Goal: Task Accomplishment & Management: Complete application form

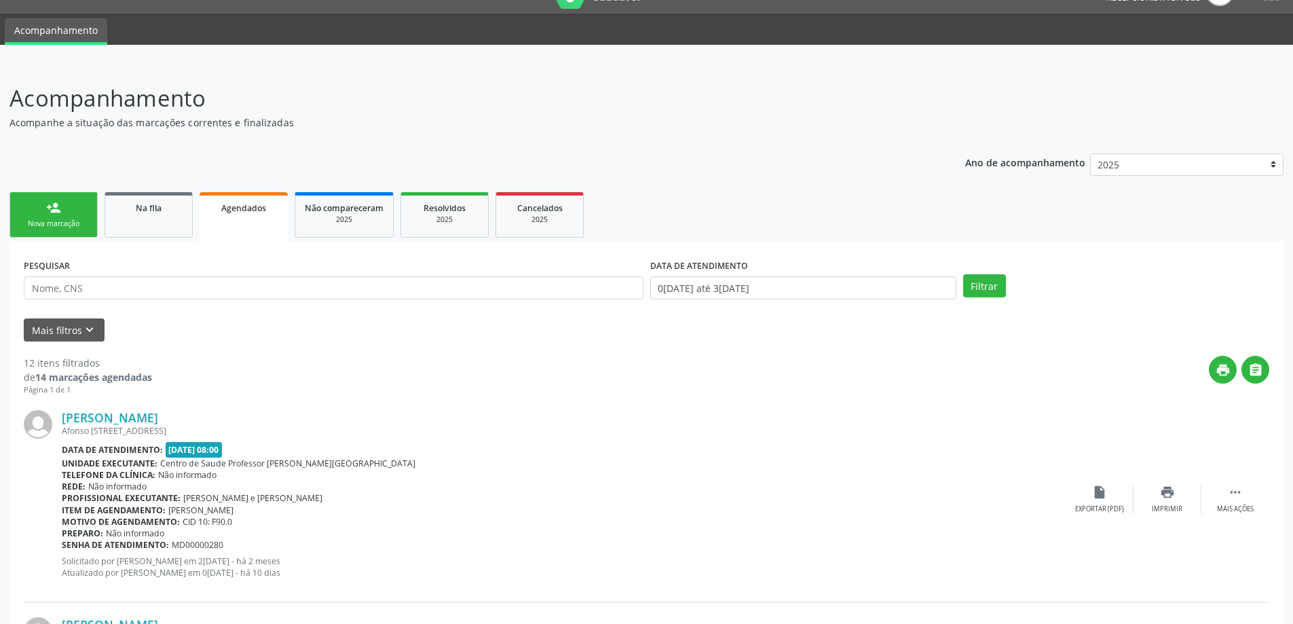
scroll to position [5, 0]
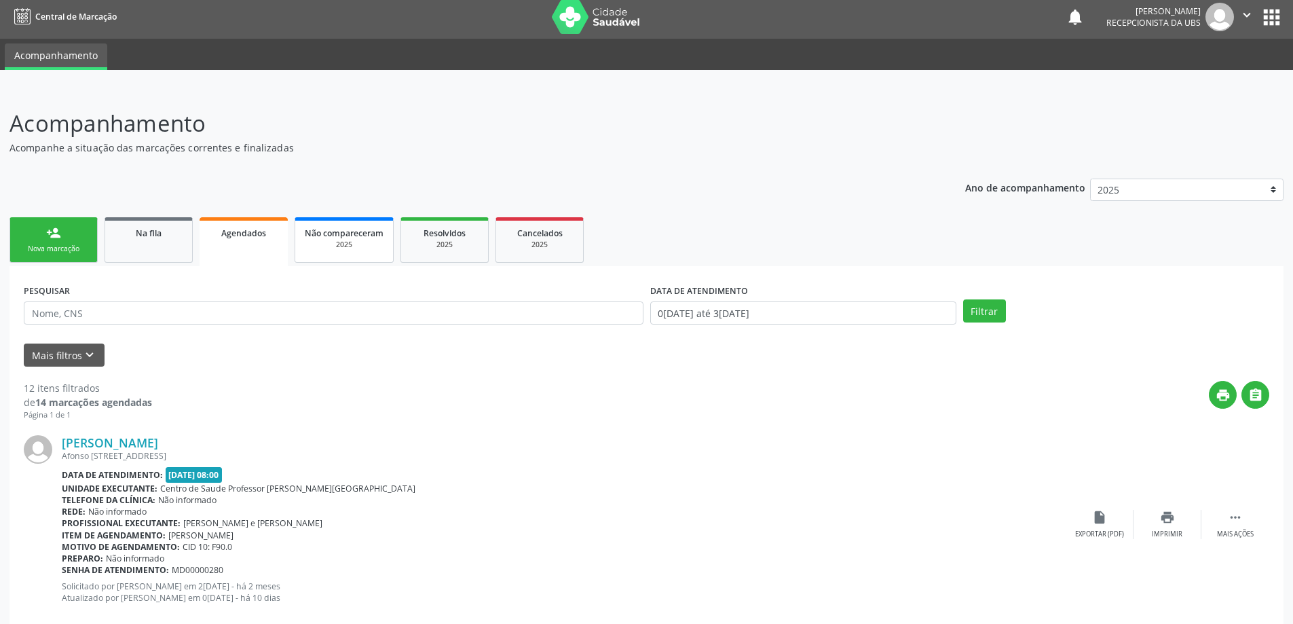
click at [322, 237] on span "Não compareceram" at bounding box center [344, 233] width 79 height 12
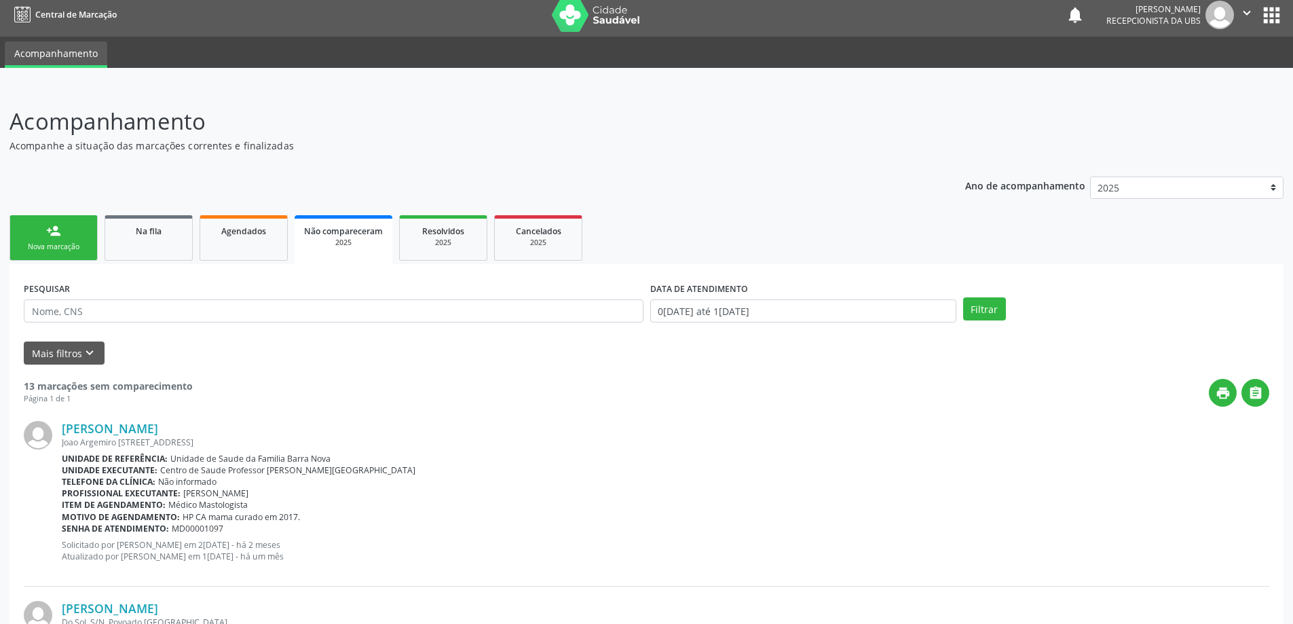
scroll to position [0, 0]
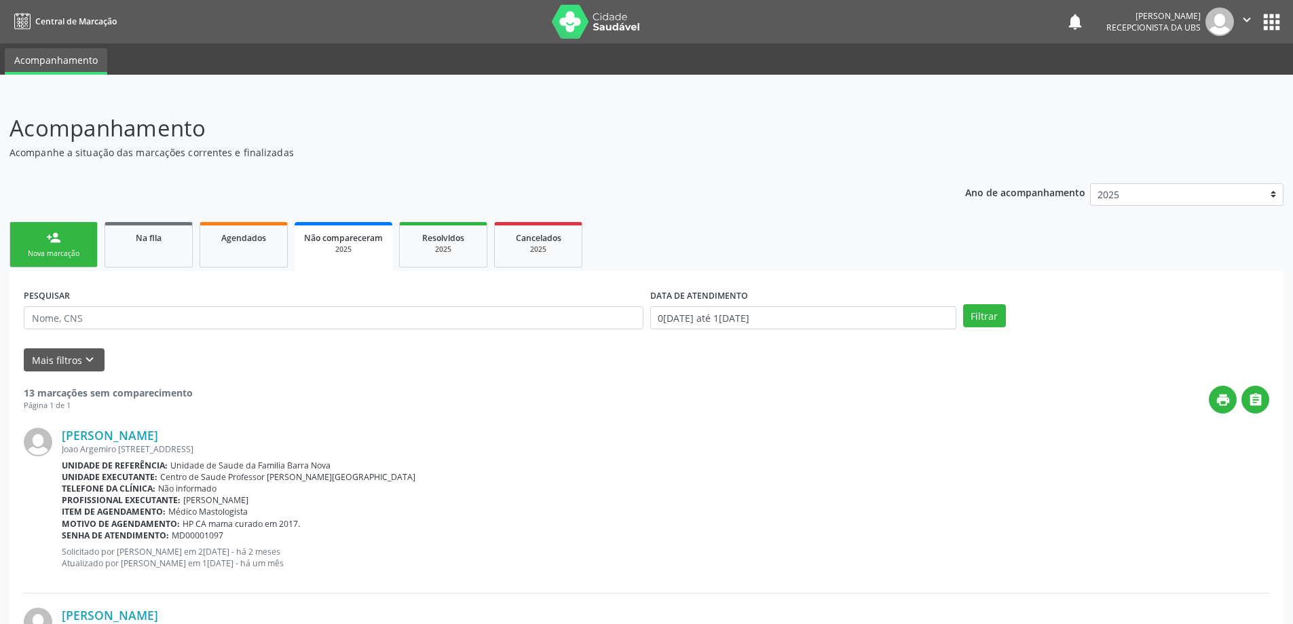
click at [57, 247] on link "person_add Nova marcação" at bounding box center [54, 244] width 88 height 45
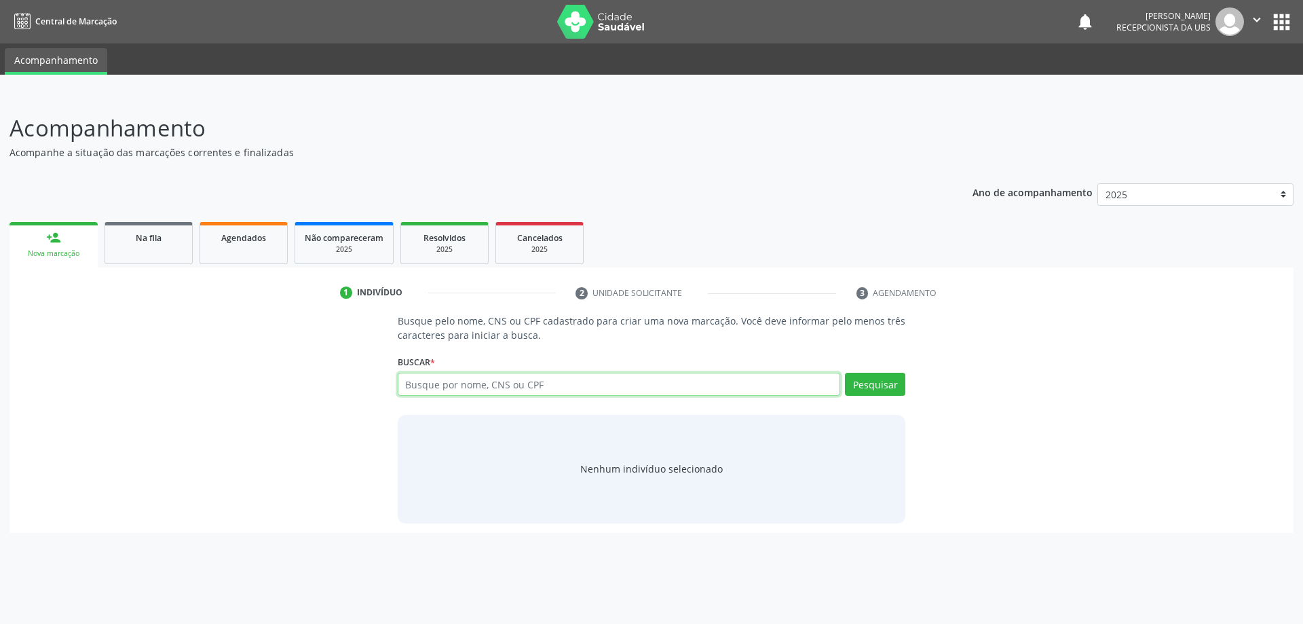
click at [480, 386] on input "text" at bounding box center [619, 384] width 443 height 23
type input "700500730848540"
click at [893, 386] on button "Pesquisar" at bounding box center [875, 384] width 60 height 23
click at [653, 481] on button "Cadastrar novo indivíduo" at bounding box center [647, 481] width 130 height 23
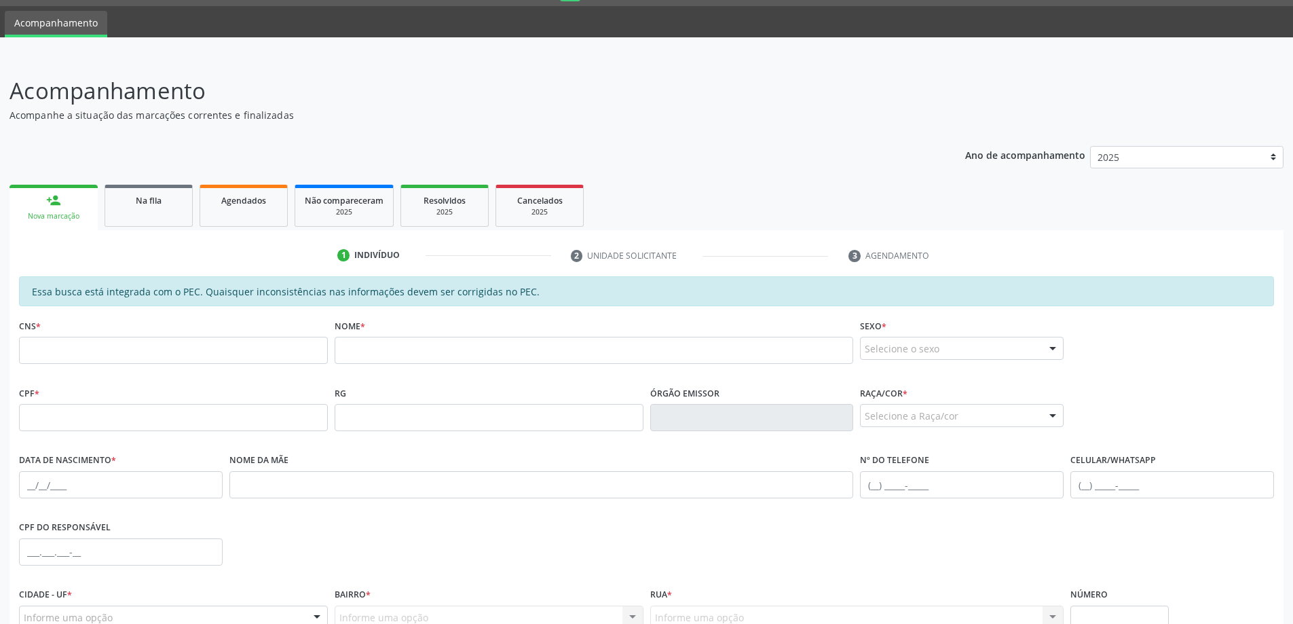
scroll to position [68, 0]
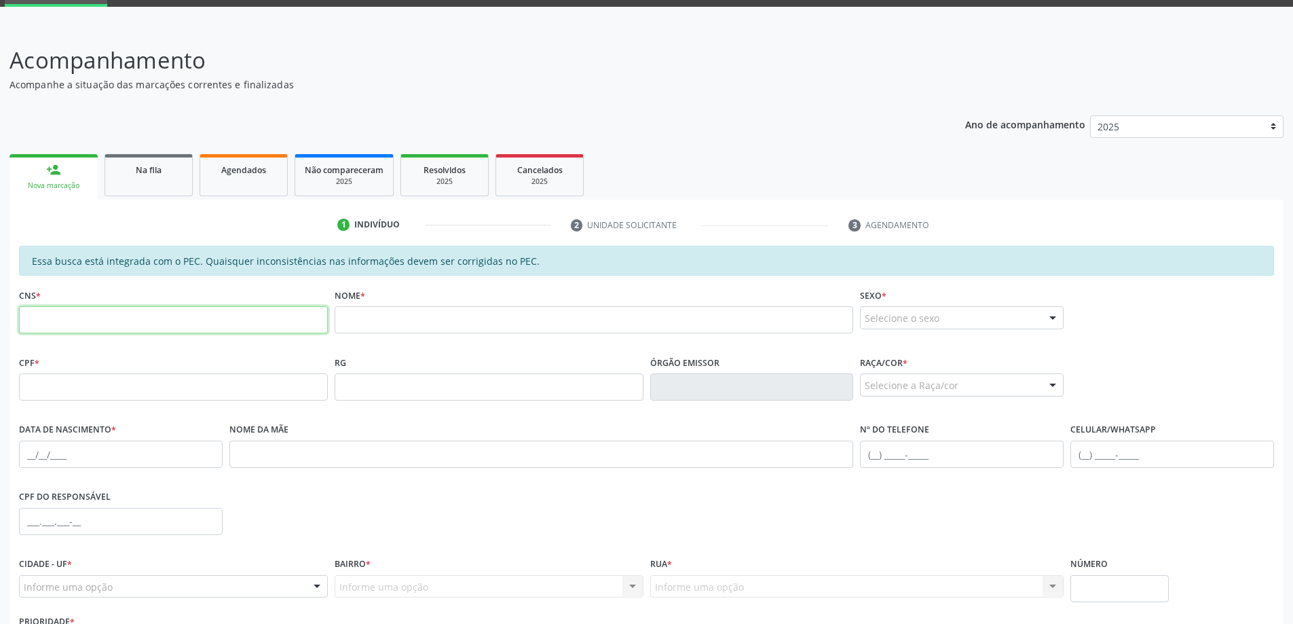
click at [72, 317] on input "text" at bounding box center [173, 319] width 309 height 27
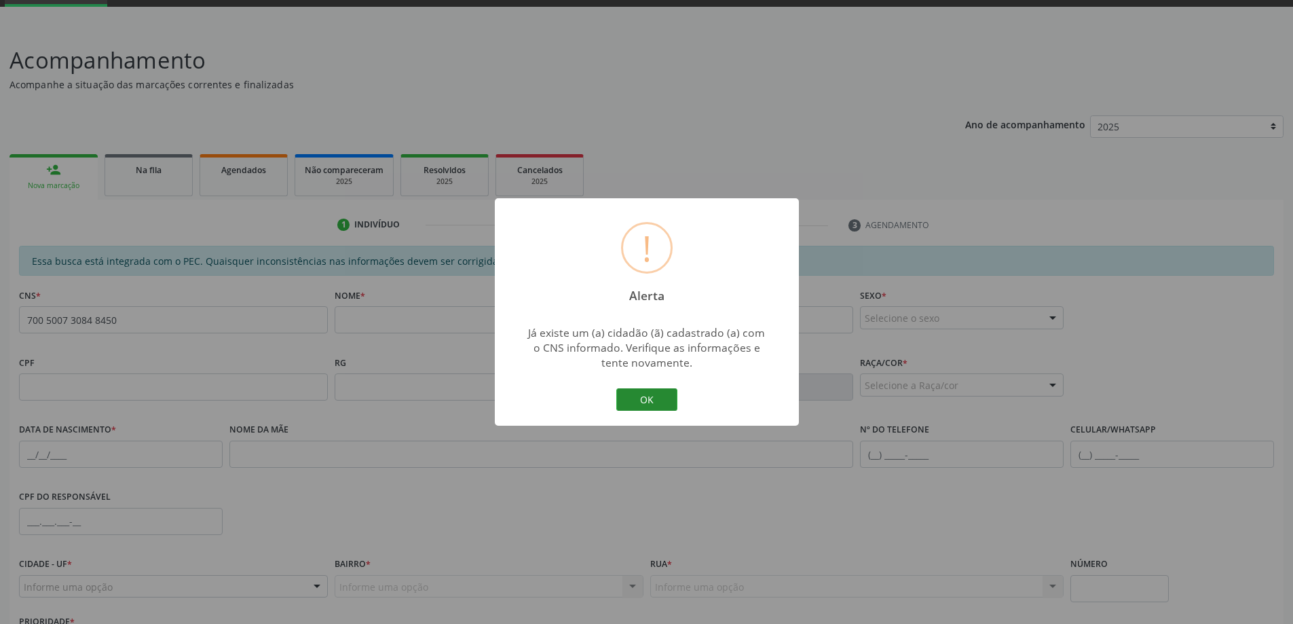
click at [655, 400] on button "OK" at bounding box center [646, 399] width 61 height 23
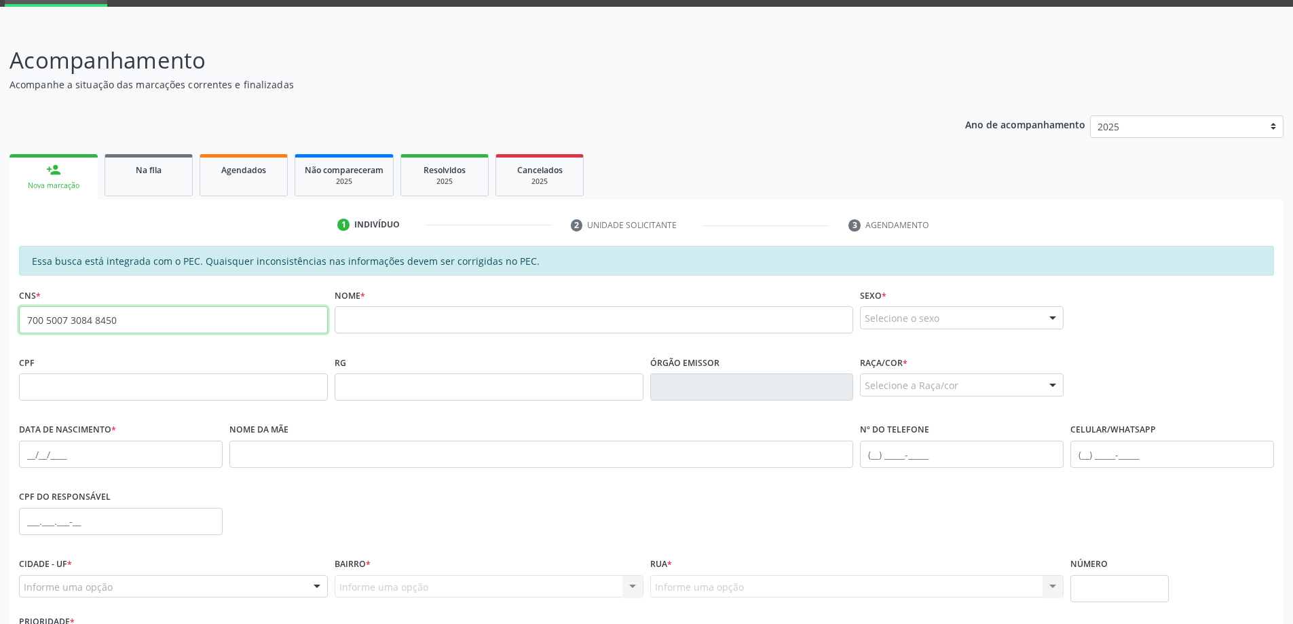
click at [219, 330] on input "700 5007 3084 8450" at bounding box center [173, 319] width 309 height 27
type input "7"
click at [136, 177] on link "Na fila" at bounding box center [149, 175] width 88 height 42
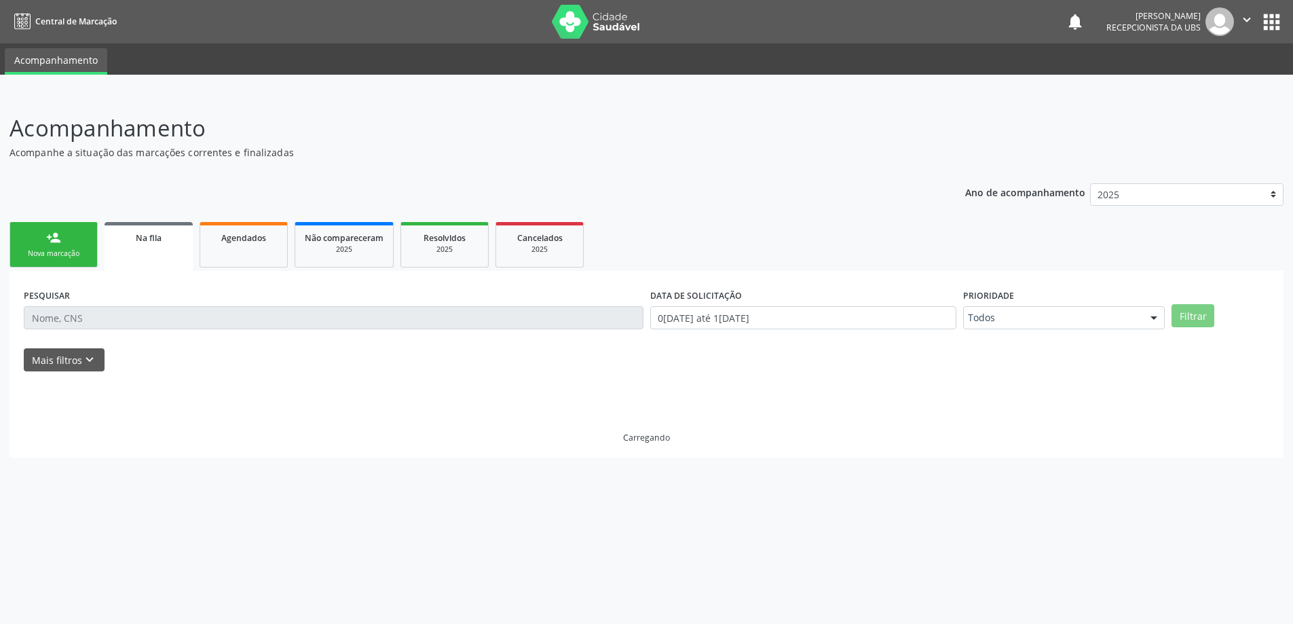
scroll to position [0, 0]
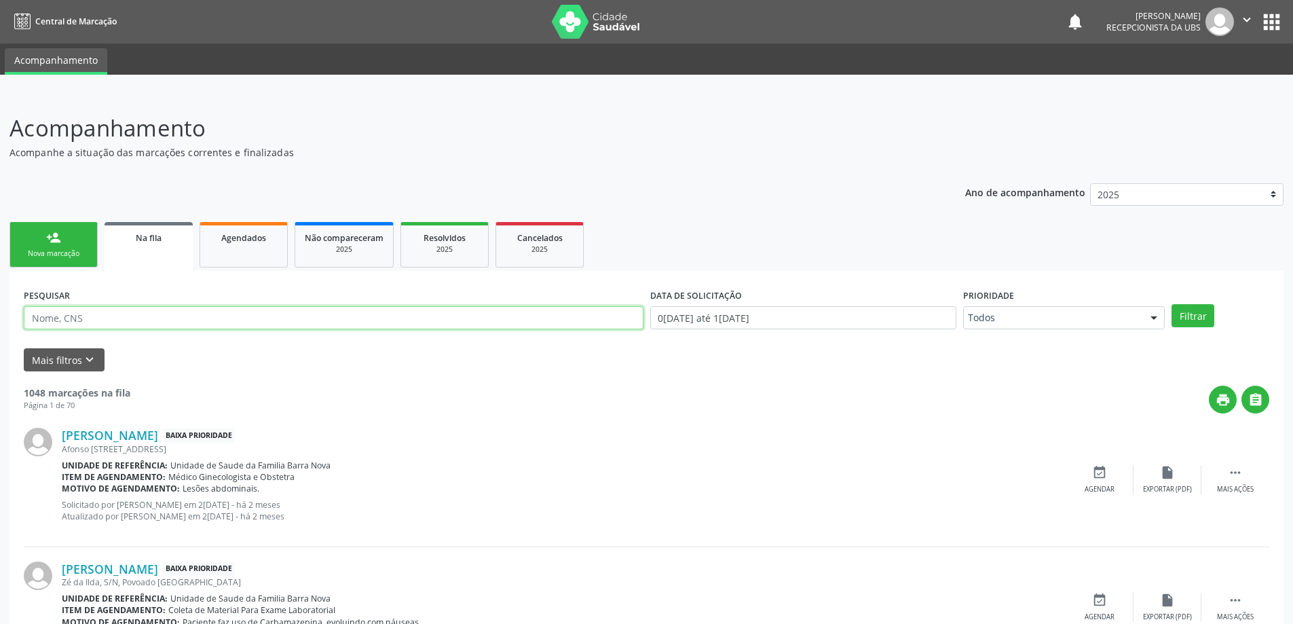
click at [147, 313] on input "text" at bounding box center [334, 317] width 620 height 23
type input "700700730848450"
click at [1172, 304] on button "Filtrar" at bounding box center [1193, 315] width 43 height 23
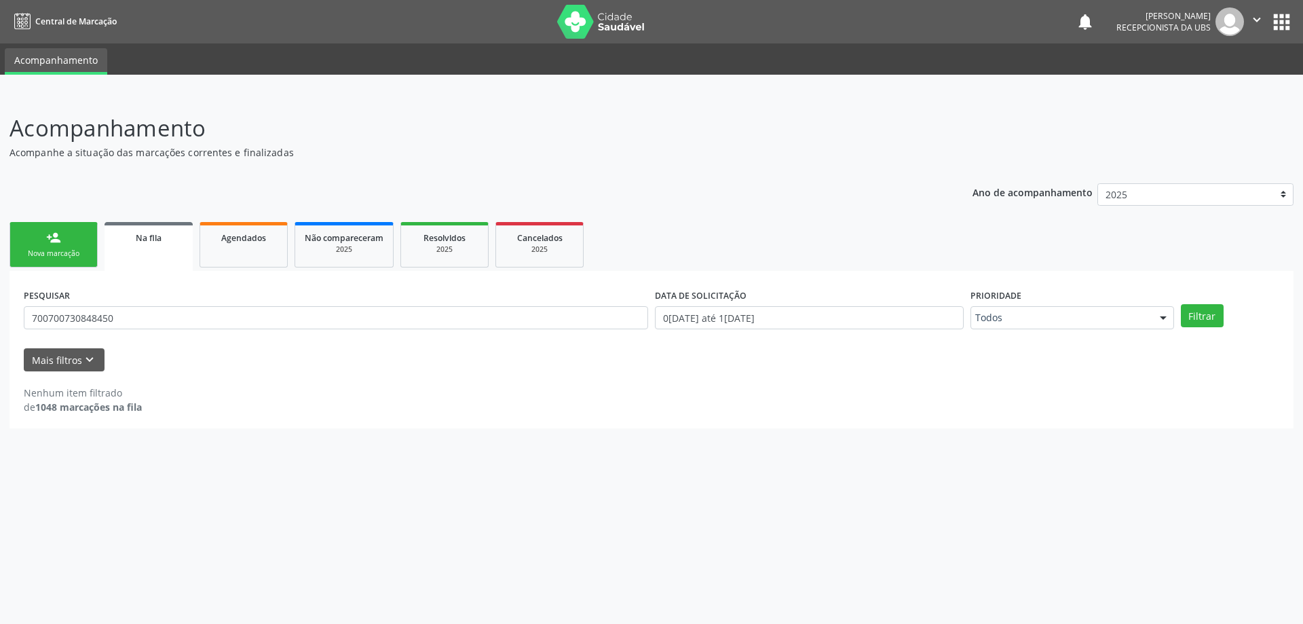
click at [60, 250] on div "Nova marcação" at bounding box center [54, 253] width 68 height 10
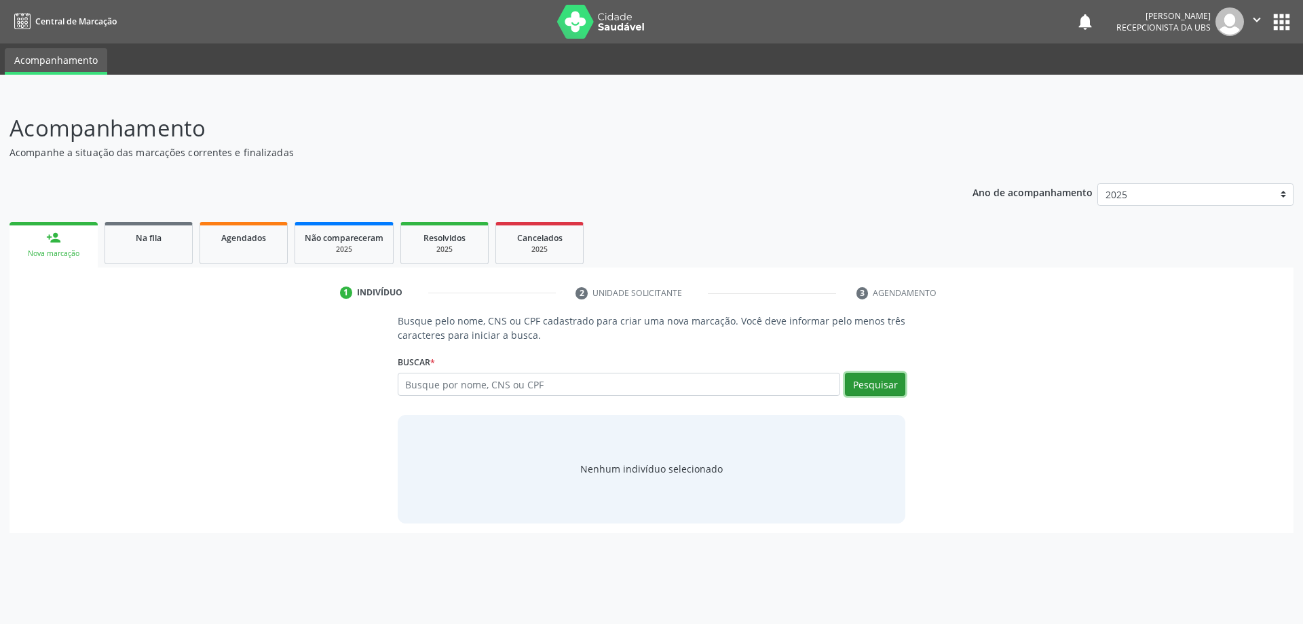
click at [875, 392] on button "Pesquisar" at bounding box center [875, 384] width 60 height 23
click at [547, 384] on input "text" at bounding box center [619, 384] width 443 height 23
type input "700500730848450"
click at [860, 382] on button "Pesquisar" at bounding box center [875, 384] width 60 height 23
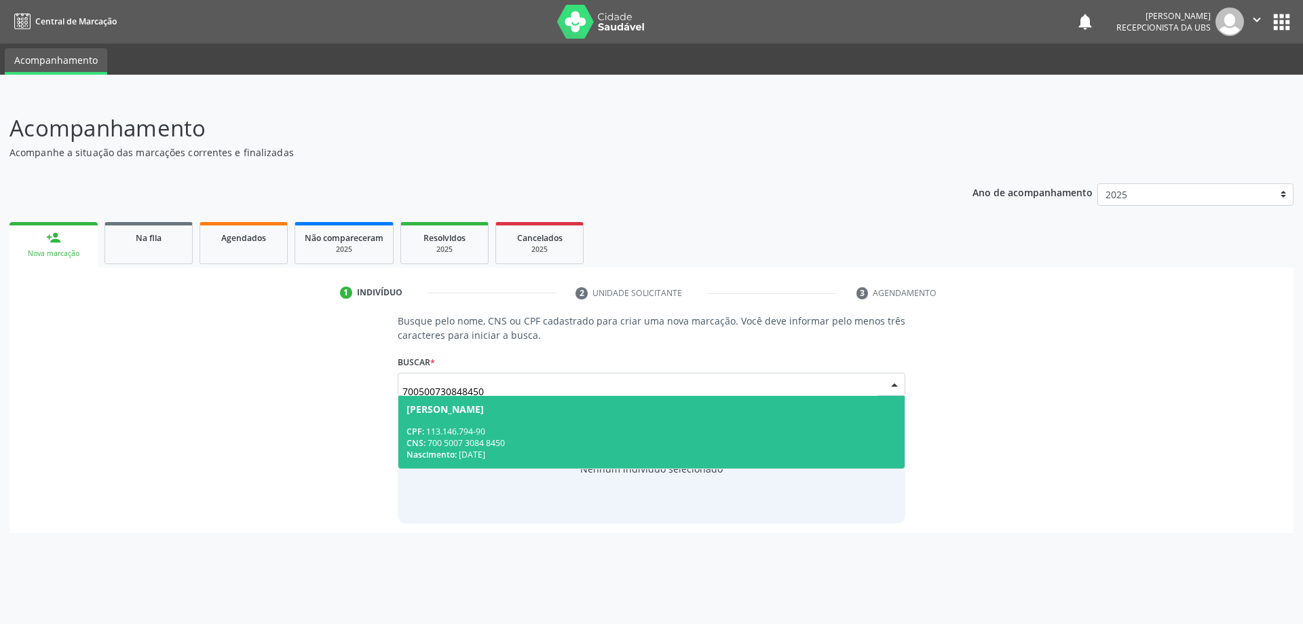
click at [677, 439] on div "CNS: 700 5007 3084 8450" at bounding box center [652, 443] width 491 height 12
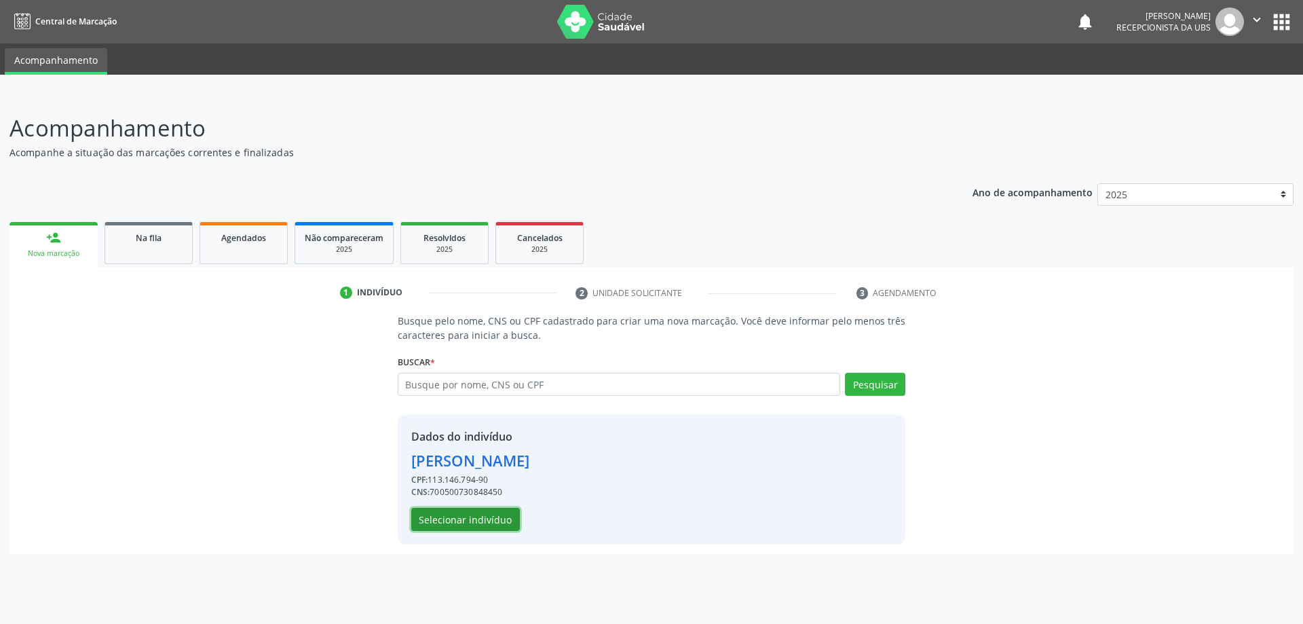
click at [475, 523] on button "Selecionar indivíduo" at bounding box center [465, 519] width 109 height 23
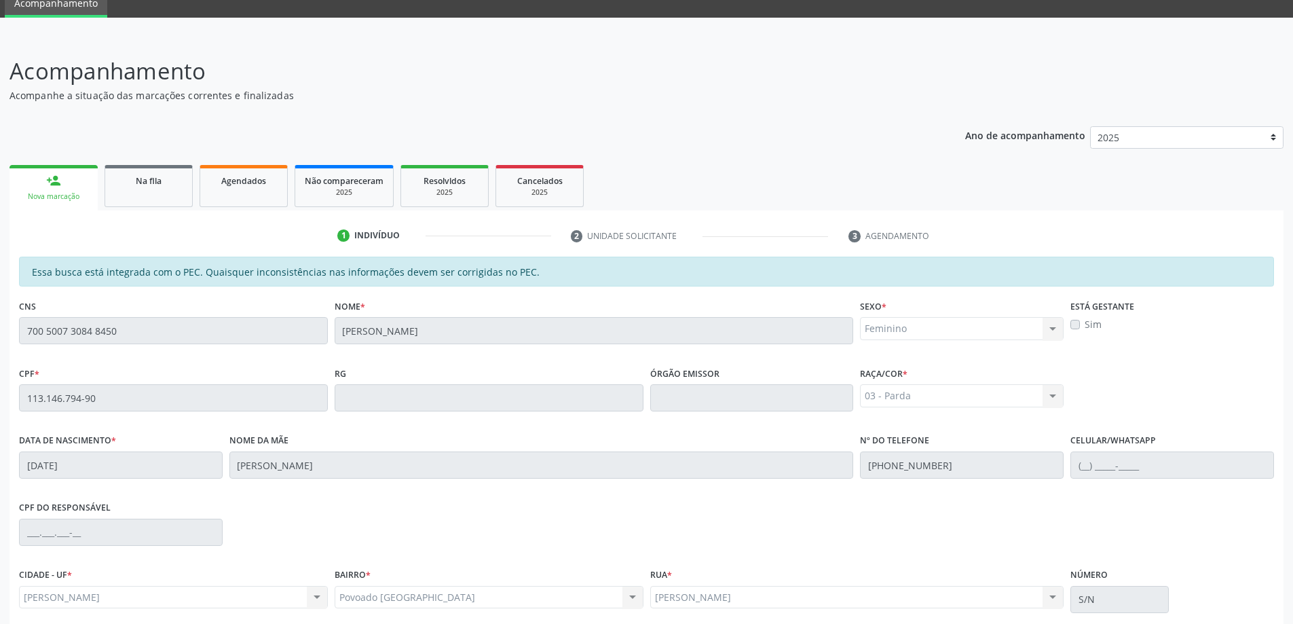
scroll to position [170, 0]
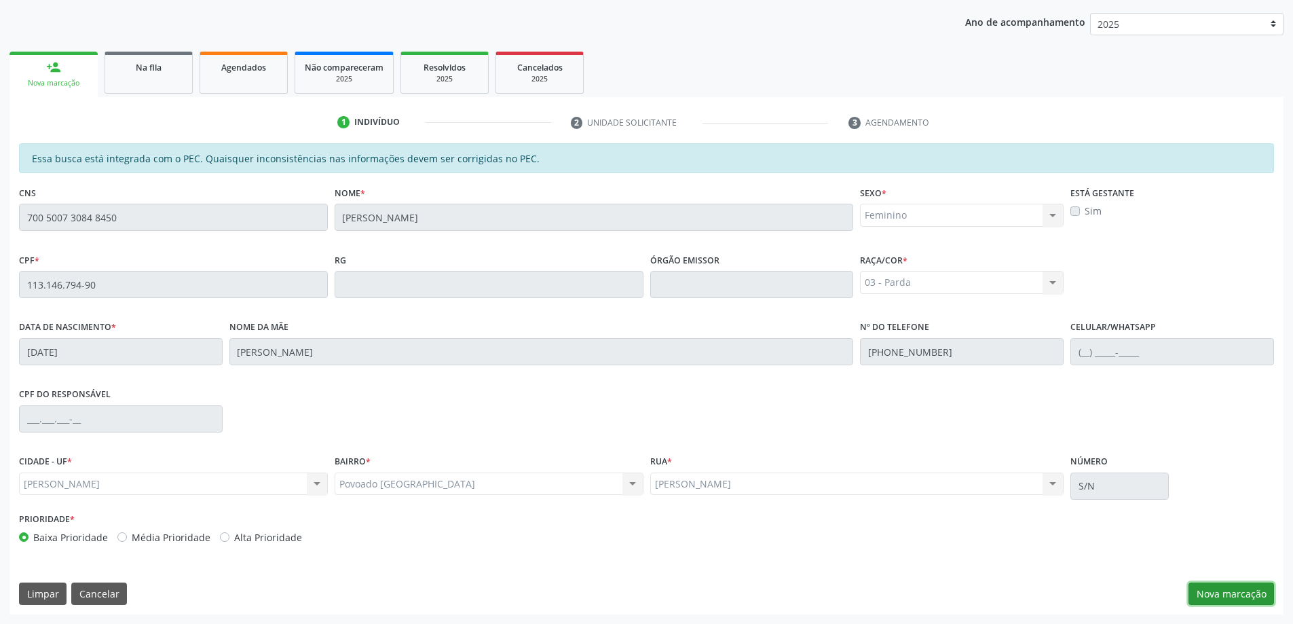
click at [1229, 594] on button "Nova marcação" at bounding box center [1232, 593] width 86 height 23
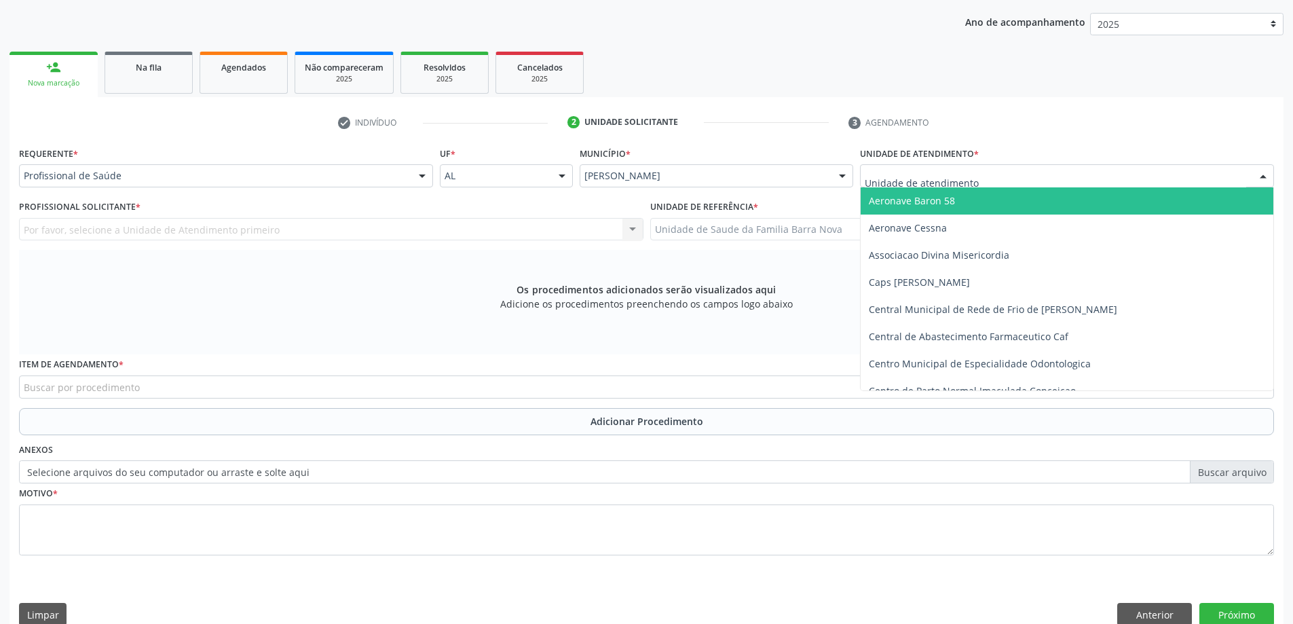
click at [1015, 174] on div at bounding box center [1067, 175] width 414 height 23
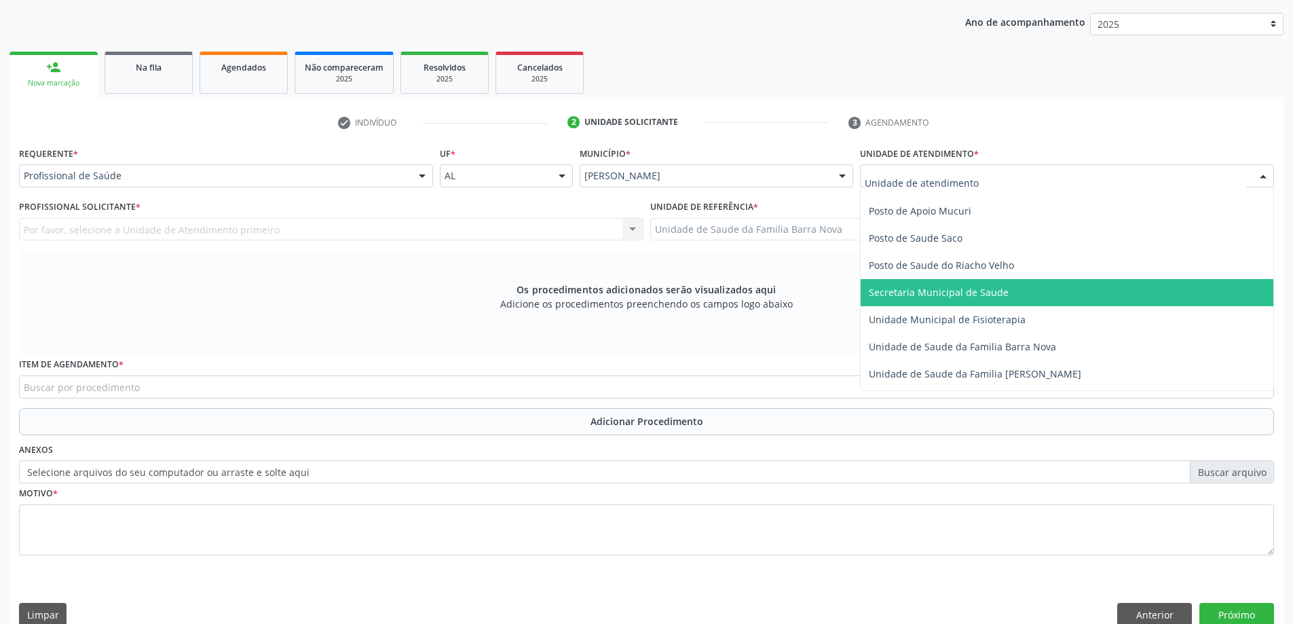
scroll to position [611, 0]
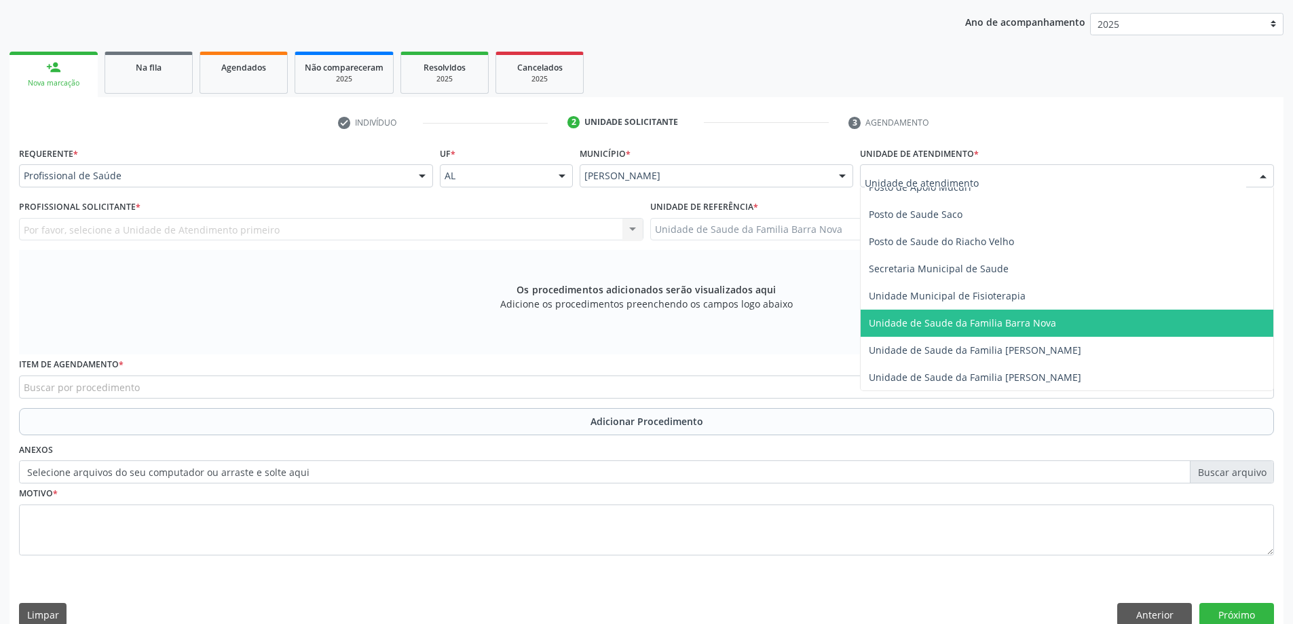
click at [1006, 324] on span "Unidade de Saude da Familia Barra Nova" at bounding box center [962, 322] width 187 height 13
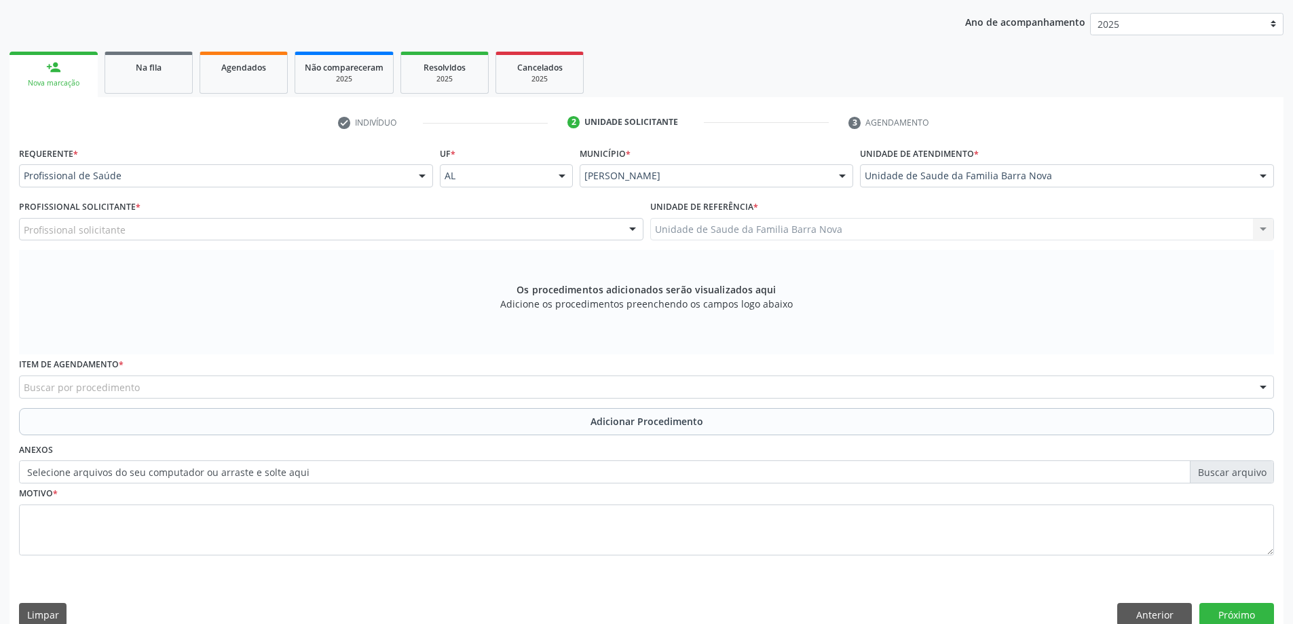
click at [477, 223] on div "Profissional solicitante" at bounding box center [331, 229] width 625 height 23
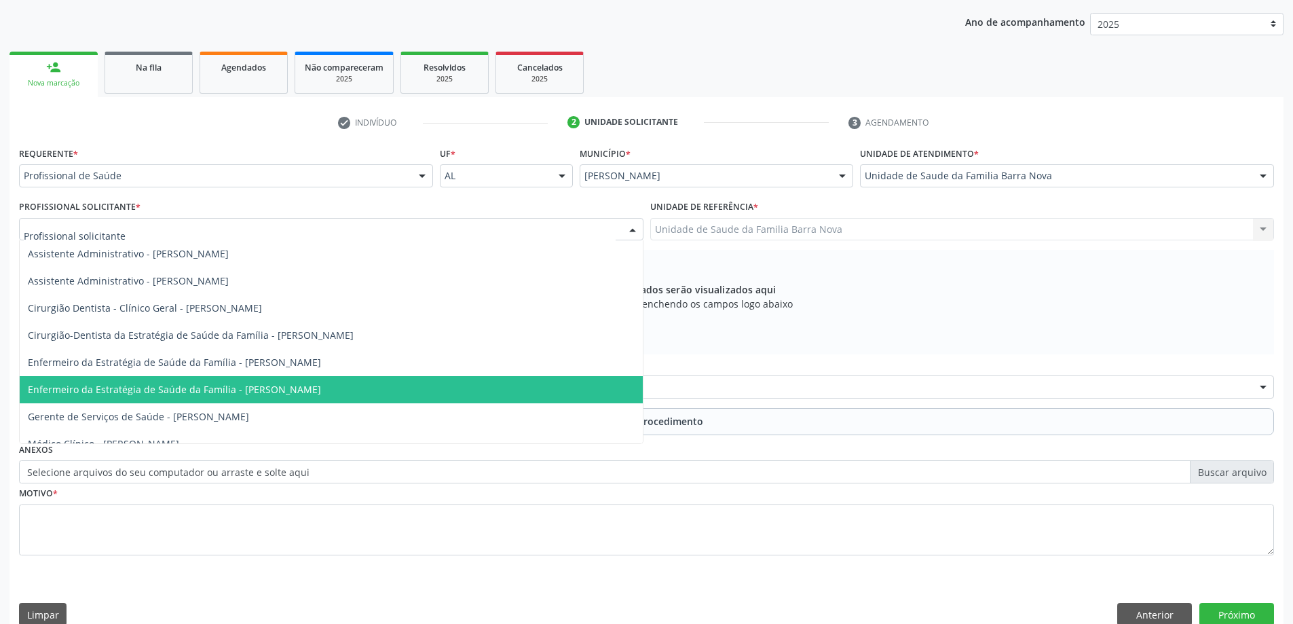
scroll to position [68, 0]
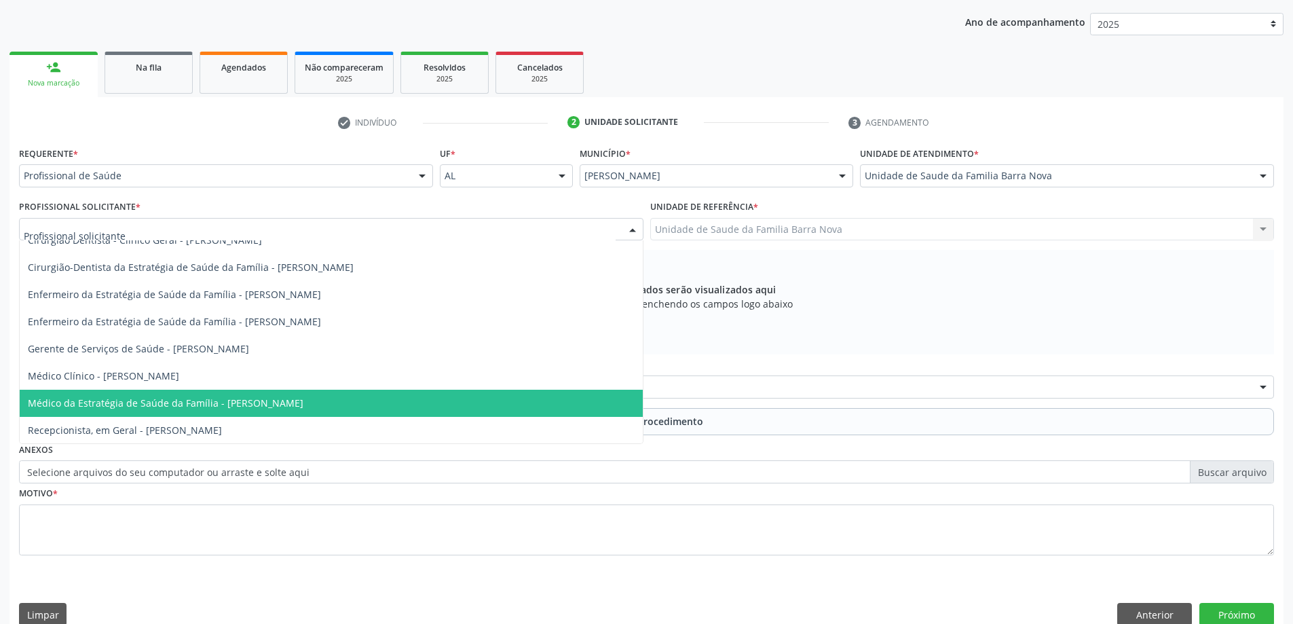
click at [401, 407] on span "Médico da Estratégia de Saúde da Família - [PERSON_NAME]" at bounding box center [331, 403] width 623 height 27
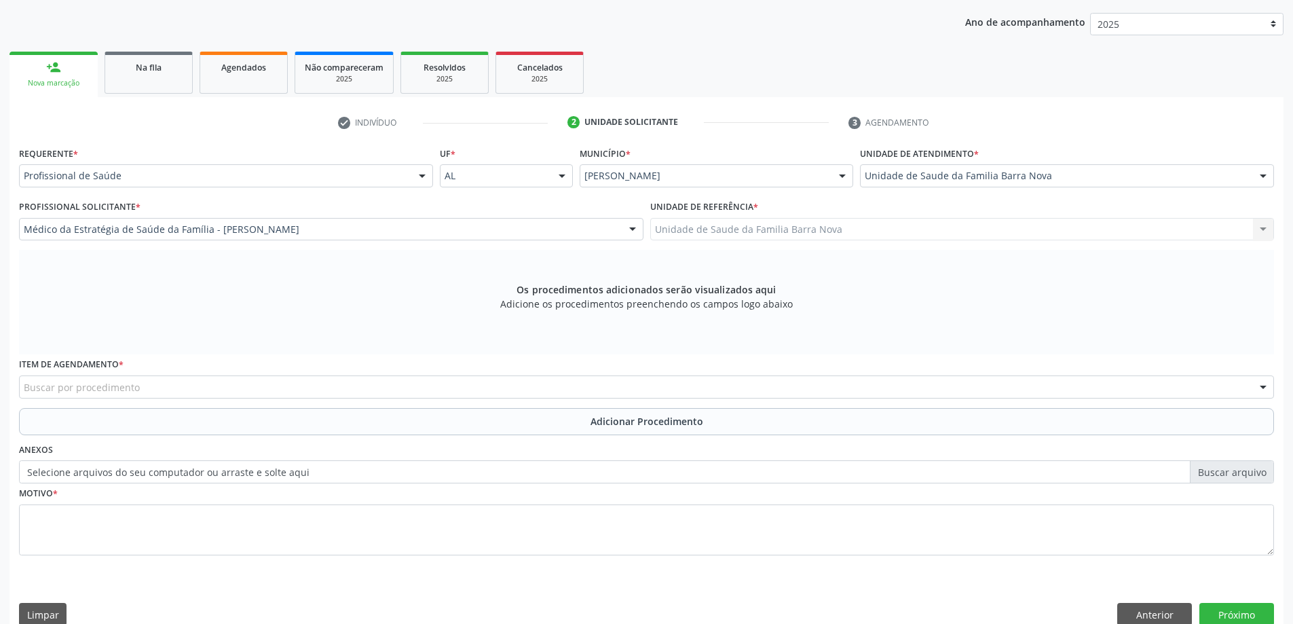
click at [492, 394] on div "Buscar por procedimento" at bounding box center [646, 386] width 1255 height 23
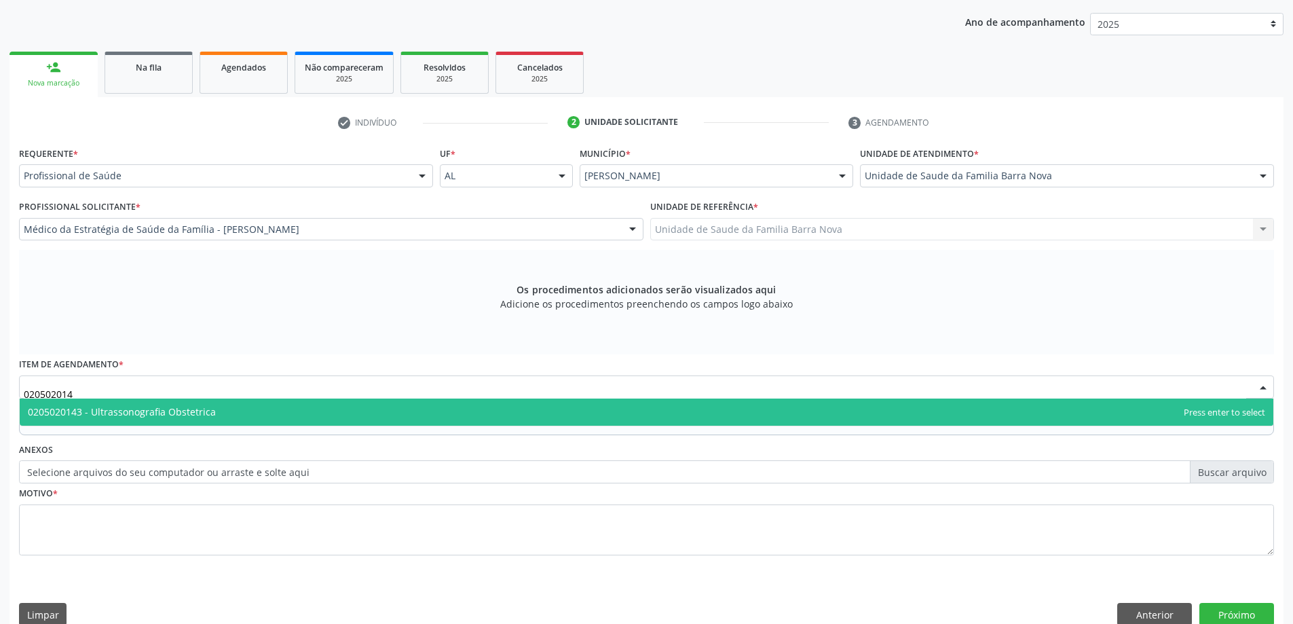
type input "0205020143"
click at [497, 407] on span "0205020143 - Ultrassonografia Obstetrica" at bounding box center [647, 411] width 1254 height 27
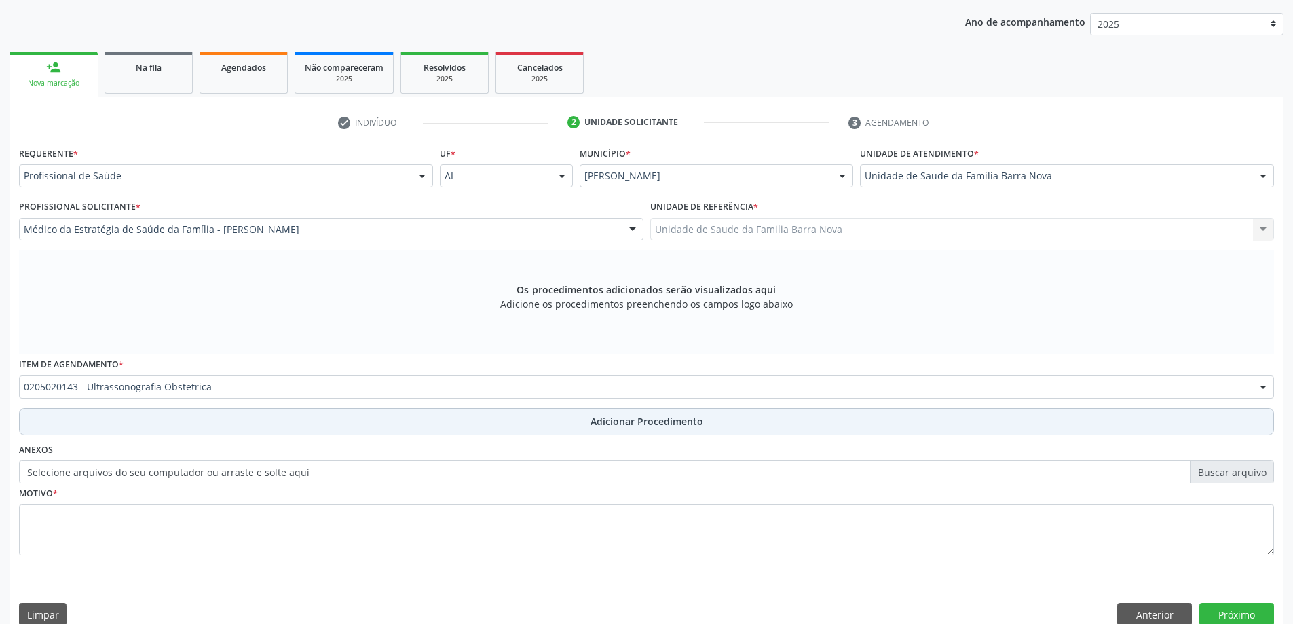
click at [618, 417] on span "Adicionar Procedimento" at bounding box center [647, 421] width 113 height 14
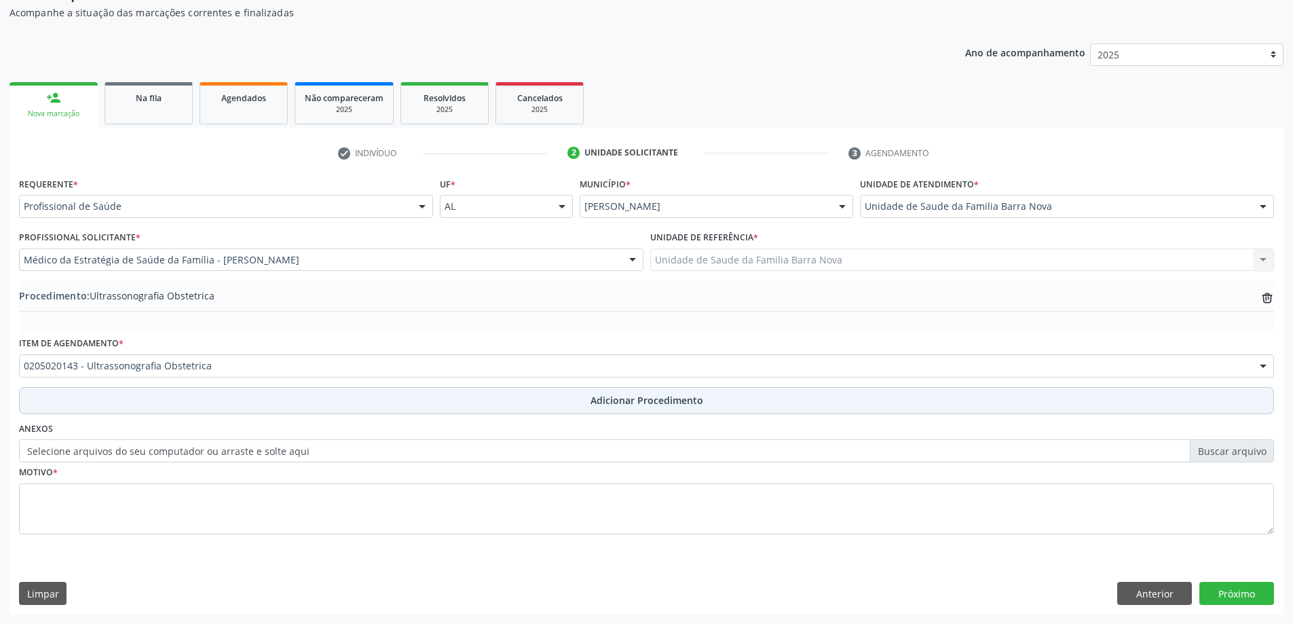
scroll to position [140, 0]
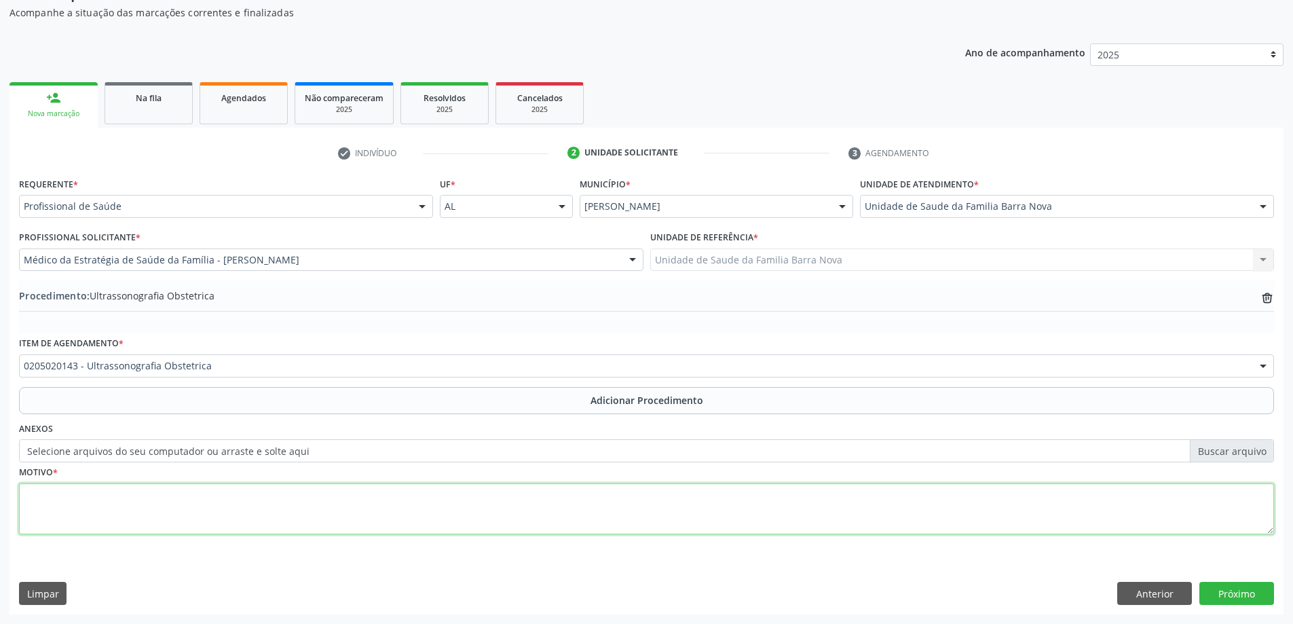
click at [223, 500] on textarea at bounding box center [646, 509] width 1255 height 52
type textarea "t"
type textarea "Terceiro trimestre."
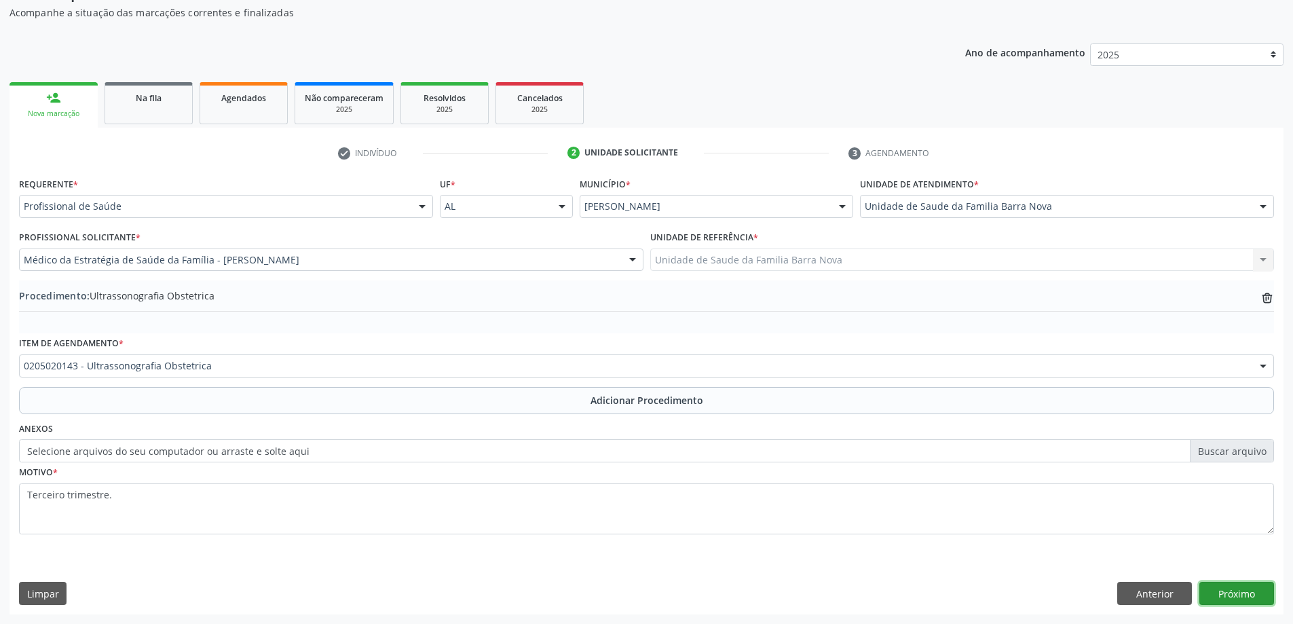
click at [1250, 593] on button "Próximo" at bounding box center [1237, 593] width 75 height 23
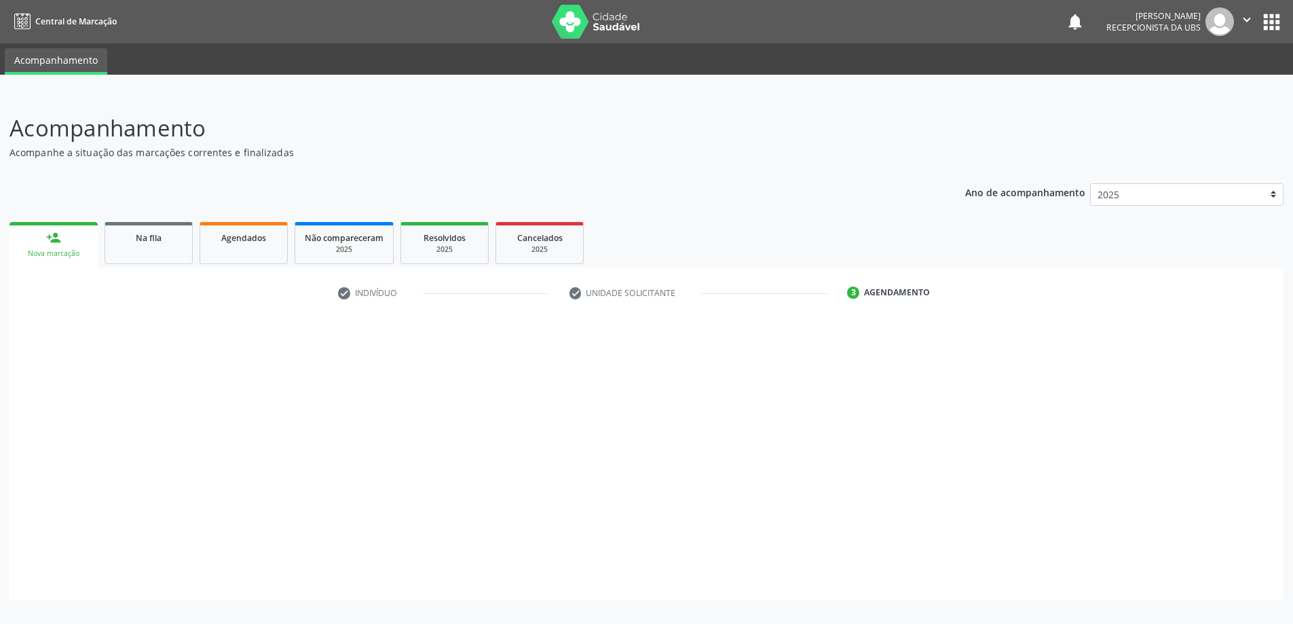
scroll to position [0, 0]
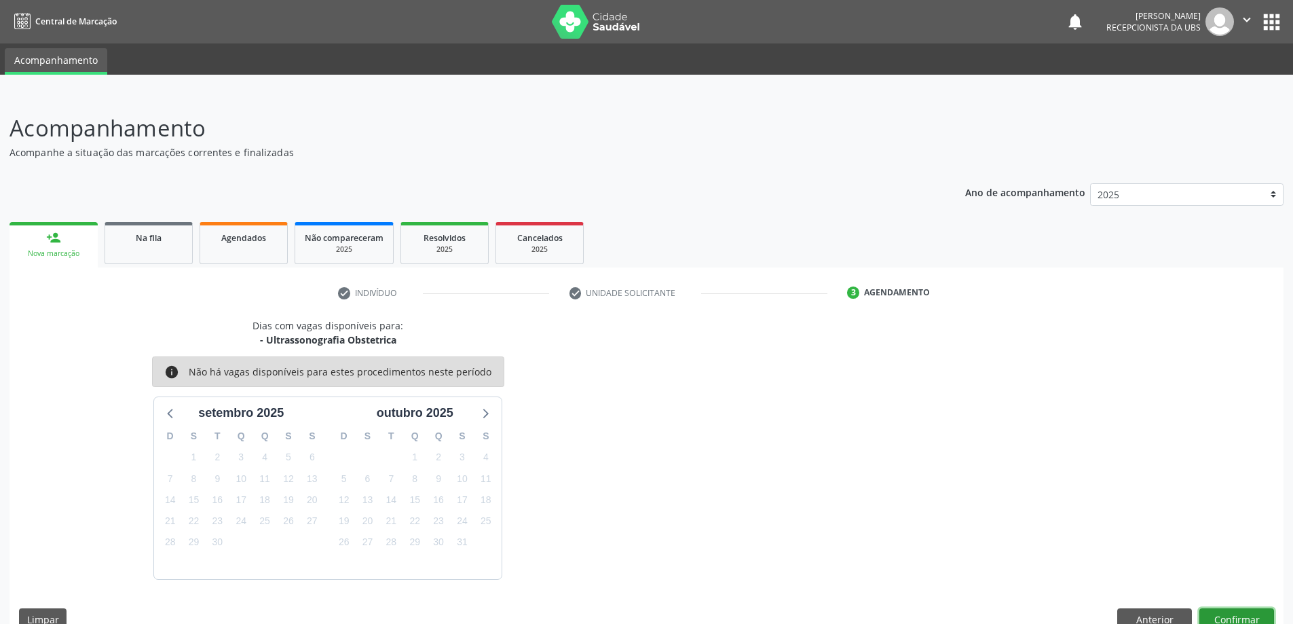
click at [1236, 613] on button "Confirmar" at bounding box center [1237, 619] width 75 height 23
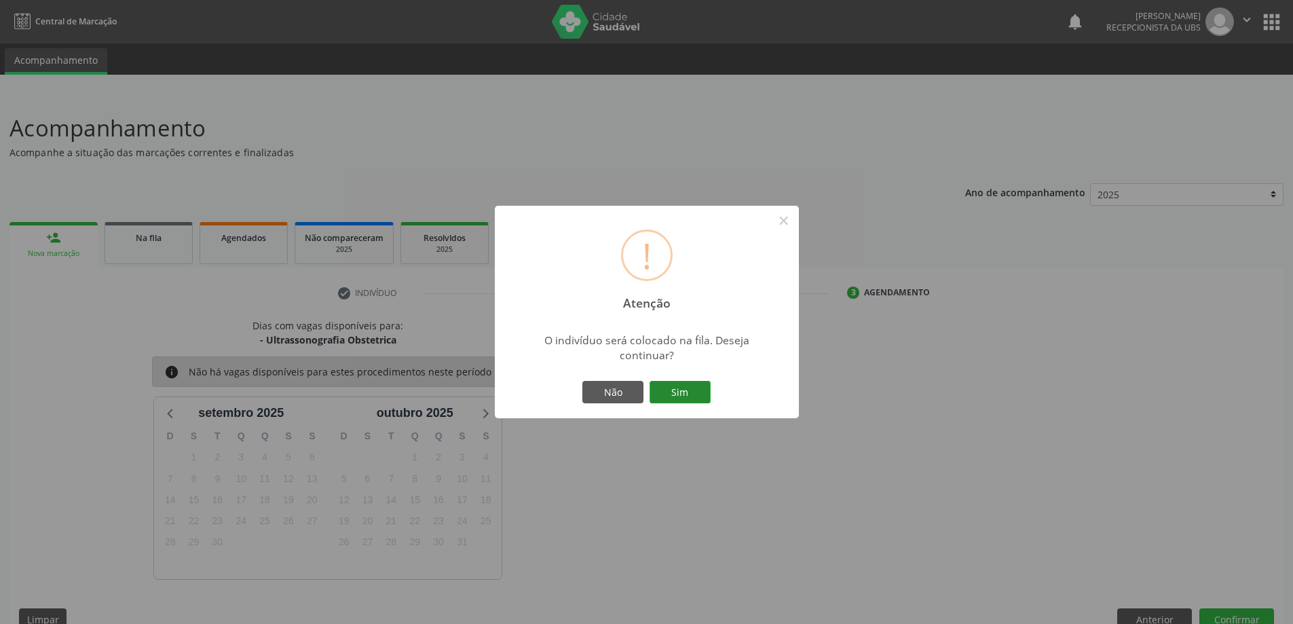
click at [697, 392] on button "Sim" at bounding box center [680, 392] width 61 height 23
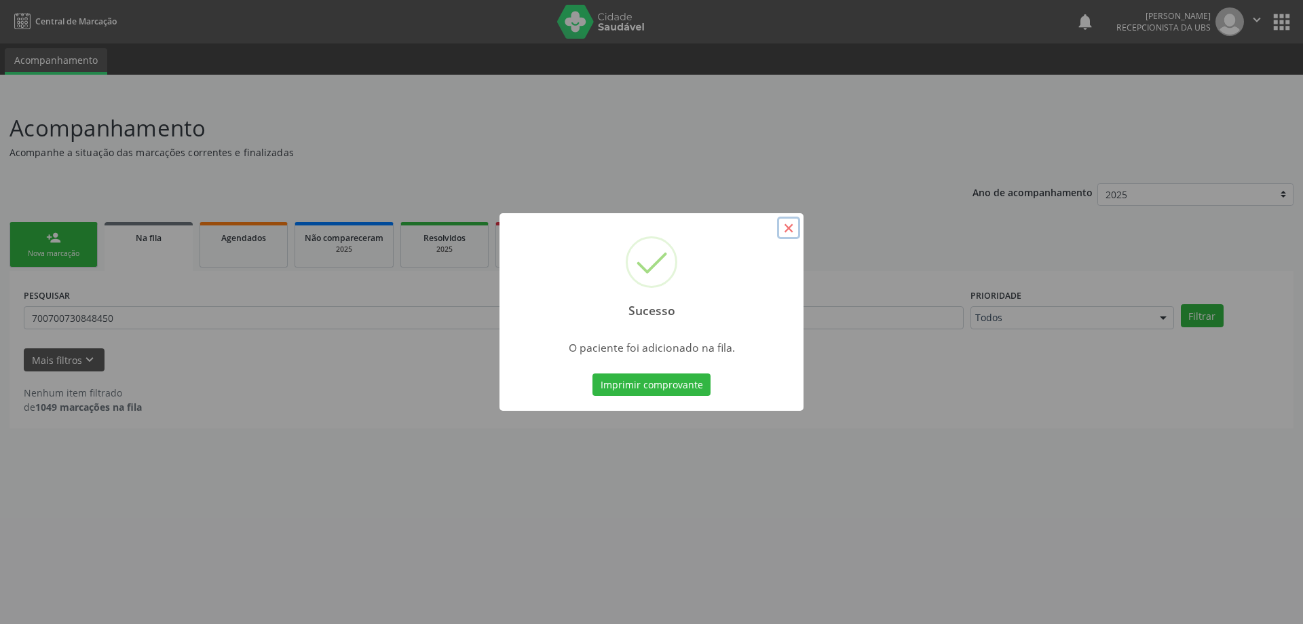
click at [786, 232] on button "×" at bounding box center [788, 228] width 23 height 23
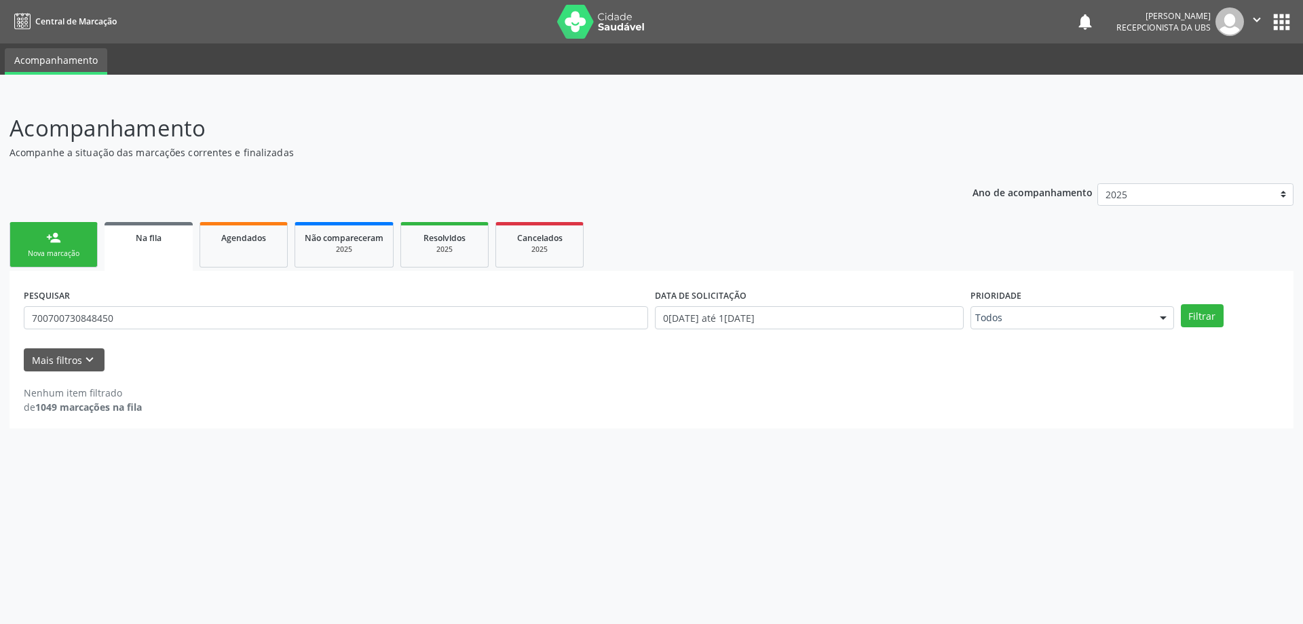
click at [52, 250] on div "Nova marcação" at bounding box center [54, 253] width 68 height 10
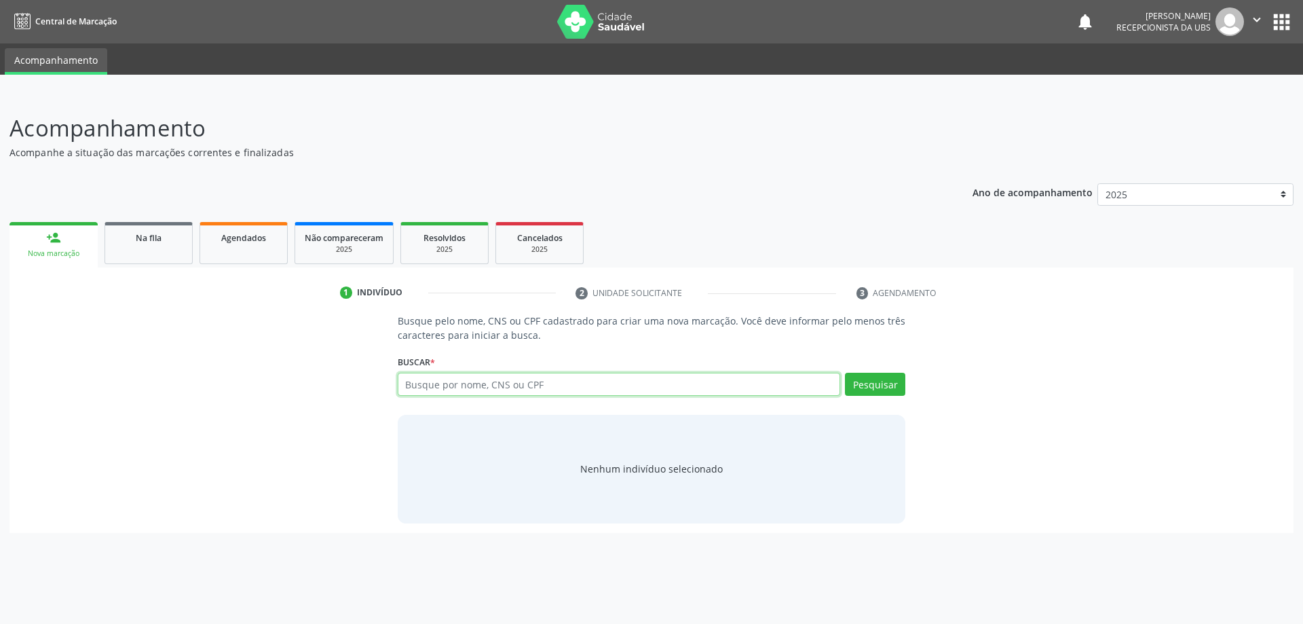
click at [496, 385] on input "text" at bounding box center [619, 384] width 443 height 23
type input "704302515583592"
click at [865, 384] on button "Pesquisar" at bounding box center [875, 384] width 60 height 23
type input "704302515583592"
click at [882, 384] on button "Pesquisar" at bounding box center [875, 384] width 60 height 23
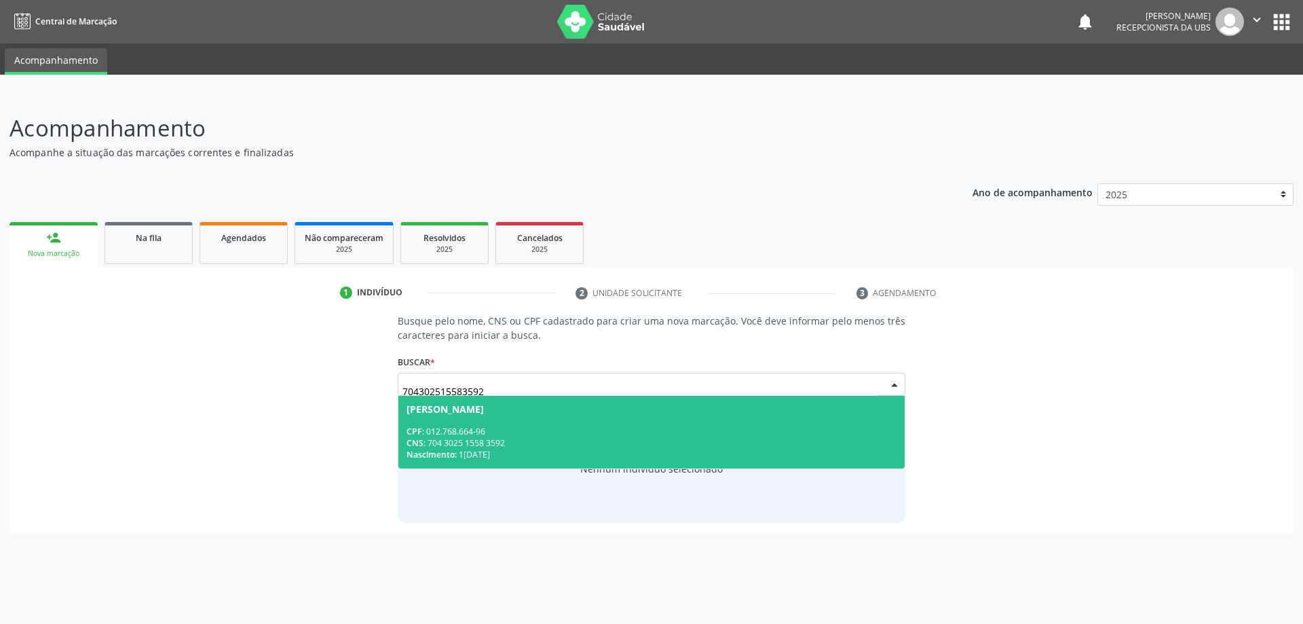
click at [561, 444] on div "CNS: 704 3025 1558 3592" at bounding box center [652, 443] width 491 height 12
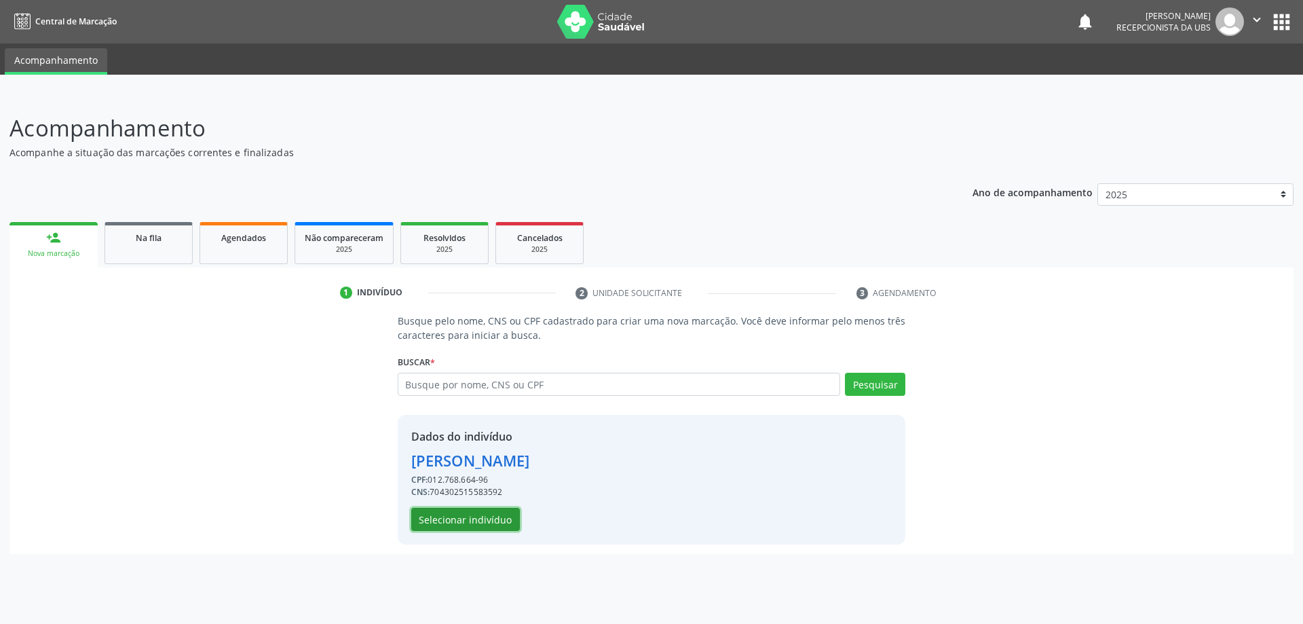
click at [485, 518] on button "Selecionar indivíduo" at bounding box center [465, 519] width 109 height 23
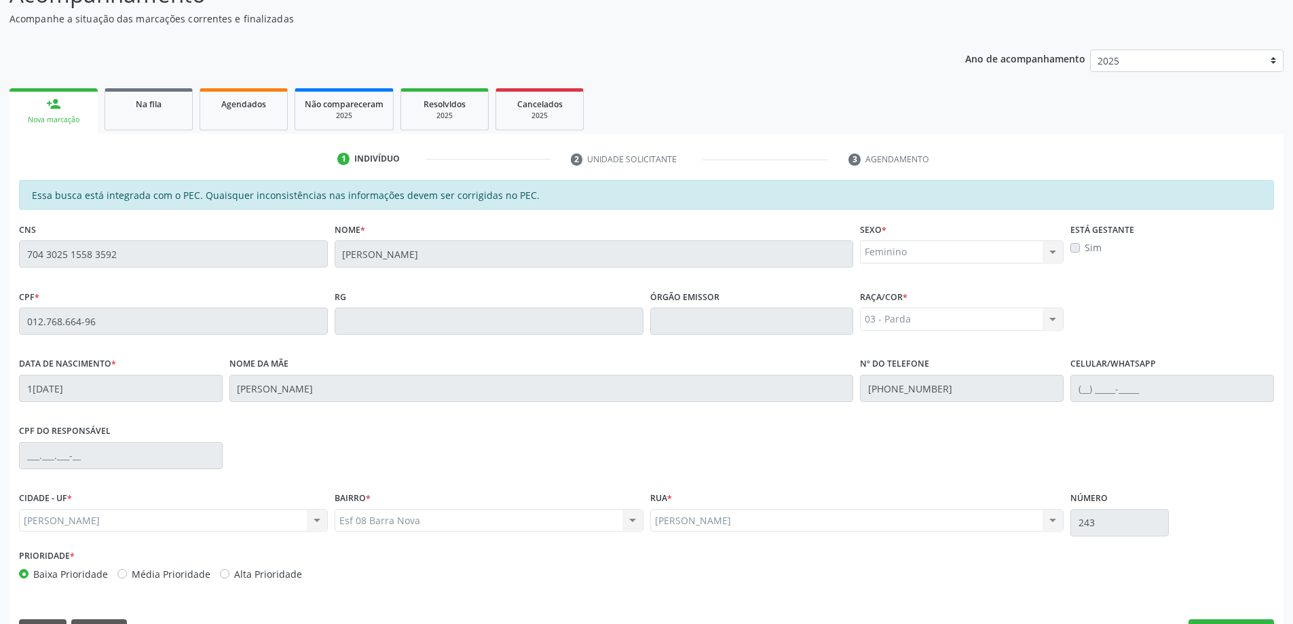
scroll to position [170, 0]
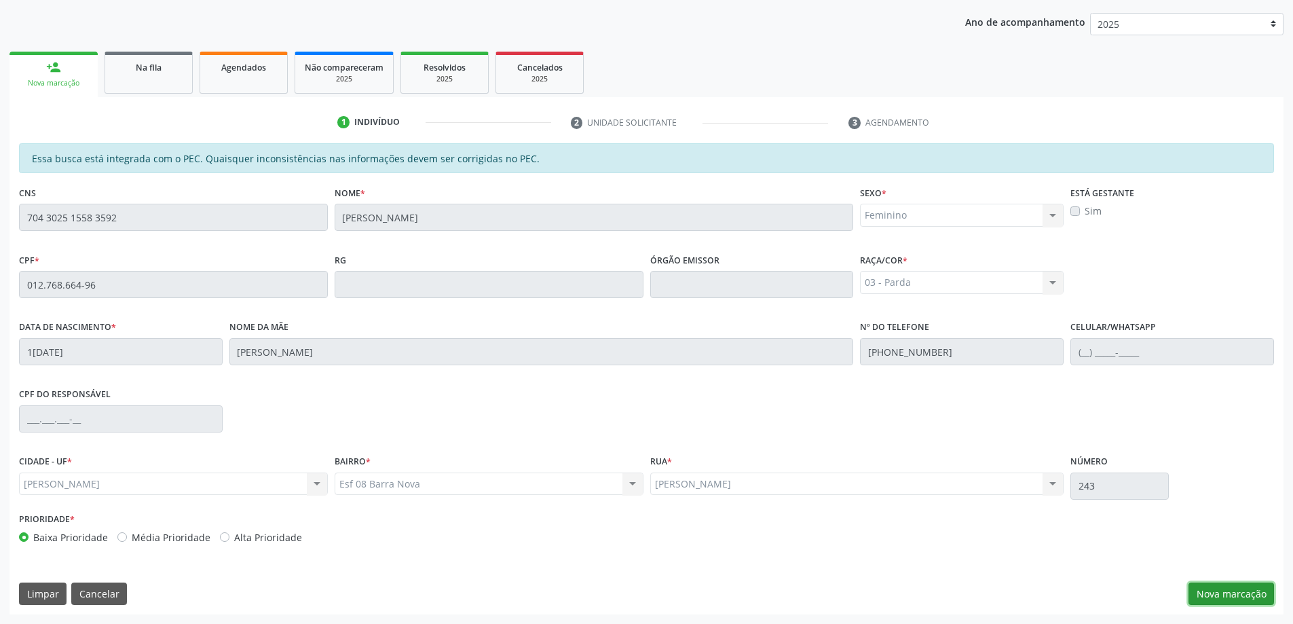
click at [1236, 594] on button "Nova marcação" at bounding box center [1232, 593] width 86 height 23
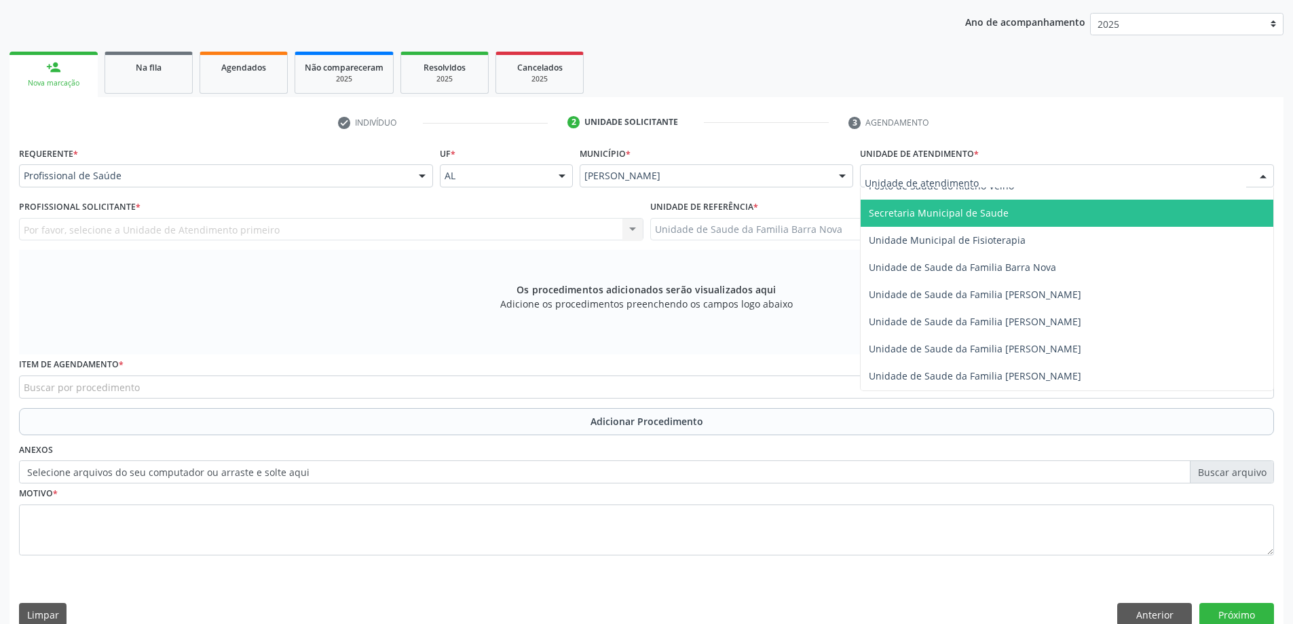
scroll to position [679, 0]
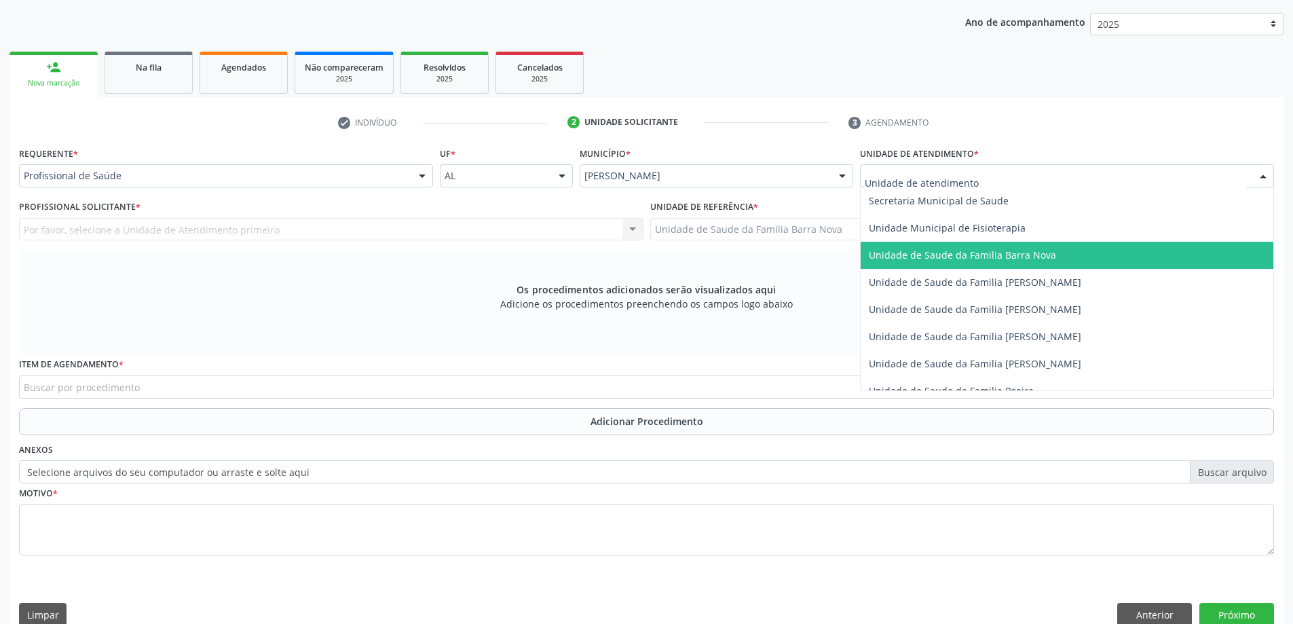
click at [1030, 259] on span "Unidade de Saude da Familia Barra Nova" at bounding box center [962, 254] width 187 height 13
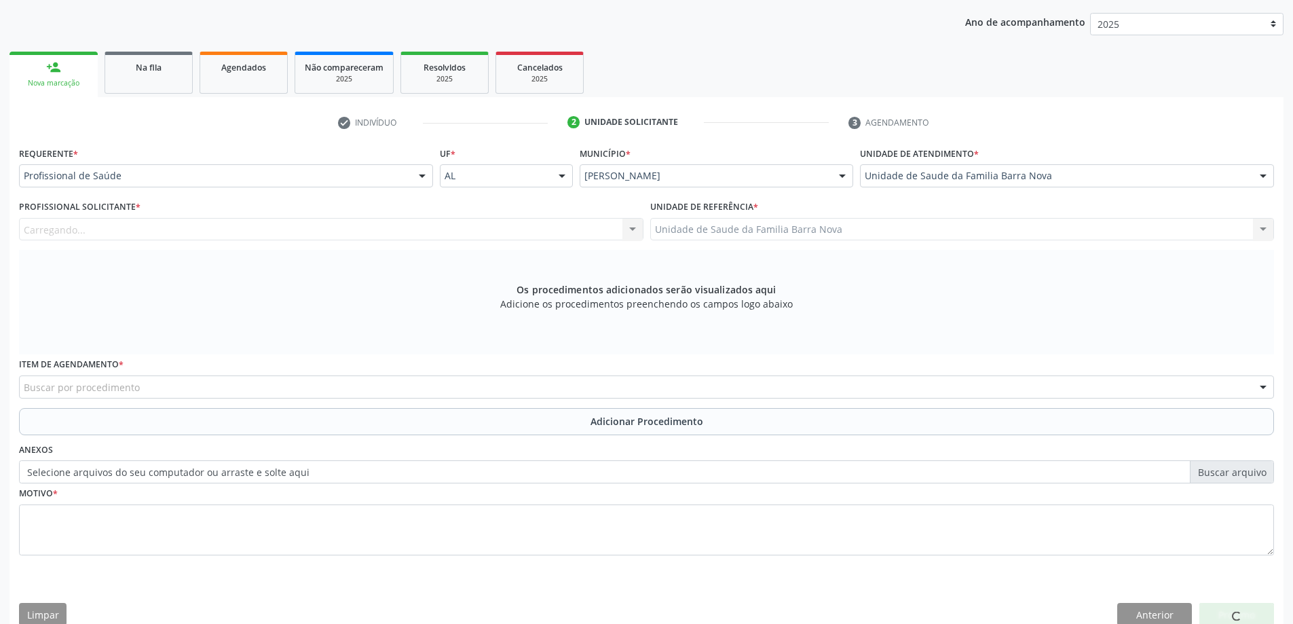
click at [280, 236] on div "Carregando... Nenhum resultado encontrado para: " " Não há nenhuma opção para s…" at bounding box center [331, 229] width 625 height 23
click at [274, 225] on div "Profissional solicitante" at bounding box center [331, 229] width 625 height 23
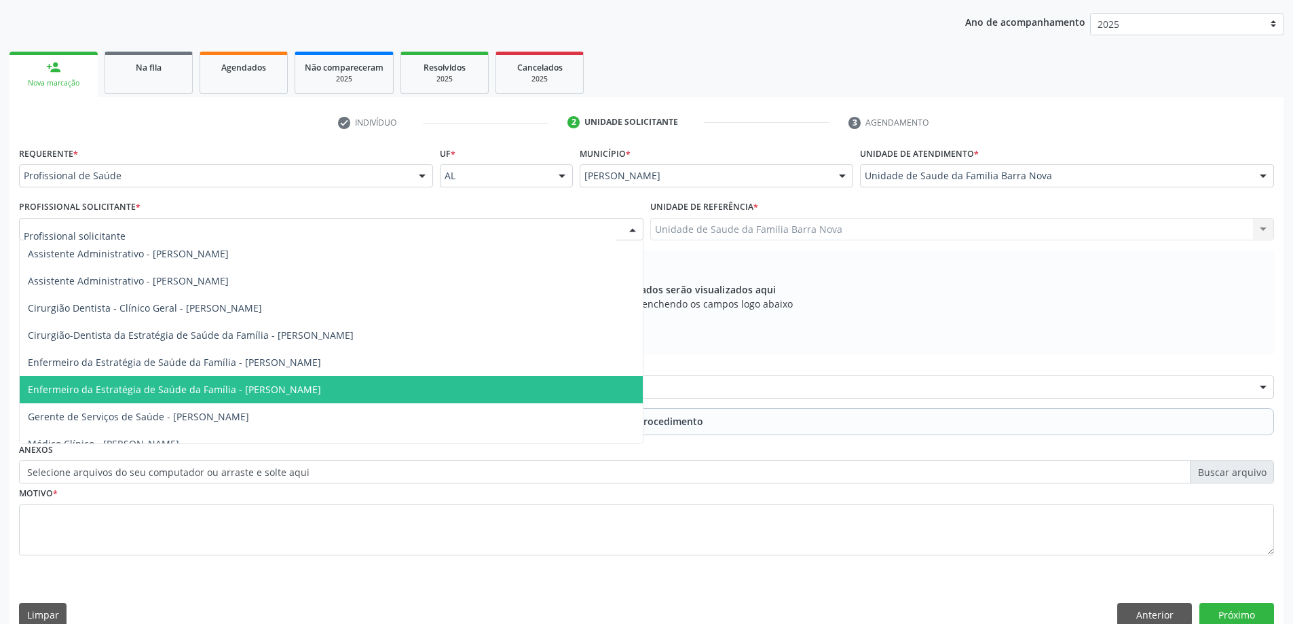
click at [267, 390] on span "Enfermeiro da Estratégia de Saúde da Família - [PERSON_NAME]" at bounding box center [174, 389] width 293 height 13
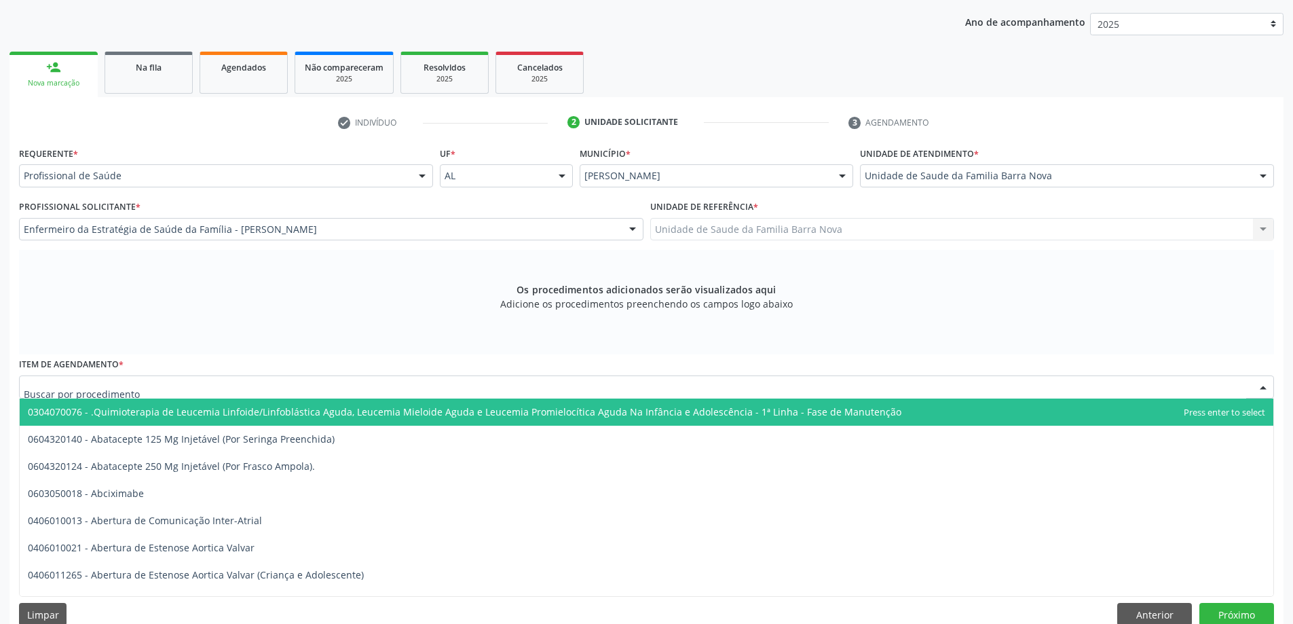
click at [501, 388] on div at bounding box center [646, 386] width 1255 height 23
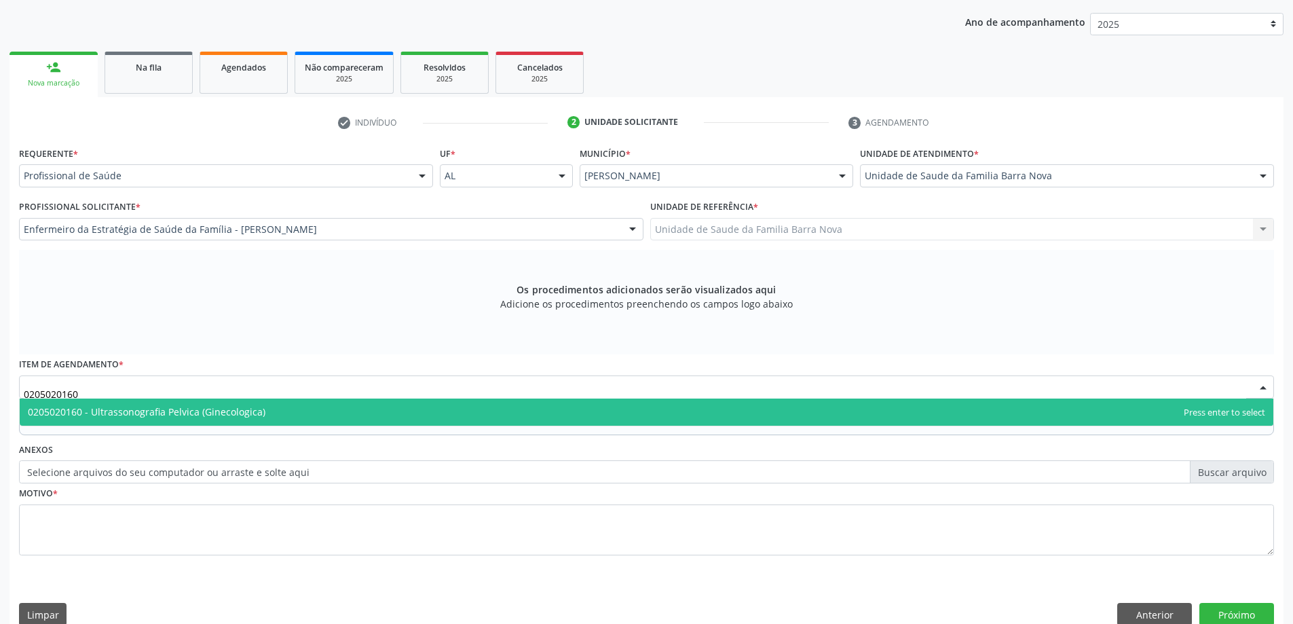
click at [340, 414] on span "0205020160 - Ultrassonografia Pelvica (Ginecologica)" at bounding box center [647, 411] width 1254 height 27
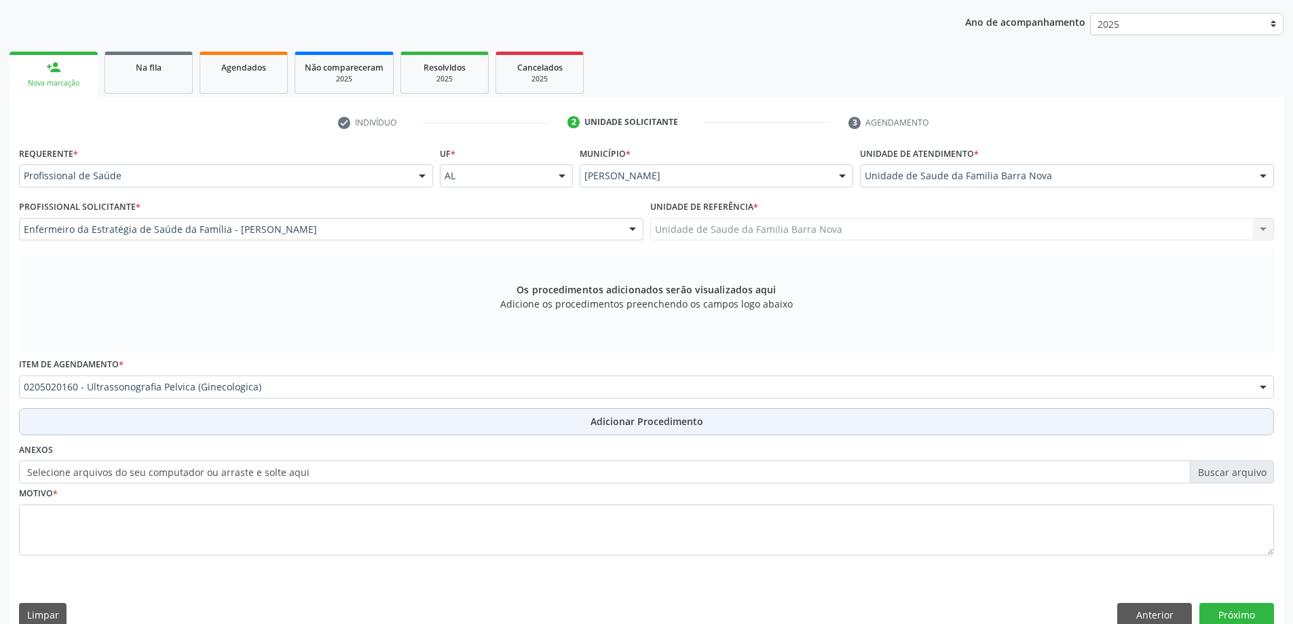
click at [625, 426] on span "Adicionar Procedimento" at bounding box center [647, 421] width 113 height 14
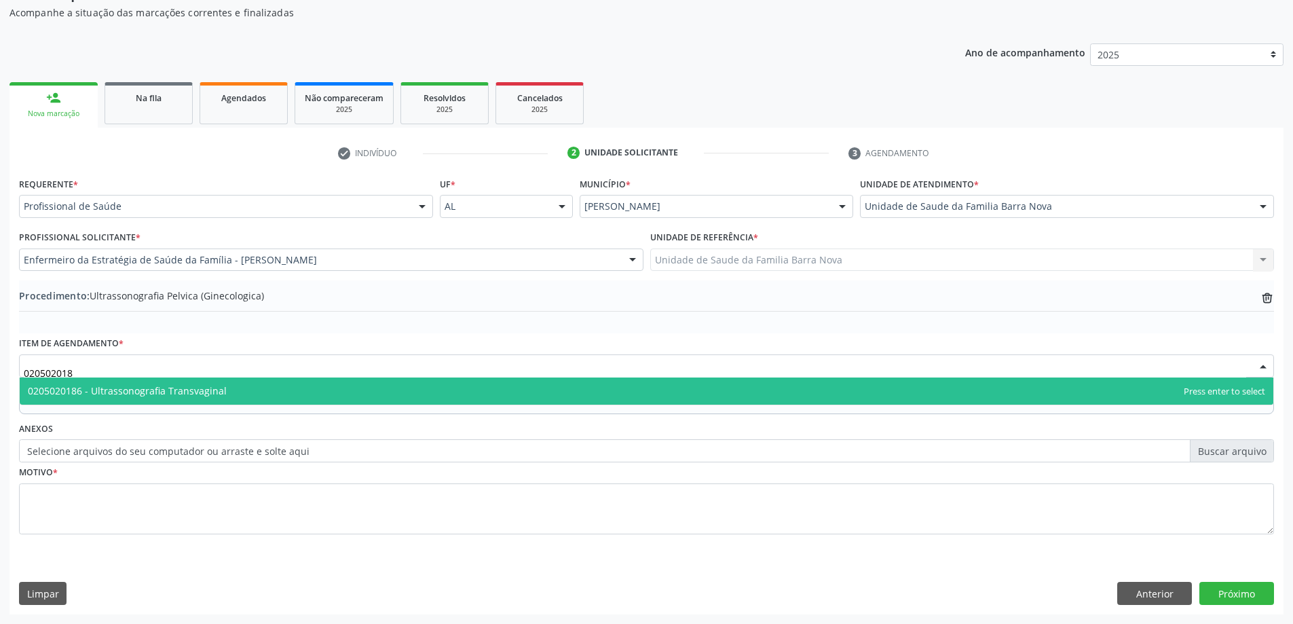
type input "0205020186"
click at [272, 391] on span "0205020186 - Ultrassonografia Transvaginal" at bounding box center [647, 390] width 1254 height 27
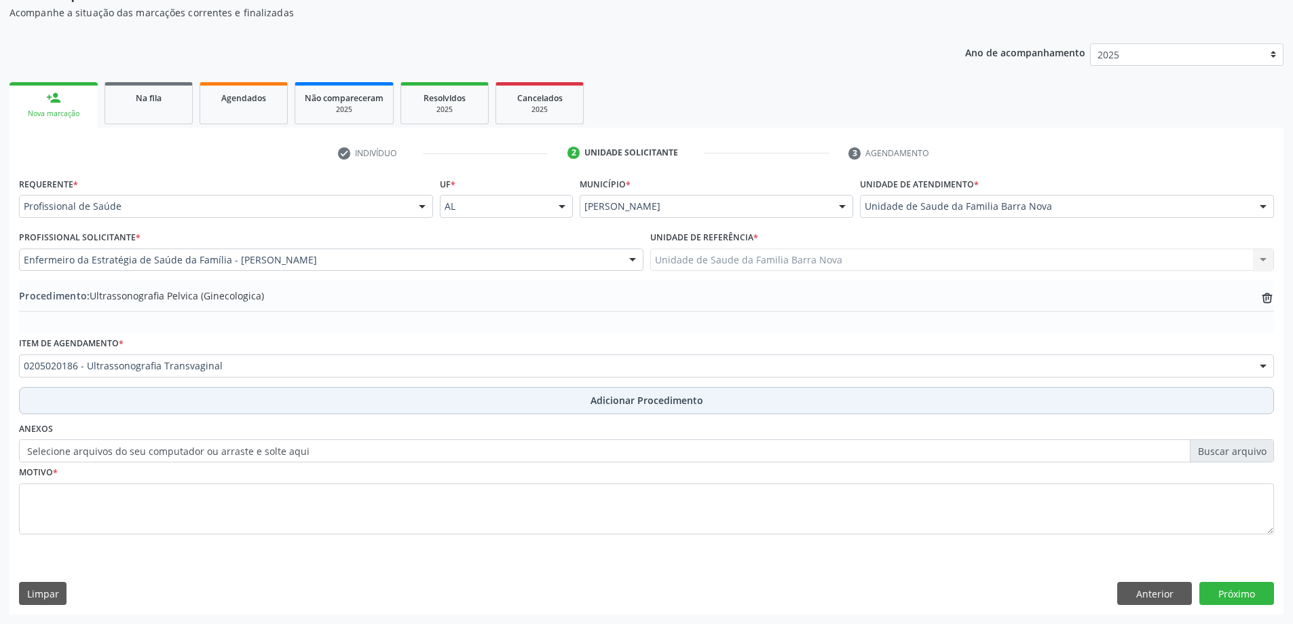
click at [615, 407] on button "Adicionar Procedimento" at bounding box center [646, 400] width 1255 height 27
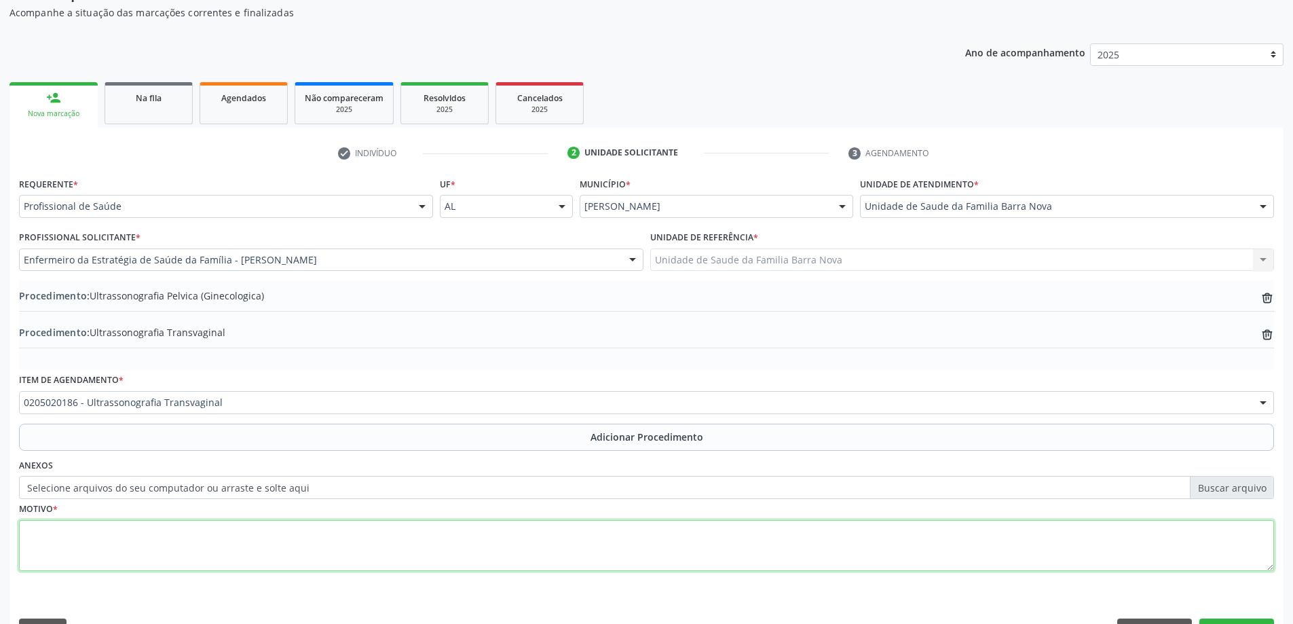
click at [310, 544] on textarea at bounding box center [646, 546] width 1255 height 52
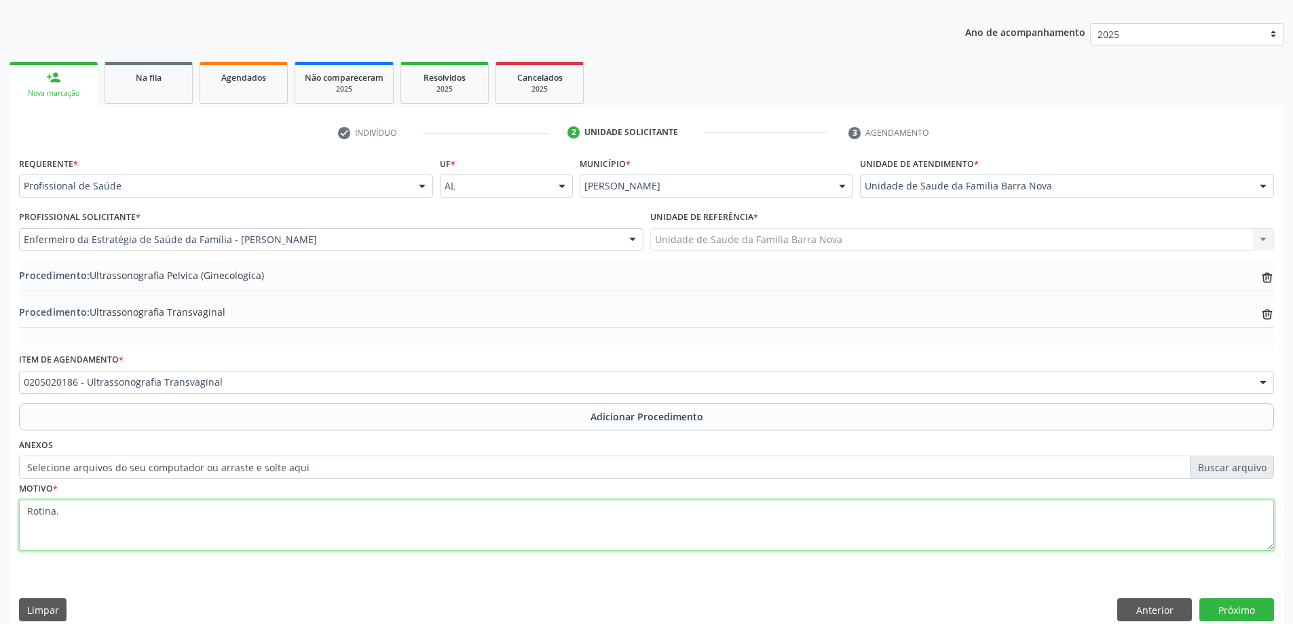
scroll to position [177, 0]
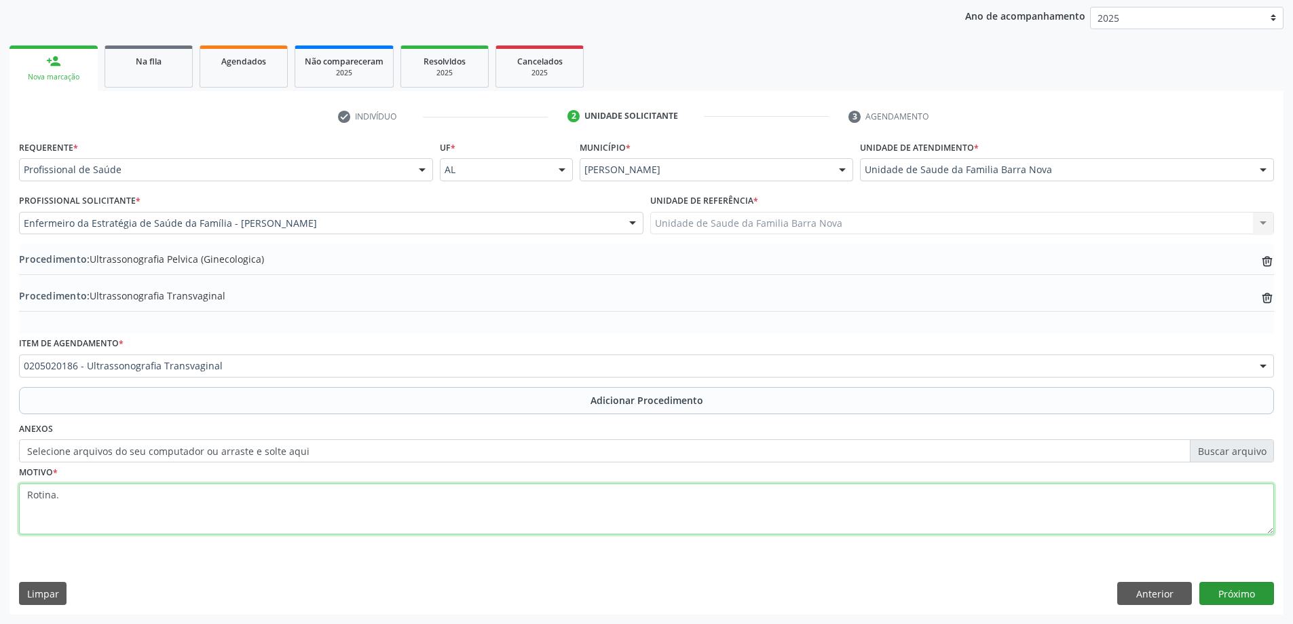
type textarea "Rotina."
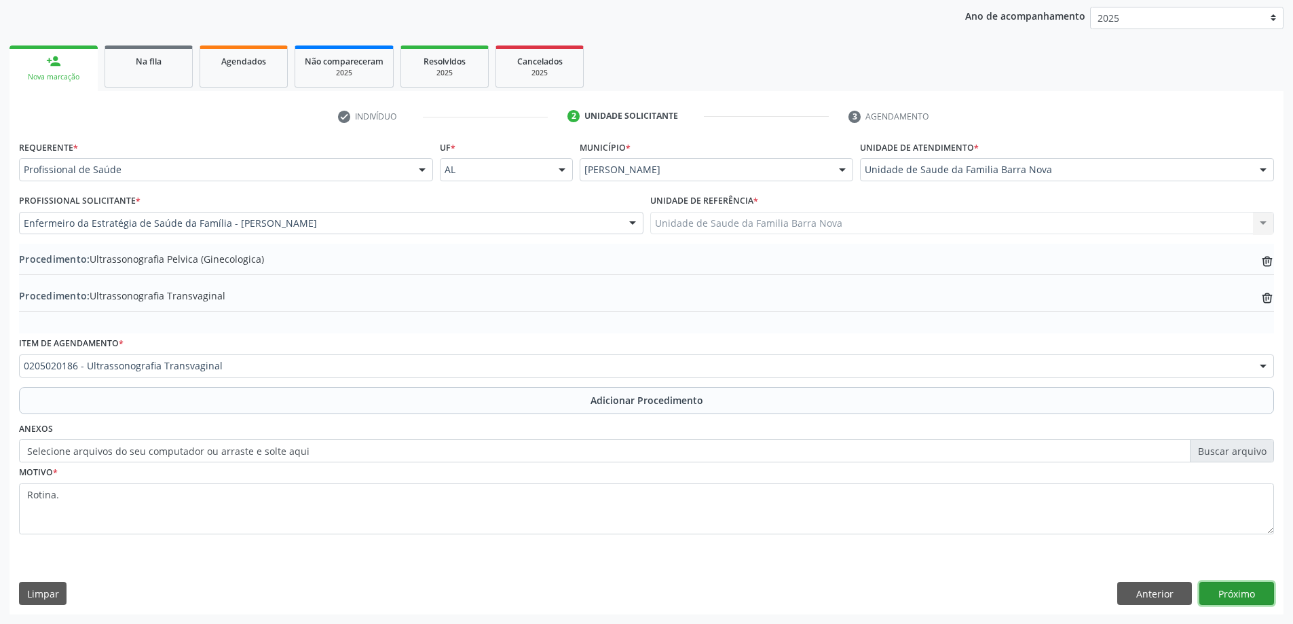
click at [1236, 588] on button "Próximo" at bounding box center [1237, 593] width 75 height 23
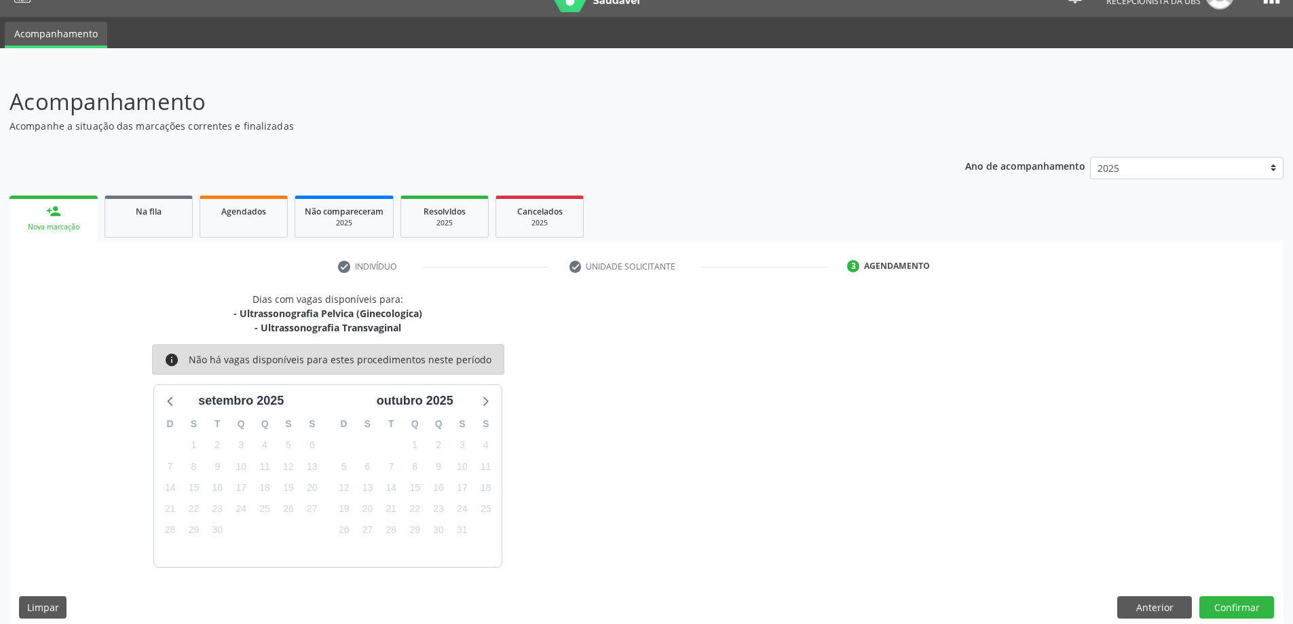
scroll to position [40, 0]
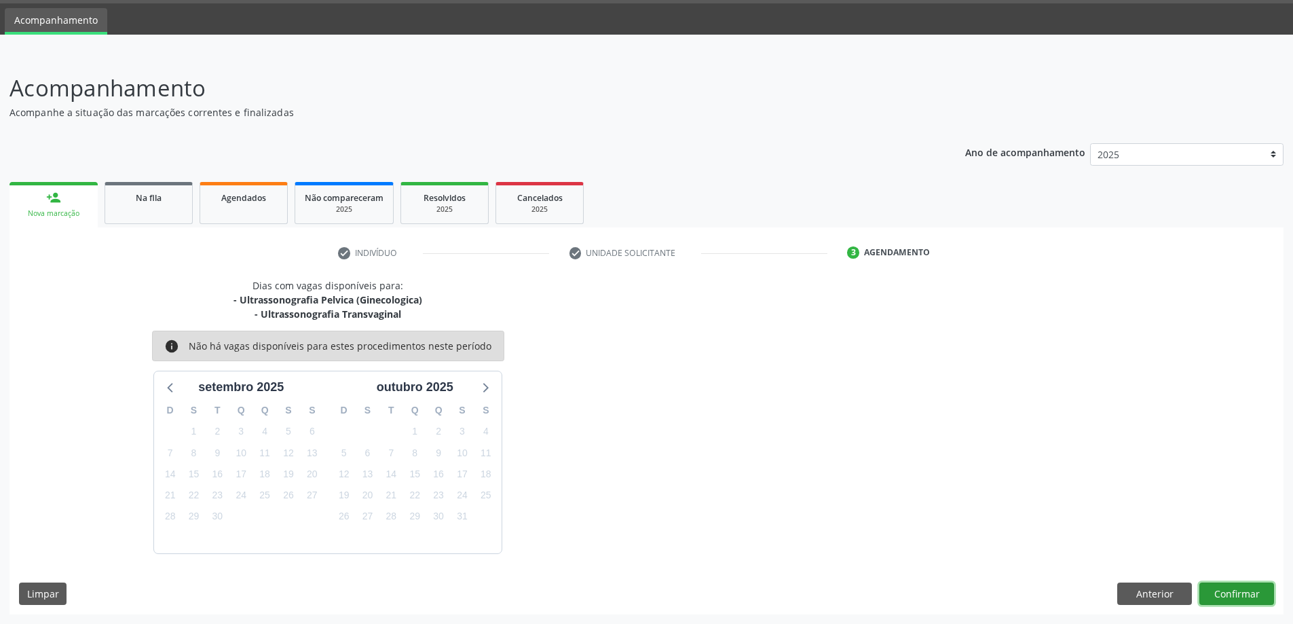
click at [1226, 591] on button "Confirmar" at bounding box center [1237, 593] width 75 height 23
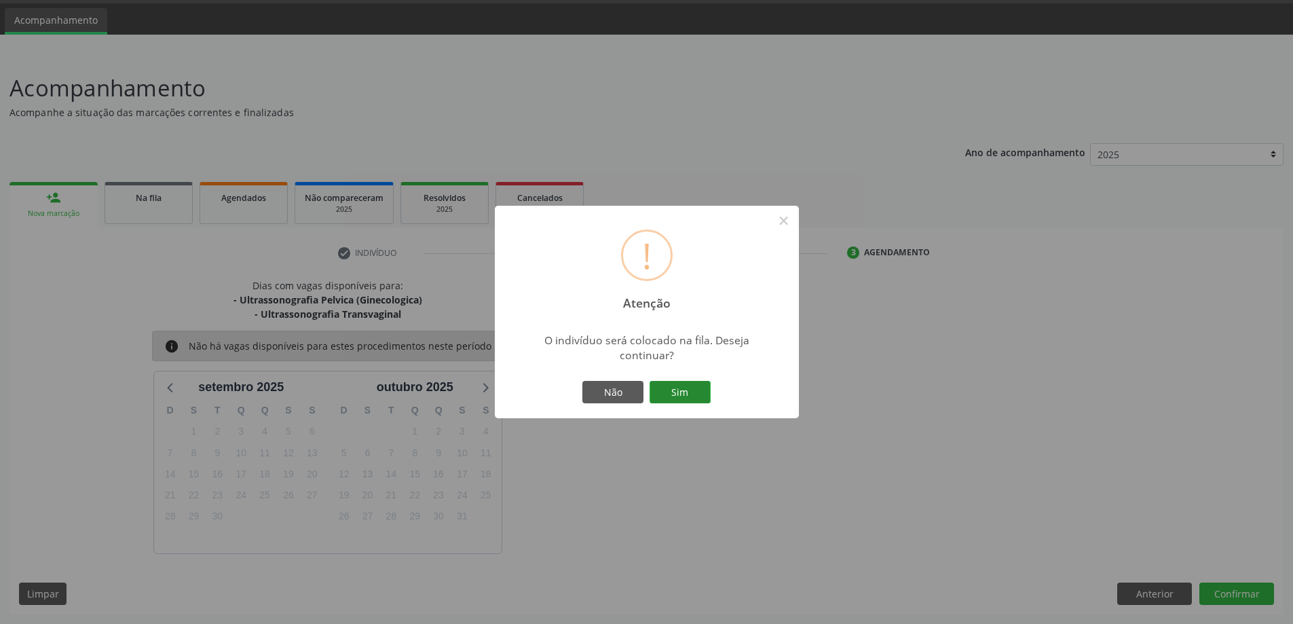
click at [669, 387] on button "Sim" at bounding box center [680, 392] width 61 height 23
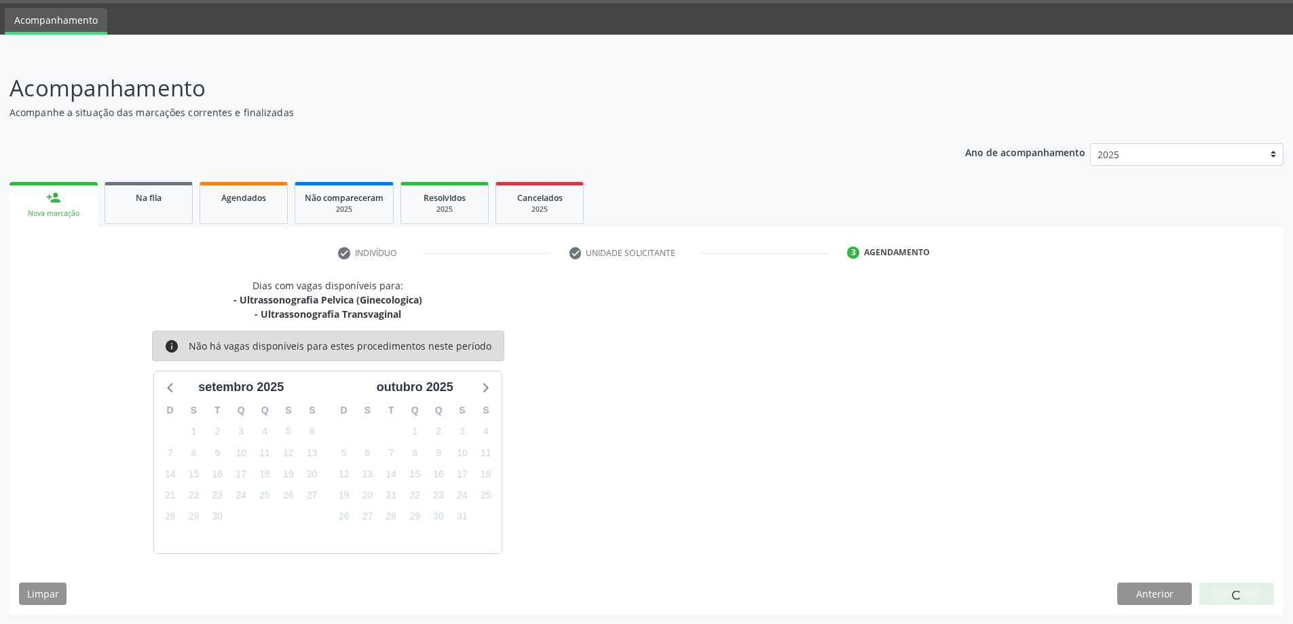
scroll to position [0, 0]
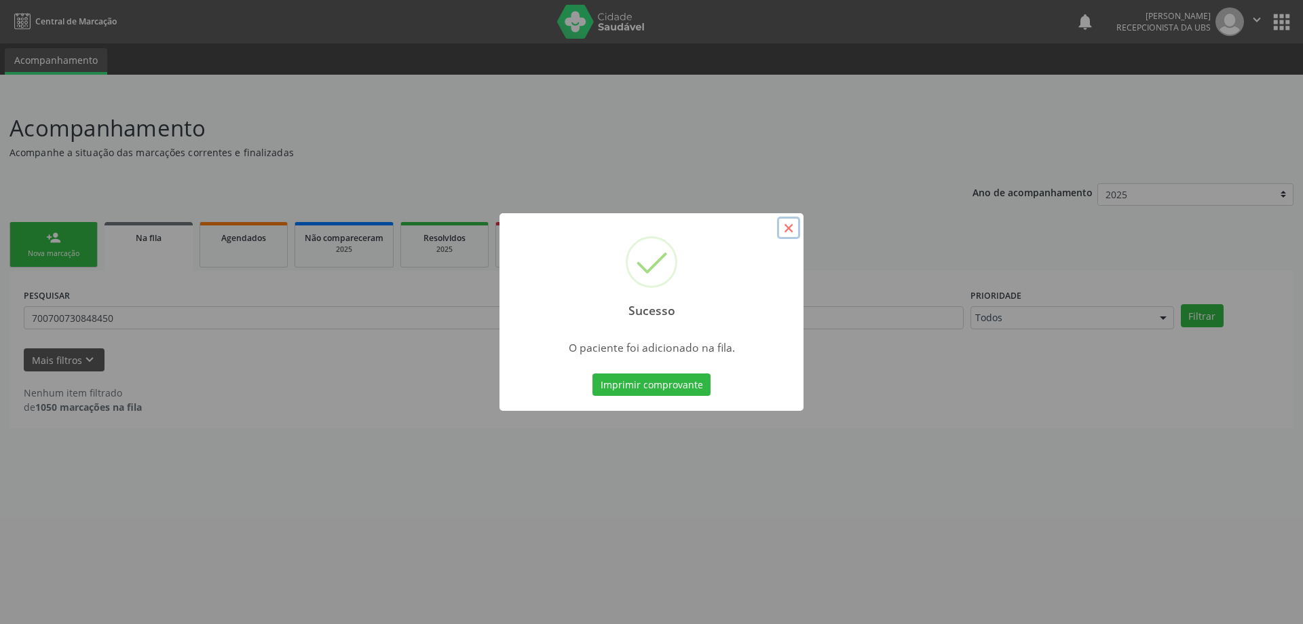
click at [791, 229] on button "×" at bounding box center [788, 228] width 23 height 23
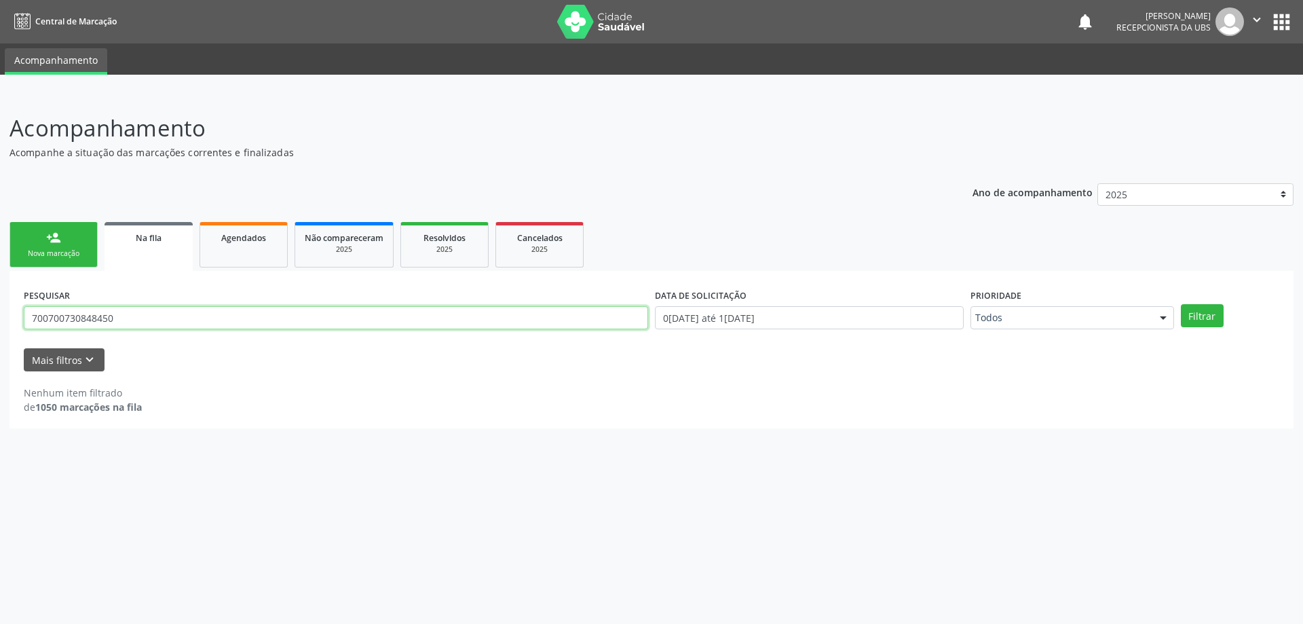
drag, startPoint x: 158, startPoint y: 321, endPoint x: 22, endPoint y: 327, distance: 136.6
click at [22, 327] on div "PESQUISAR 700700730848450" at bounding box center [335, 311] width 631 height 53
click at [56, 246] on link "person_add Nova marcação" at bounding box center [54, 244] width 88 height 45
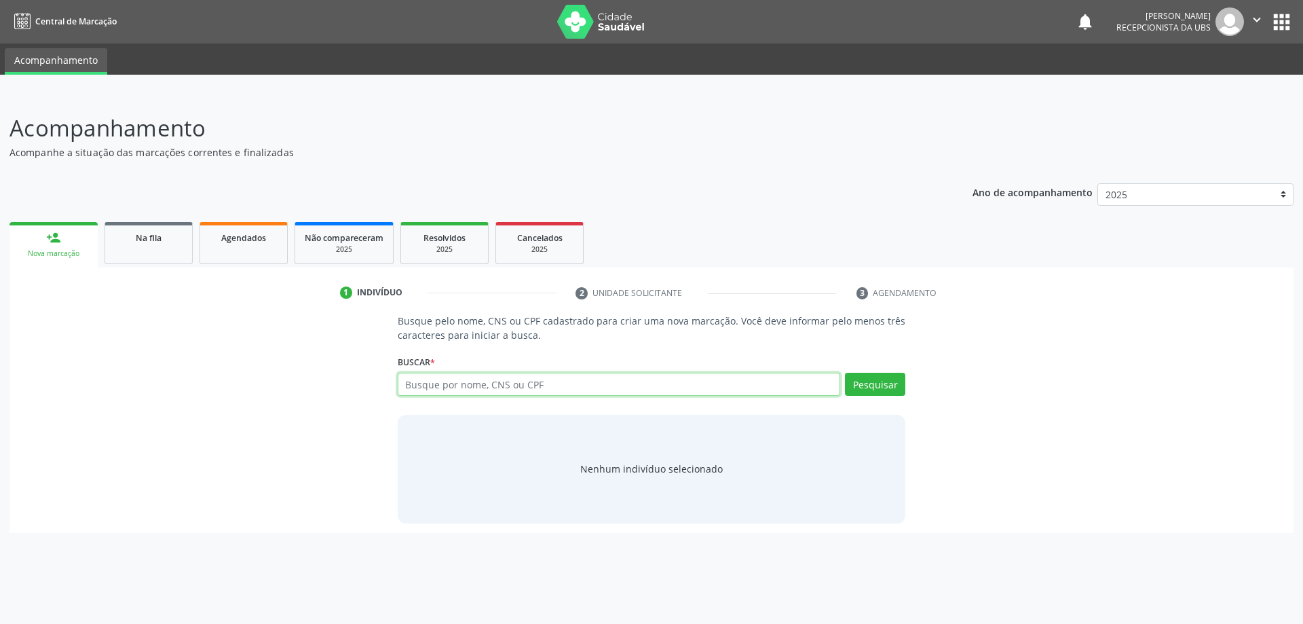
click at [707, 380] on input "text" at bounding box center [619, 384] width 443 height 23
type input "702405564506623"
click at [876, 381] on button "Pesquisar" at bounding box center [875, 384] width 60 height 23
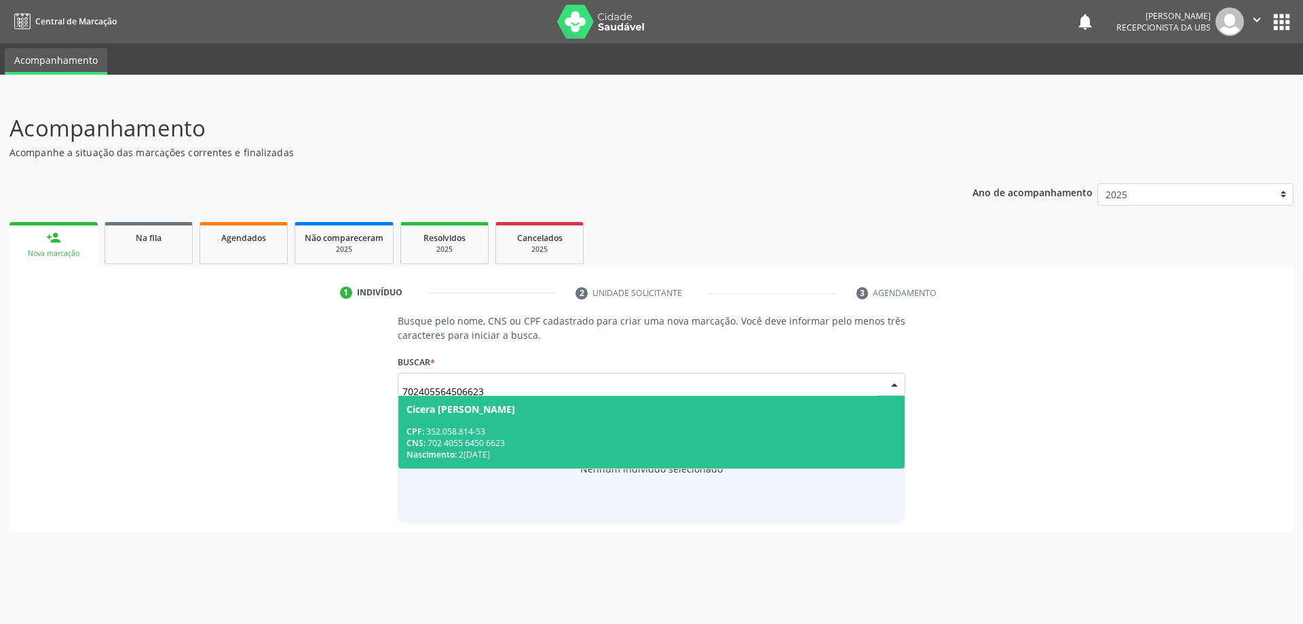
click at [603, 431] on div "CPF: 352.058.814-53" at bounding box center [652, 432] width 491 height 12
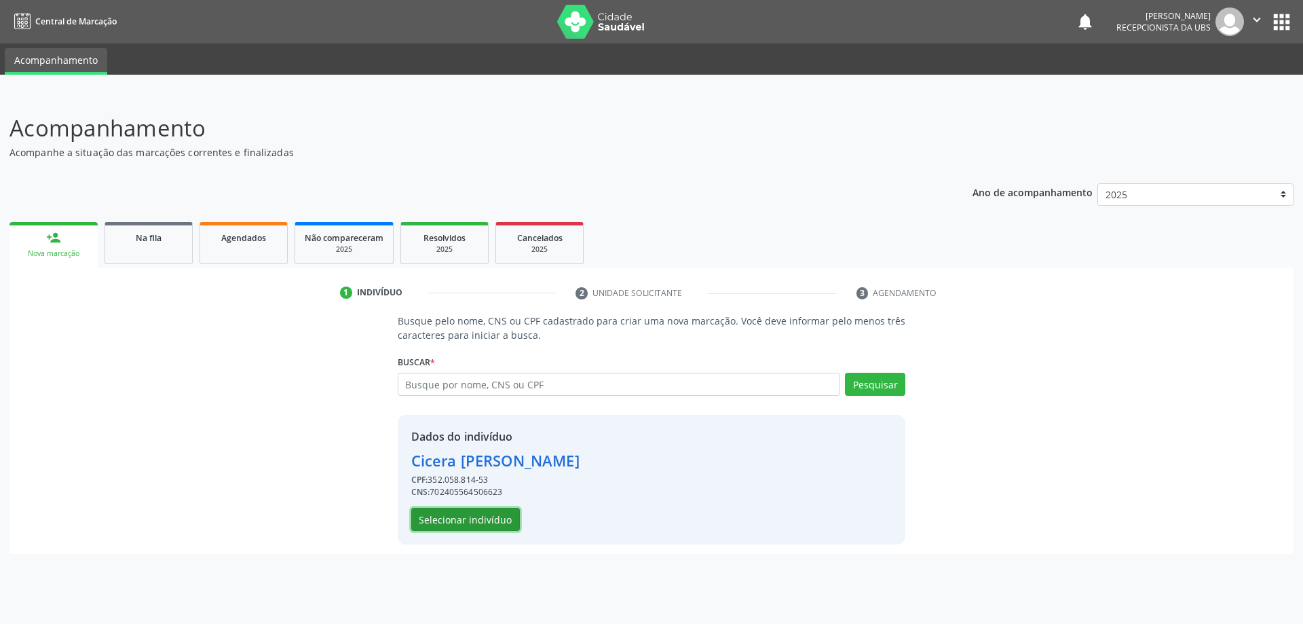
click at [475, 523] on button "Selecionar indivíduo" at bounding box center [465, 519] width 109 height 23
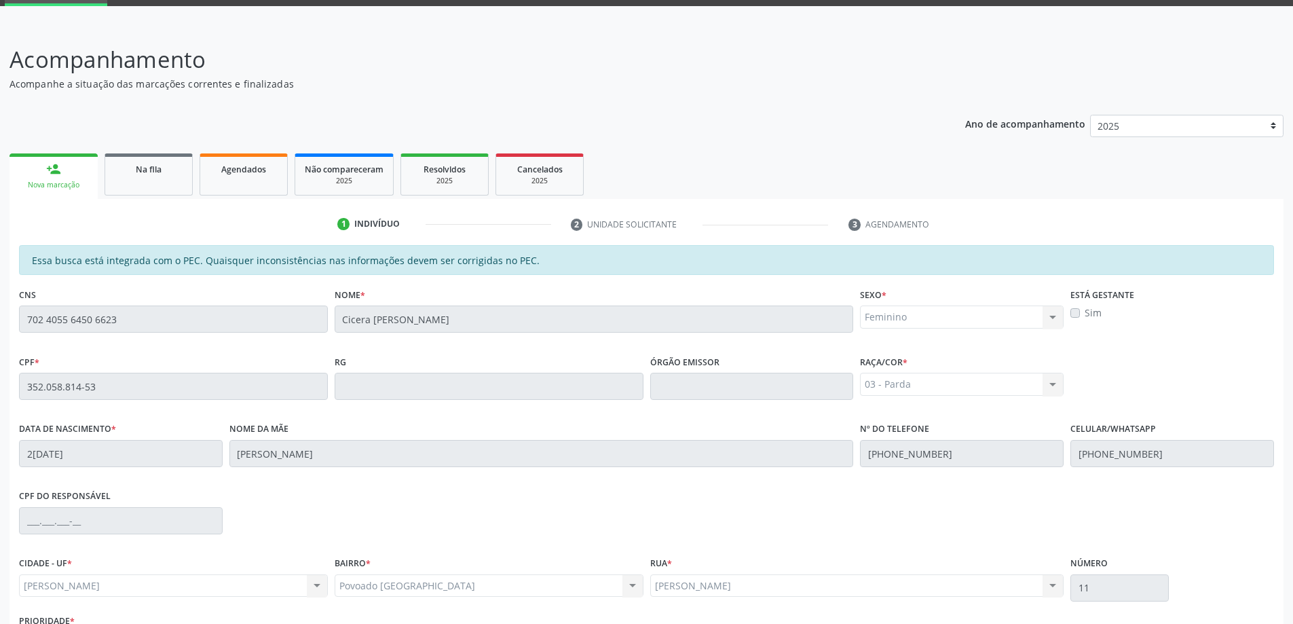
scroll to position [170, 0]
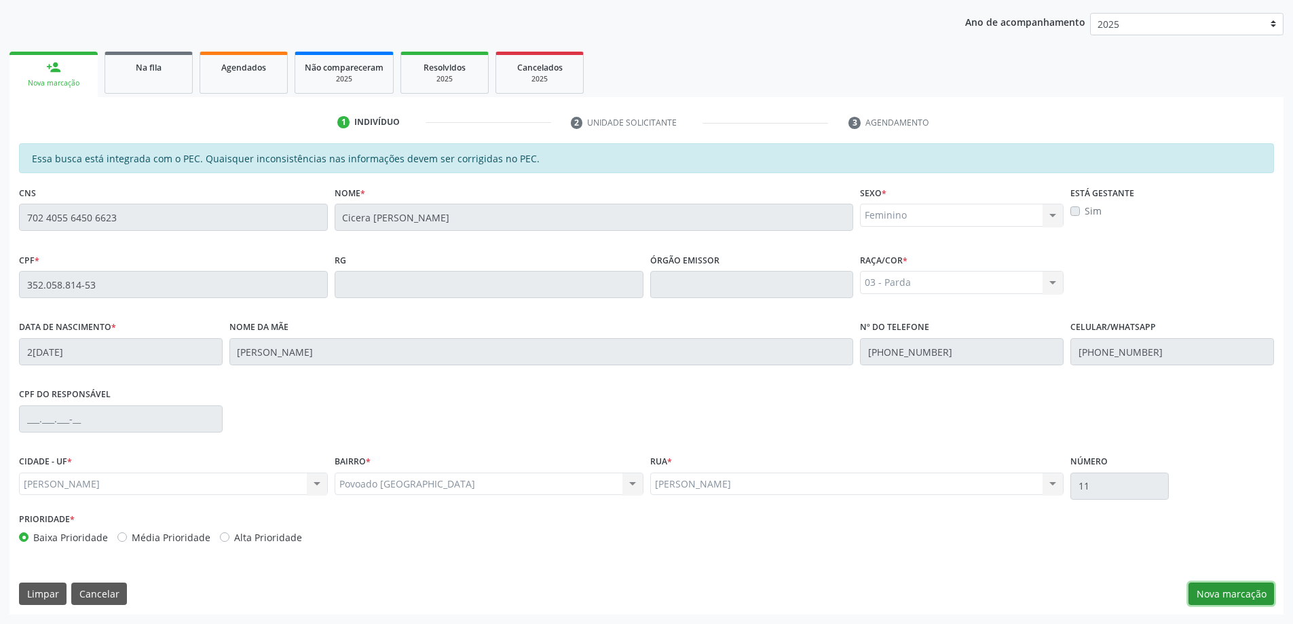
click at [1229, 597] on button "Nova marcação" at bounding box center [1232, 593] width 86 height 23
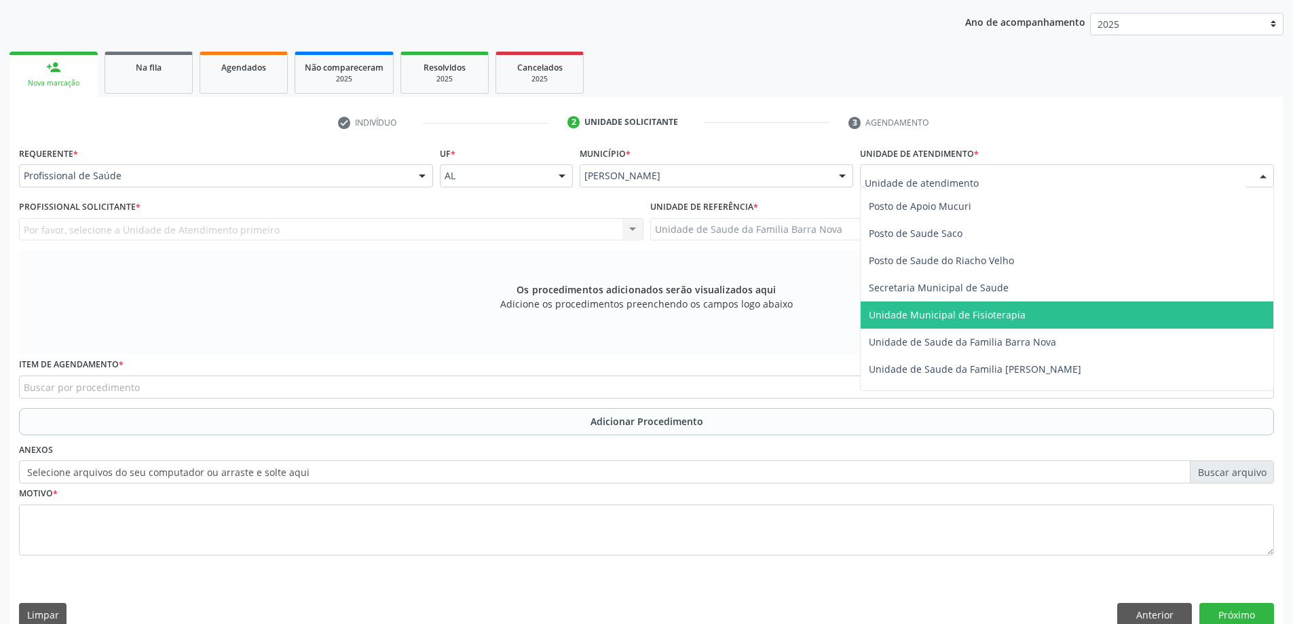
scroll to position [611, 0]
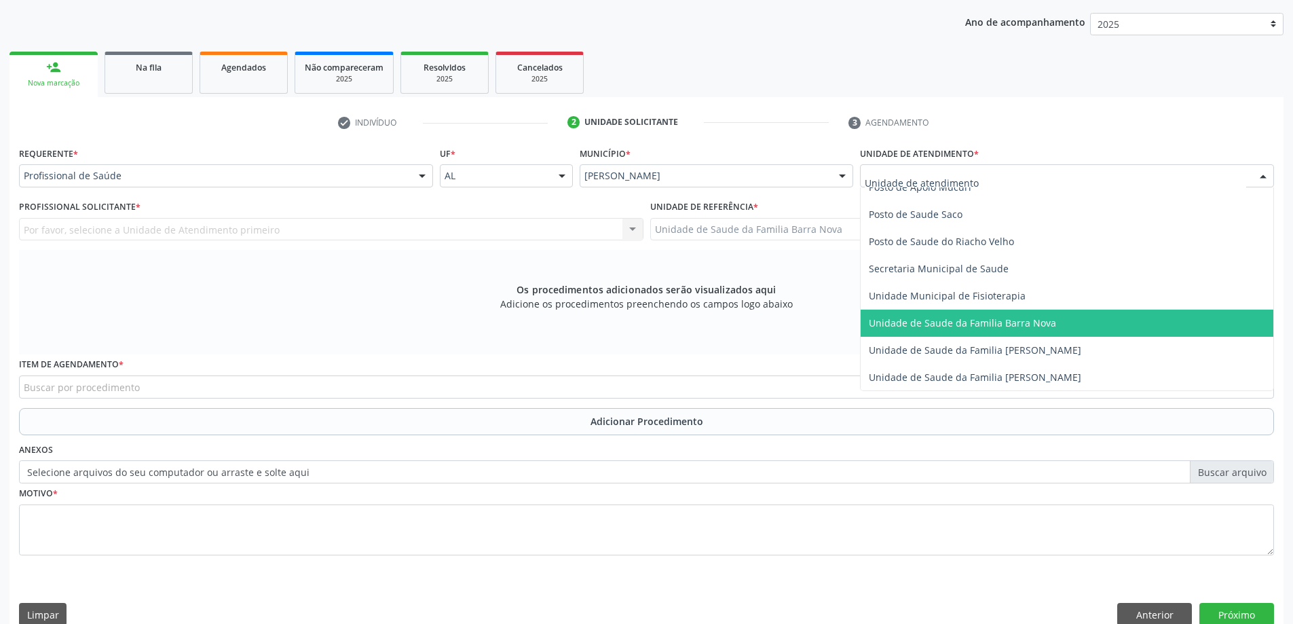
click at [1005, 331] on span "Unidade de Saude da Familia Barra Nova" at bounding box center [1067, 323] width 413 height 27
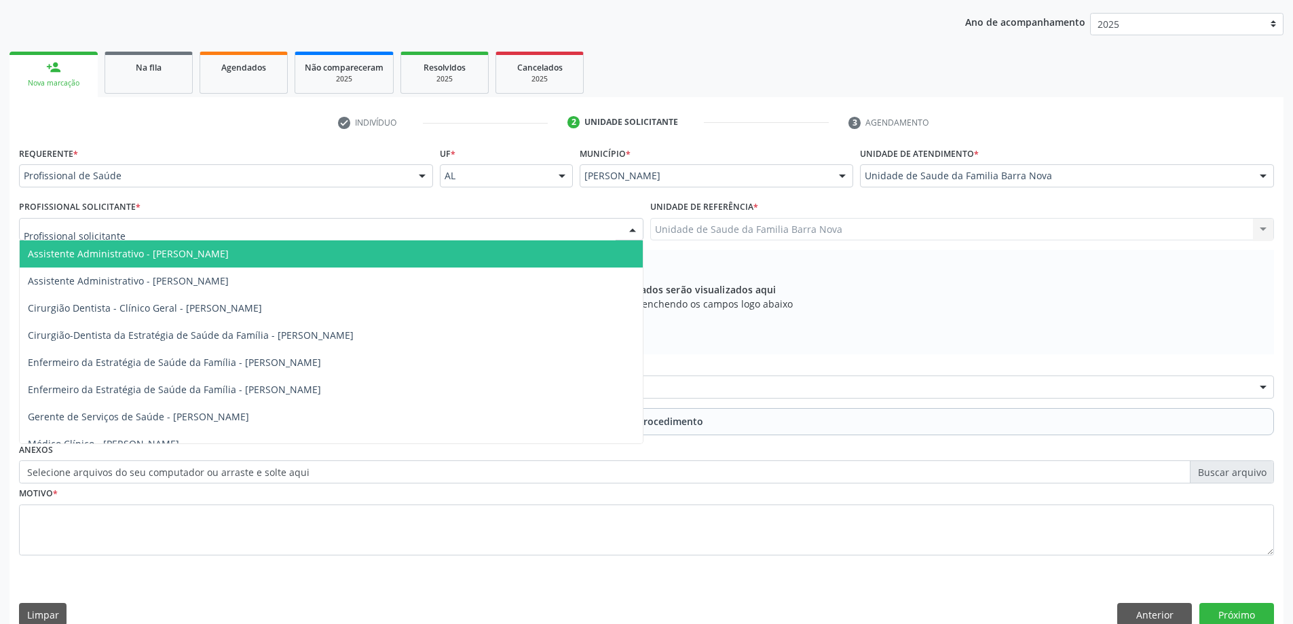
click at [218, 224] on div at bounding box center [331, 229] width 625 height 23
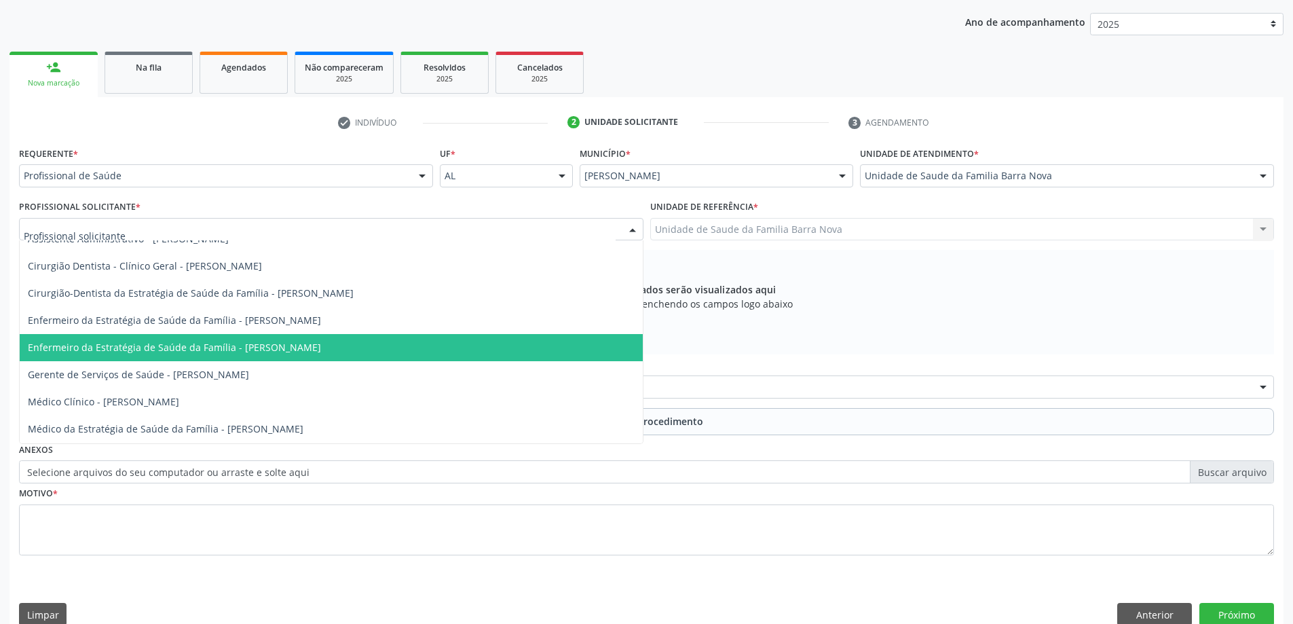
scroll to position [96, 0]
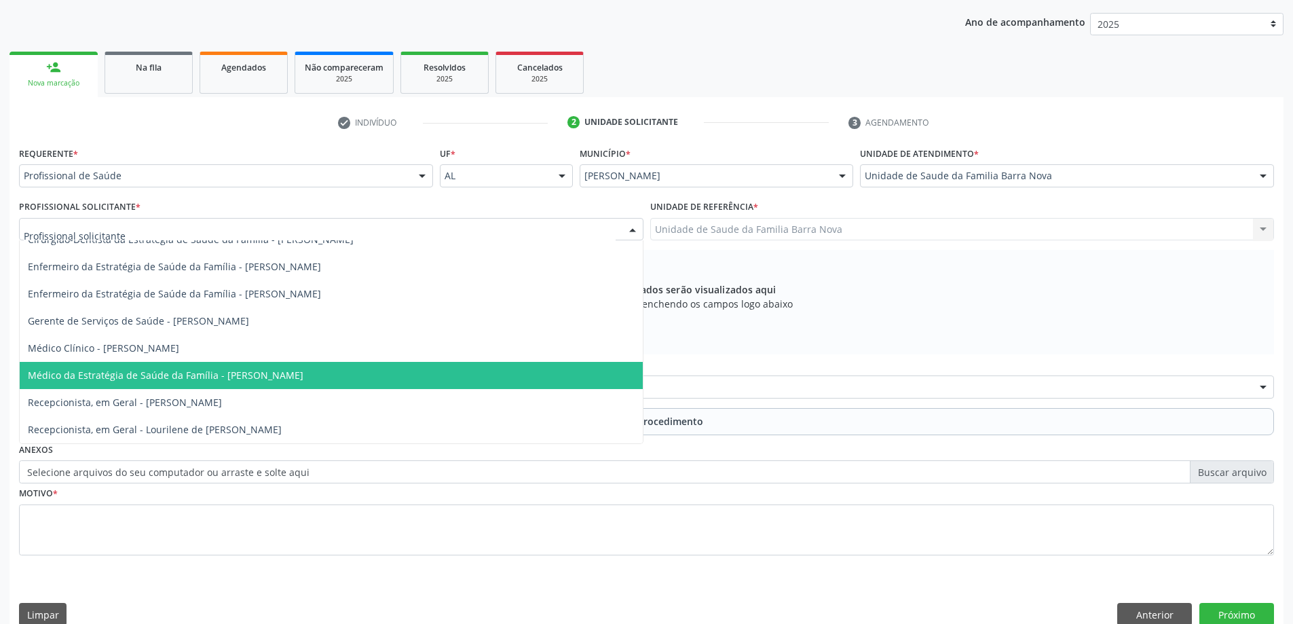
click at [303, 373] on span "Médico da Estratégia de Saúde da Família - [PERSON_NAME]" at bounding box center [166, 375] width 276 height 13
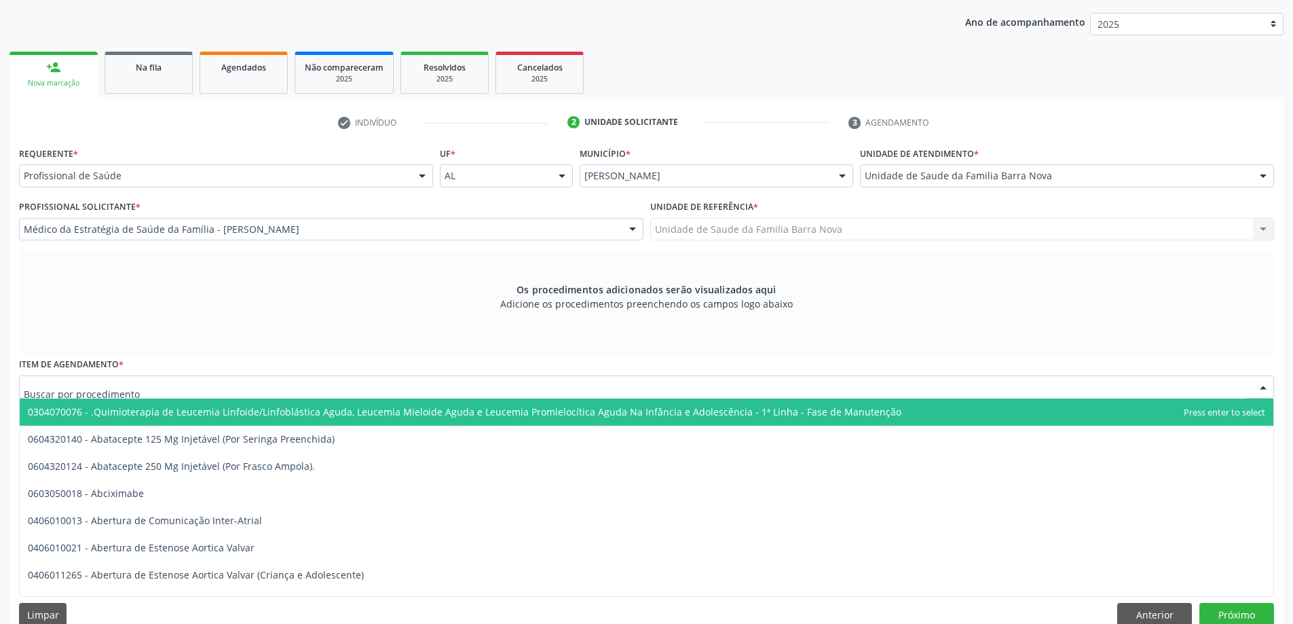
click at [547, 389] on div at bounding box center [646, 386] width 1255 height 23
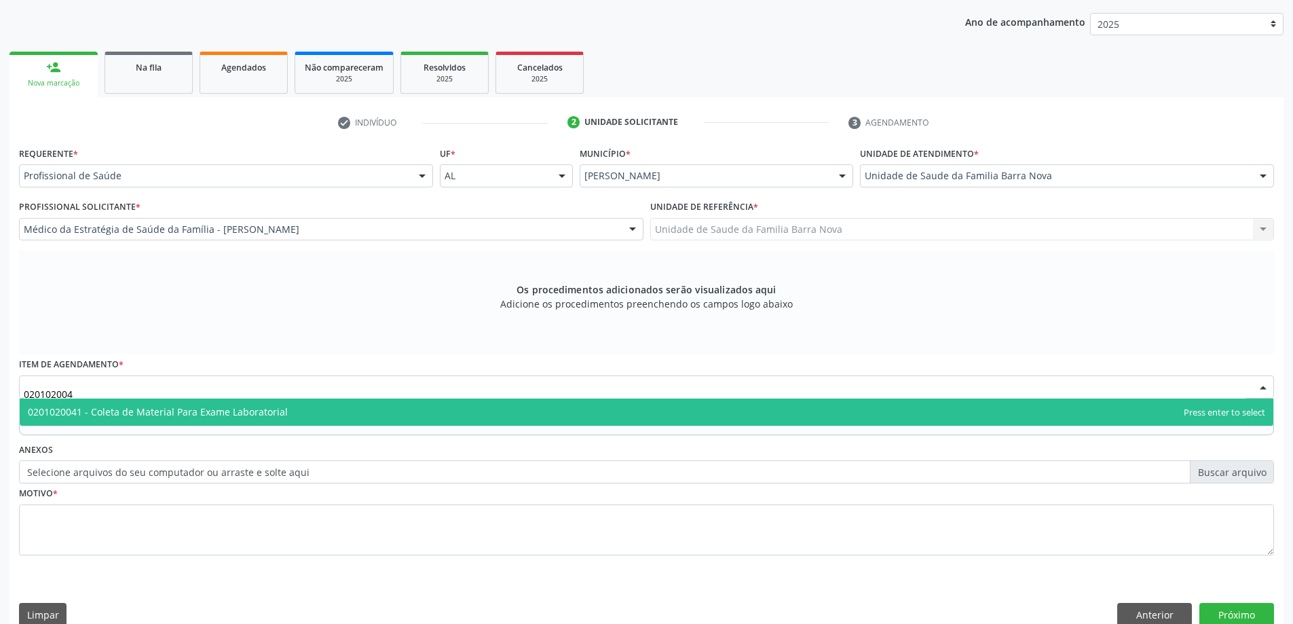
type input "0201020041"
click at [359, 411] on span "0201020041 - Coleta de Material Para Exame Laboratorial" at bounding box center [647, 411] width 1254 height 27
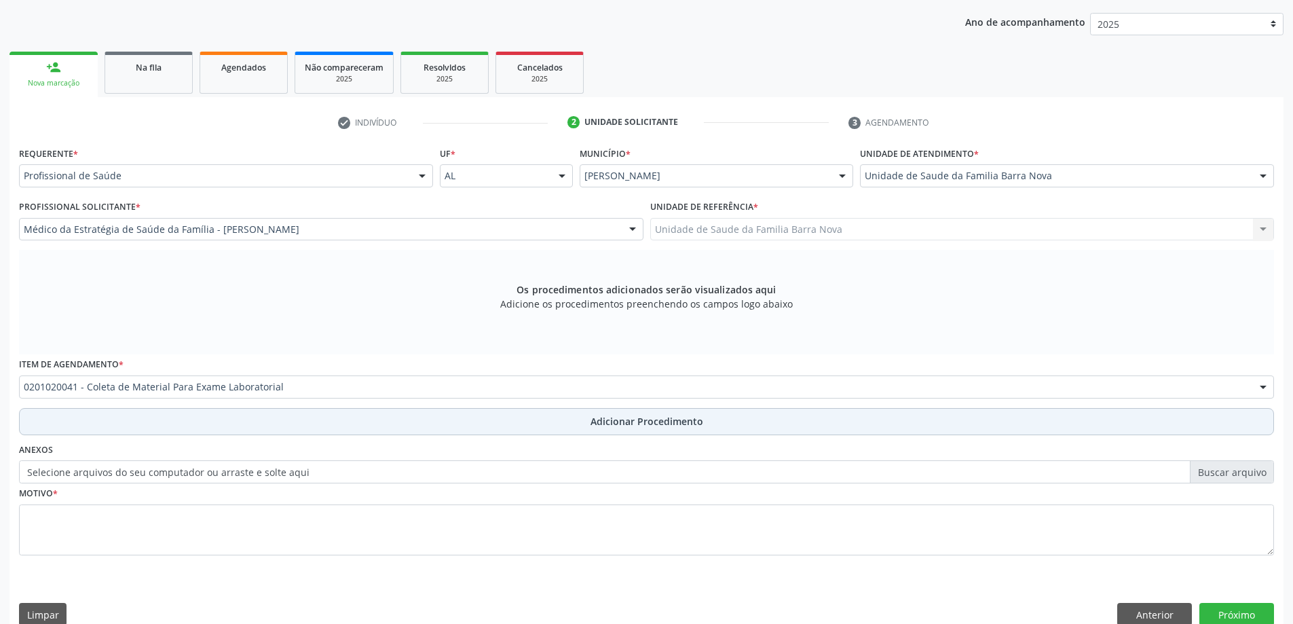
click at [620, 434] on button "Adicionar Procedimento" at bounding box center [646, 421] width 1255 height 27
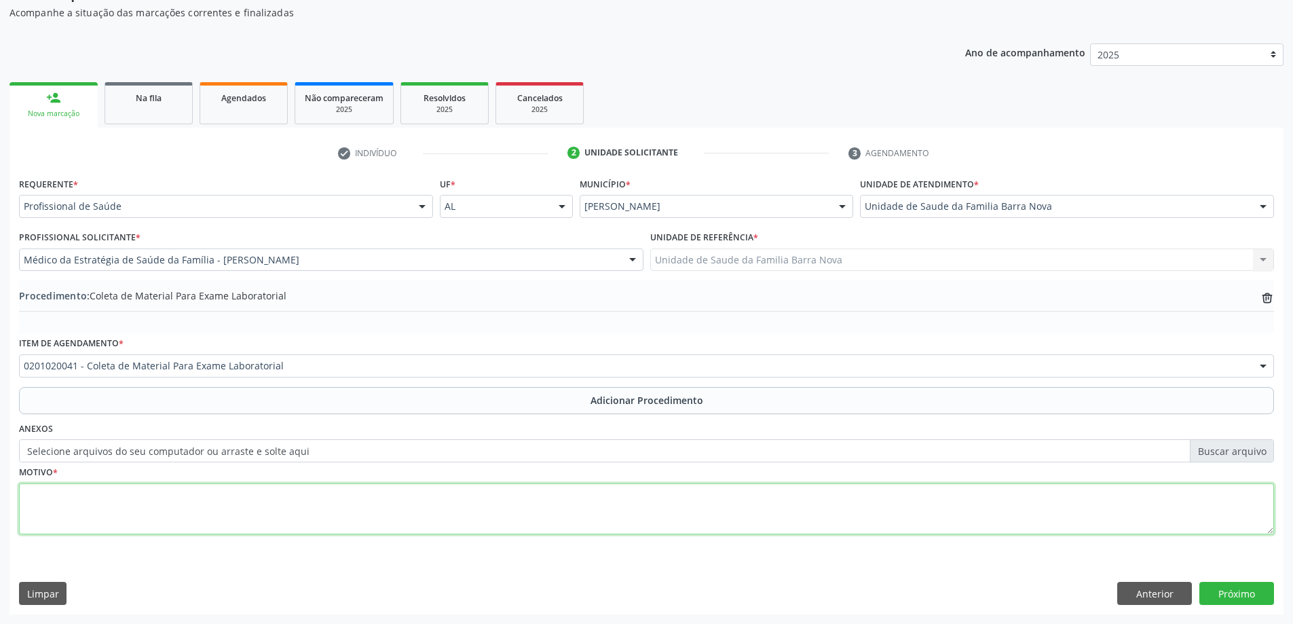
click at [293, 494] on textarea at bounding box center [646, 509] width 1255 height 52
type textarea "Cistite? RCV."
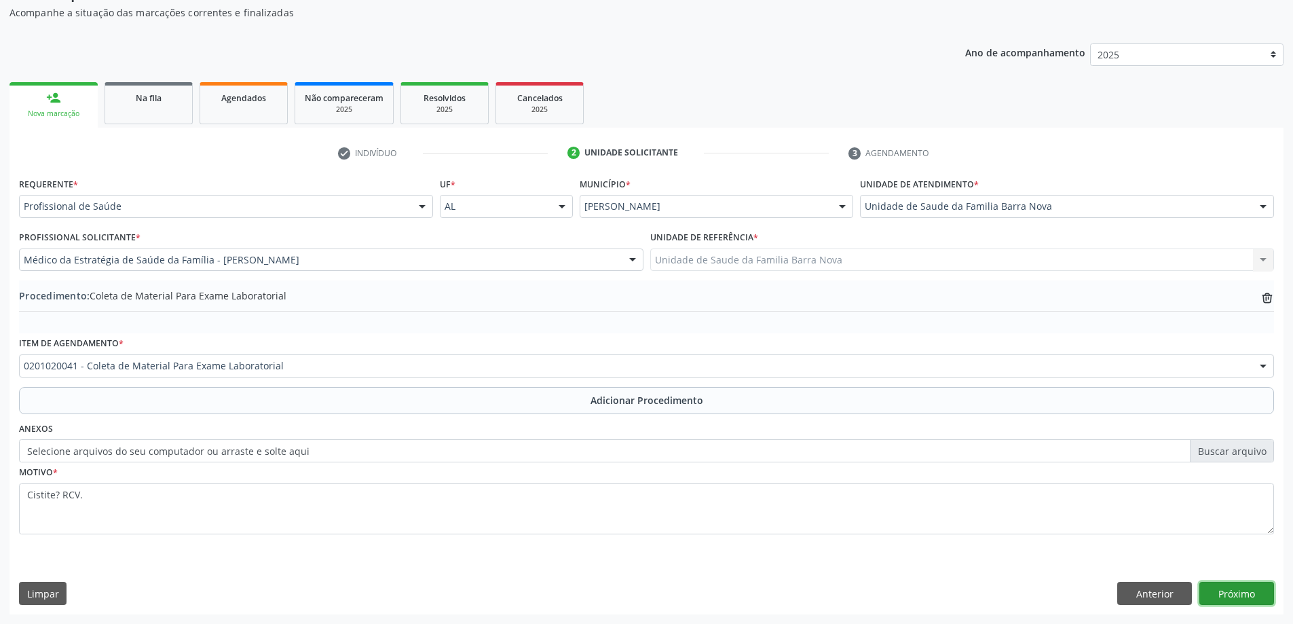
click at [1240, 593] on button "Próximo" at bounding box center [1237, 593] width 75 height 23
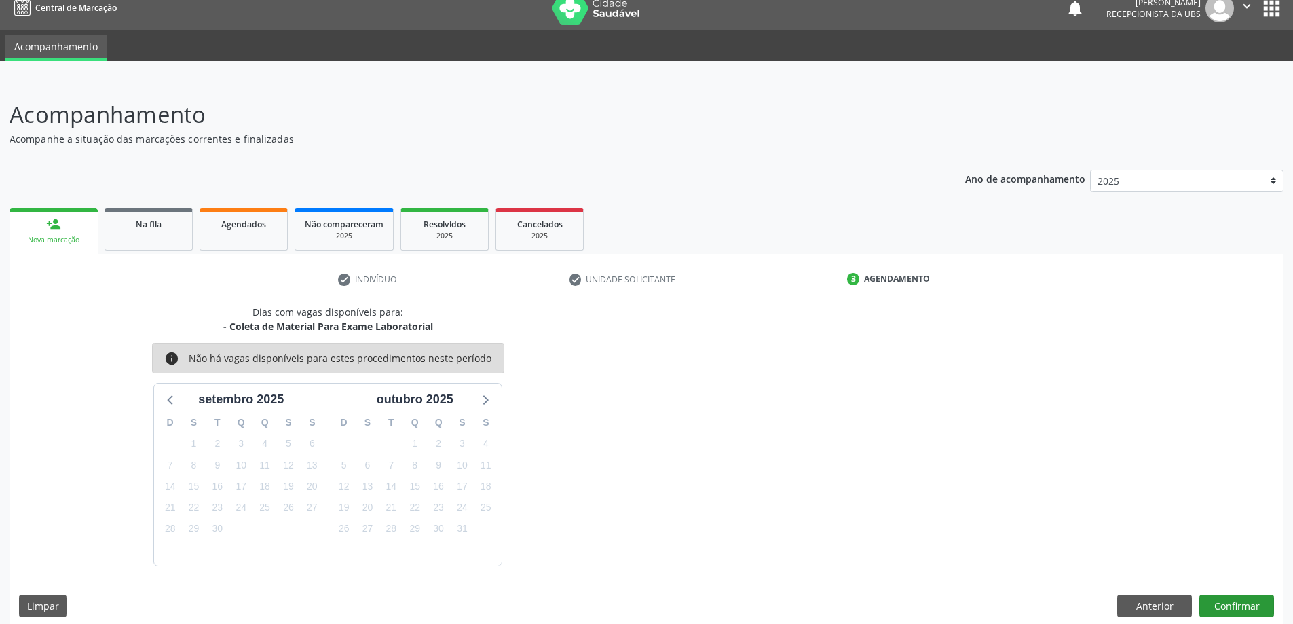
scroll to position [26, 0]
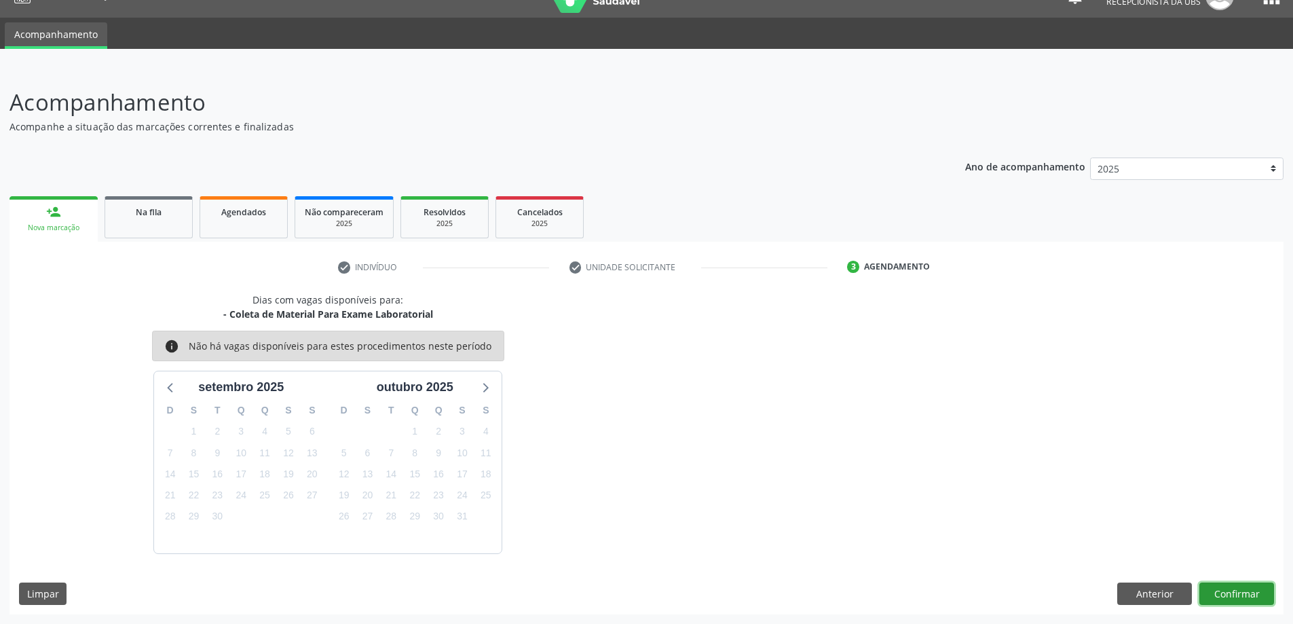
click at [1227, 594] on button "Confirmar" at bounding box center [1237, 593] width 75 height 23
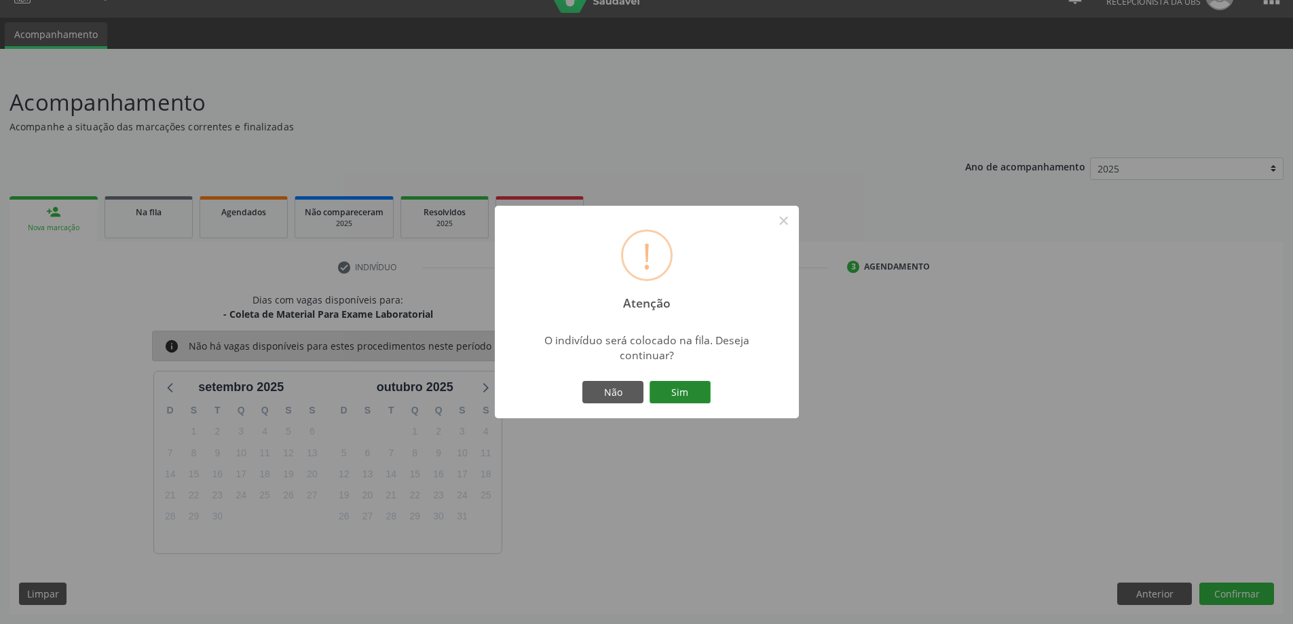
click at [678, 396] on button "Sim" at bounding box center [680, 392] width 61 height 23
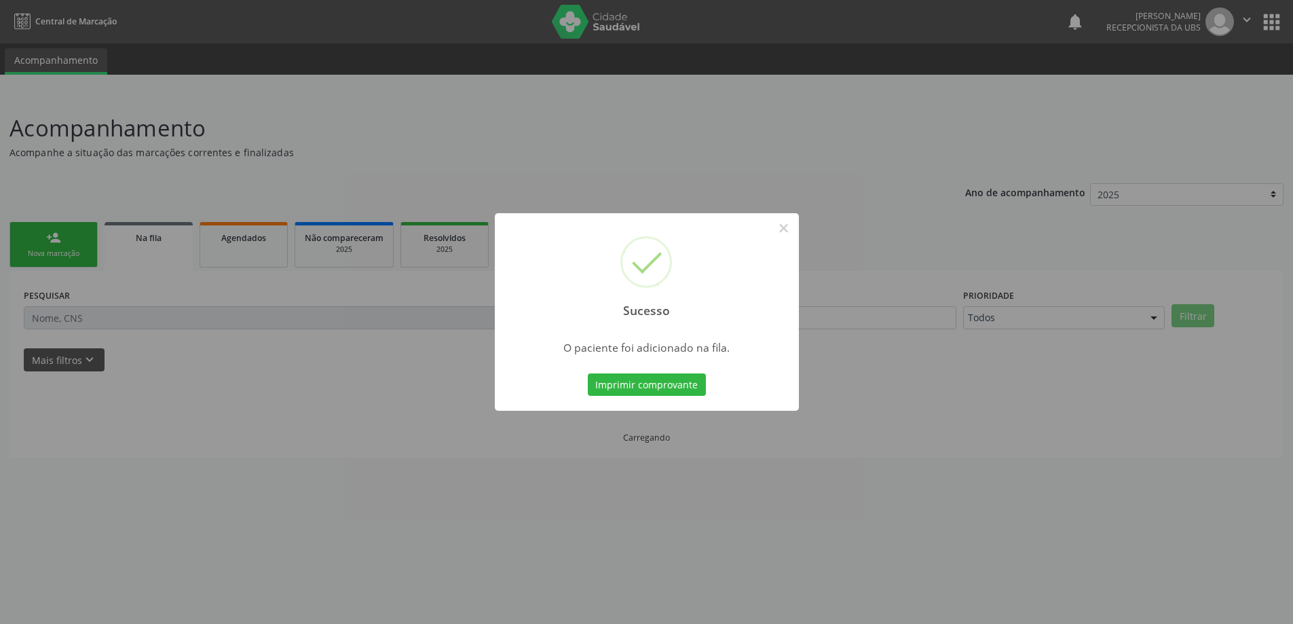
scroll to position [0, 0]
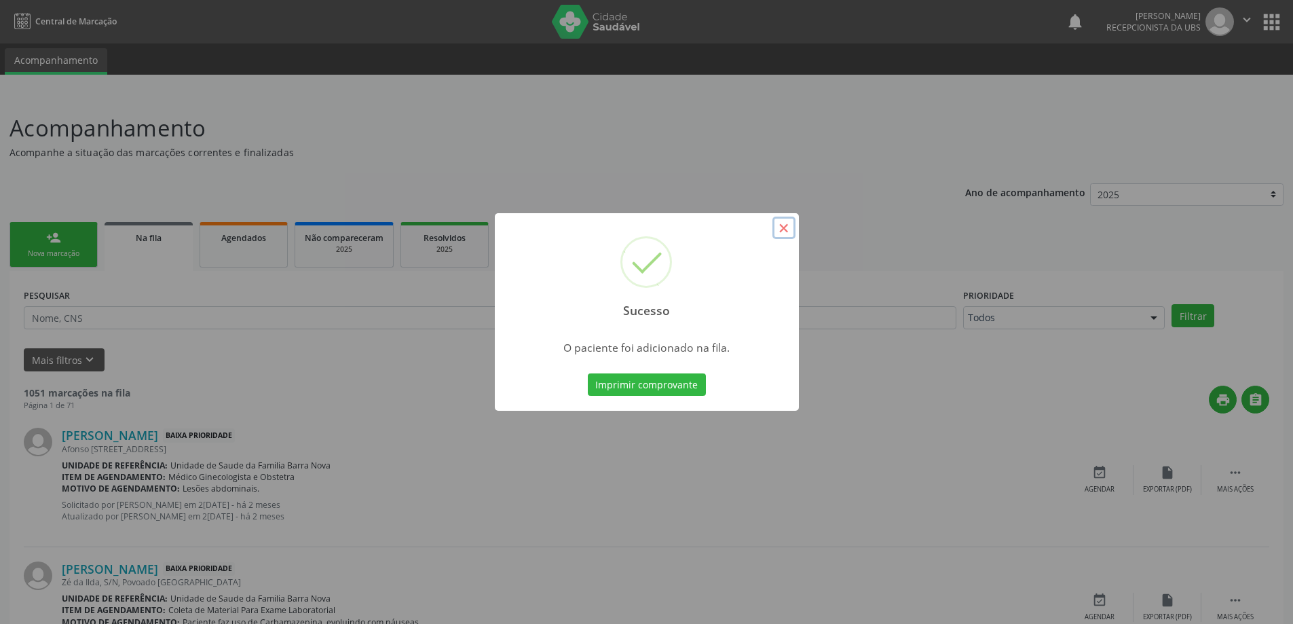
click at [777, 224] on button "×" at bounding box center [784, 228] width 23 height 23
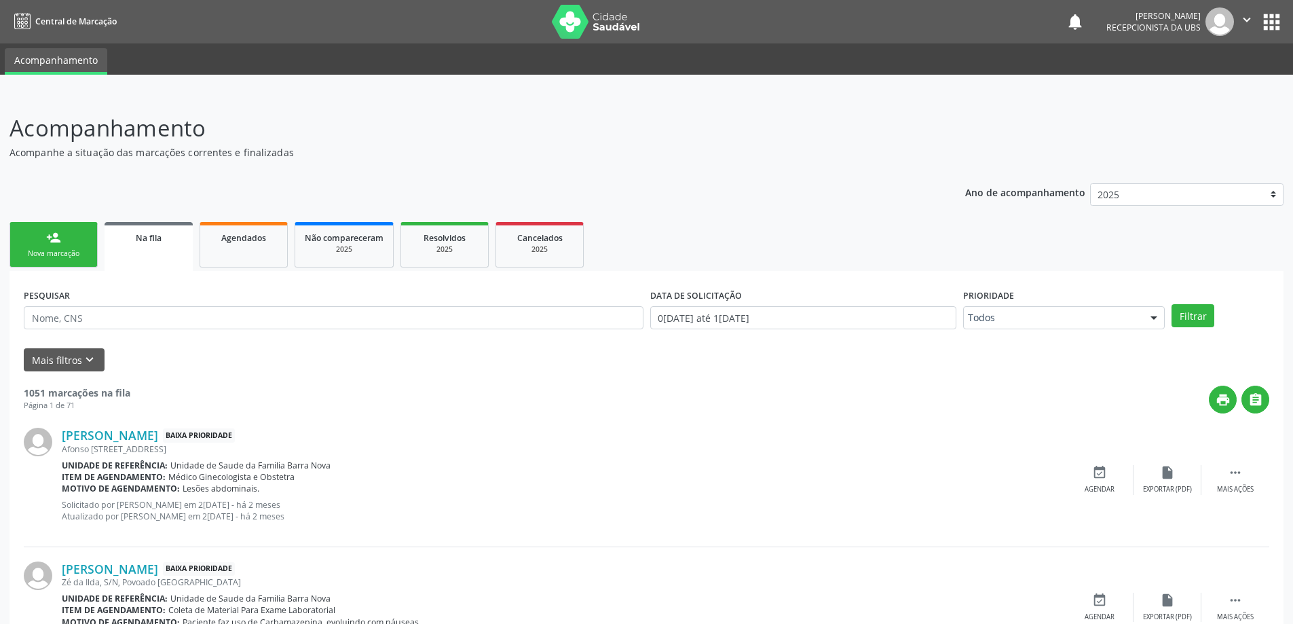
click at [70, 251] on div "Nova marcação" at bounding box center [54, 253] width 68 height 10
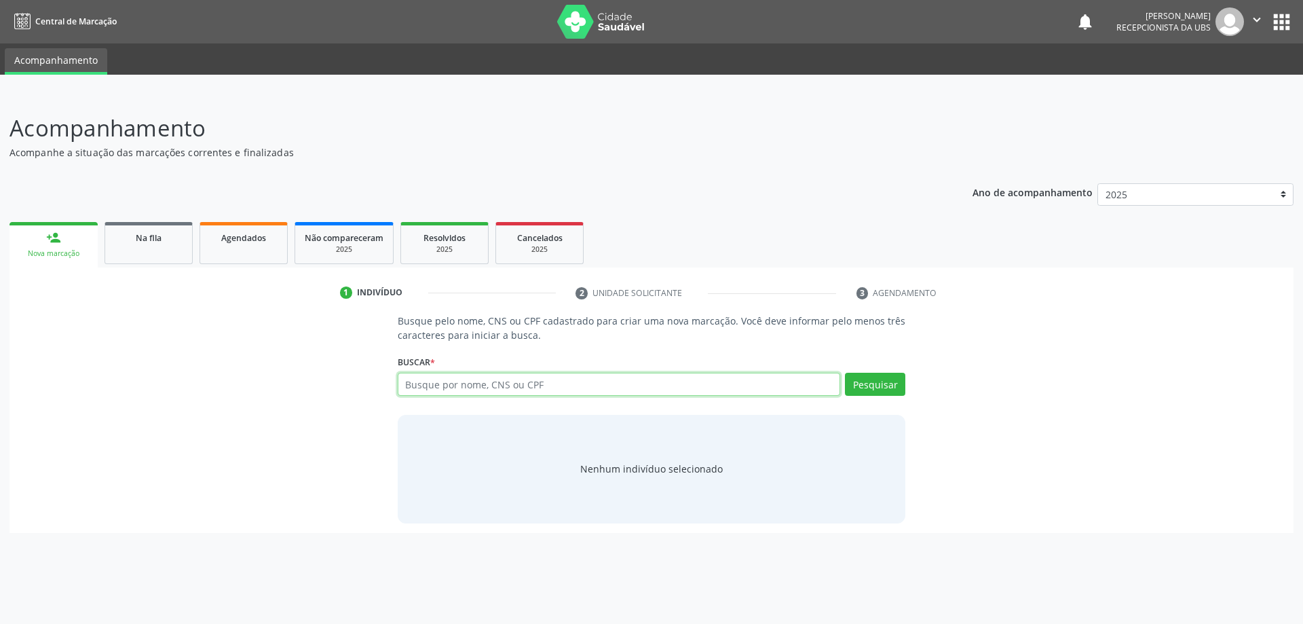
click at [601, 382] on input "text" at bounding box center [619, 384] width 443 height 23
drag, startPoint x: 680, startPoint y: 390, endPoint x: 639, endPoint y: 398, distance: 41.7
click at [639, 398] on div "Busque por nome, CNS ou CPF Nenhum resultado encontrado para: " " Não há nenhum…" at bounding box center [652, 389] width 508 height 33
click at [576, 388] on input "74018051468" at bounding box center [619, 384] width 443 height 23
type input "7"
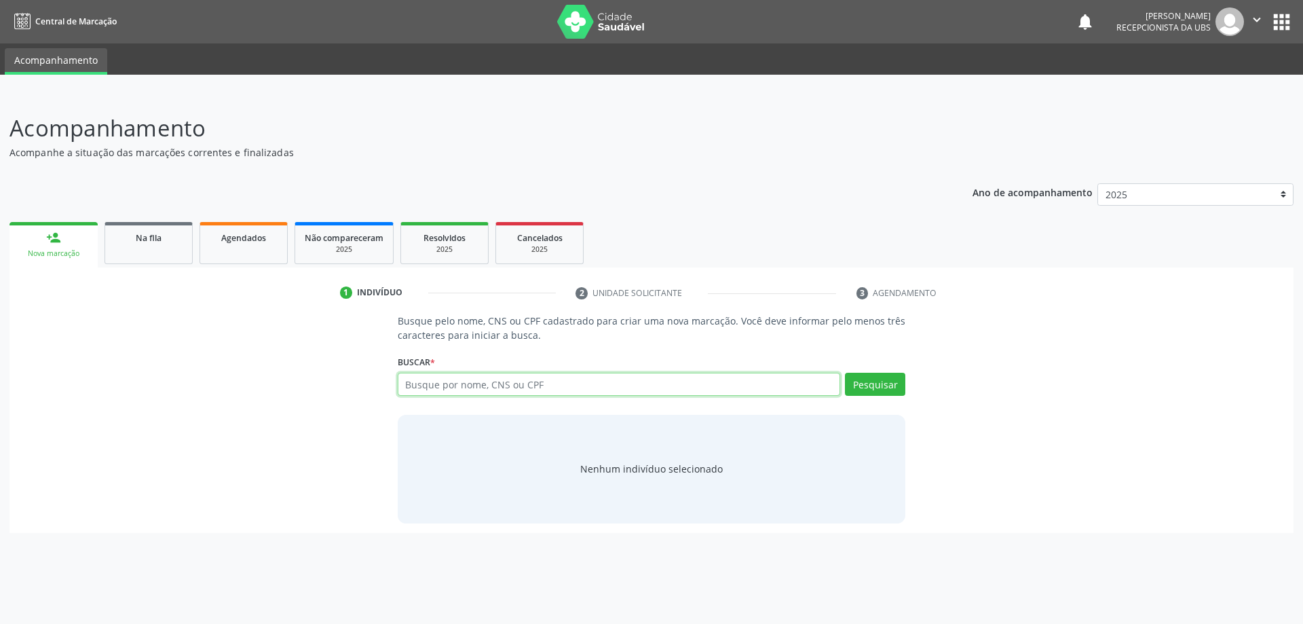
paste input "708603522609780"
type input "708603522609780"
click at [869, 388] on button "Pesquisar" at bounding box center [875, 384] width 60 height 23
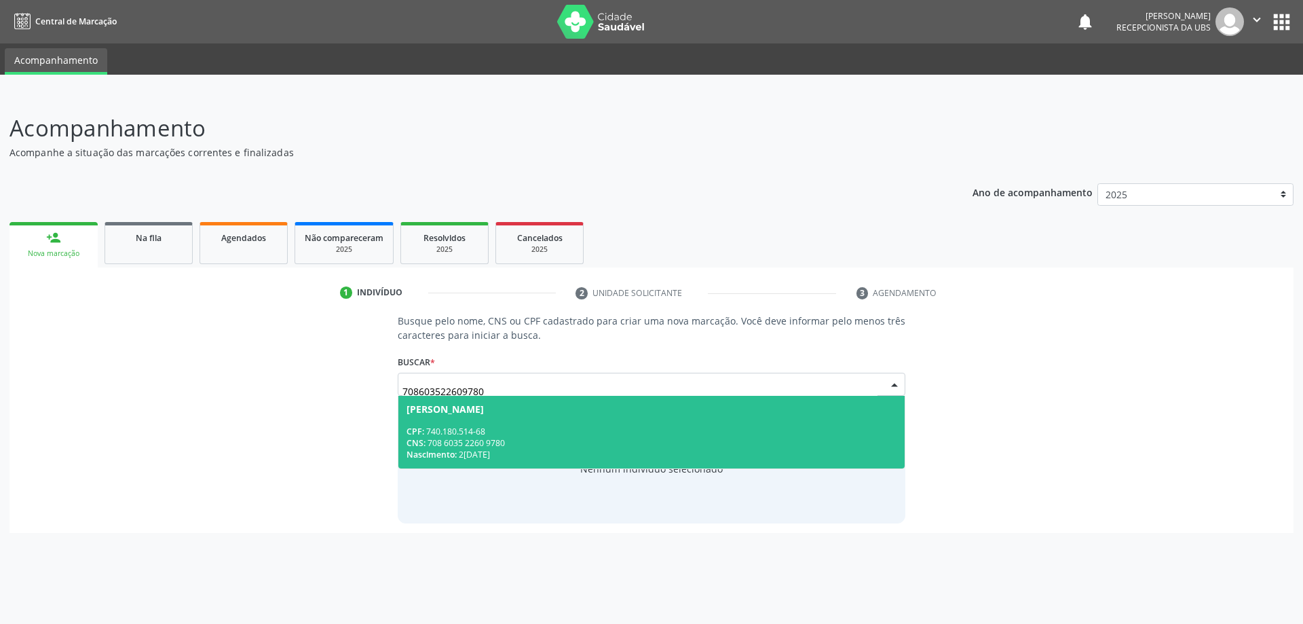
click at [596, 430] on div "CPF: 740.180.514-68" at bounding box center [652, 432] width 491 height 12
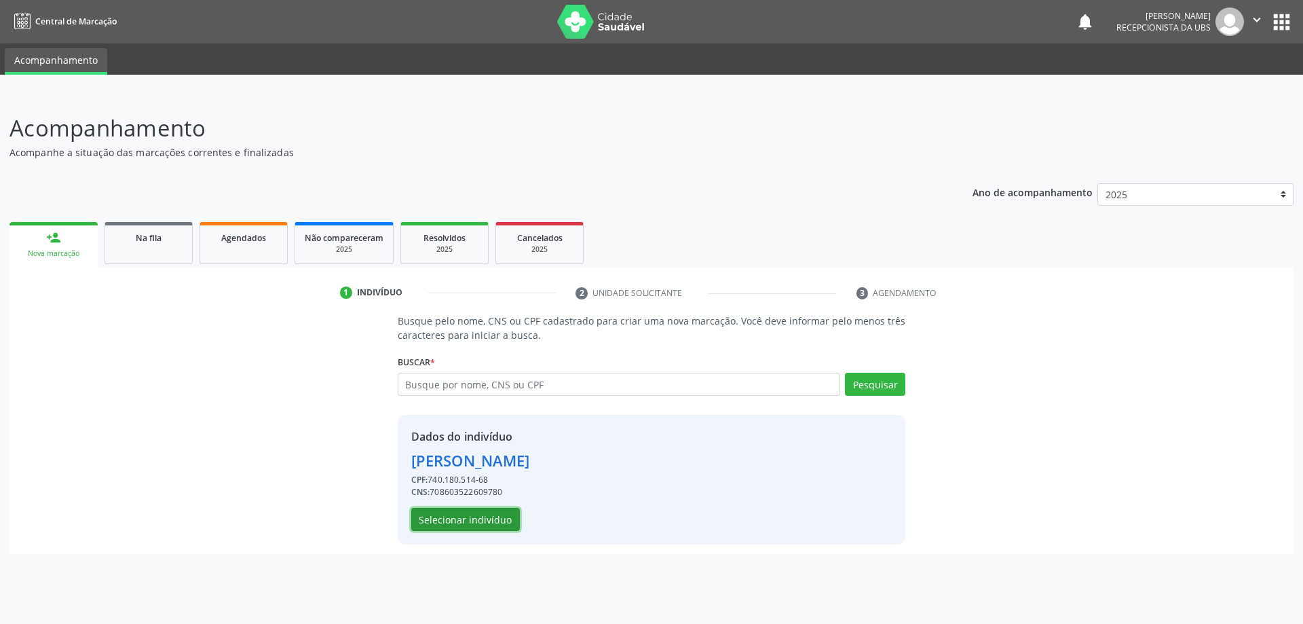
click at [486, 517] on button "Selecionar indivíduo" at bounding box center [465, 519] width 109 height 23
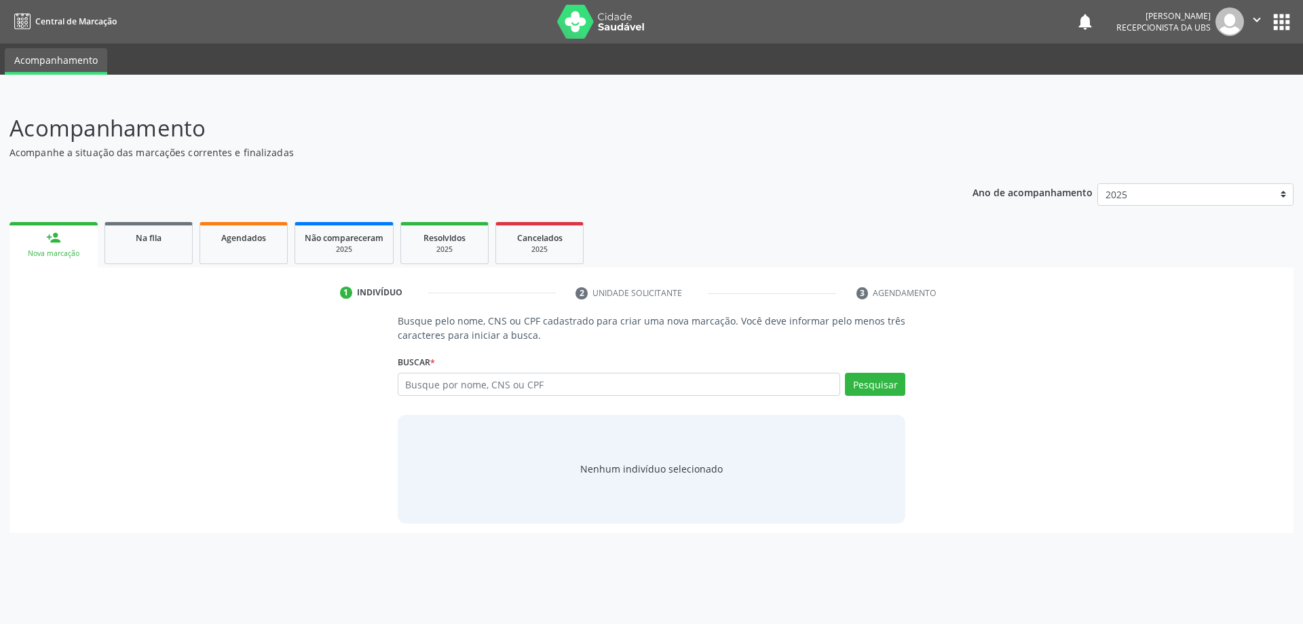
click at [522, 386] on input "text" at bounding box center [619, 384] width 443 height 23
type input "705208402769377"
click at [861, 386] on button "Pesquisar" at bounding box center [875, 384] width 60 height 23
type input "705208402769377"
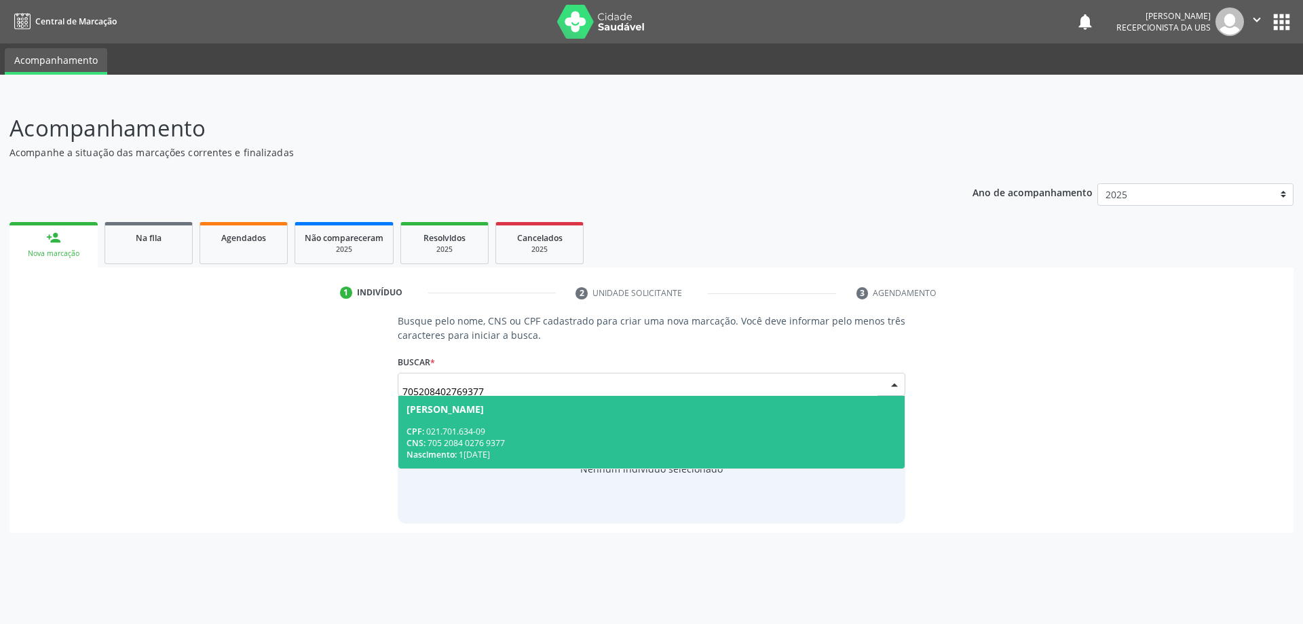
click at [653, 444] on div "CNS: 705 2084 0276 9377" at bounding box center [652, 443] width 491 height 12
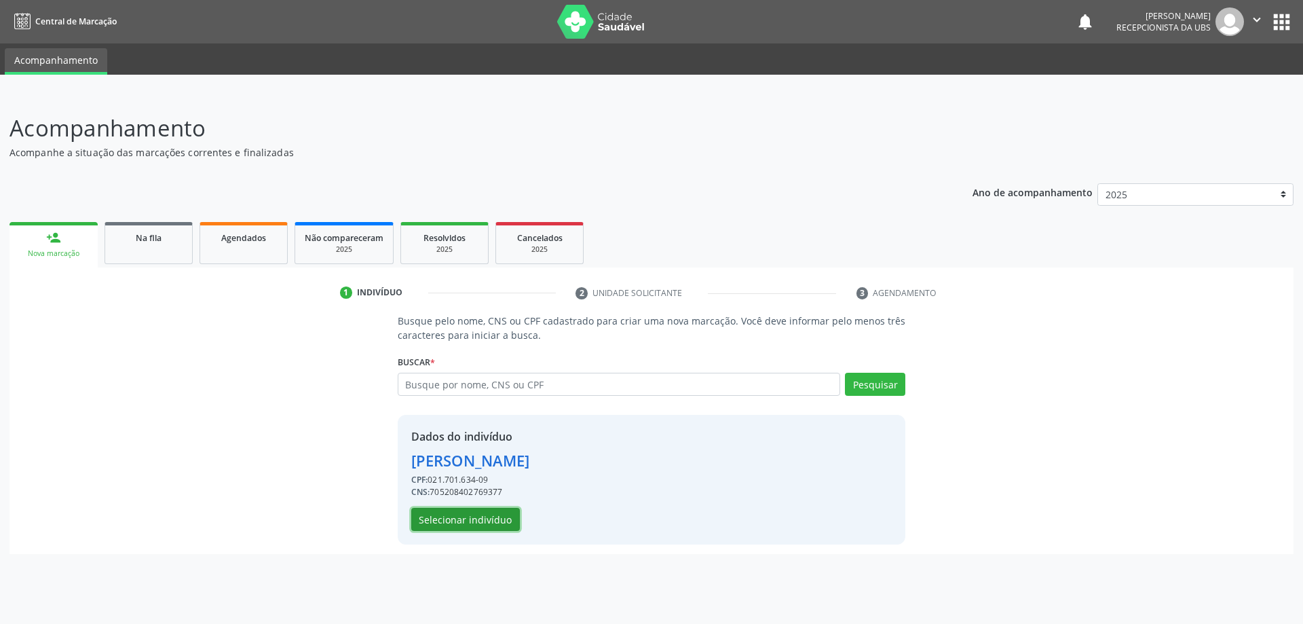
click at [472, 519] on button "Selecionar indivíduo" at bounding box center [465, 519] width 109 height 23
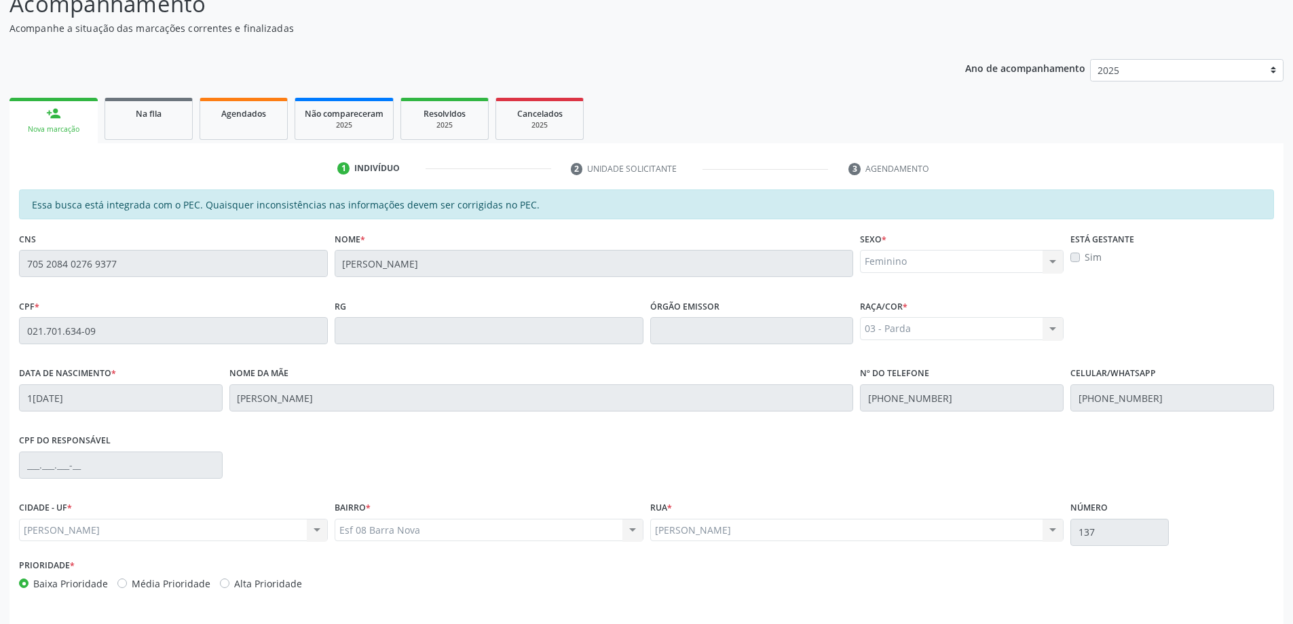
scroll to position [170, 0]
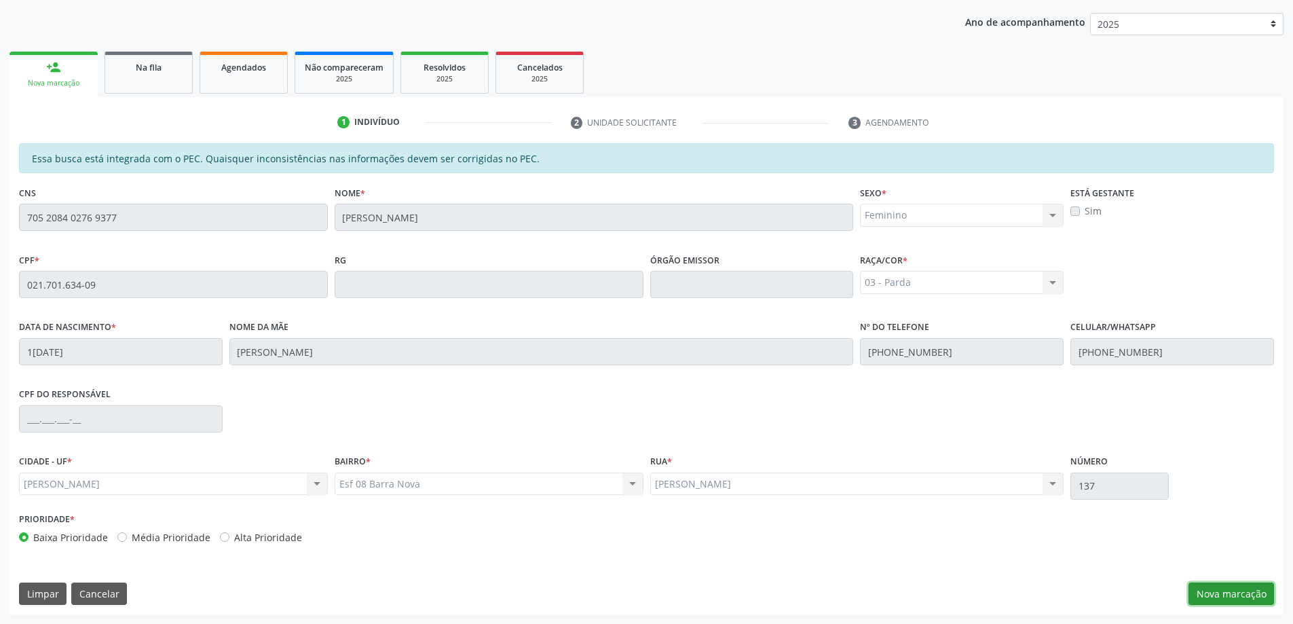
click at [1223, 597] on button "Nova marcação" at bounding box center [1232, 593] width 86 height 23
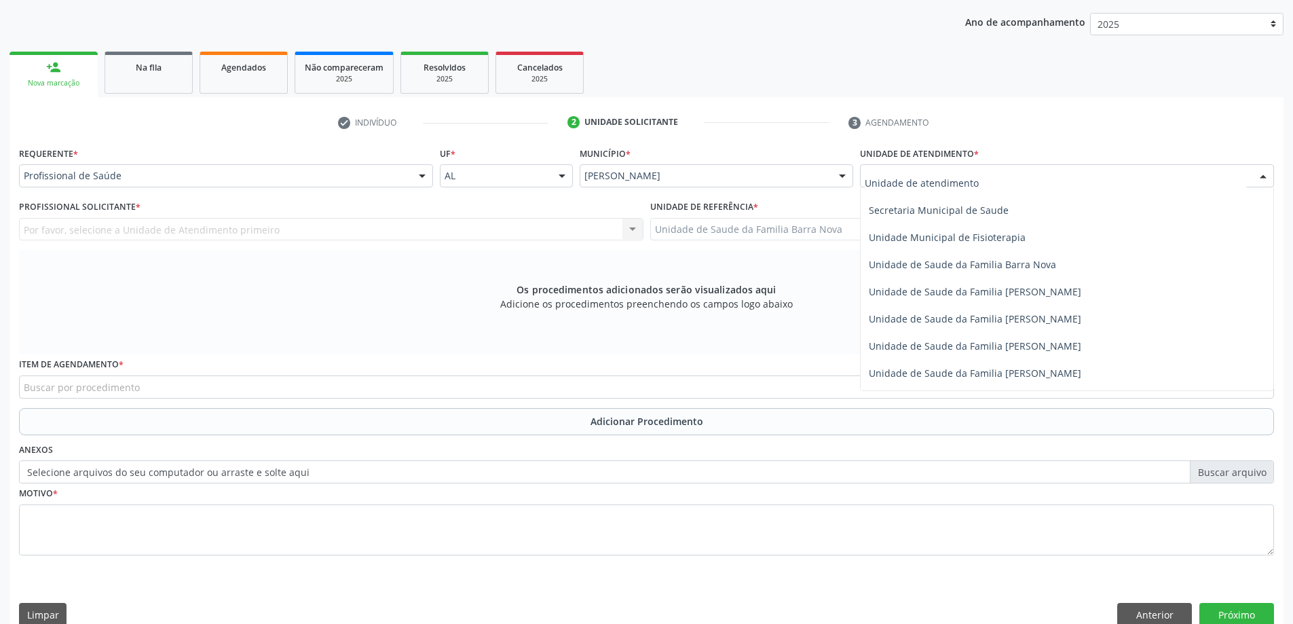
scroll to position [679, 0]
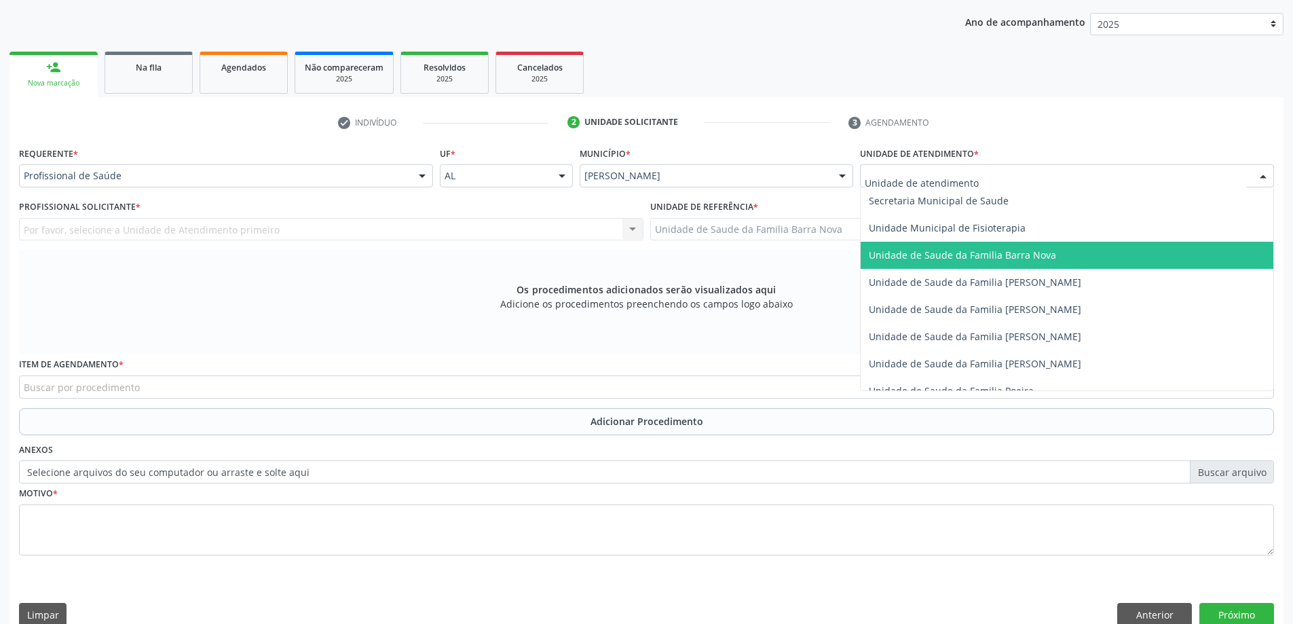
click at [1001, 262] on span "Unidade de Saude da Familia Barra Nova" at bounding box center [1067, 255] width 413 height 27
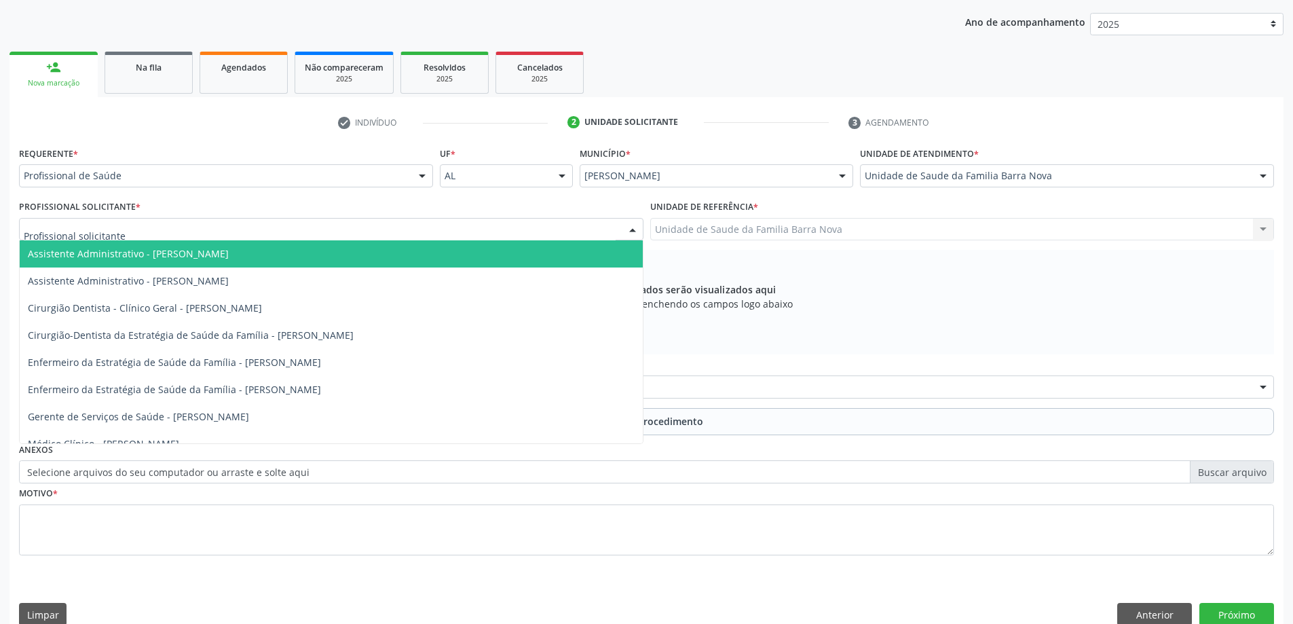
click at [513, 223] on div at bounding box center [331, 229] width 625 height 23
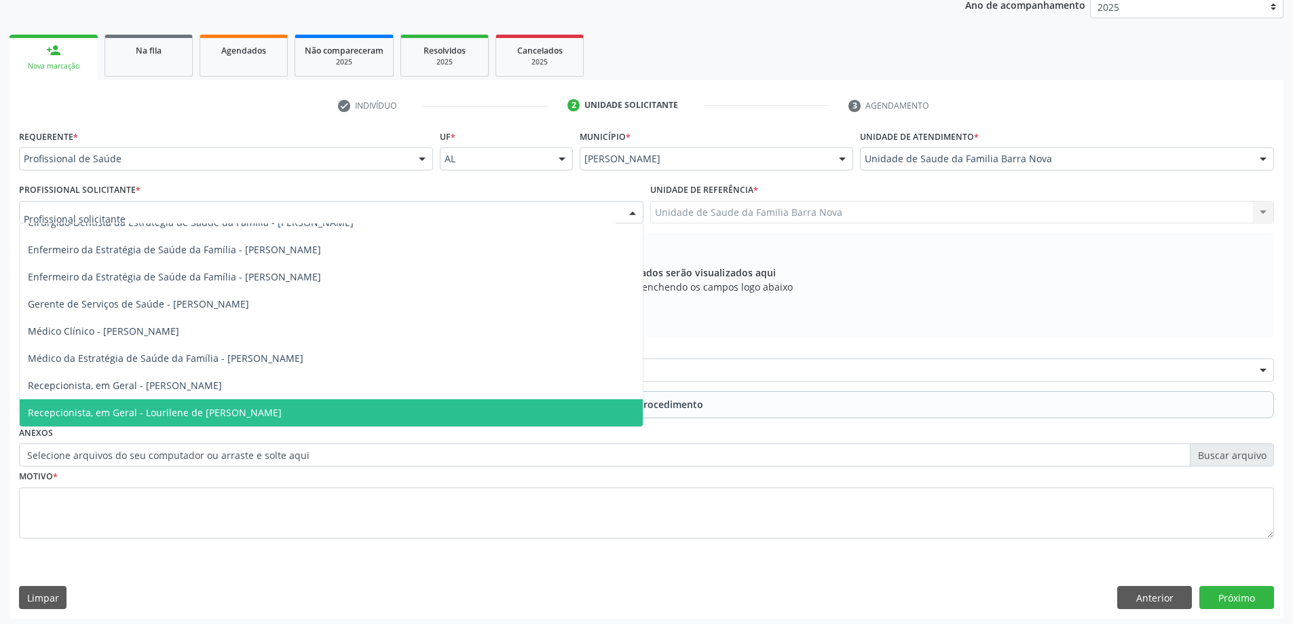
scroll to position [191, 0]
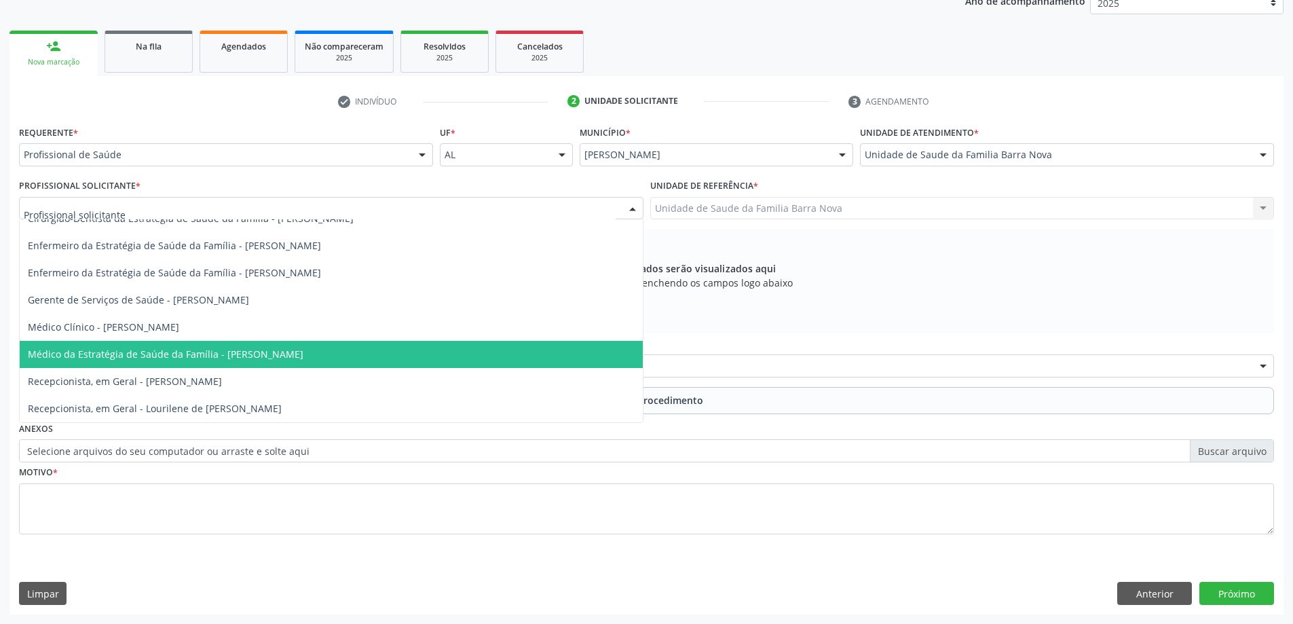
click at [391, 361] on span "Médico da Estratégia de Saúde da Família - [PERSON_NAME]" at bounding box center [331, 354] width 623 height 27
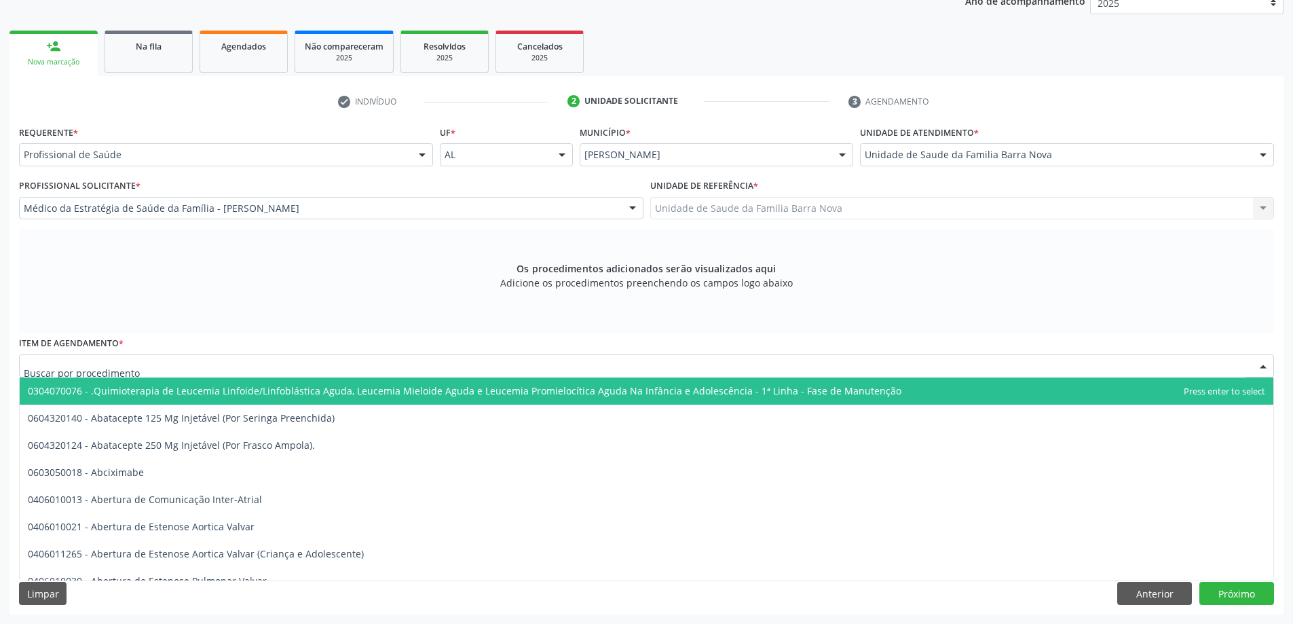
click at [445, 367] on div at bounding box center [646, 365] width 1255 height 23
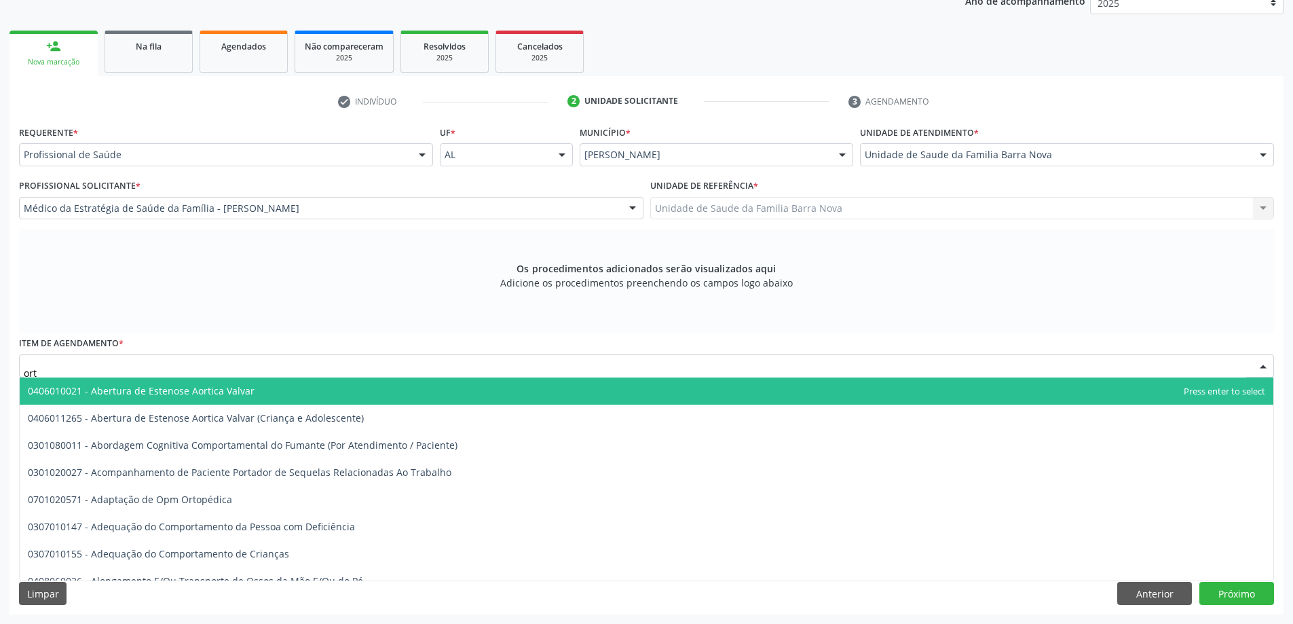
type input "orto"
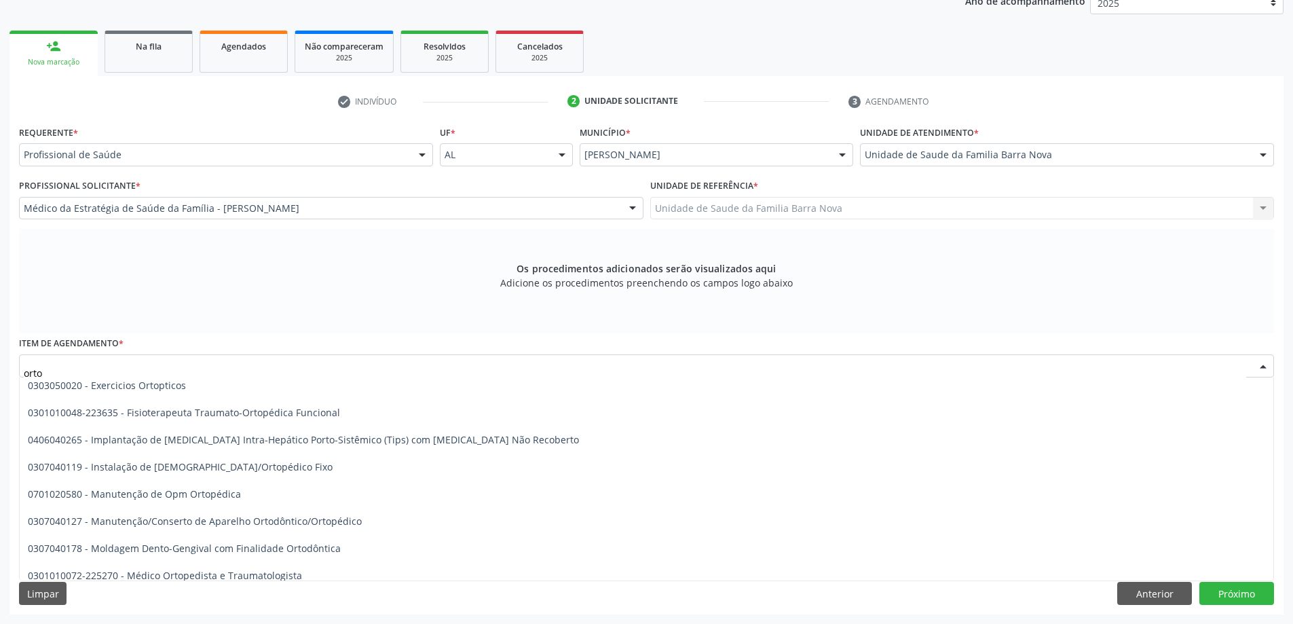
scroll to position [475, 0]
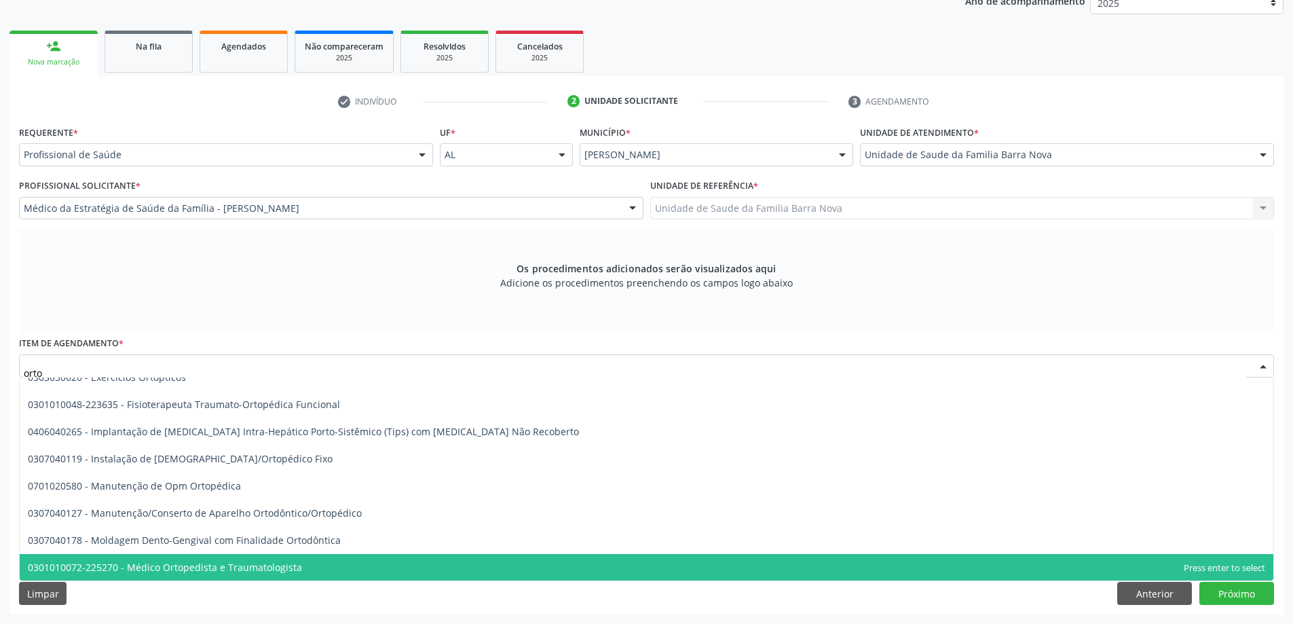
click at [320, 565] on span "0301010072-225270 - Médico Ortopedista e Traumatologista" at bounding box center [647, 567] width 1254 height 27
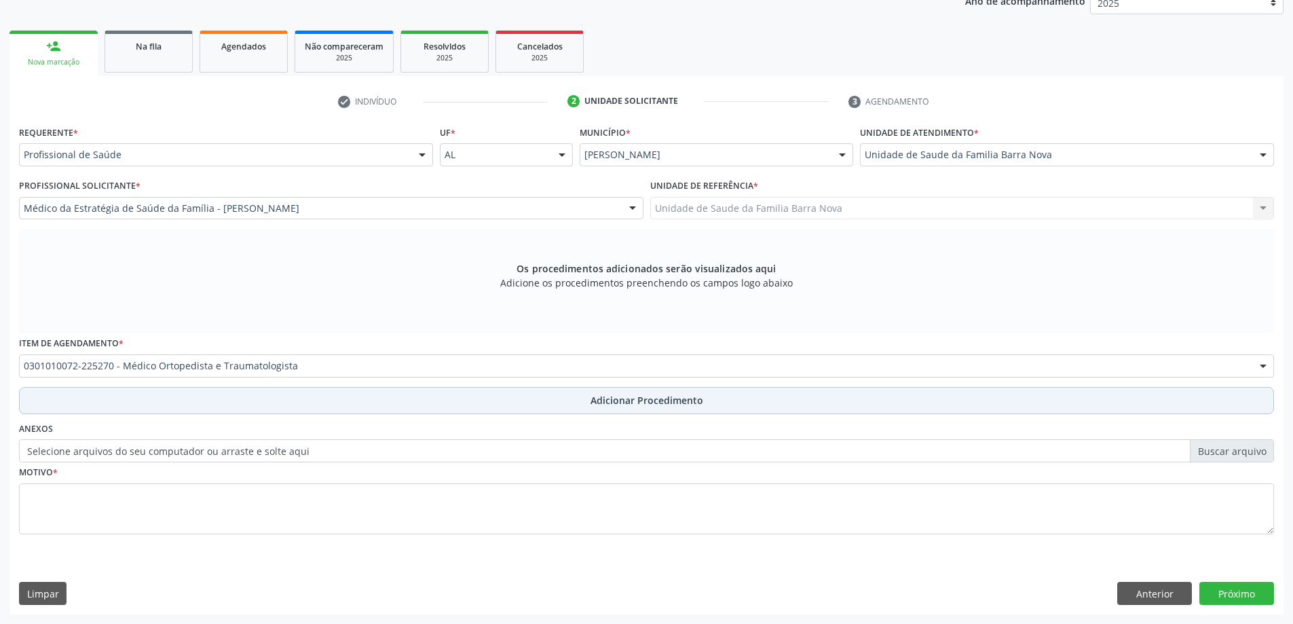
click at [538, 403] on button "Adicionar Procedimento" at bounding box center [646, 400] width 1255 height 27
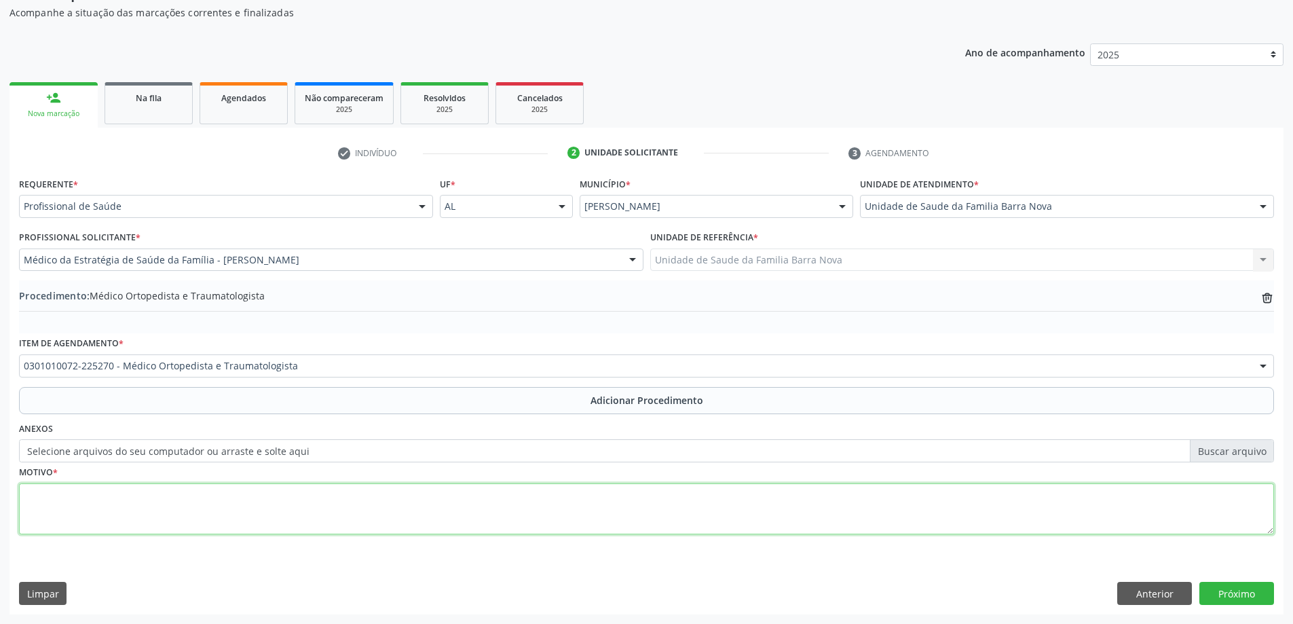
click at [311, 496] on textarea at bounding box center [646, 509] width 1255 height 52
type textarea "Tenossinovite bicipital, Bursite. PRIORITÁRIO."
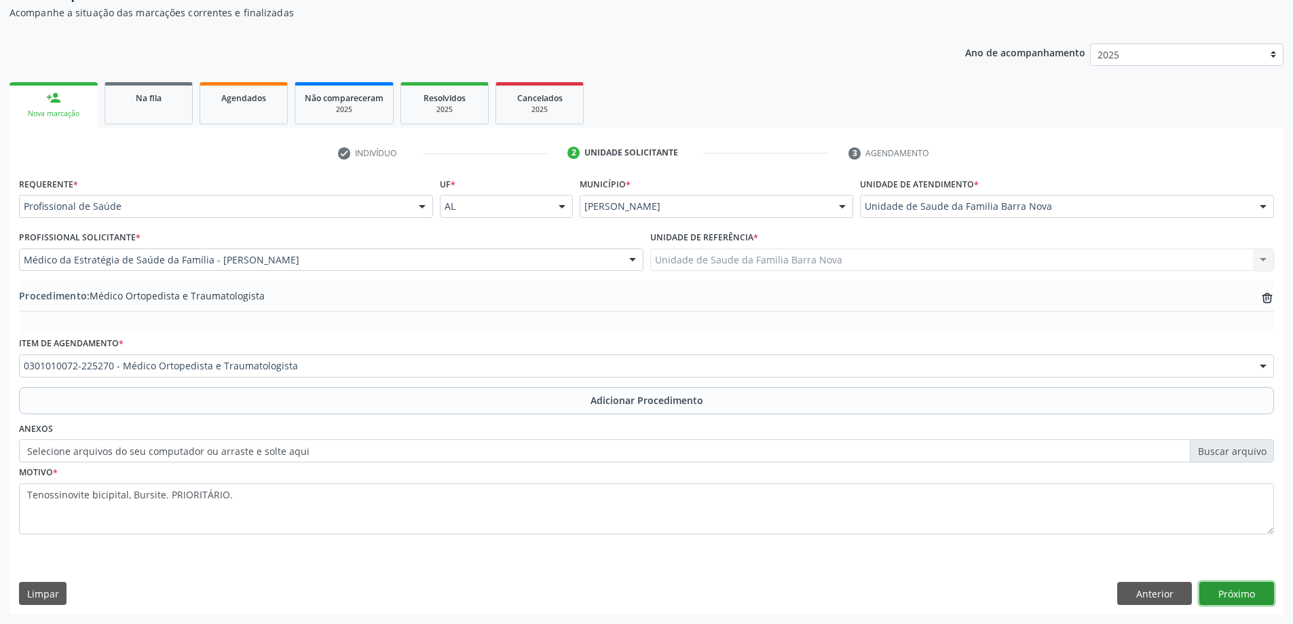
click at [1233, 593] on button "Próximo" at bounding box center [1237, 593] width 75 height 23
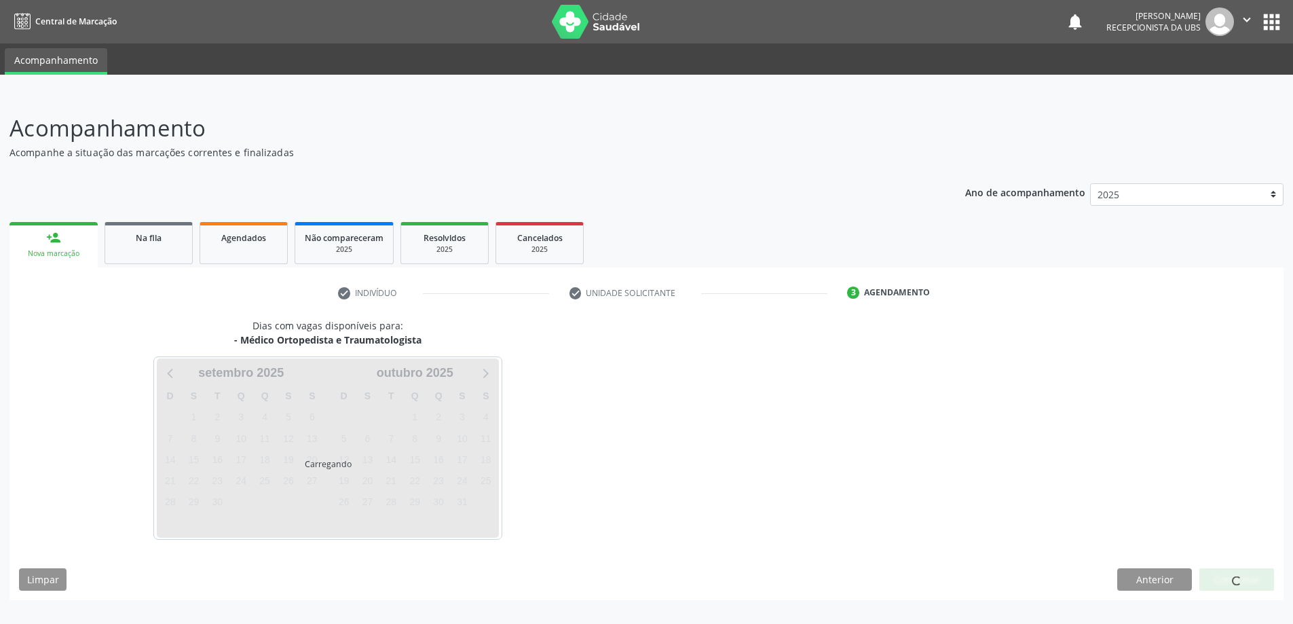
scroll to position [0, 0]
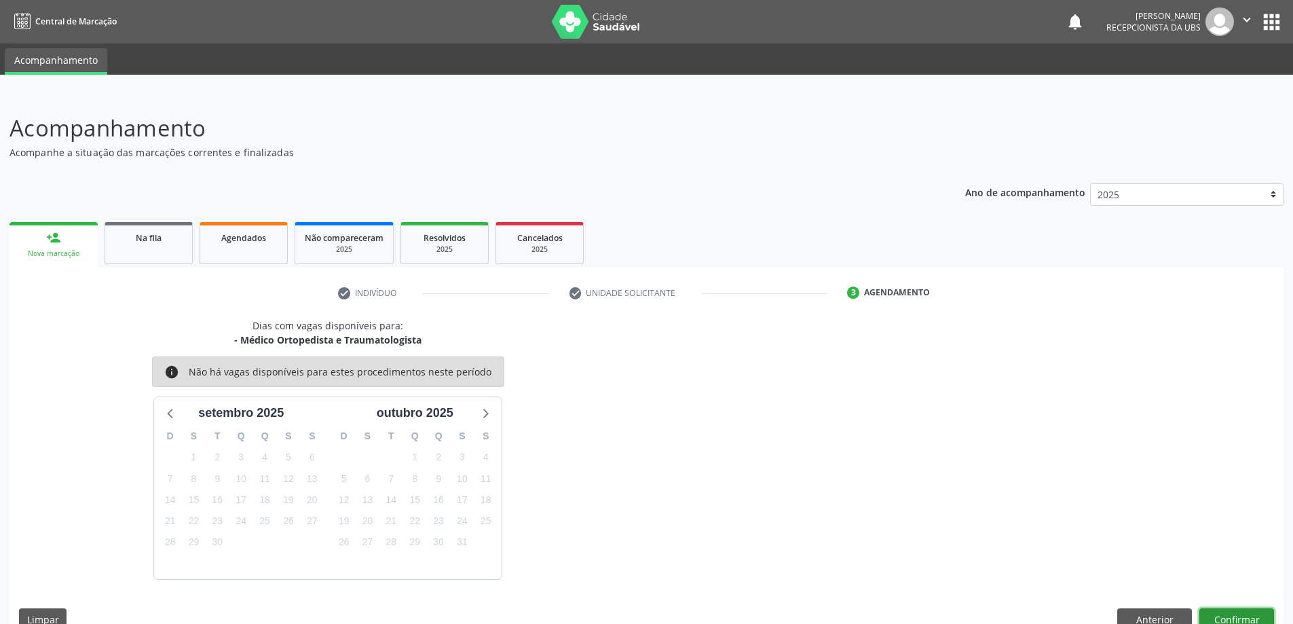
click at [1236, 617] on button "Confirmar" at bounding box center [1237, 619] width 75 height 23
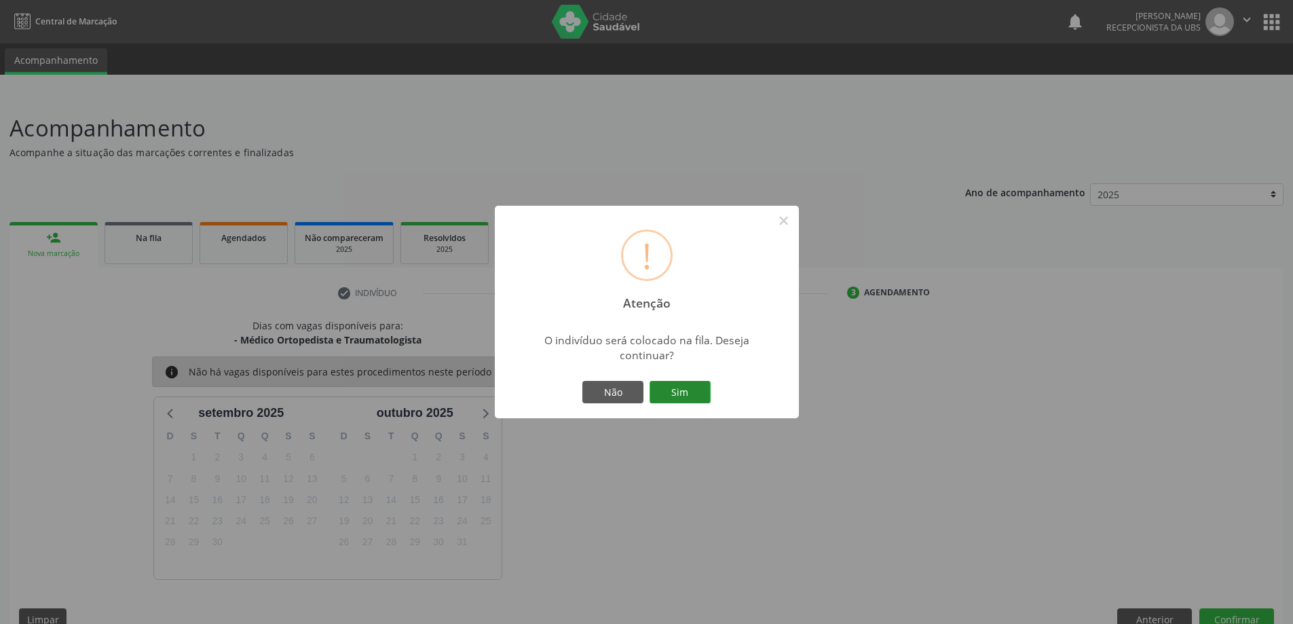
click at [682, 391] on button "Sim" at bounding box center [680, 392] width 61 height 23
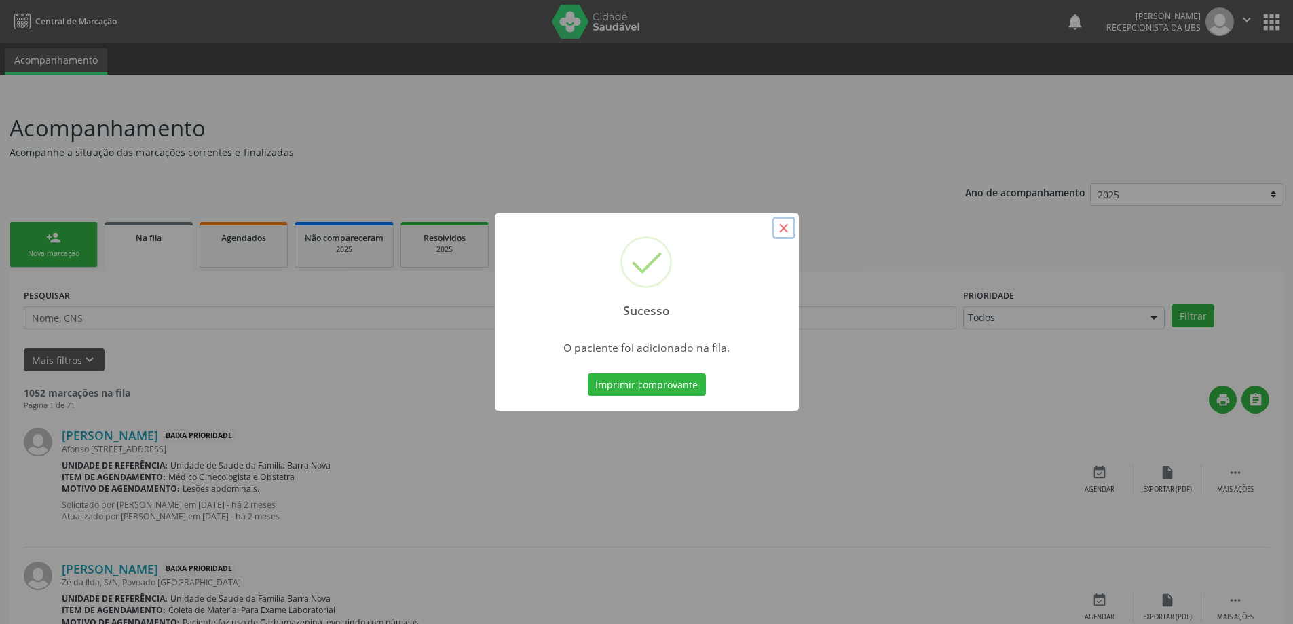
click at [785, 229] on button "×" at bounding box center [784, 228] width 23 height 23
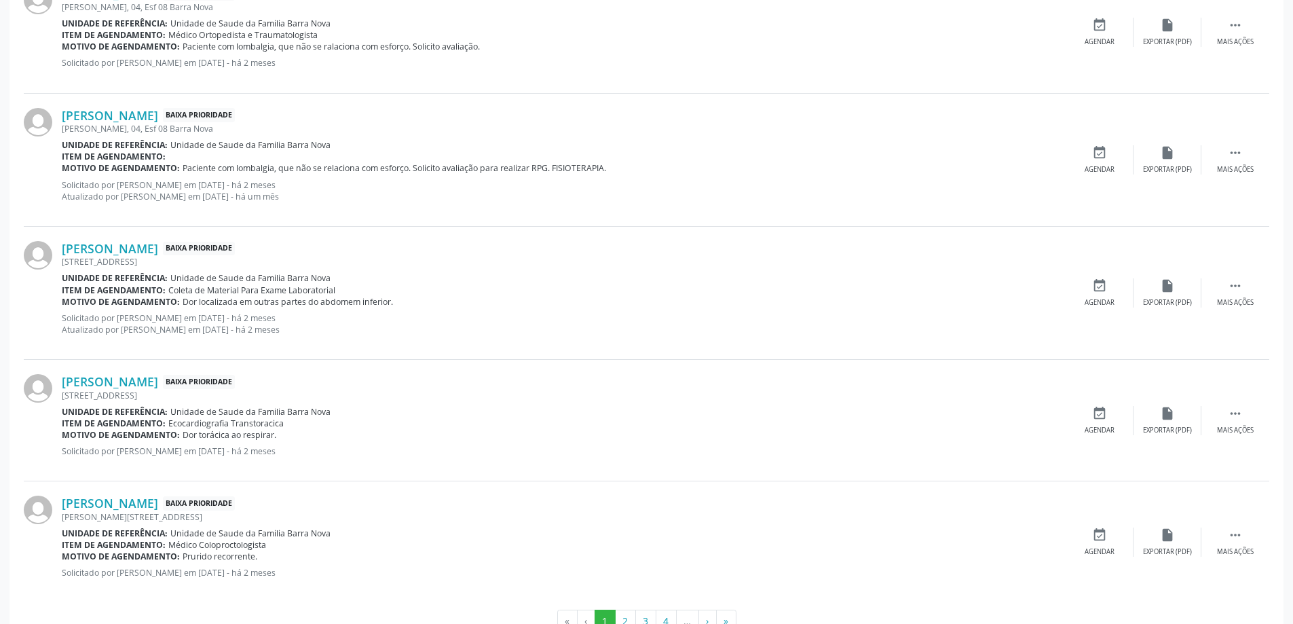
scroll to position [1711, 0]
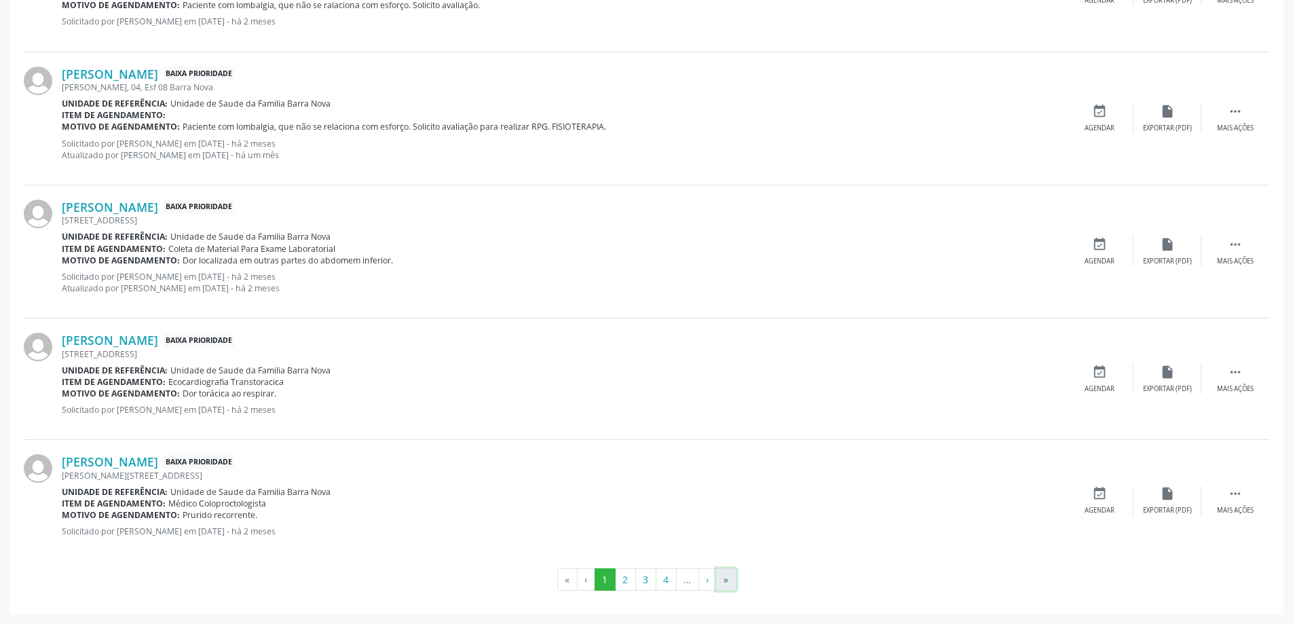
click at [721, 581] on button "»" at bounding box center [726, 579] width 20 height 23
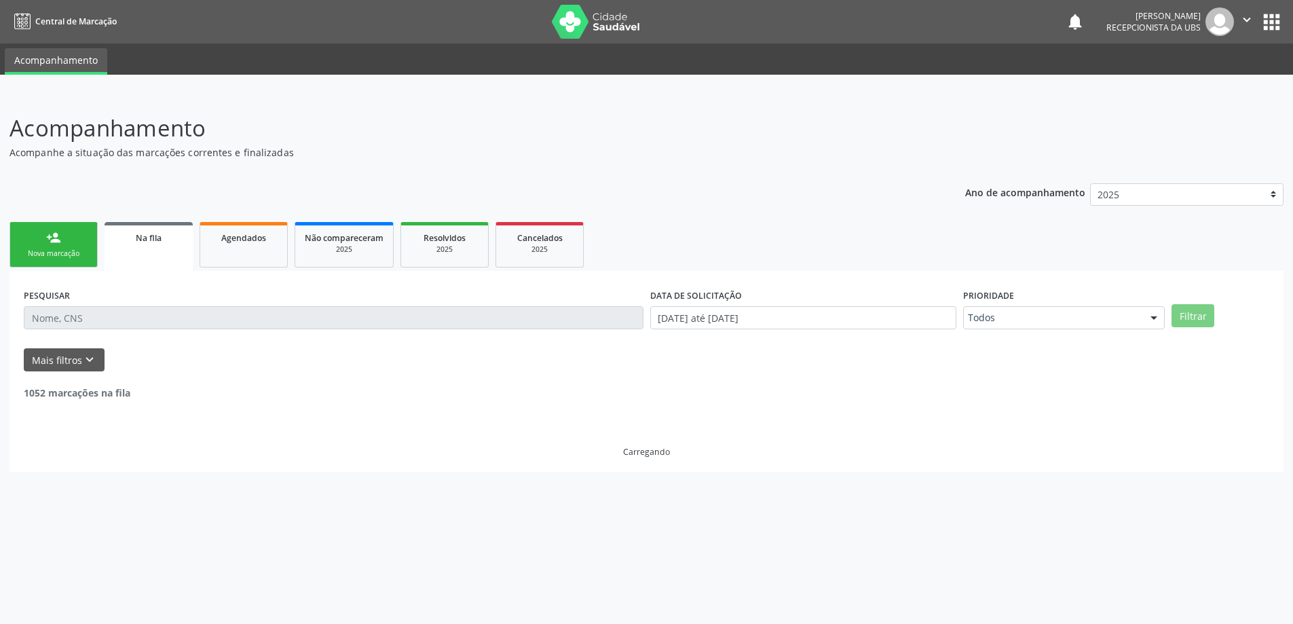
scroll to position [0, 0]
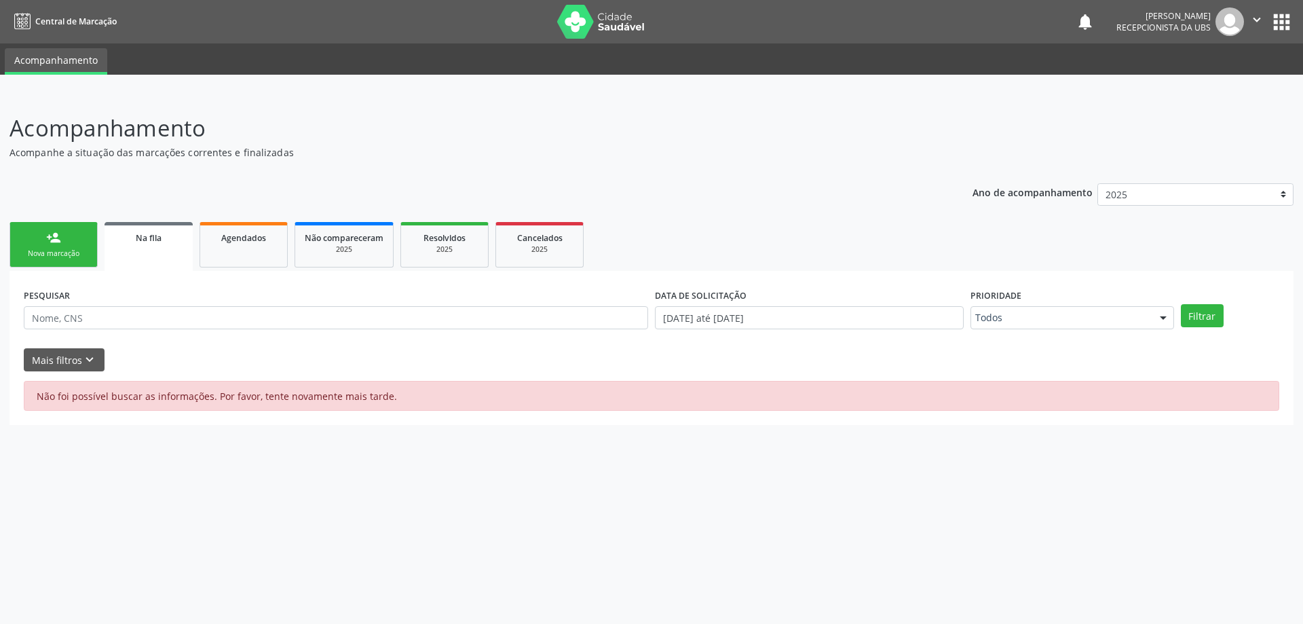
click at [43, 240] on link "person_add Nova marcação" at bounding box center [54, 244] width 88 height 45
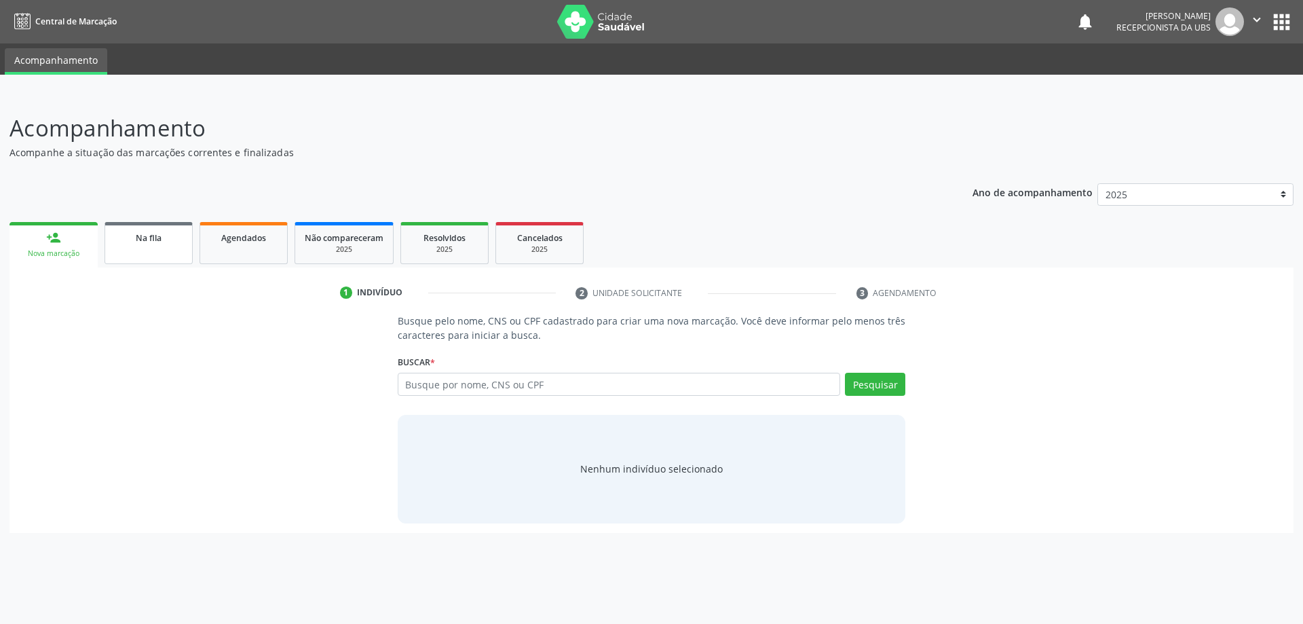
click at [168, 250] on link "Na fila" at bounding box center [149, 243] width 88 height 42
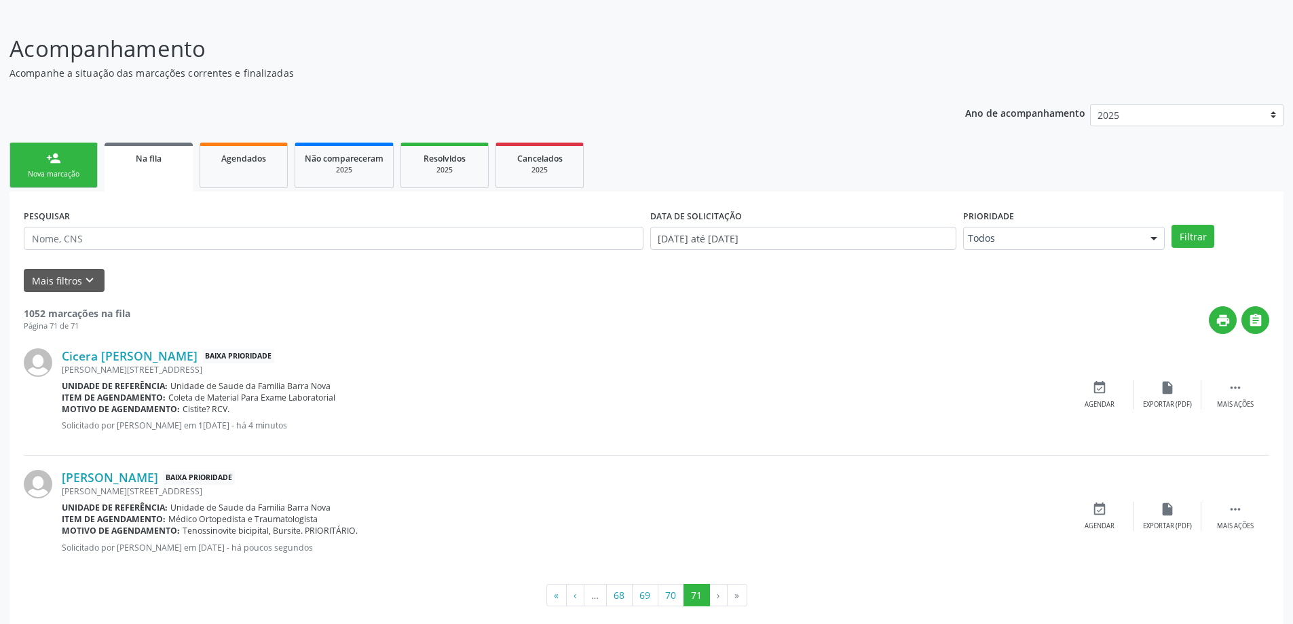
scroll to position [95, 0]
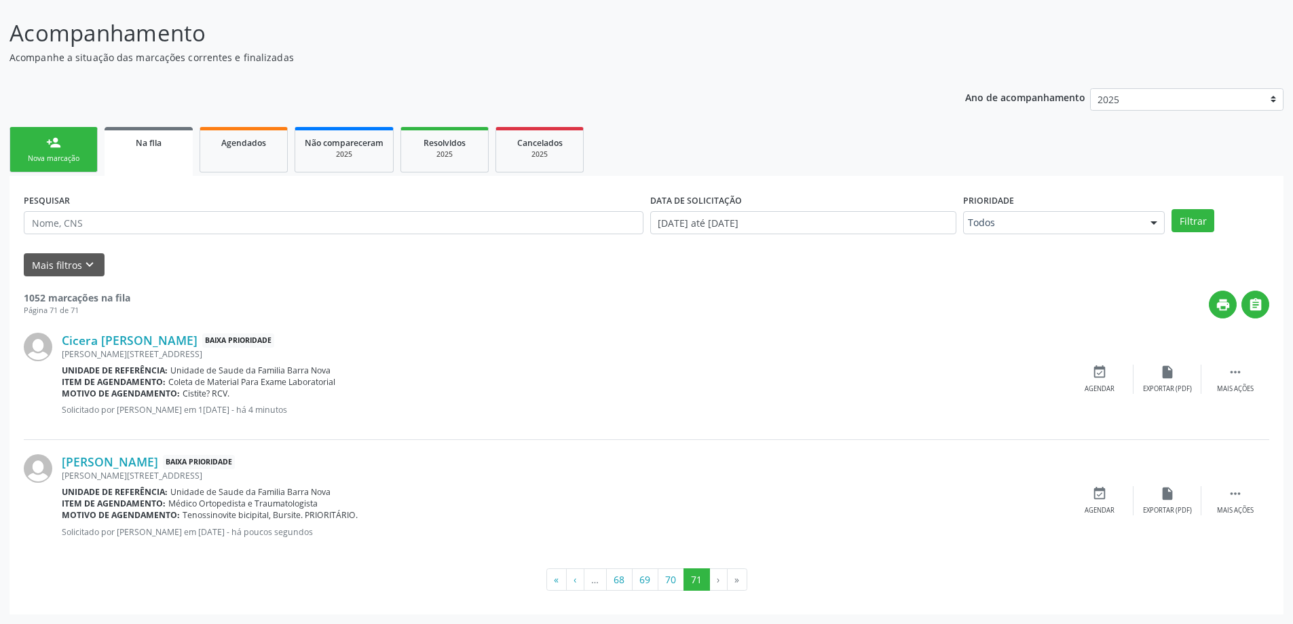
click at [60, 152] on link "person_add Nova marcação" at bounding box center [54, 149] width 88 height 45
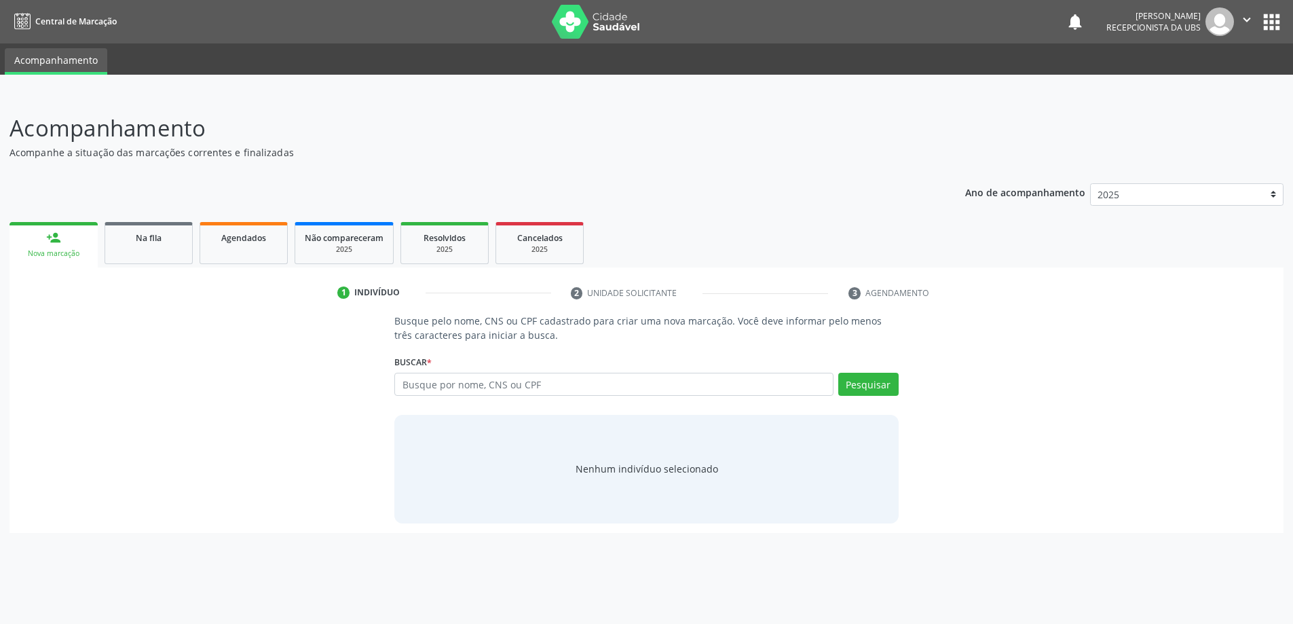
scroll to position [0, 0]
click at [435, 384] on input "text" at bounding box center [619, 384] width 443 height 23
click at [595, 392] on input "text" at bounding box center [619, 384] width 443 height 23
type input "706206561420162"
click at [866, 375] on button "Pesquisar" at bounding box center [875, 384] width 60 height 23
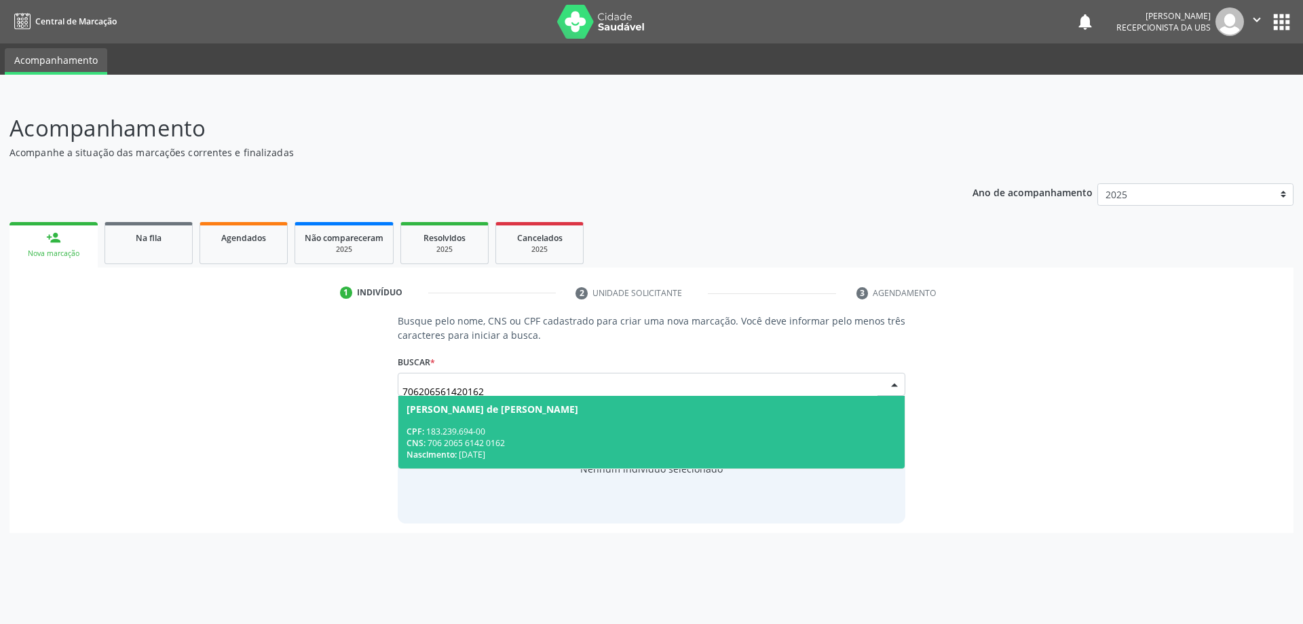
click at [671, 436] on div "CPF: 183.239.694-00" at bounding box center [652, 432] width 491 height 12
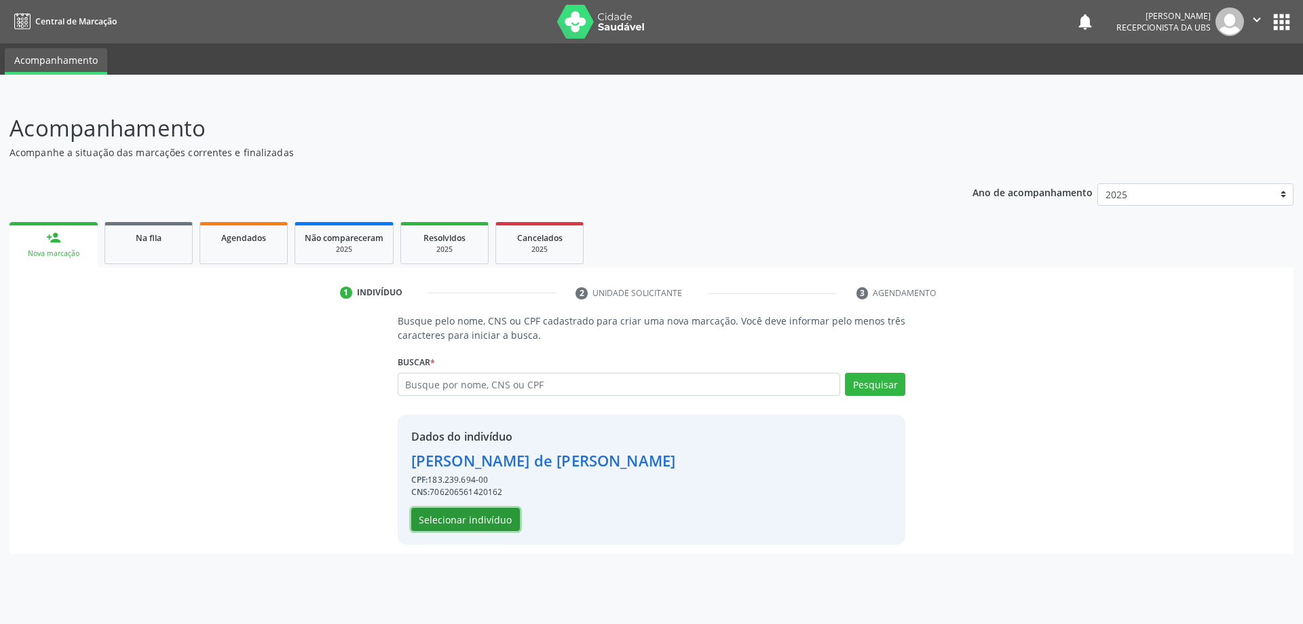
click at [496, 523] on button "Selecionar indivíduo" at bounding box center [465, 519] width 109 height 23
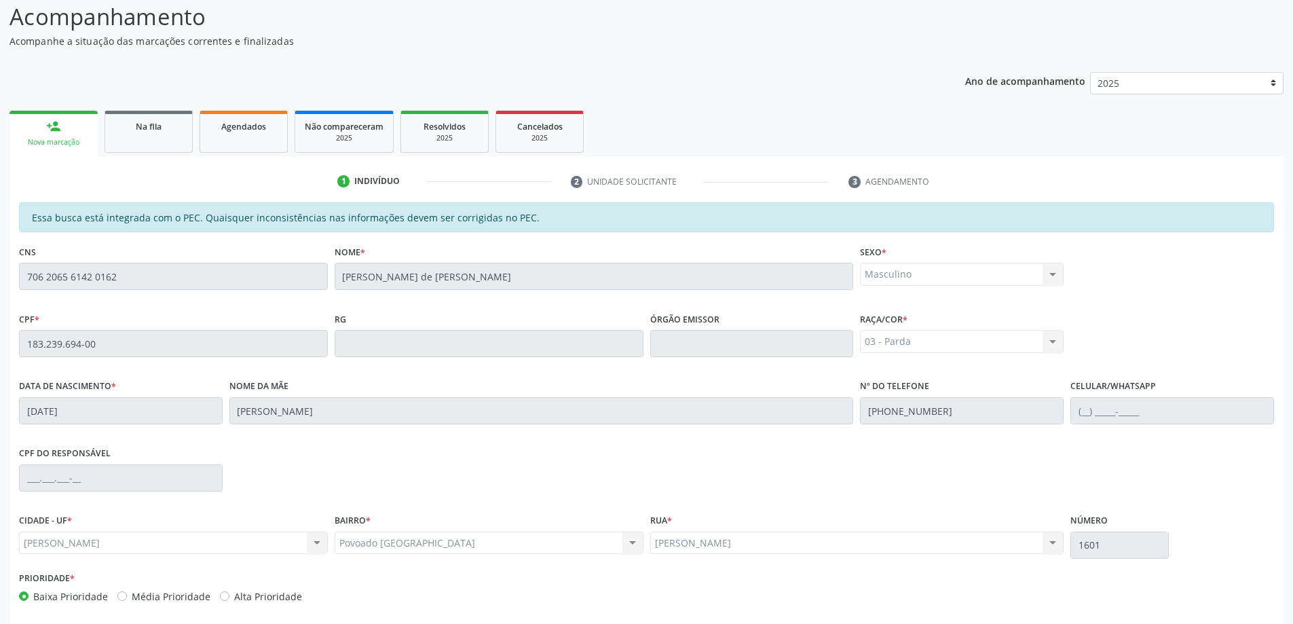
scroll to position [170, 0]
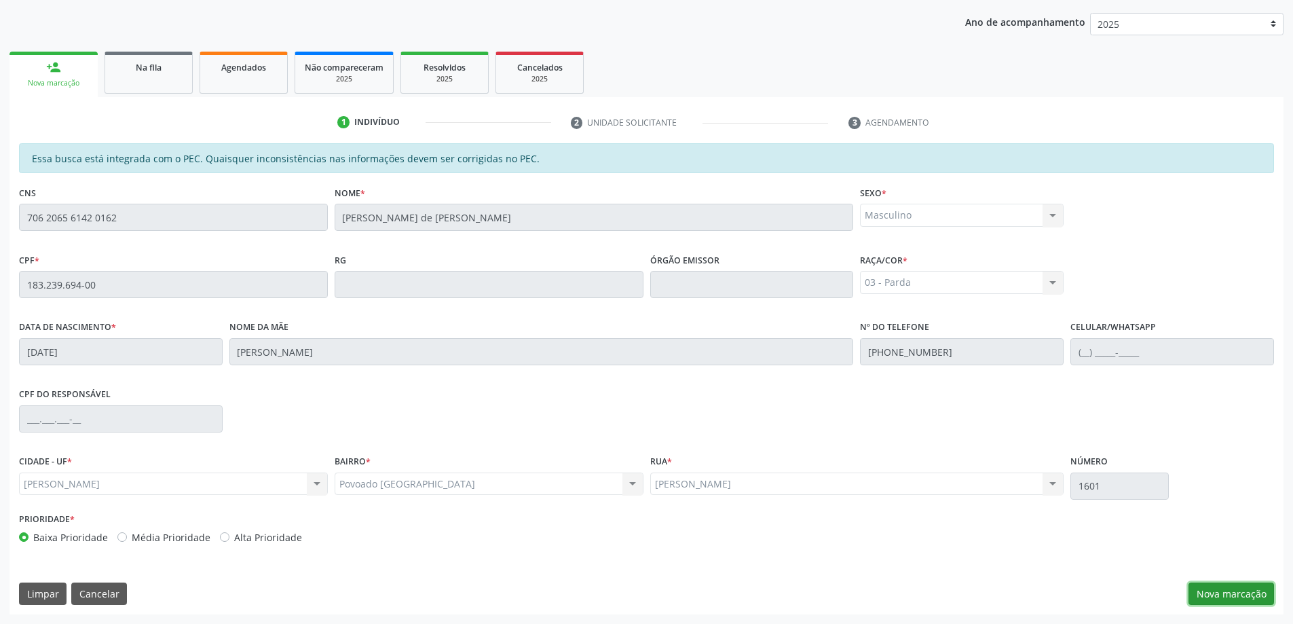
click at [1212, 596] on button "Nova marcação" at bounding box center [1232, 593] width 86 height 23
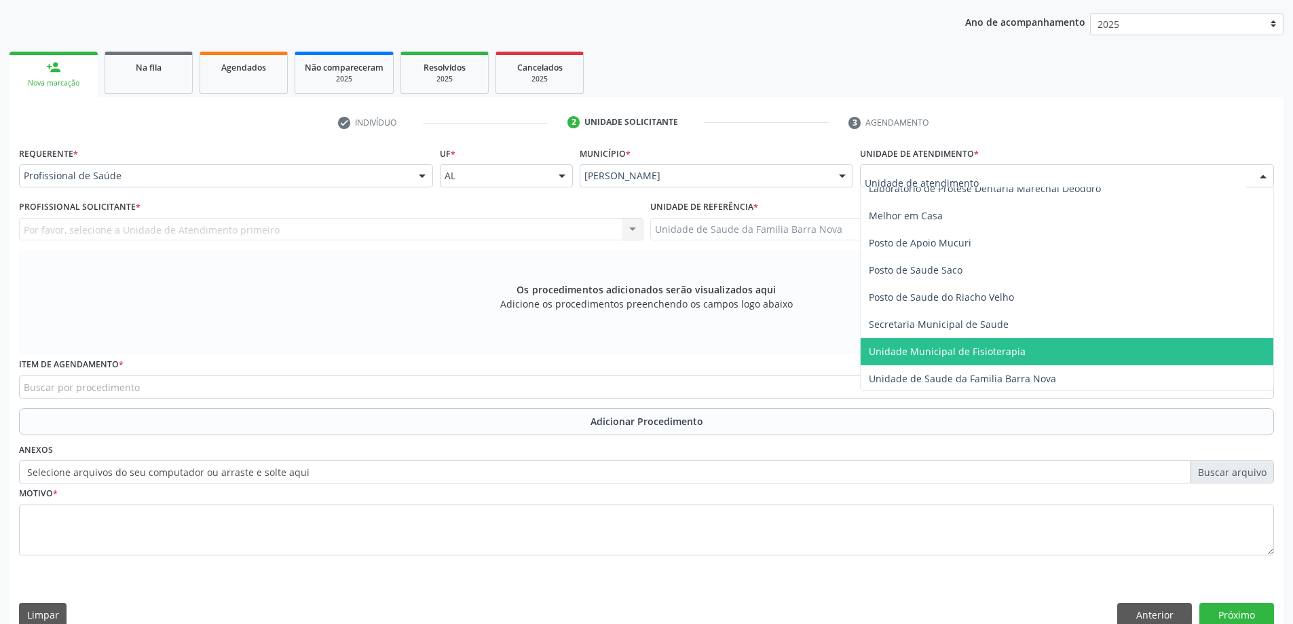
scroll to position [611, 0]
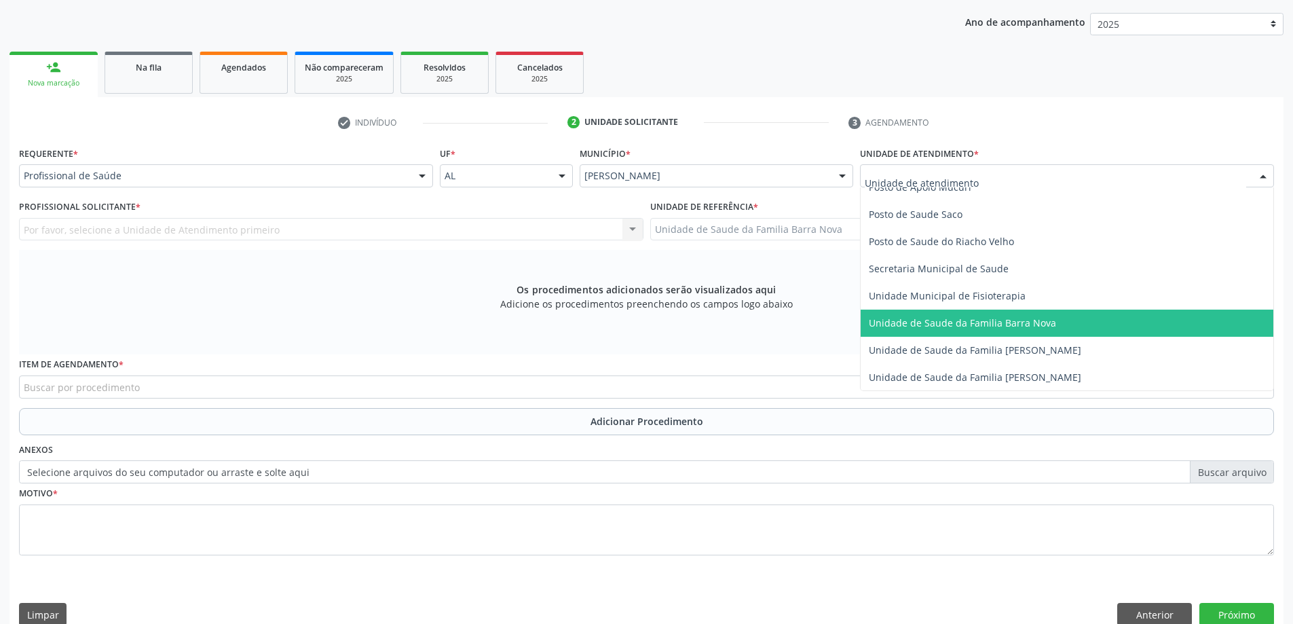
click at [1004, 331] on span "Unidade de Saude da Familia Barra Nova" at bounding box center [1067, 323] width 413 height 27
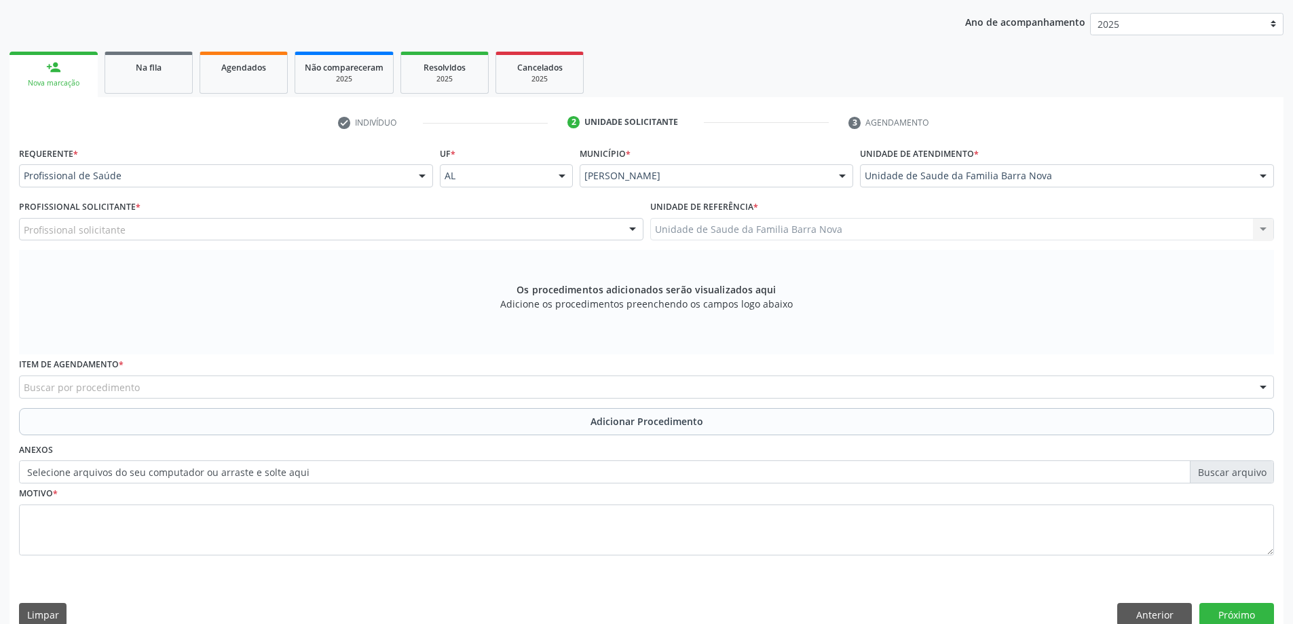
click at [462, 227] on div "Profissional solicitante" at bounding box center [331, 229] width 625 height 23
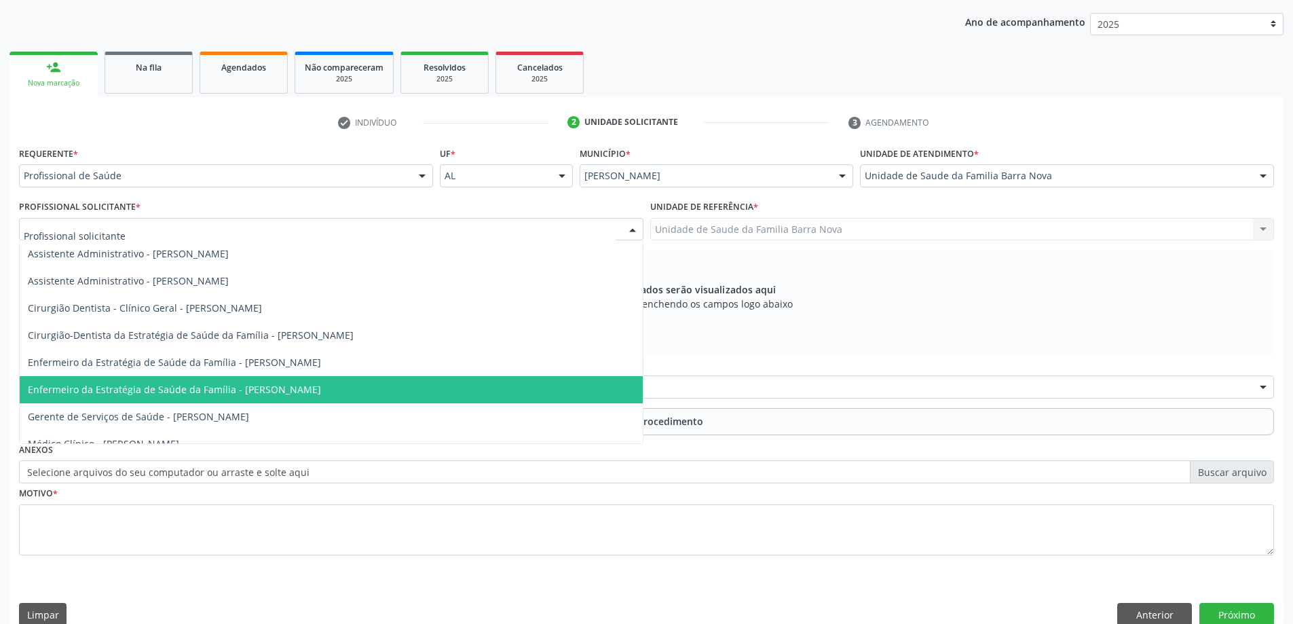
click at [407, 385] on span "Enfermeiro da Estratégia de Saúde da Família - [PERSON_NAME]" at bounding box center [331, 389] width 623 height 27
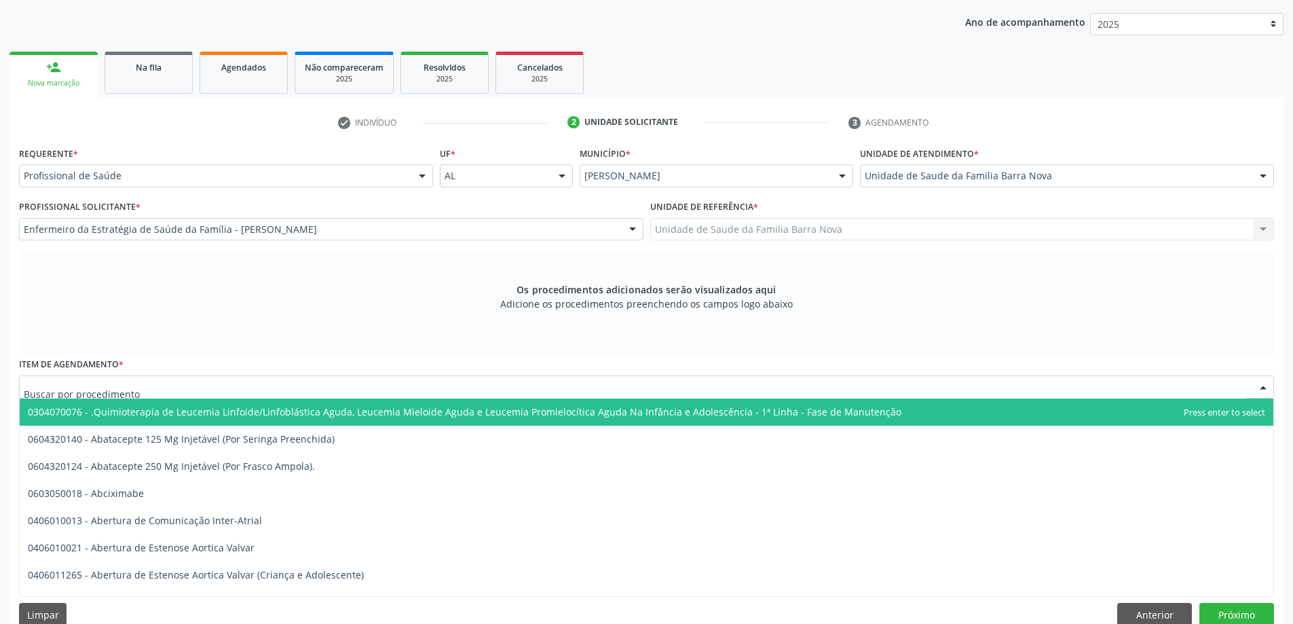
click at [542, 390] on div at bounding box center [646, 386] width 1255 height 23
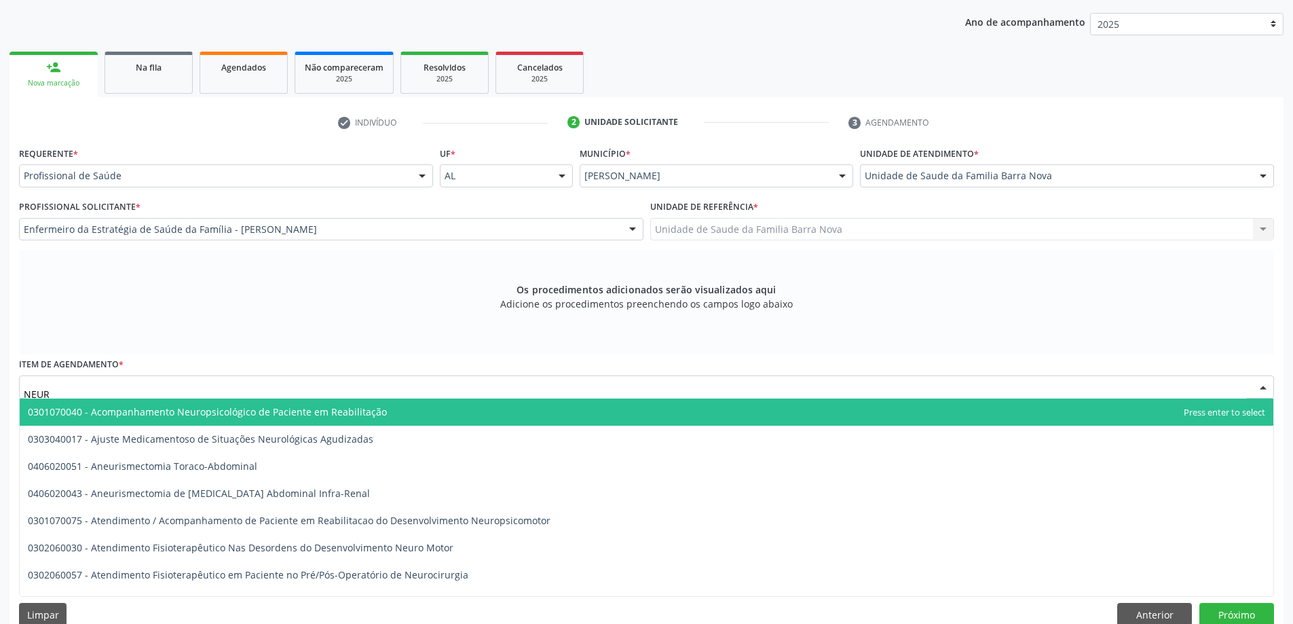
type input "NEURO"
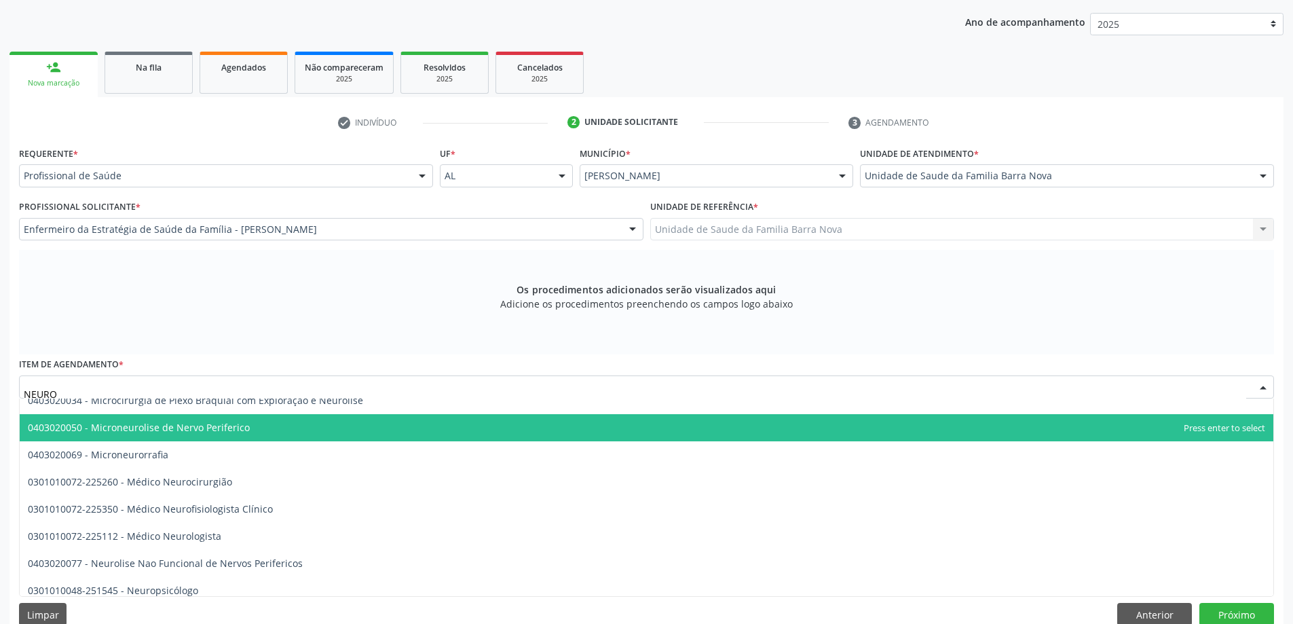
scroll to position [475, 0]
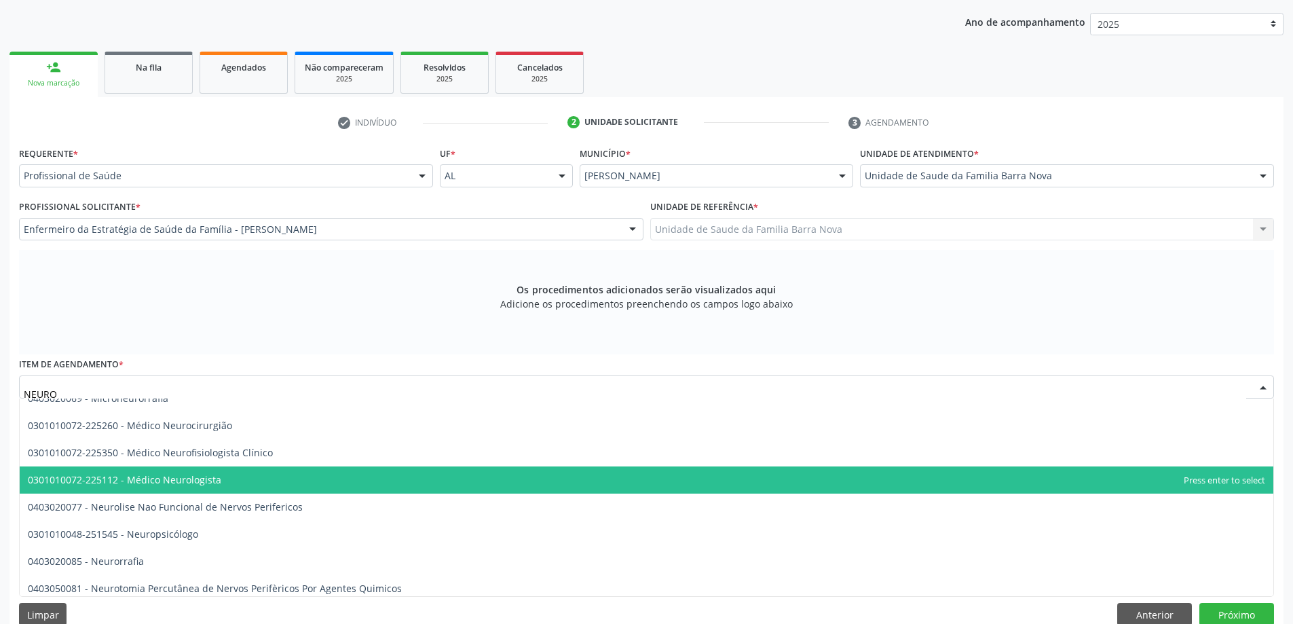
click at [411, 485] on span "0301010072-225112 - Médico Neurologista" at bounding box center [647, 479] width 1254 height 27
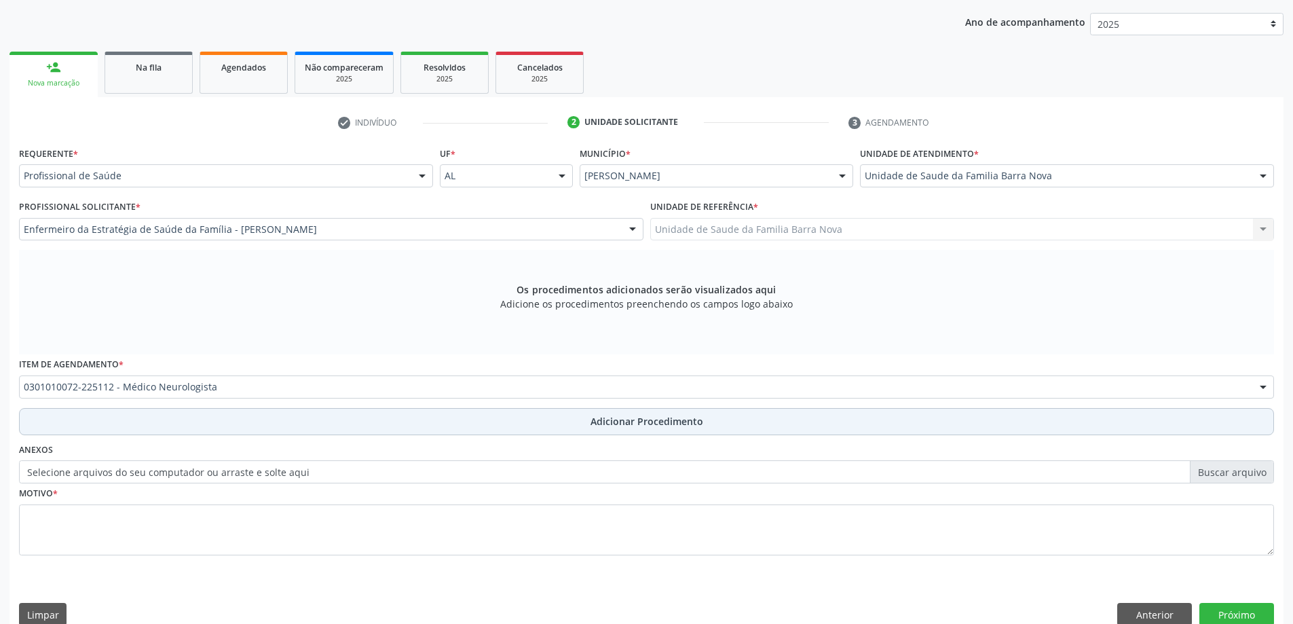
click at [639, 426] on span "Adicionar Procedimento" at bounding box center [647, 421] width 113 height 14
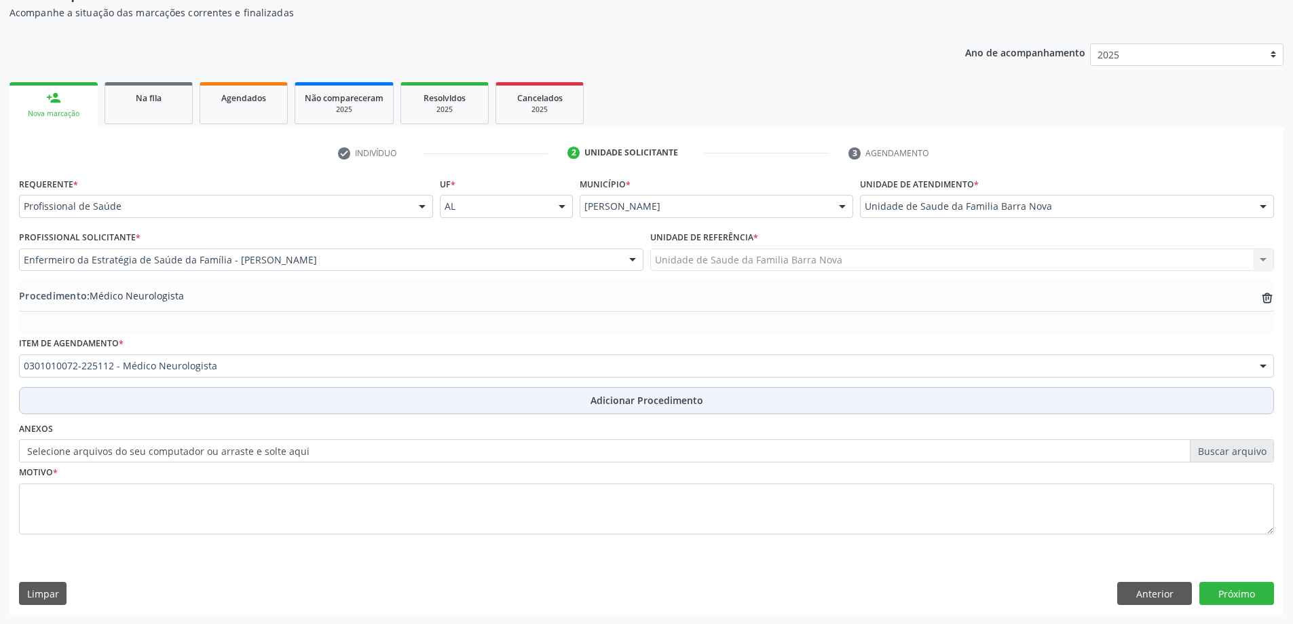
scroll to position [140, 0]
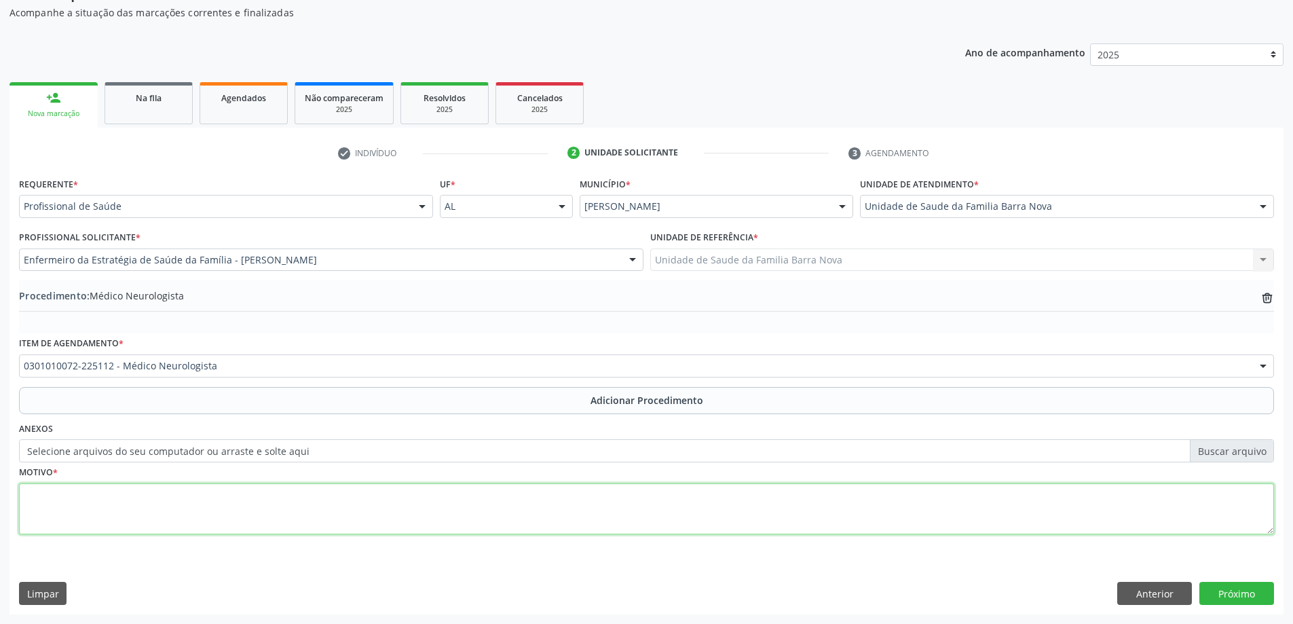
click at [255, 510] on textarea at bounding box center [646, 509] width 1255 height 52
type textarea "c"
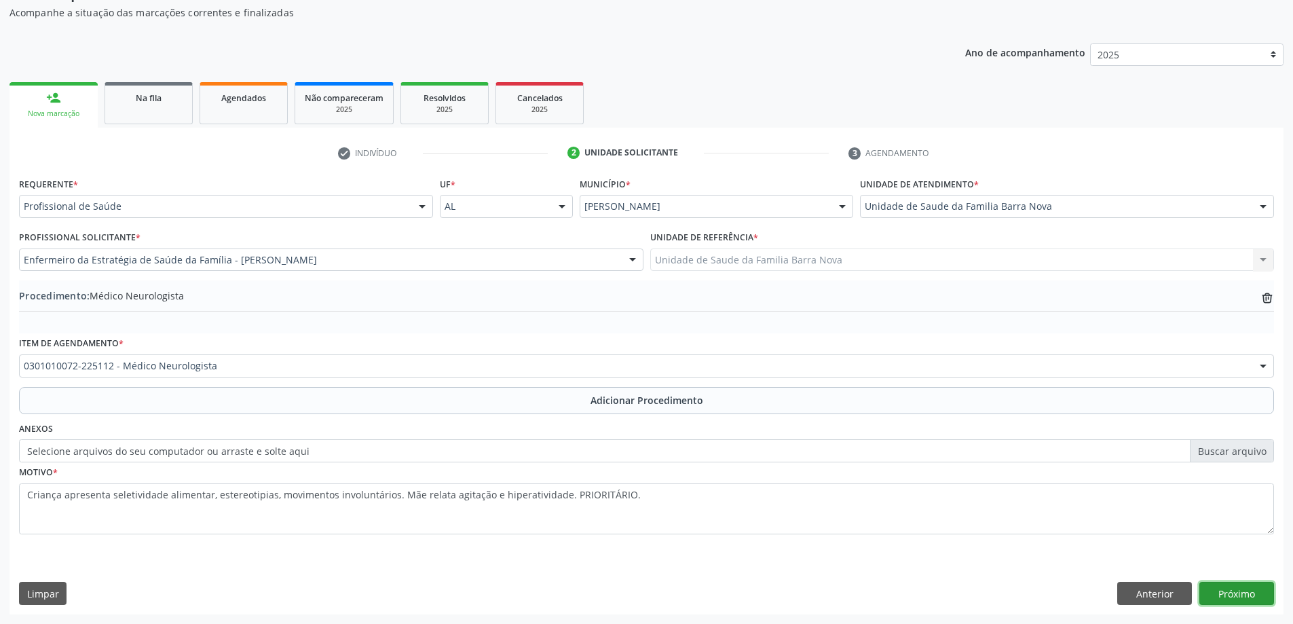
click at [1237, 592] on button "Próximo" at bounding box center [1237, 593] width 75 height 23
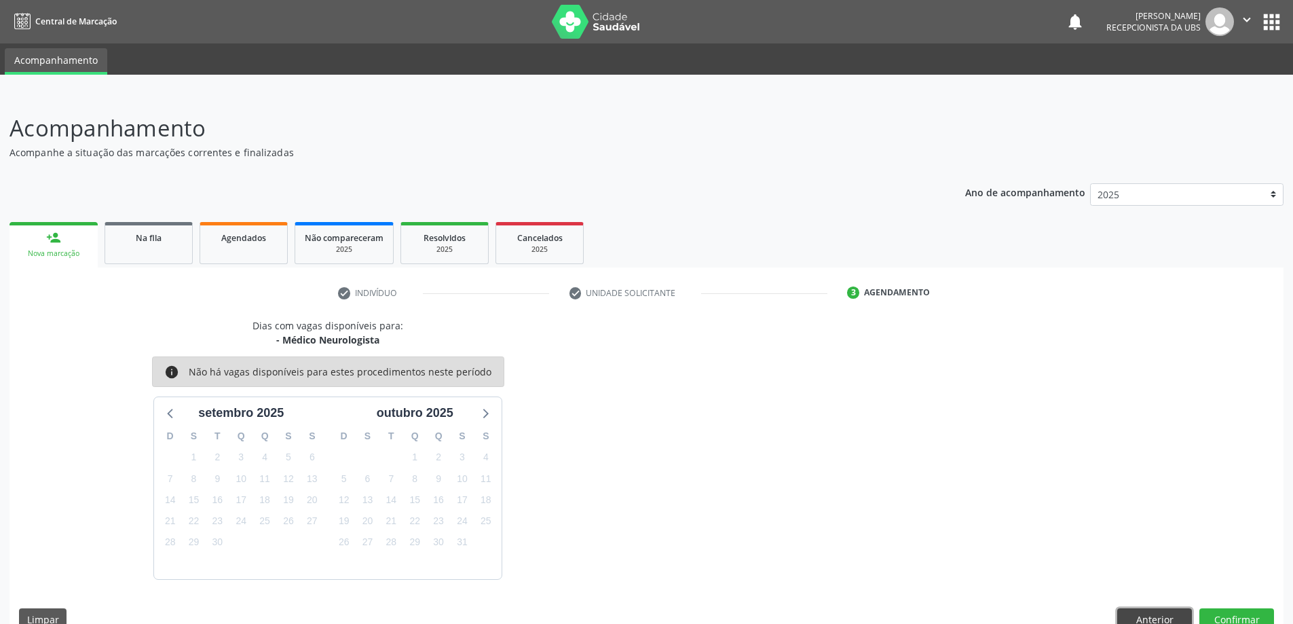
click at [1155, 615] on button "Anterior" at bounding box center [1154, 619] width 75 height 23
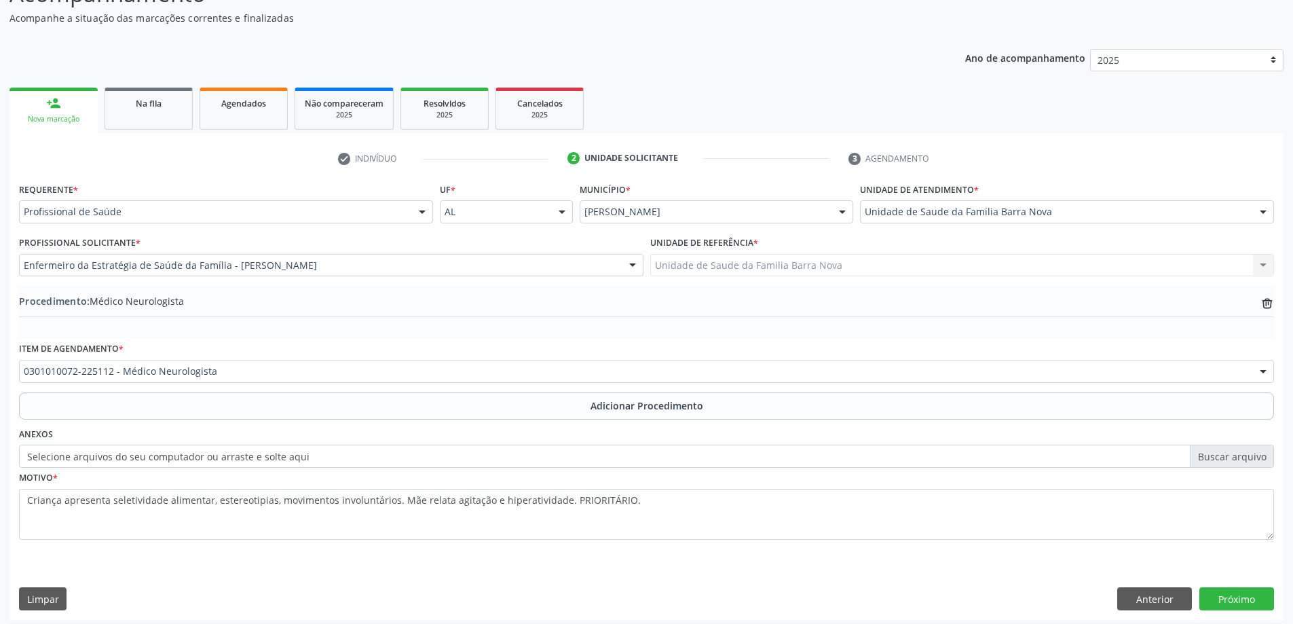
scroll to position [140, 0]
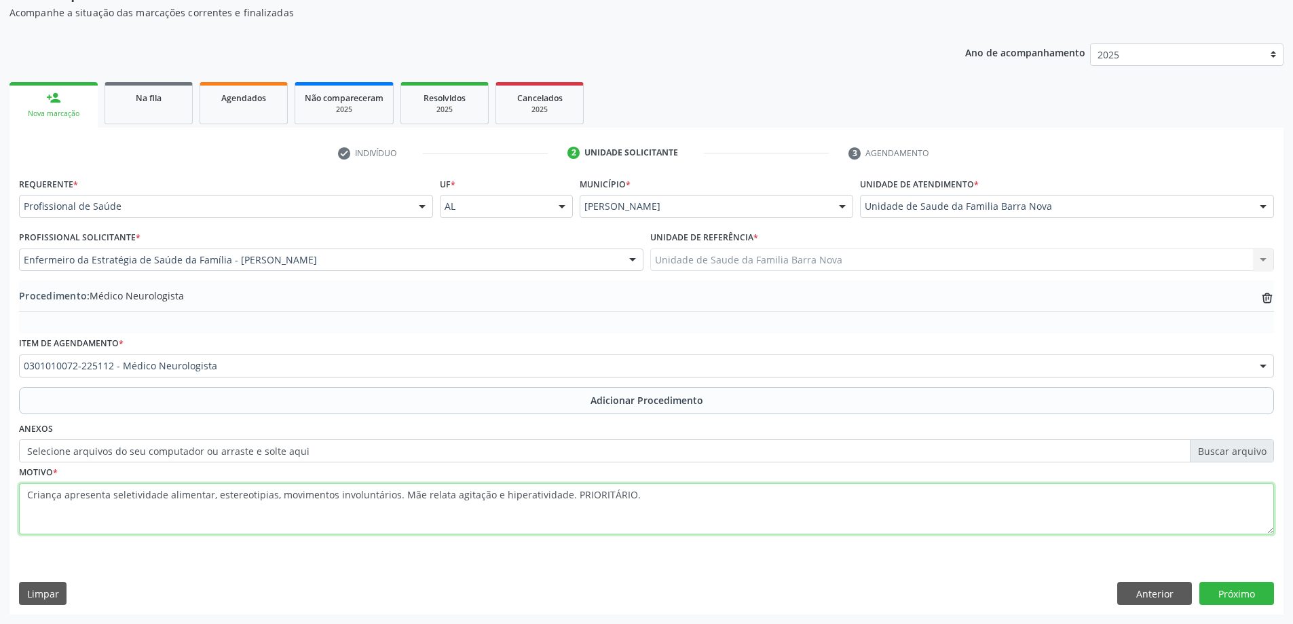
click at [648, 495] on textarea "Criança apresenta seletividade alimentar, estereotipias, movimentos involuntári…" at bounding box center [646, 509] width 1255 height 52
type textarea "Criança apresenta seletividade alimentar, estereotipias, movimentos involuntári…"
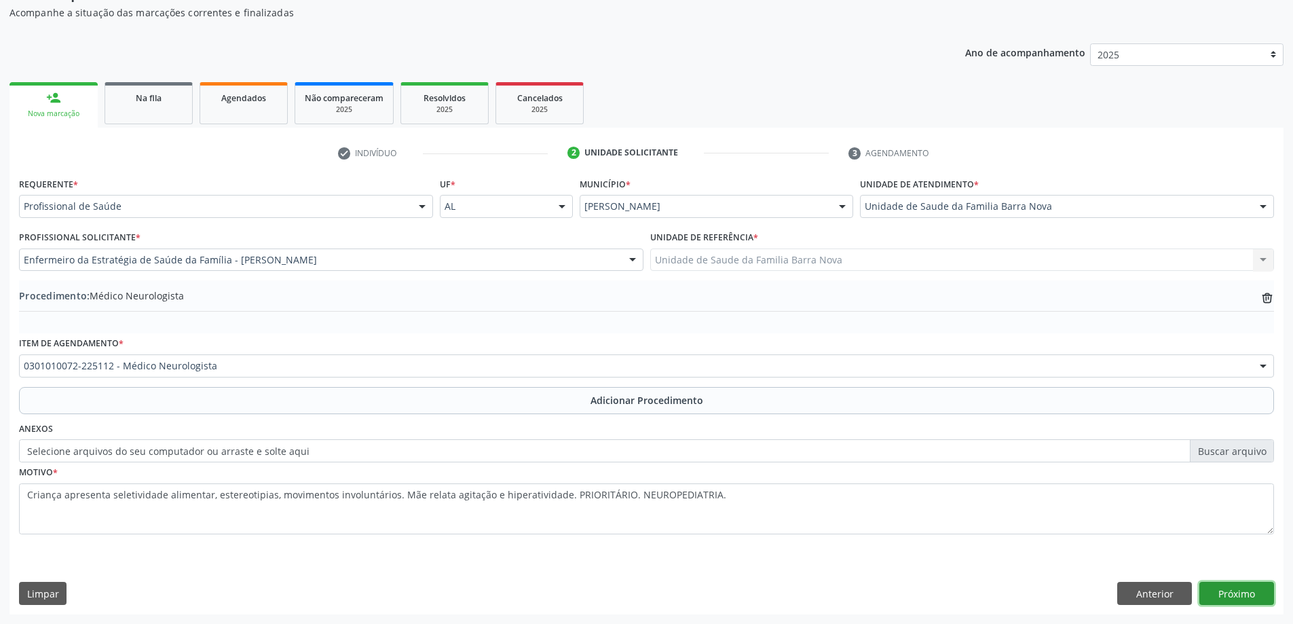
click at [1254, 600] on button "Próximo" at bounding box center [1237, 593] width 75 height 23
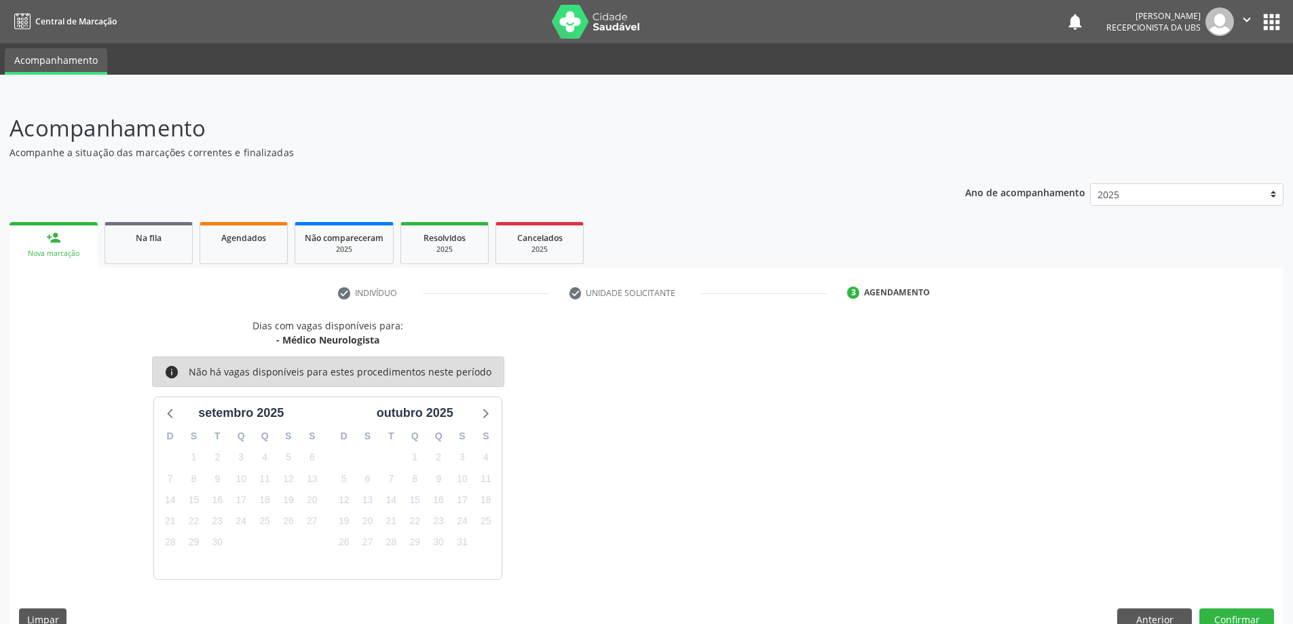
scroll to position [26, 0]
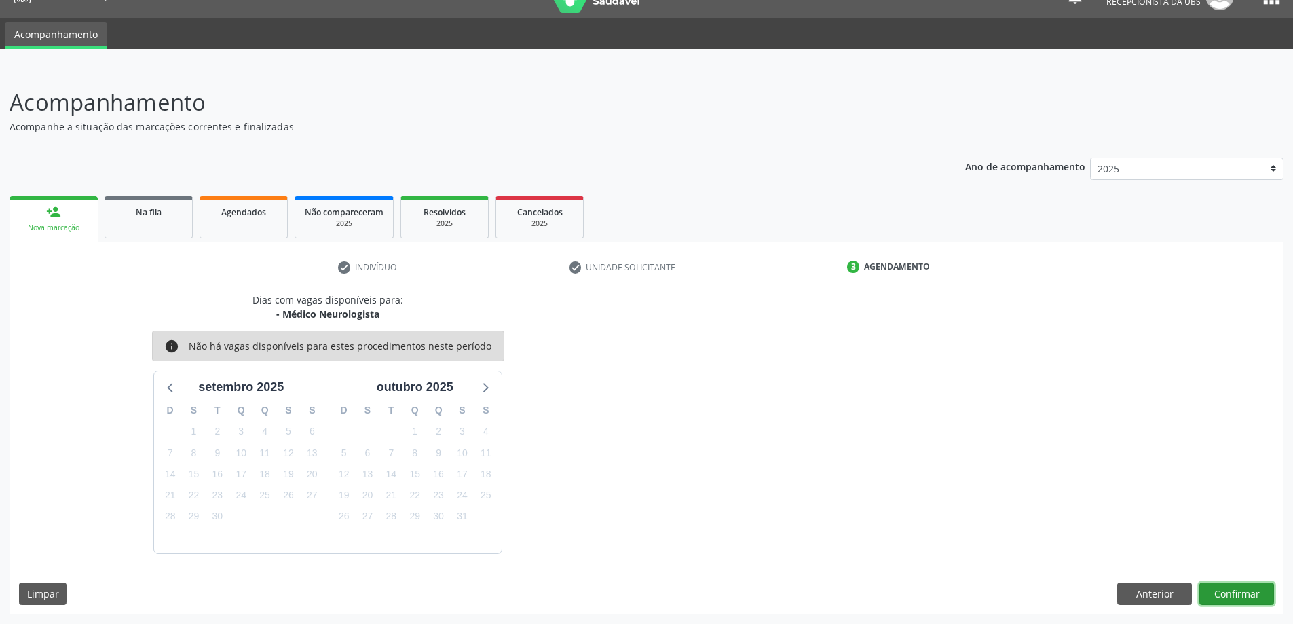
click at [1225, 591] on button "Confirmar" at bounding box center [1237, 593] width 75 height 23
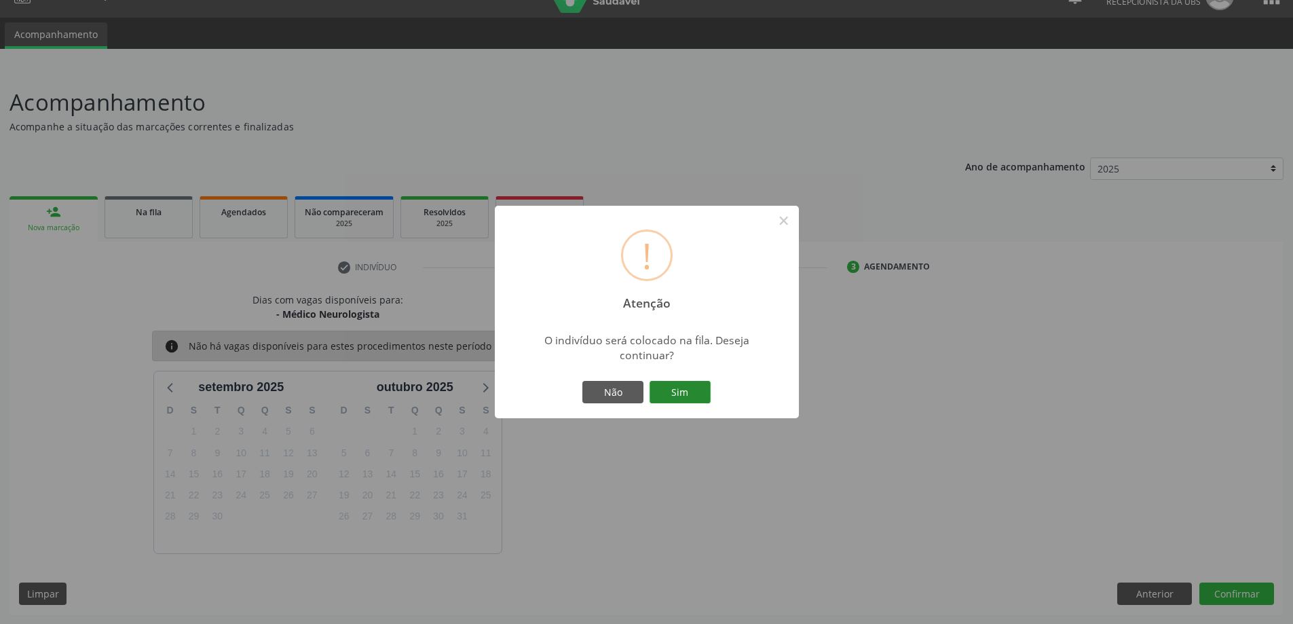
click at [684, 387] on button "Sim" at bounding box center [680, 392] width 61 height 23
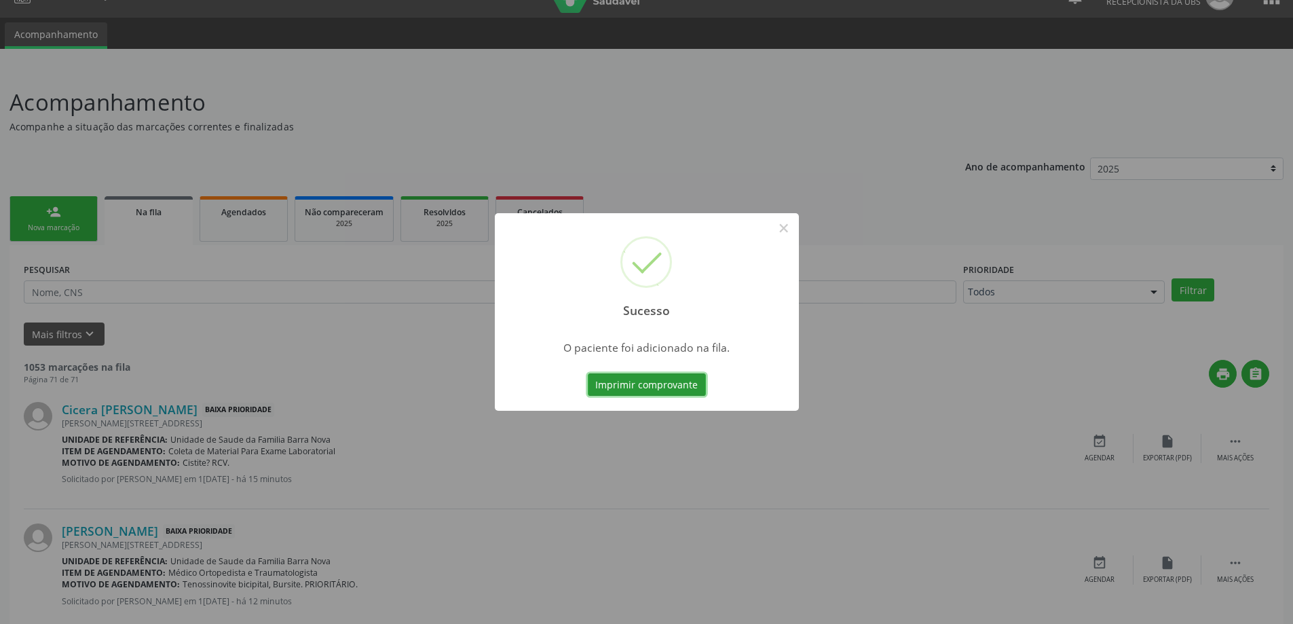
scroll to position [0, 0]
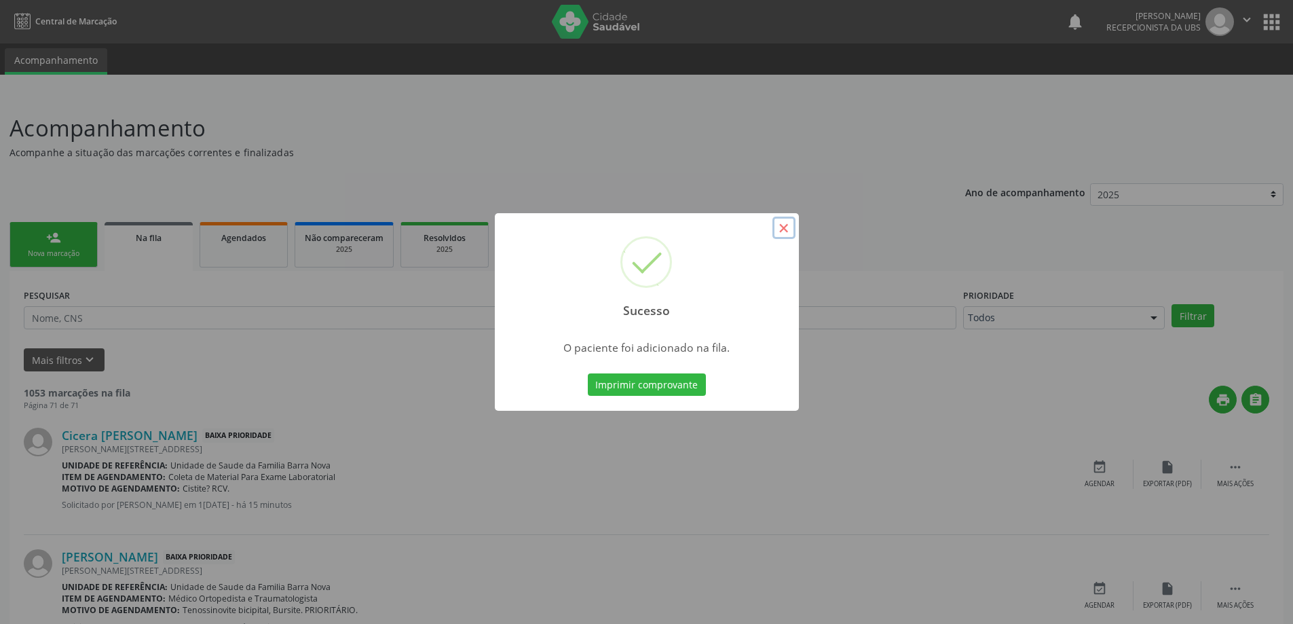
click at [788, 227] on button "×" at bounding box center [784, 228] width 23 height 23
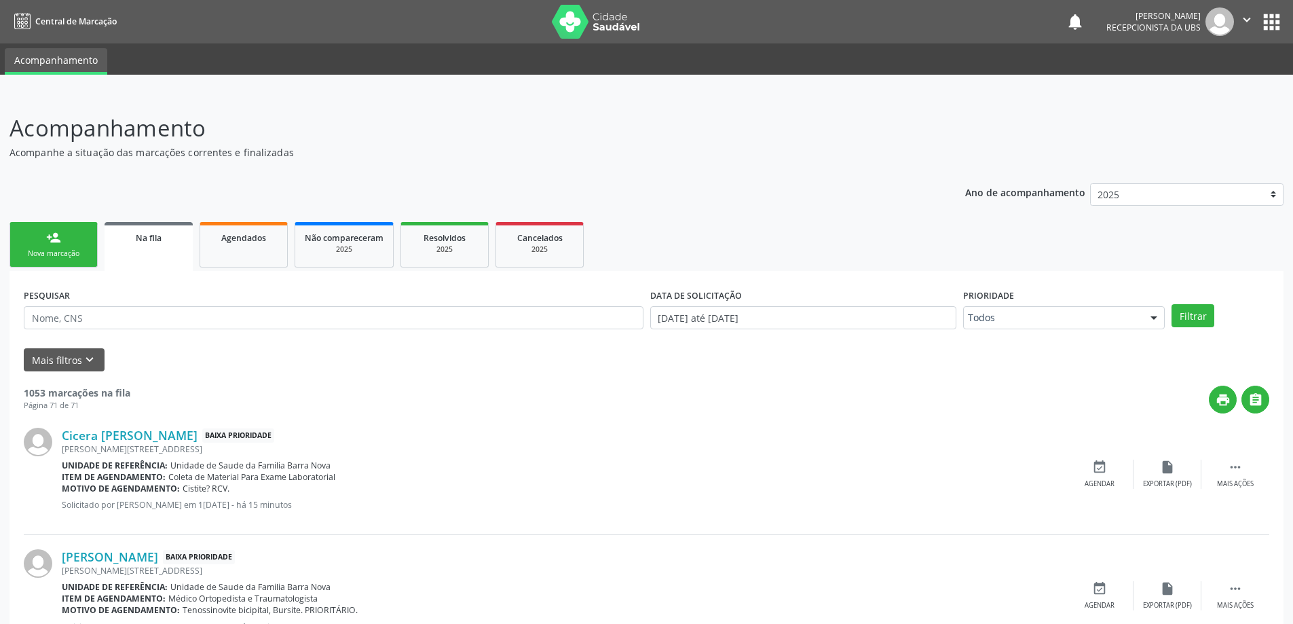
click at [43, 253] on div "Nova marcação" at bounding box center [54, 253] width 68 height 10
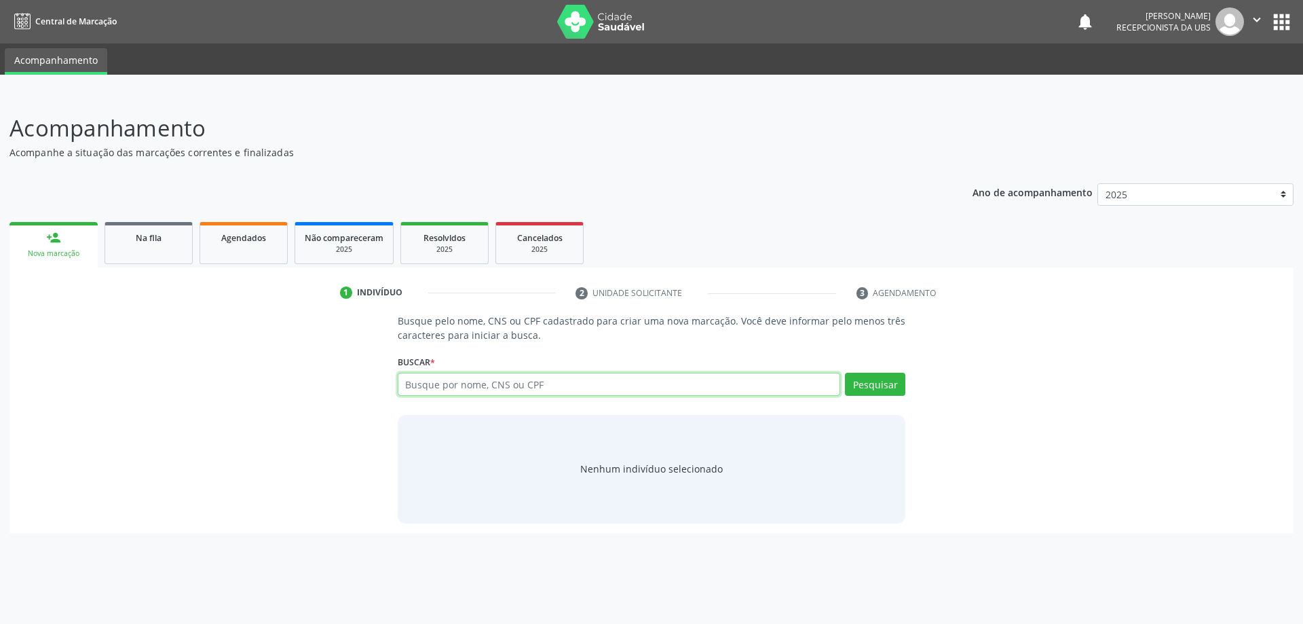
click at [445, 392] on input "text" at bounding box center [619, 384] width 443 height 23
type input "704600638008028"
click at [864, 382] on button "Pesquisar" at bounding box center [875, 384] width 60 height 23
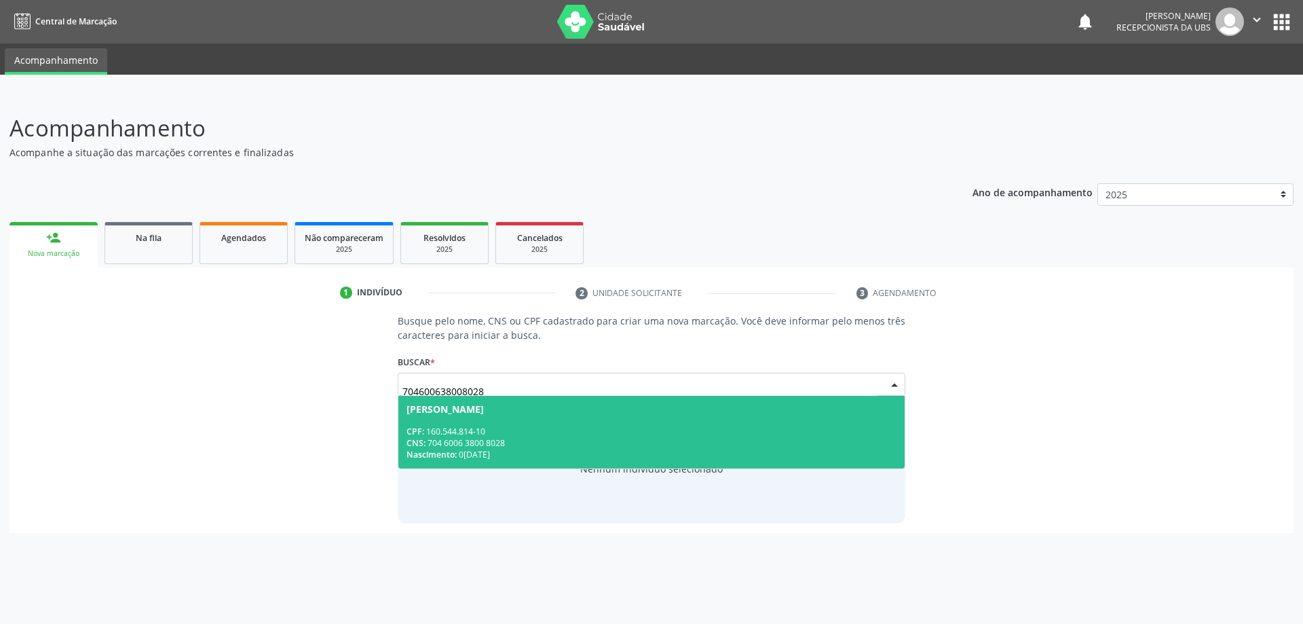
click at [597, 436] on div "CPF: 160.544.814-10" at bounding box center [652, 432] width 491 height 12
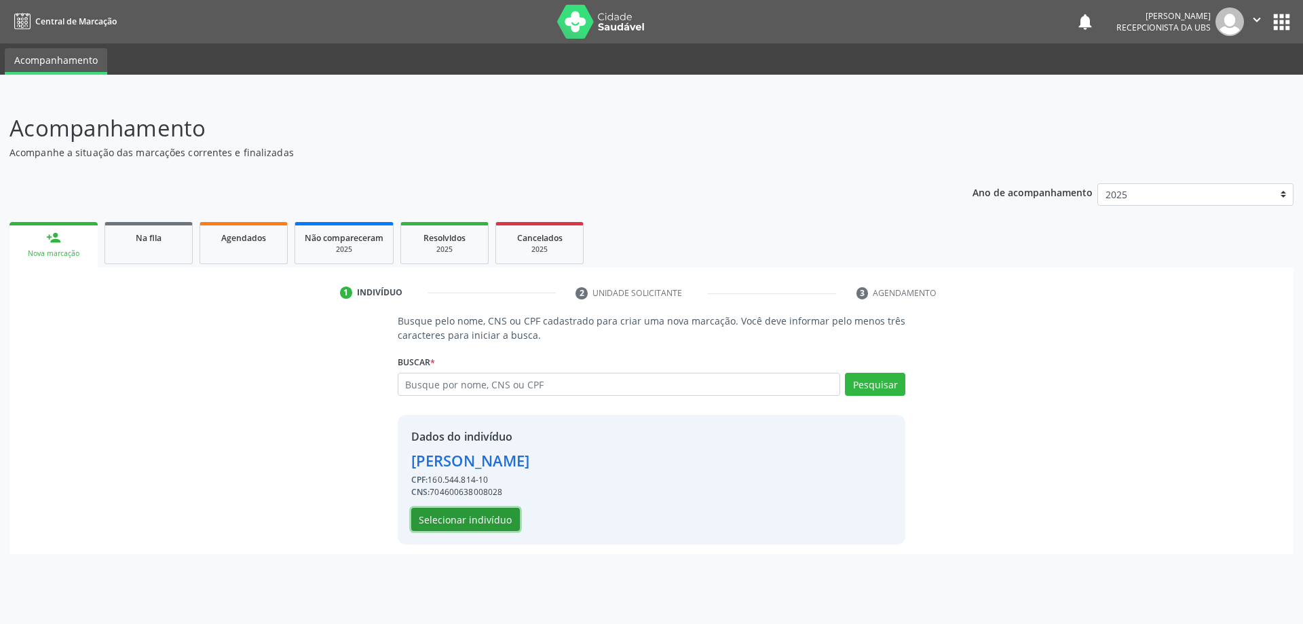
click at [490, 519] on button "Selecionar indivíduo" at bounding box center [465, 519] width 109 height 23
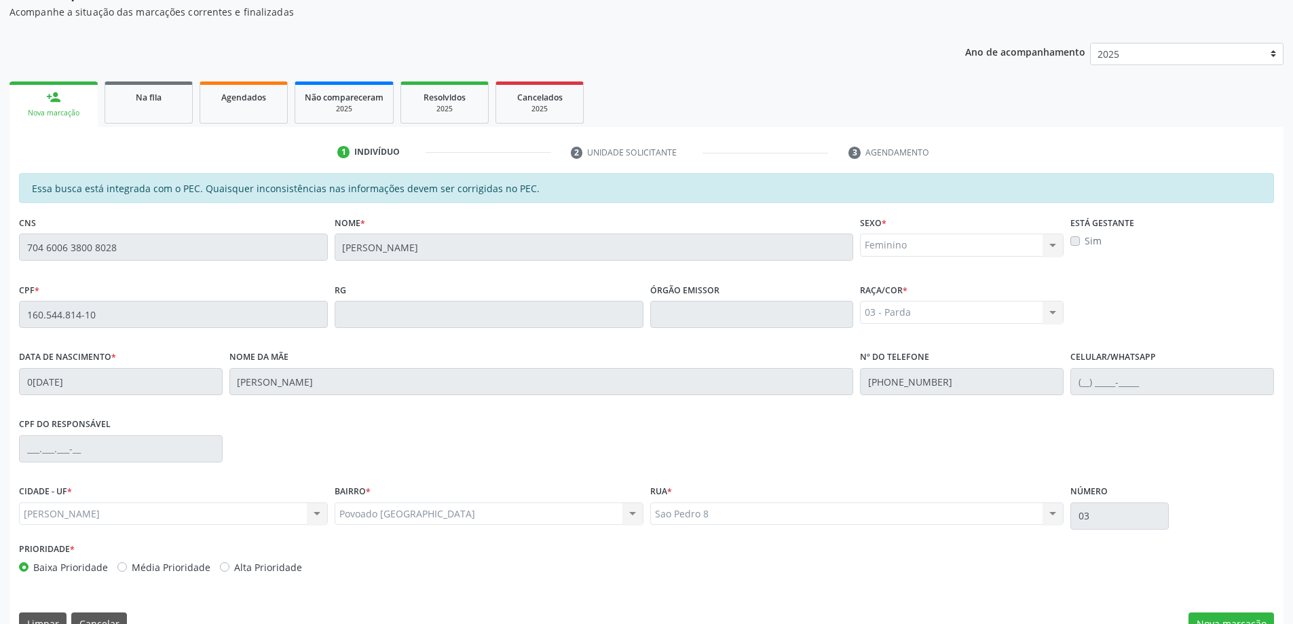
scroll to position [170, 0]
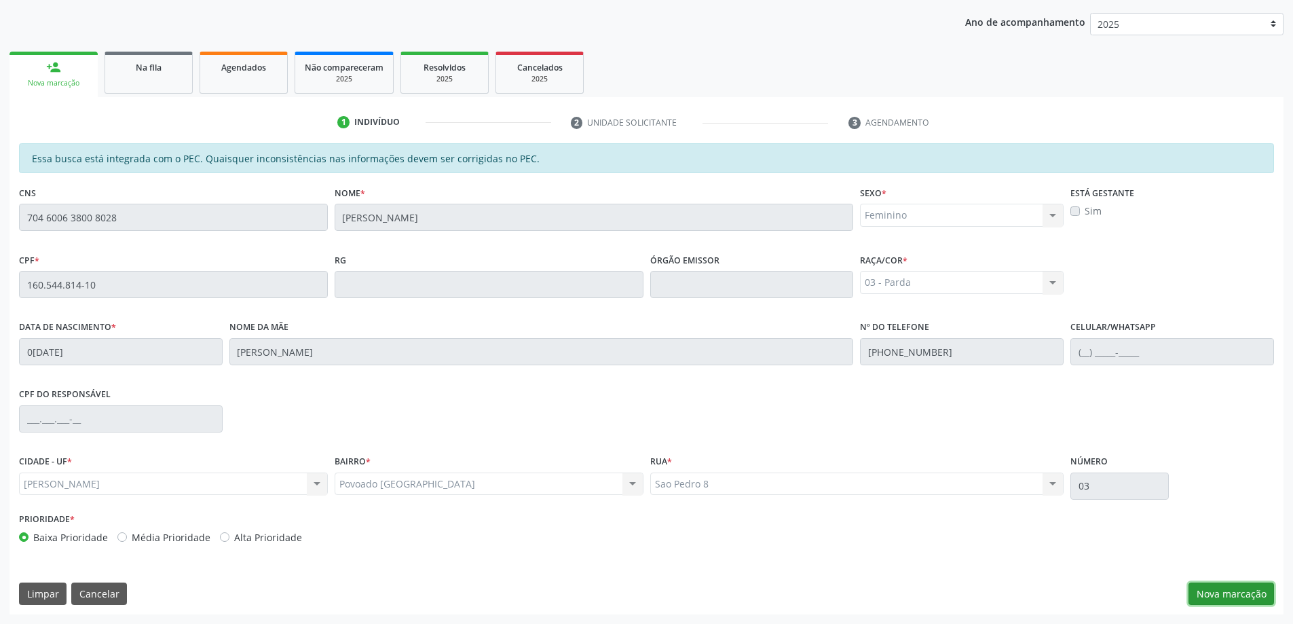
click at [1228, 599] on button "Nova marcação" at bounding box center [1232, 593] width 86 height 23
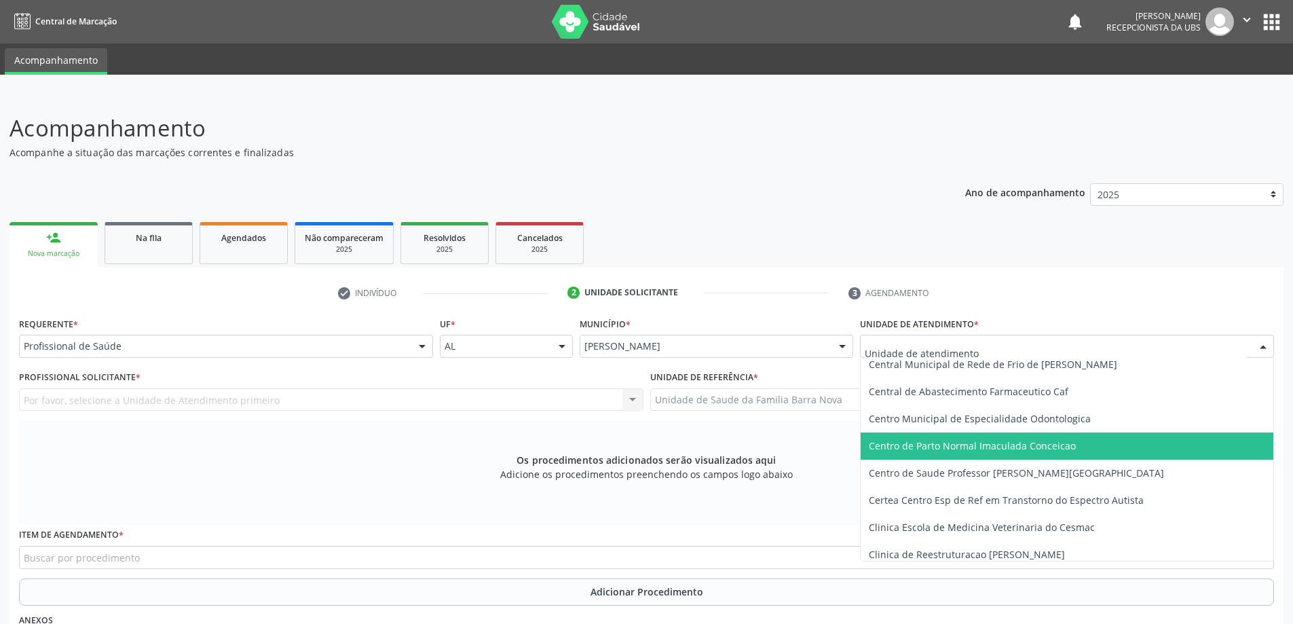
scroll to position [136, 0]
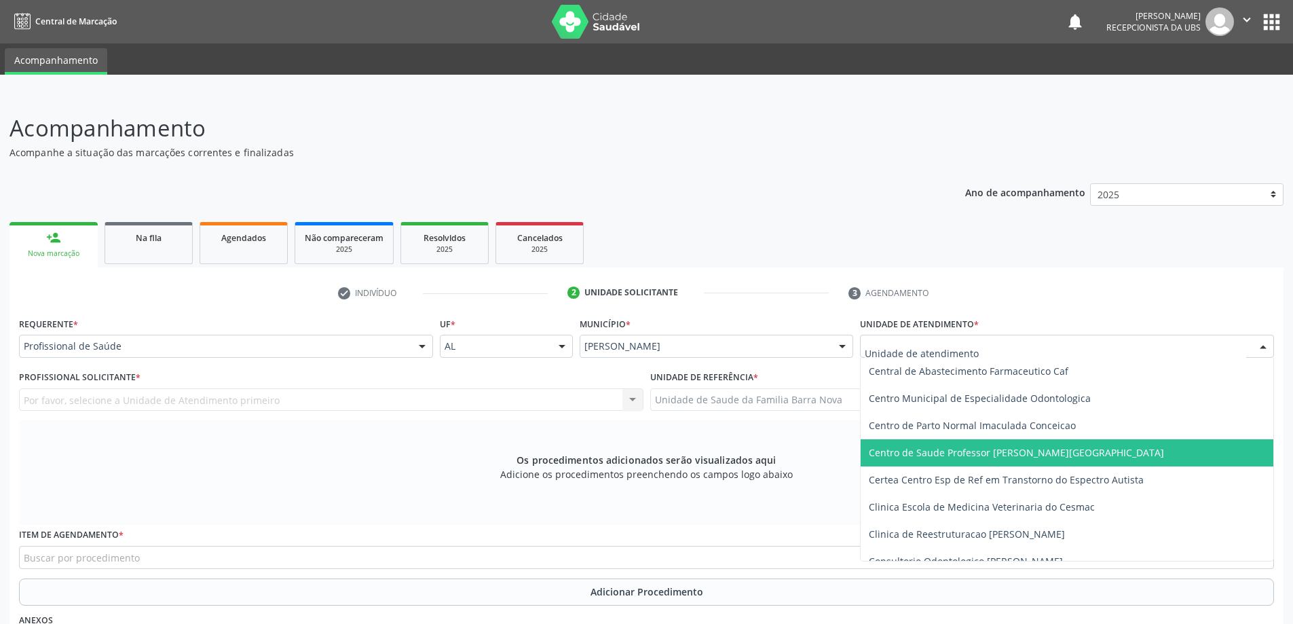
click at [1046, 456] on span "Centro de Saude Professor [PERSON_NAME][GEOGRAPHIC_DATA]" at bounding box center [1016, 452] width 295 height 13
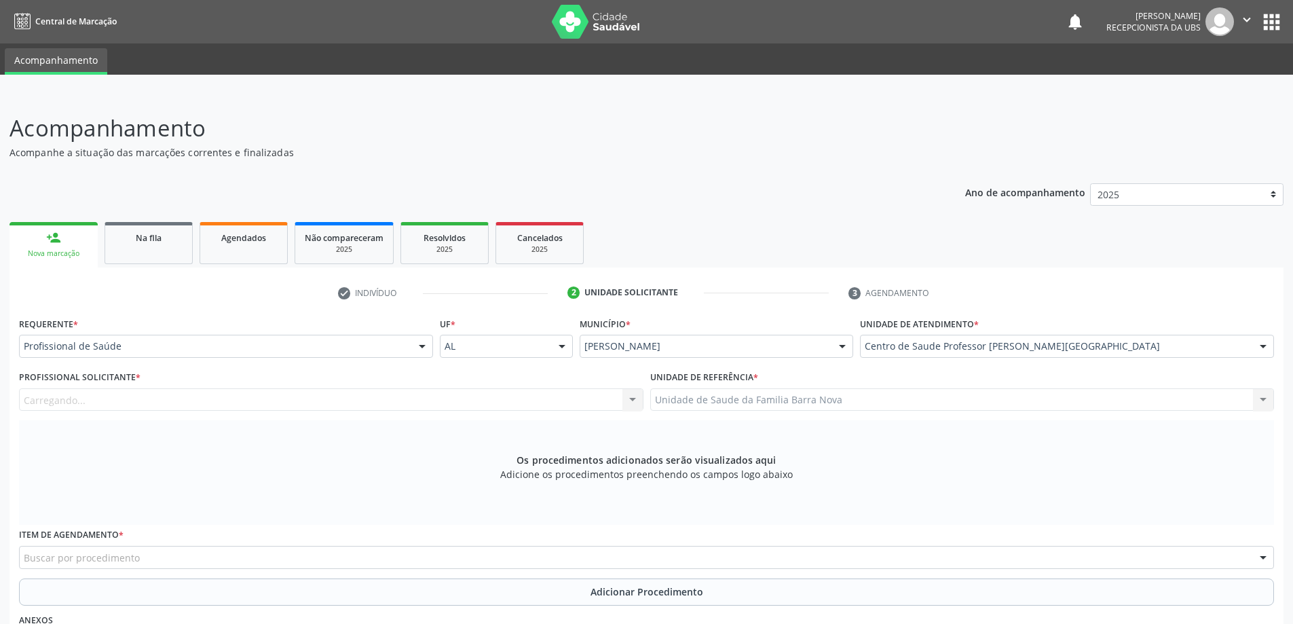
click at [464, 403] on div "Carregando... Nenhum resultado encontrado para: " " Não há nenhuma opção para s…" at bounding box center [331, 399] width 625 height 23
click at [464, 403] on div "Profissional solicitante" at bounding box center [331, 399] width 625 height 23
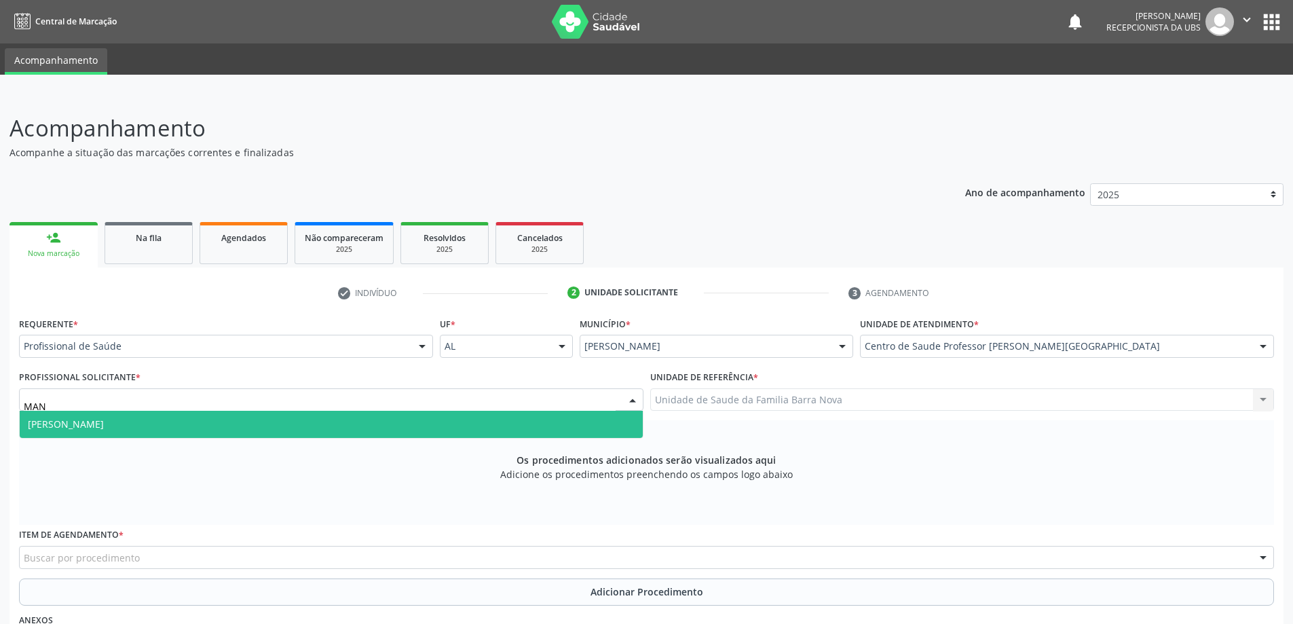
type input "MANU"
click at [297, 418] on span "Médico Psiquiatra - Manuela Oliveira e Silva Antunes" at bounding box center [331, 424] width 623 height 27
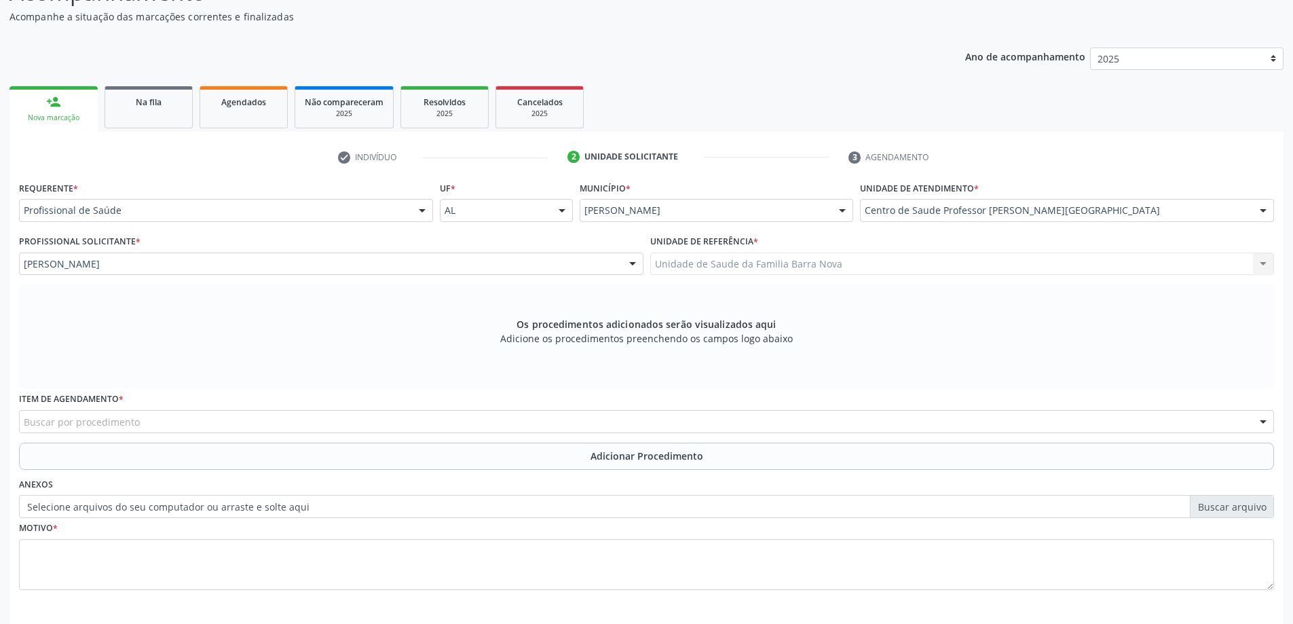
click at [324, 424] on div "Buscar por procedimento" at bounding box center [646, 421] width 1255 height 23
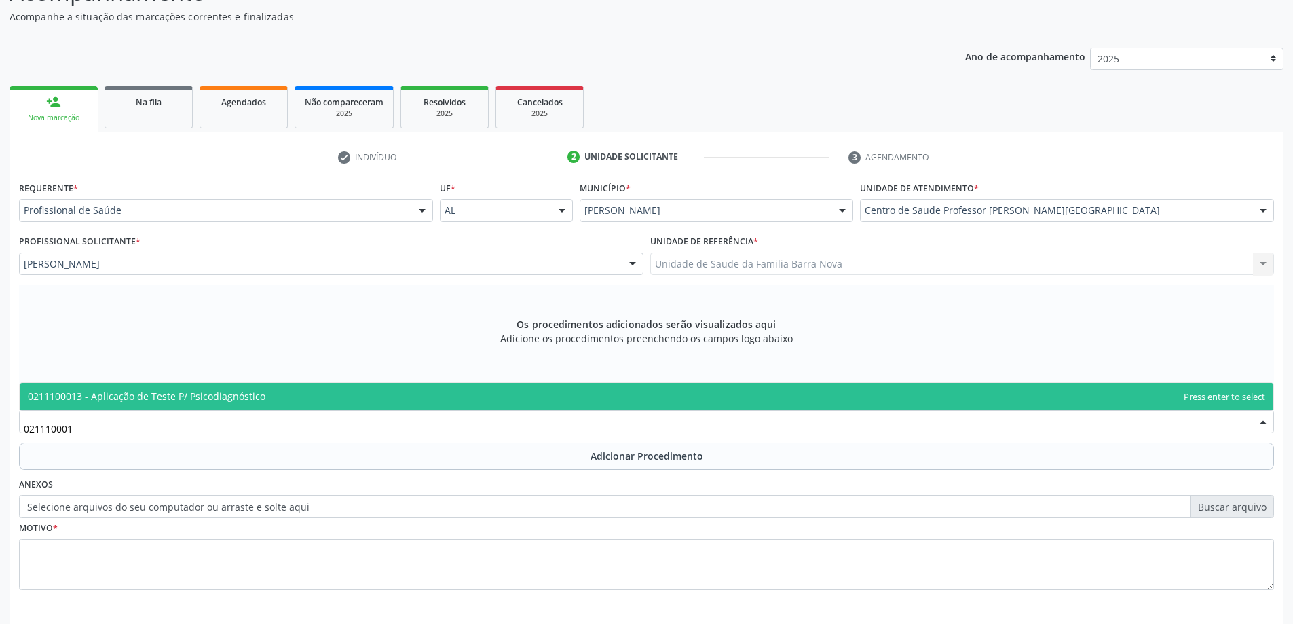
type input "0211100013"
click at [398, 396] on span "0211100013 - Aplicação de Teste P/ Psicodiagnóstico" at bounding box center [647, 396] width 1254 height 27
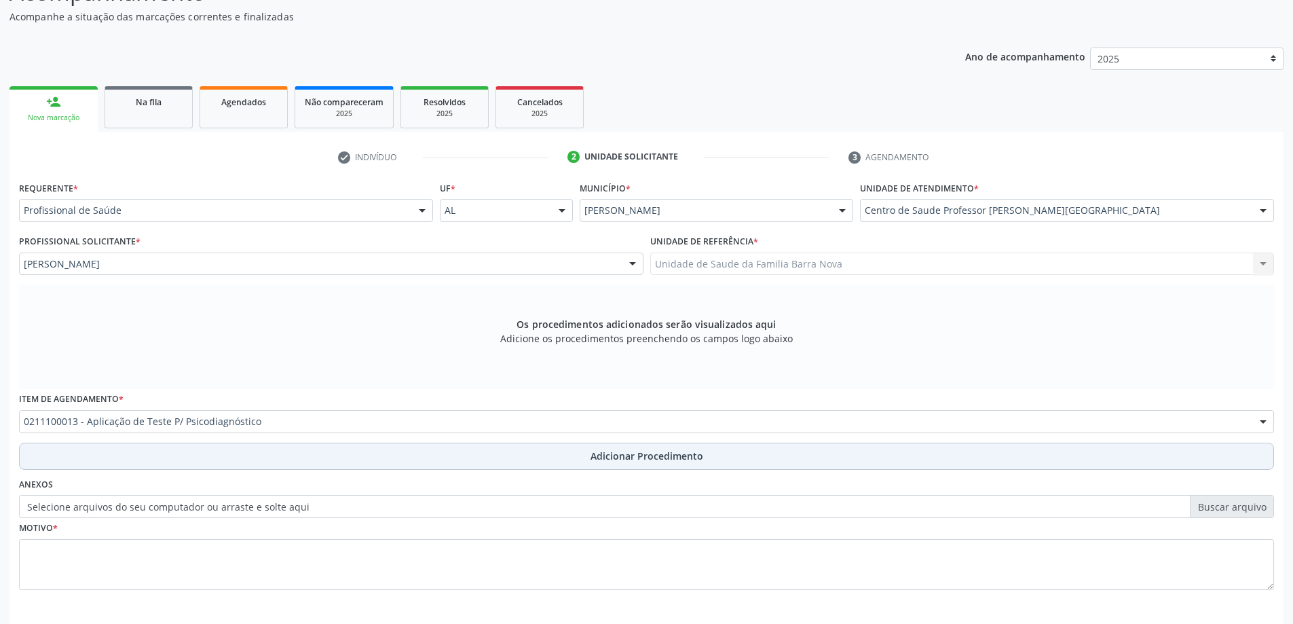
click at [623, 458] on span "Adicionar Procedimento" at bounding box center [647, 456] width 113 height 14
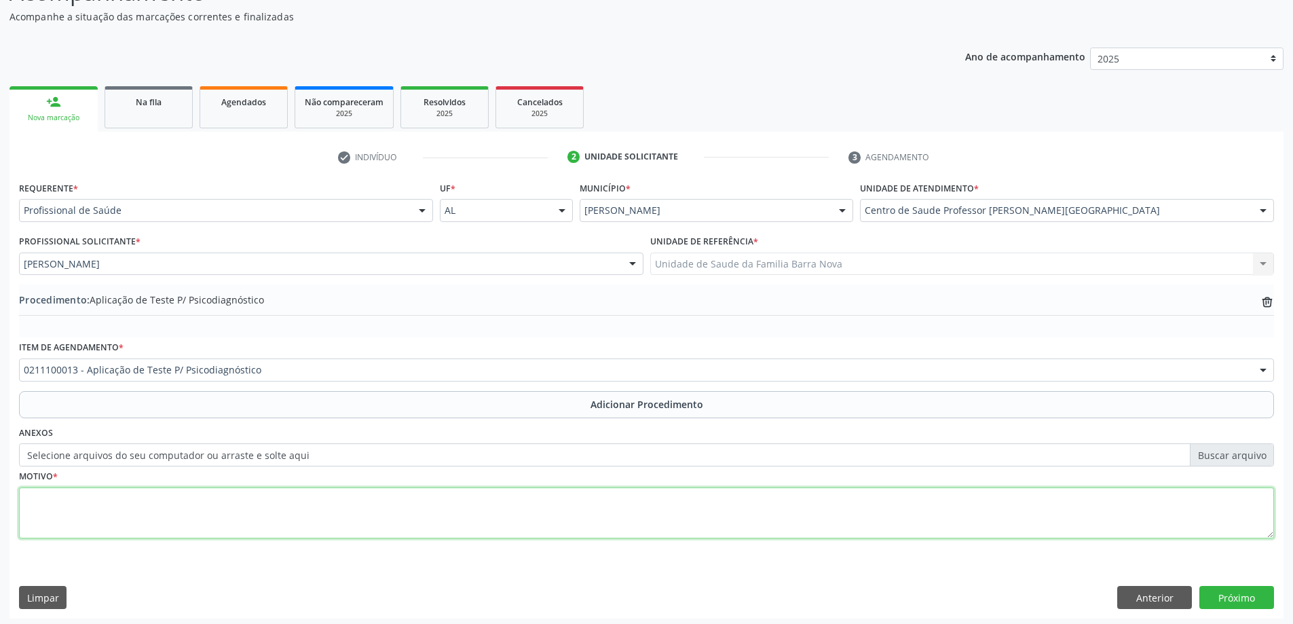
click at [135, 508] on textarea at bounding box center [646, 513] width 1255 height 52
type textarea "e"
paste textarea "supra acima citado"
click at [390, 502] on textarea "Encaminho paciente supra acima citado, 10 anos, com queda no desenvolvimentoneu…" at bounding box center [646, 513] width 1255 height 52
click at [476, 501] on textarea "Encaminho paciente supra acima citado, 10 anos, com queda no desenvolvimento ne…" at bounding box center [646, 513] width 1255 height 52
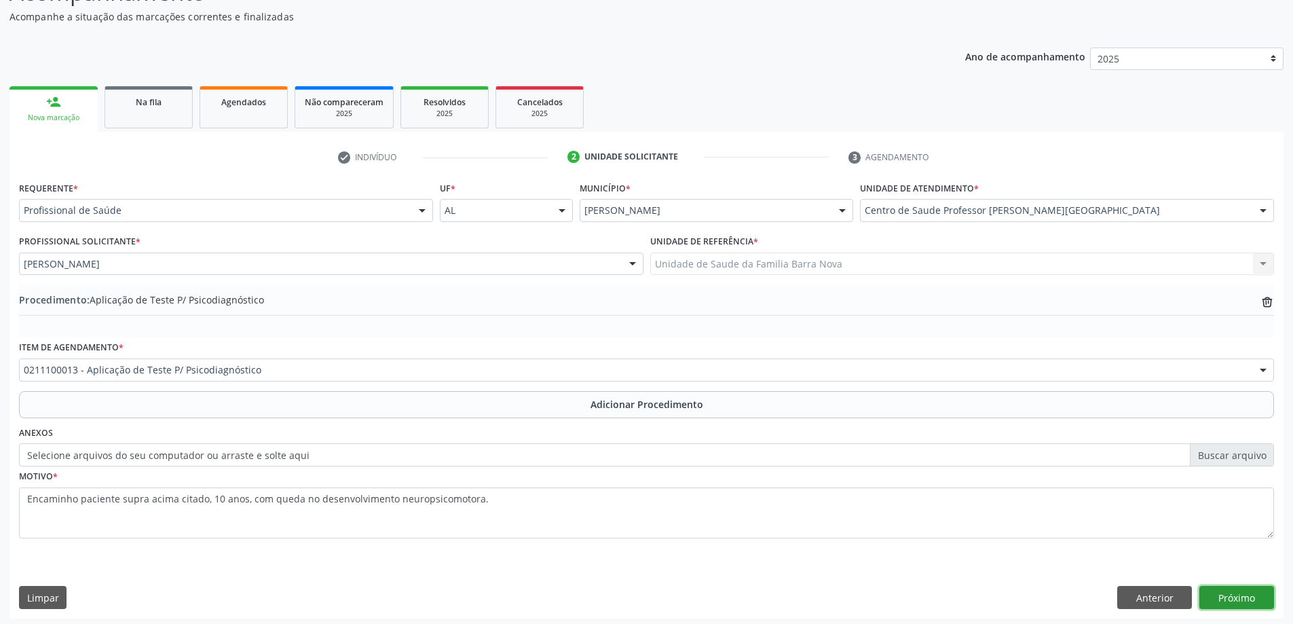
click at [1244, 597] on button "Próximo" at bounding box center [1237, 597] width 75 height 23
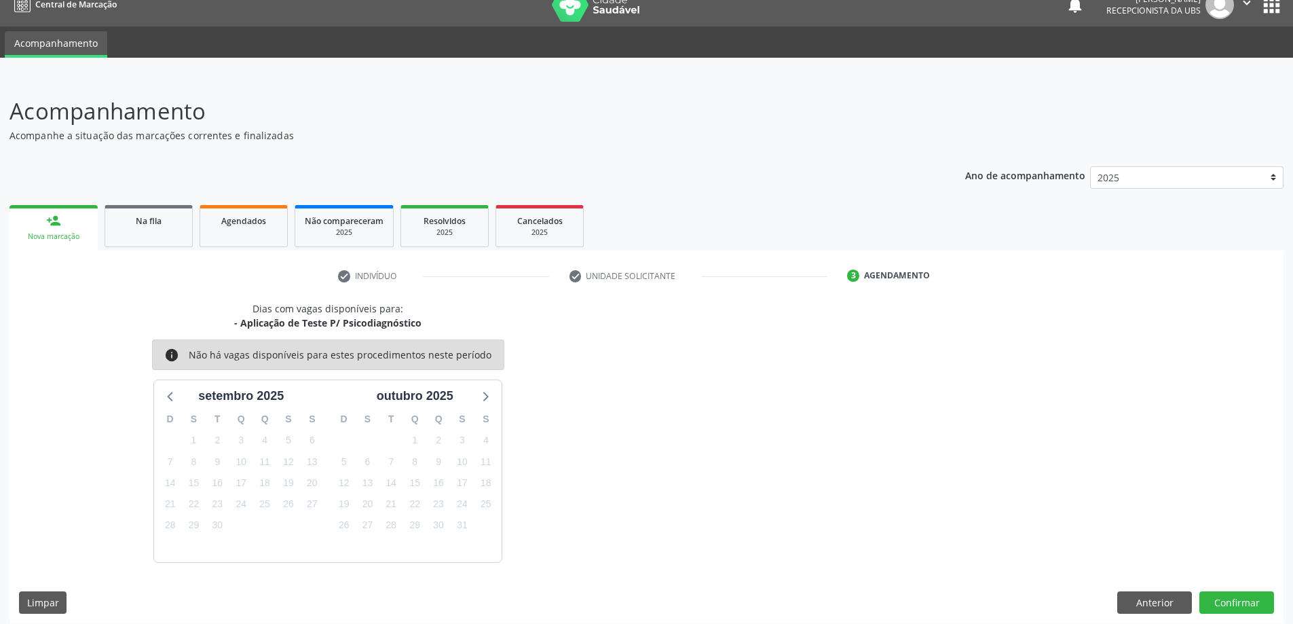
scroll to position [26, 0]
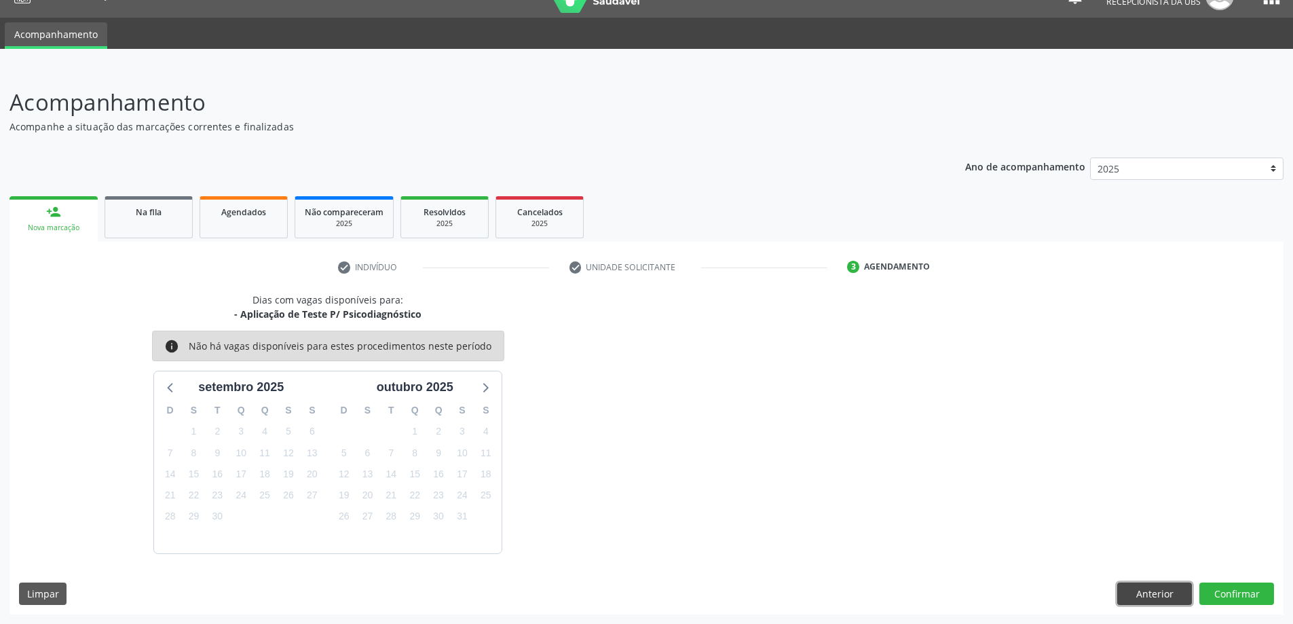
click at [1149, 592] on button "Anterior" at bounding box center [1154, 593] width 75 height 23
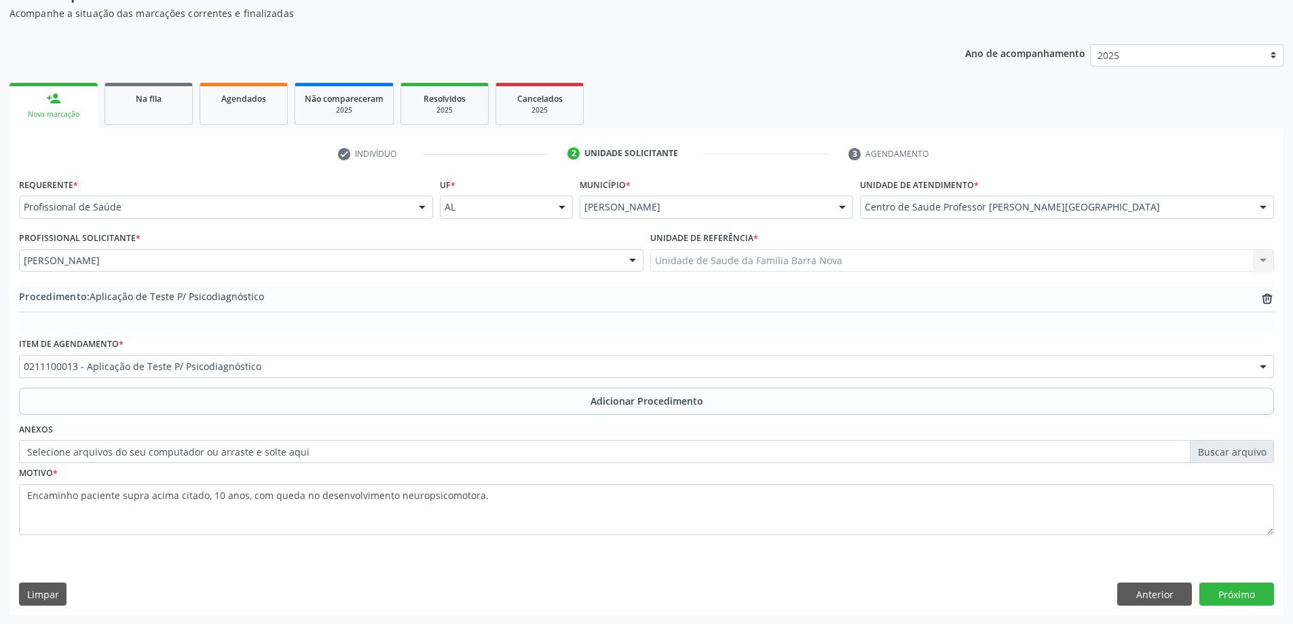
scroll to position [140, 0]
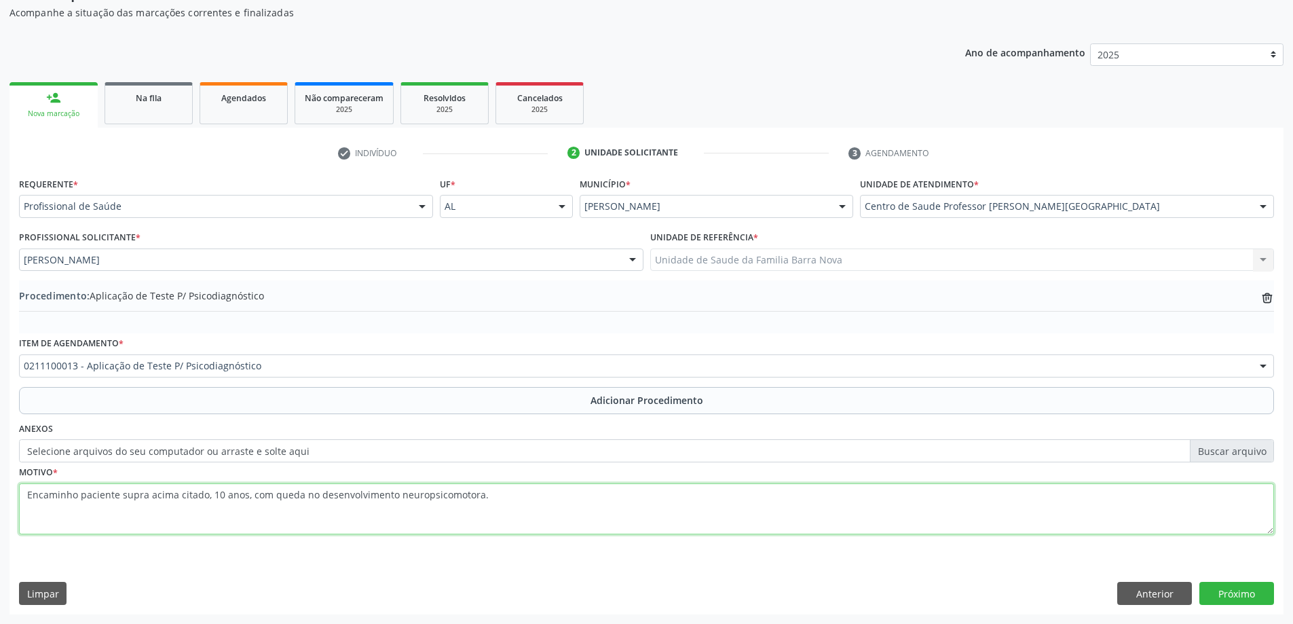
click at [490, 502] on textarea "Encaminho paciente supra acima citado, 10 anos, com queda no desenvolvimento ne…" at bounding box center [646, 509] width 1255 height 52
type textarea "Encaminho paciente supra acima citado, 10 anos, com queda no desenvolvimento ne…"
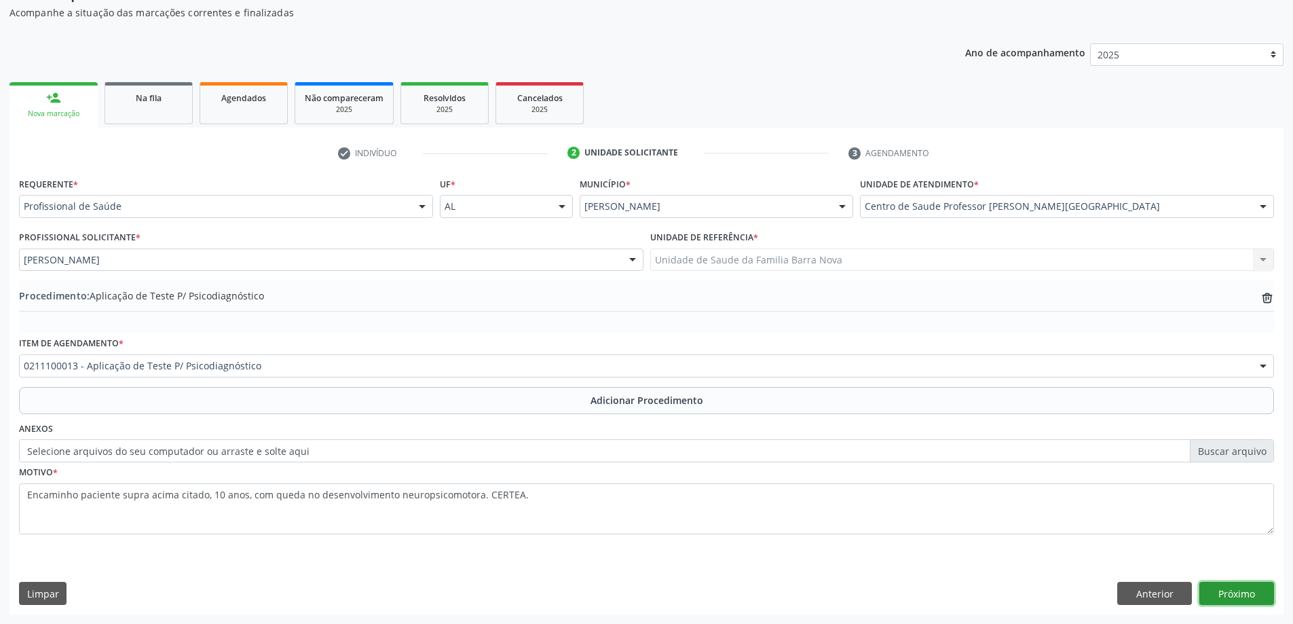
click at [1250, 593] on button "Próximo" at bounding box center [1237, 593] width 75 height 23
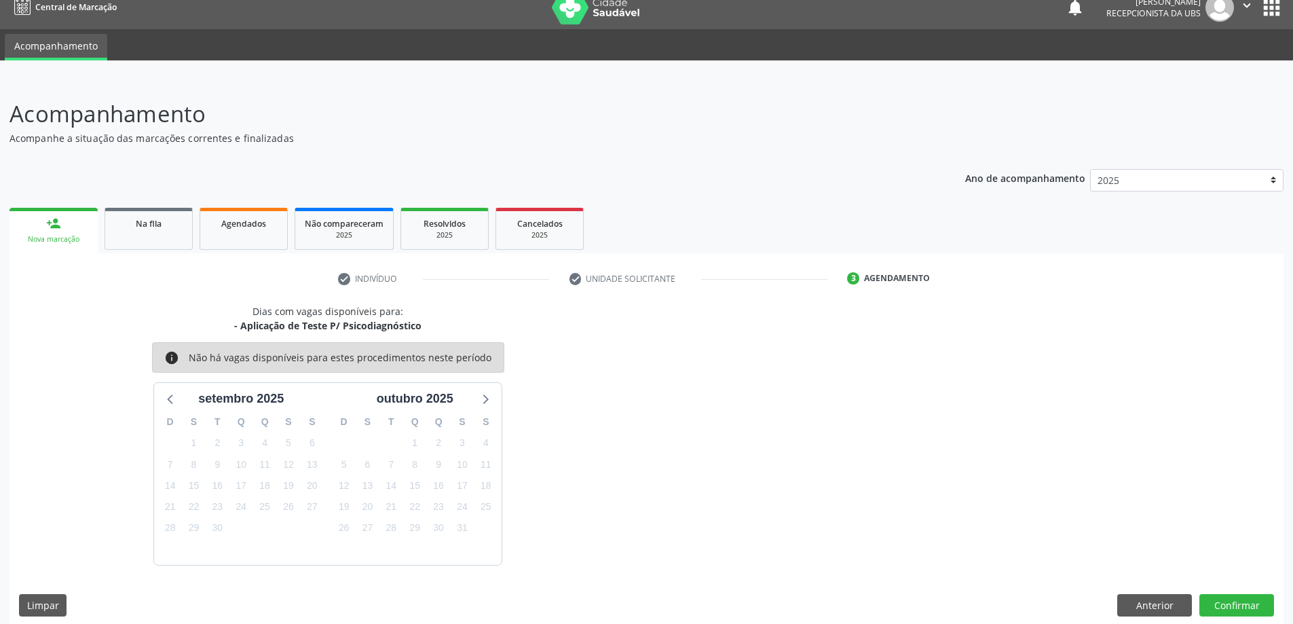
scroll to position [26, 0]
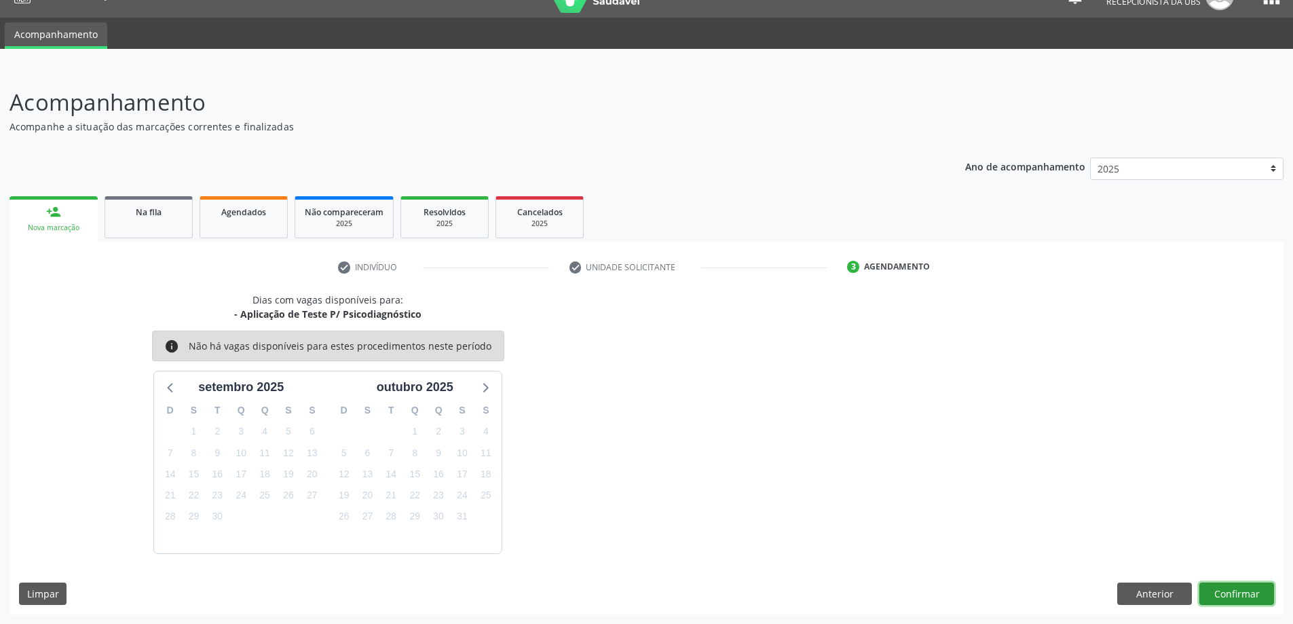
click at [1231, 596] on button "Confirmar" at bounding box center [1237, 593] width 75 height 23
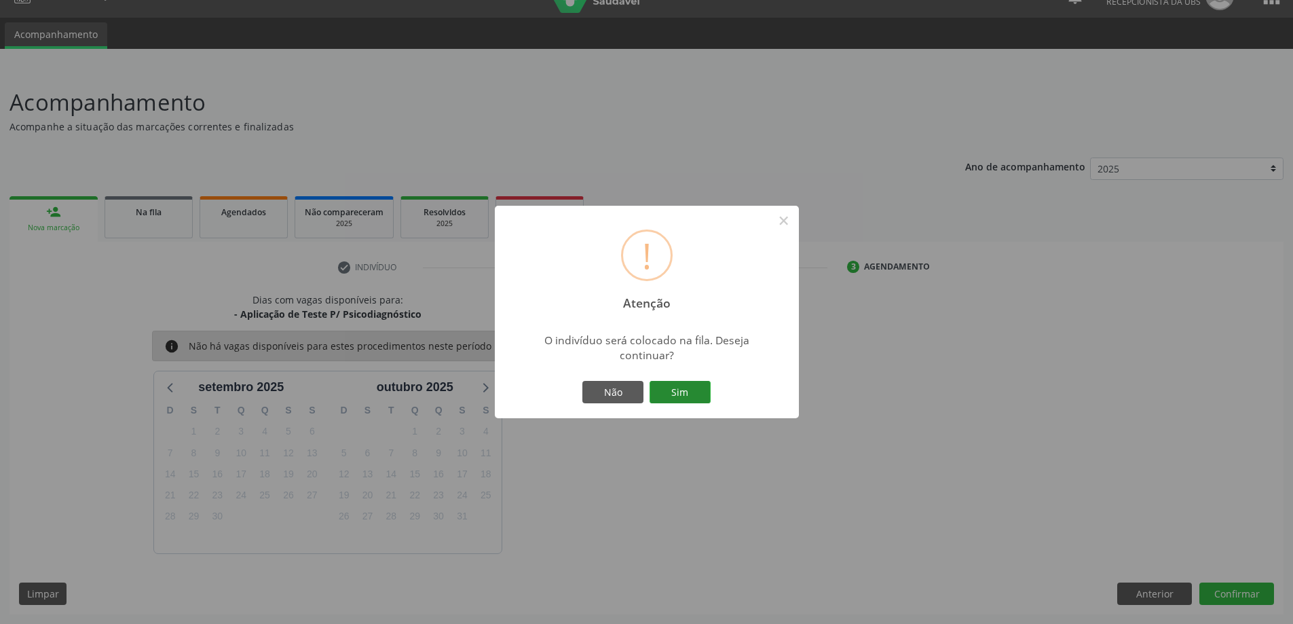
click at [676, 396] on button "Sim" at bounding box center [680, 392] width 61 height 23
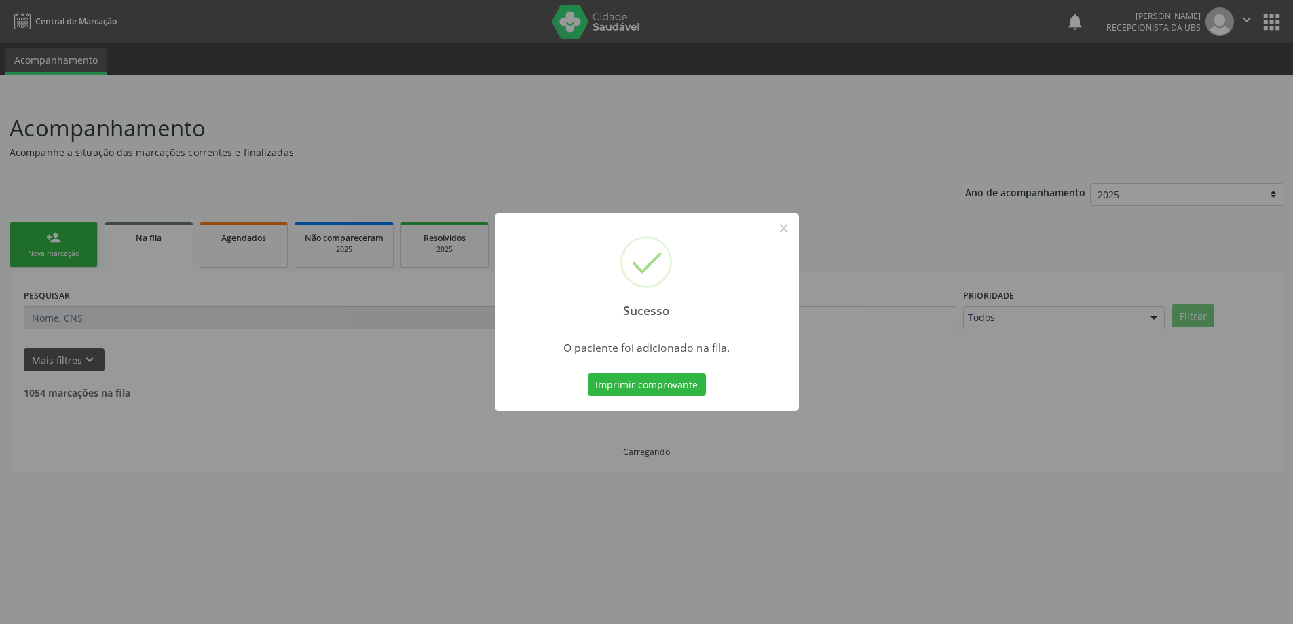
scroll to position [0, 0]
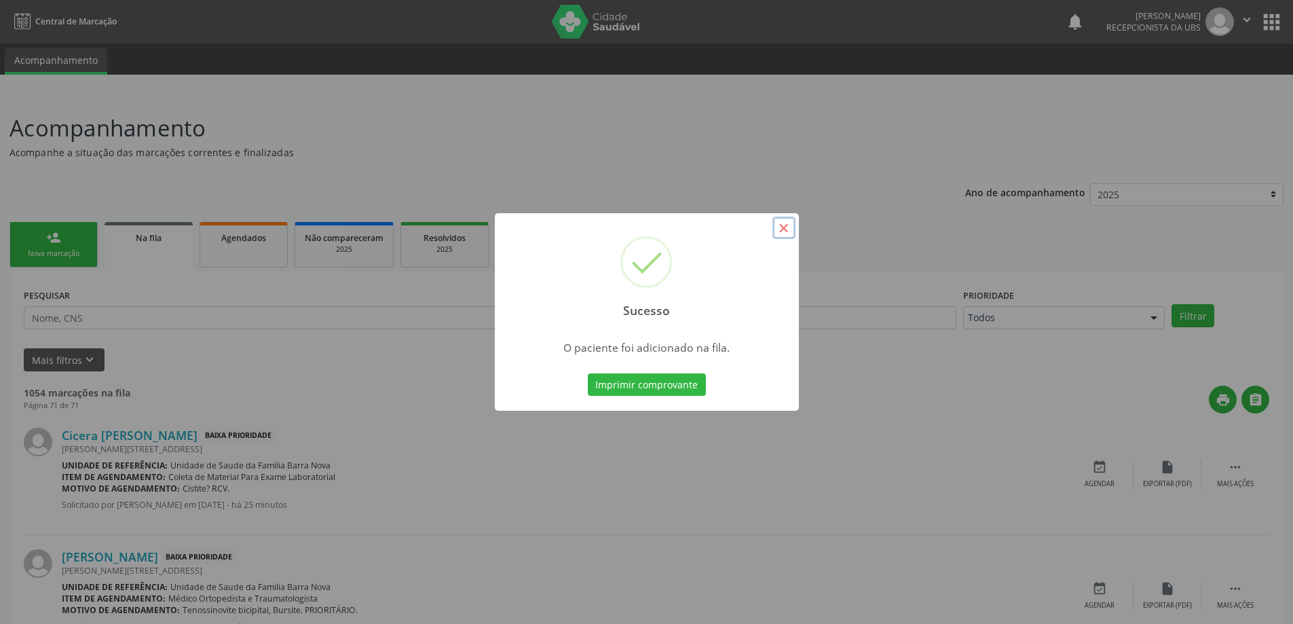
click at [781, 230] on button "×" at bounding box center [784, 228] width 23 height 23
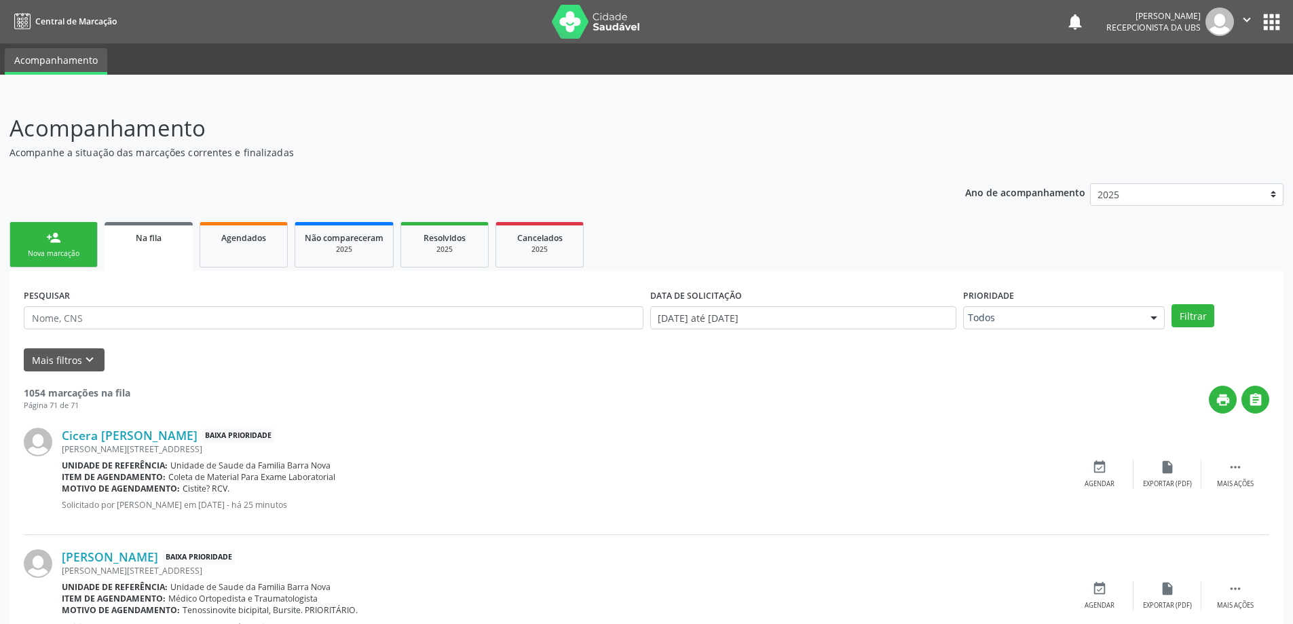
click at [54, 244] on div "person_add" at bounding box center [53, 237] width 15 height 15
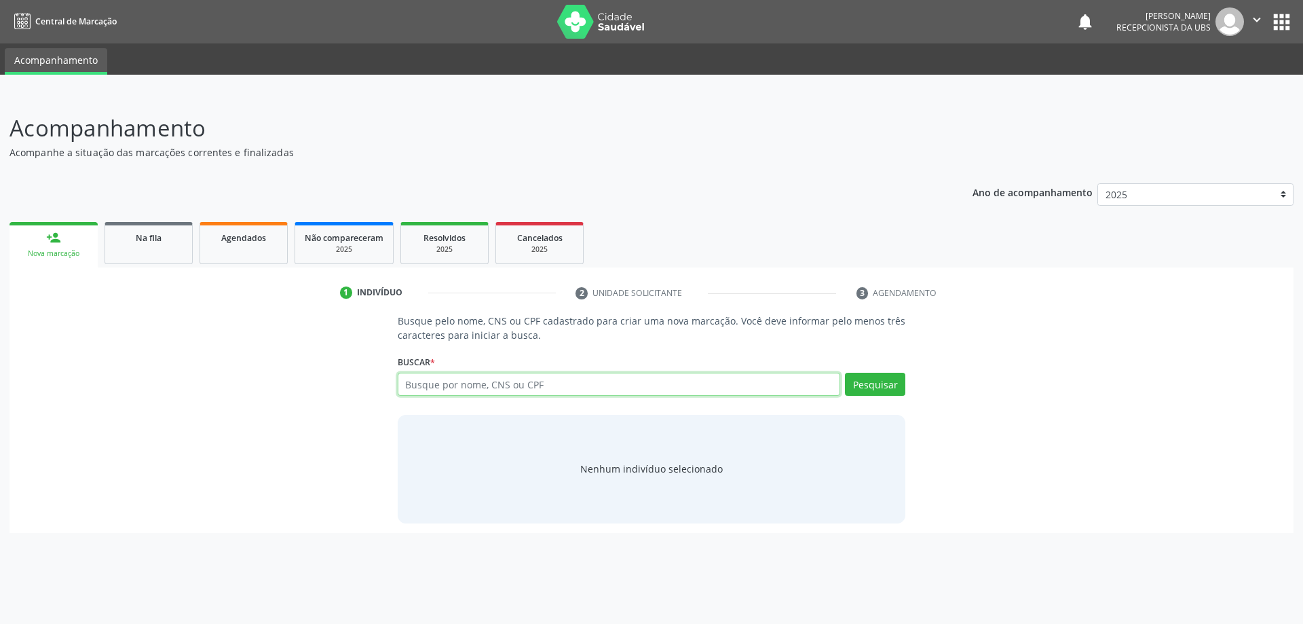
click at [470, 378] on input "text" at bounding box center [619, 384] width 443 height 23
type input "704600638008028"
click at [886, 388] on button "Pesquisar" at bounding box center [875, 384] width 60 height 23
type input "704600638008028"
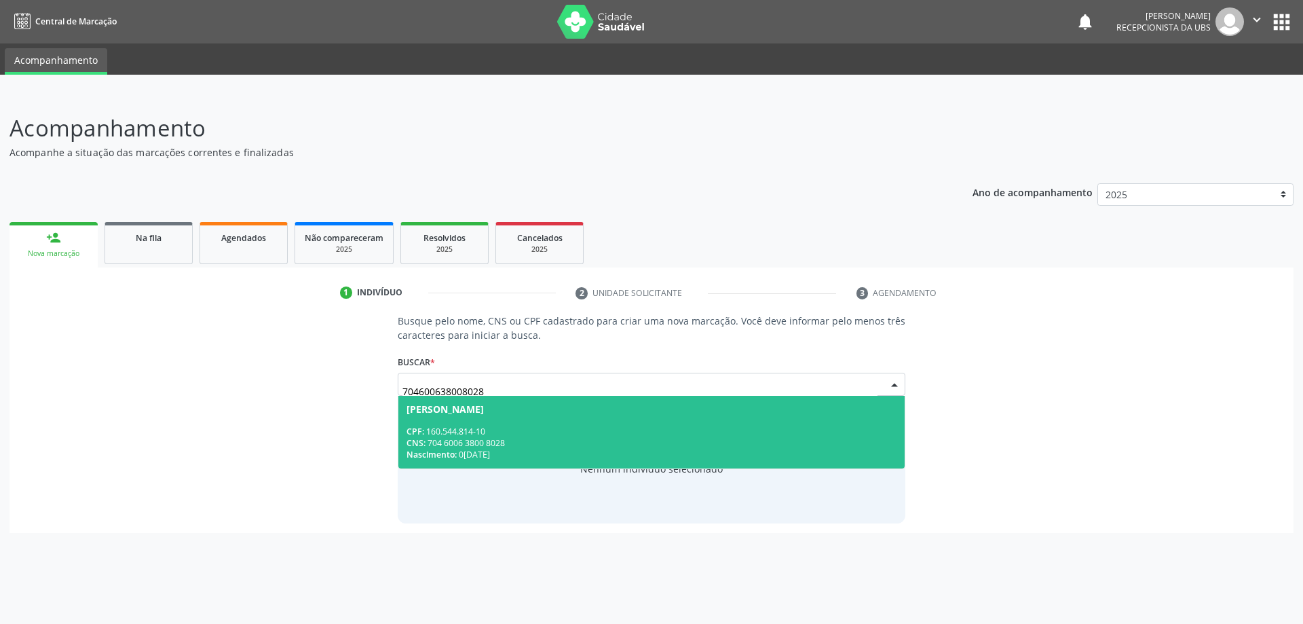
click at [671, 421] on span "Maria Laura Souza de Carvalho CPF: 160.544.814-10 CNS: 704 6006 3800 8028 Nasci…" at bounding box center [651, 432] width 507 height 73
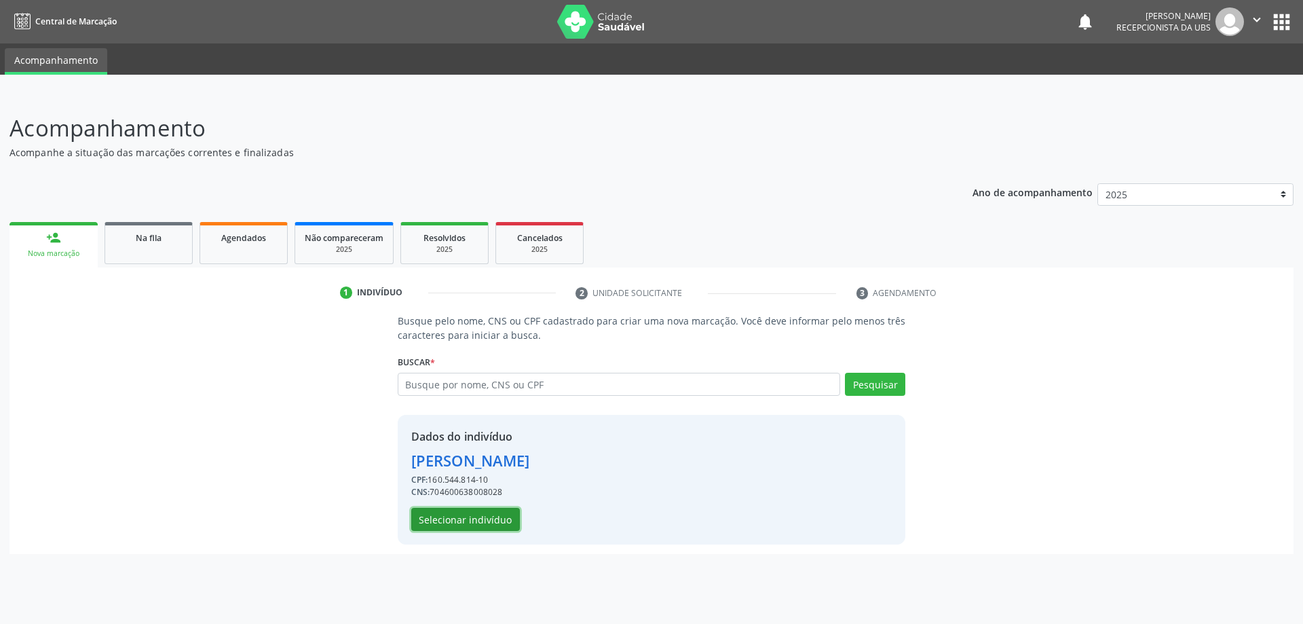
click at [472, 520] on button "Selecionar indivíduo" at bounding box center [465, 519] width 109 height 23
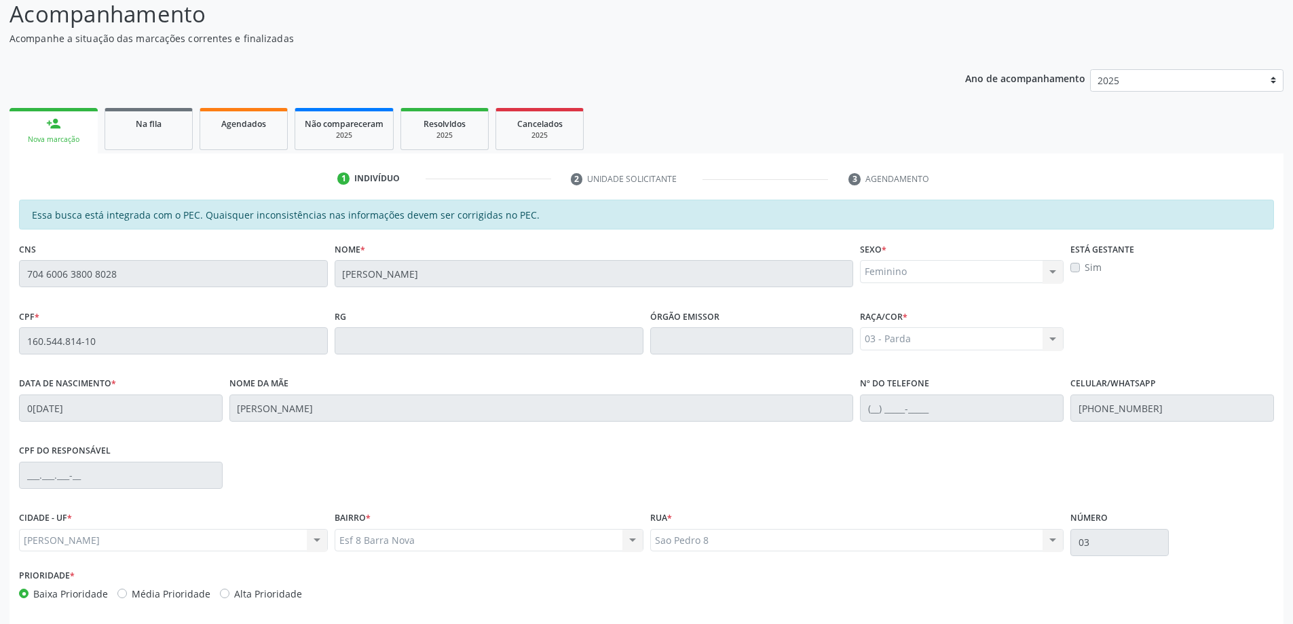
scroll to position [170, 0]
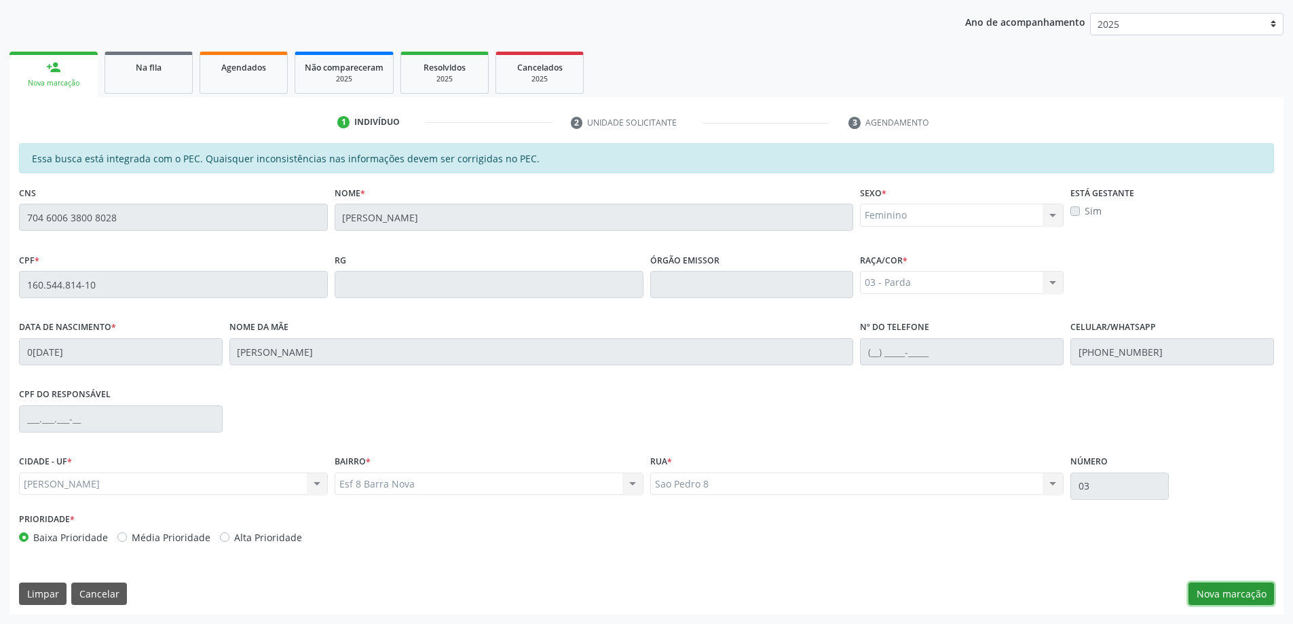
click at [1223, 601] on button "Nova marcação" at bounding box center [1232, 593] width 86 height 23
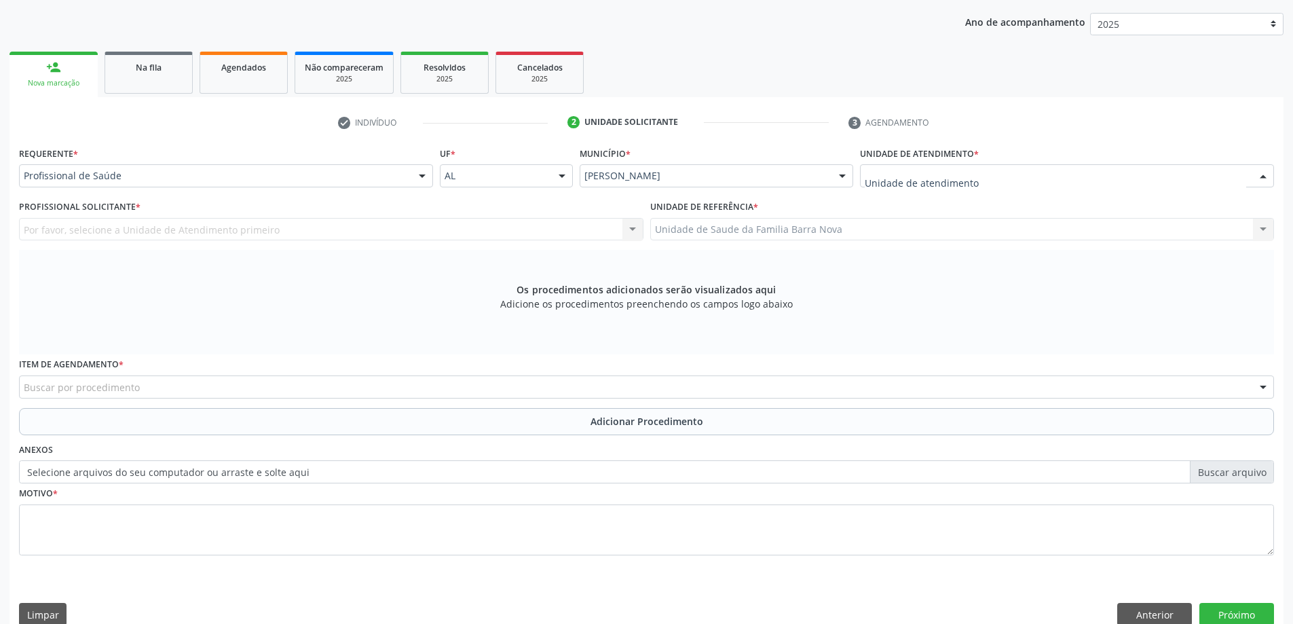
click at [893, 184] on div at bounding box center [1067, 175] width 414 height 23
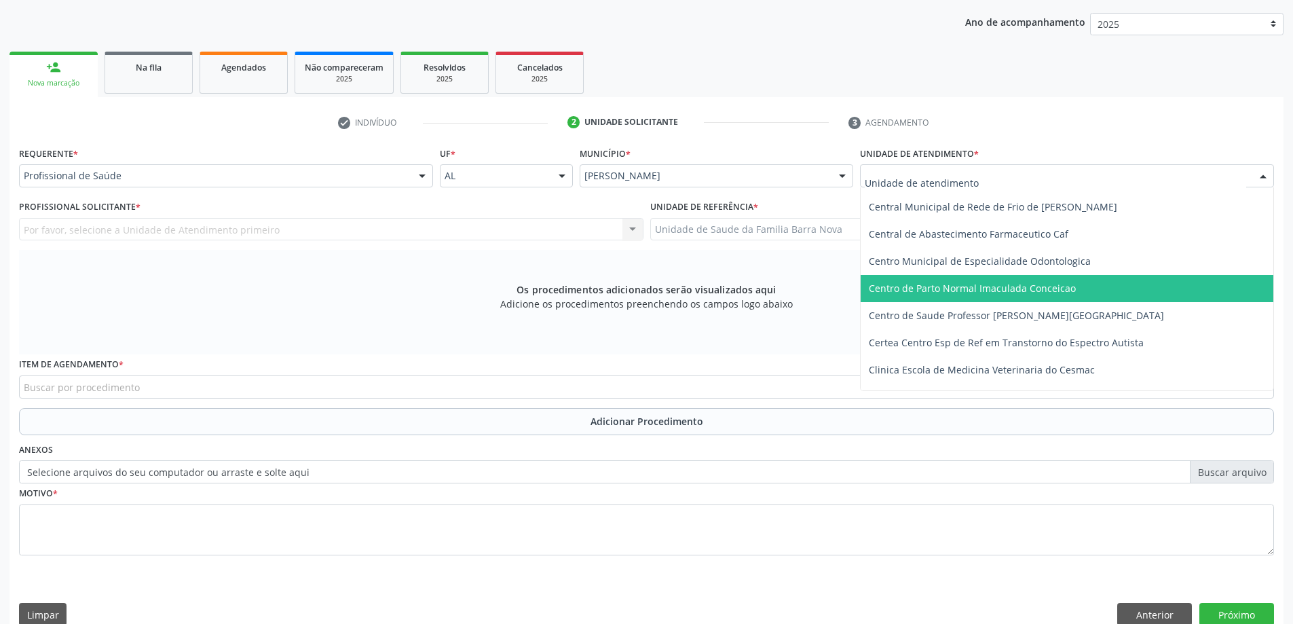
scroll to position [136, 0]
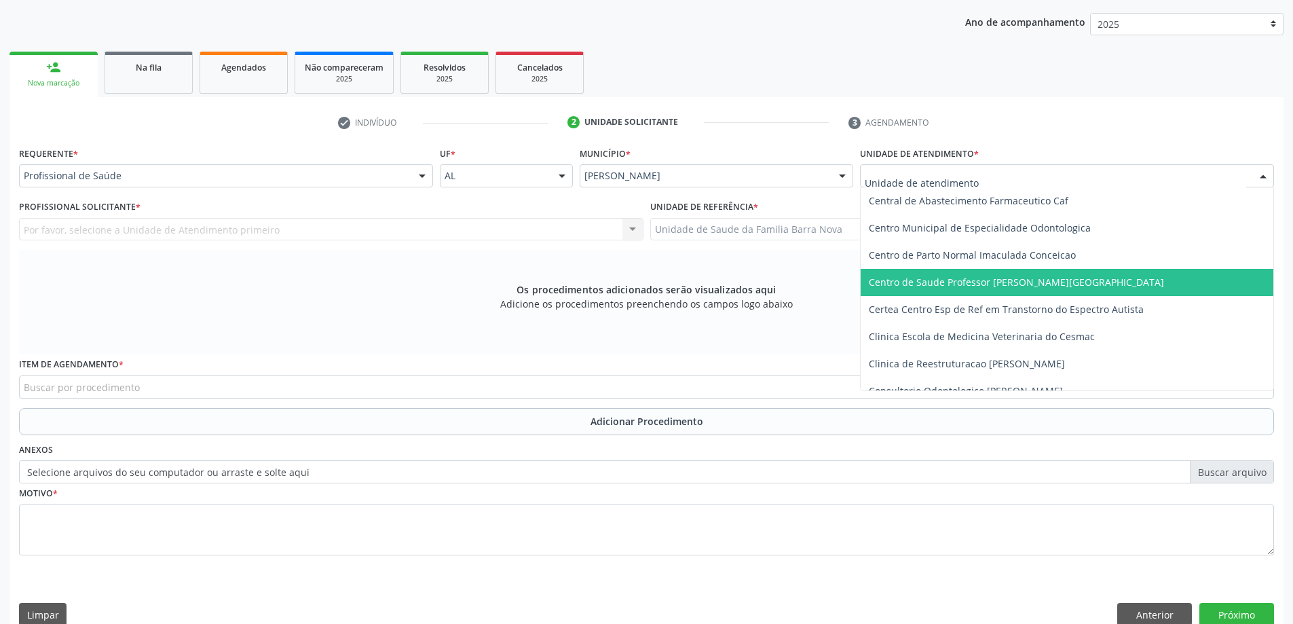
click at [1009, 288] on span "Centro de Saude Professor [PERSON_NAME][GEOGRAPHIC_DATA]" at bounding box center [1016, 282] width 295 height 13
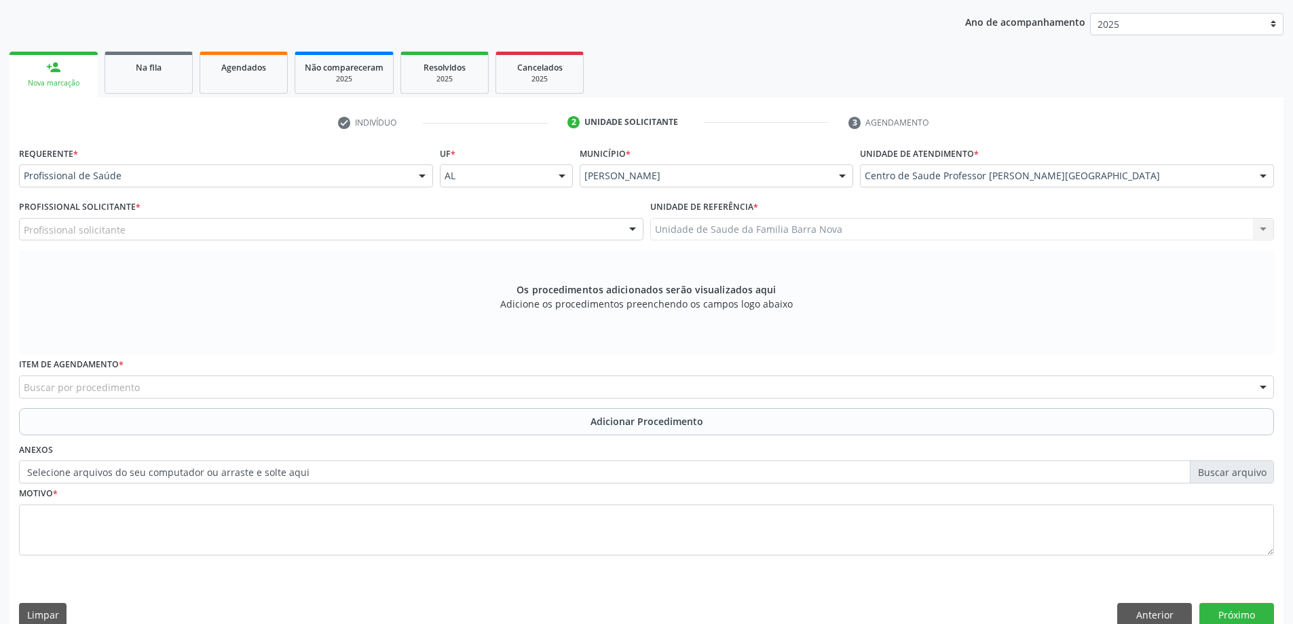
click at [358, 228] on div "Profissional solicitante Assistente Administrativo - Ana Patricia Lima da Silva…" at bounding box center [331, 229] width 625 height 23
click at [246, 230] on div at bounding box center [331, 229] width 625 height 23
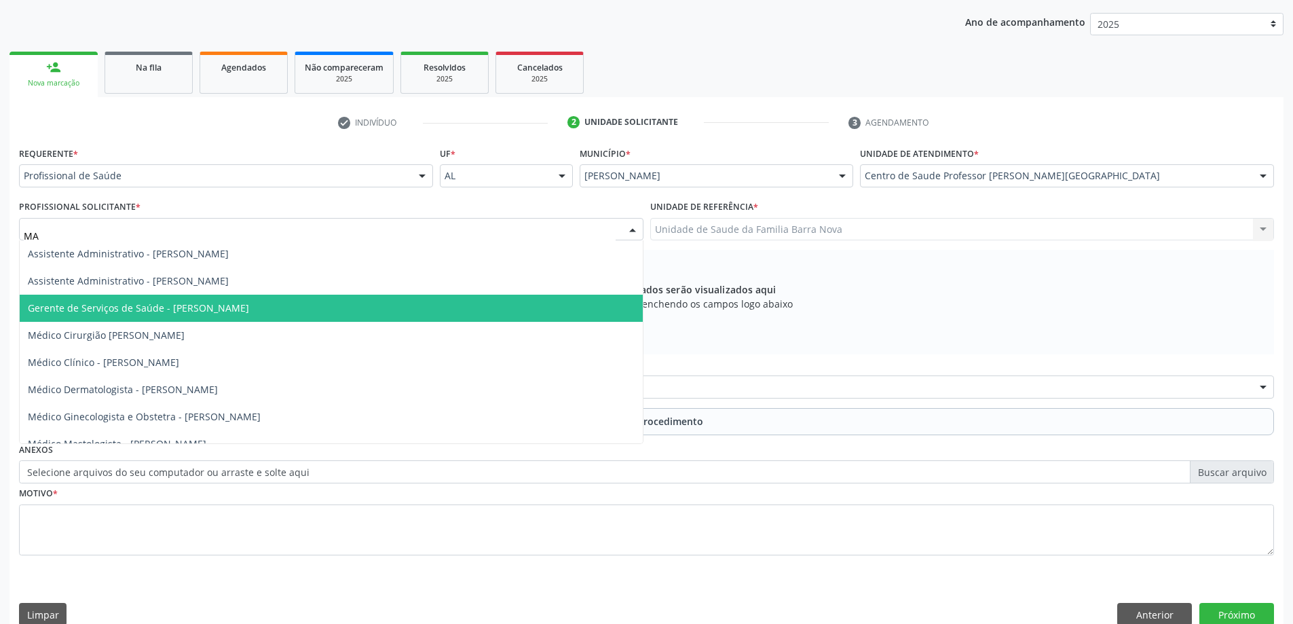
type input "MAN"
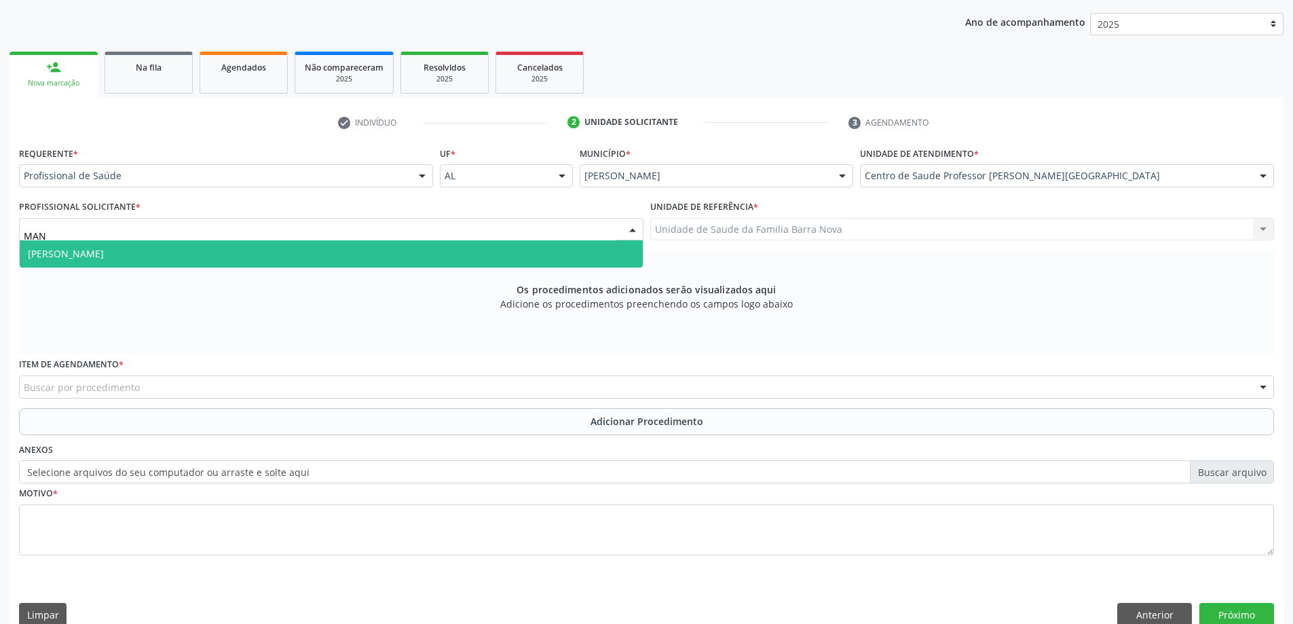
click at [301, 250] on span "Médico Psiquiatra - Manuela Oliveira e Silva Antunes" at bounding box center [331, 253] width 623 height 27
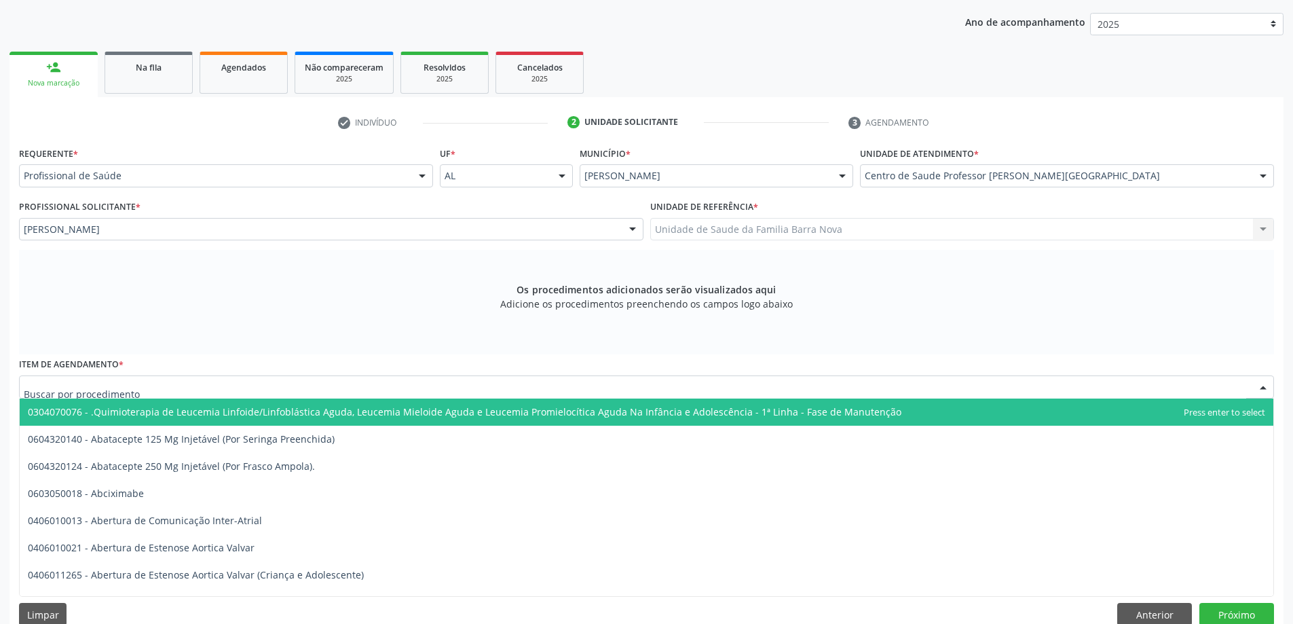
click at [306, 389] on div at bounding box center [646, 386] width 1255 height 23
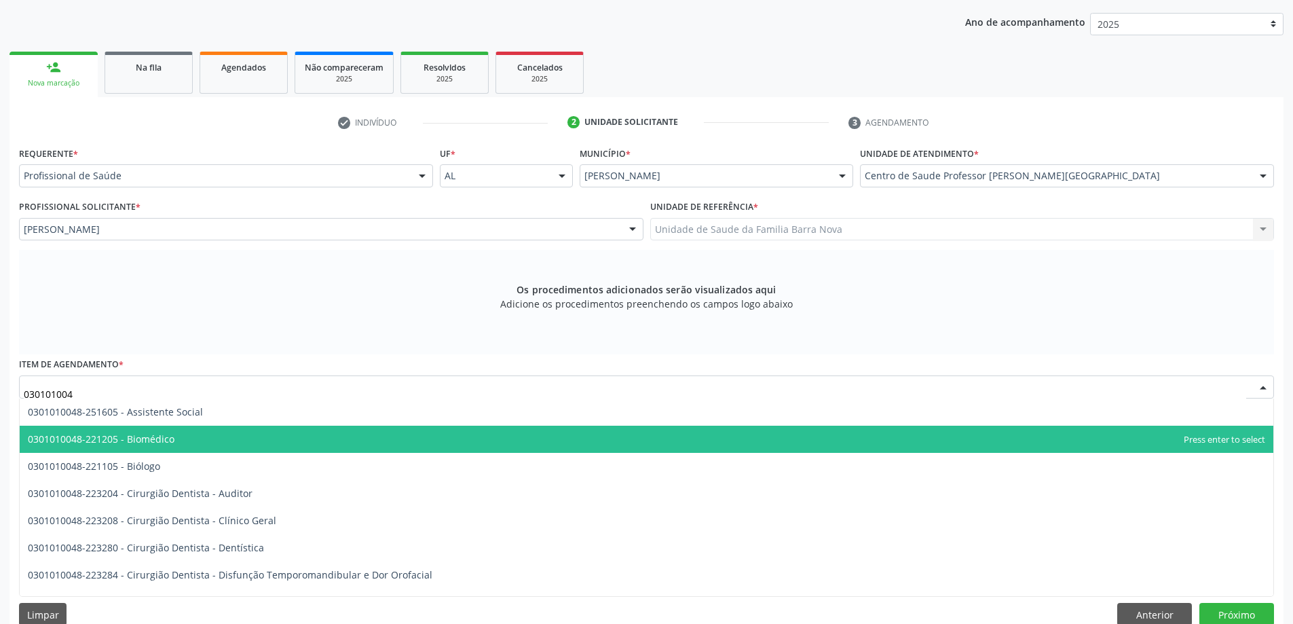
type input "0301010048"
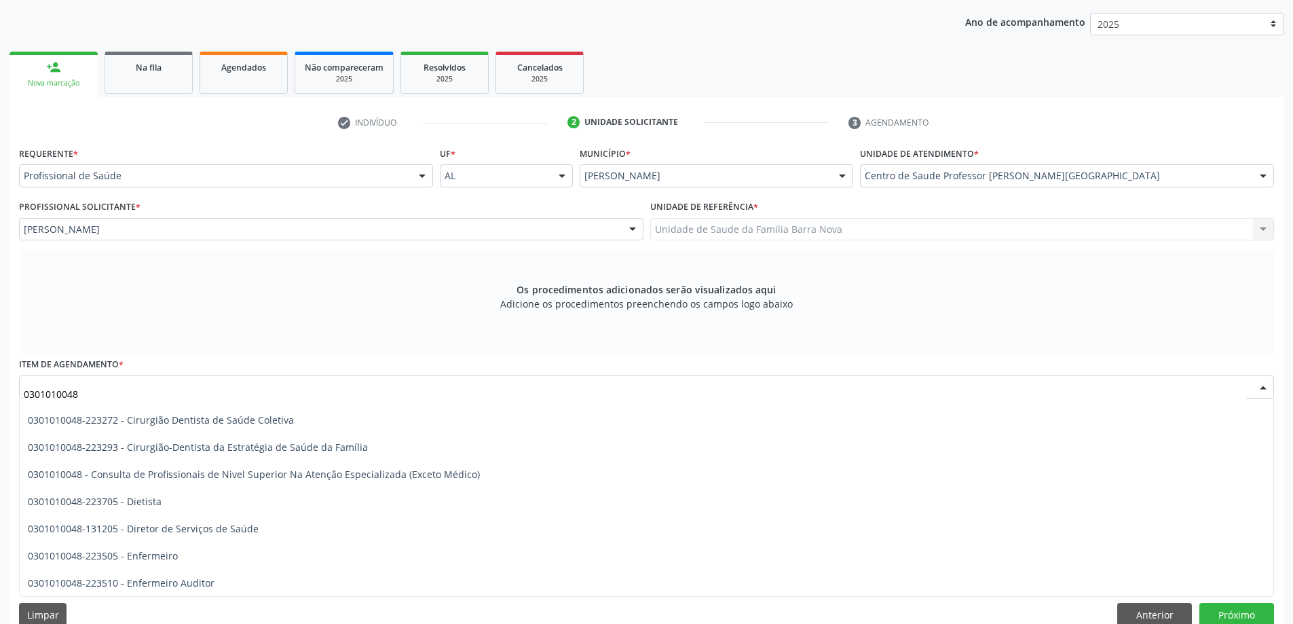
scroll to position [679, 0]
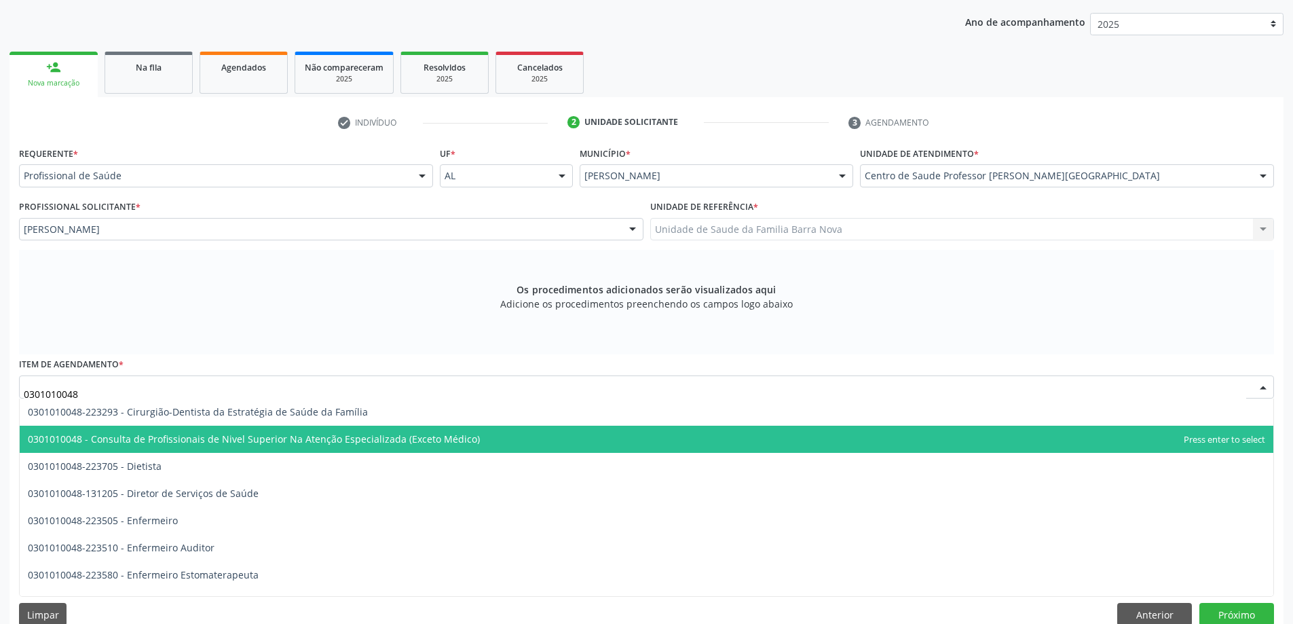
click at [551, 439] on span "0301010048 - Consulta de Profissionais de Nivel Superior Na Atenção Especializa…" at bounding box center [647, 439] width 1254 height 27
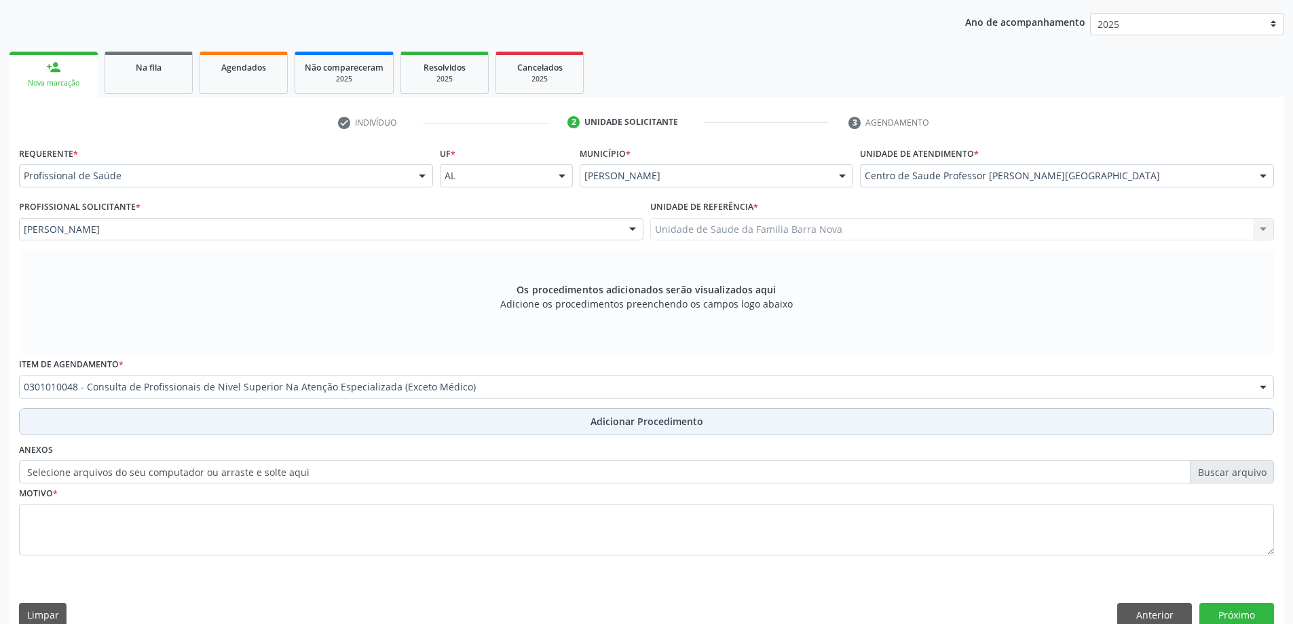
click at [645, 420] on span "Adicionar Procedimento" at bounding box center [647, 421] width 113 height 14
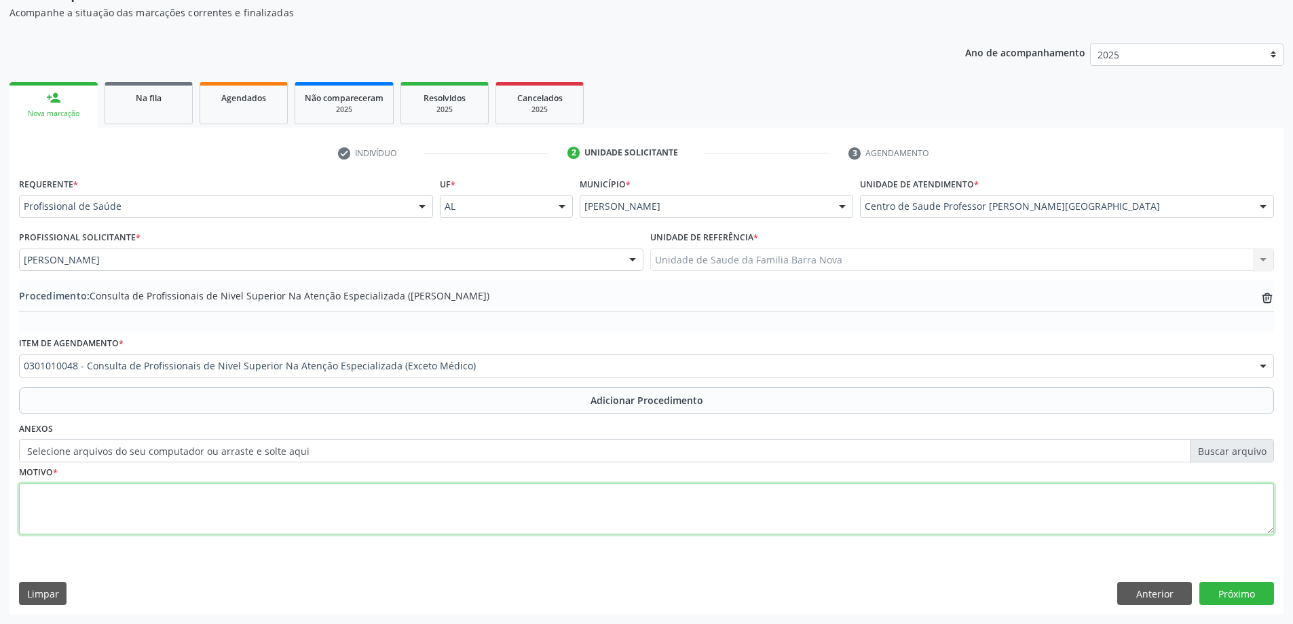
click at [210, 504] on textarea at bounding box center [646, 509] width 1255 height 52
type textarea "Q"
type textarea "q"
type textarea "Quadros de irritabilidade, agitação e insônia."
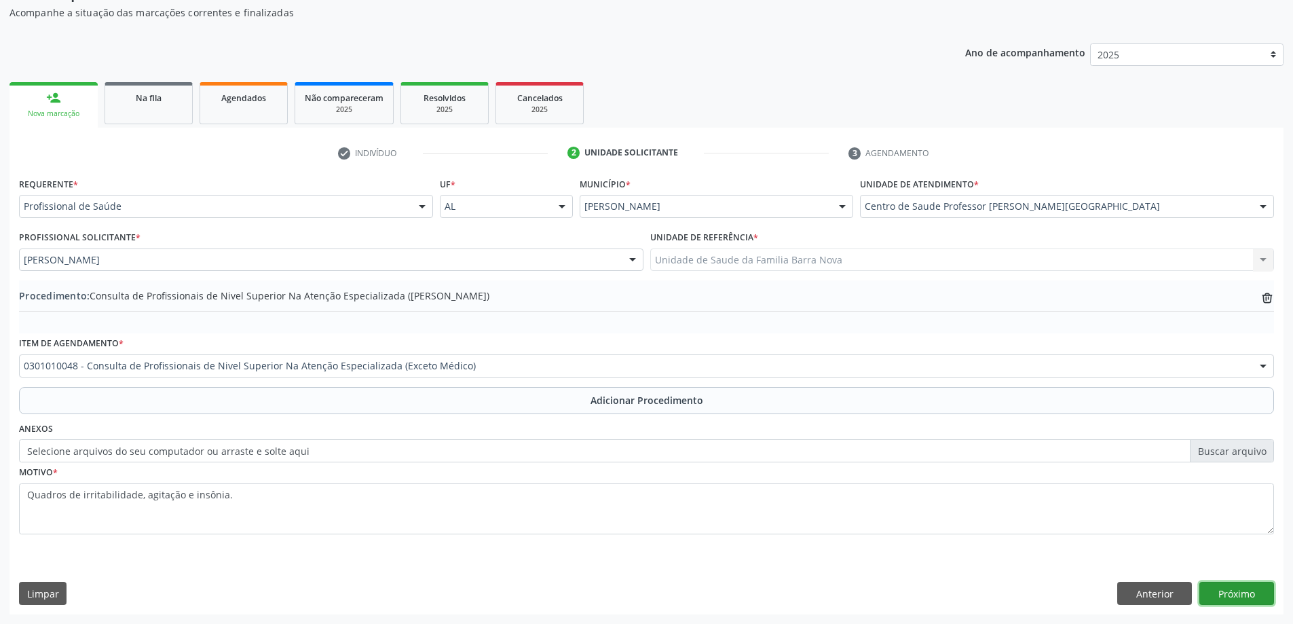
click at [1237, 593] on button "Próximo" at bounding box center [1237, 593] width 75 height 23
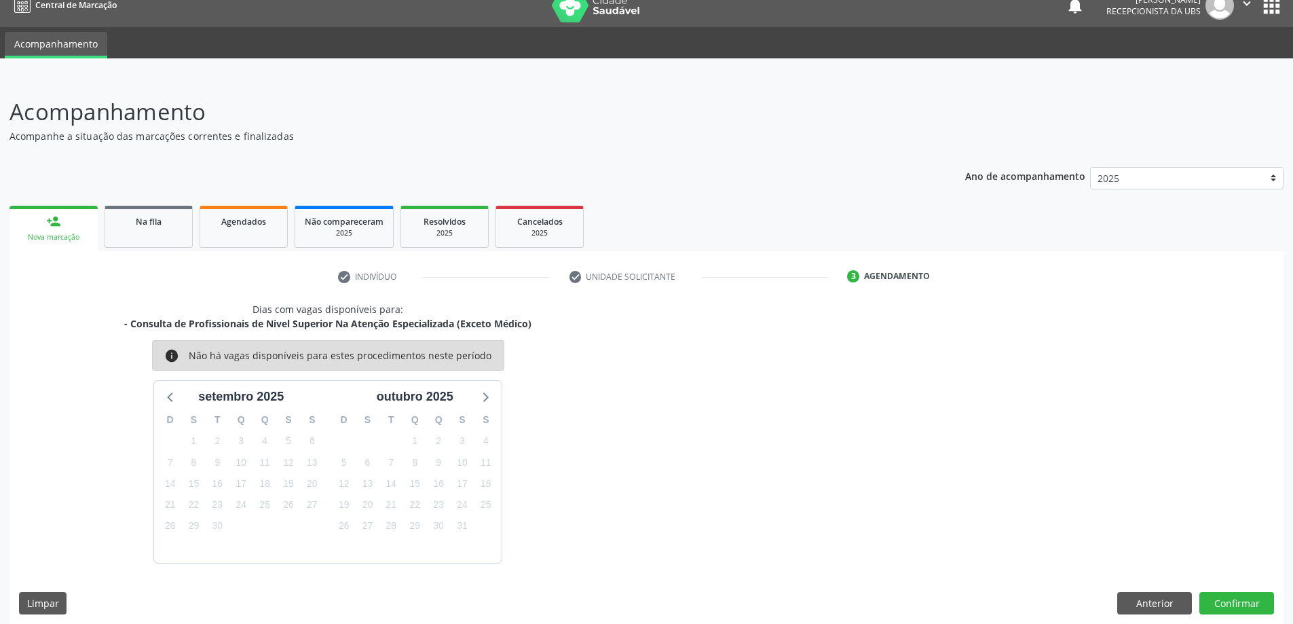
scroll to position [26, 0]
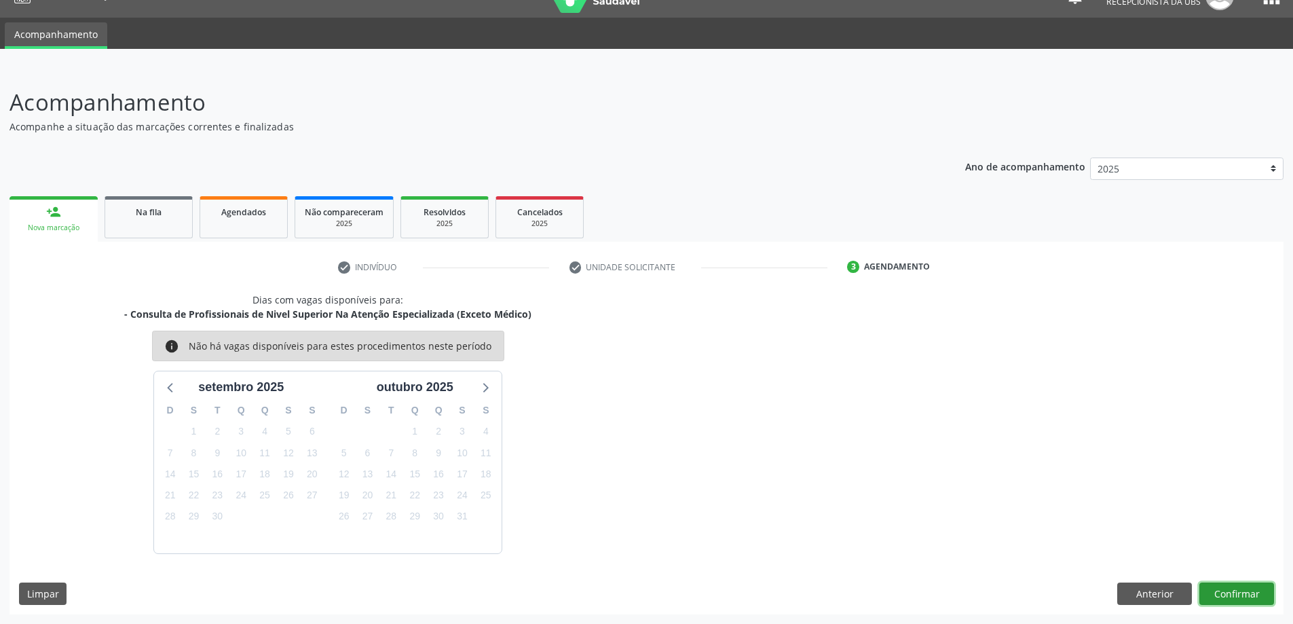
click at [1222, 590] on button "Confirmar" at bounding box center [1237, 593] width 75 height 23
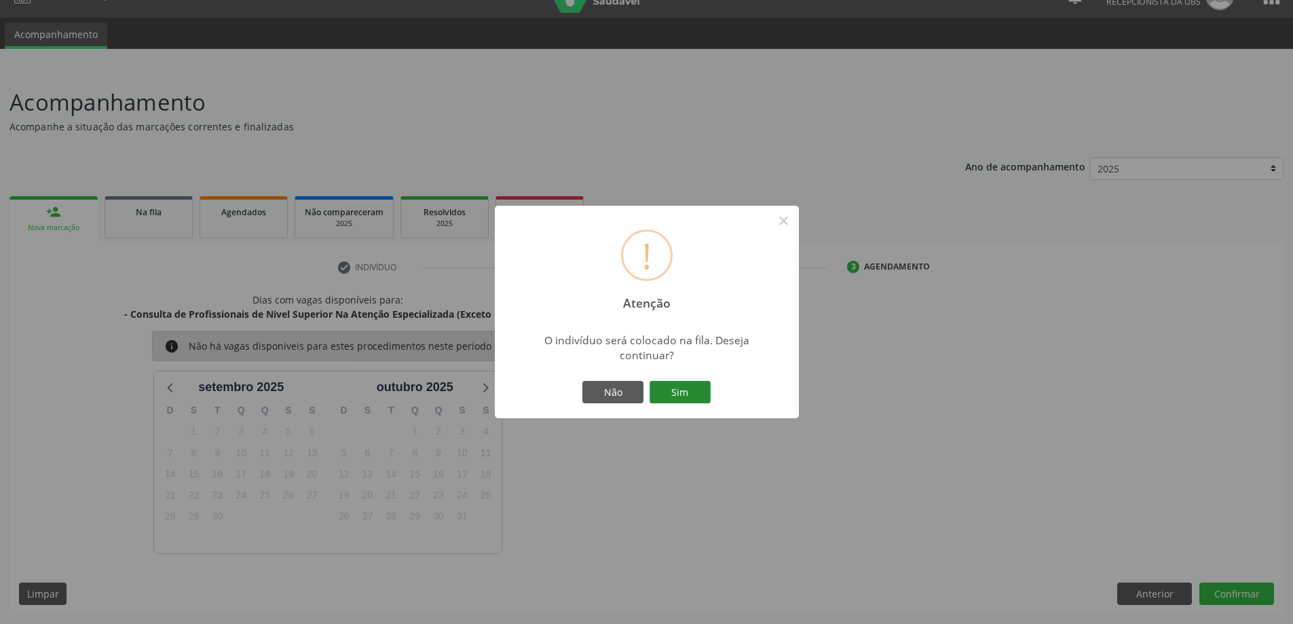
click at [677, 387] on button "Sim" at bounding box center [680, 392] width 61 height 23
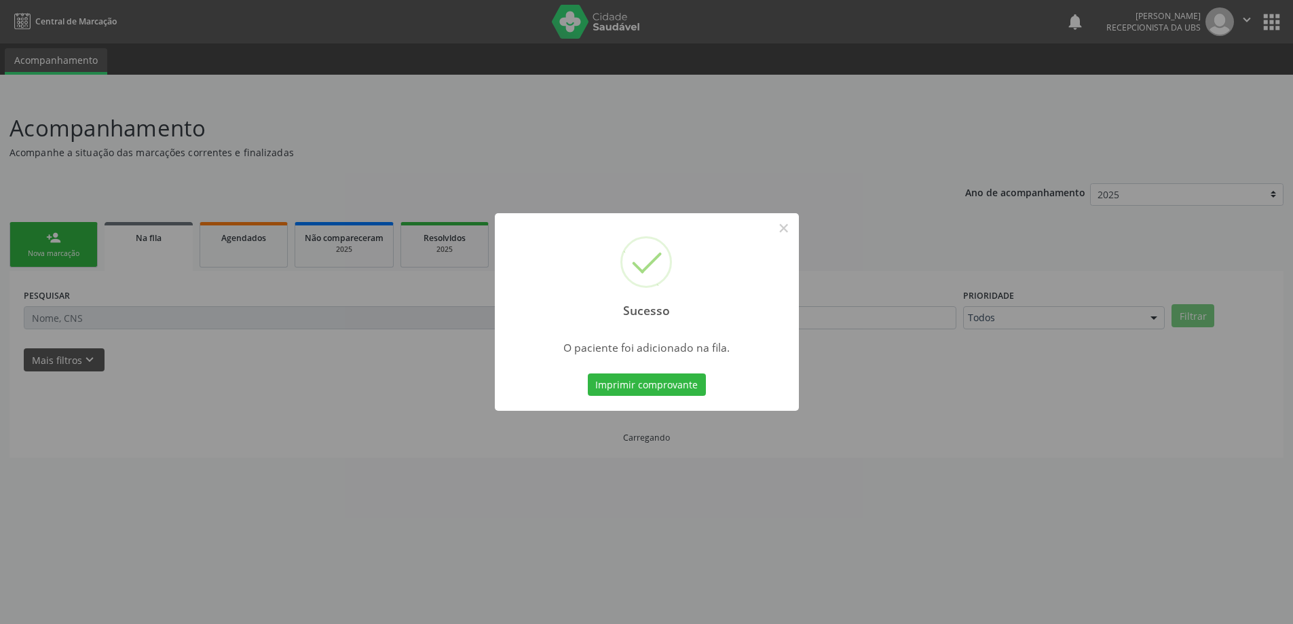
scroll to position [0, 0]
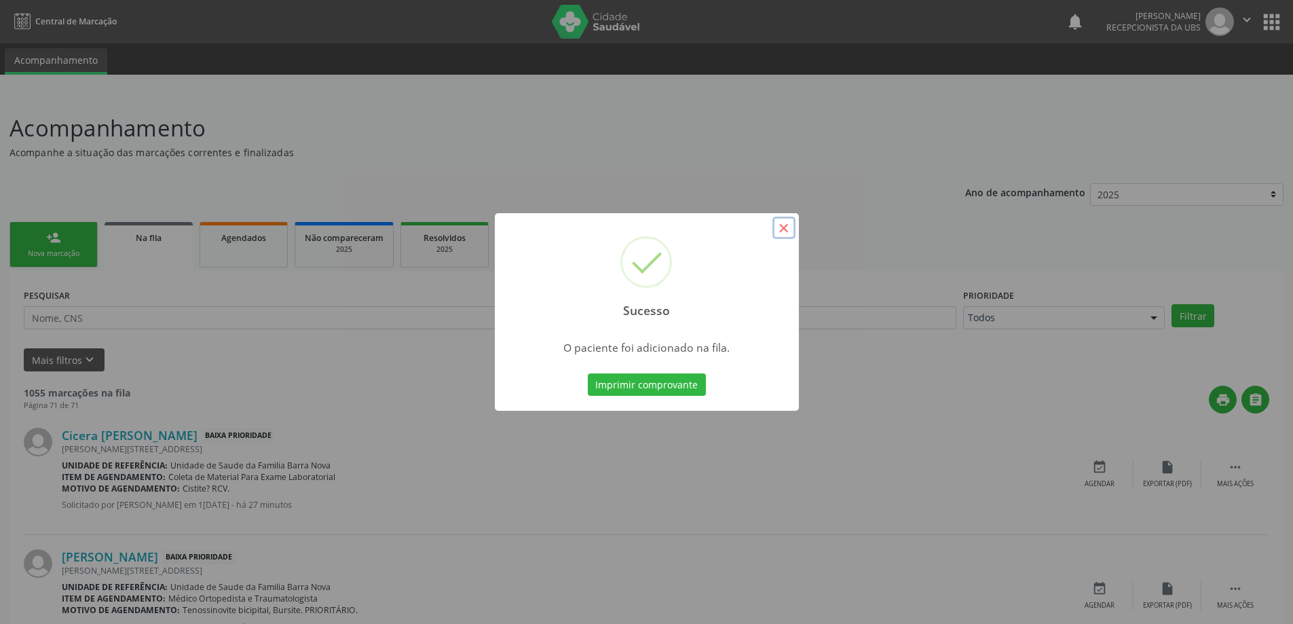
click at [781, 229] on button "×" at bounding box center [784, 228] width 23 height 23
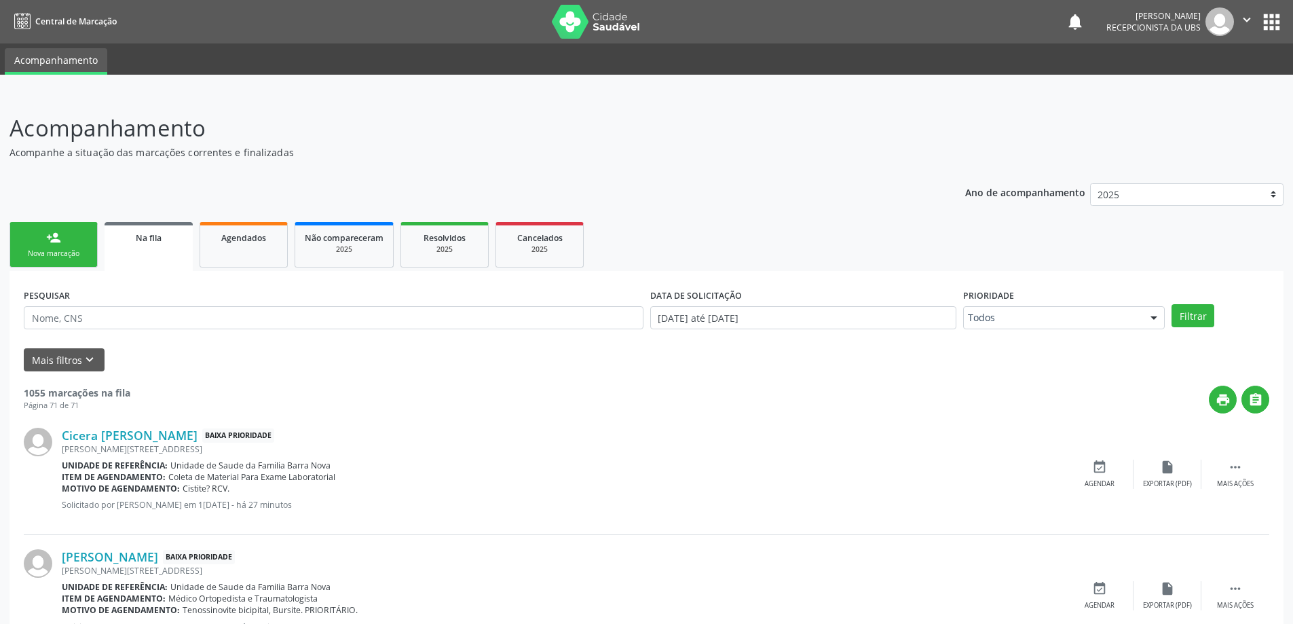
click at [62, 255] on div "Nova marcação" at bounding box center [54, 253] width 68 height 10
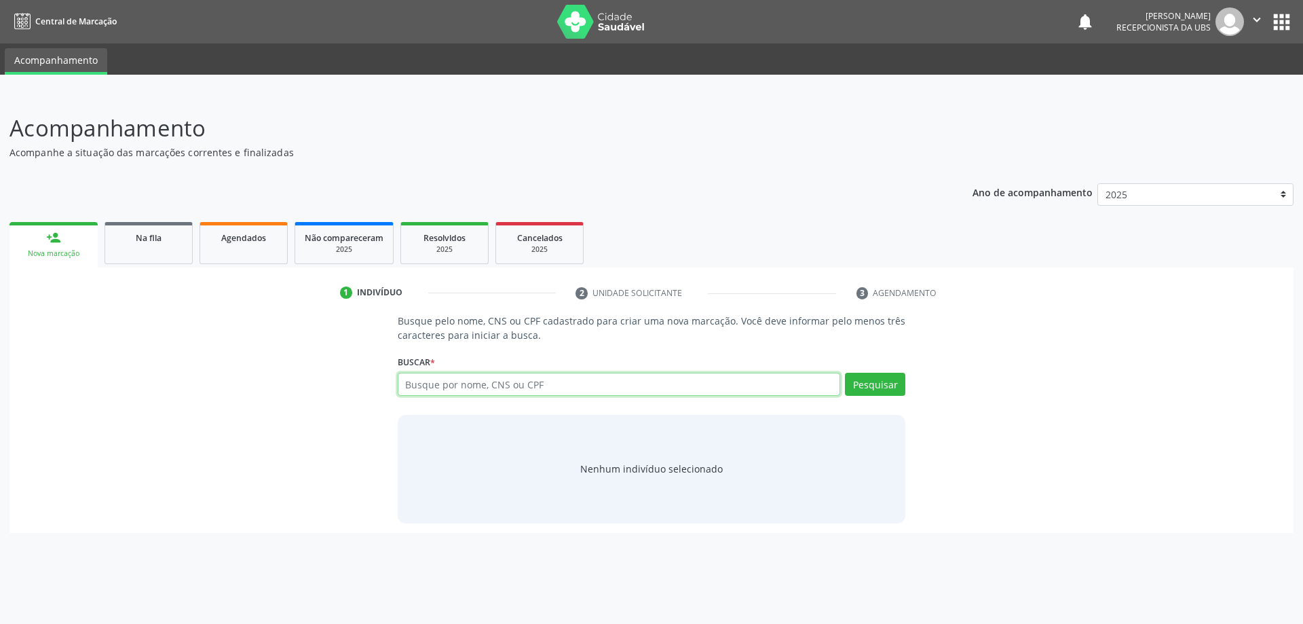
click at [420, 380] on input "text" at bounding box center [619, 384] width 443 height 23
type input "700904958539596"
click at [888, 387] on button "Pesquisar" at bounding box center [875, 384] width 60 height 23
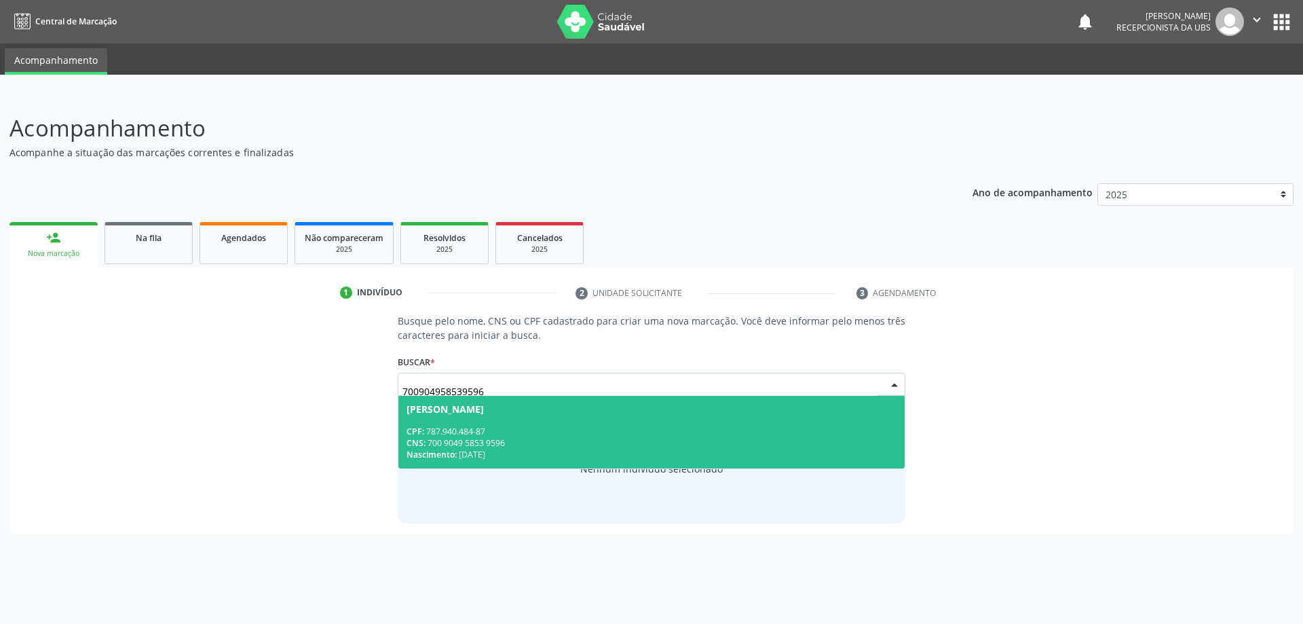
click at [629, 440] on div "CNS: 700 9049 5853 9596" at bounding box center [652, 443] width 491 height 12
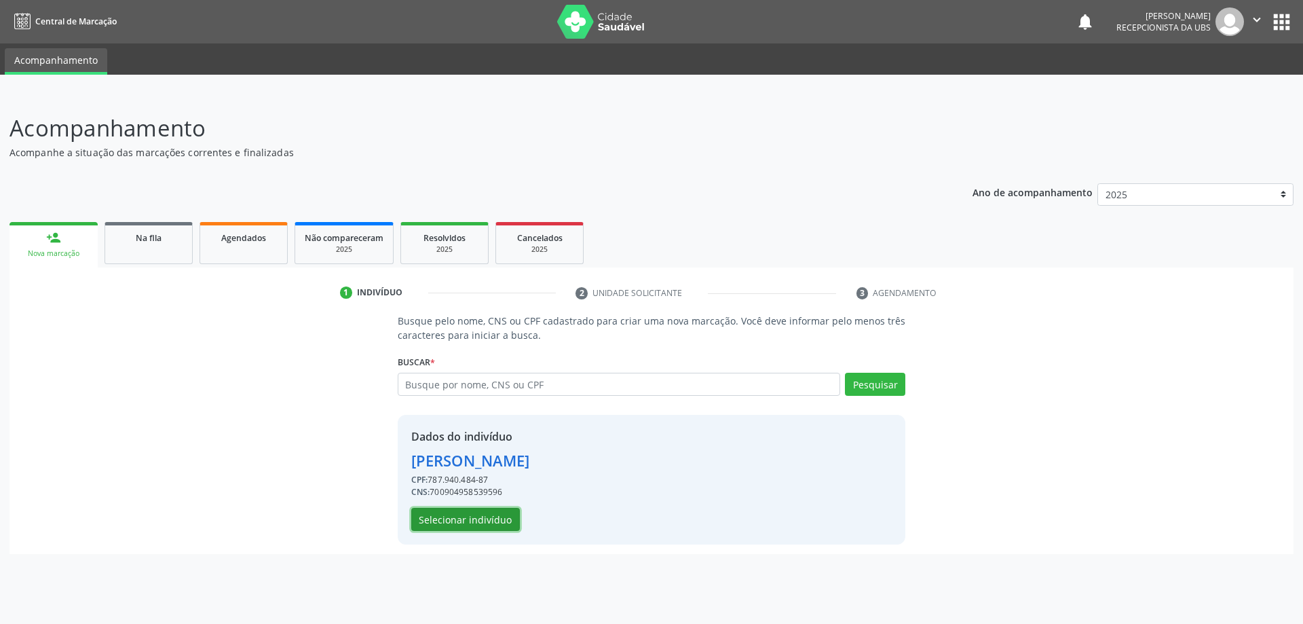
click at [487, 517] on button "Selecionar indivíduo" at bounding box center [465, 519] width 109 height 23
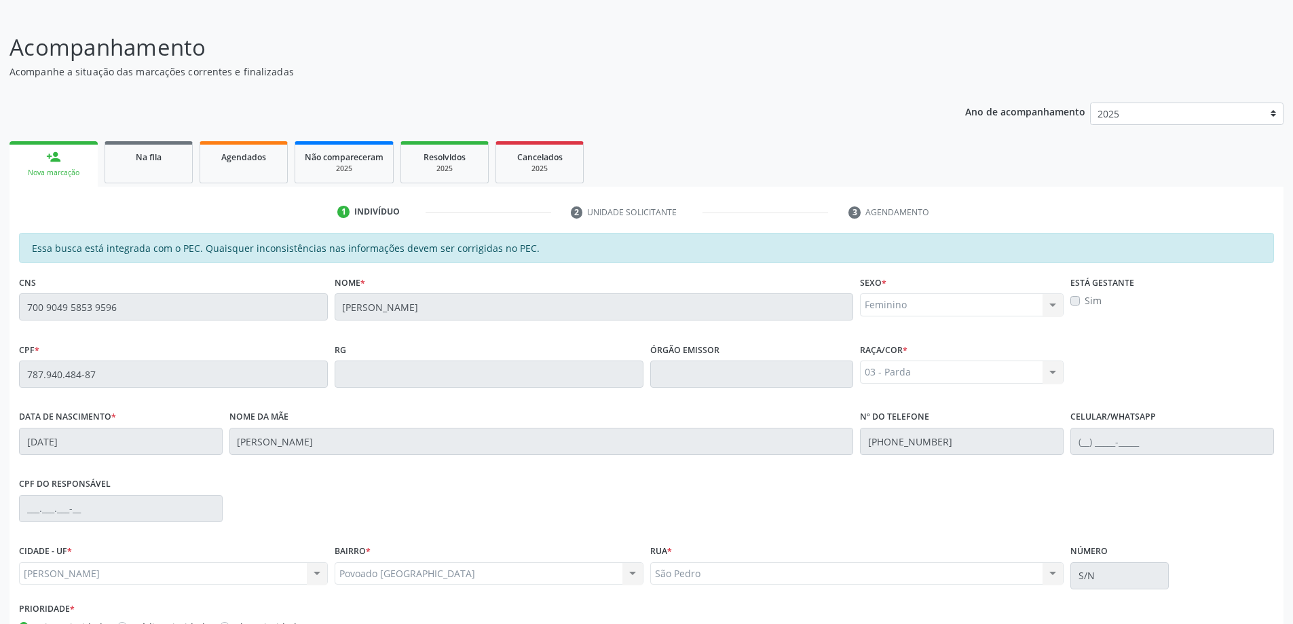
scroll to position [170, 0]
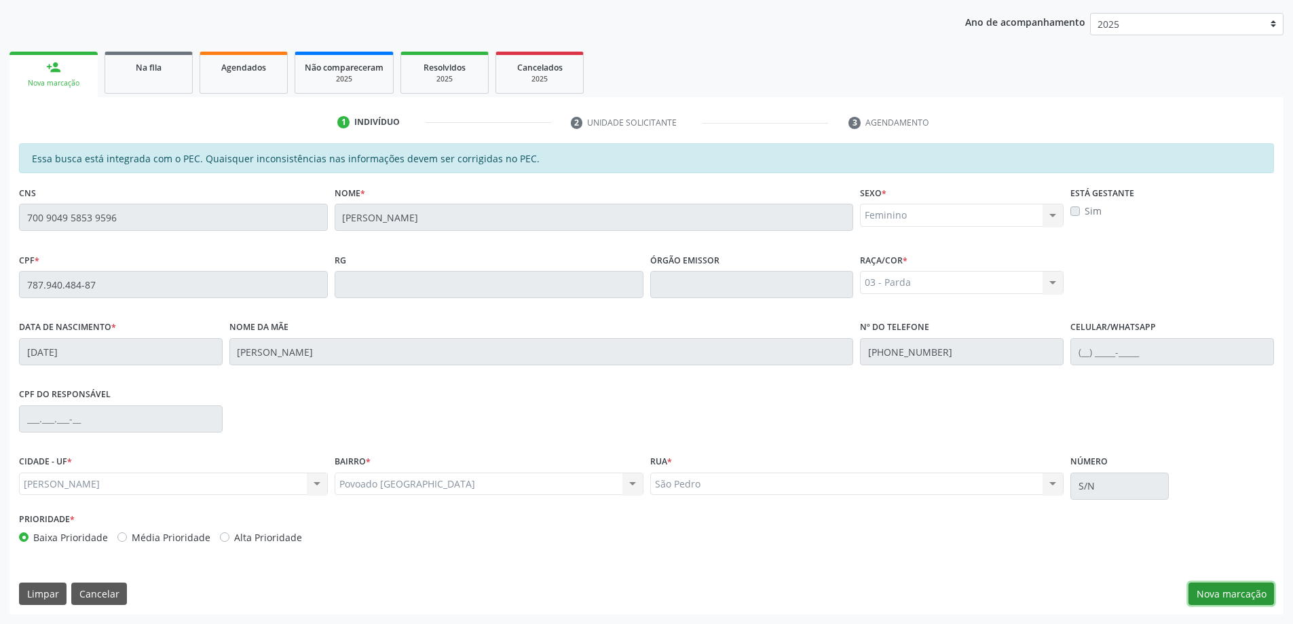
click at [1223, 591] on button "Nova marcação" at bounding box center [1232, 593] width 86 height 23
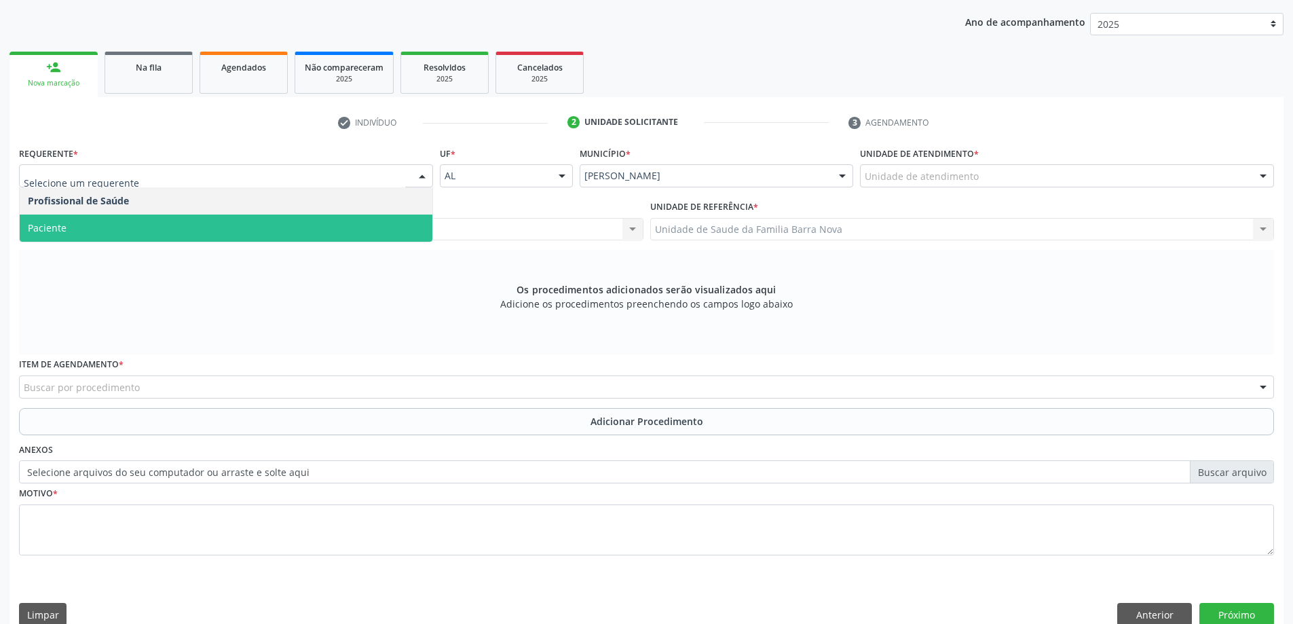
click at [219, 227] on span "Paciente" at bounding box center [226, 228] width 413 height 27
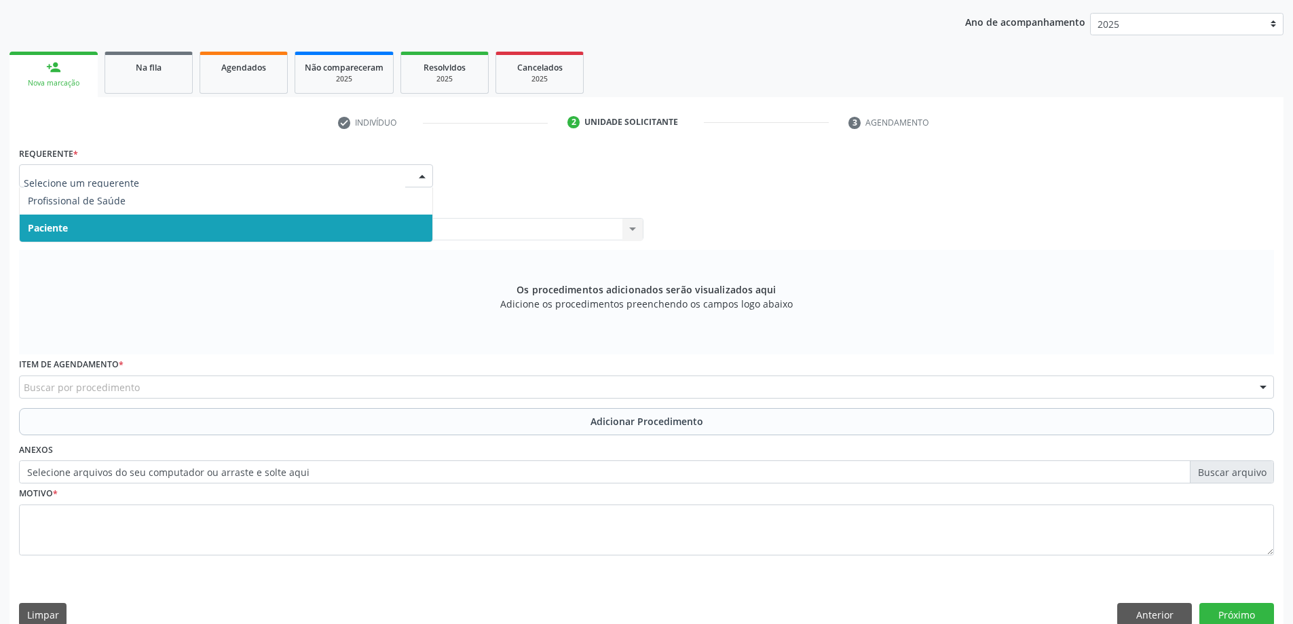
click at [218, 228] on span "Paciente" at bounding box center [226, 228] width 413 height 27
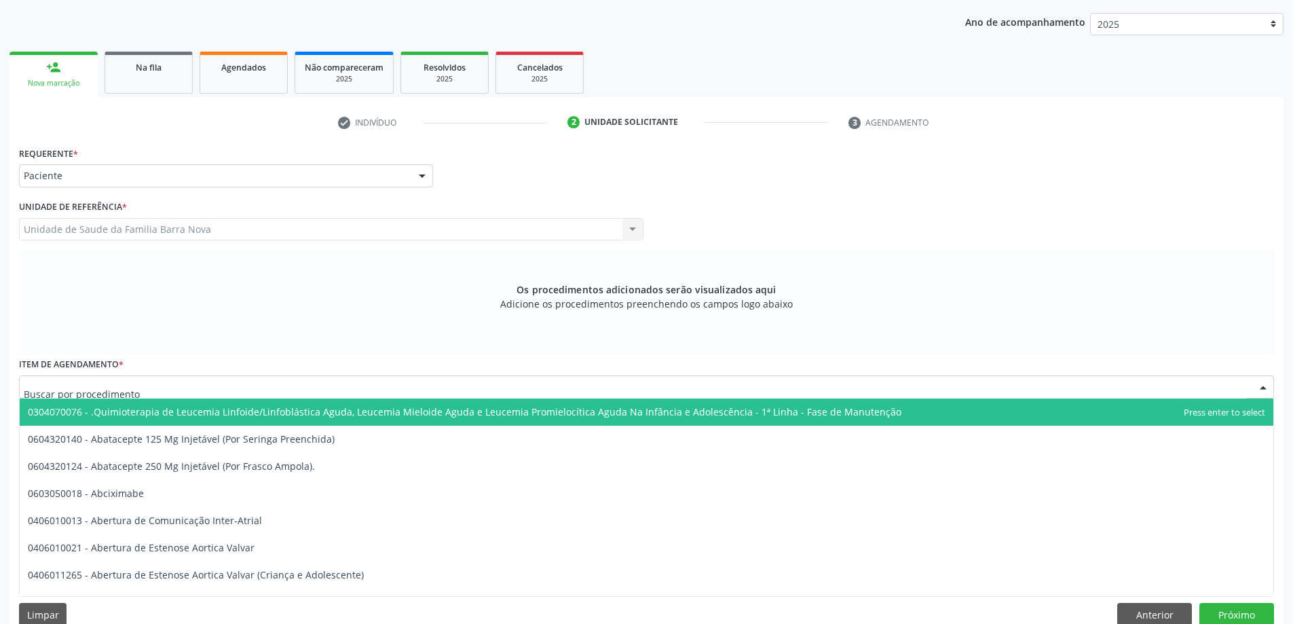
click at [243, 384] on div at bounding box center [646, 386] width 1255 height 23
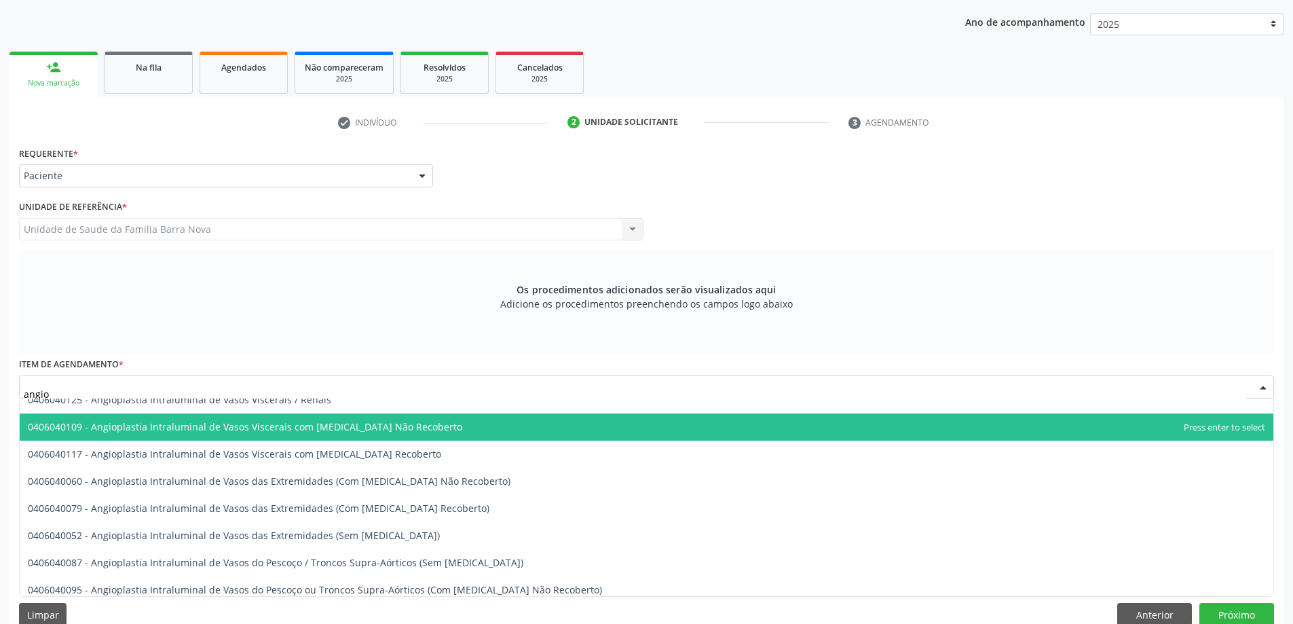
scroll to position [272, 0]
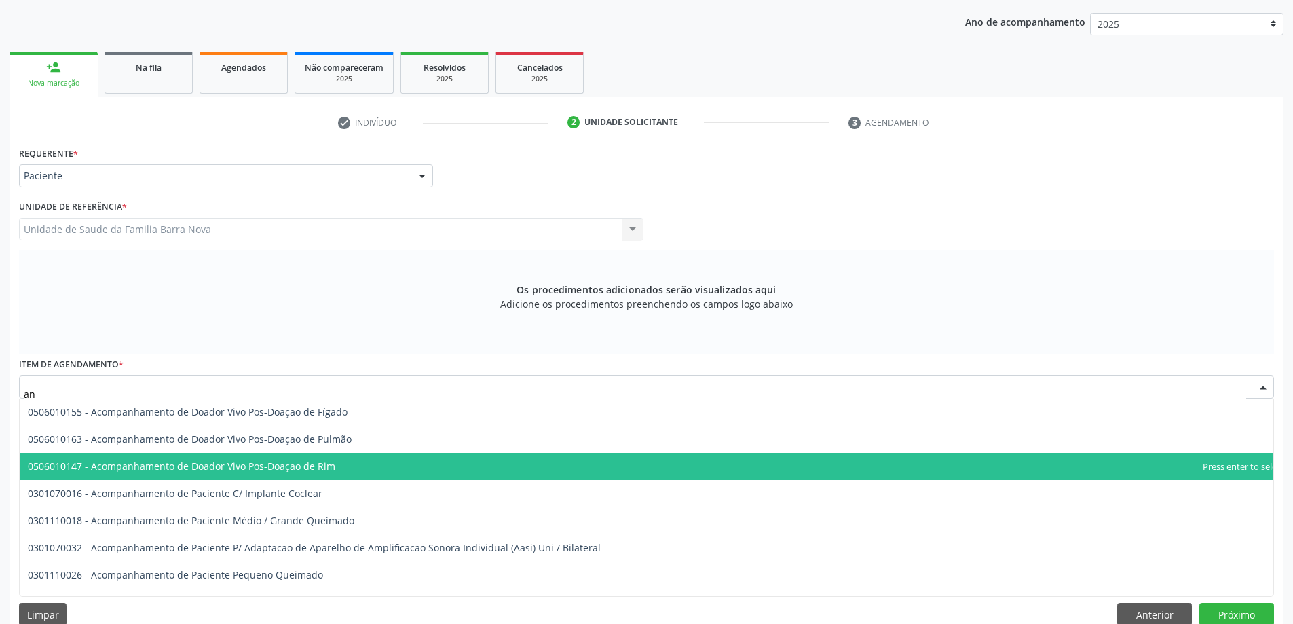
type input "a"
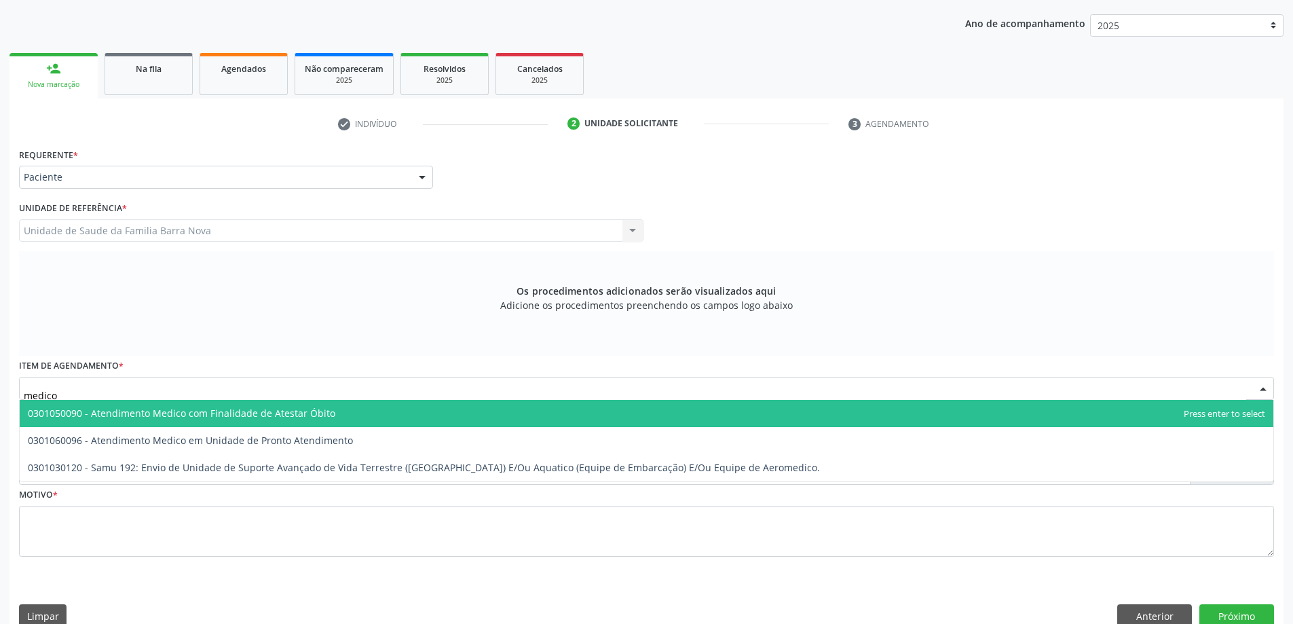
scroll to position [170, 0]
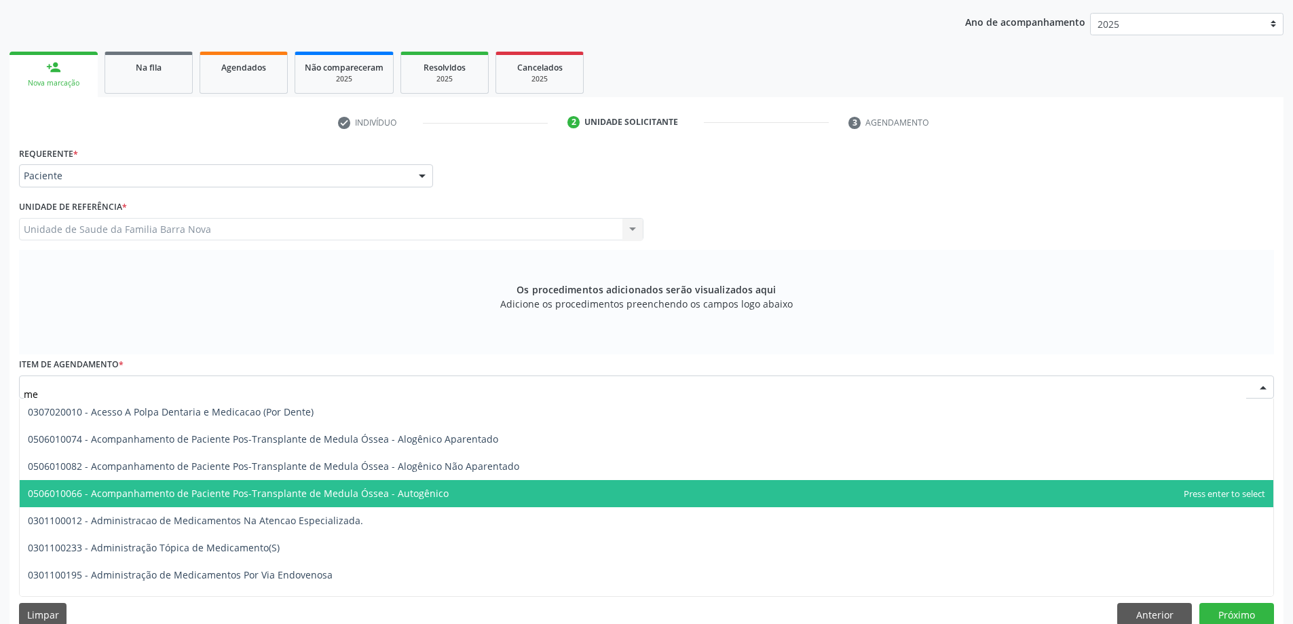
type input "m"
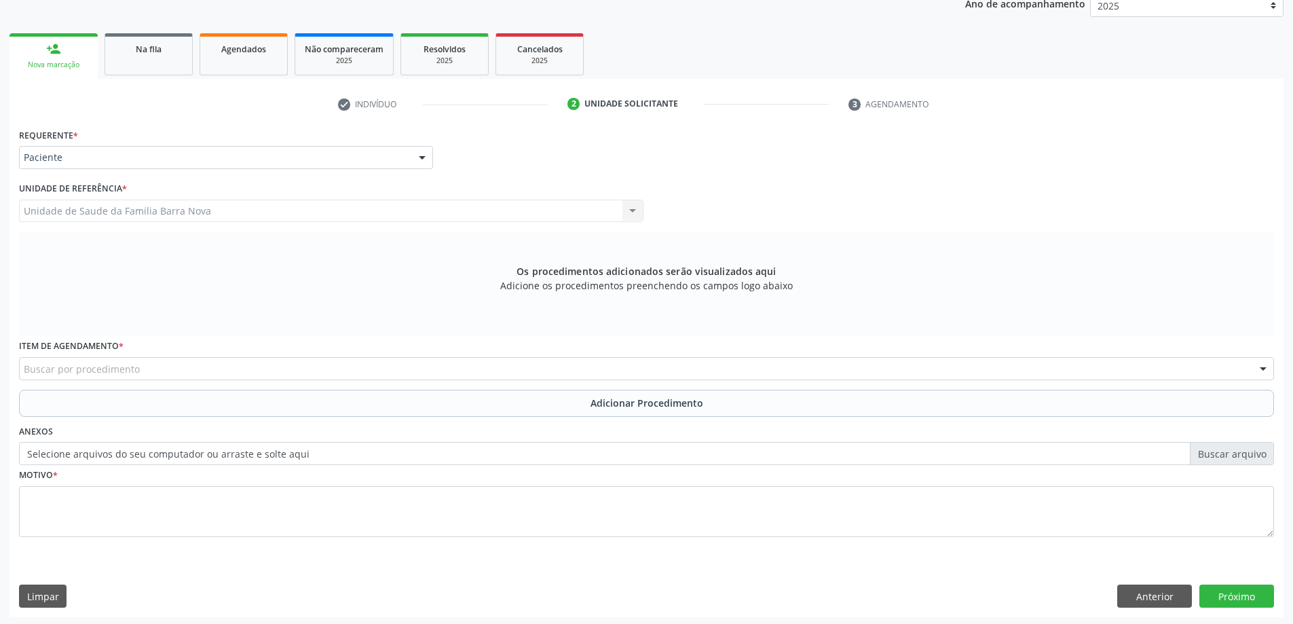
scroll to position [191, 0]
click at [1154, 586] on button "Anterior" at bounding box center [1154, 593] width 75 height 23
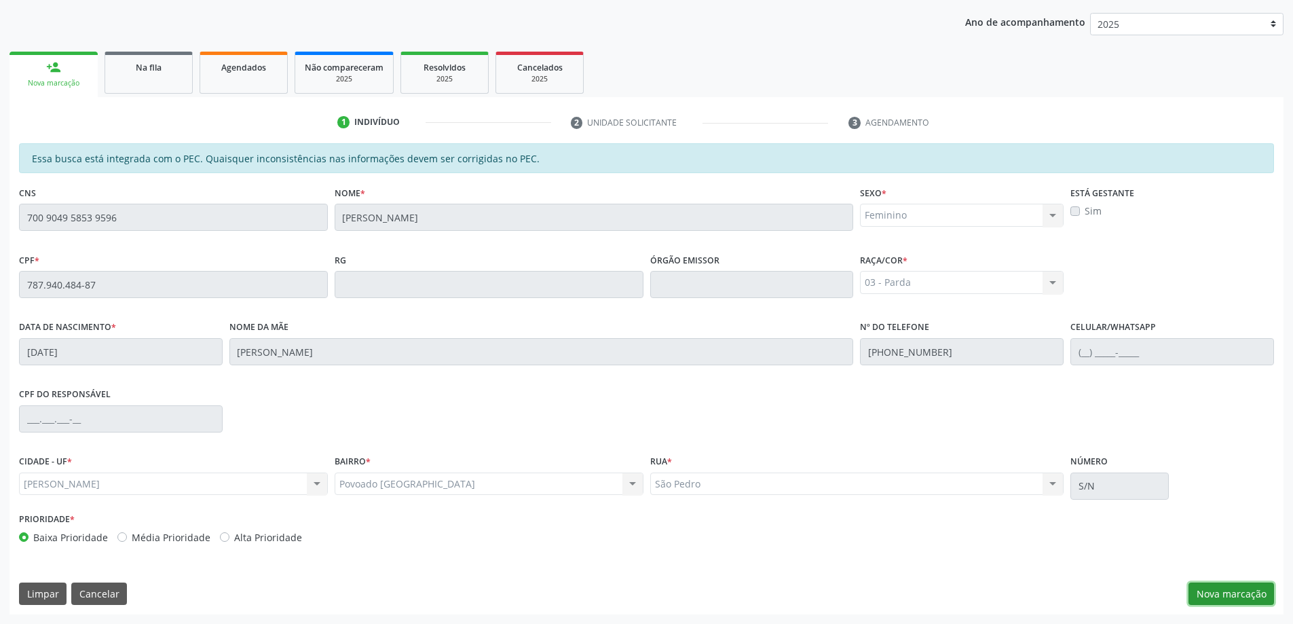
click at [1243, 597] on button "Nova marcação" at bounding box center [1232, 593] width 86 height 23
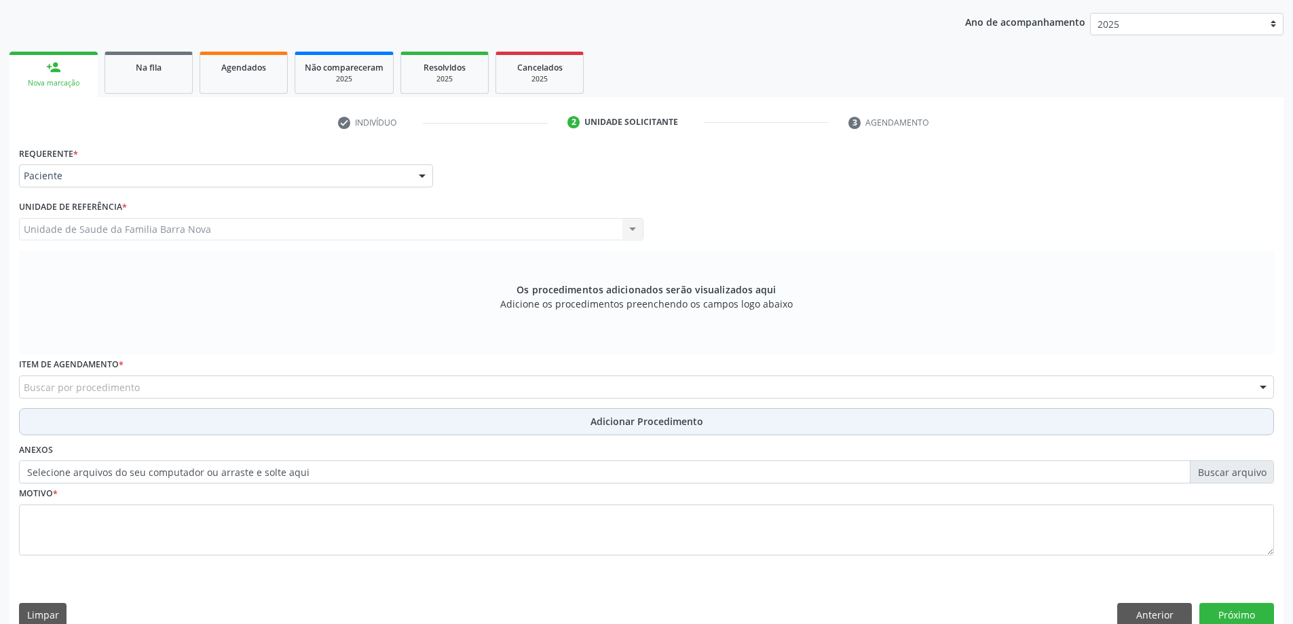
click at [258, 420] on button "Adicionar Procedimento" at bounding box center [646, 421] width 1255 height 27
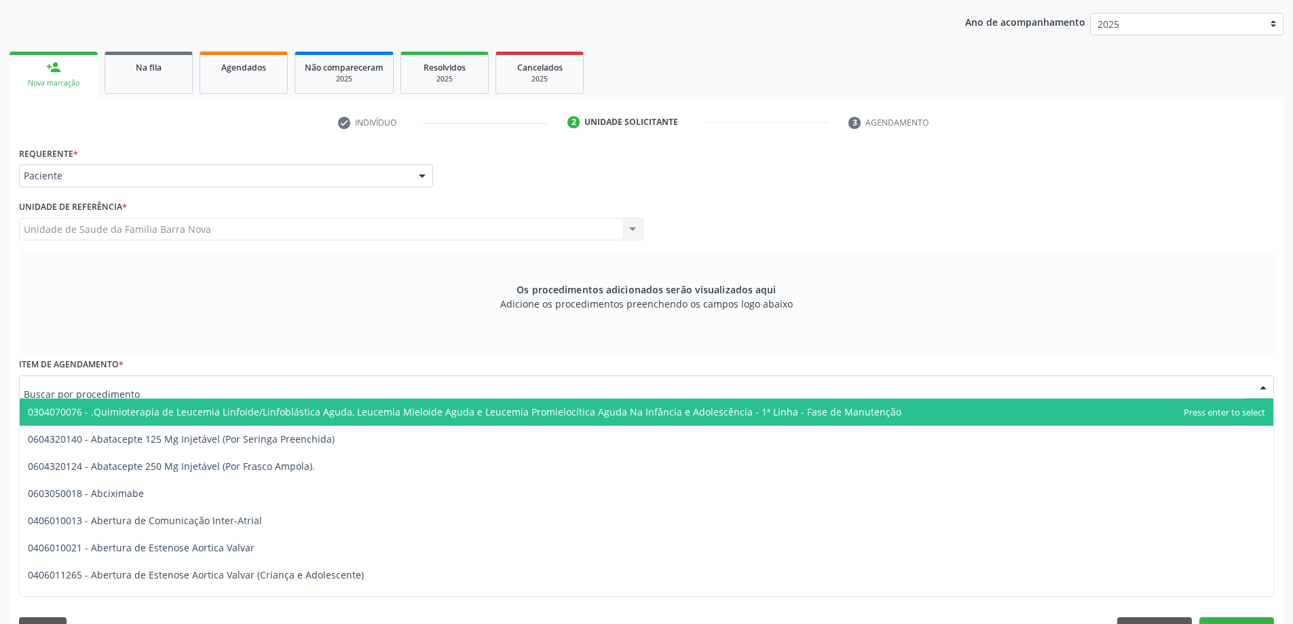
click at [215, 386] on div at bounding box center [646, 386] width 1255 height 23
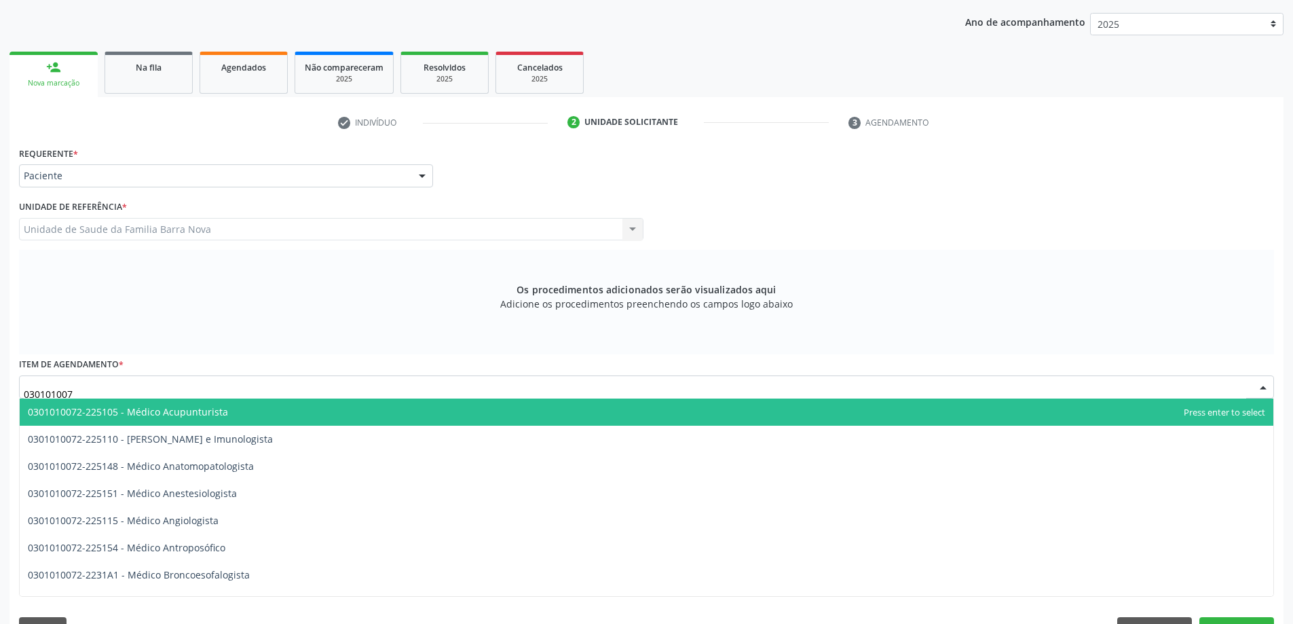
type input "0301010072"
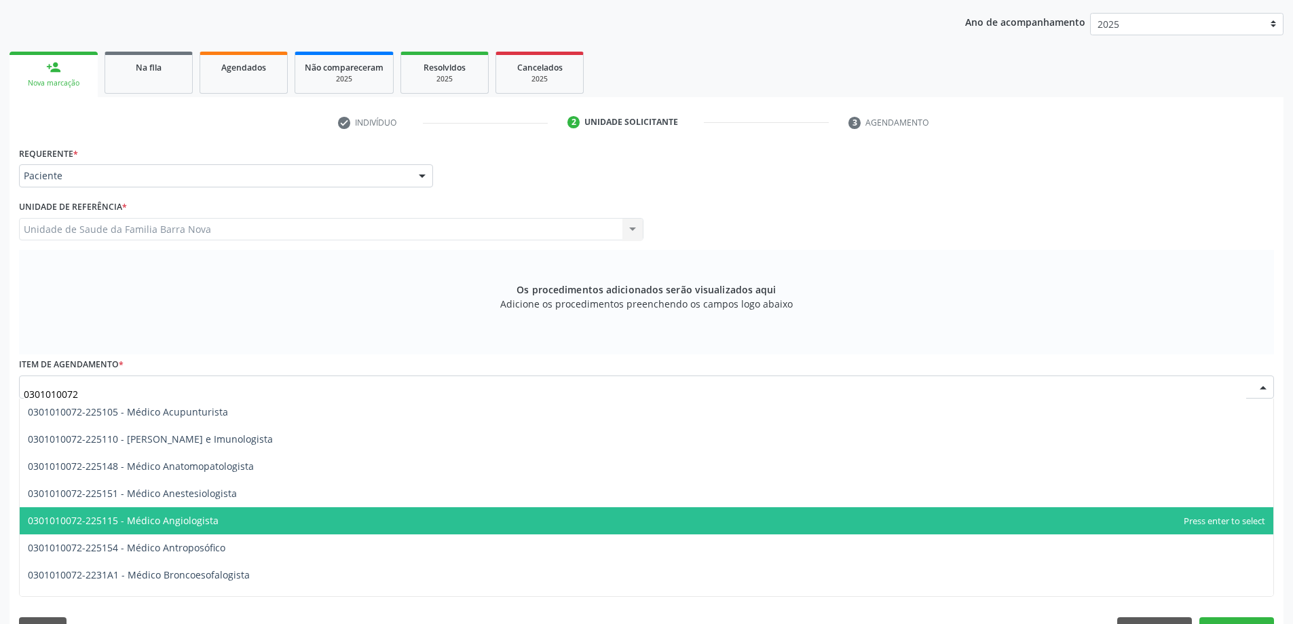
click at [300, 519] on span "0301010072-225115 - Médico Angiologista" at bounding box center [647, 520] width 1254 height 27
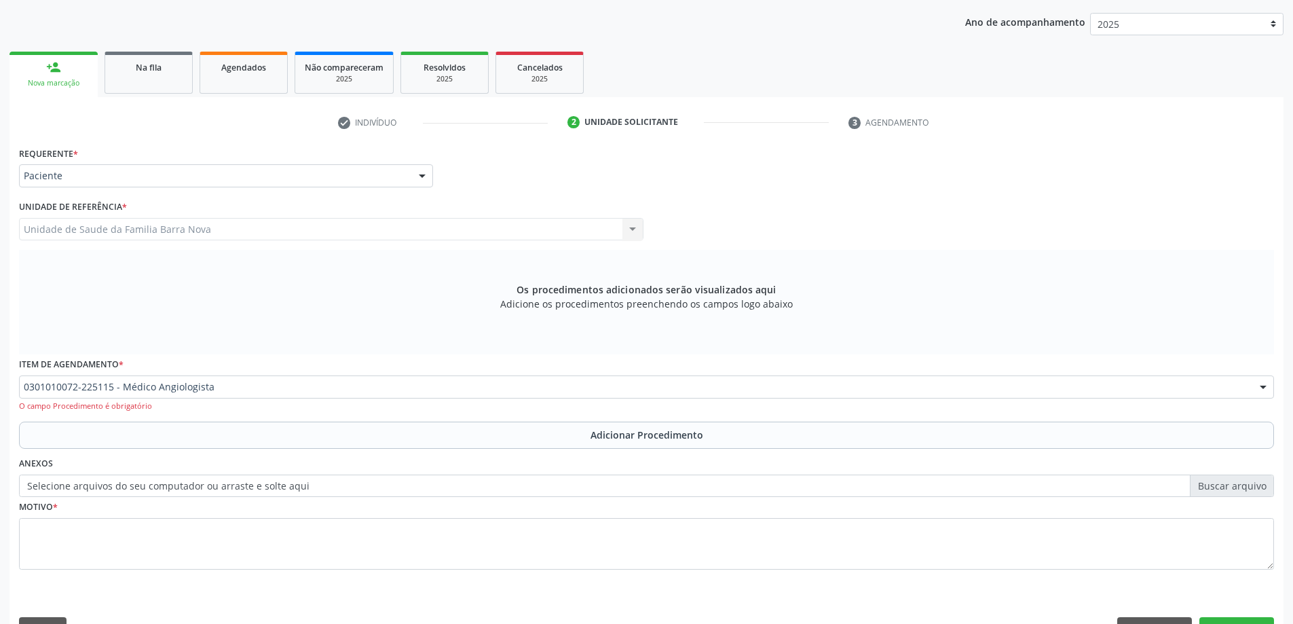
click at [577, 433] on button "Adicionar Procedimento" at bounding box center [646, 435] width 1255 height 27
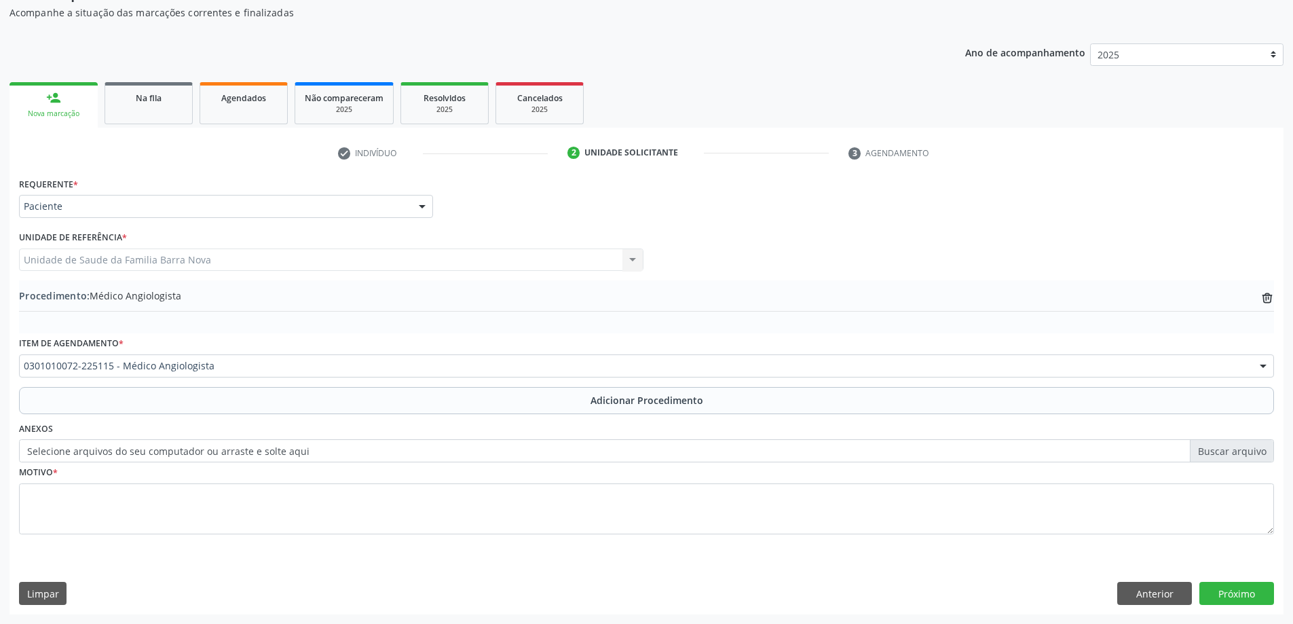
scroll to position [140, 0]
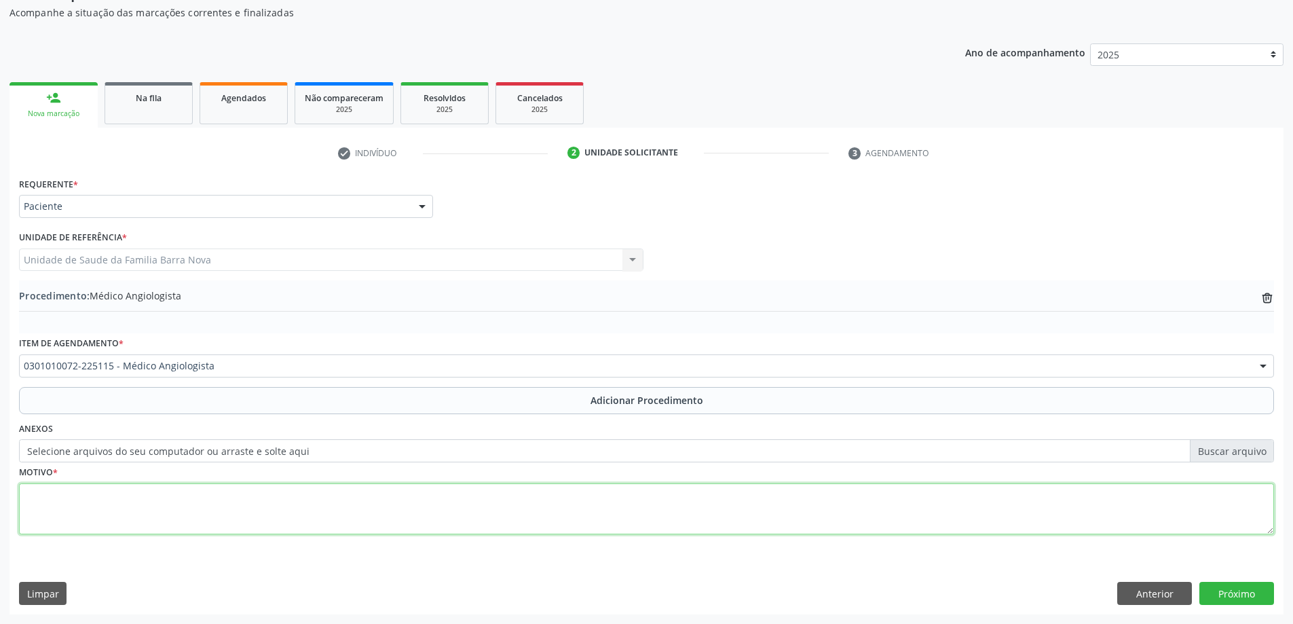
click at [214, 502] on textarea at bounding box center [646, 509] width 1255 height 52
click at [32, 493] on textarea "rOTINA DE SEGUNDO" at bounding box center [646, 509] width 1255 height 52
click at [159, 489] on textarea "ROTINA DE SEGUNDO" at bounding box center [646, 509] width 1255 height 52
type textarea "R"
type textarea "VARIZES."
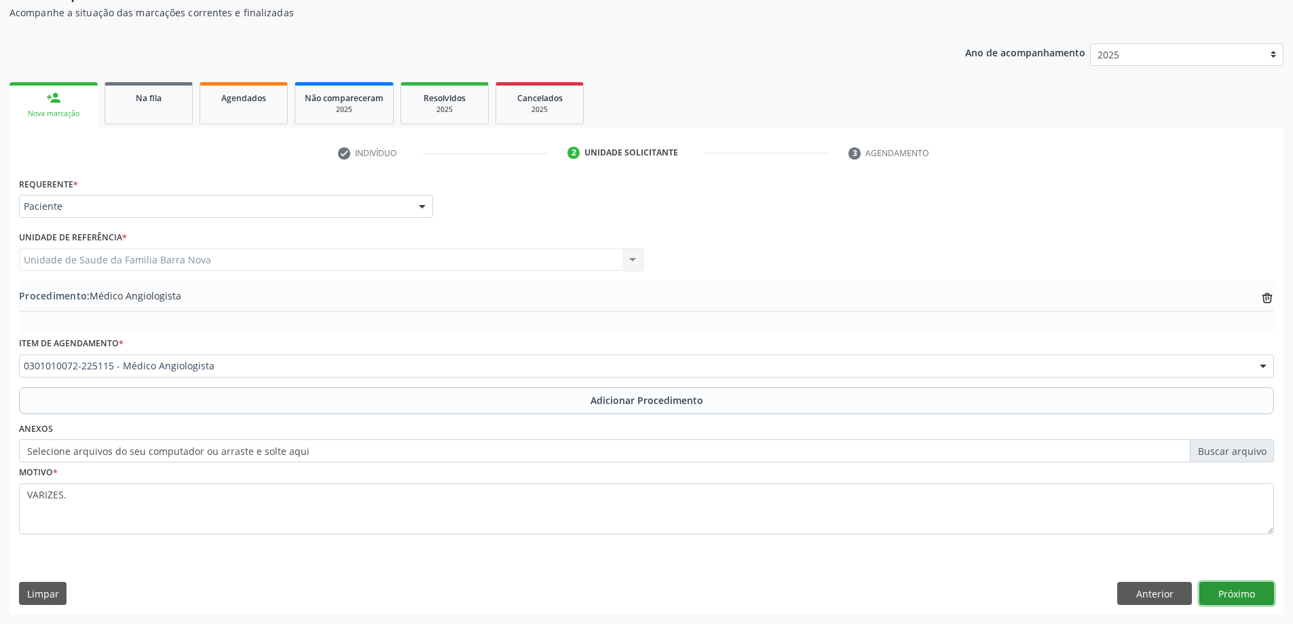
click at [1232, 597] on button "Próximo" at bounding box center [1237, 593] width 75 height 23
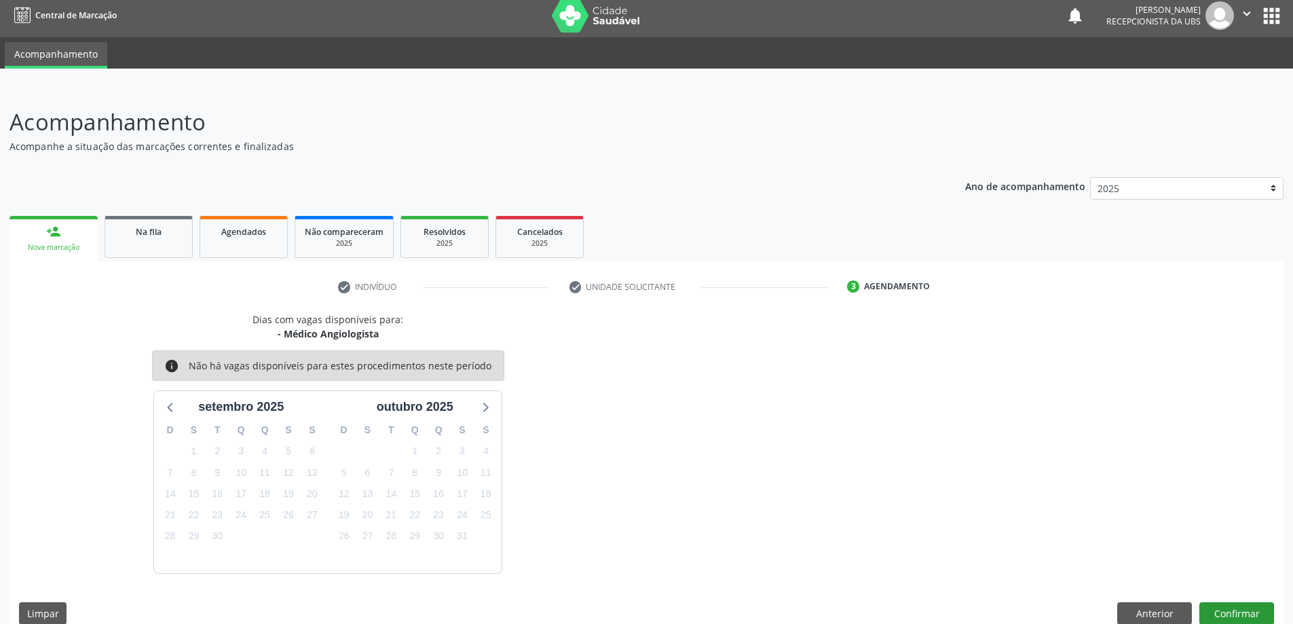
scroll to position [26, 0]
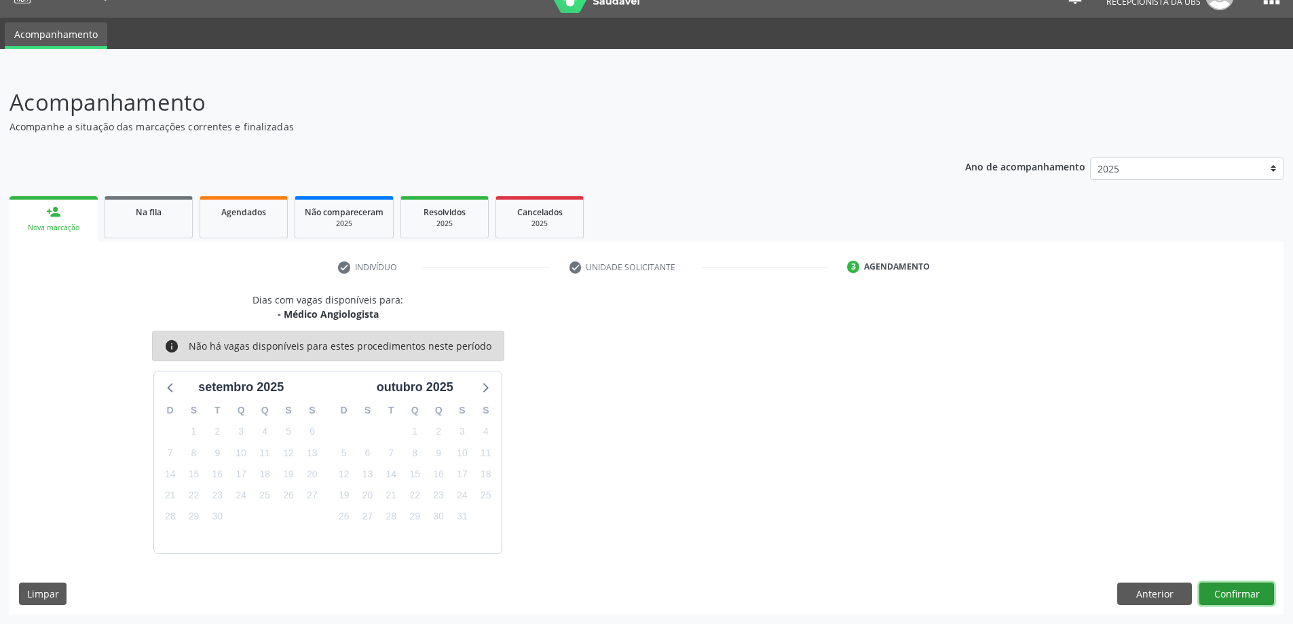
click at [1233, 593] on button "Confirmar" at bounding box center [1237, 593] width 75 height 23
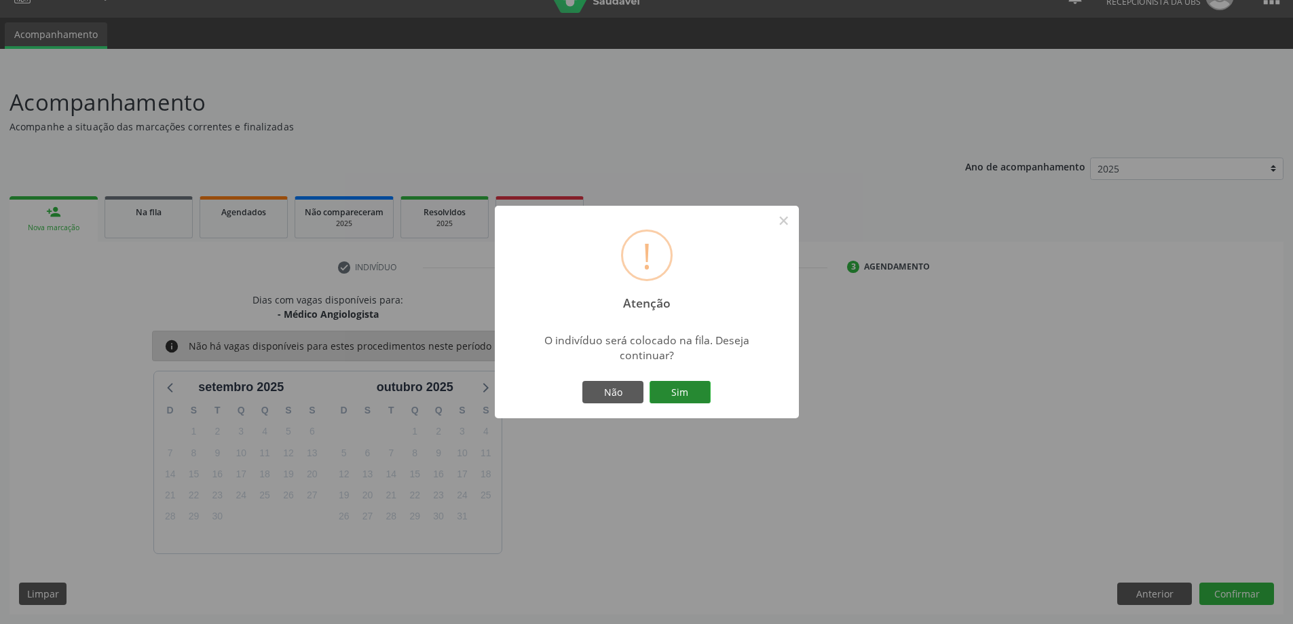
click at [698, 396] on button "Sim" at bounding box center [680, 392] width 61 height 23
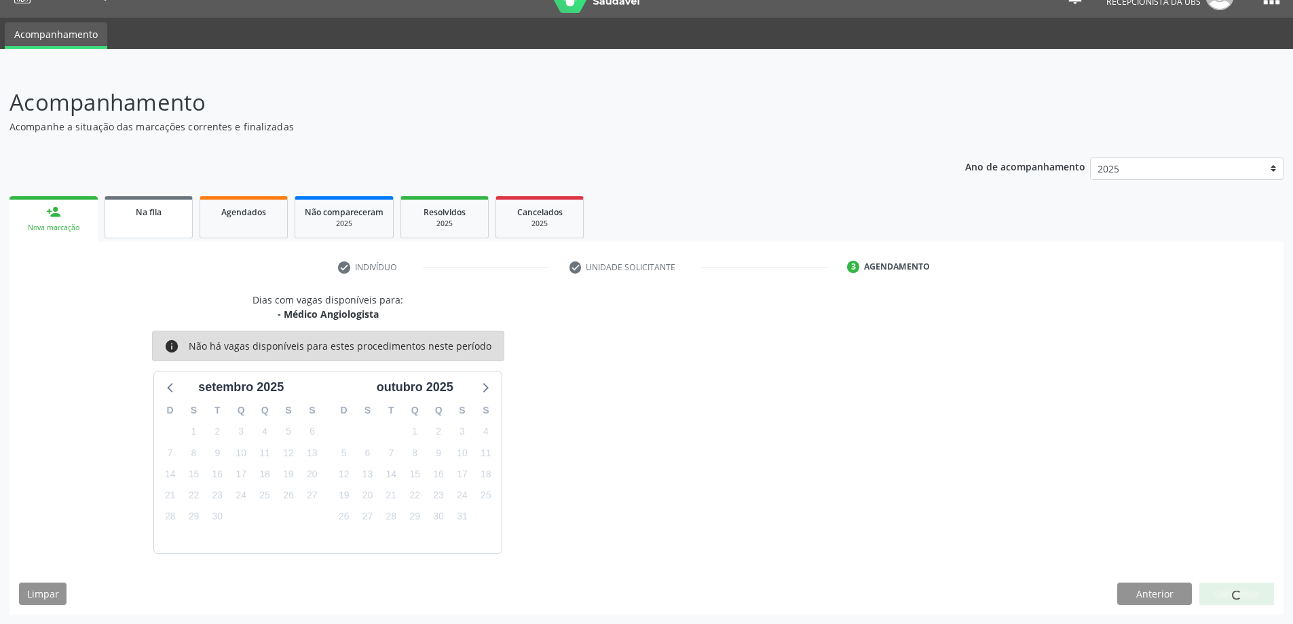
scroll to position [0, 0]
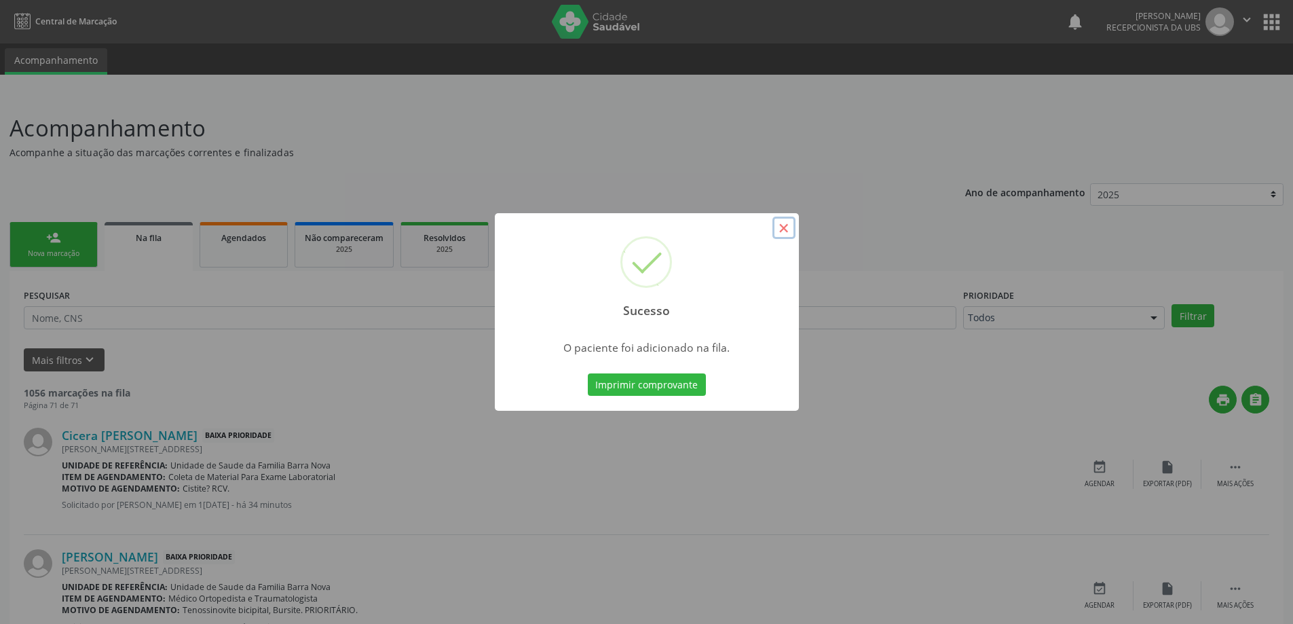
click at [788, 229] on button "×" at bounding box center [784, 228] width 23 height 23
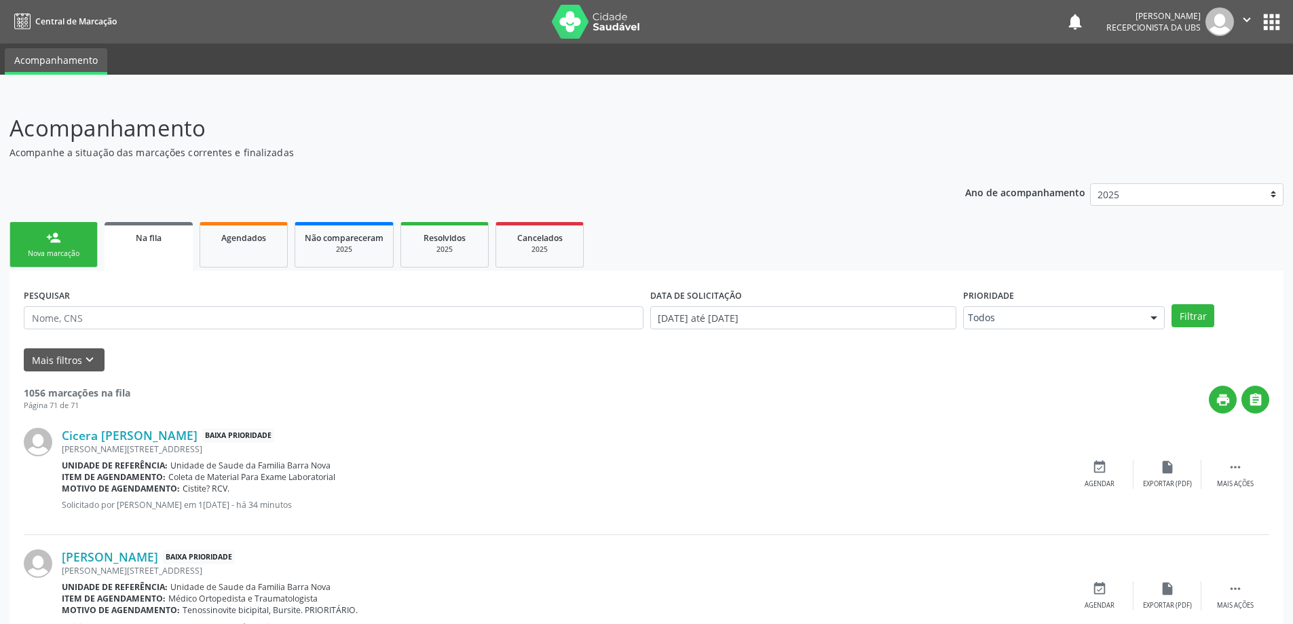
click at [73, 253] on div "Nova marcação" at bounding box center [54, 253] width 68 height 10
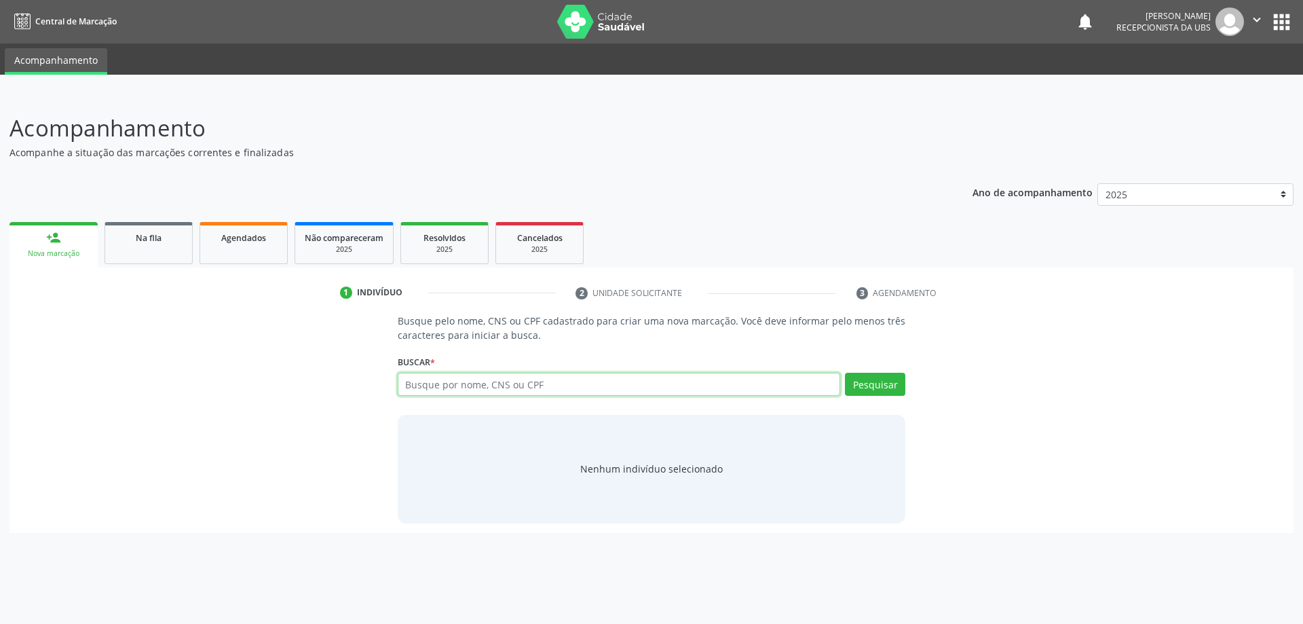
click at [510, 386] on input "text" at bounding box center [619, 384] width 443 height 23
type input "700904958539596"
click at [884, 387] on button "Pesquisar" at bounding box center [875, 384] width 60 height 23
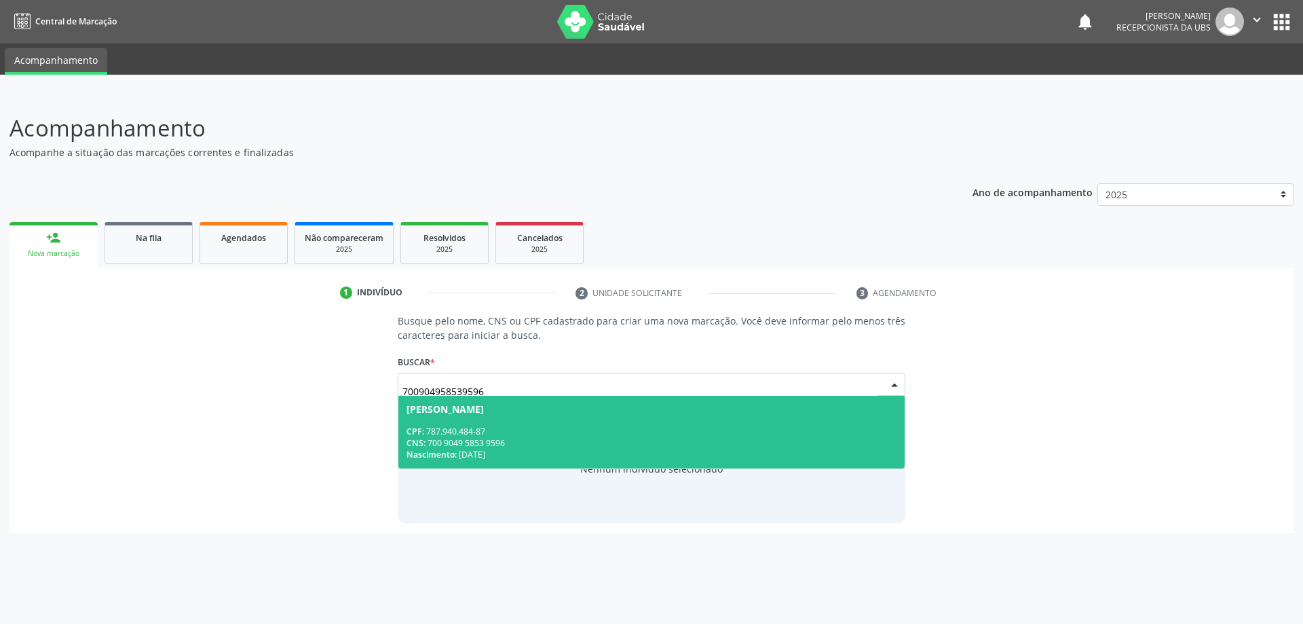
click at [572, 426] on div "CPF: 787.940.484-87" at bounding box center [652, 432] width 491 height 12
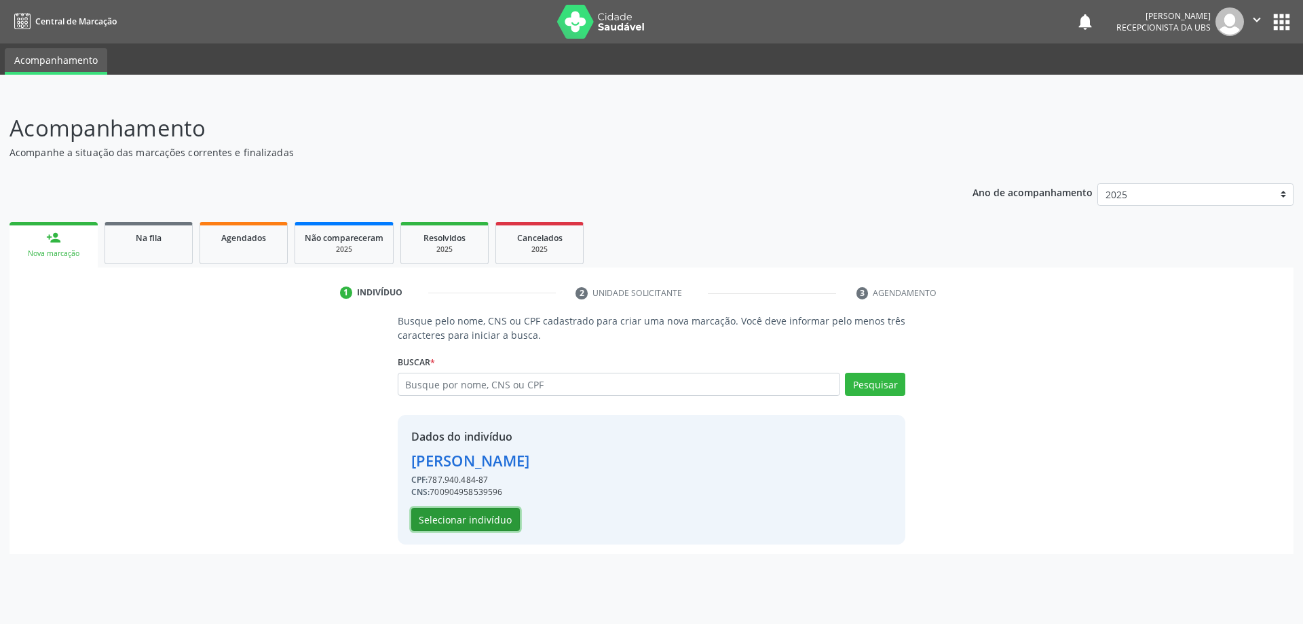
click at [481, 524] on button "Selecionar indivíduo" at bounding box center [465, 519] width 109 height 23
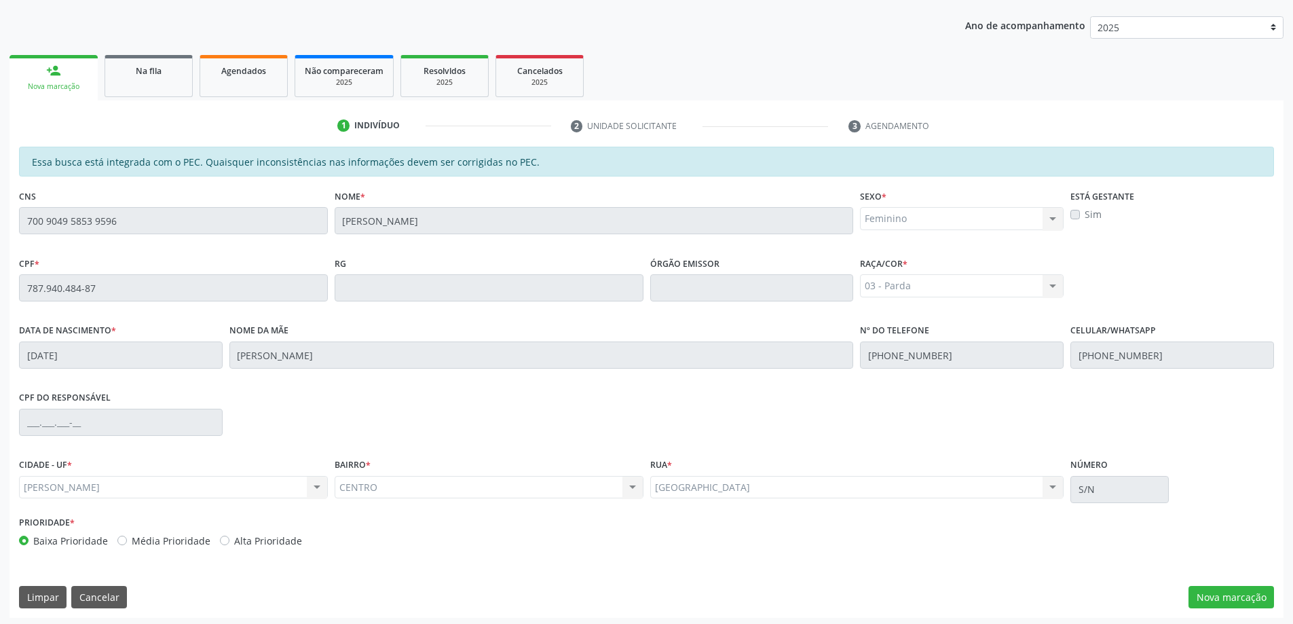
scroll to position [170, 0]
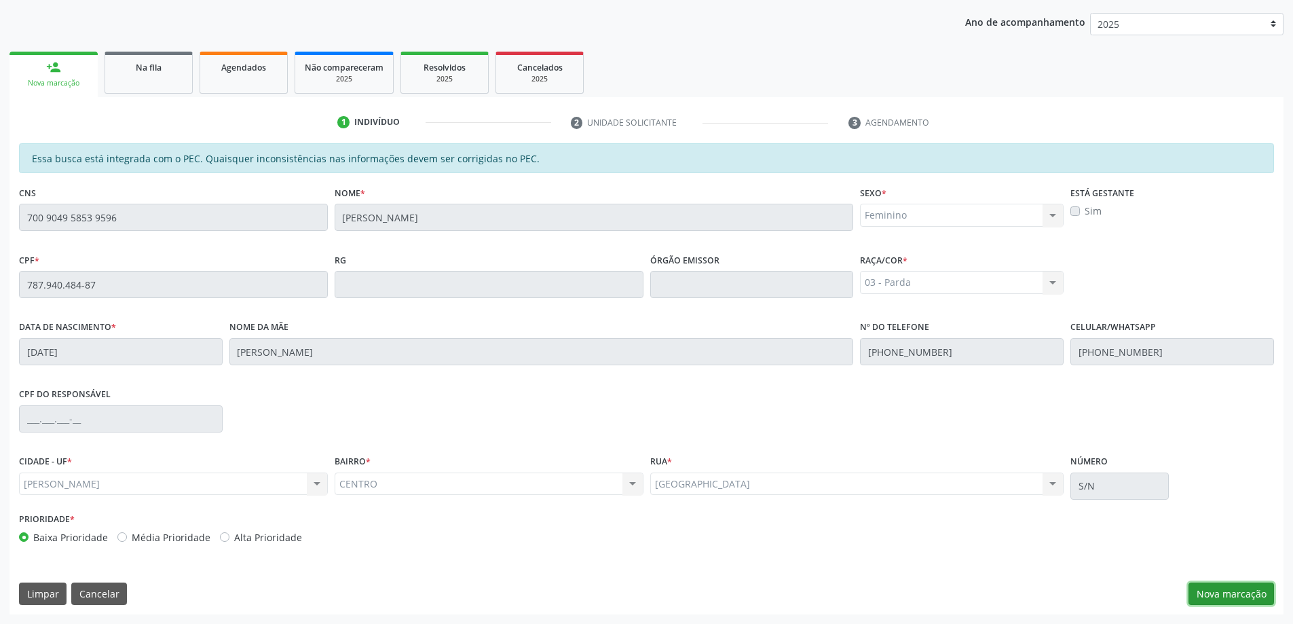
click at [1211, 590] on button "Nova marcação" at bounding box center [1232, 593] width 86 height 23
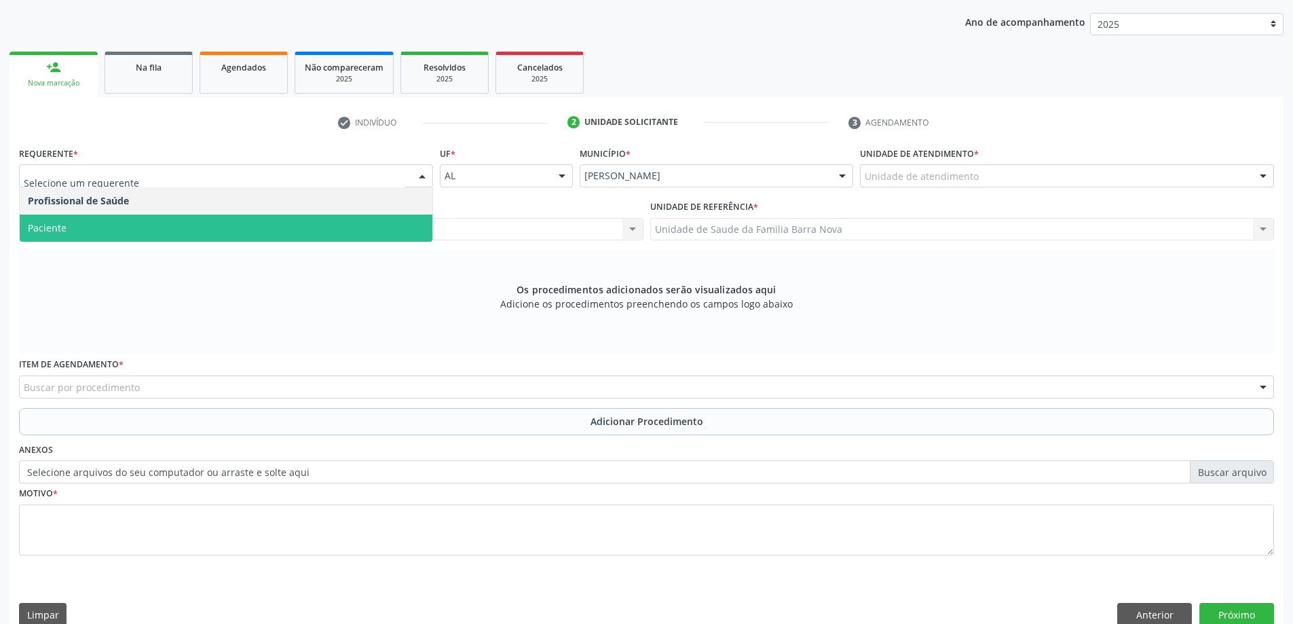
click at [242, 227] on span "Paciente" at bounding box center [226, 228] width 413 height 27
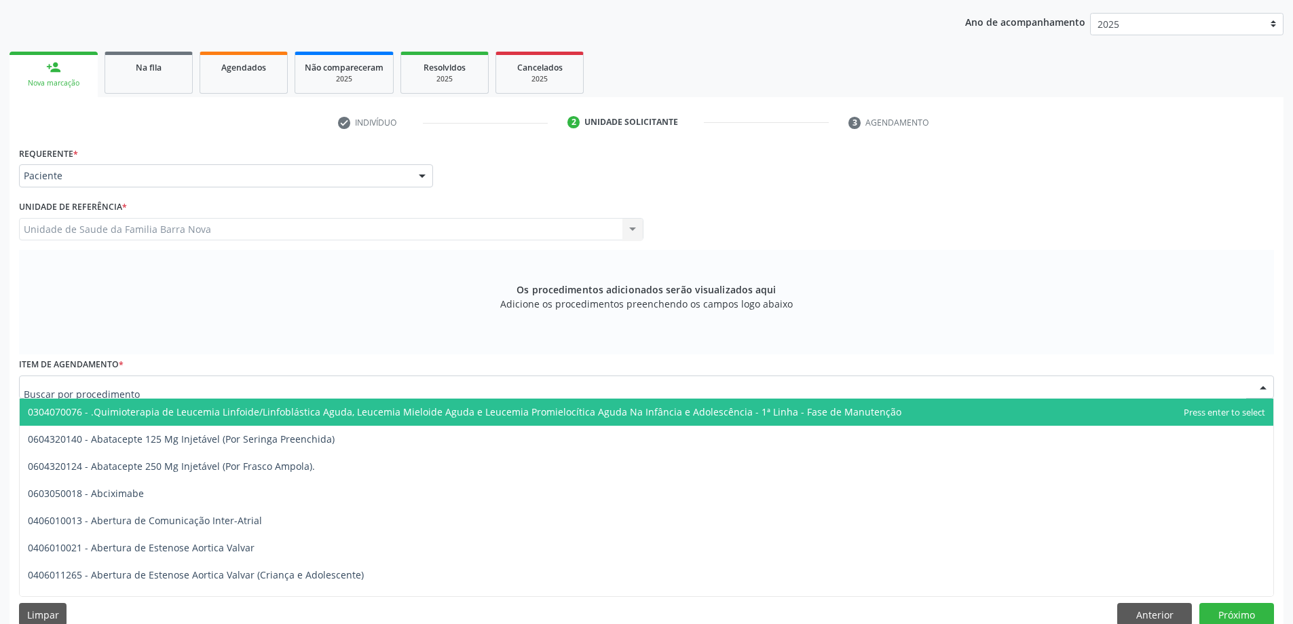
click at [463, 380] on div at bounding box center [646, 386] width 1255 height 23
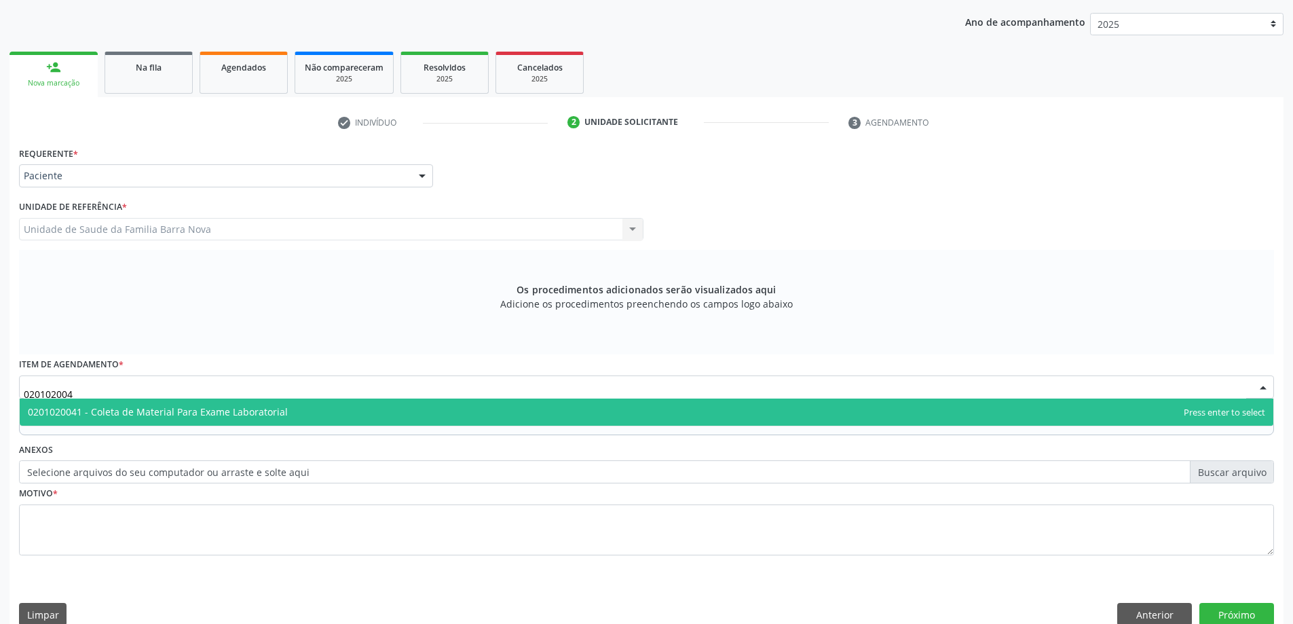
type input "0201020041"
click at [320, 409] on span "0201020041 - Coleta de Material Para Exame Laboratorial" at bounding box center [647, 411] width 1254 height 27
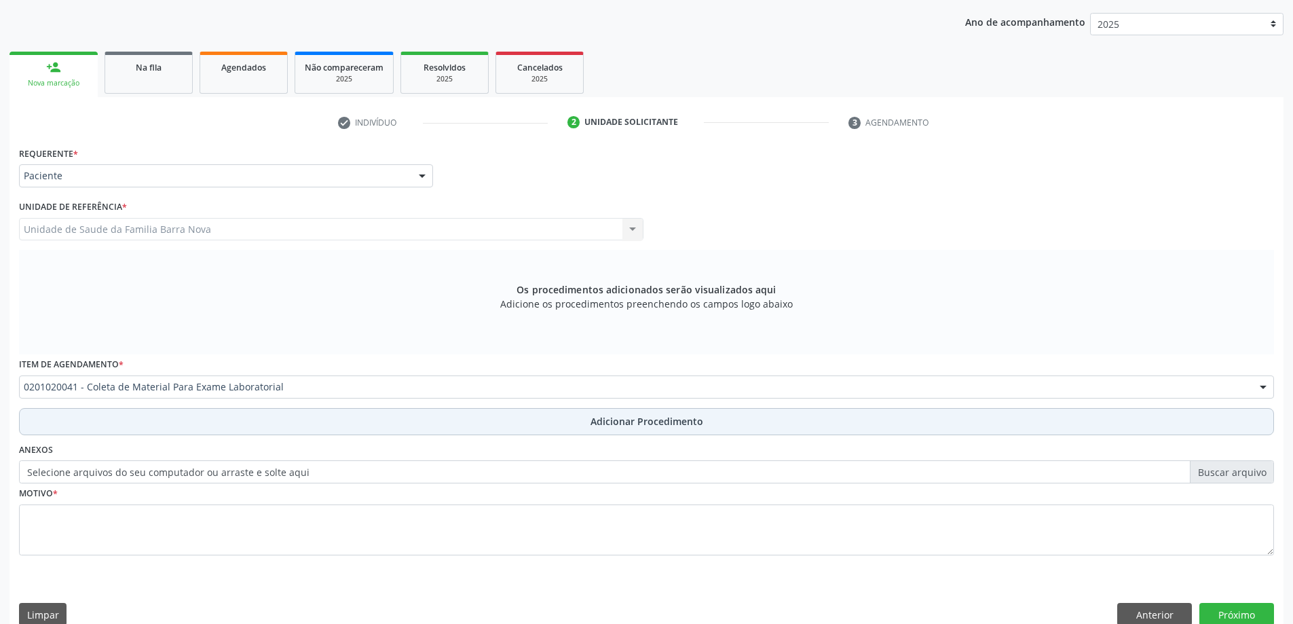
click at [595, 424] on span "Adicionar Procedimento" at bounding box center [647, 421] width 113 height 14
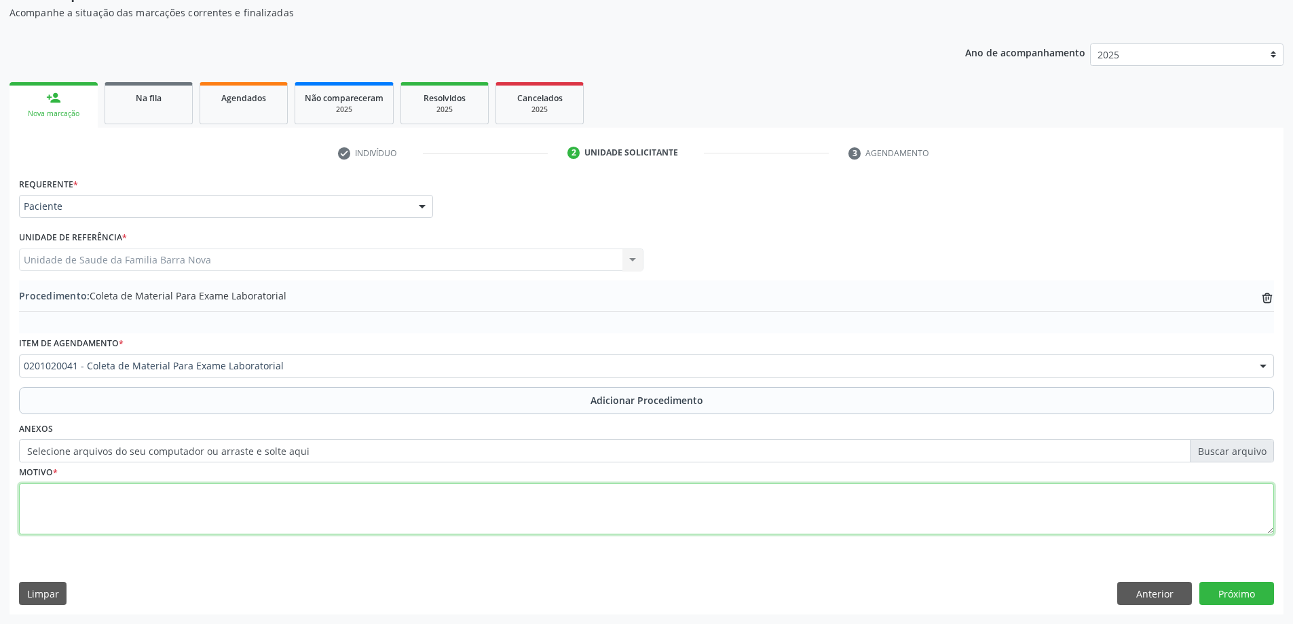
click at [301, 496] on textarea at bounding box center [646, 509] width 1255 height 52
type textarea "ROTINA."
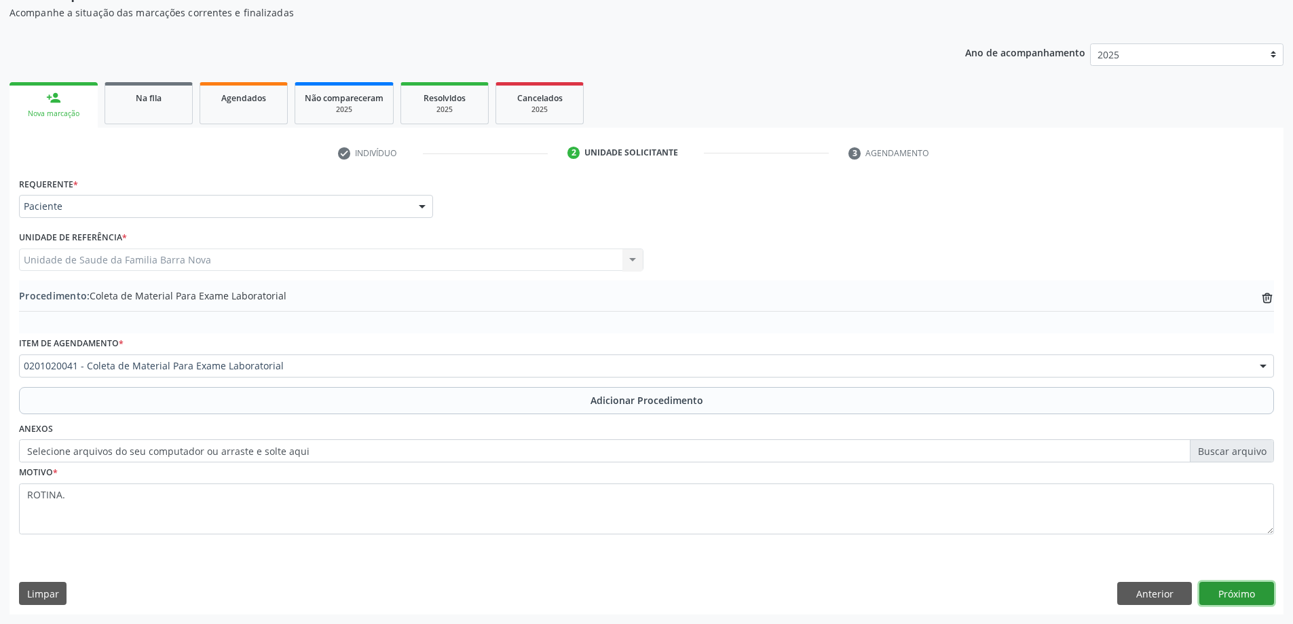
click at [1239, 593] on button "Próximo" at bounding box center [1237, 593] width 75 height 23
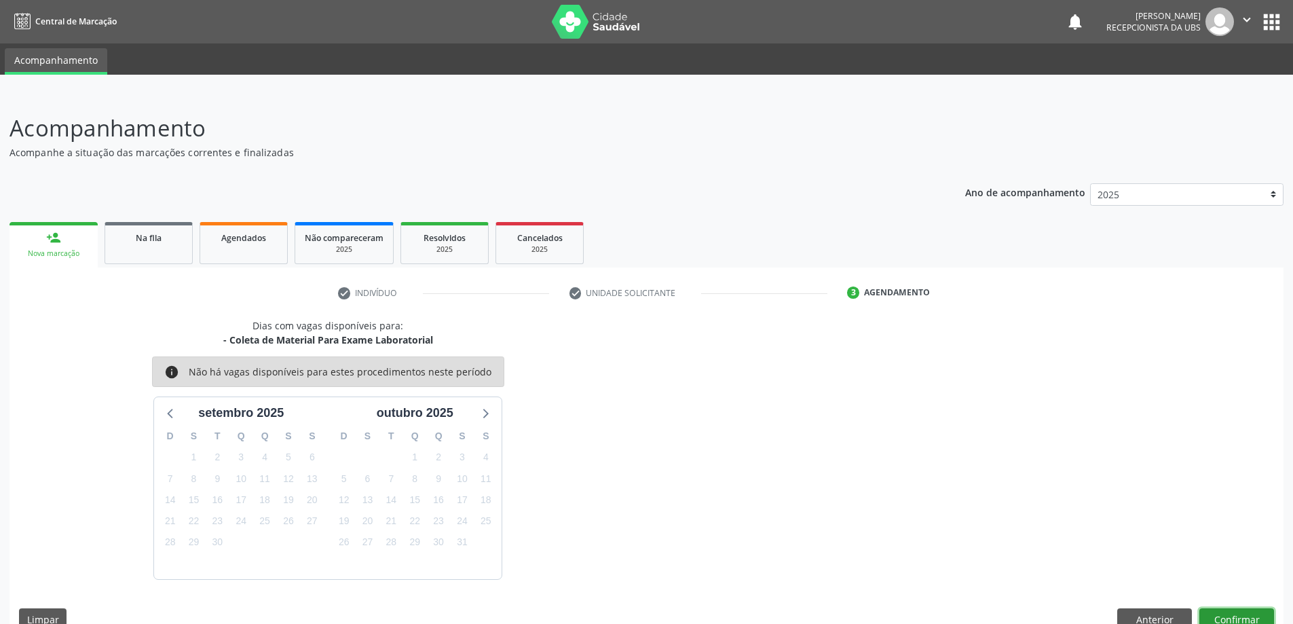
click at [1231, 615] on button "Confirmar" at bounding box center [1237, 619] width 75 height 23
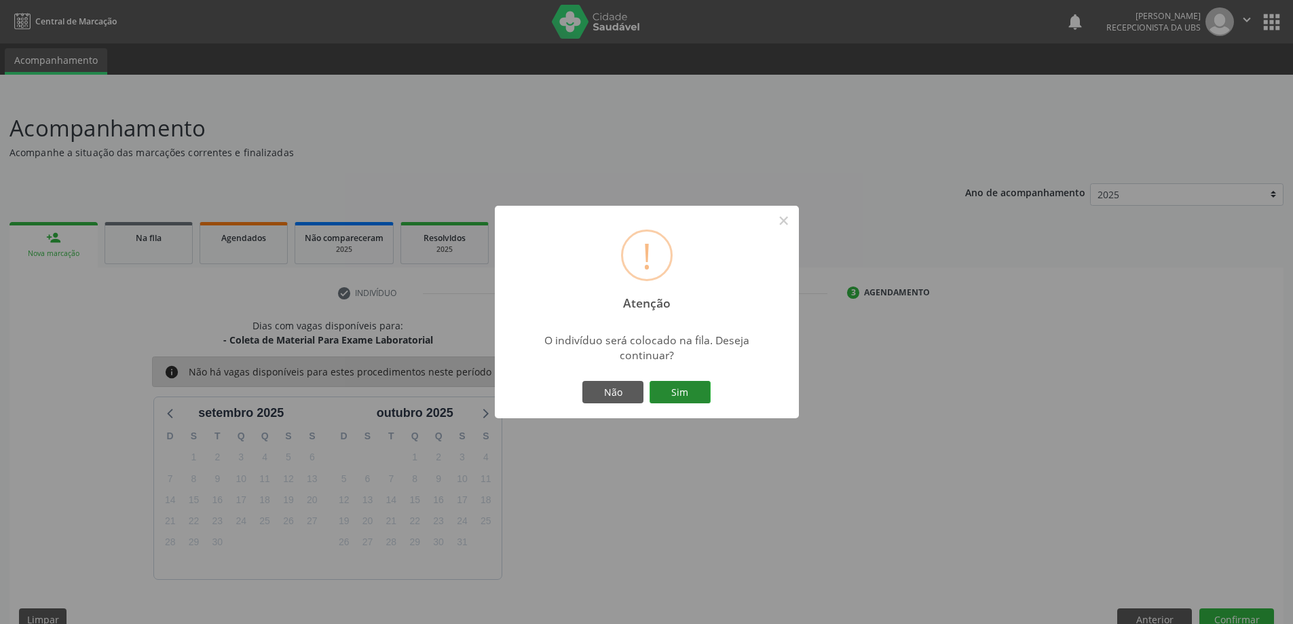
click at [679, 390] on button "Sim" at bounding box center [680, 392] width 61 height 23
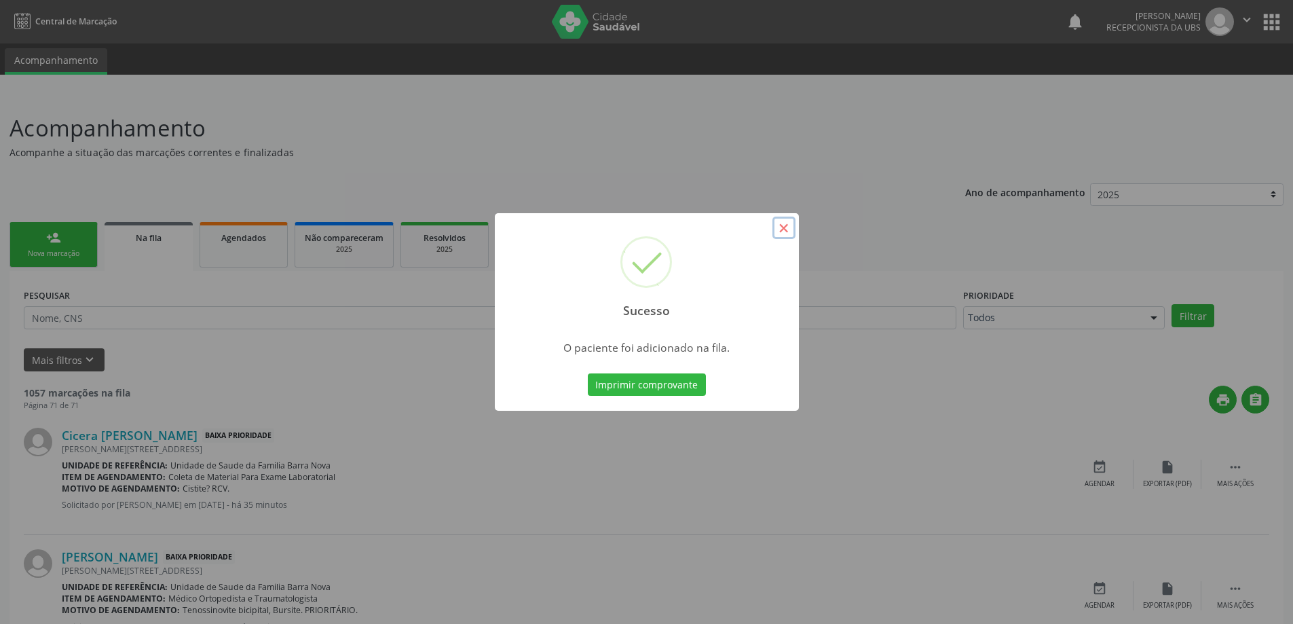
click at [780, 226] on button "×" at bounding box center [784, 228] width 23 height 23
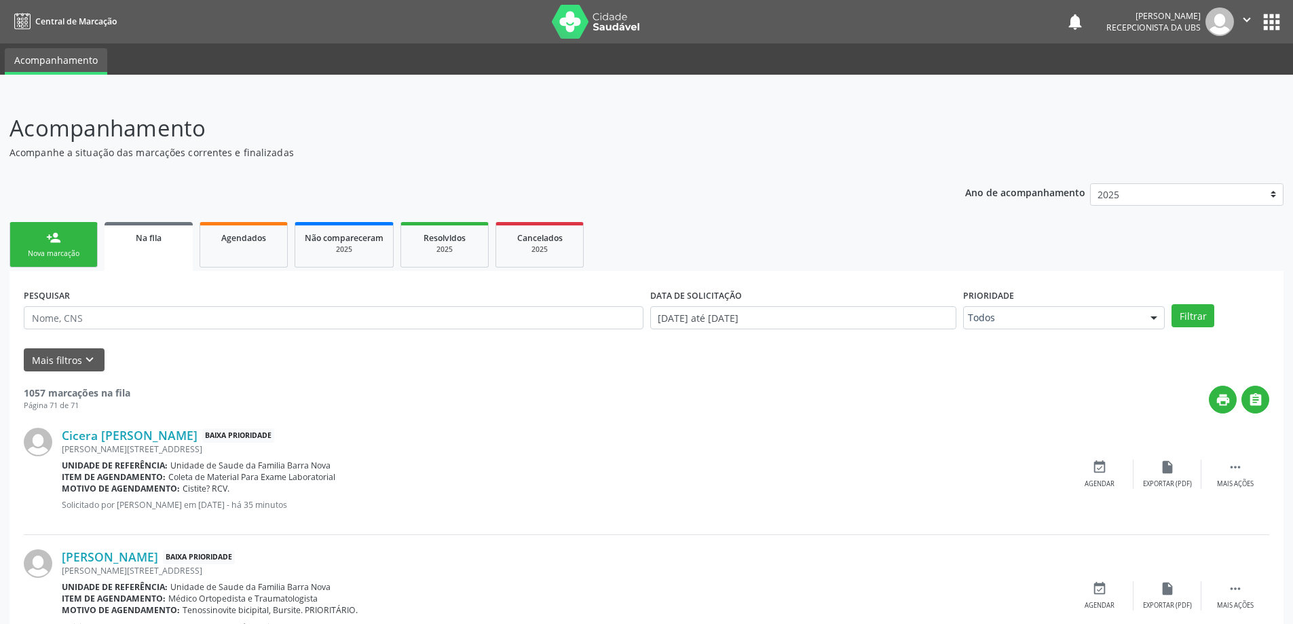
click at [64, 252] on div "Nova marcação" at bounding box center [54, 253] width 68 height 10
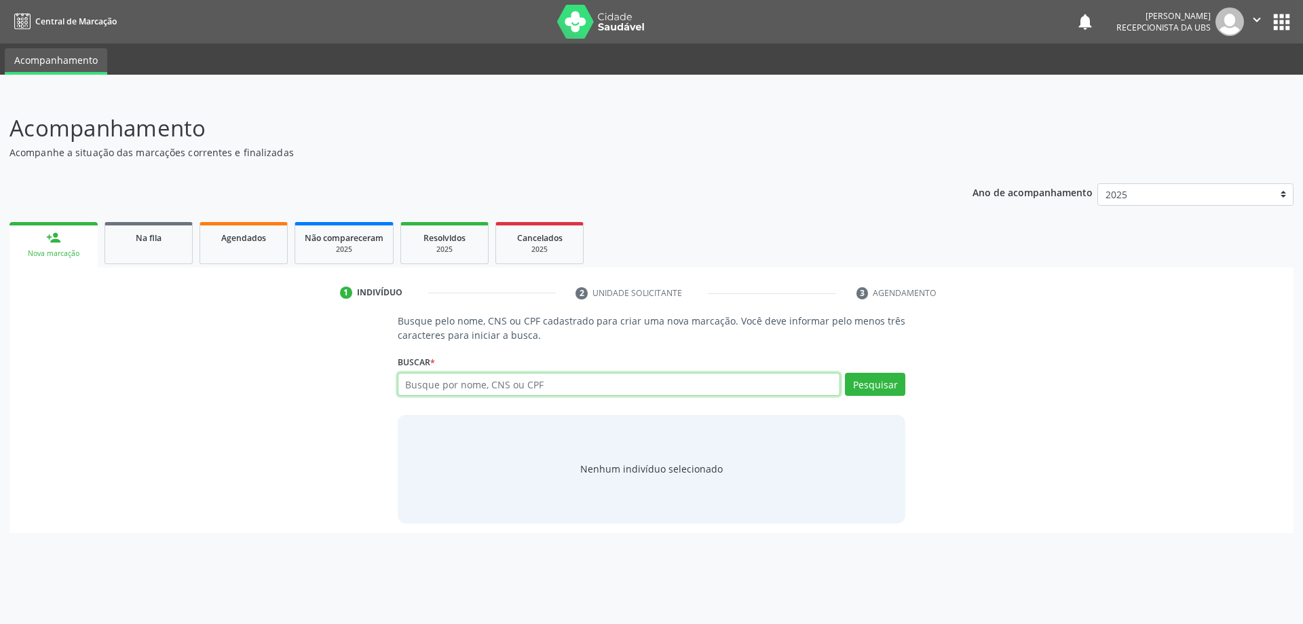
click at [549, 381] on input "text" at bounding box center [619, 384] width 443 height 23
type input "70040798775"
type input "700407987753042"
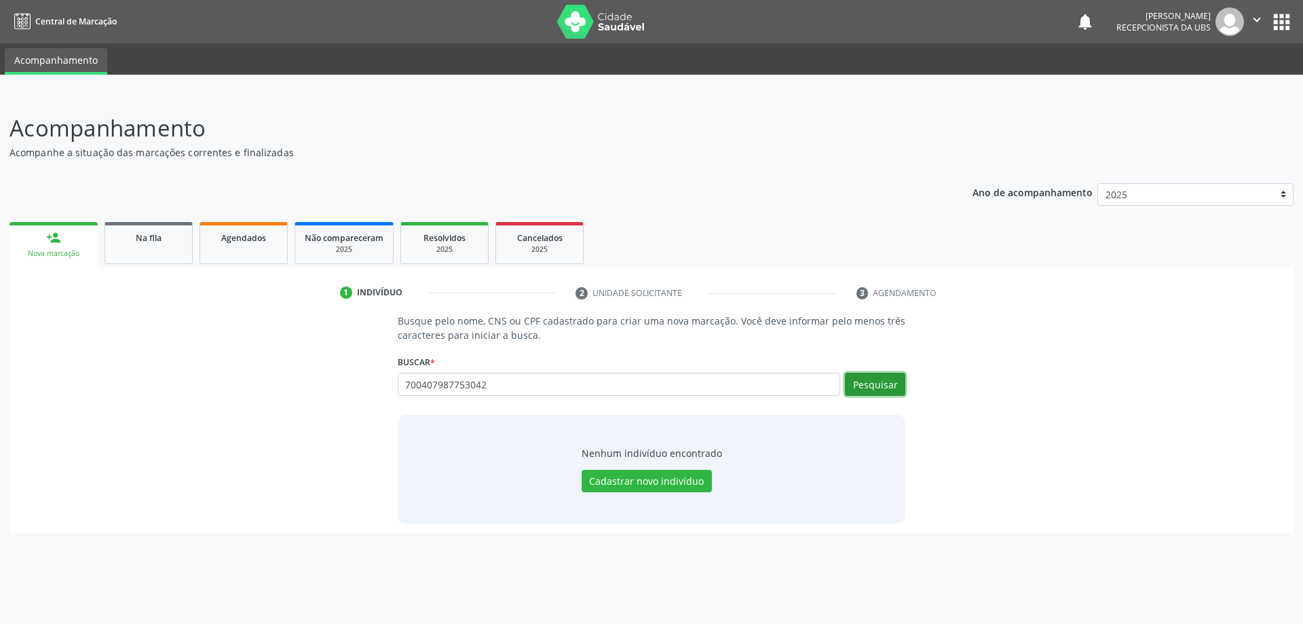
click at [879, 391] on button "Pesquisar" at bounding box center [875, 384] width 60 height 23
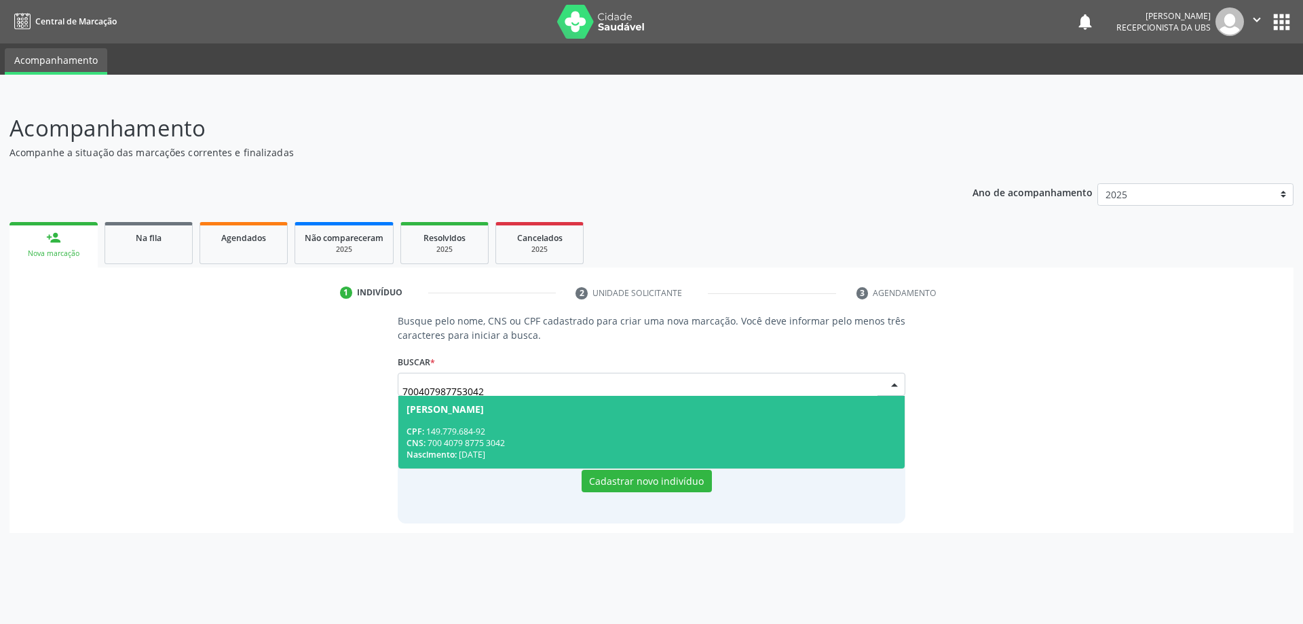
click at [606, 441] on div "CNS: 700 4079 8775 3042" at bounding box center [652, 443] width 491 height 12
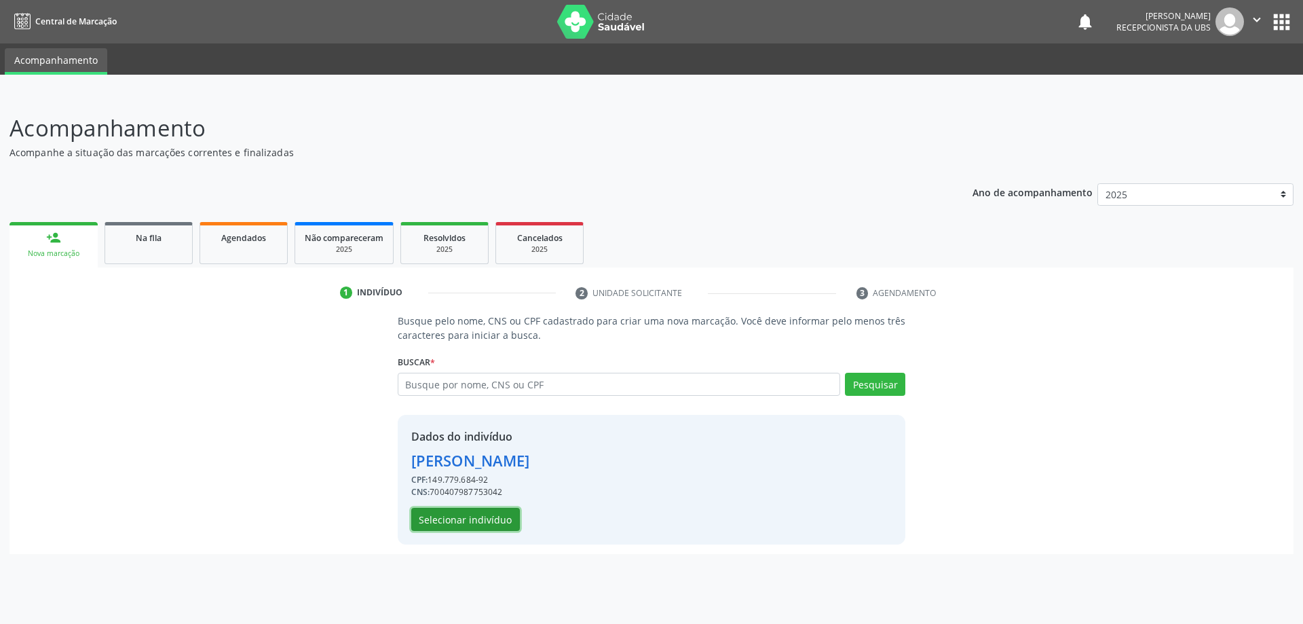
click at [491, 517] on button "Selecionar indivíduo" at bounding box center [465, 519] width 109 height 23
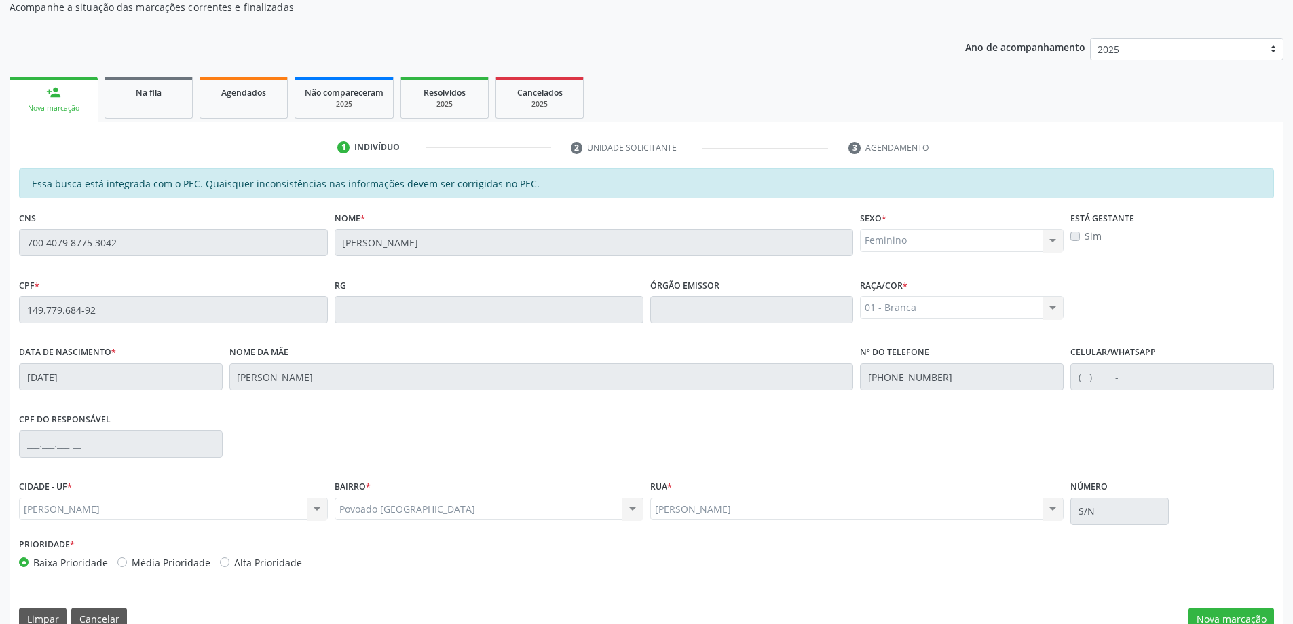
scroll to position [170, 0]
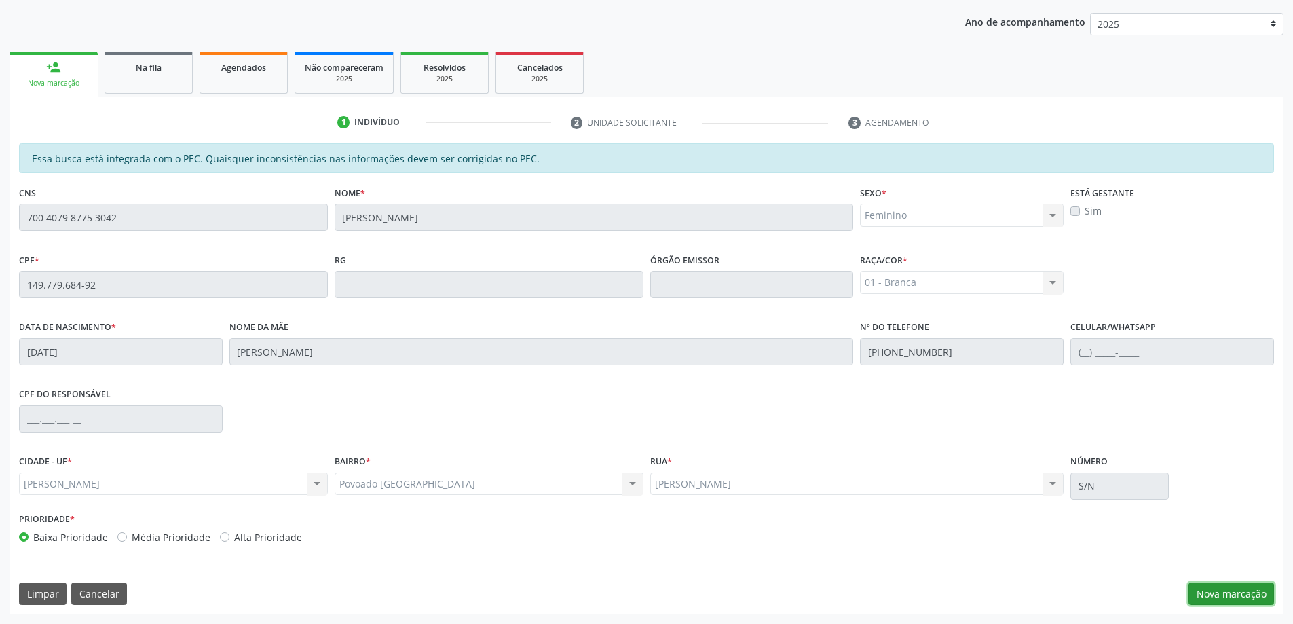
click at [1219, 599] on button "Nova marcação" at bounding box center [1232, 593] width 86 height 23
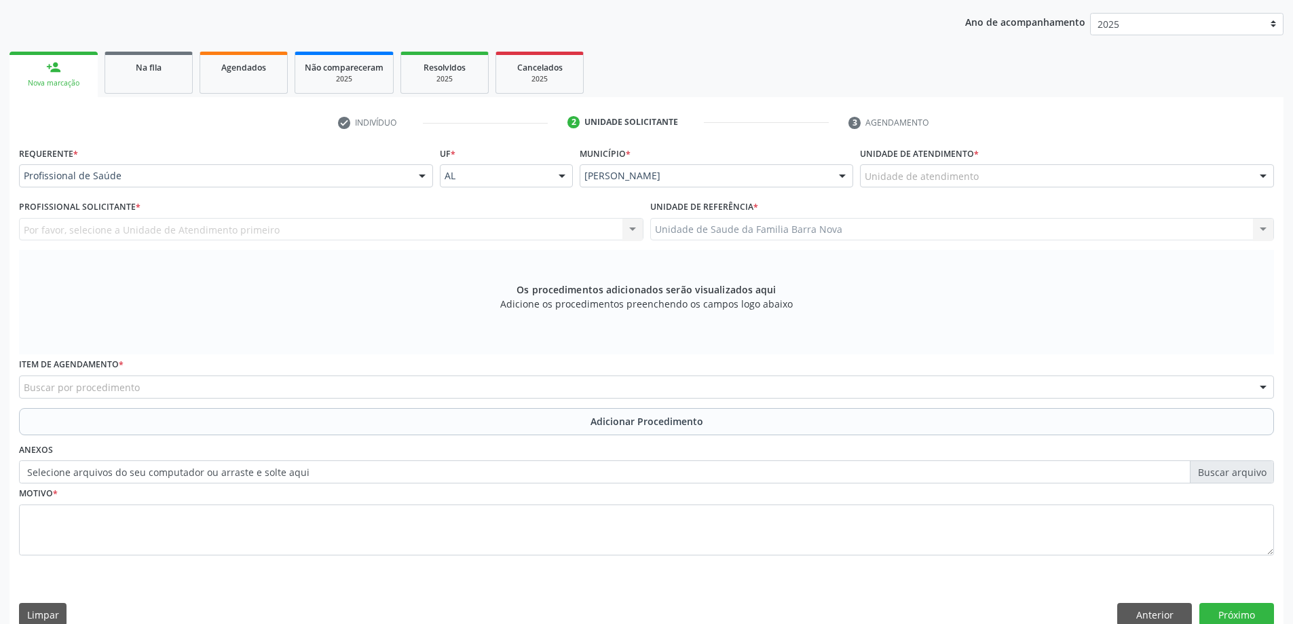
click at [1020, 181] on div "Unidade de atendimento" at bounding box center [1067, 175] width 414 height 23
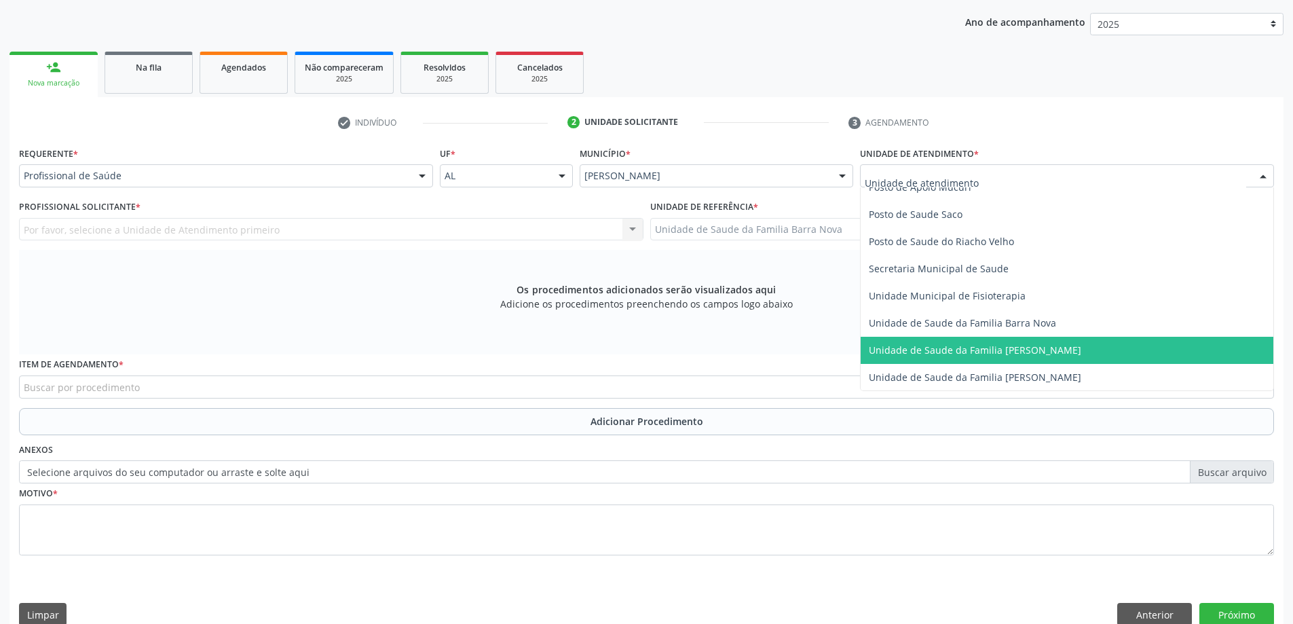
scroll to position [679, 0]
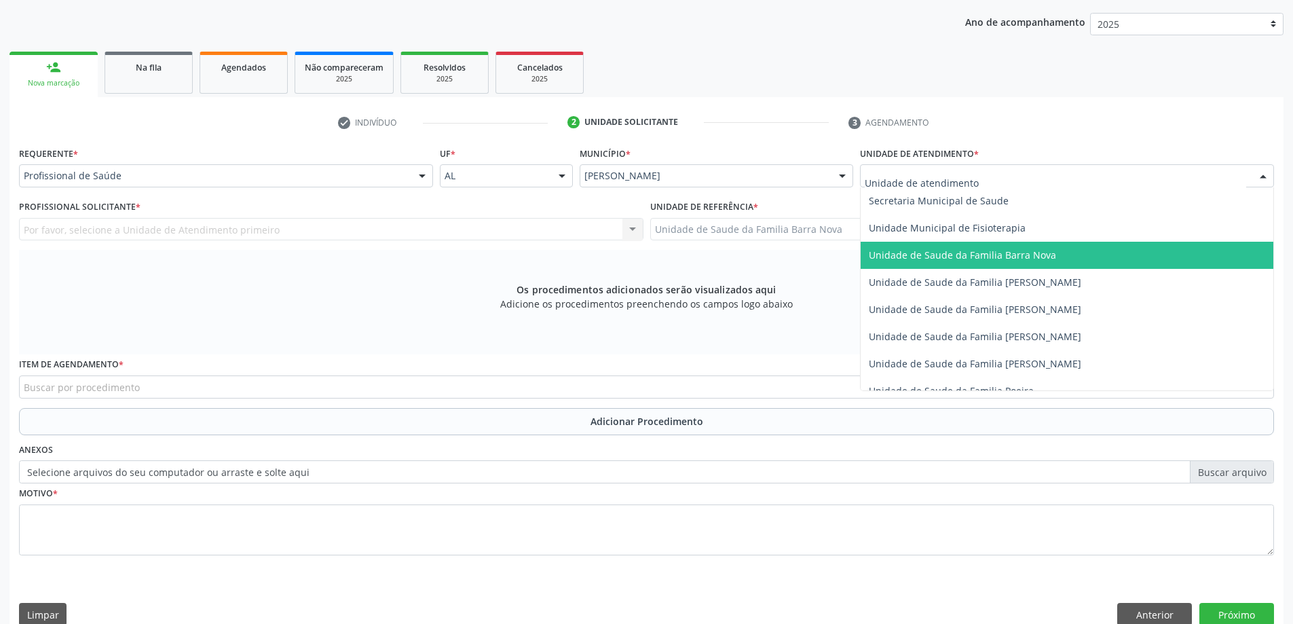
click at [1048, 265] on span "Unidade de Saude da Familia Barra Nova" at bounding box center [1067, 255] width 413 height 27
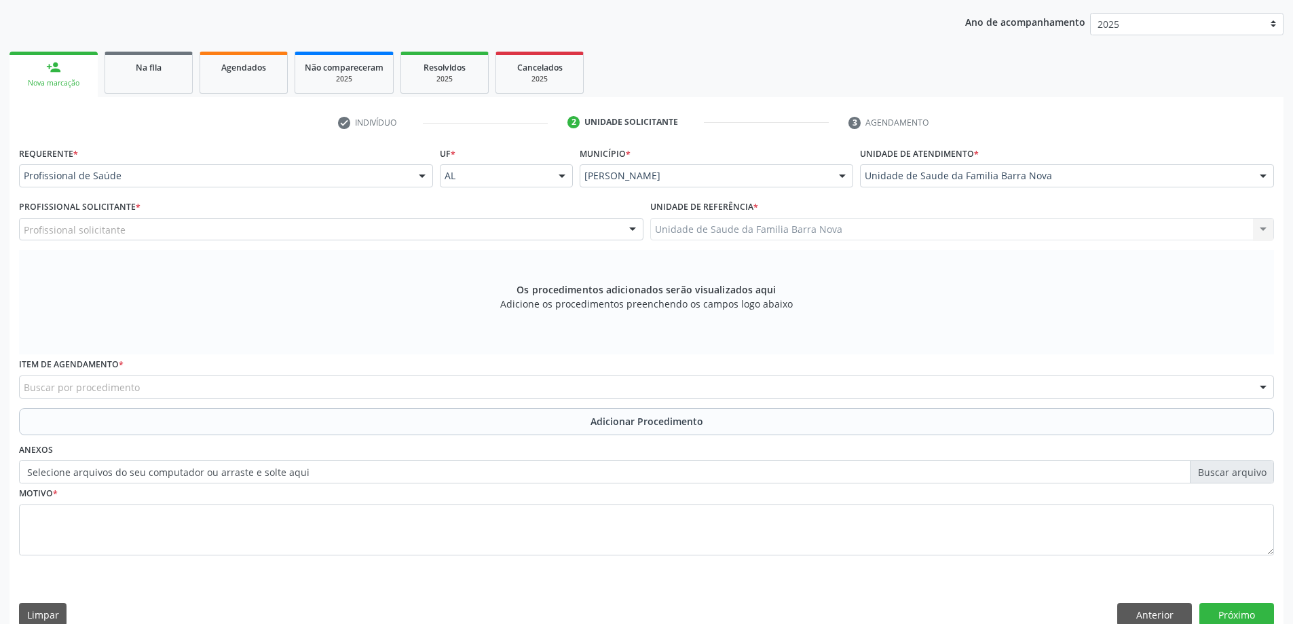
click at [466, 226] on div "Profissional solicitante" at bounding box center [331, 229] width 625 height 23
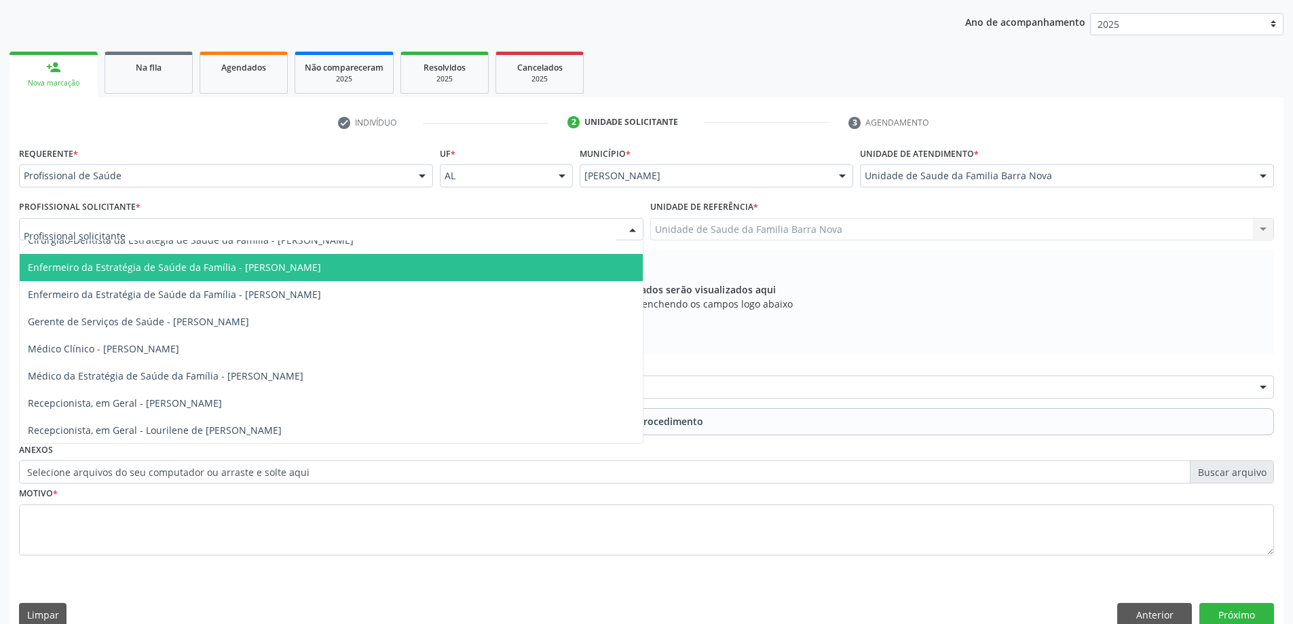
scroll to position [96, 0]
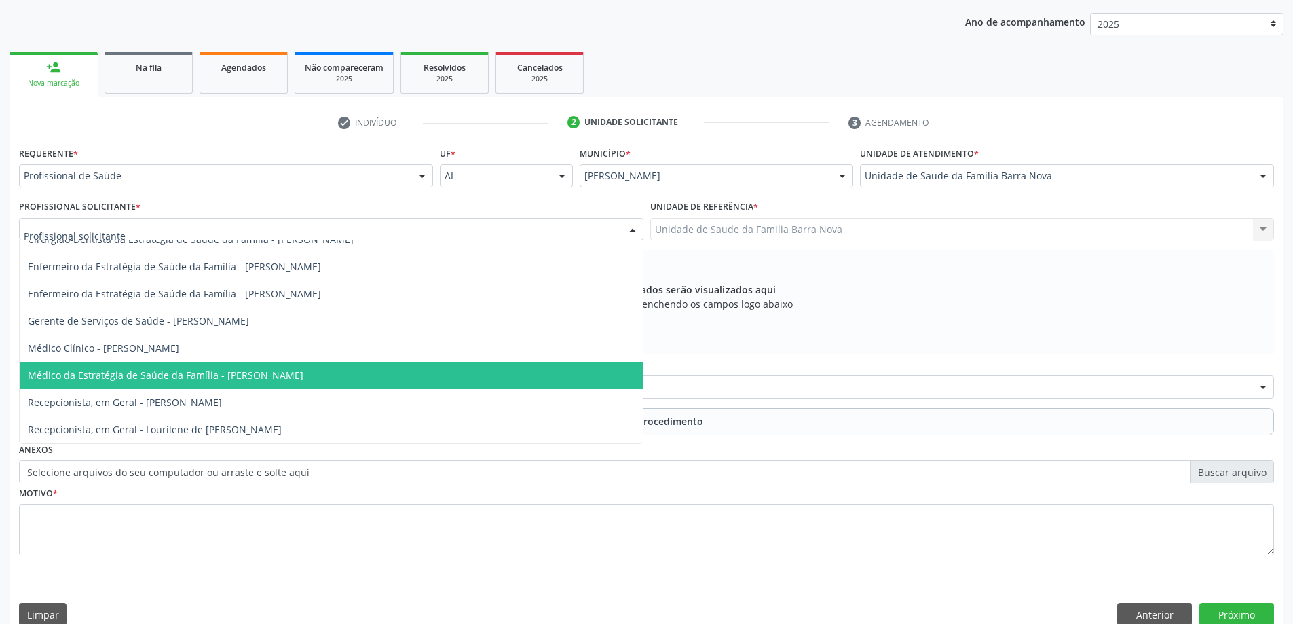
click at [365, 380] on span "Médico da Estratégia de Saúde da Família - [PERSON_NAME]" at bounding box center [331, 375] width 623 height 27
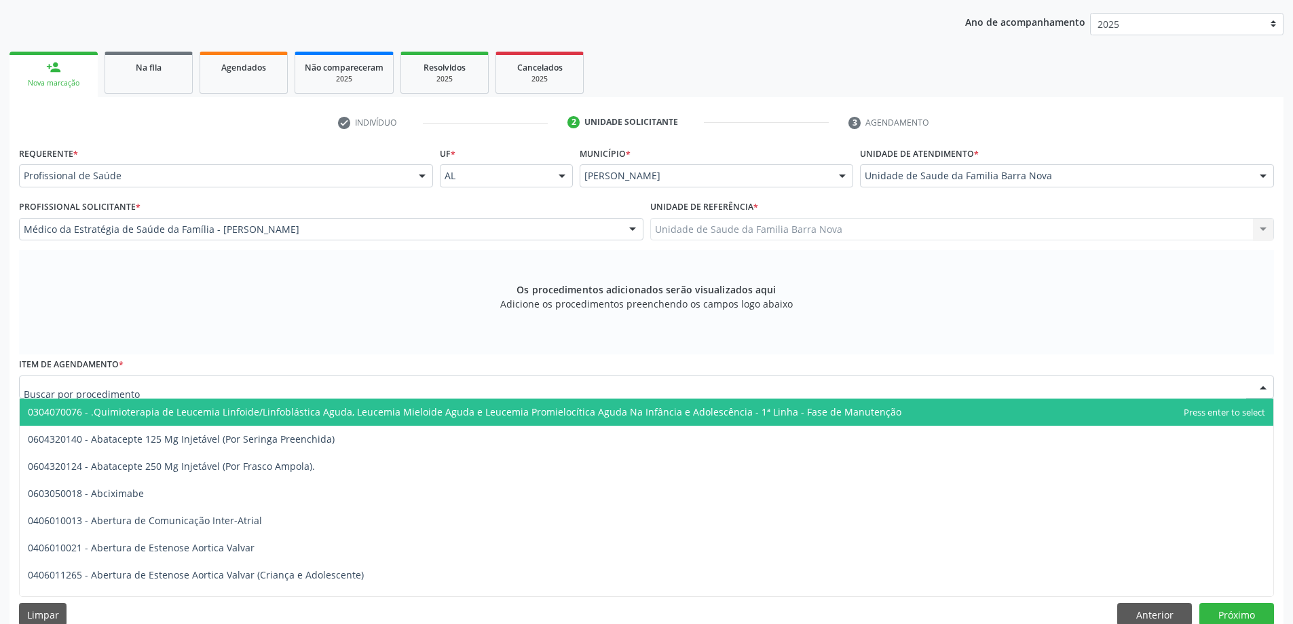
click at [490, 390] on div at bounding box center [646, 386] width 1255 height 23
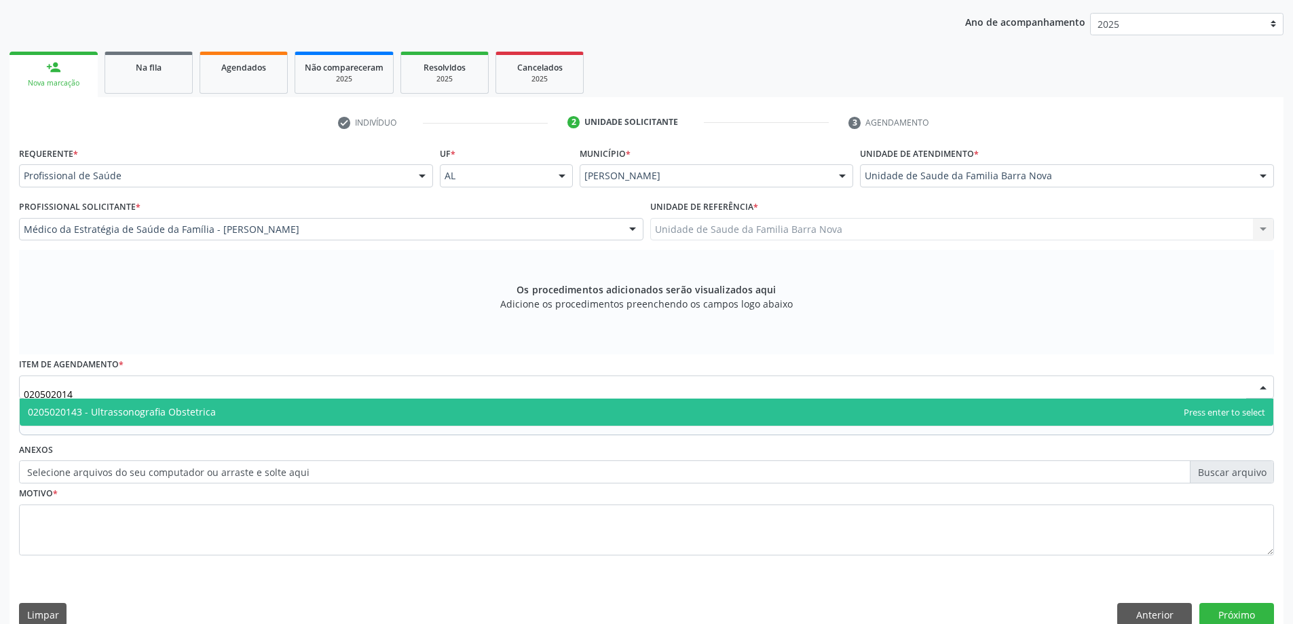
type input "0205020143"
click at [318, 415] on span "0205020143 - Ultrassonografia Obstetrica" at bounding box center [647, 411] width 1254 height 27
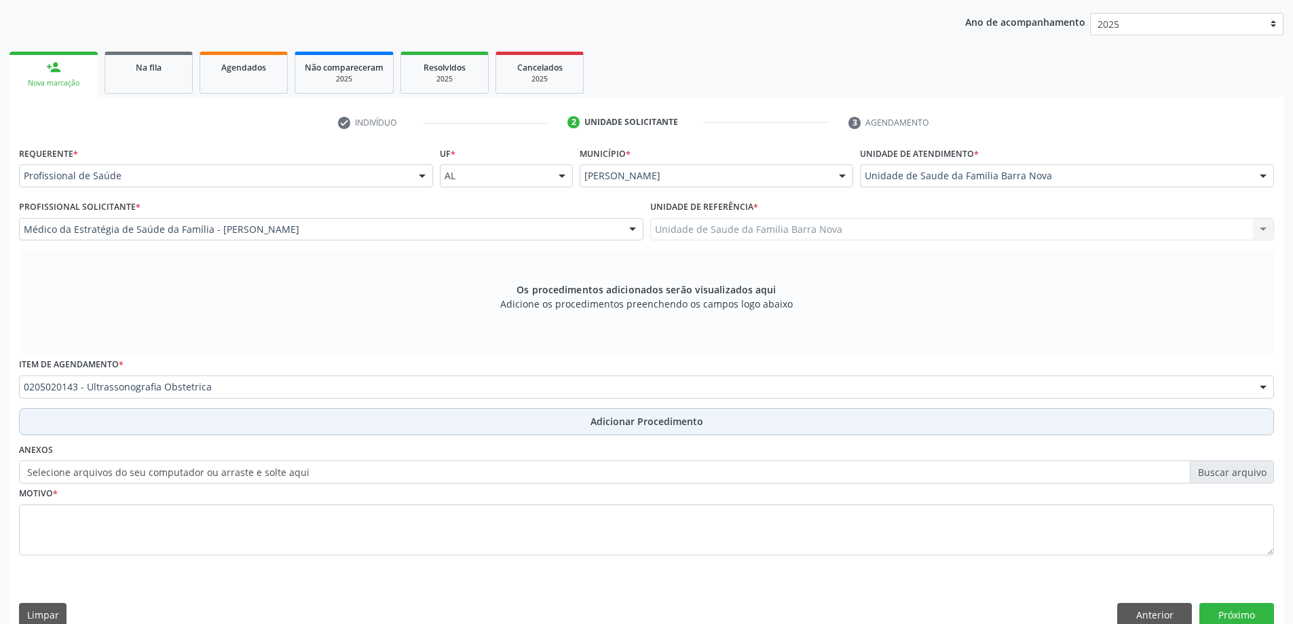
click at [549, 417] on button "Adicionar Procedimento" at bounding box center [646, 421] width 1255 height 27
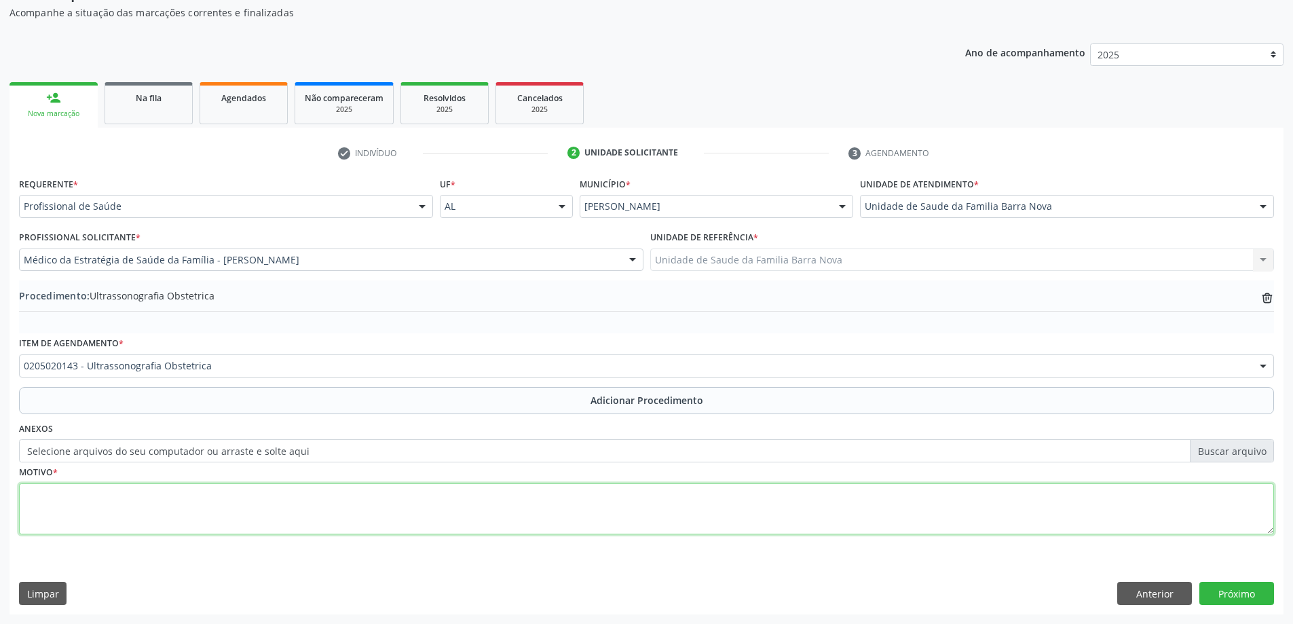
click at [300, 501] on textarea at bounding box center [646, 509] width 1255 height 52
type textarea "ROTINA DE SEGUNDO TRIMESTRE."
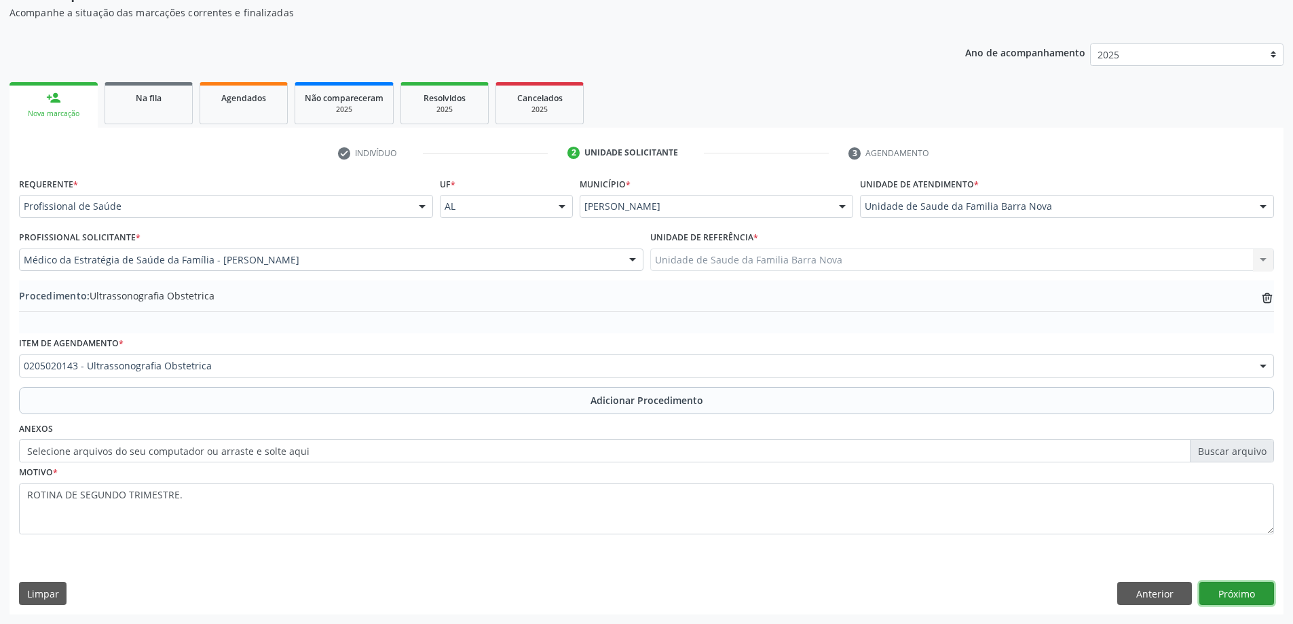
click at [1242, 594] on button "Próximo" at bounding box center [1237, 593] width 75 height 23
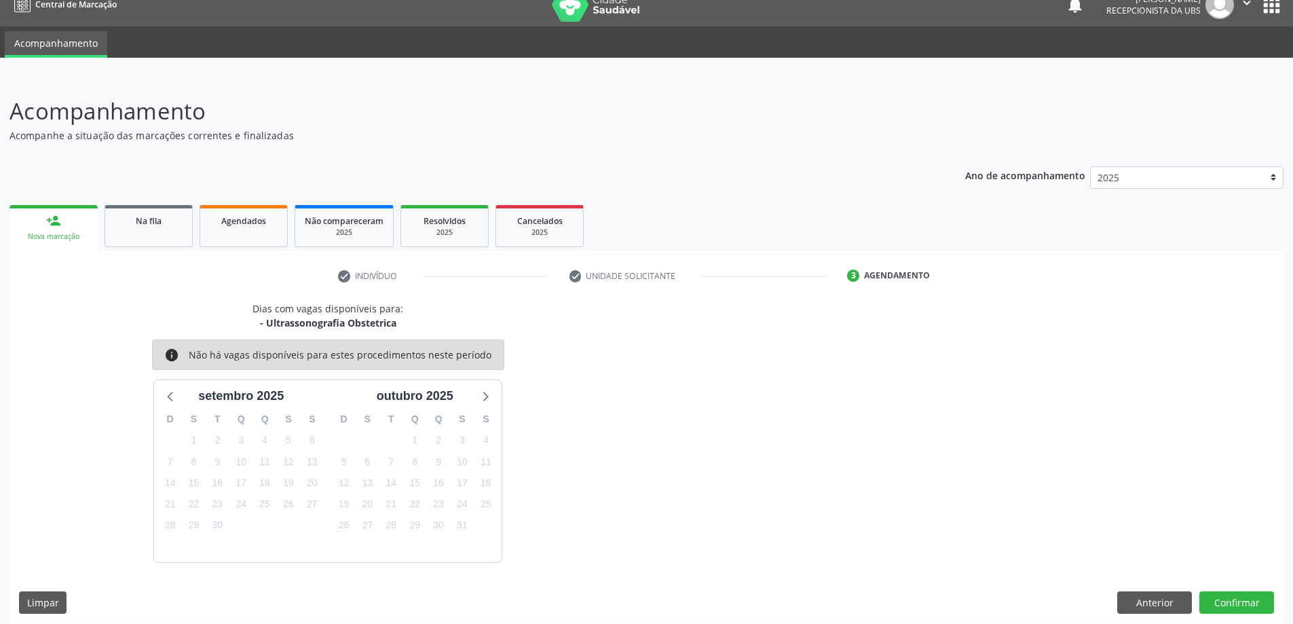
scroll to position [26, 0]
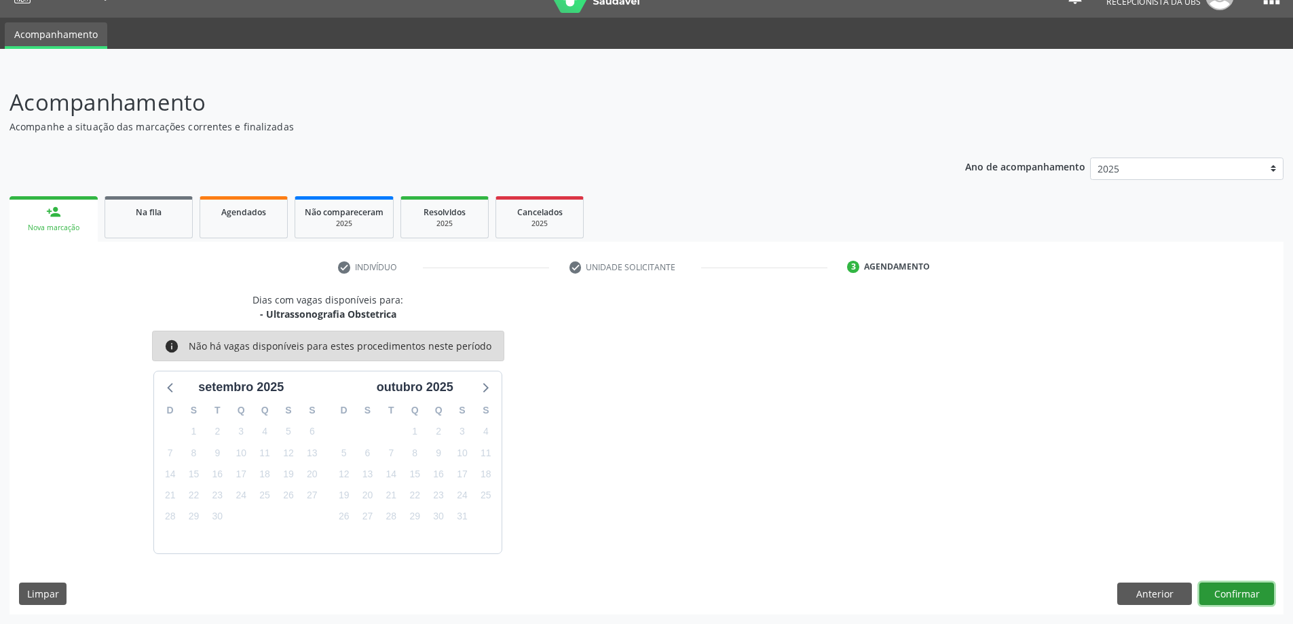
click at [1233, 594] on button "Confirmar" at bounding box center [1237, 593] width 75 height 23
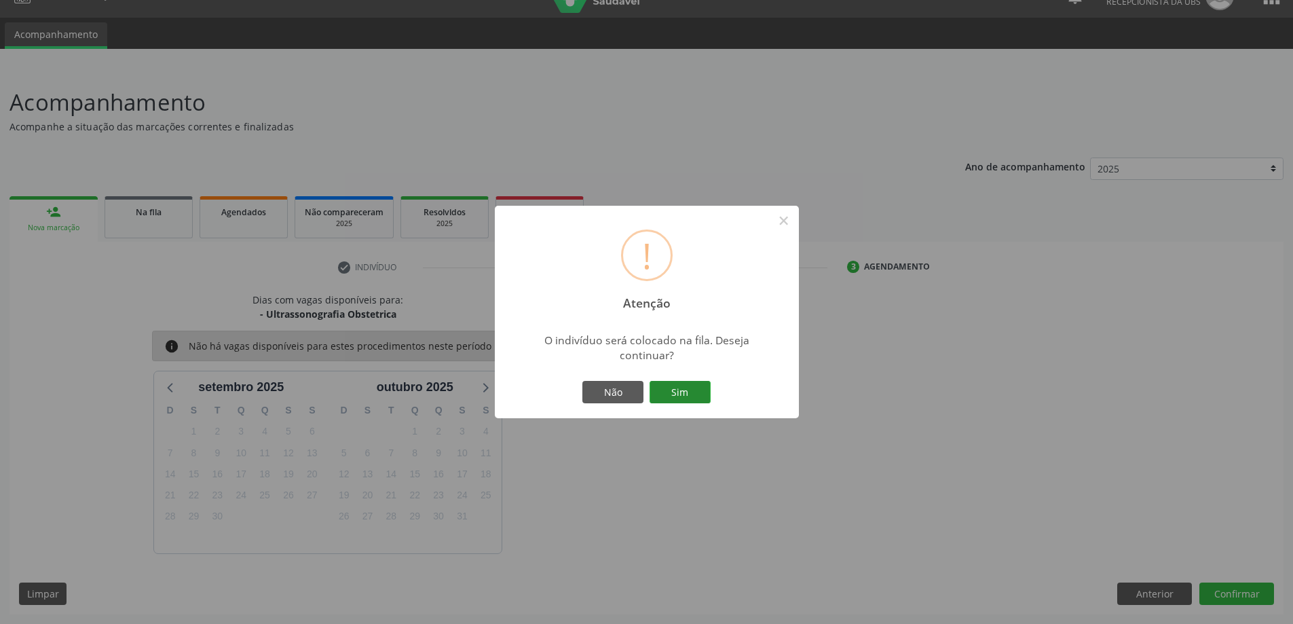
click at [676, 390] on button "Sim" at bounding box center [680, 392] width 61 height 23
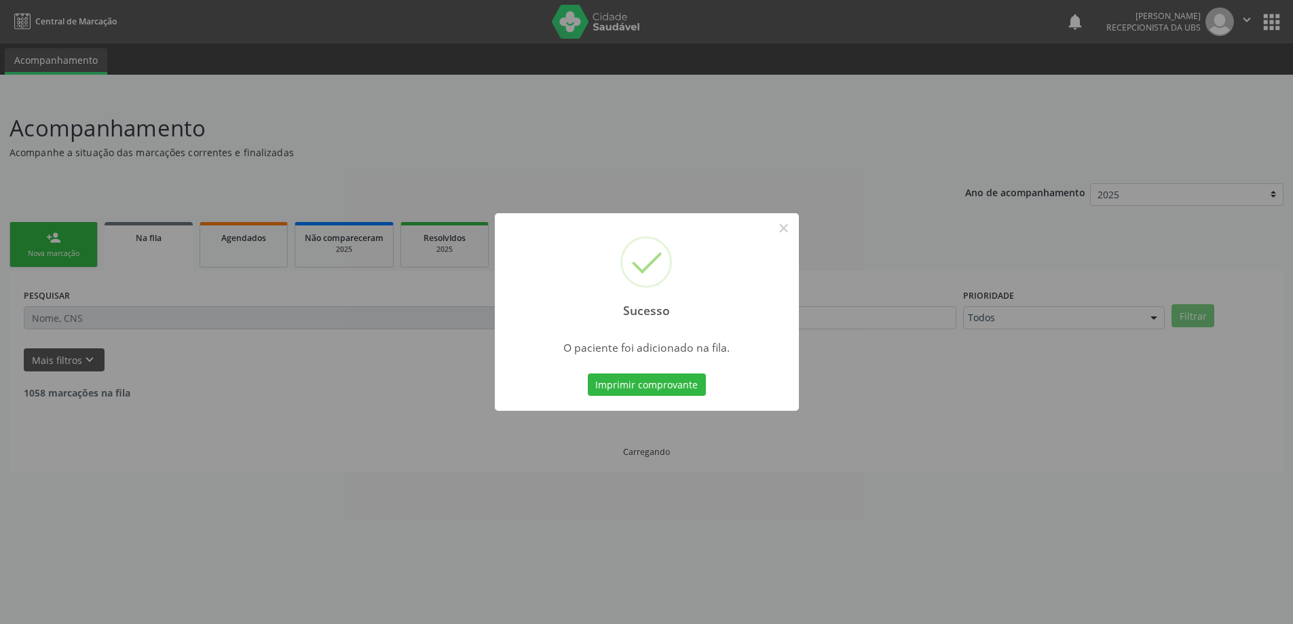
scroll to position [0, 0]
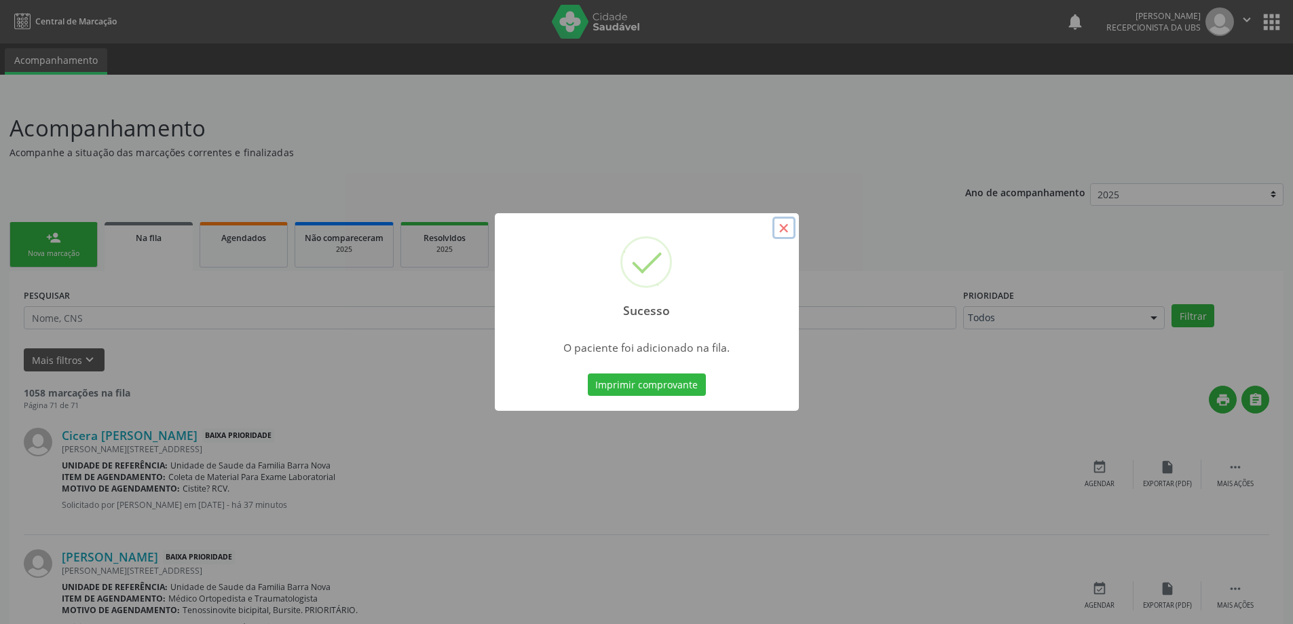
click at [780, 234] on button "×" at bounding box center [784, 228] width 23 height 23
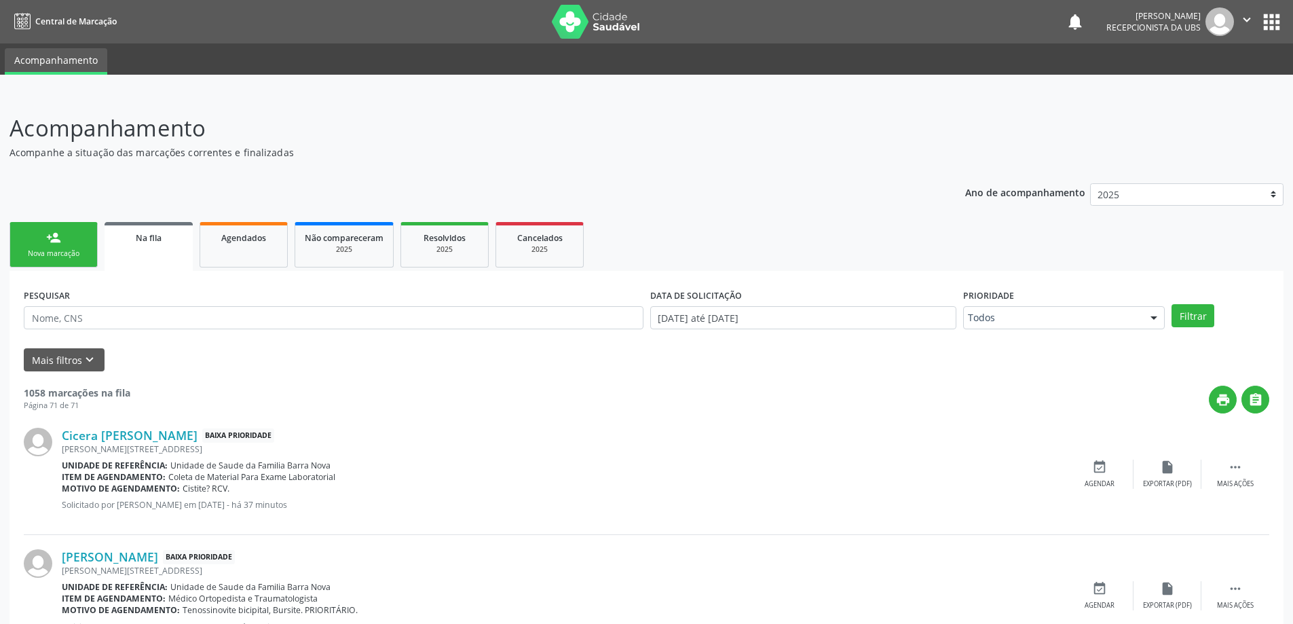
click at [45, 244] on link "person_add Nova marcação" at bounding box center [54, 244] width 88 height 45
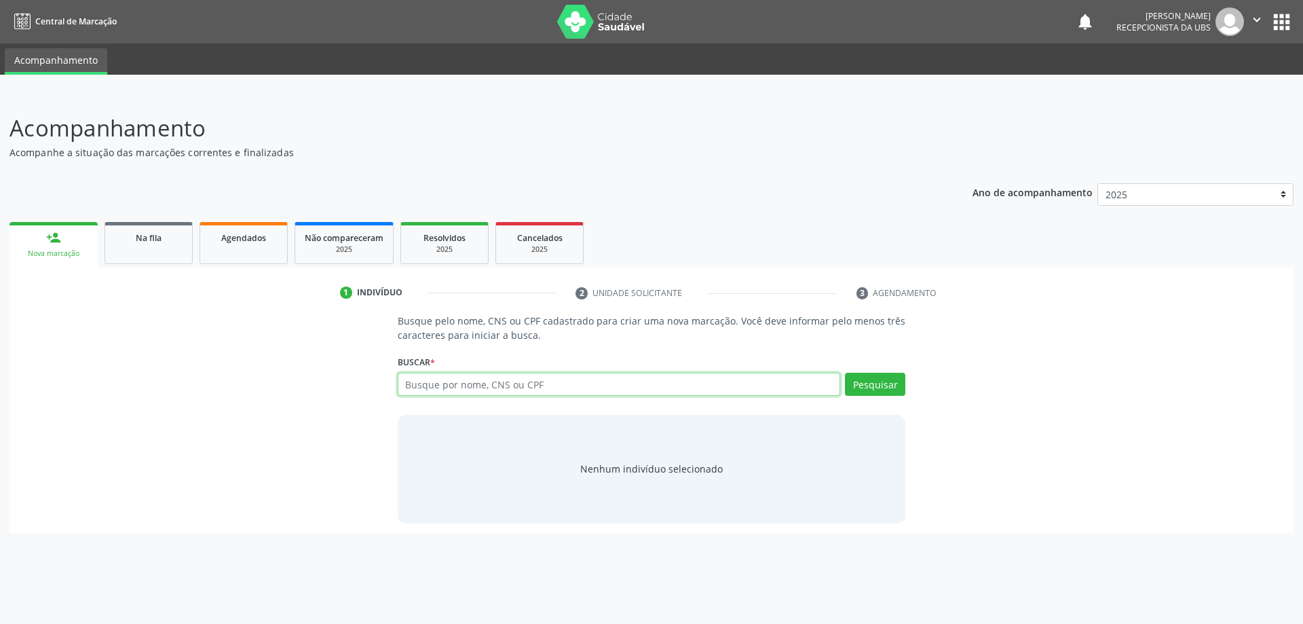
click at [449, 394] on input "text" at bounding box center [619, 384] width 443 height 23
type input "700105998049016"
click at [878, 389] on button "Pesquisar" at bounding box center [875, 384] width 60 height 23
type input "700105998049016"
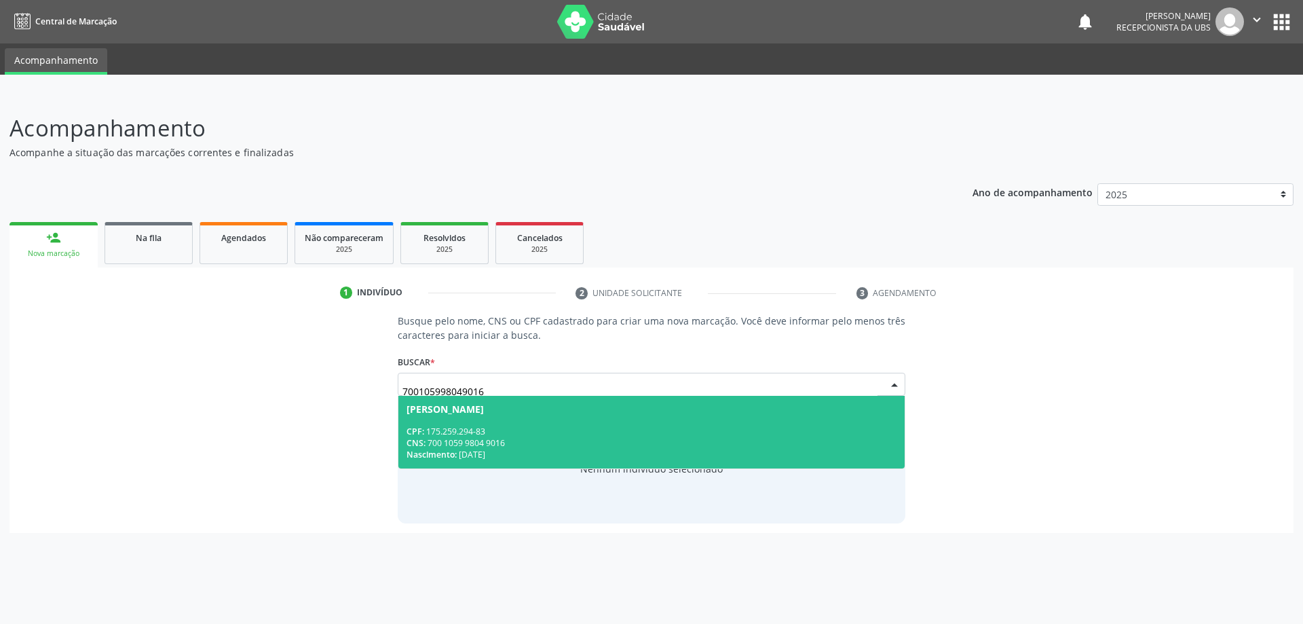
click at [616, 430] on div "CPF: 175.259.294-83" at bounding box center [652, 432] width 491 height 12
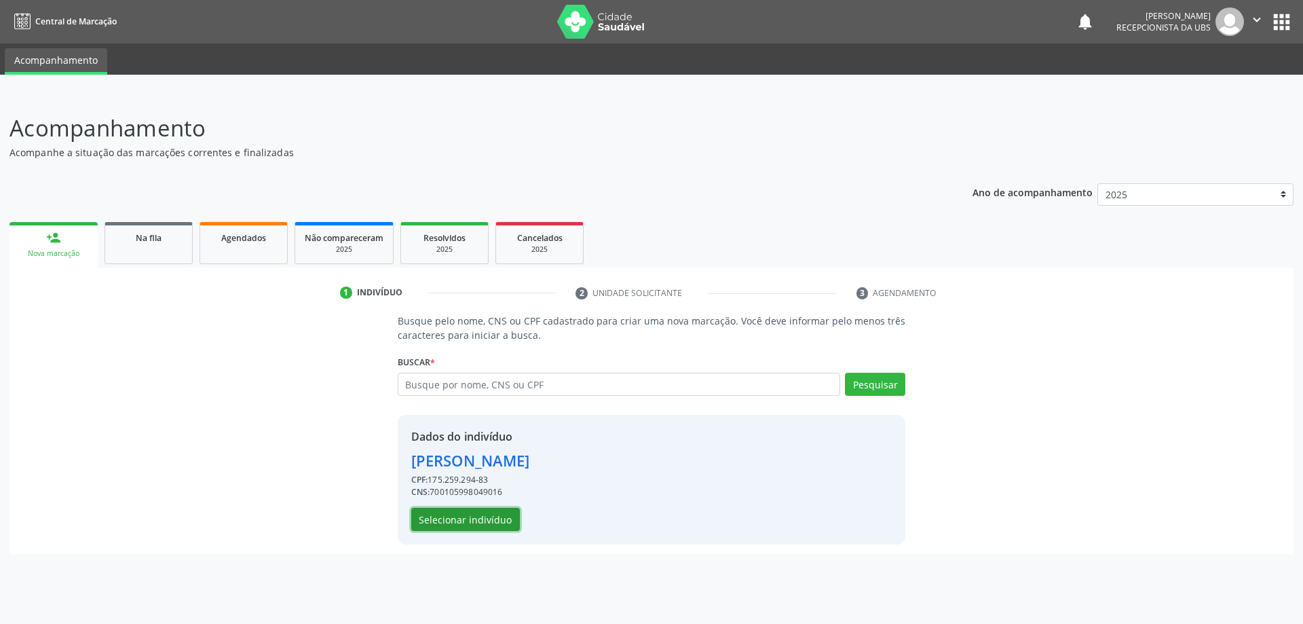
click at [473, 521] on button "Selecionar indivíduo" at bounding box center [465, 519] width 109 height 23
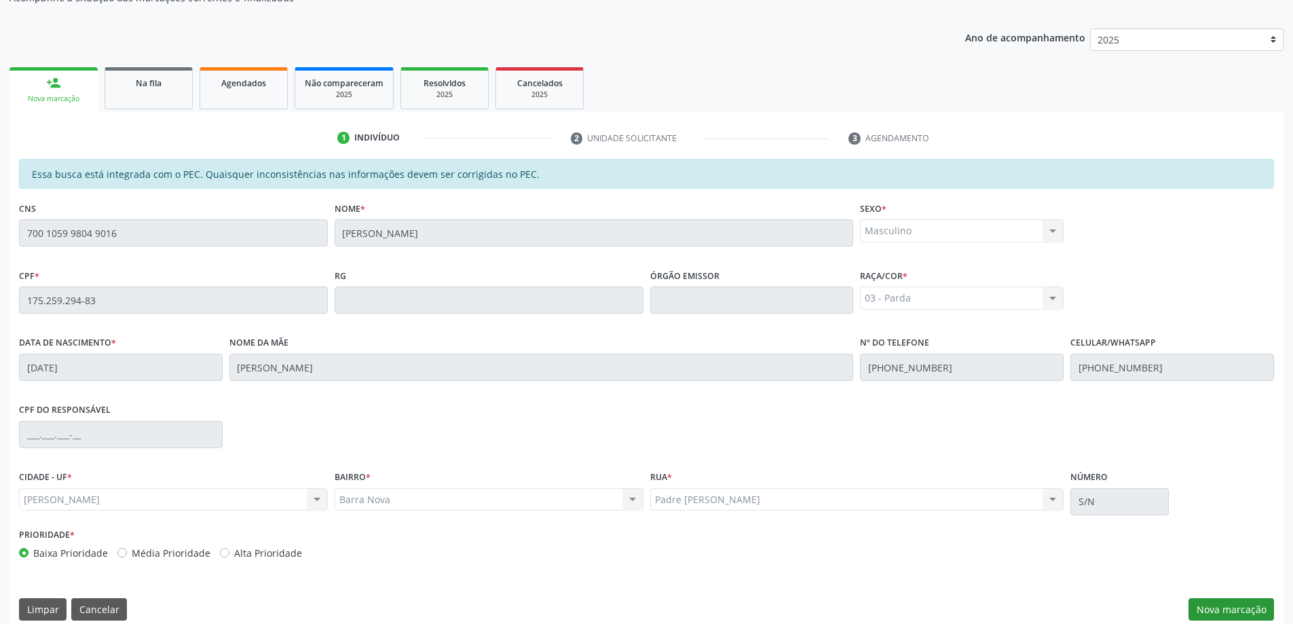
scroll to position [170, 0]
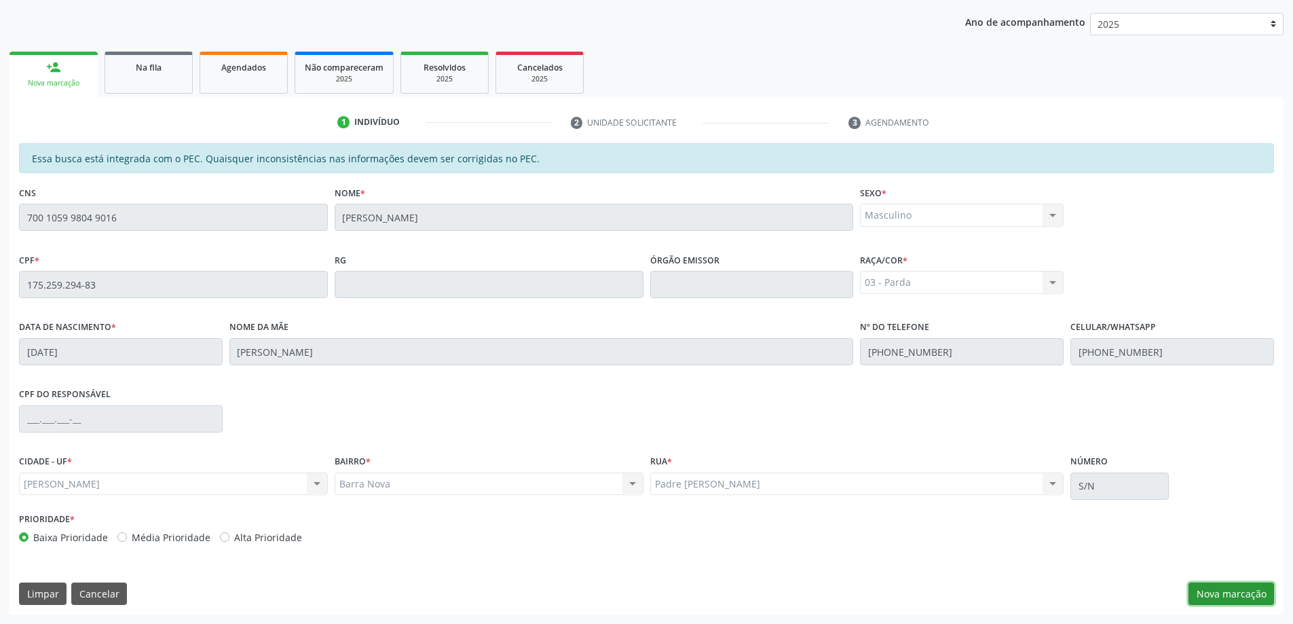
click at [1233, 592] on button "Nova marcação" at bounding box center [1232, 593] width 86 height 23
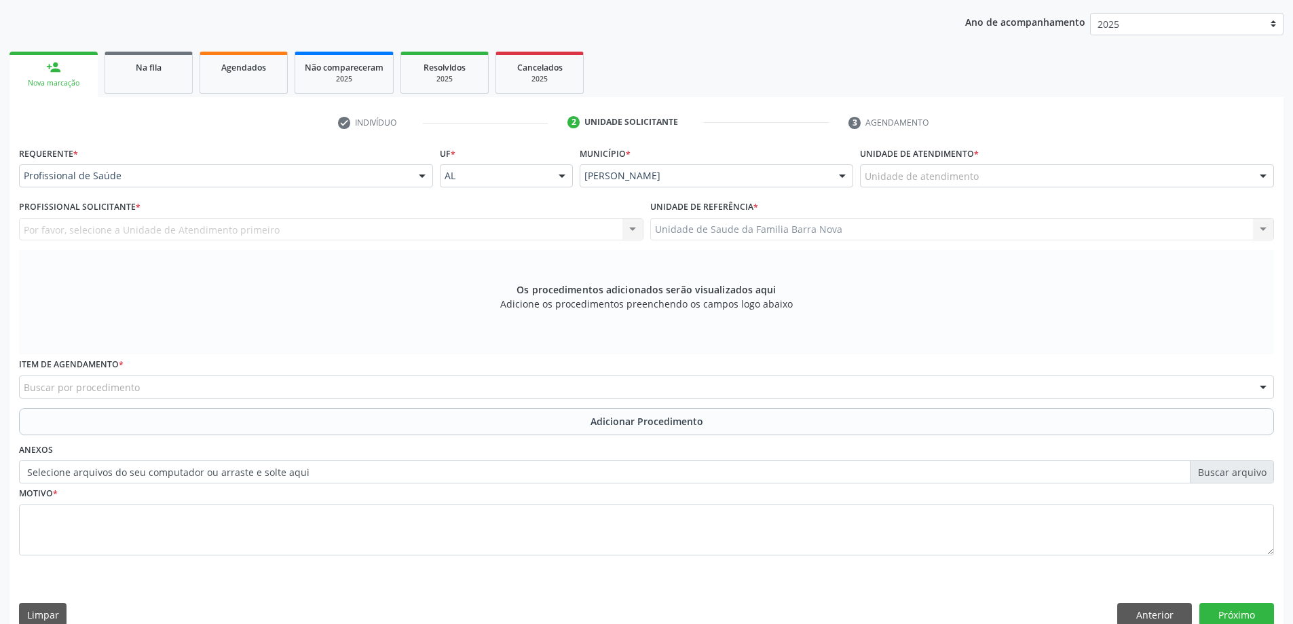
click at [969, 166] on div "Unidade de atendimento" at bounding box center [1067, 175] width 414 height 23
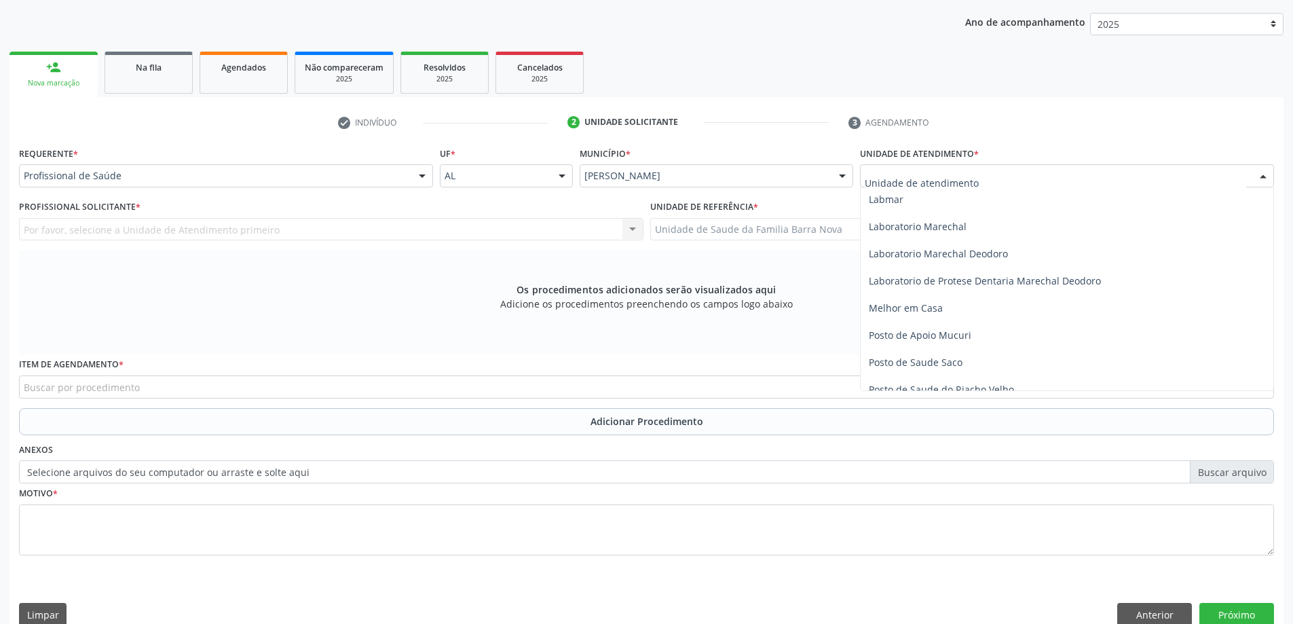
scroll to position [611, 0]
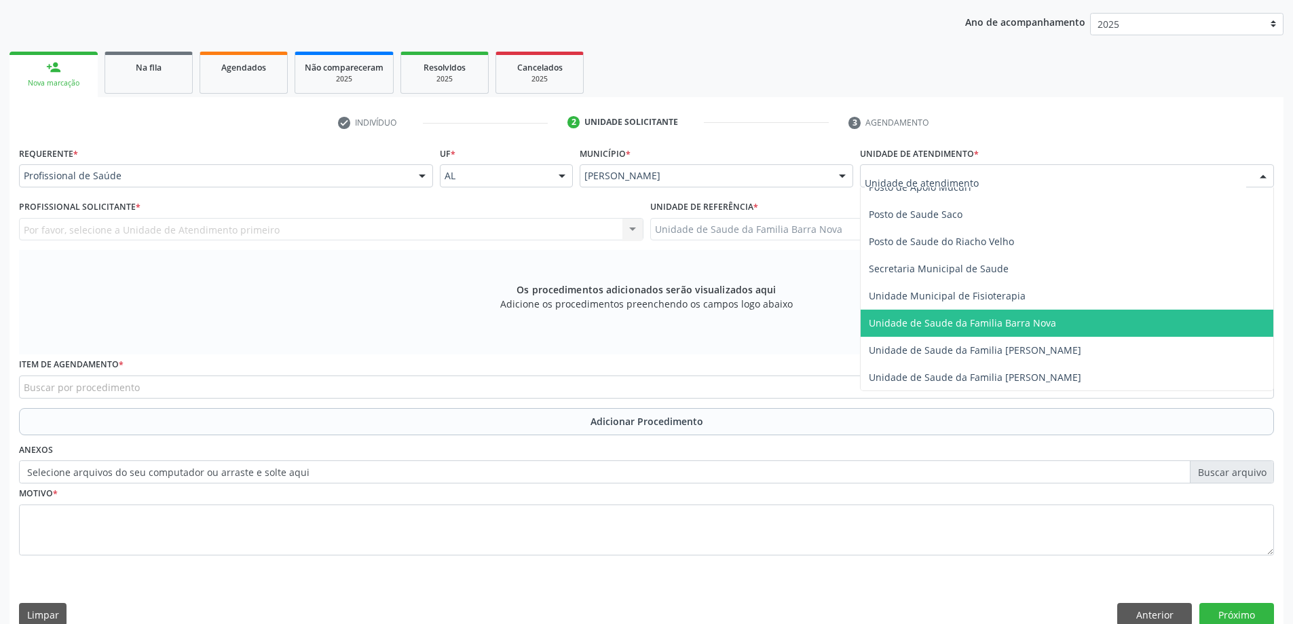
click at [1026, 327] on span "Unidade de Saude da Familia Barra Nova" at bounding box center [962, 322] width 187 height 13
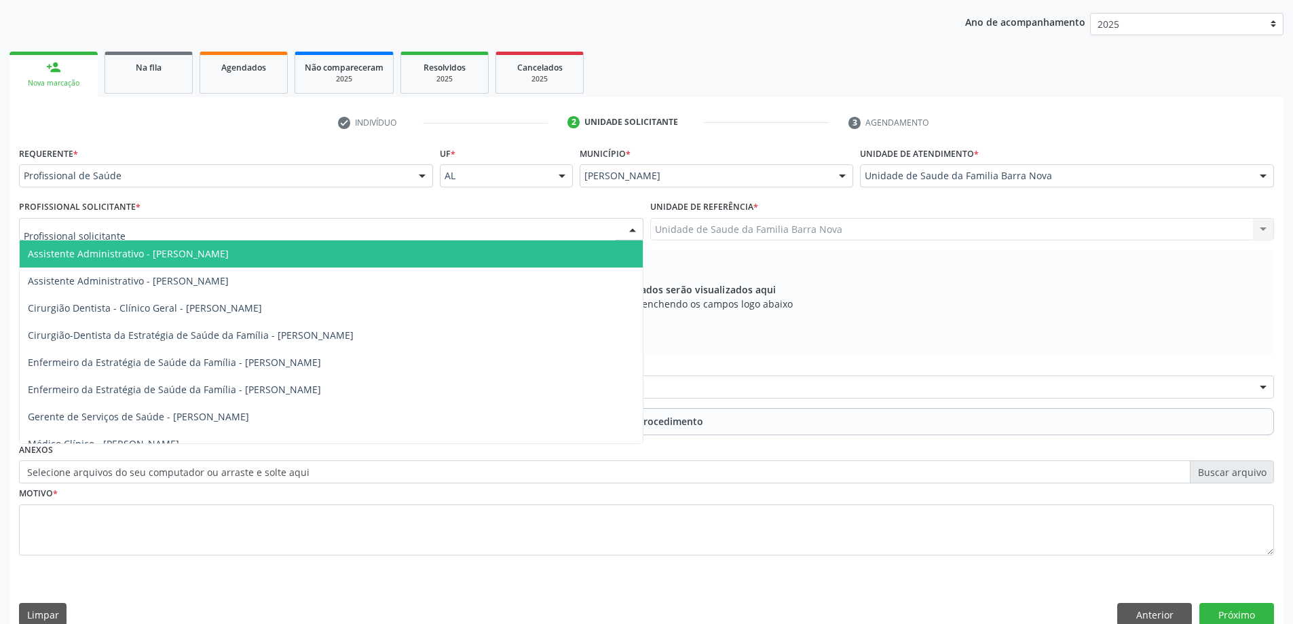
click at [350, 234] on div at bounding box center [331, 229] width 625 height 23
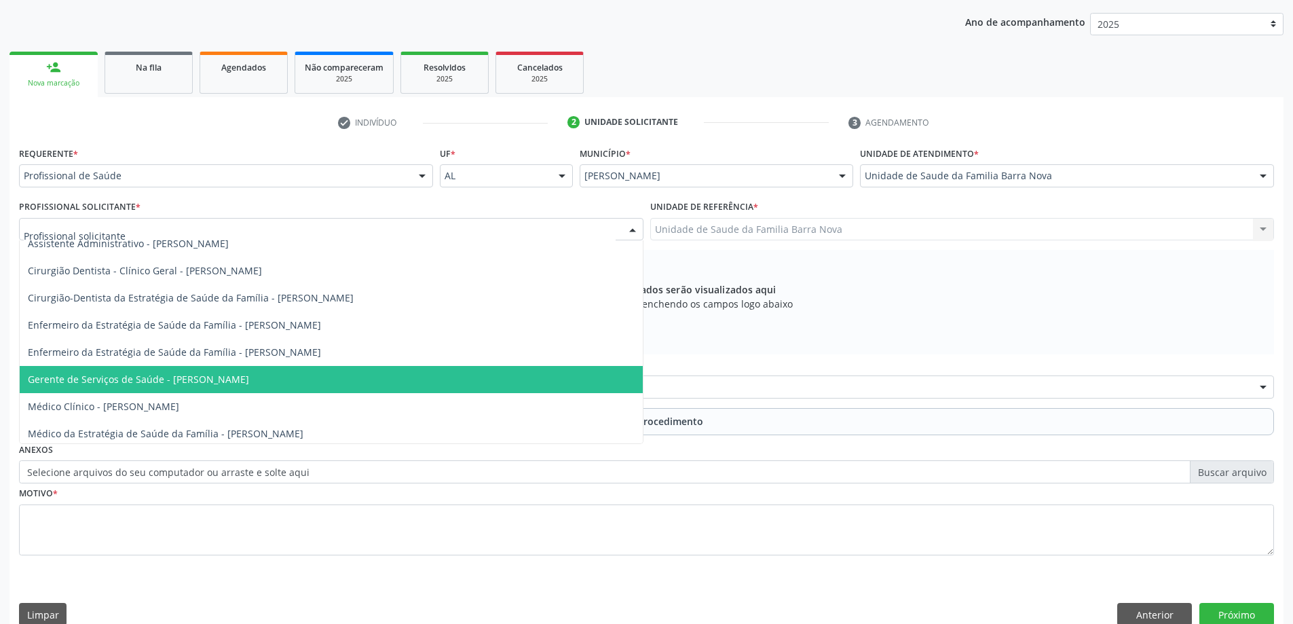
scroll to position [96, 0]
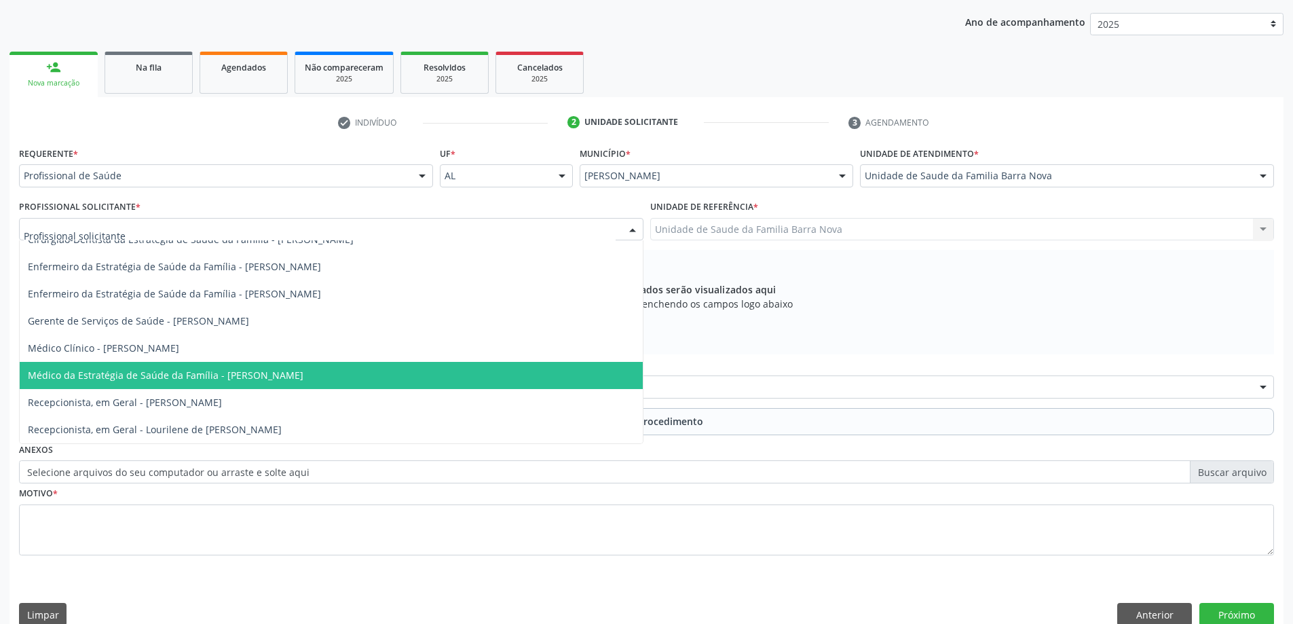
click at [279, 379] on span "Médico da Estratégia de Saúde da Família - [PERSON_NAME]" at bounding box center [166, 375] width 276 height 13
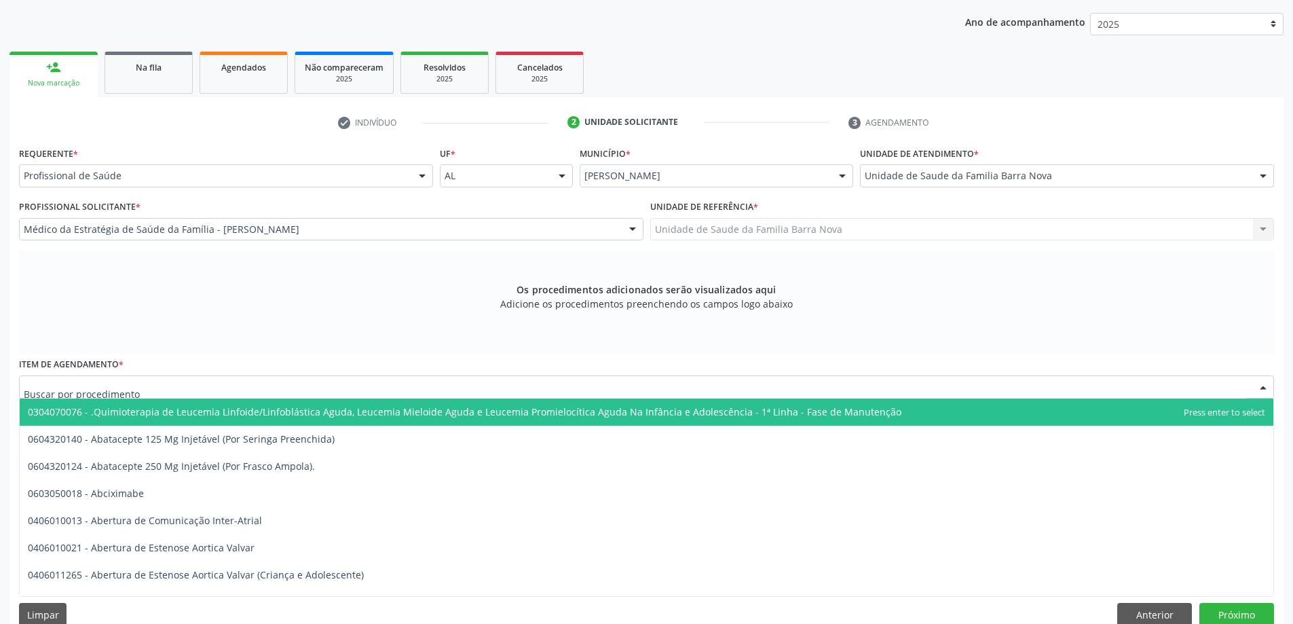
click at [485, 386] on div at bounding box center [646, 386] width 1255 height 23
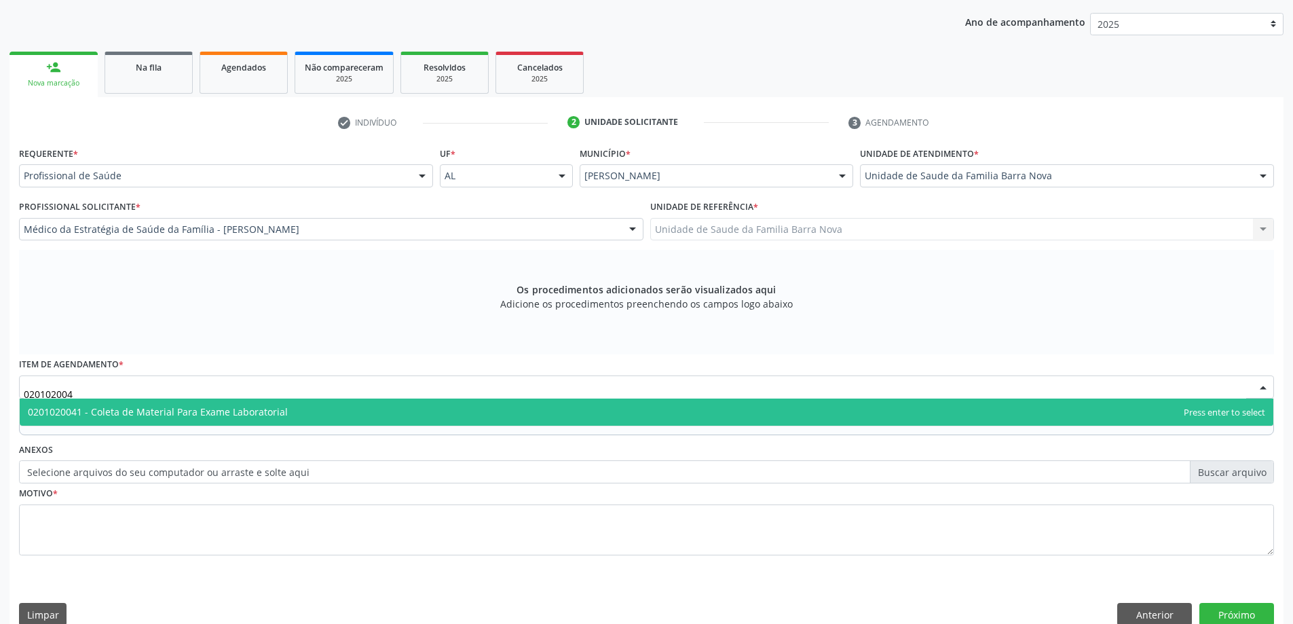
type input "0201020041"
click at [399, 415] on span "0201020041 - Coleta de Material Para Exame Laboratorial" at bounding box center [647, 411] width 1254 height 27
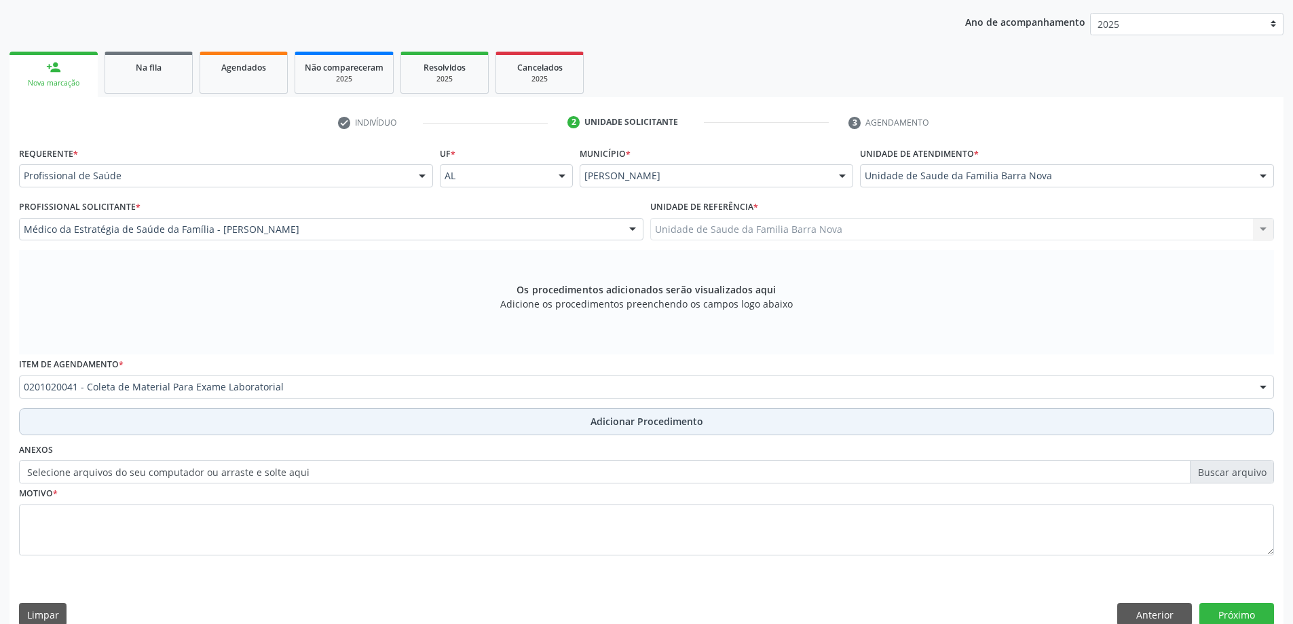
click at [692, 424] on span "Adicionar Procedimento" at bounding box center [647, 421] width 113 height 14
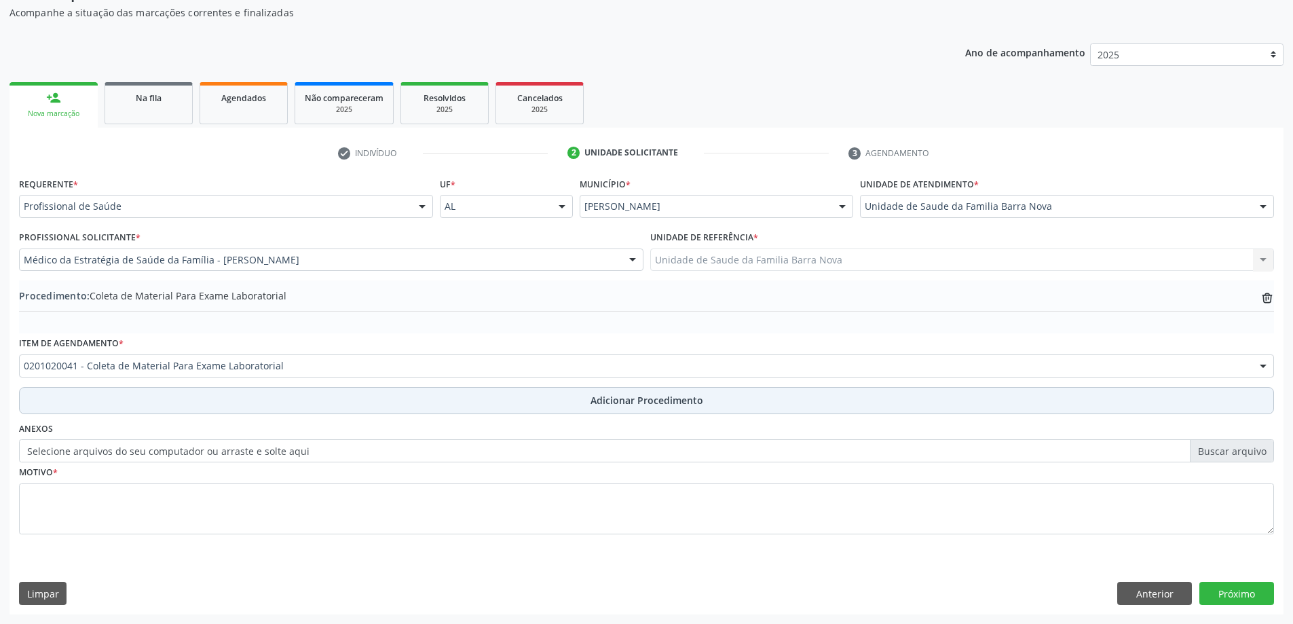
scroll to position [140, 0]
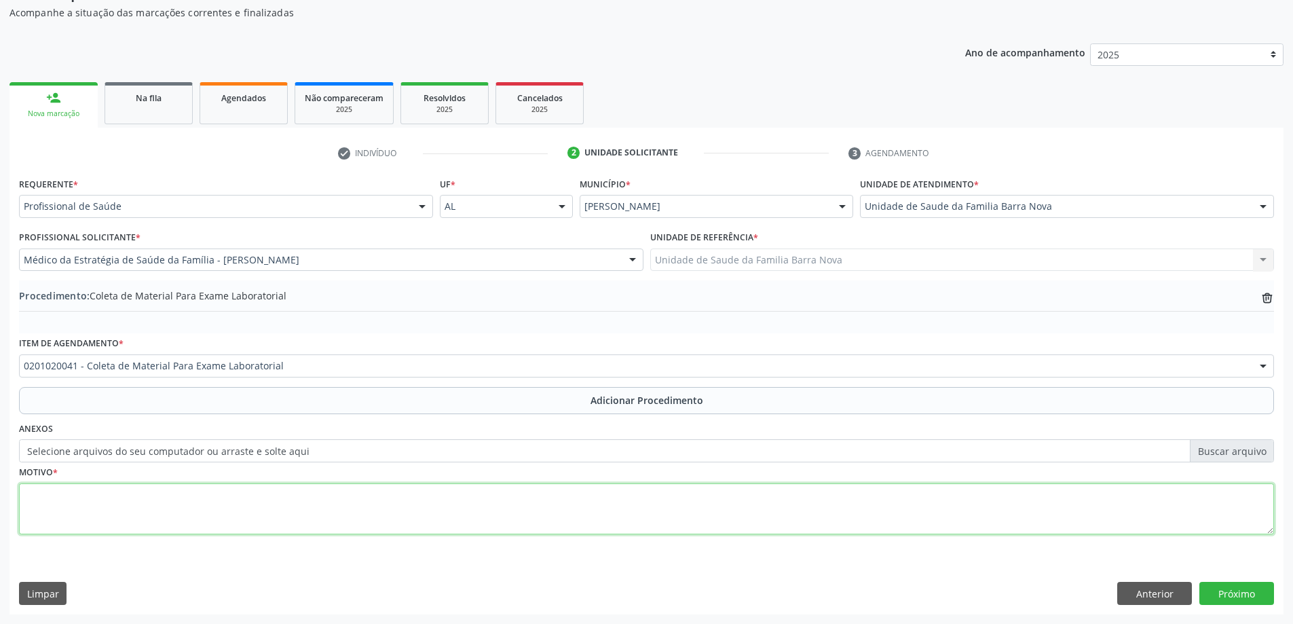
click at [300, 513] on textarea at bounding box center [646, 509] width 1255 height 52
click at [30, 494] on textarea "aRBOVIROSE" at bounding box center [646, 509] width 1255 height 52
click at [87, 496] on textarea "ARBOVIROSE" at bounding box center [646, 509] width 1255 height 52
type textarea "ARBOVIROSE?"
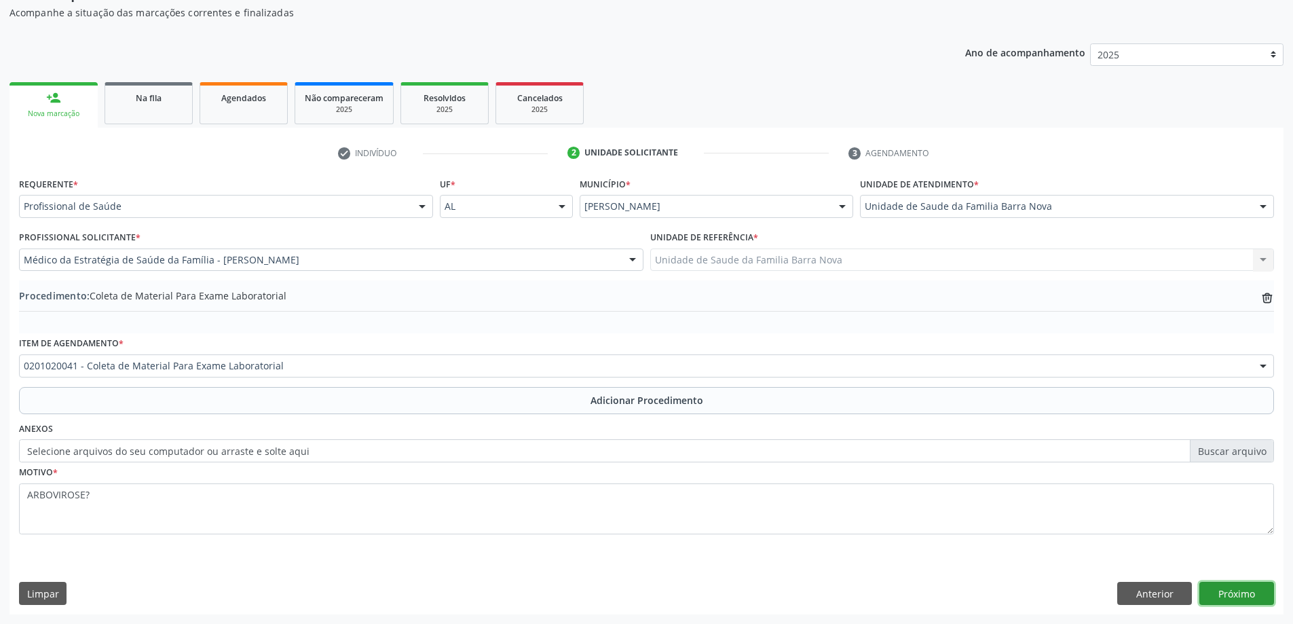
click at [1252, 589] on button "Próximo" at bounding box center [1237, 593] width 75 height 23
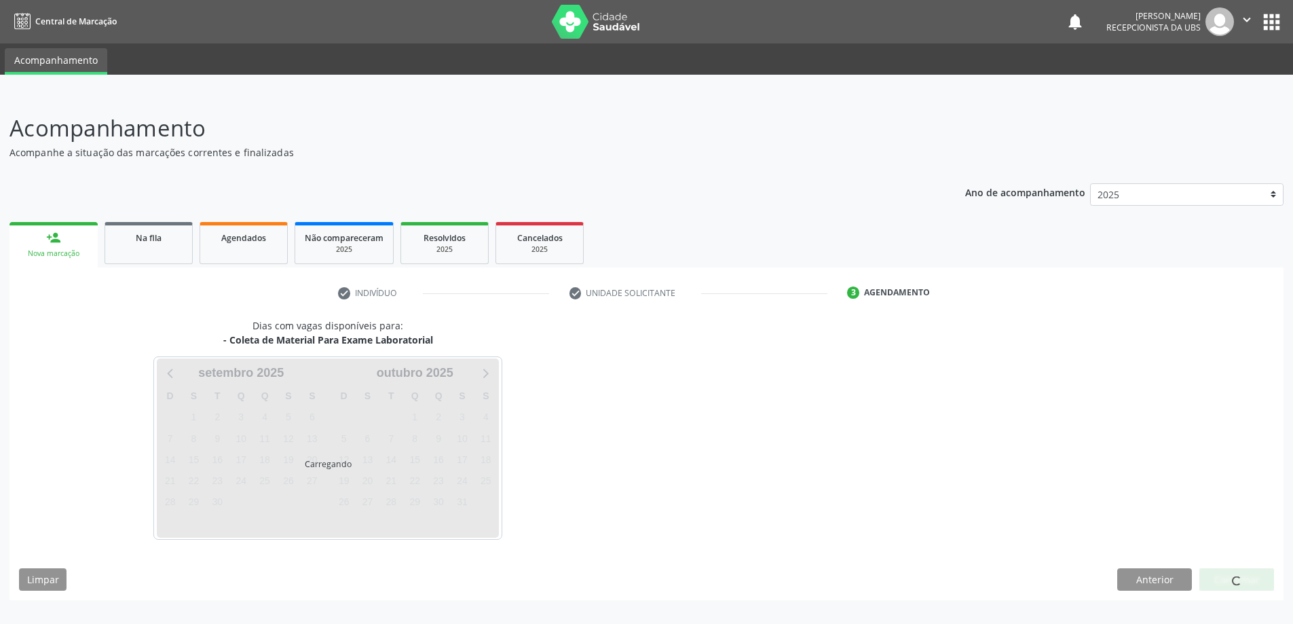
scroll to position [0, 0]
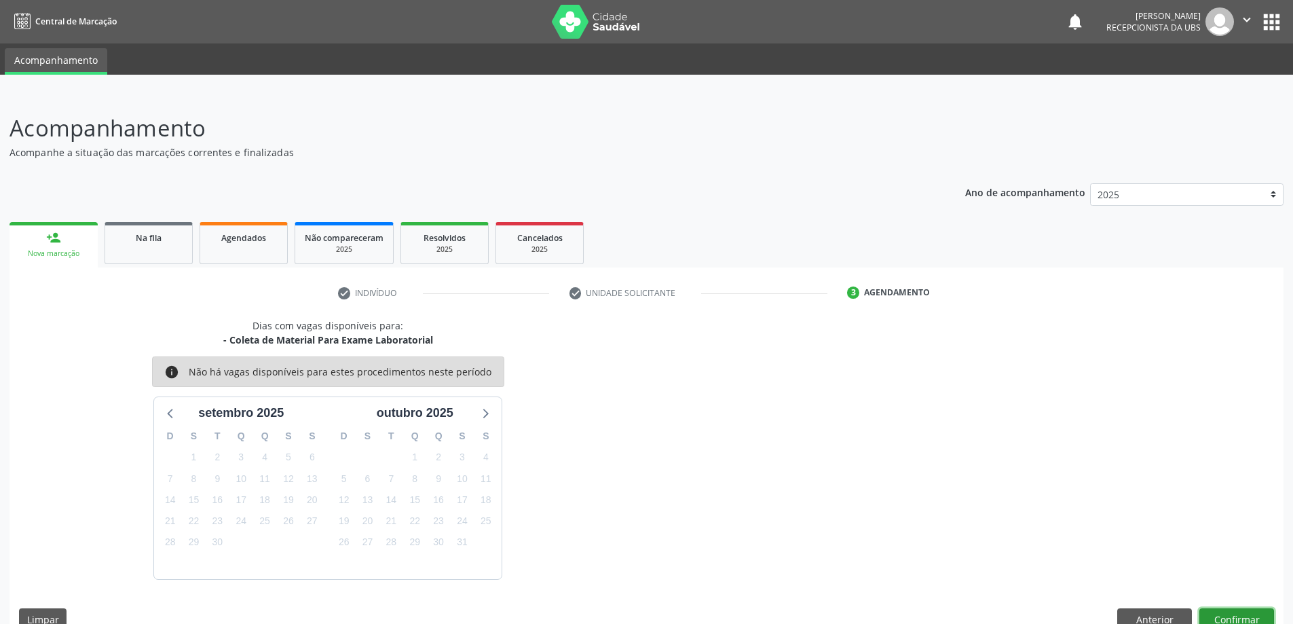
click at [1233, 617] on button "Confirmar" at bounding box center [1237, 619] width 75 height 23
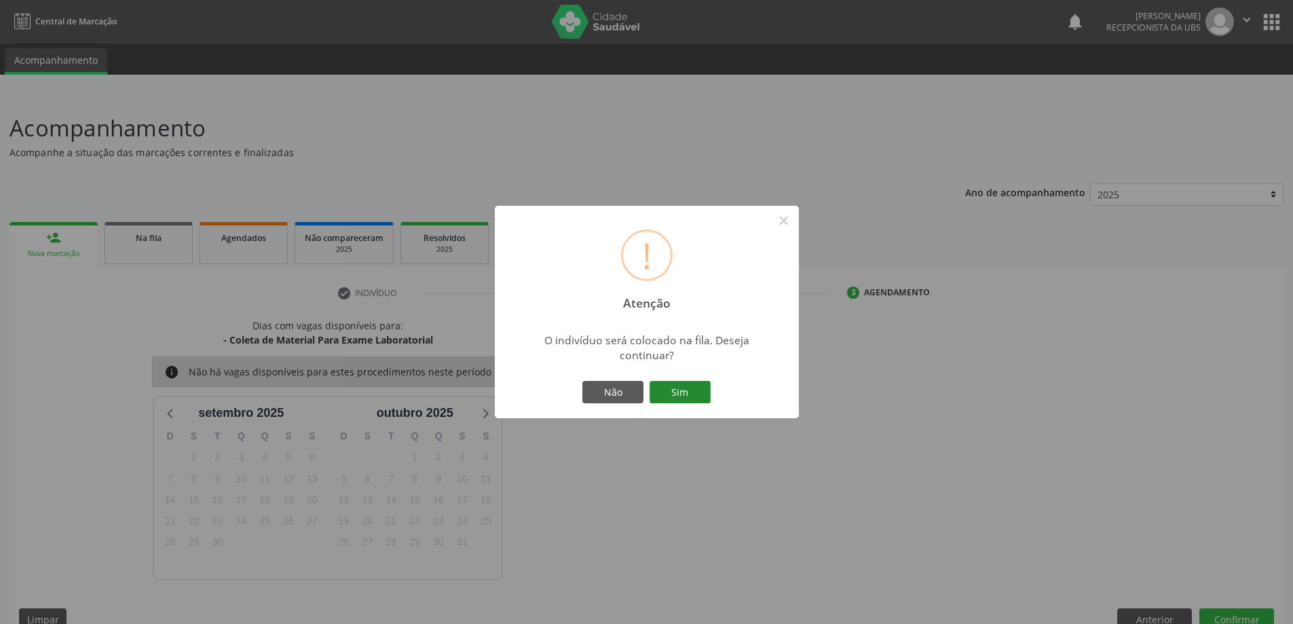
click at [692, 394] on button "Sim" at bounding box center [680, 392] width 61 height 23
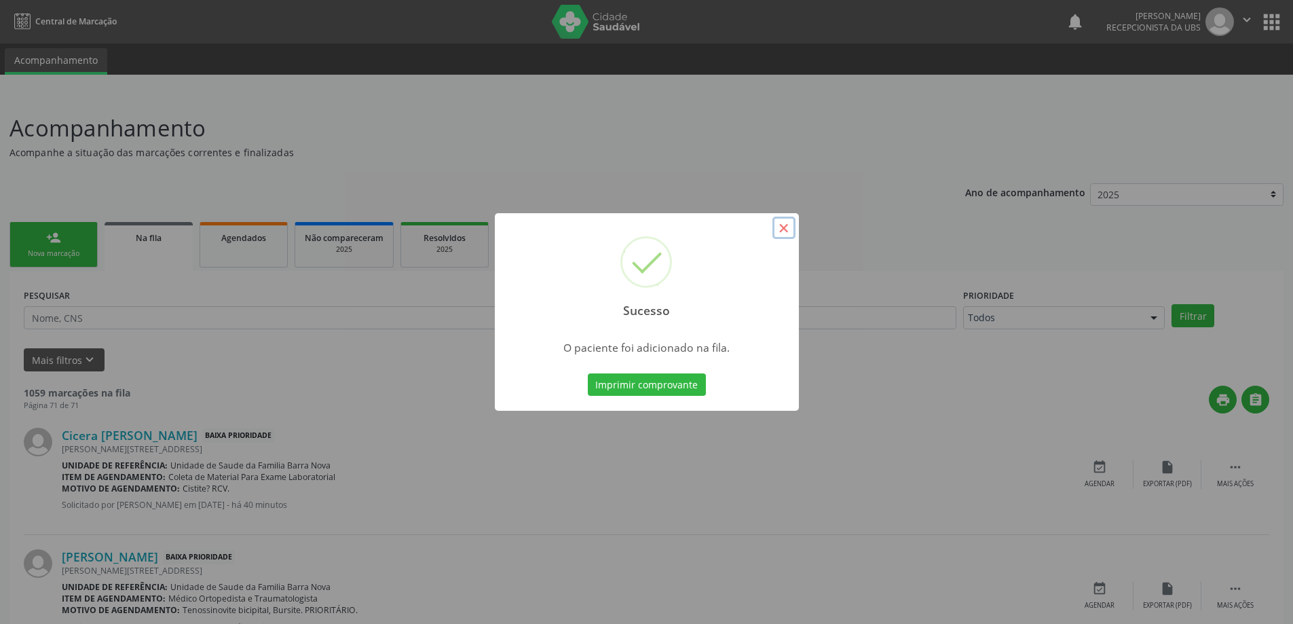
click at [784, 231] on button "×" at bounding box center [784, 228] width 23 height 23
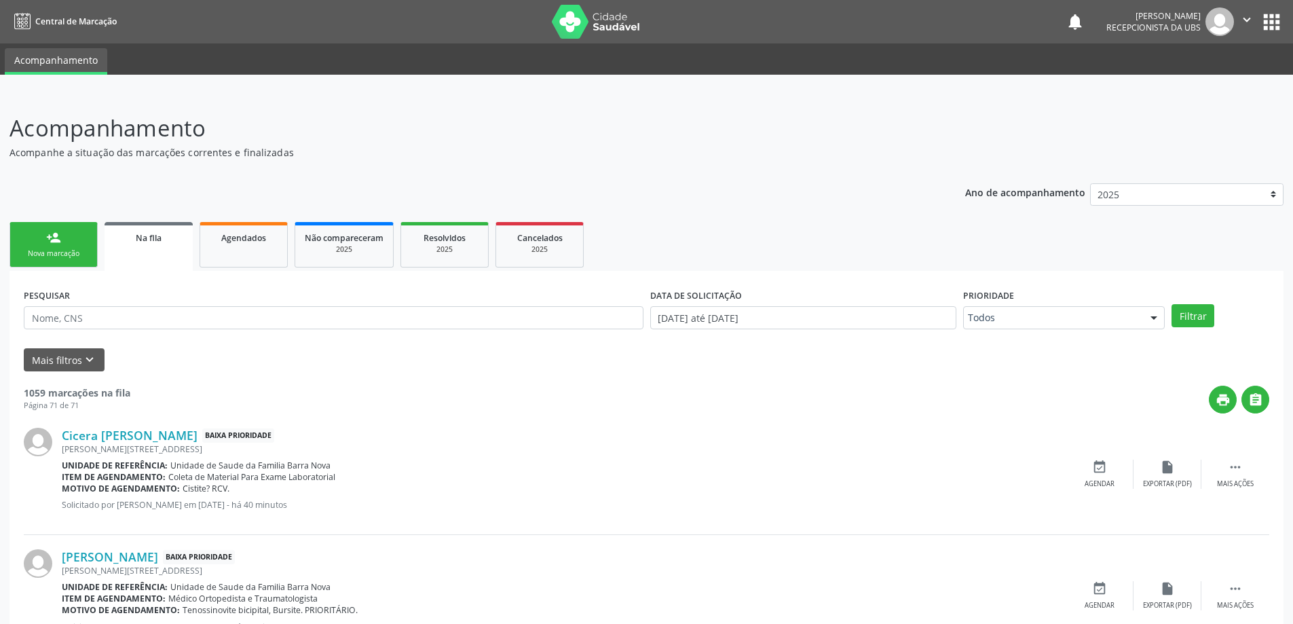
click at [50, 249] on div "Nova marcação" at bounding box center [54, 253] width 68 height 10
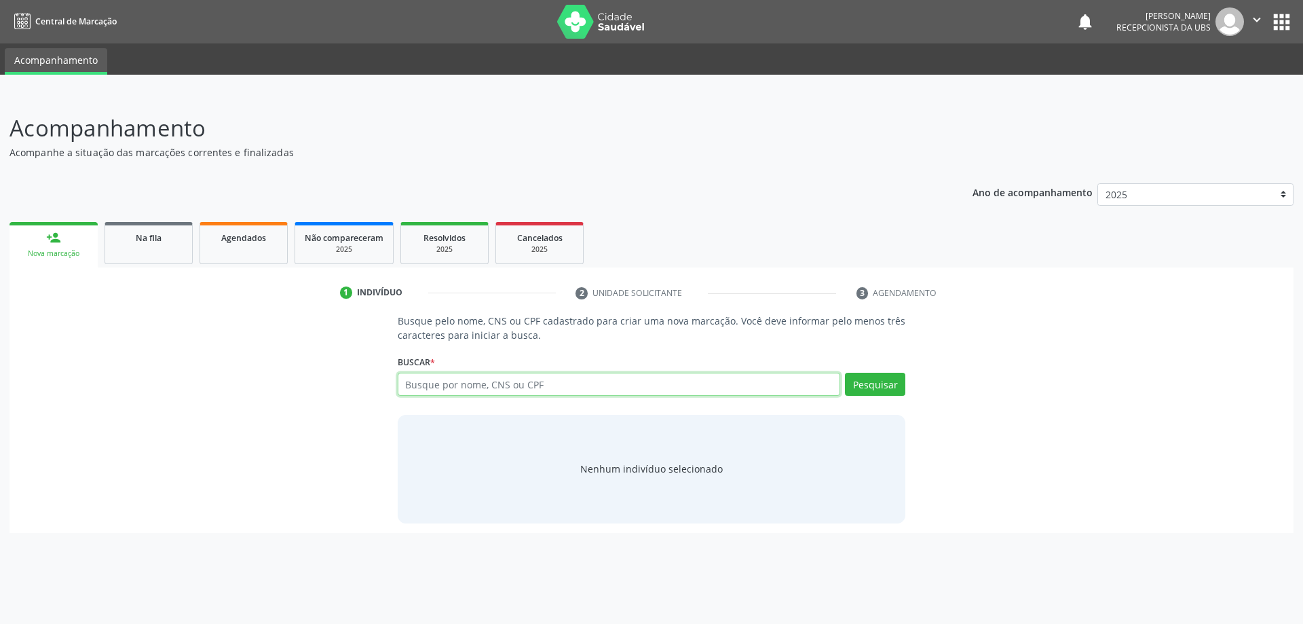
click at [481, 383] on input "text" at bounding box center [619, 384] width 443 height 23
type input "706406692755182"
click at [868, 391] on button "Pesquisar" at bounding box center [875, 384] width 60 height 23
type input "706406692755182"
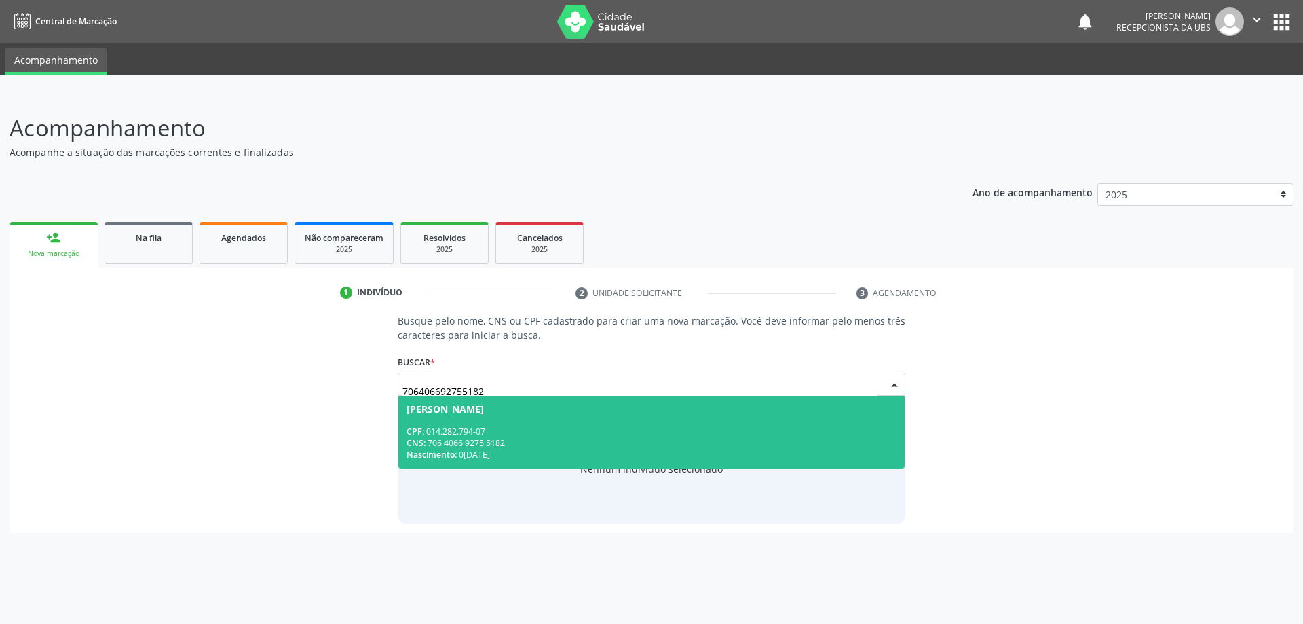
click at [538, 445] on div "CNS: 706 4066 9275 5182" at bounding box center [652, 443] width 491 height 12
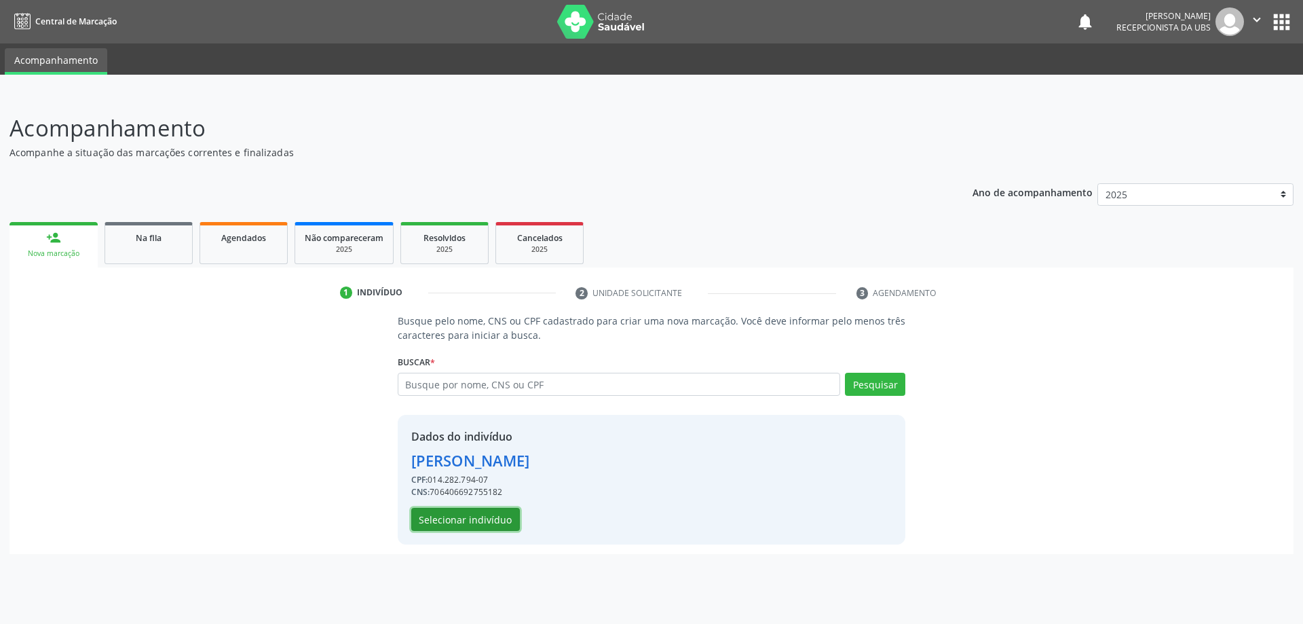
click at [491, 516] on button "Selecionar indivíduo" at bounding box center [465, 519] width 109 height 23
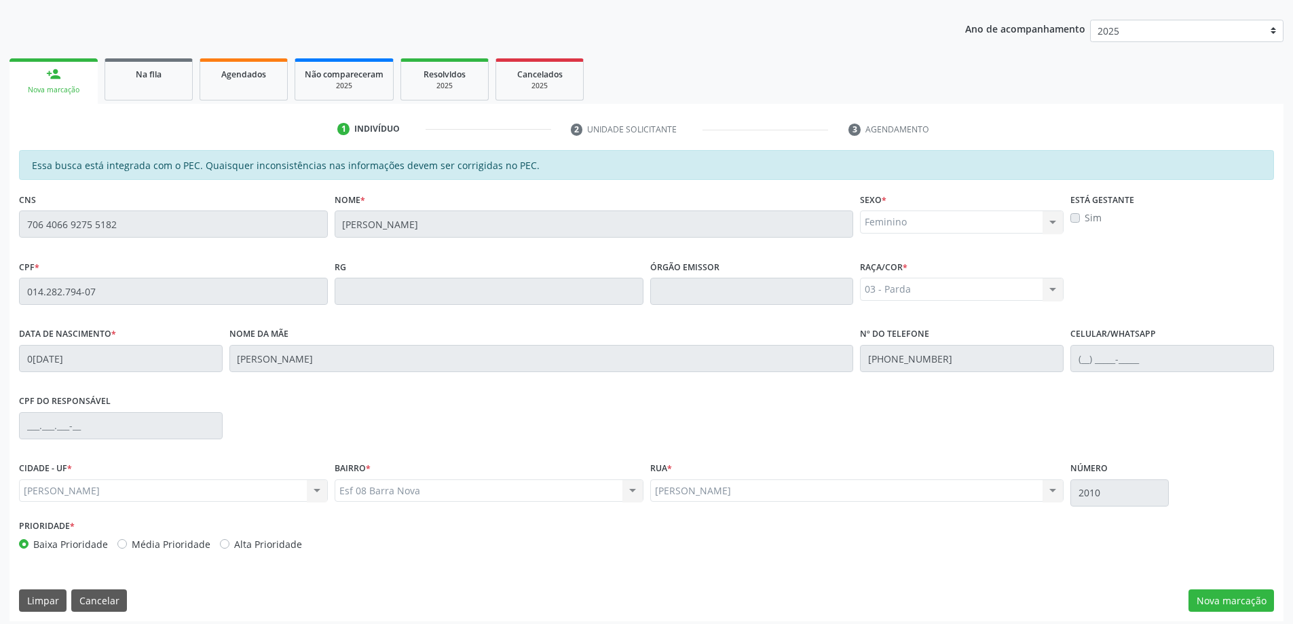
scroll to position [170, 0]
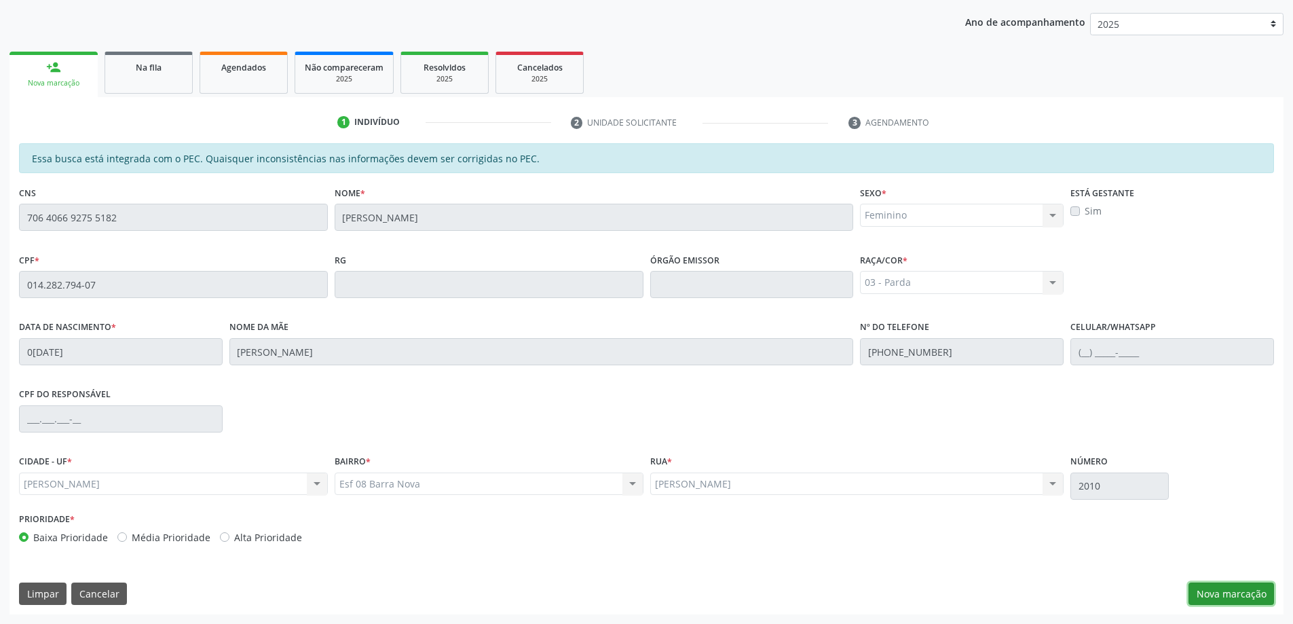
click at [1223, 593] on button "Nova marcação" at bounding box center [1232, 593] width 86 height 23
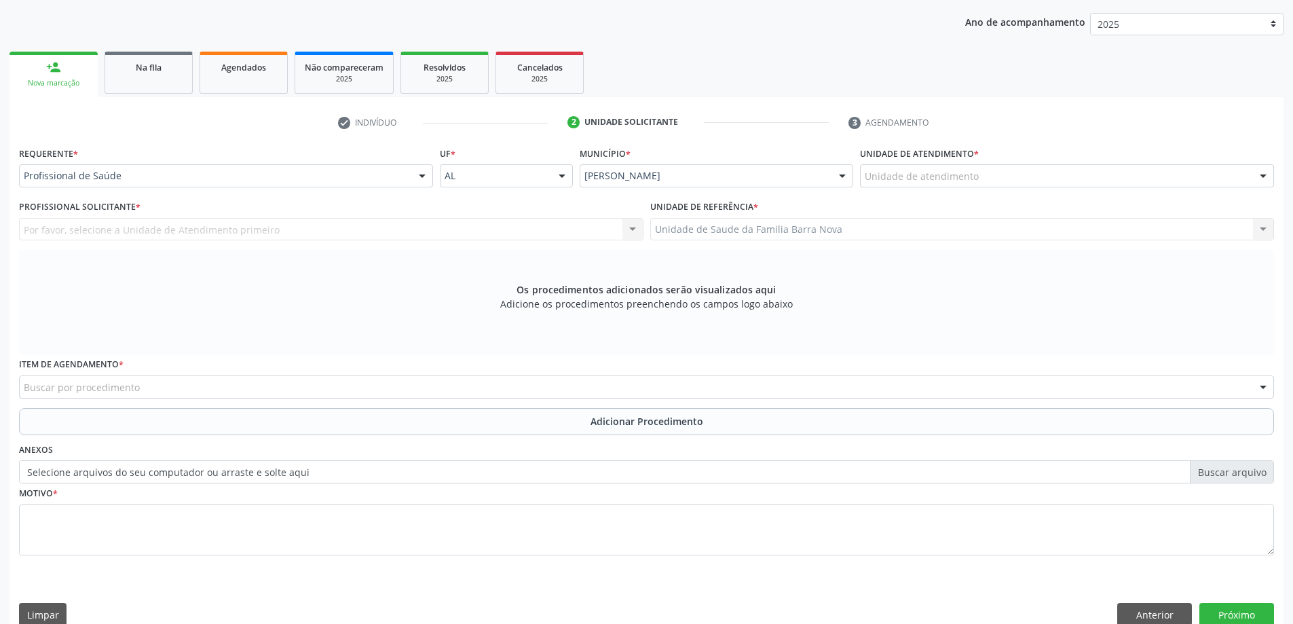
click at [1044, 179] on div "Unidade de atendimento" at bounding box center [1067, 175] width 414 height 23
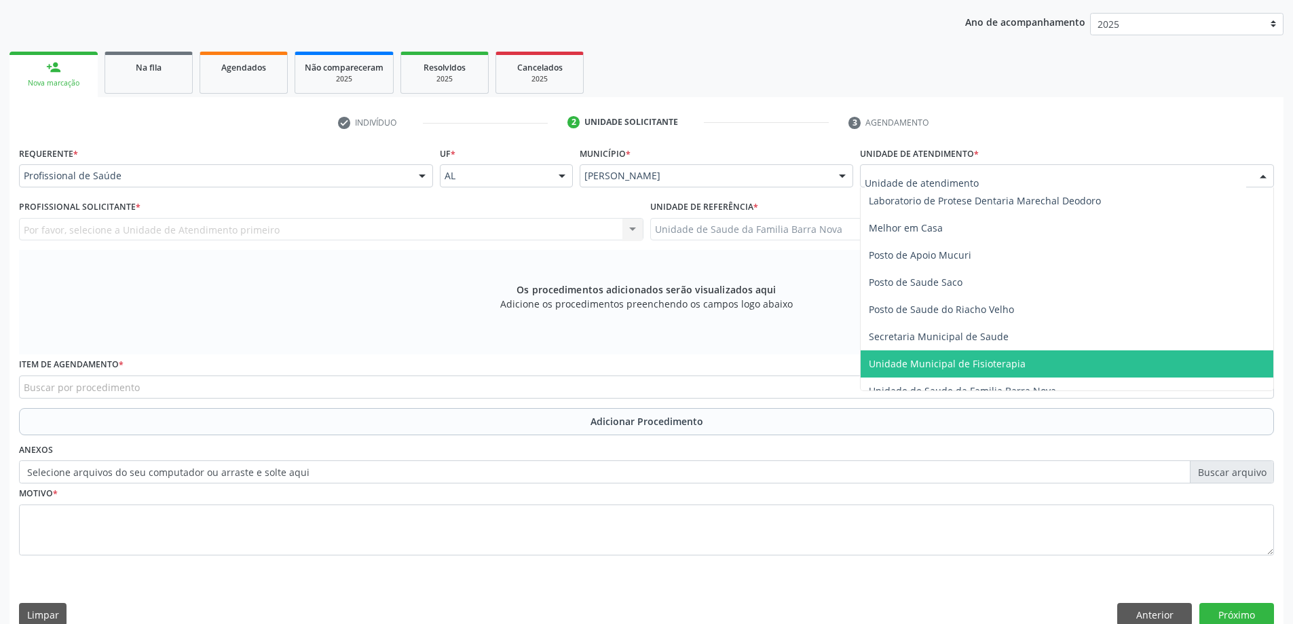
scroll to position [611, 0]
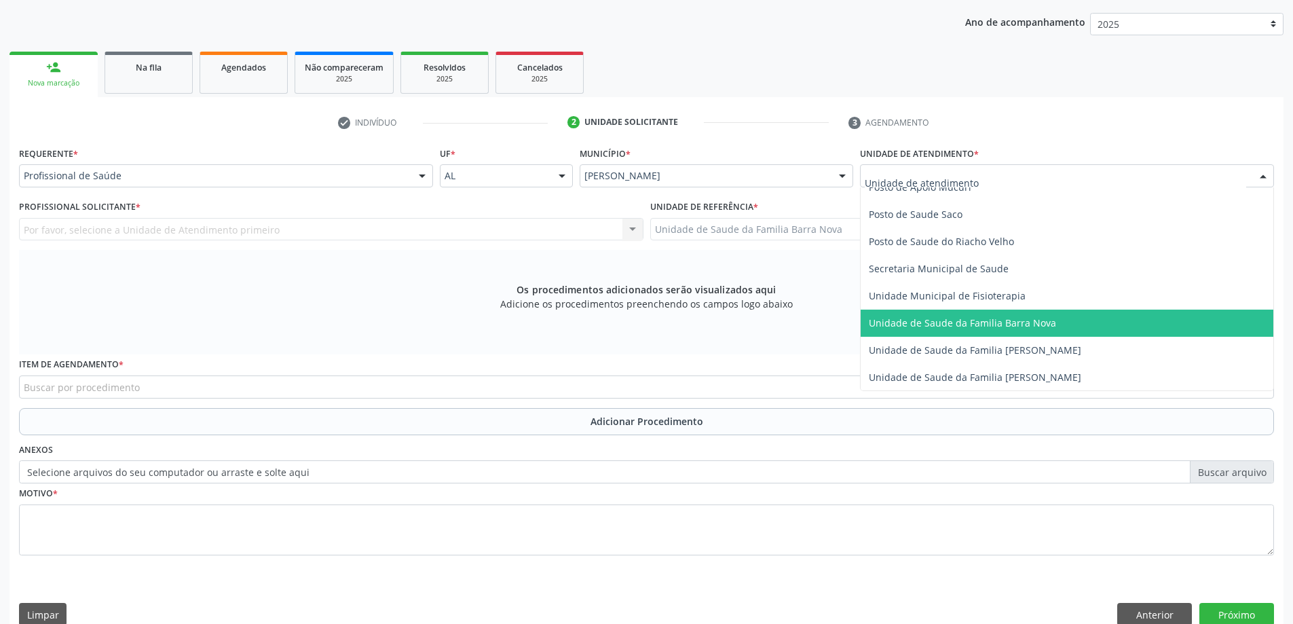
click at [1024, 322] on span "Unidade de Saude da Familia Barra Nova" at bounding box center [962, 322] width 187 height 13
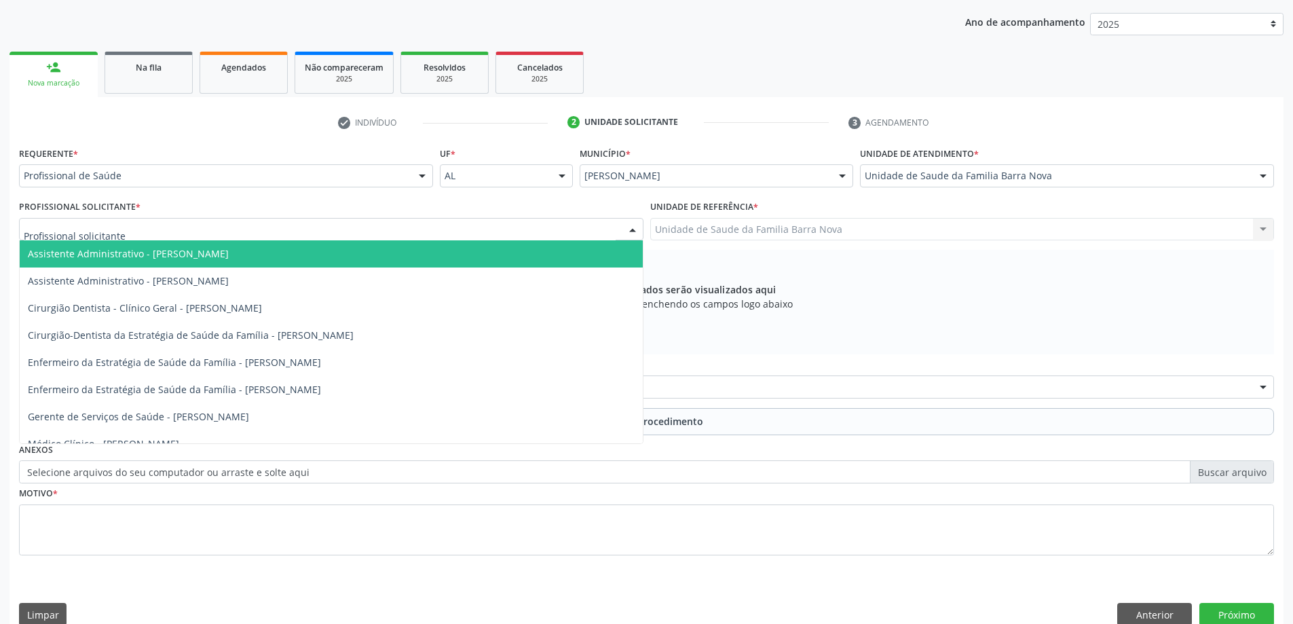
click at [415, 233] on div at bounding box center [331, 229] width 625 height 23
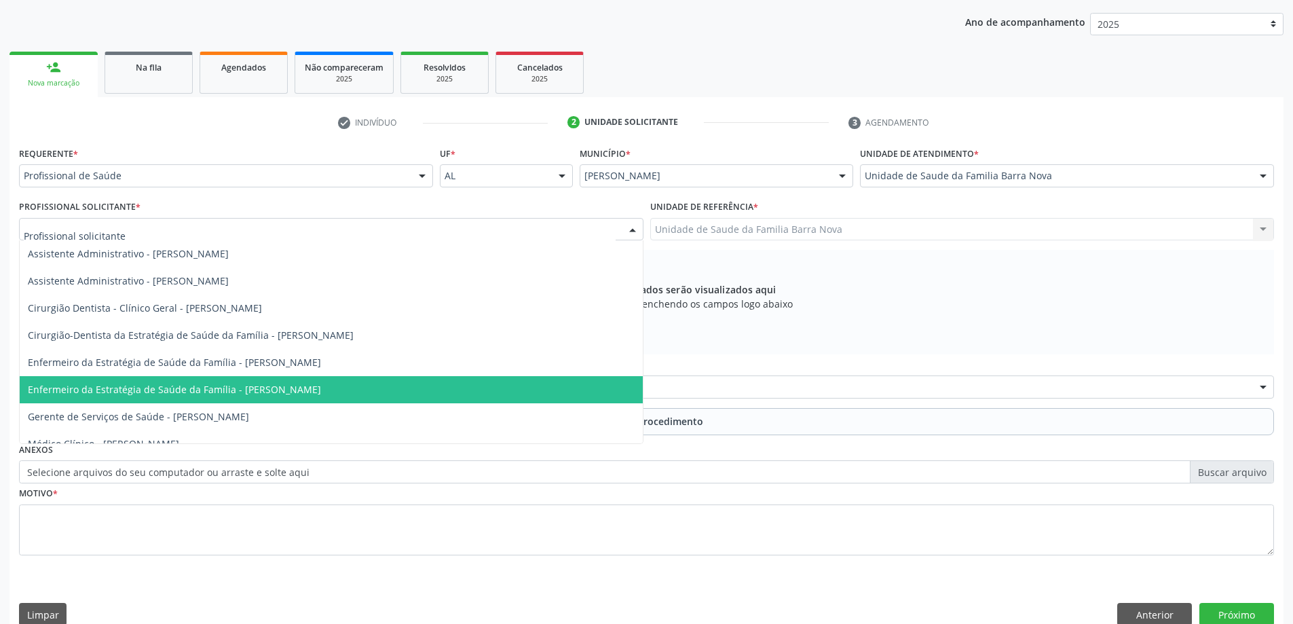
click at [321, 392] on span "Enfermeiro da Estratégia de Saúde da Família - [PERSON_NAME]" at bounding box center [174, 389] width 293 height 13
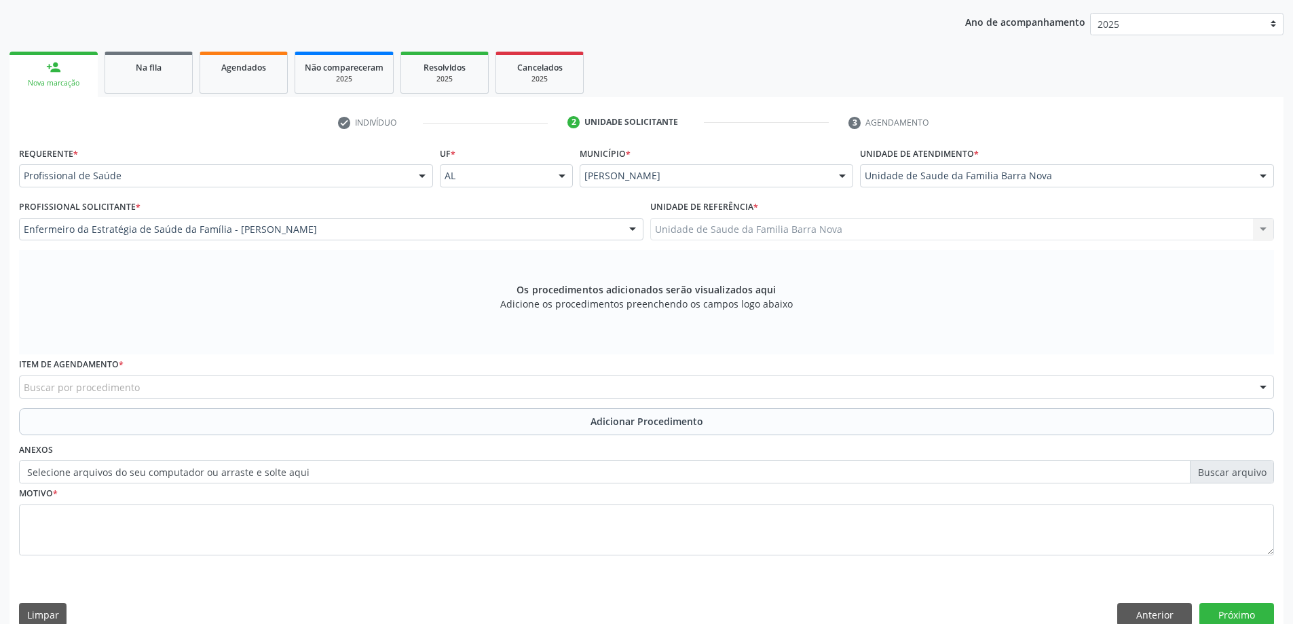
click at [491, 386] on div "Buscar por procedimento" at bounding box center [646, 386] width 1255 height 23
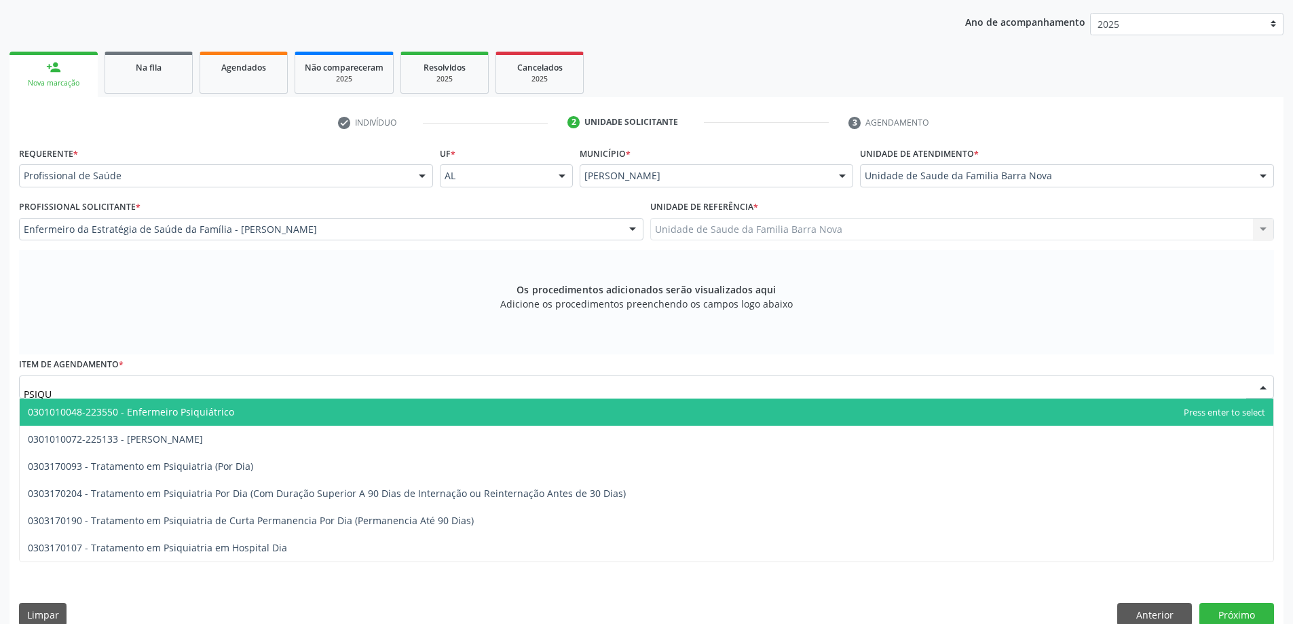
type input "PSIQUI"
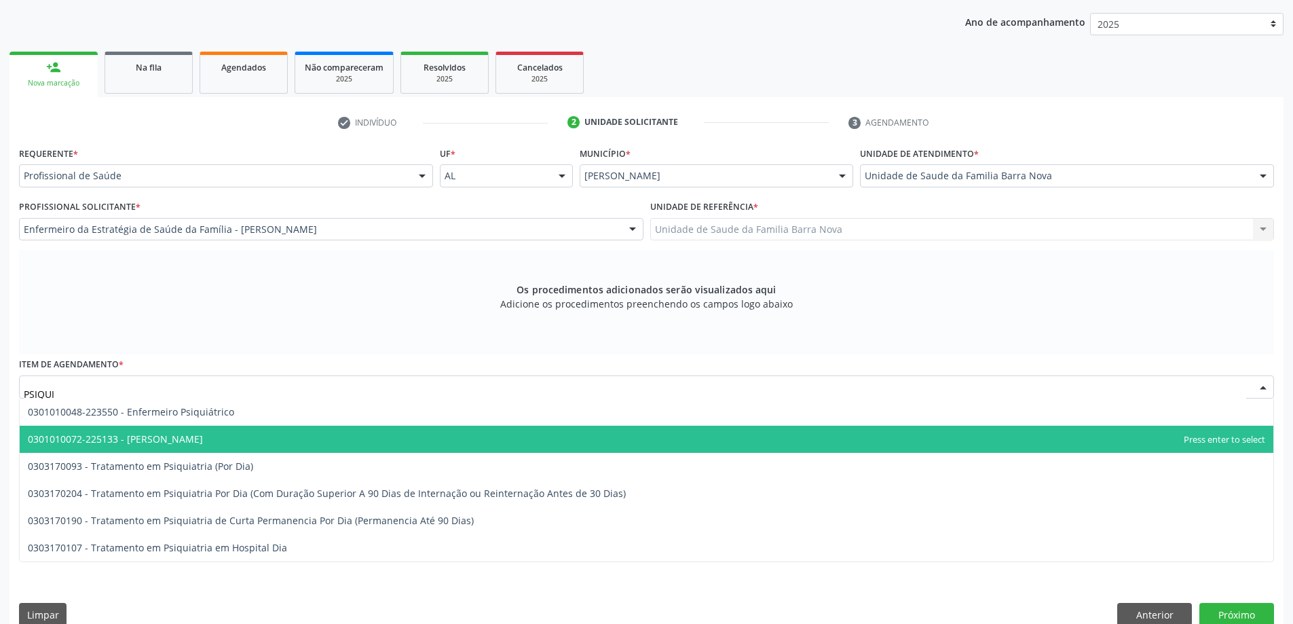
click at [365, 449] on span "0301010072-225133 - Médico Psiquiatra" at bounding box center [647, 439] width 1254 height 27
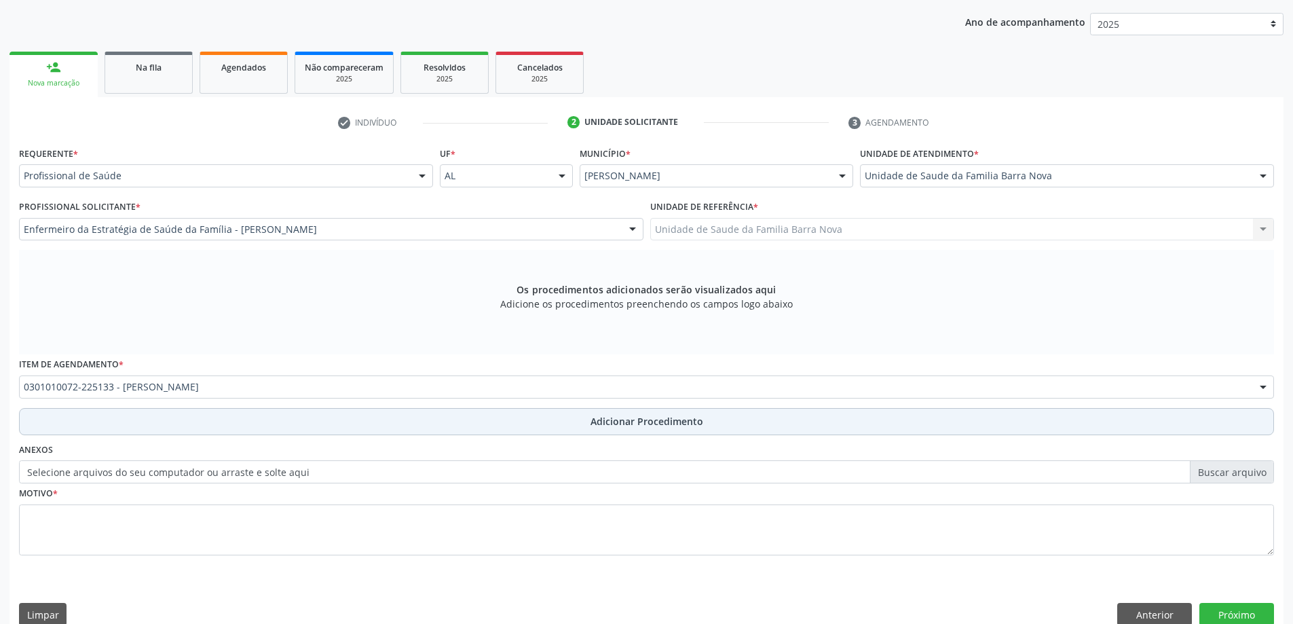
click at [549, 418] on button "Adicionar Procedimento" at bounding box center [646, 421] width 1255 height 27
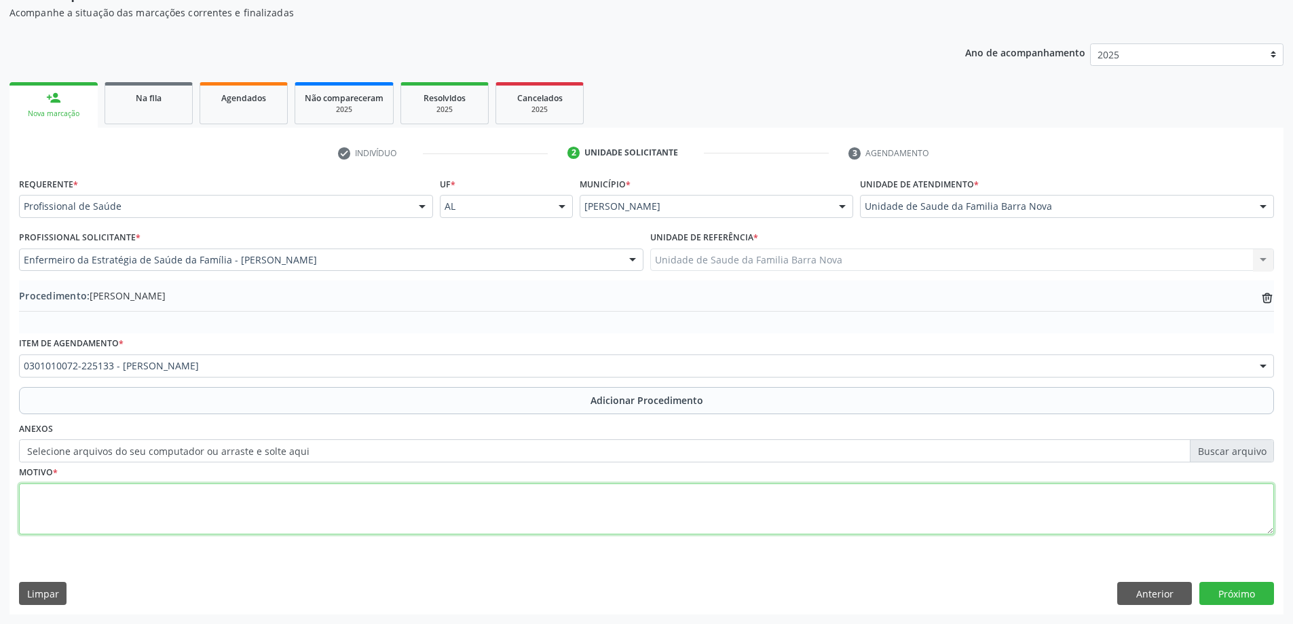
click at [210, 497] on textarea at bounding box center [646, 509] width 1255 height 52
type textarea "EPISÓDIOS DEPRESSIVOS. PRIORITÁRIO."
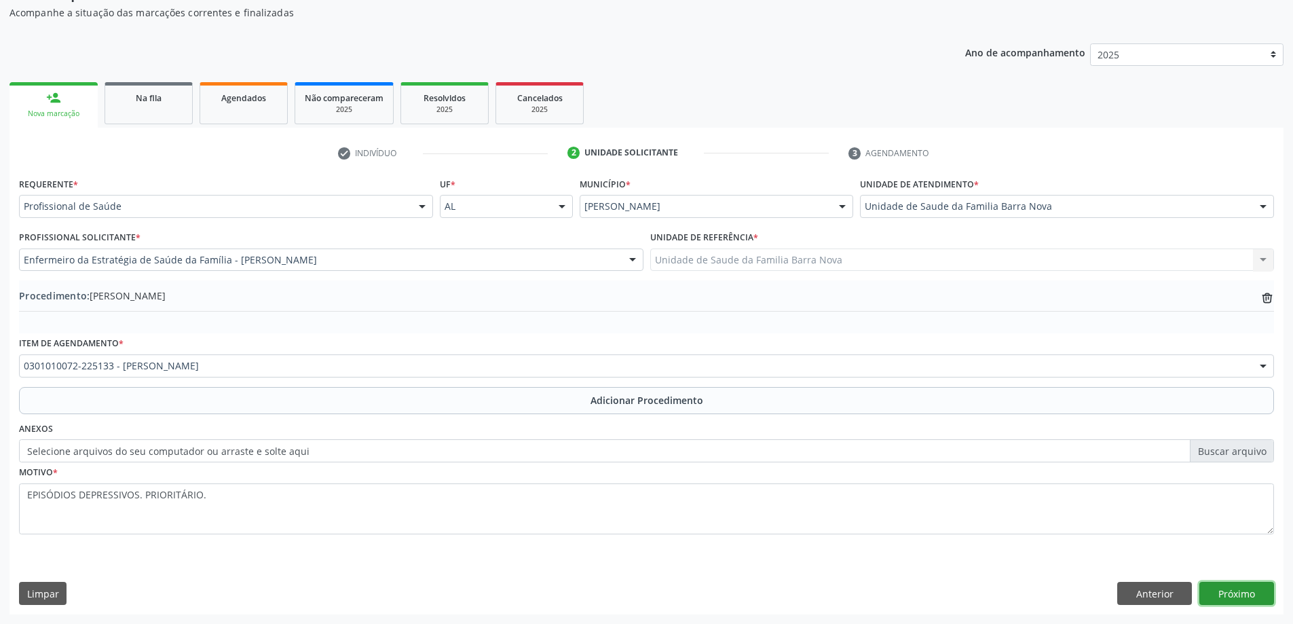
click at [1240, 595] on button "Próximo" at bounding box center [1237, 593] width 75 height 23
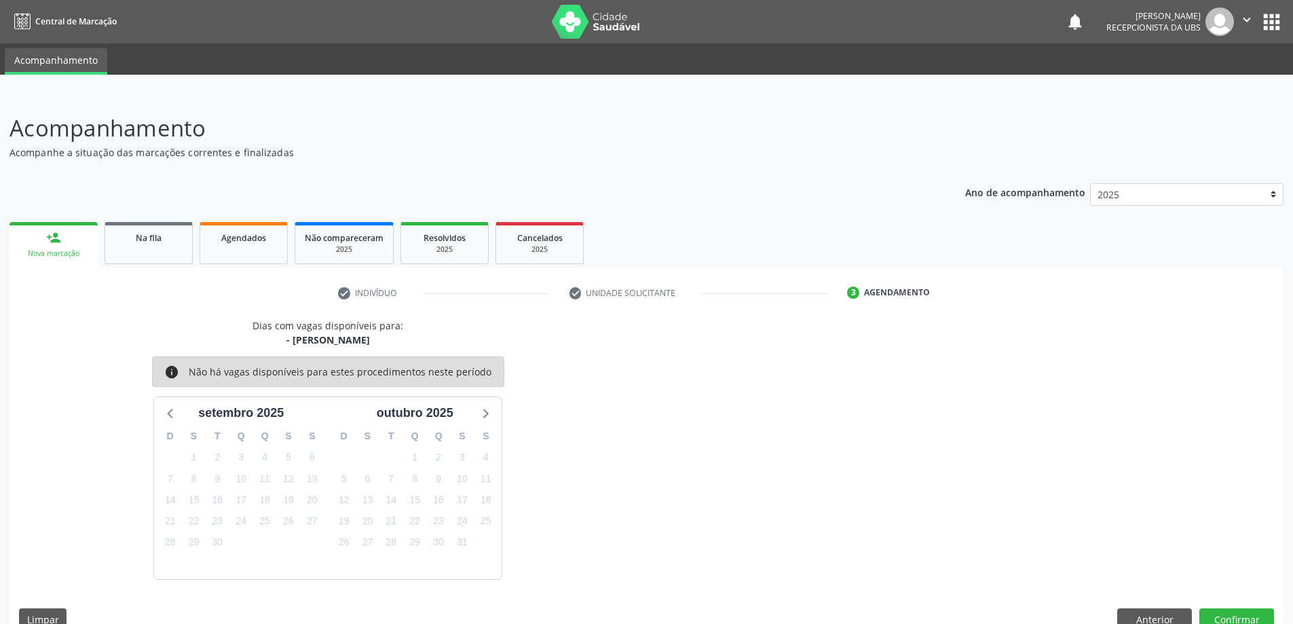
scroll to position [26, 0]
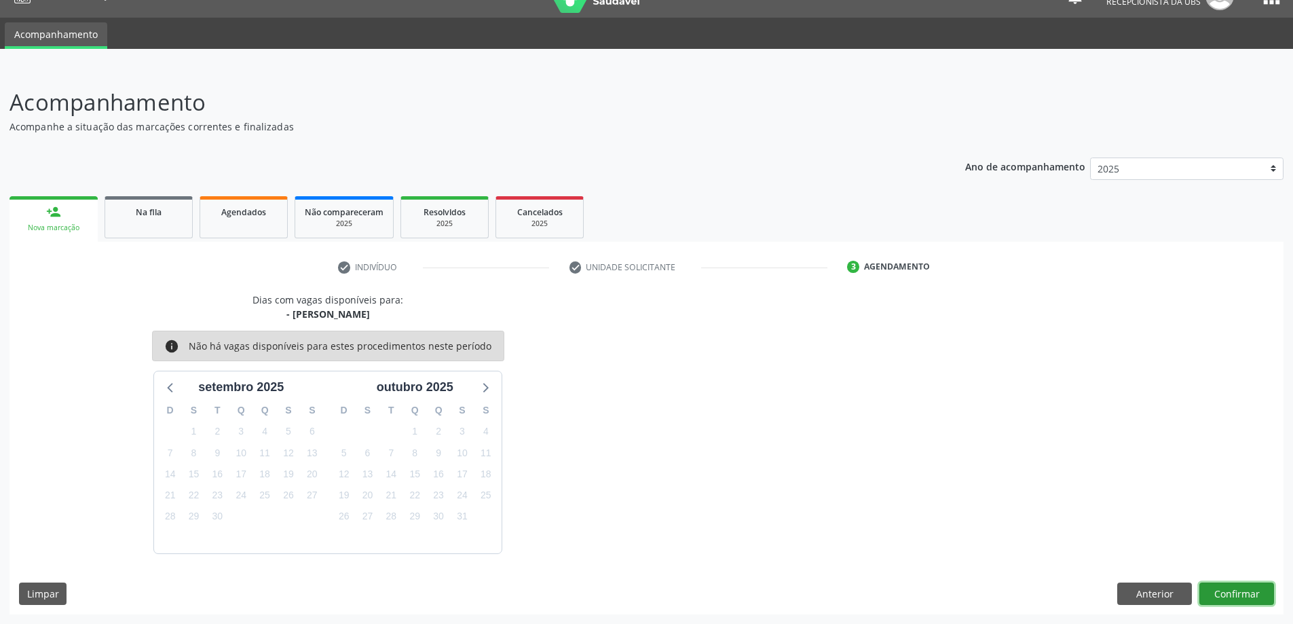
click at [1235, 597] on button "Confirmar" at bounding box center [1237, 593] width 75 height 23
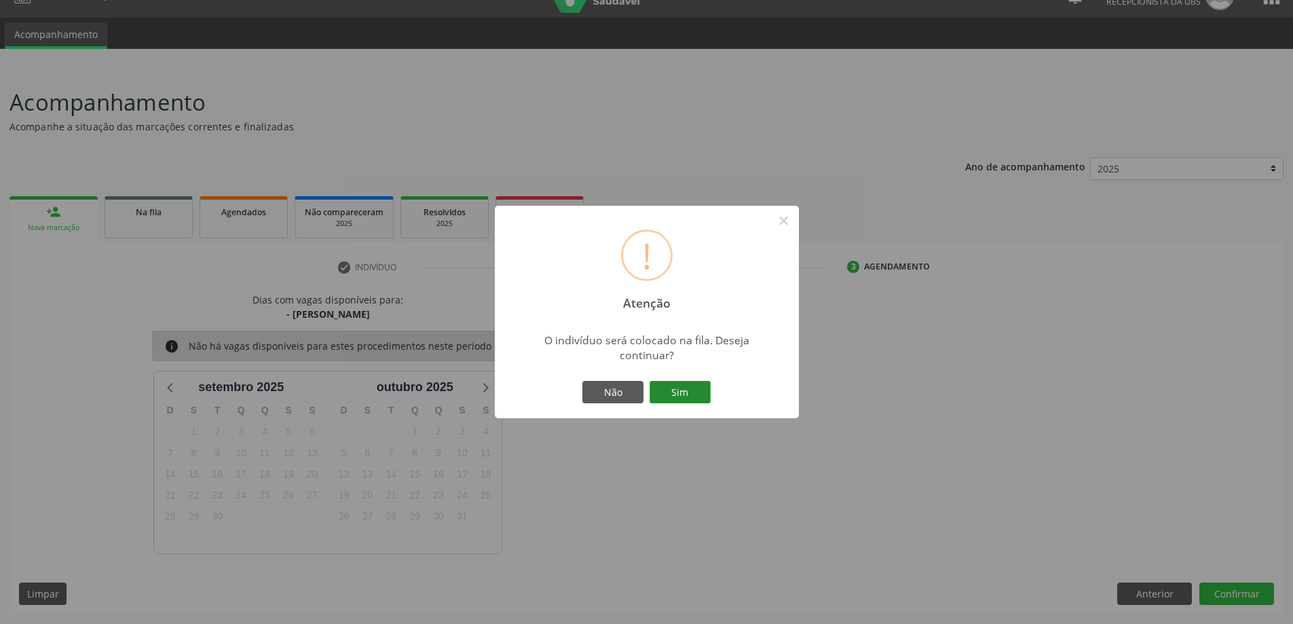
click at [688, 390] on button "Sim" at bounding box center [680, 392] width 61 height 23
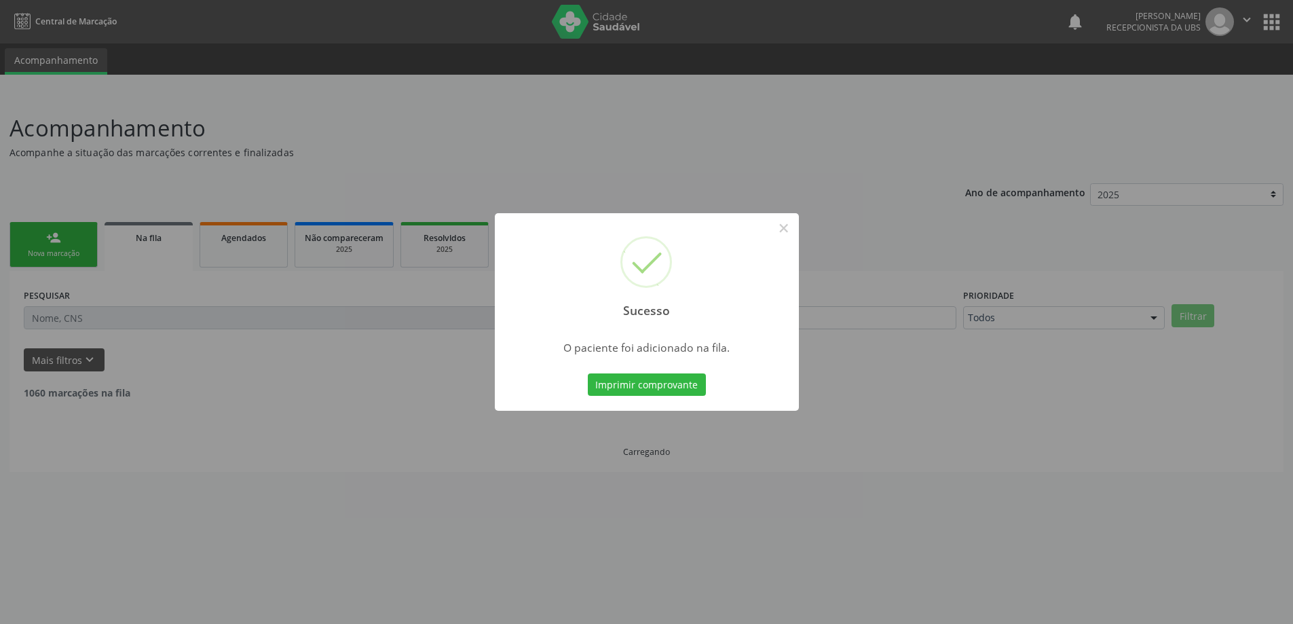
scroll to position [0, 0]
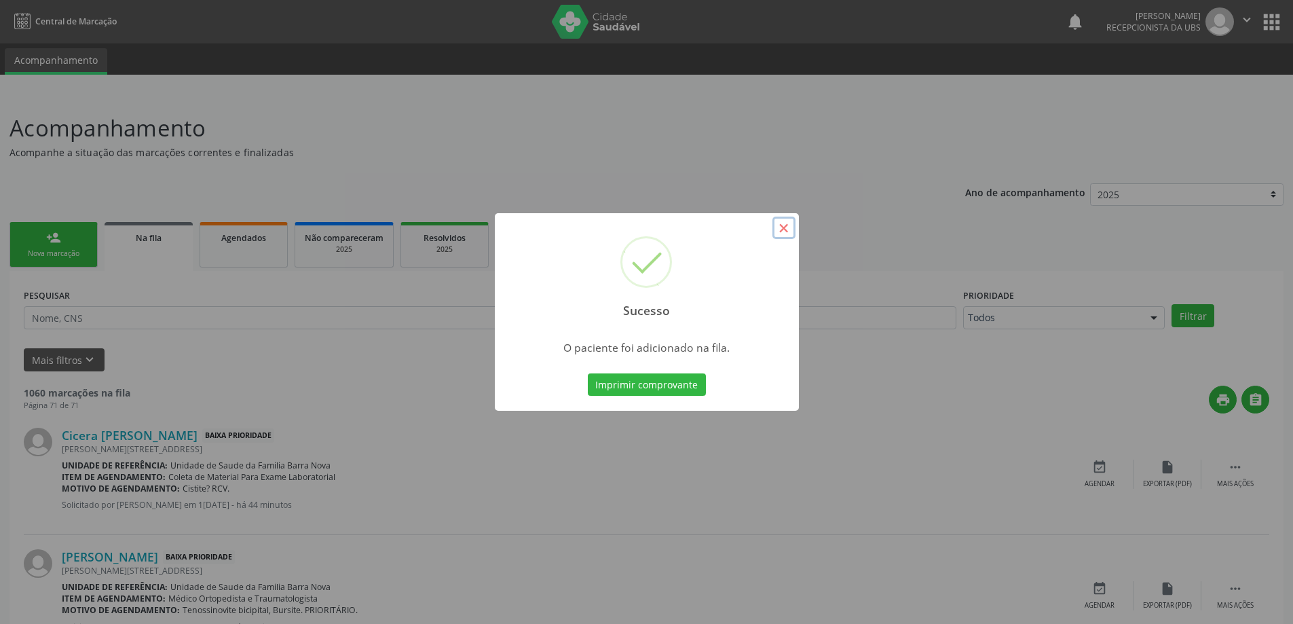
click at [781, 234] on button "×" at bounding box center [784, 228] width 23 height 23
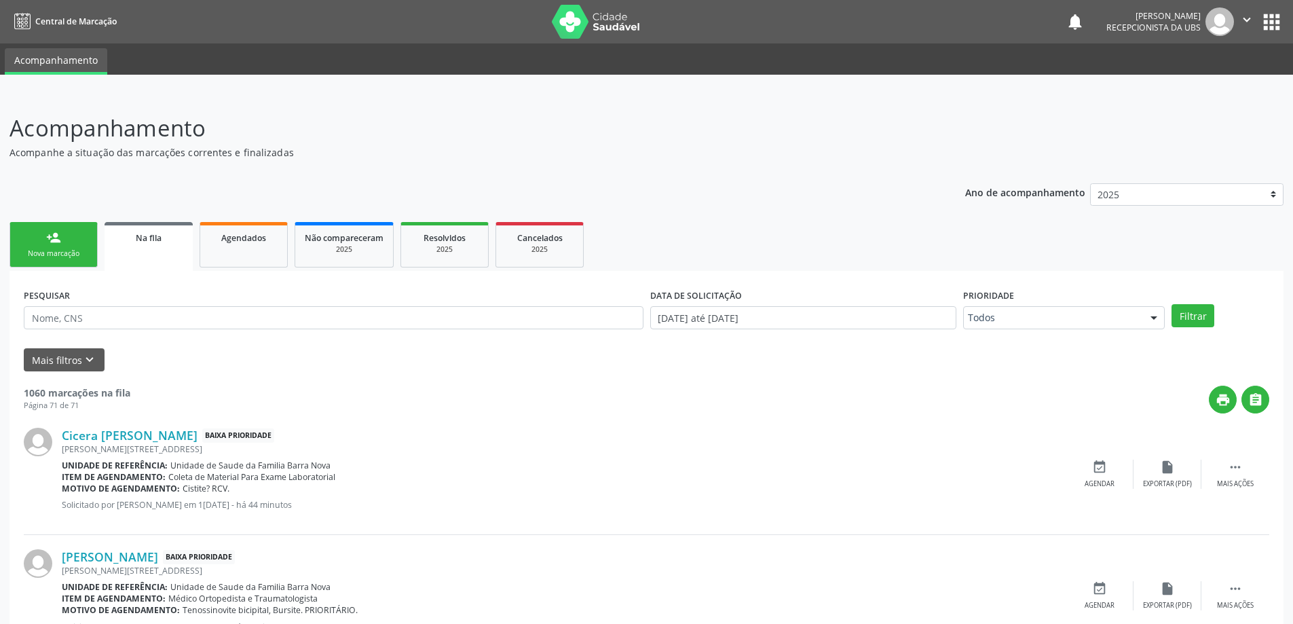
click at [36, 235] on link "person_add Nova marcação" at bounding box center [54, 244] width 88 height 45
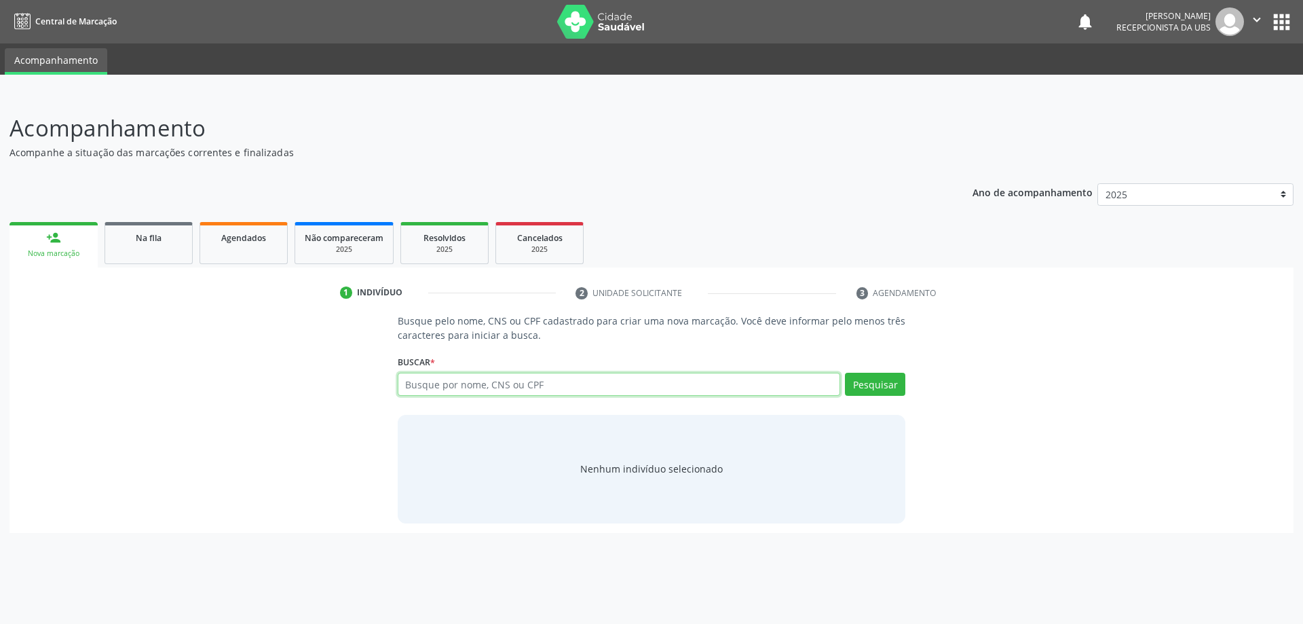
click at [470, 386] on input "text" at bounding box center [619, 384] width 443 height 23
type input "700009202366602"
click at [858, 388] on button "Pesquisar" at bounding box center [875, 384] width 60 height 23
type input "700009202366602"
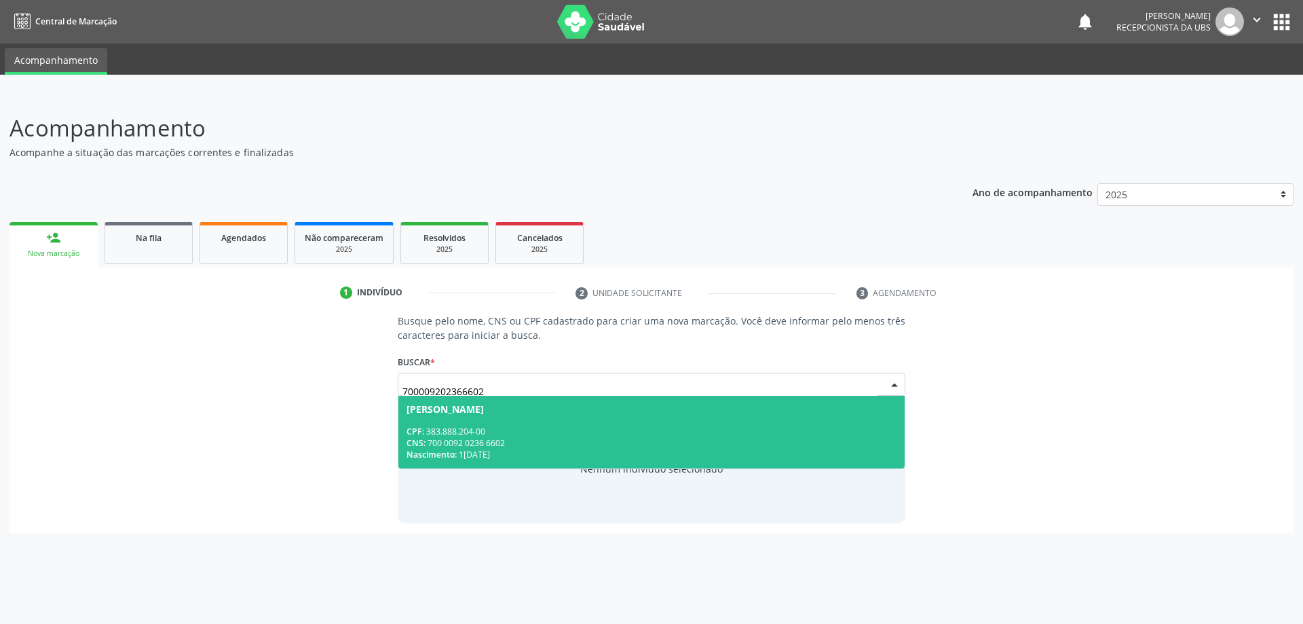
click at [606, 422] on span "Luzia da Silva Lopes CPF: 383.888.204-00 CNS: 700 0092 0236 6602 Nascimento: 13…" at bounding box center [651, 432] width 507 height 73
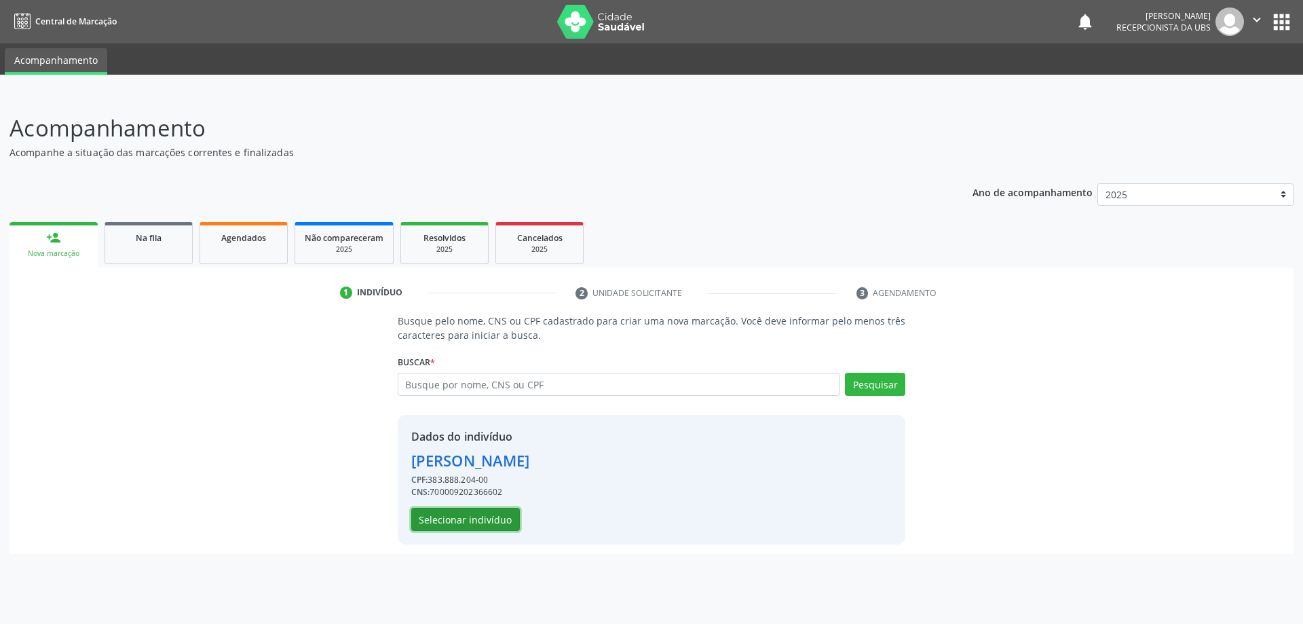
click at [467, 521] on button "Selecionar indivíduo" at bounding box center [465, 519] width 109 height 23
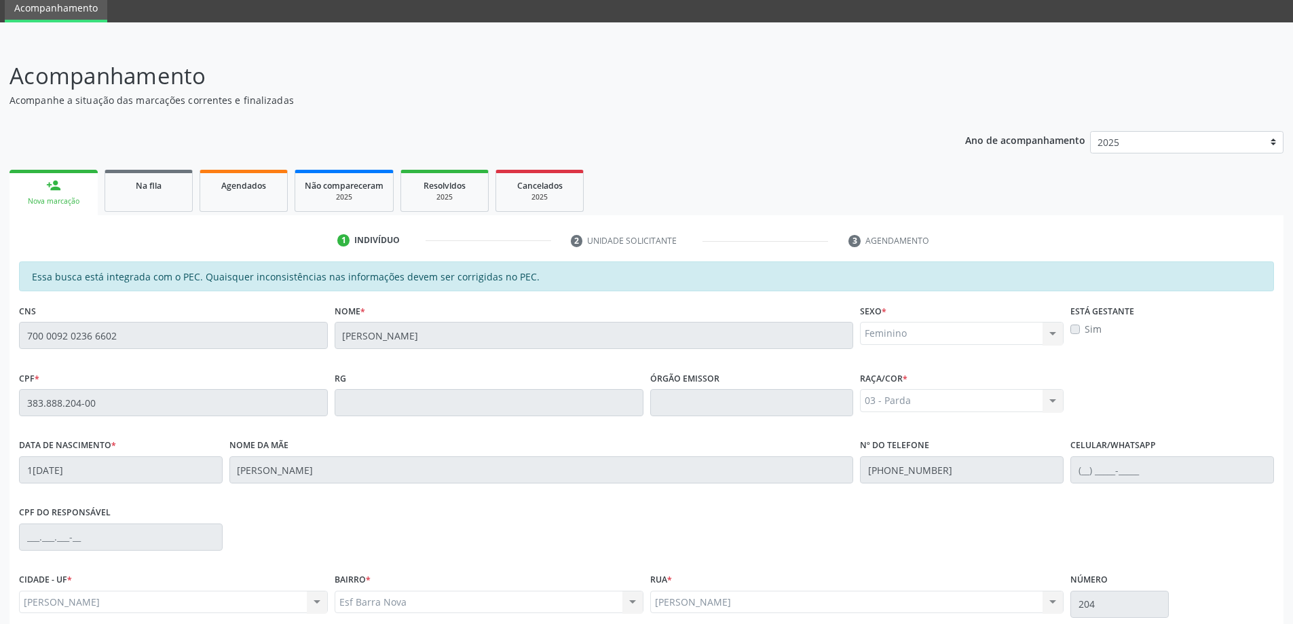
scroll to position [170, 0]
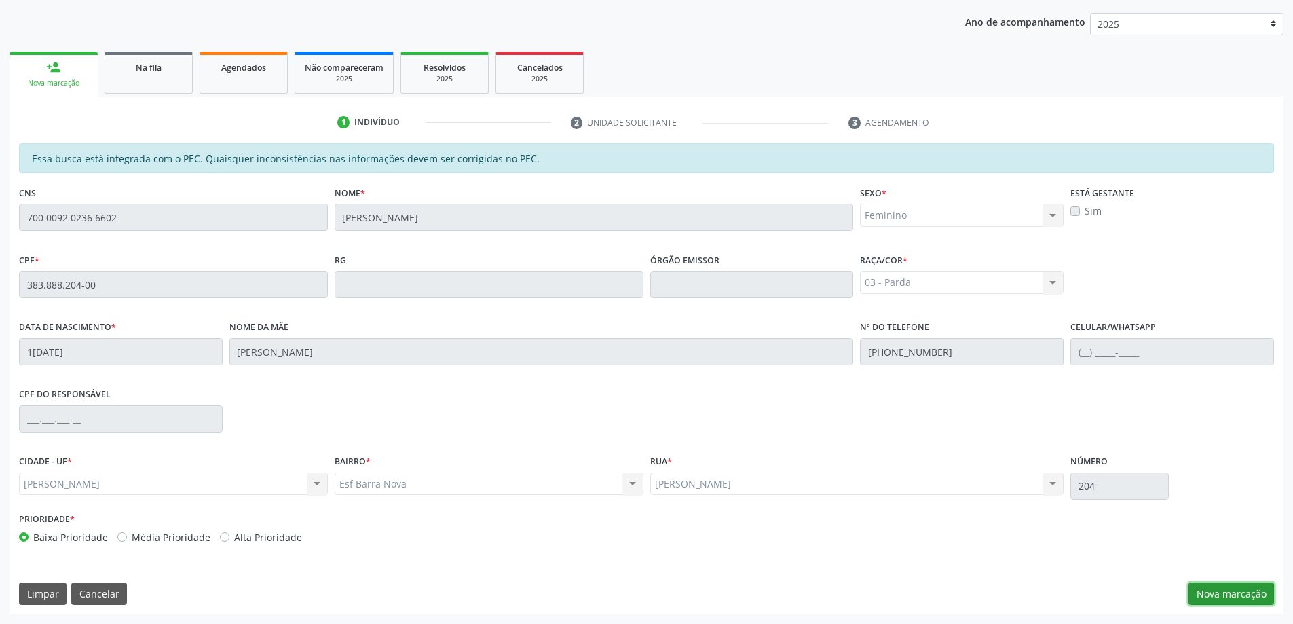
click at [1244, 601] on button "Nova marcação" at bounding box center [1232, 593] width 86 height 23
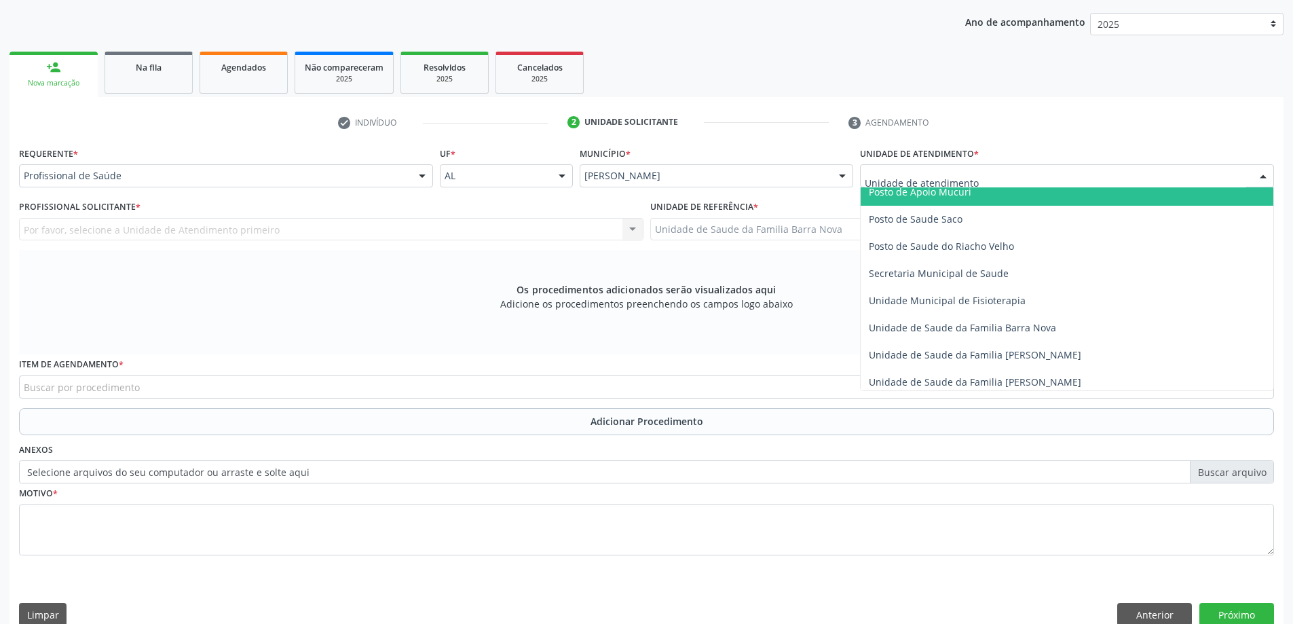
scroll to position [611, 0]
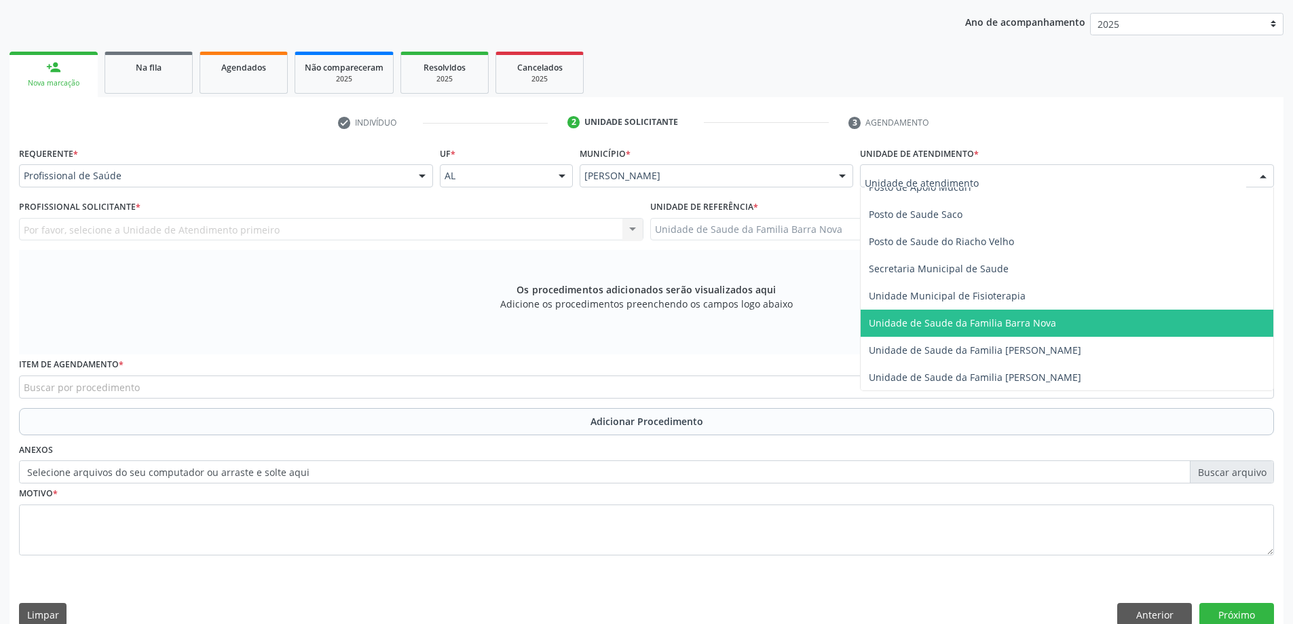
click at [1020, 325] on span "Unidade de Saude da Familia Barra Nova" at bounding box center [962, 322] width 187 height 13
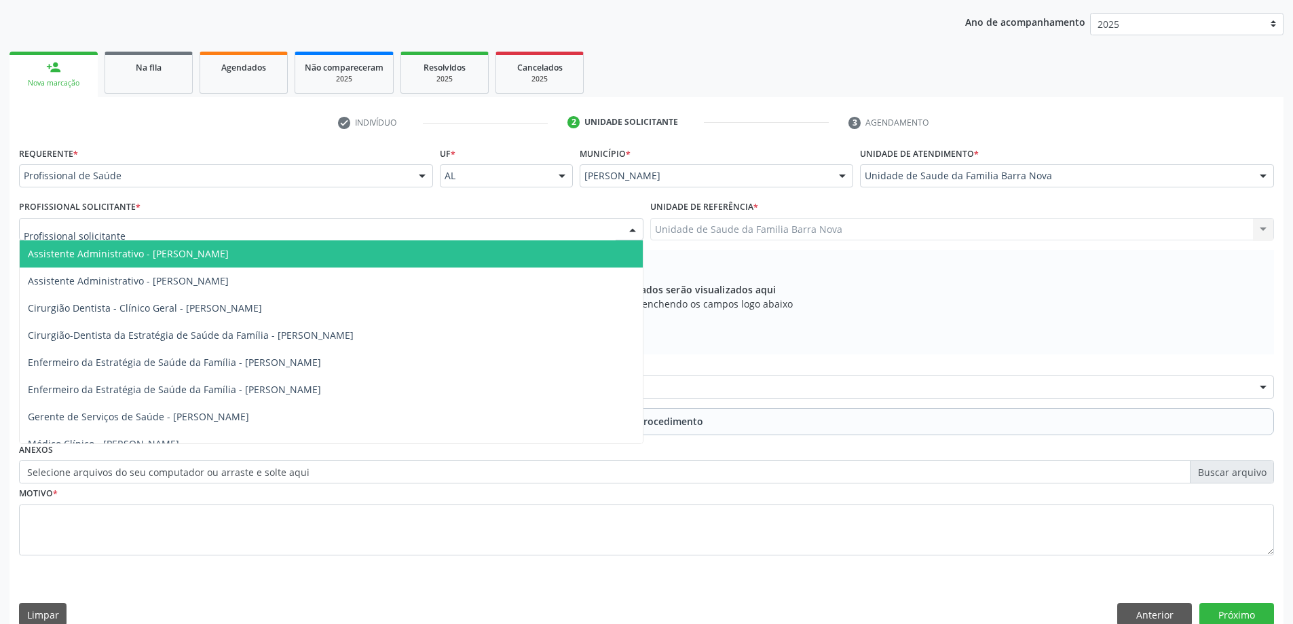
click at [351, 227] on div at bounding box center [331, 229] width 625 height 23
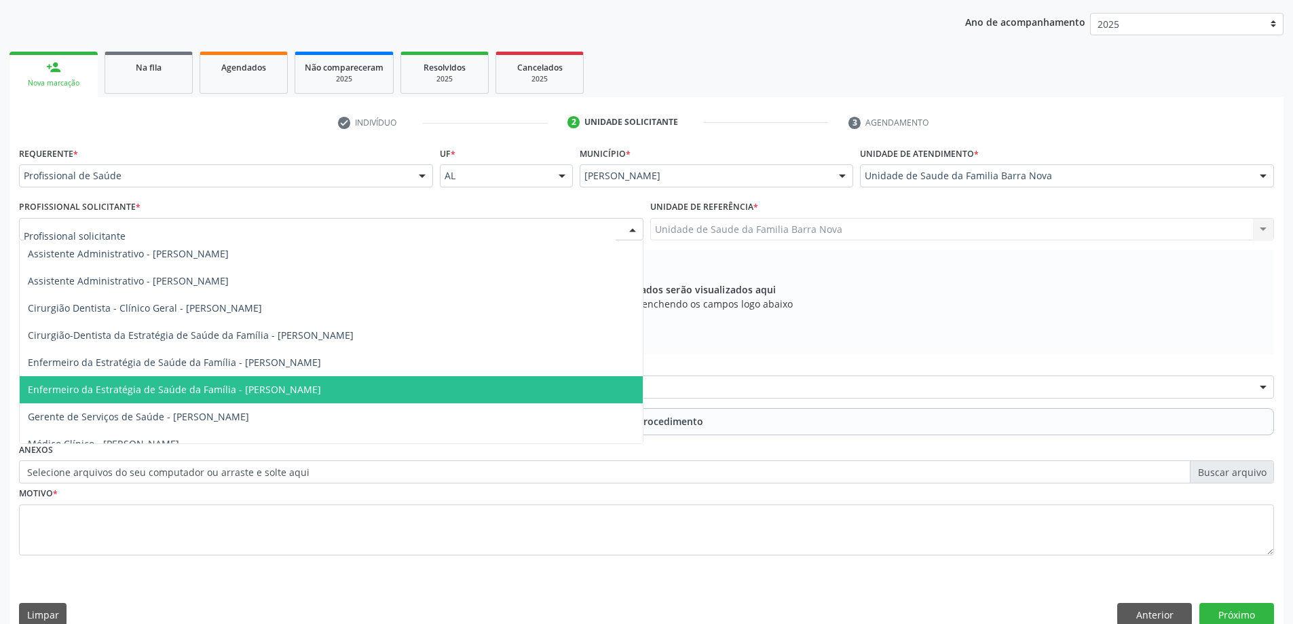
click at [321, 389] on span "Enfermeiro da Estratégia de Saúde da Família - [PERSON_NAME]" at bounding box center [174, 389] width 293 height 13
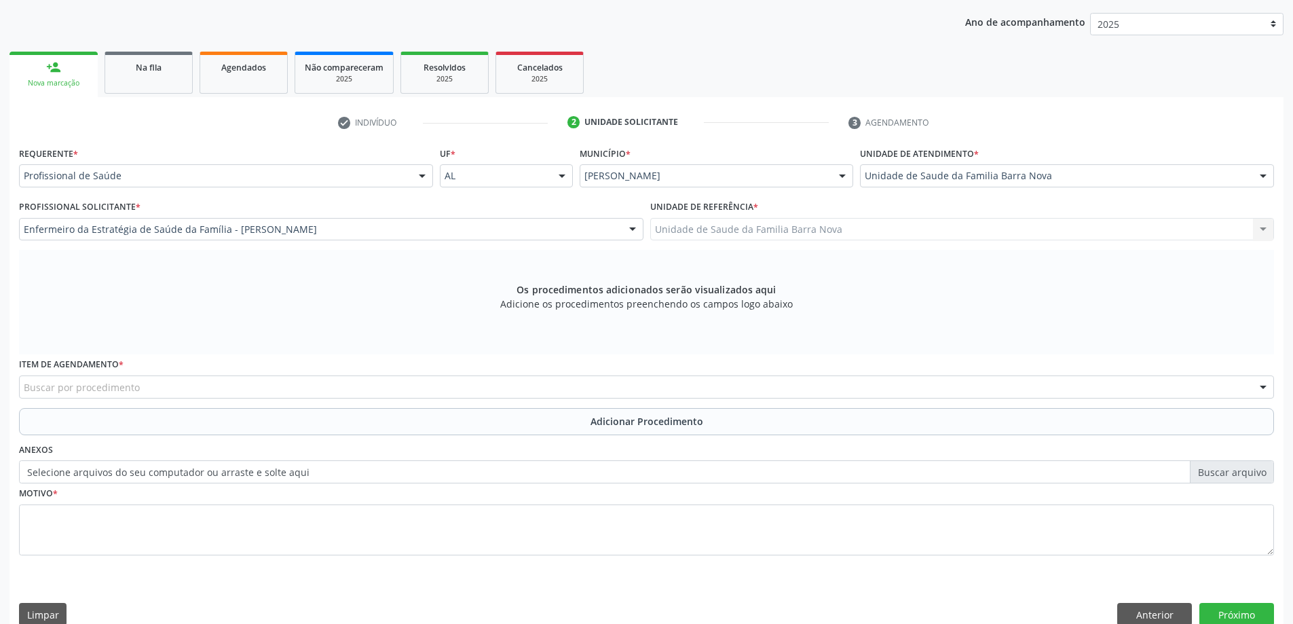
click at [318, 388] on div "Buscar por procedimento" at bounding box center [646, 386] width 1255 height 23
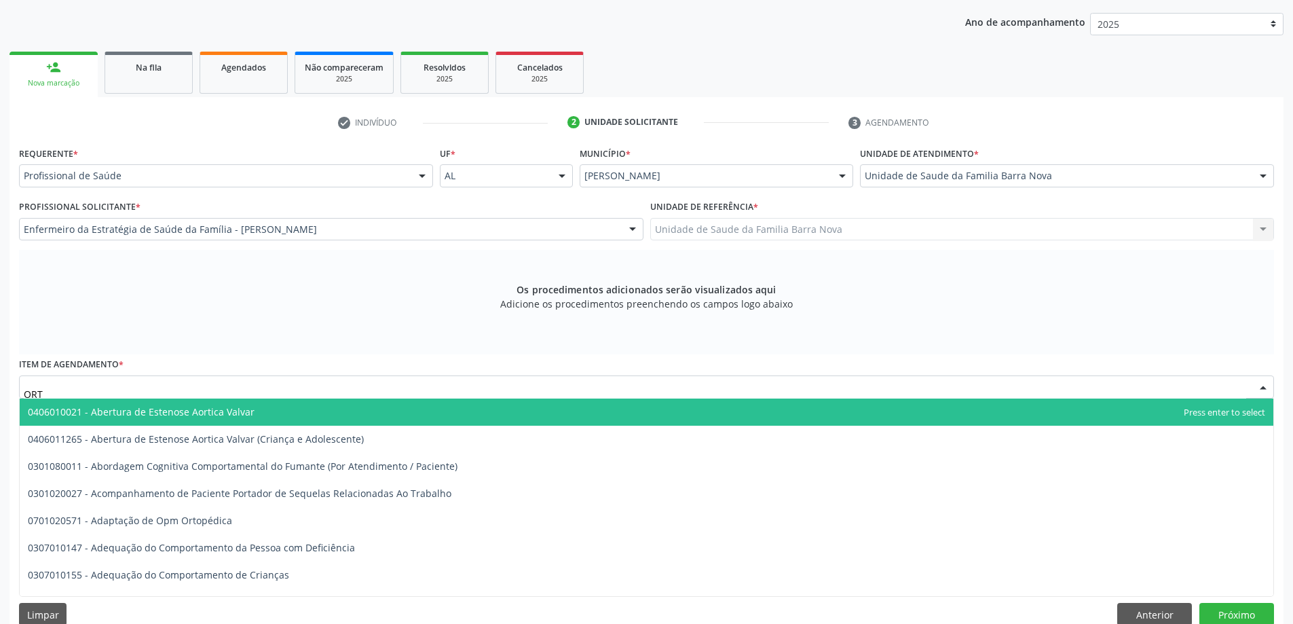
type input "ORTO"
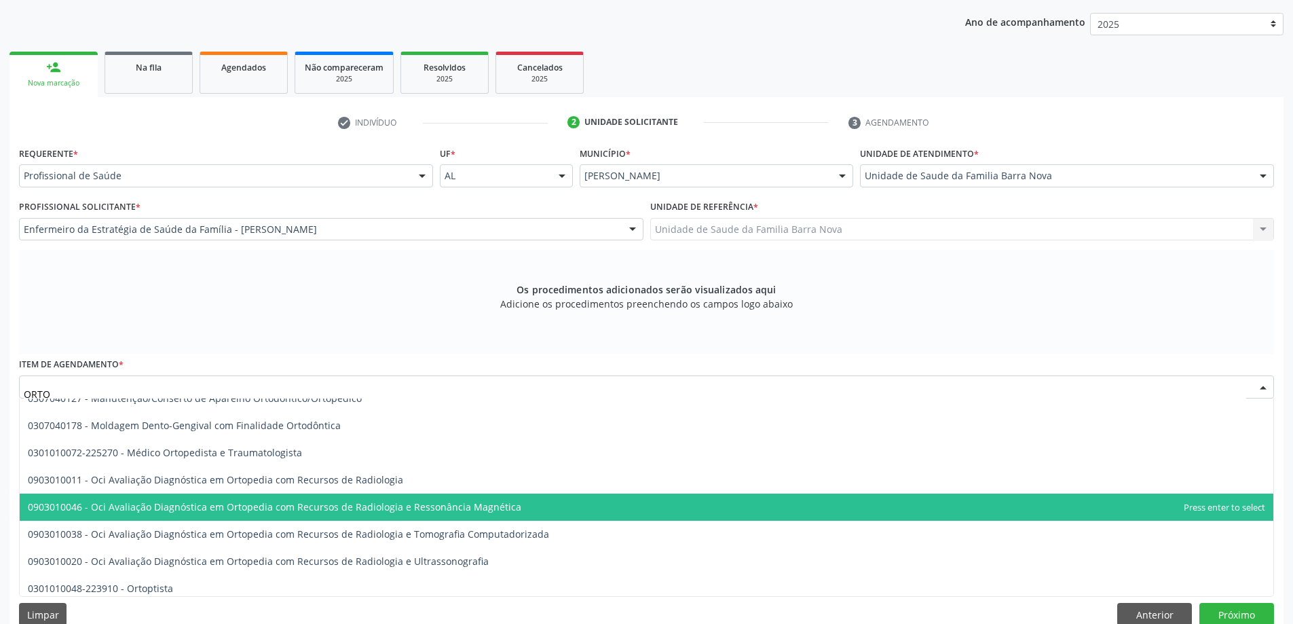
scroll to position [543, 0]
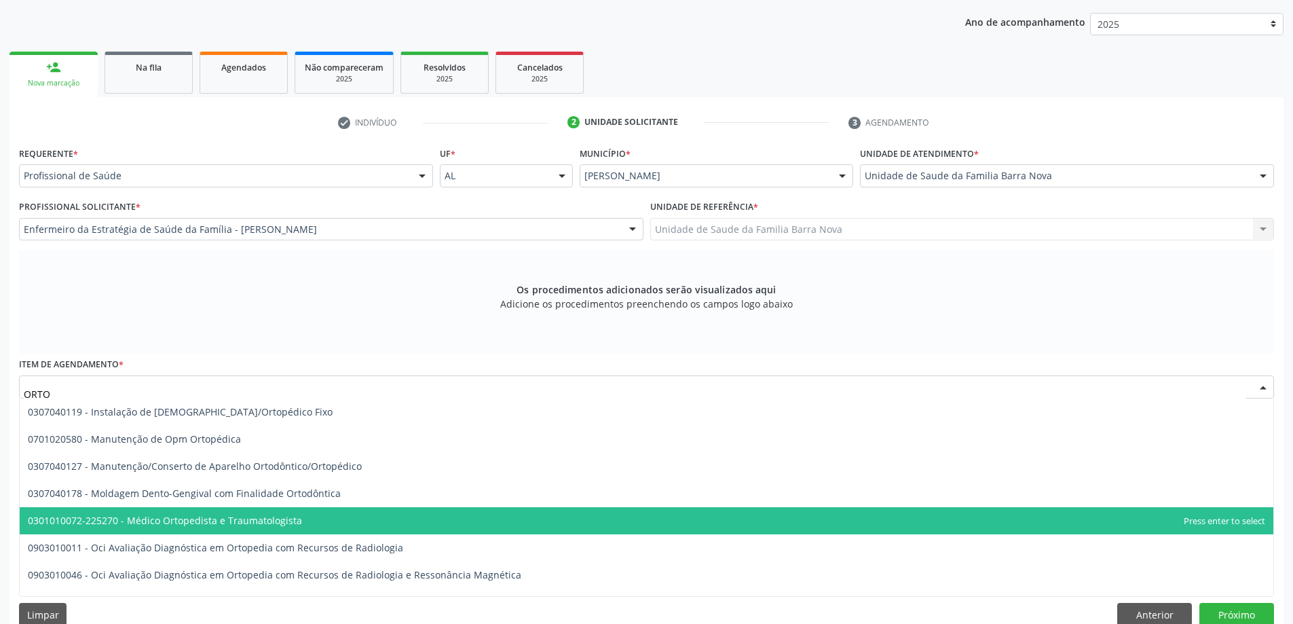
click at [303, 520] on span "0301010072-225270 - Médico Ortopedista e Traumatologista" at bounding box center [647, 520] width 1254 height 27
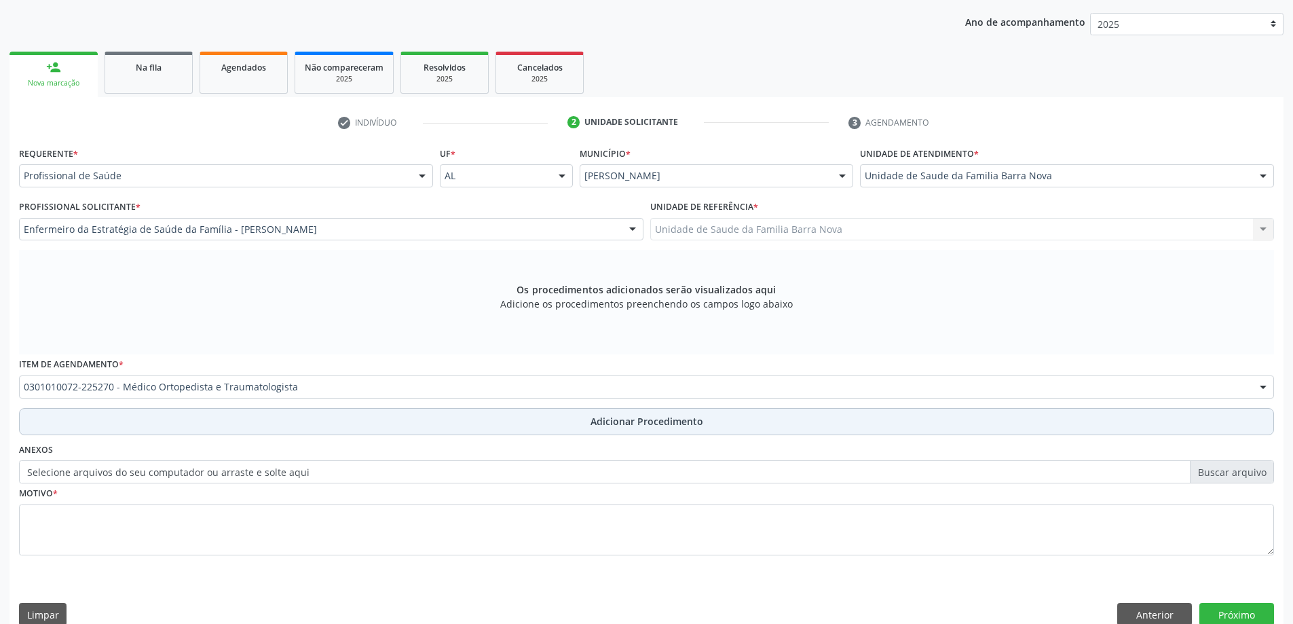
click at [628, 422] on span "Adicionar Procedimento" at bounding box center [647, 421] width 113 height 14
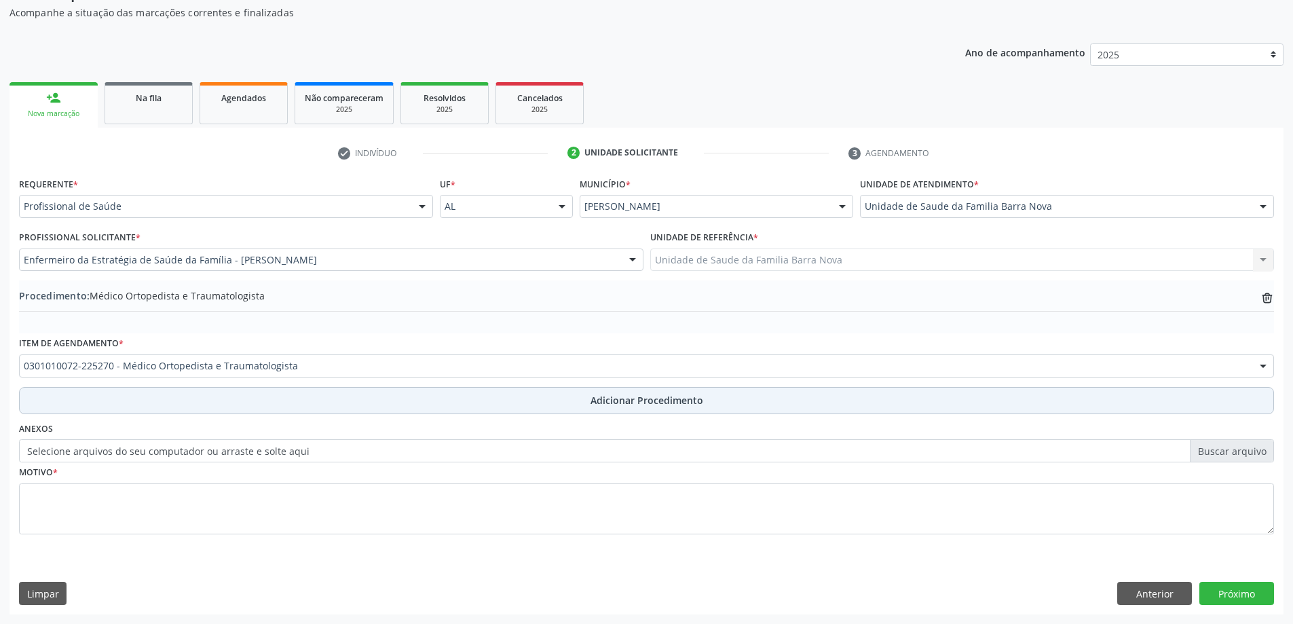
scroll to position [140, 0]
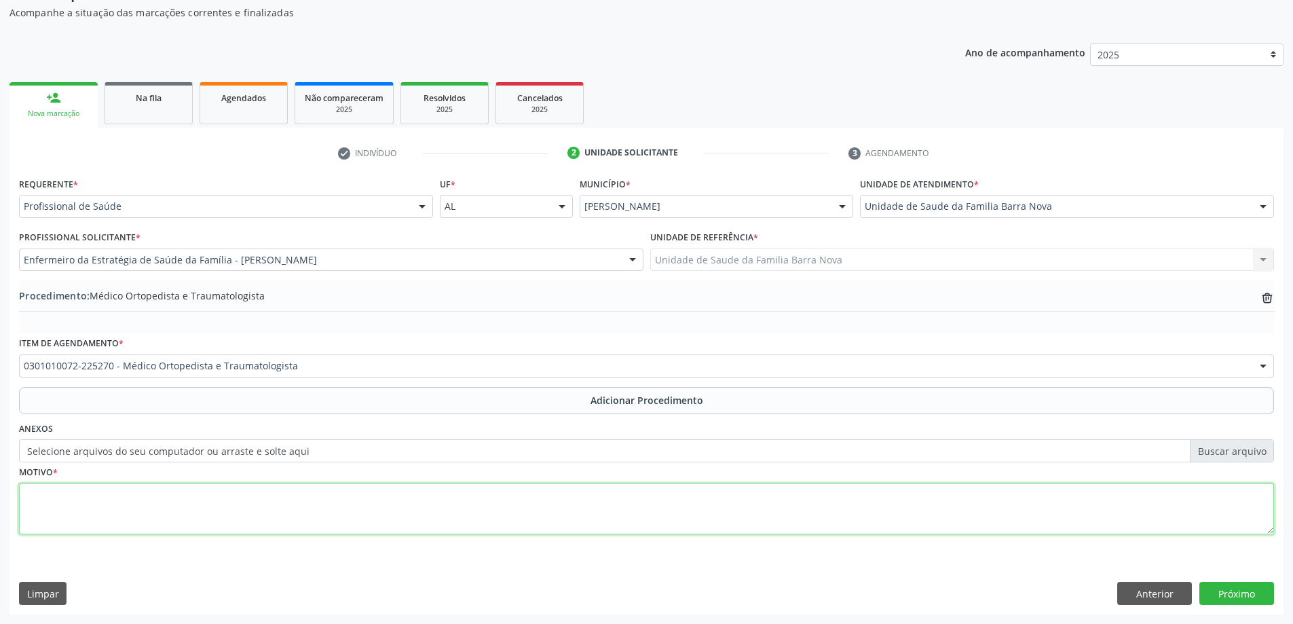
click at [366, 515] on textarea at bounding box center [646, 509] width 1255 height 52
type textarea "h"
type textarea "HISTÓRICO DE FORTES DORES NO OMBRO ESQUERDO."
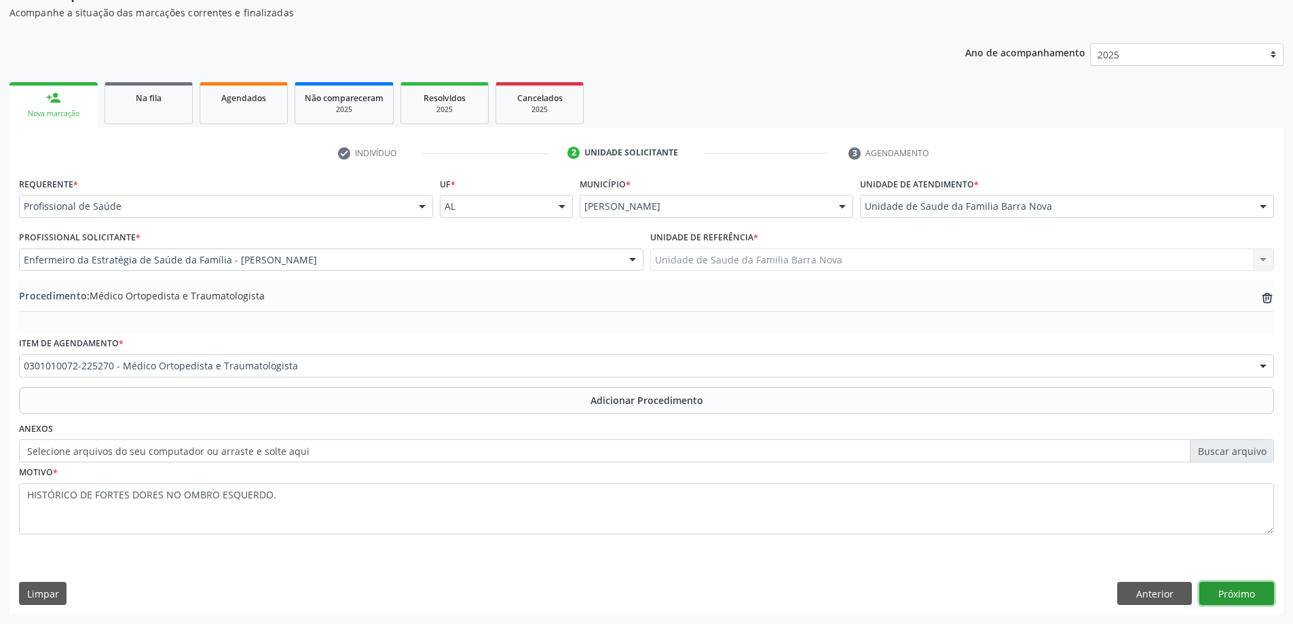
click at [1218, 595] on button "Próximo" at bounding box center [1237, 593] width 75 height 23
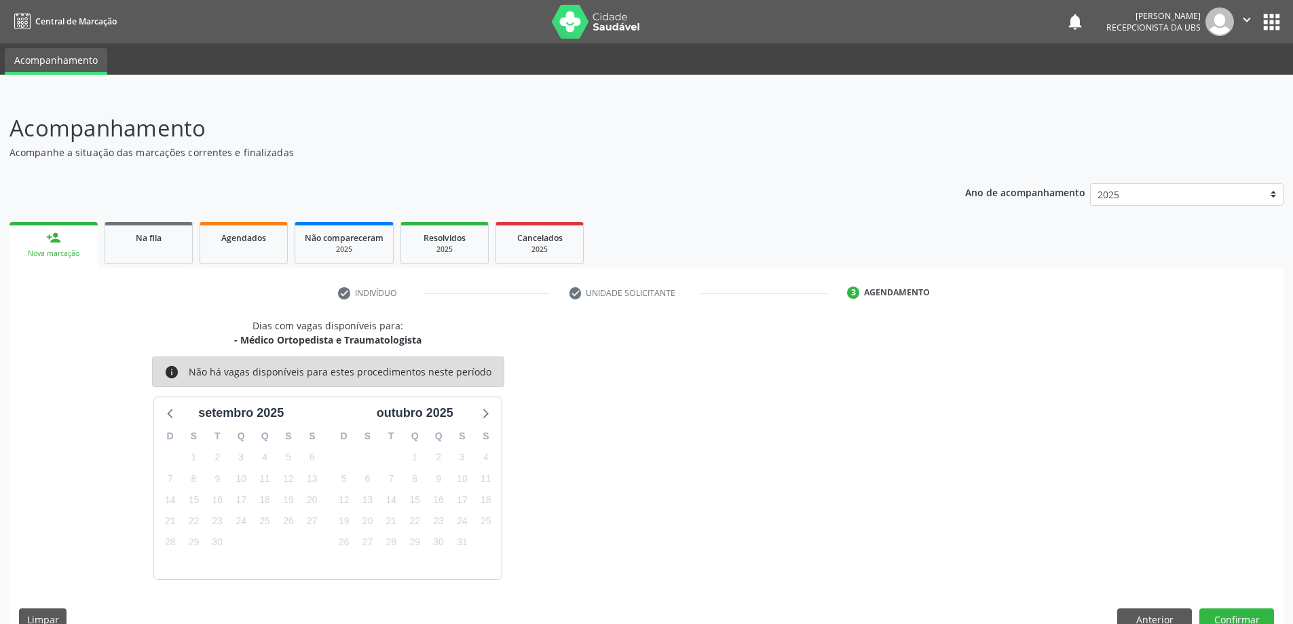
scroll to position [26, 0]
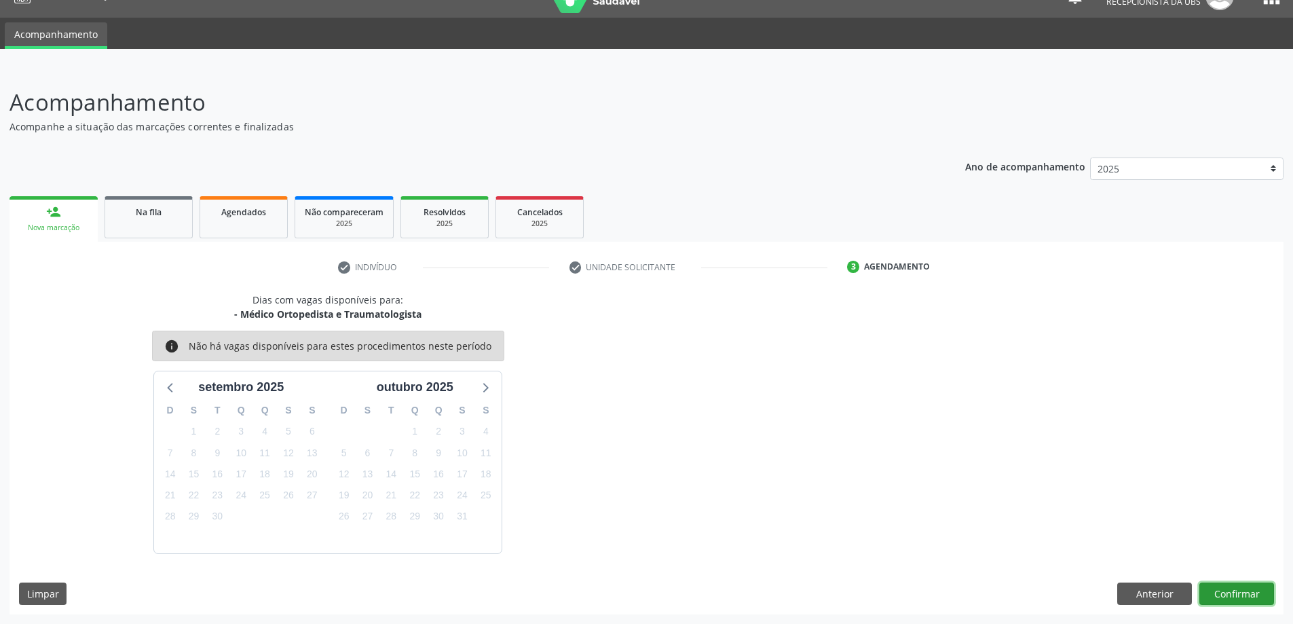
click at [1246, 591] on button "Confirmar" at bounding box center [1237, 593] width 75 height 23
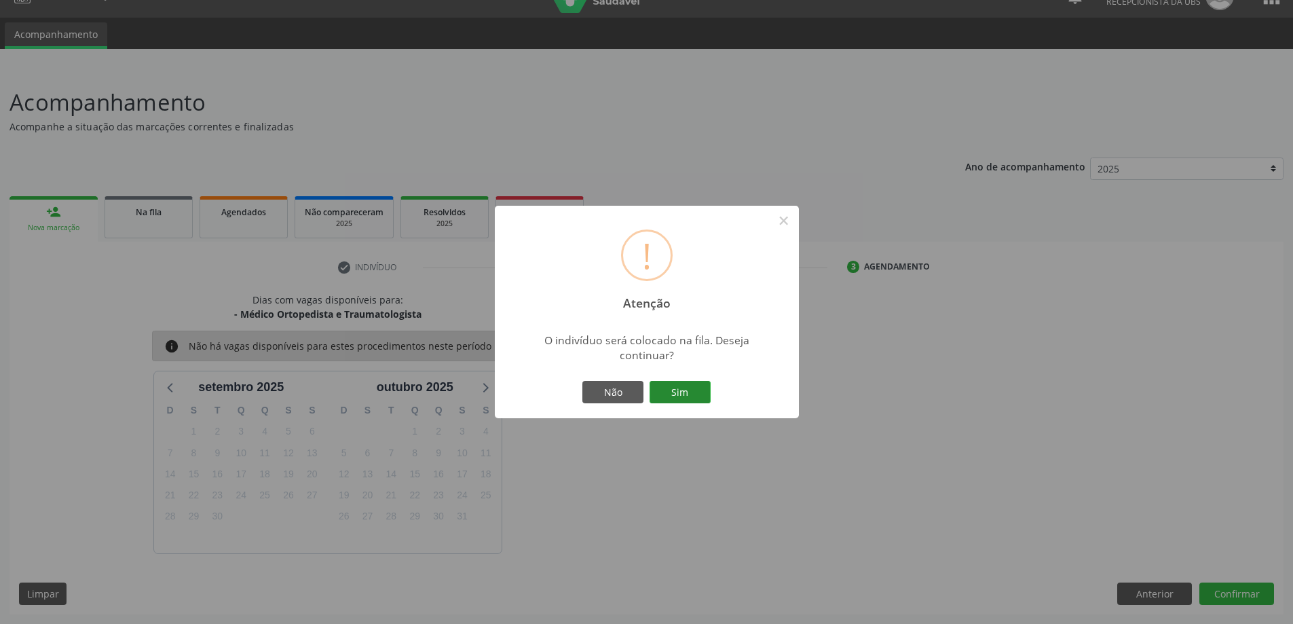
click at [682, 394] on button "Sim" at bounding box center [680, 392] width 61 height 23
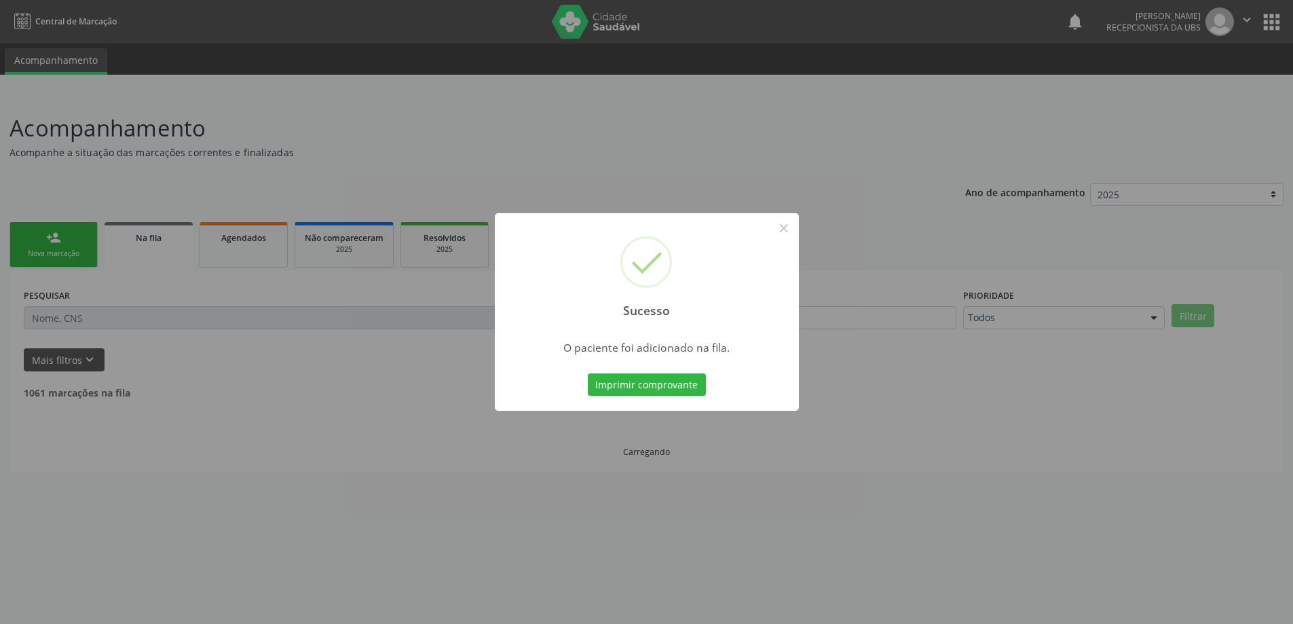
scroll to position [0, 0]
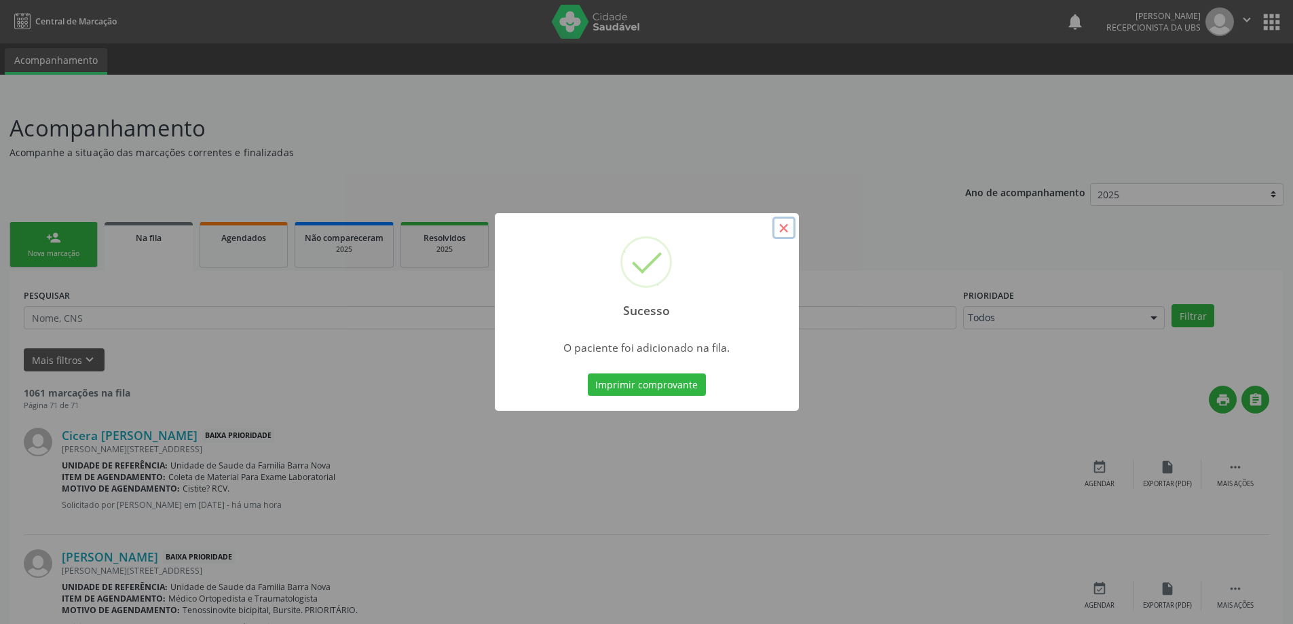
click at [784, 227] on button "×" at bounding box center [784, 228] width 23 height 23
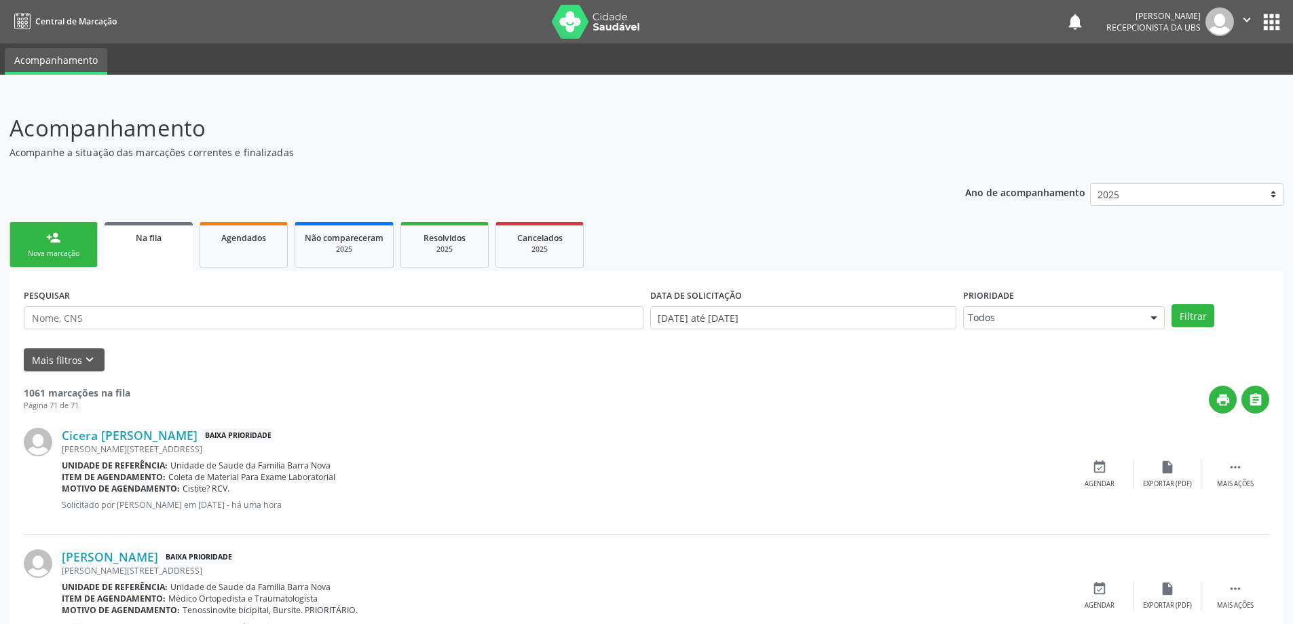
click at [50, 257] on div "Nova marcação" at bounding box center [54, 253] width 68 height 10
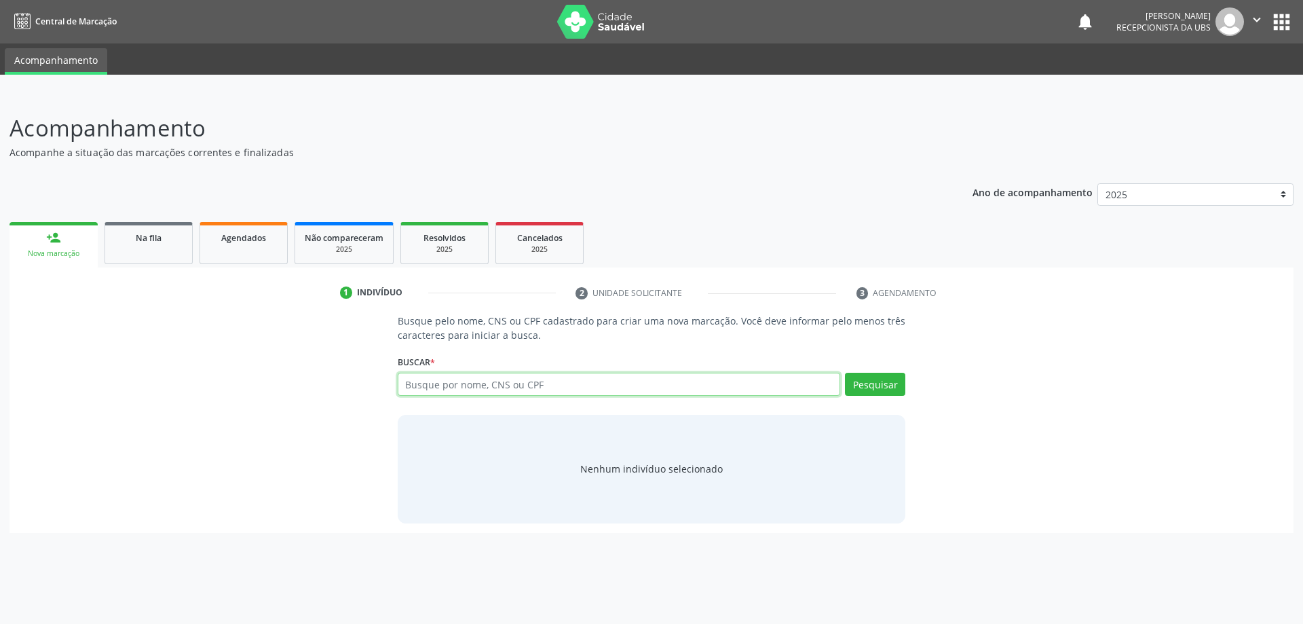
click at [428, 381] on input "text" at bounding box center [619, 384] width 443 height 23
type input "706406692755182"
click at [889, 394] on button "Pesquisar" at bounding box center [875, 384] width 60 height 23
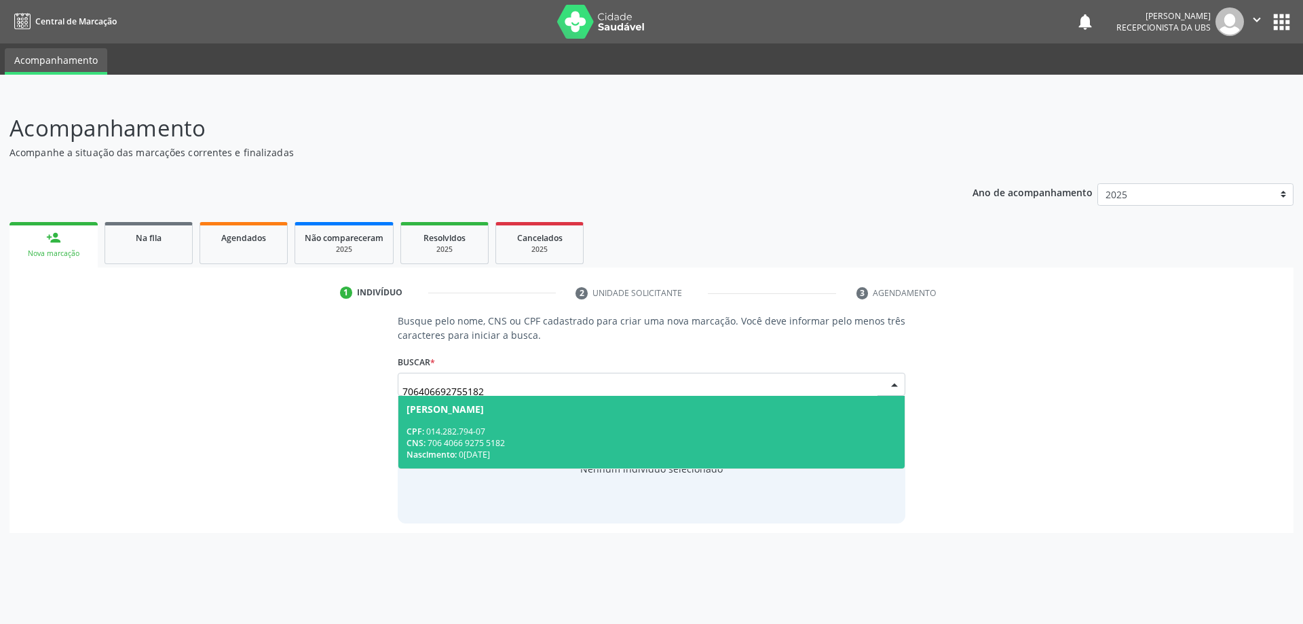
click at [680, 423] on span "Maria Auxiliadora da Silva CPF: 014.282.794-07 CNS: 706 4066 9275 5182 Nascimen…" at bounding box center [651, 432] width 507 height 73
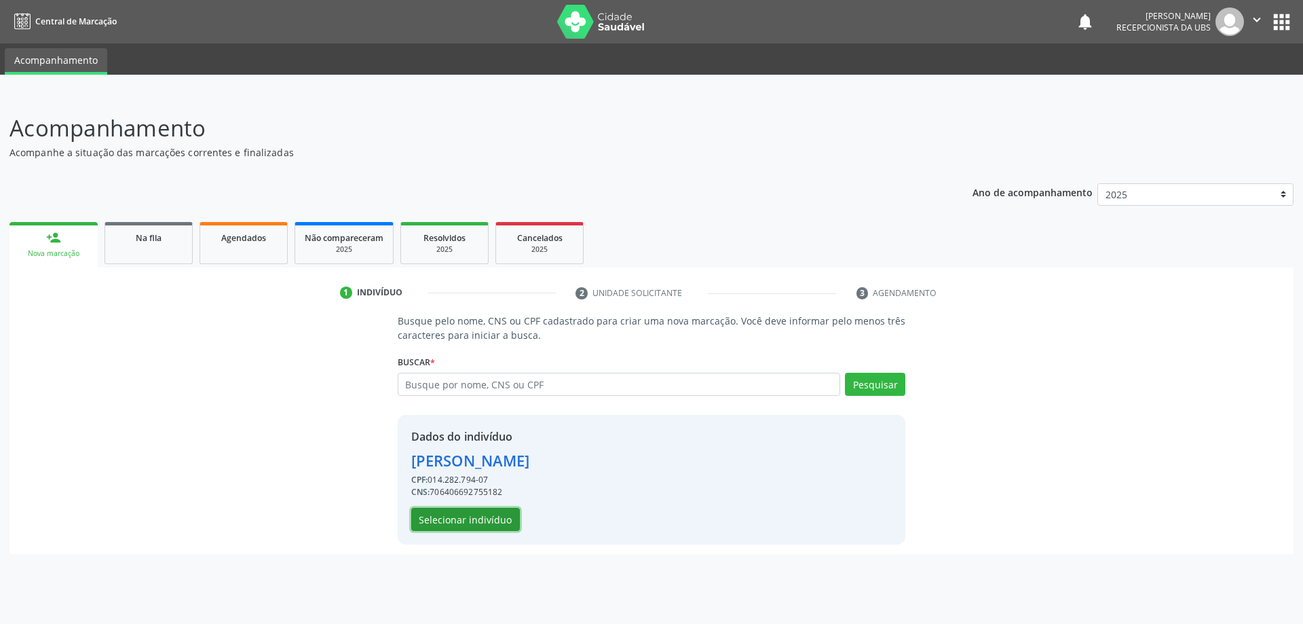
click at [456, 519] on button "Selecionar indivíduo" at bounding box center [465, 519] width 109 height 23
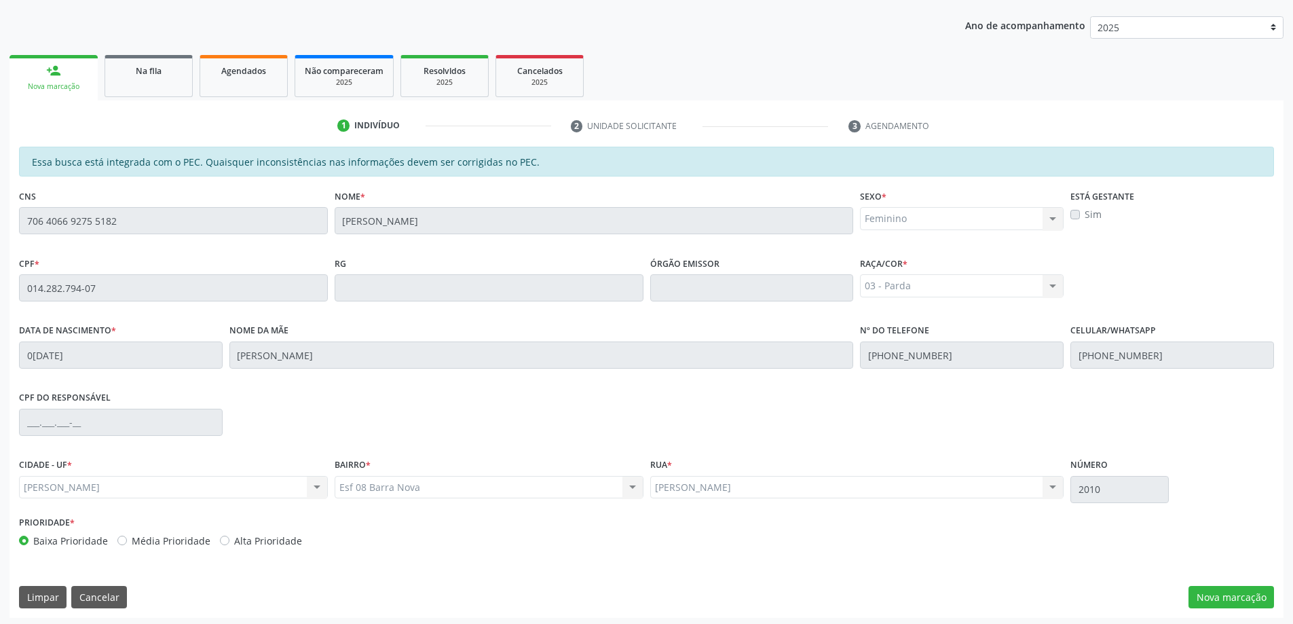
scroll to position [170, 0]
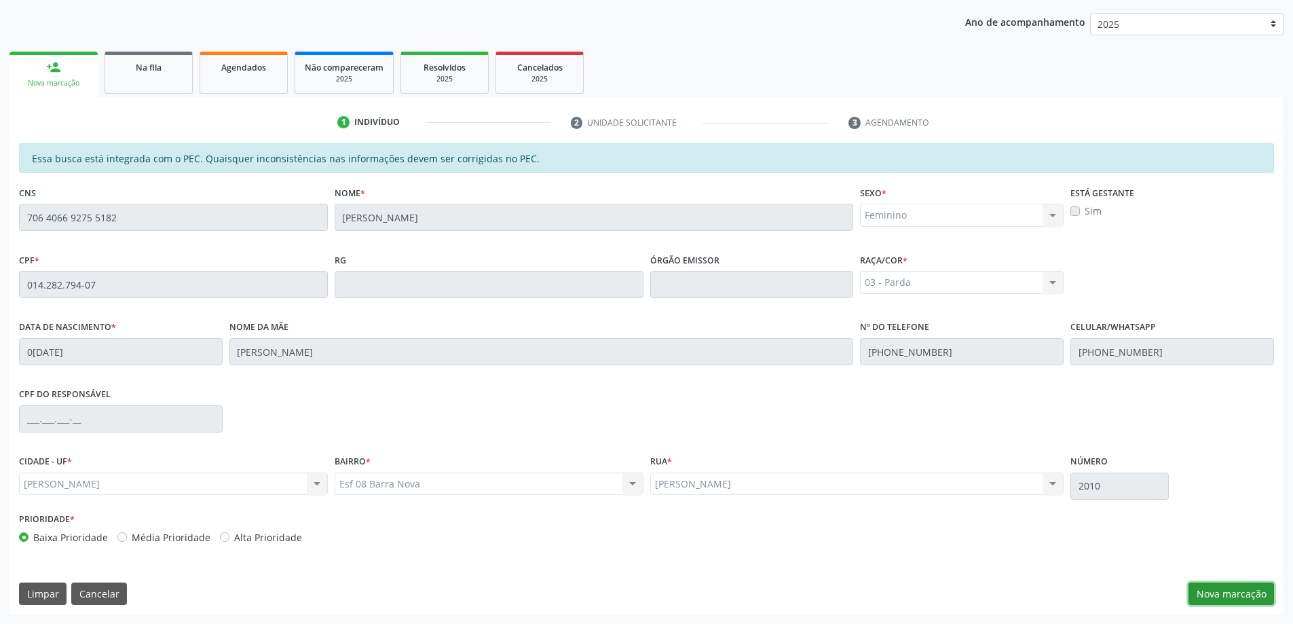
click at [1242, 595] on button "Nova marcação" at bounding box center [1232, 593] width 86 height 23
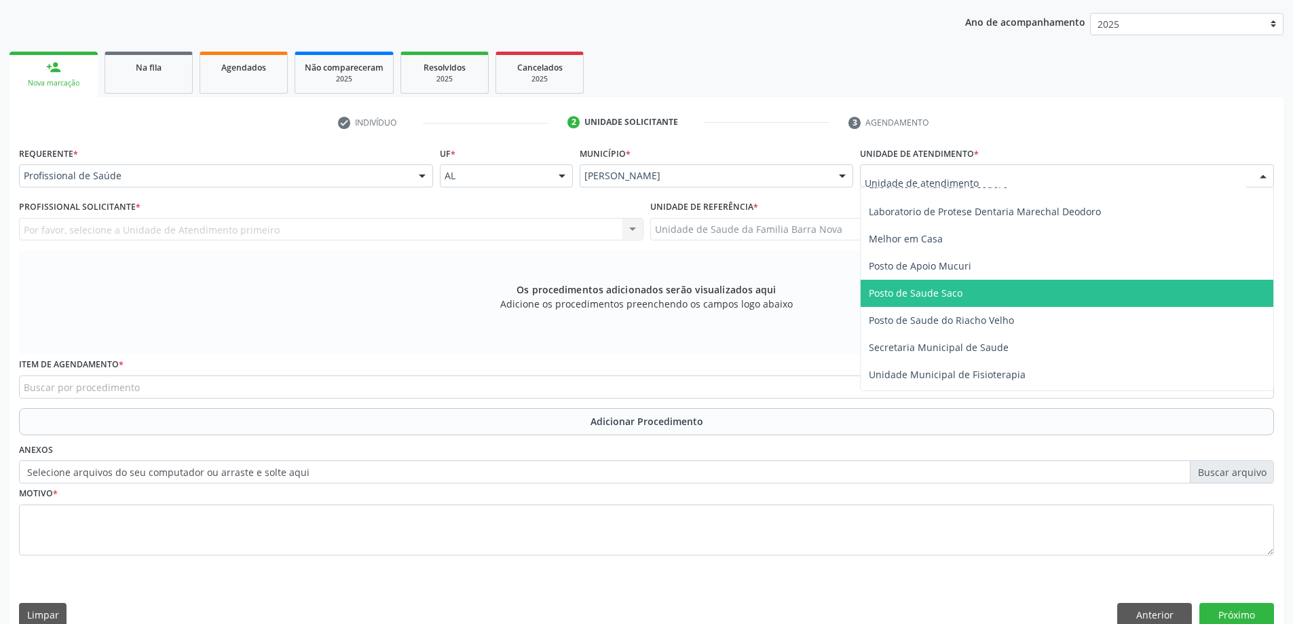
scroll to position [611, 0]
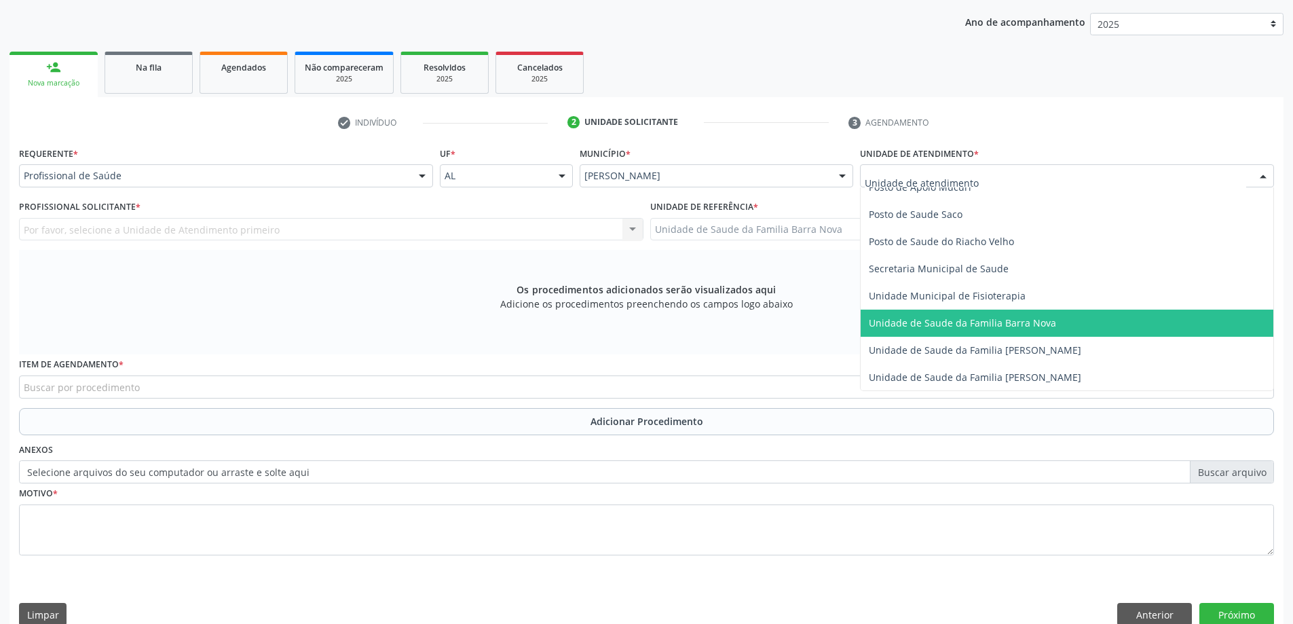
click at [997, 324] on span "Unidade de Saude da Familia Barra Nova" at bounding box center [962, 322] width 187 height 13
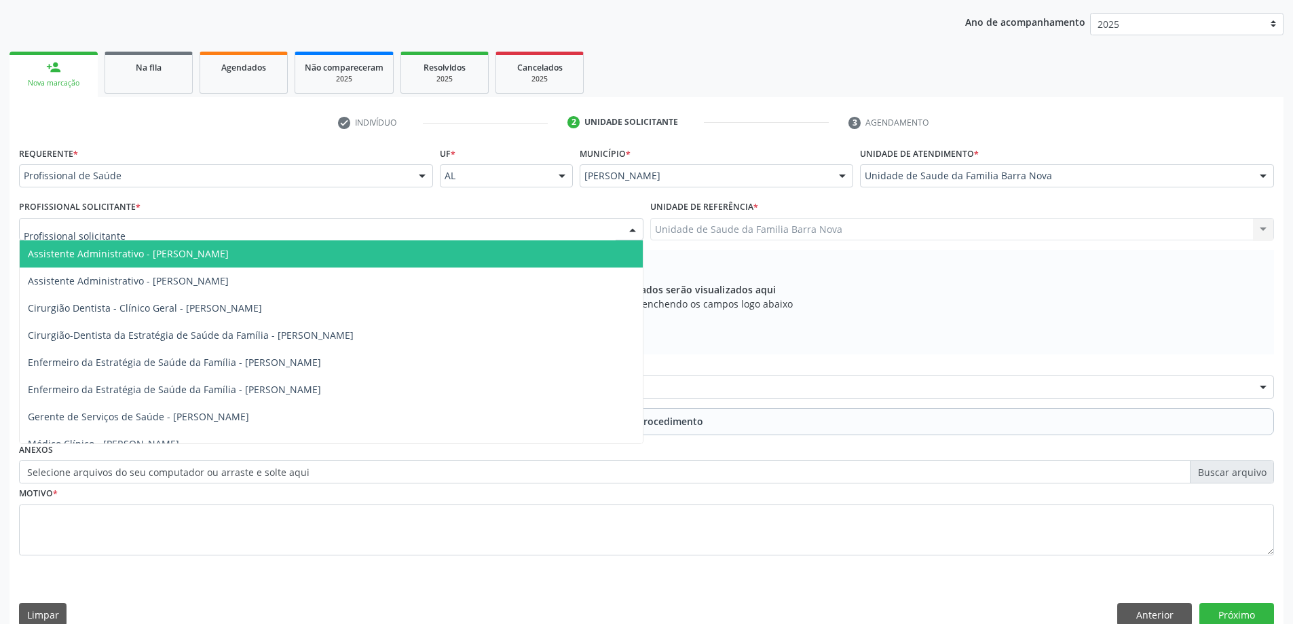
click at [210, 229] on div at bounding box center [331, 229] width 625 height 23
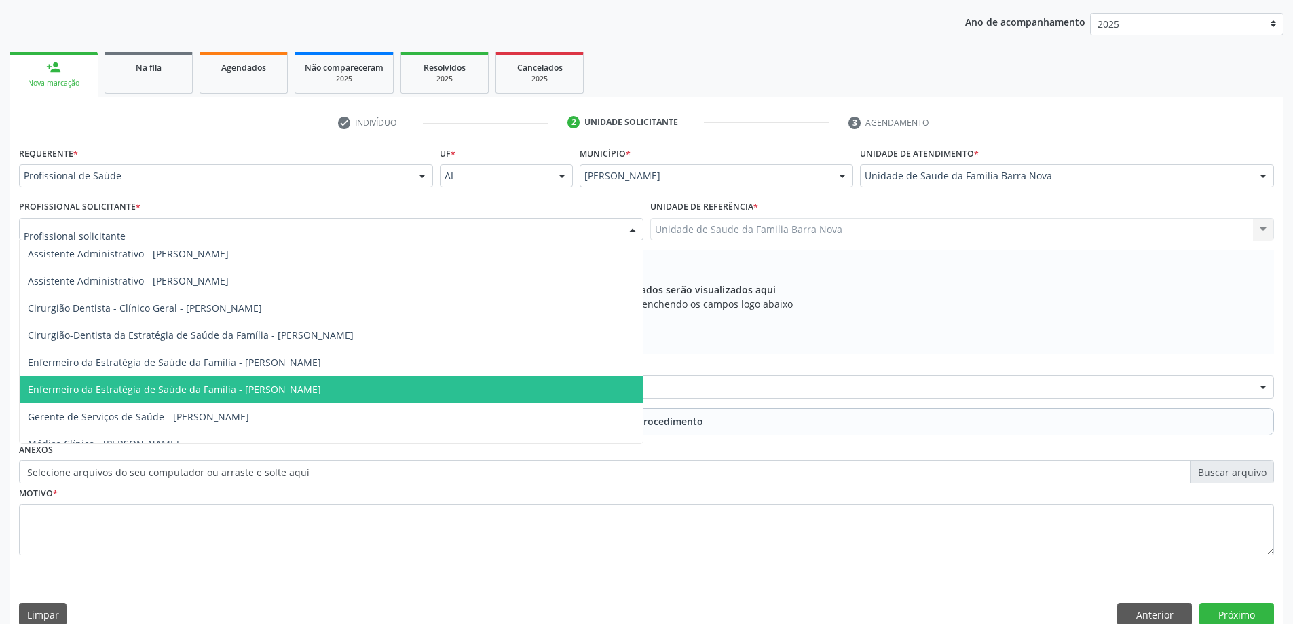
click at [275, 392] on span "Enfermeiro da Estratégia de Saúde da Família - [PERSON_NAME]" at bounding box center [174, 389] width 293 height 13
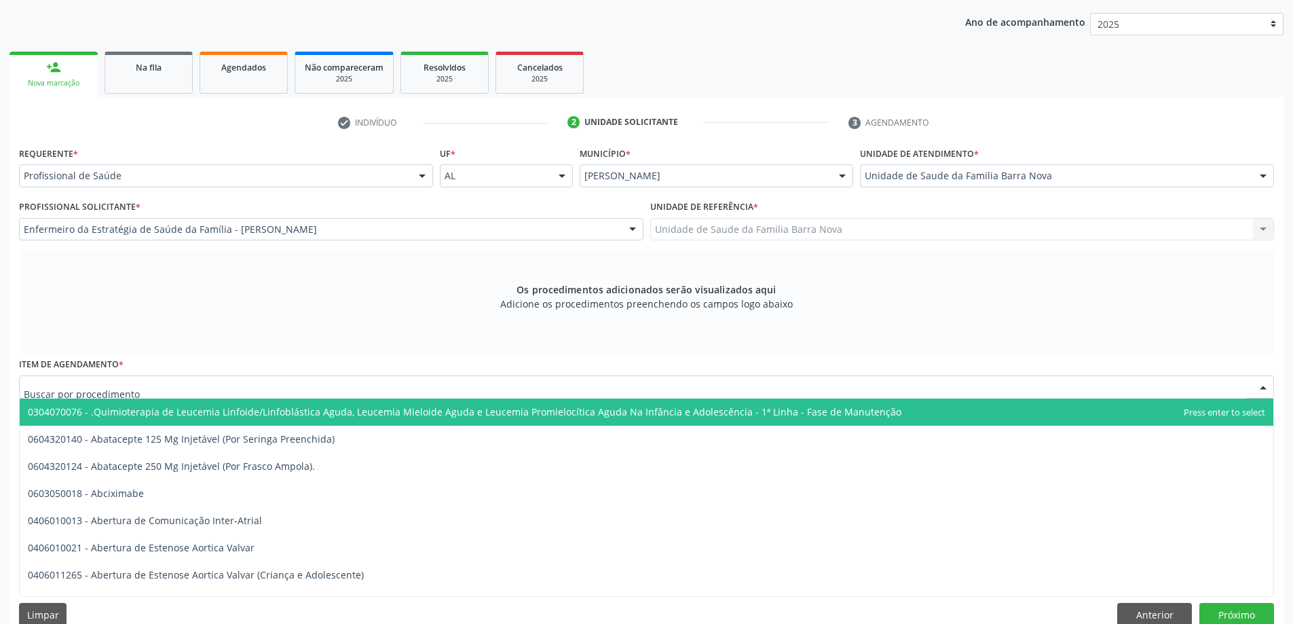
click at [405, 392] on div at bounding box center [646, 386] width 1255 height 23
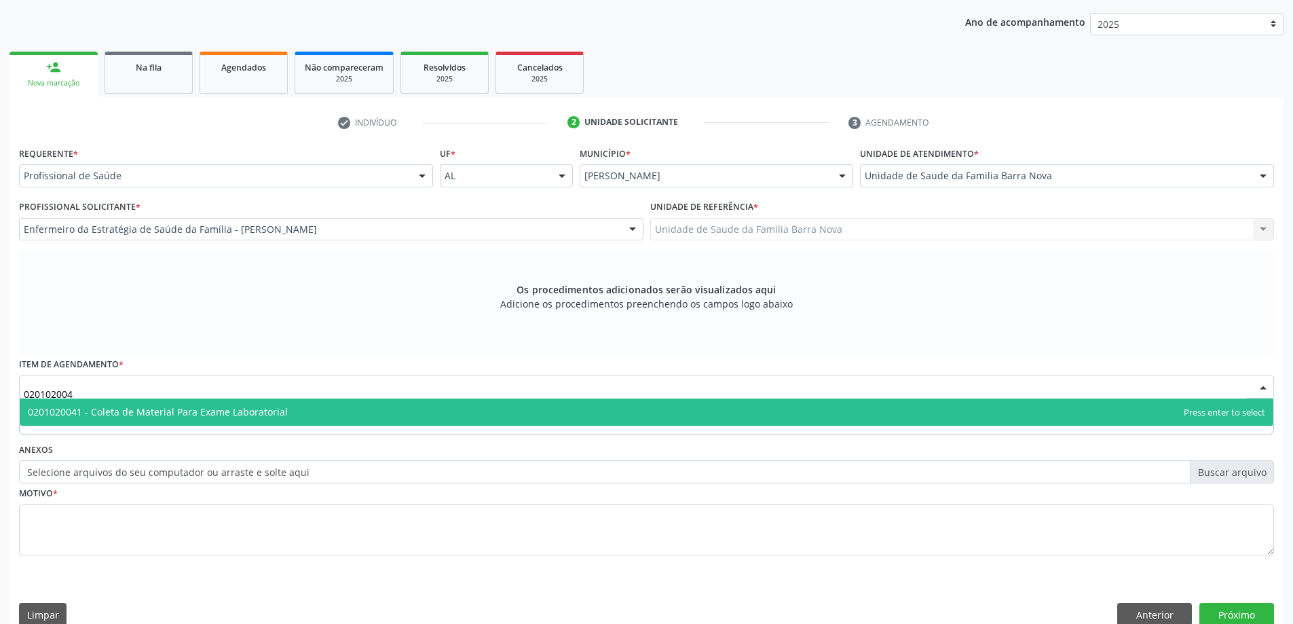
type input "0201020041"
click at [389, 413] on span "0201020041 - Coleta de Material Para Exame Laboratorial" at bounding box center [647, 411] width 1254 height 27
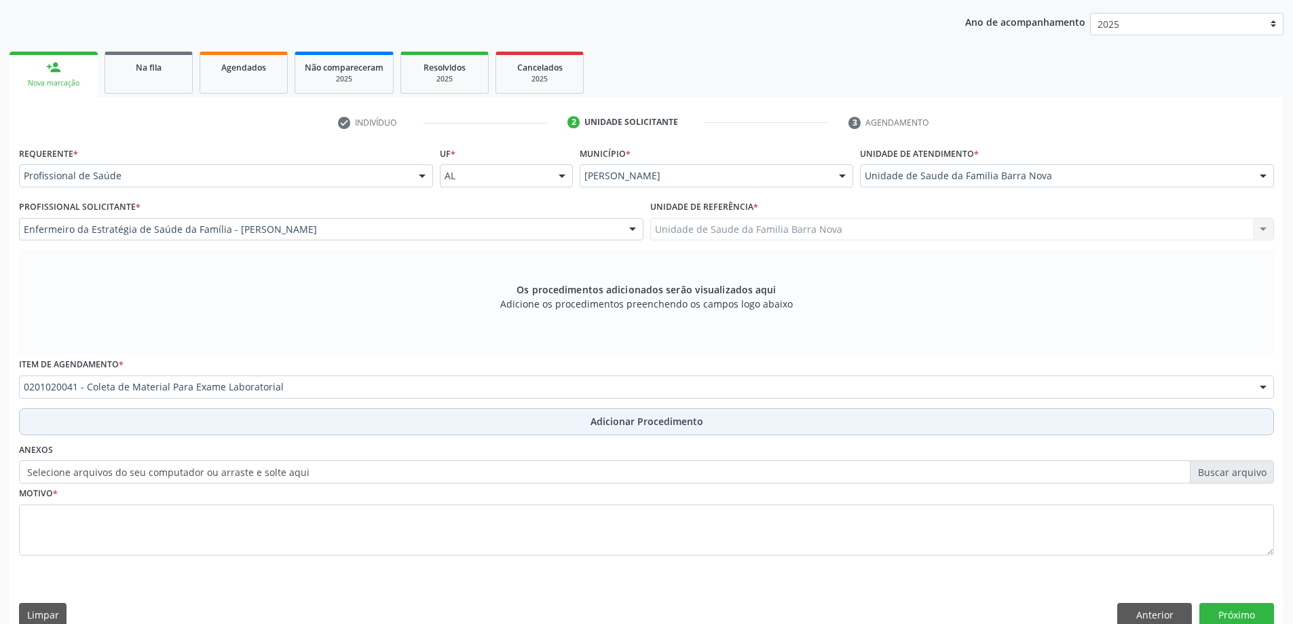
click at [605, 431] on button "Adicionar Procedimento" at bounding box center [646, 421] width 1255 height 27
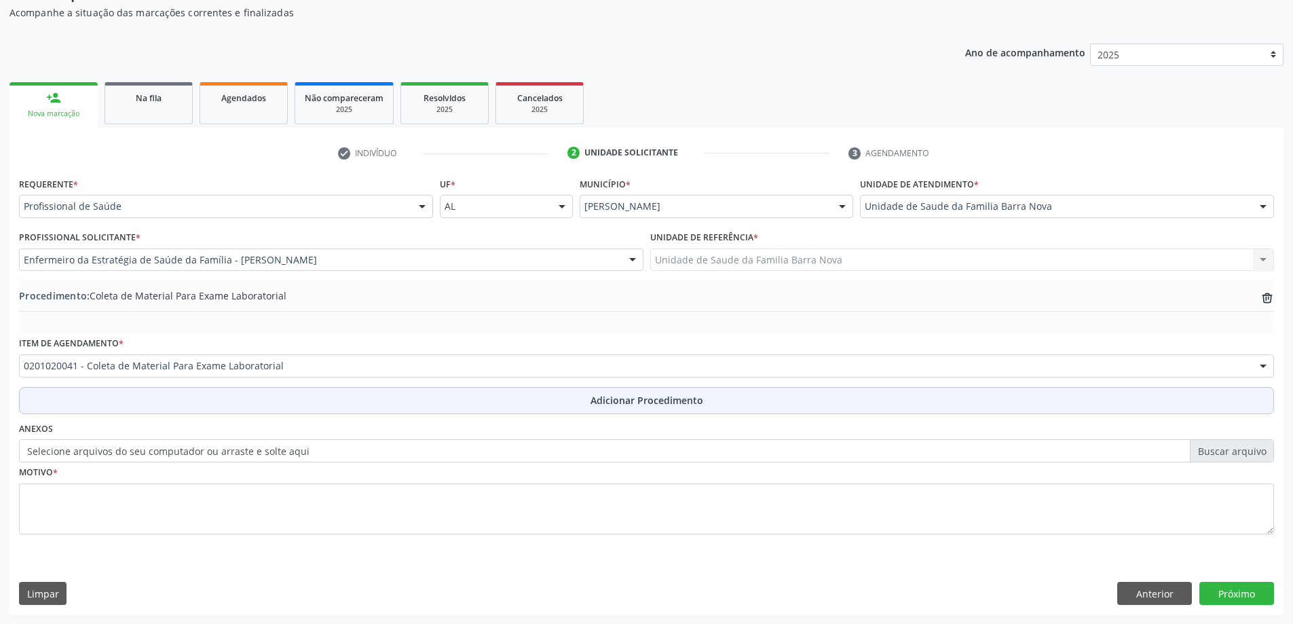
scroll to position [140, 0]
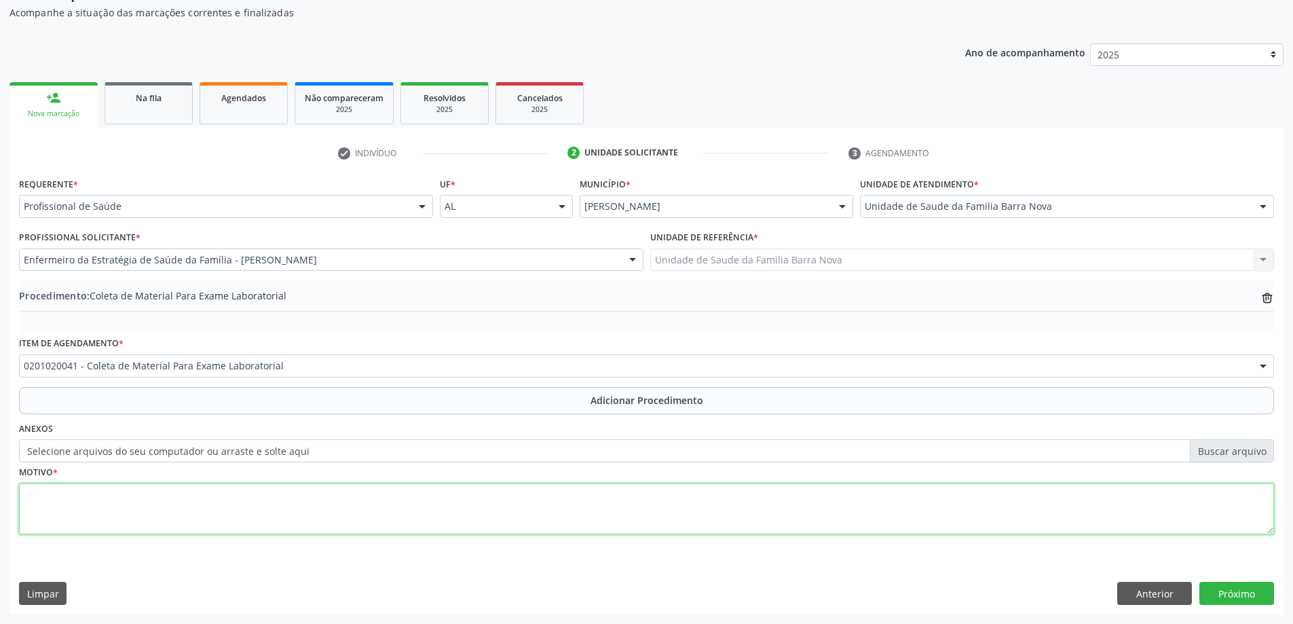
click at [273, 506] on textarea at bounding box center [646, 509] width 1255 height 52
type textarea "a"
type textarea "AVALIAÇÃO."
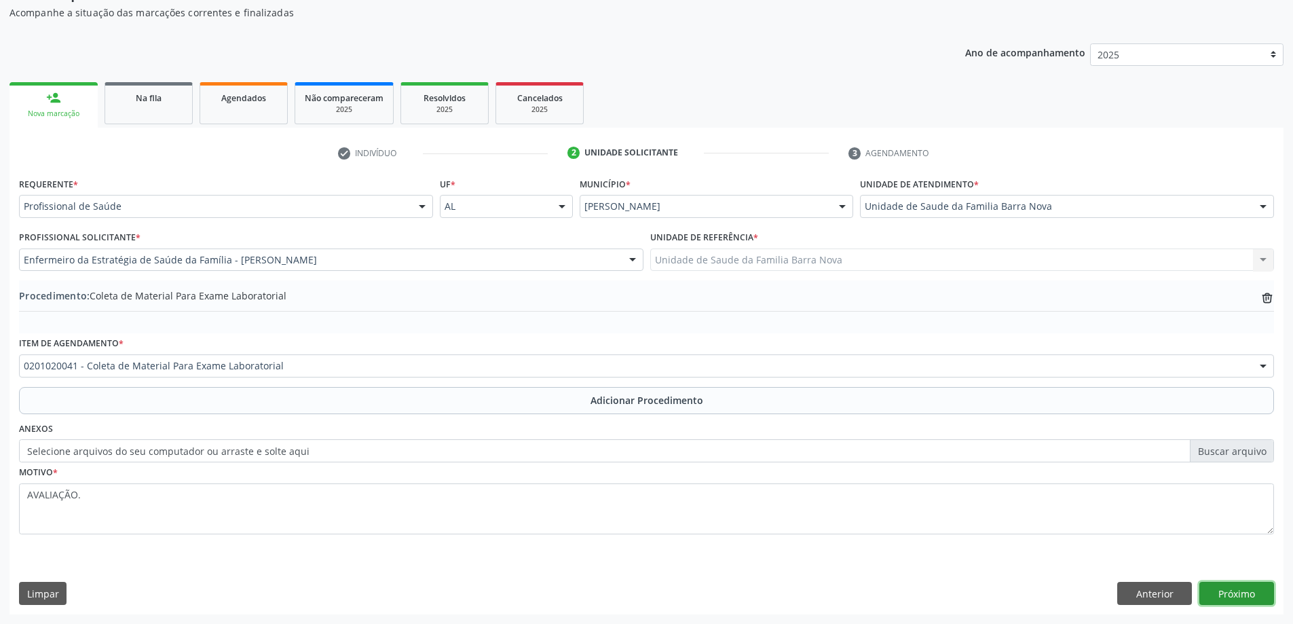
click at [1231, 597] on button "Próximo" at bounding box center [1237, 593] width 75 height 23
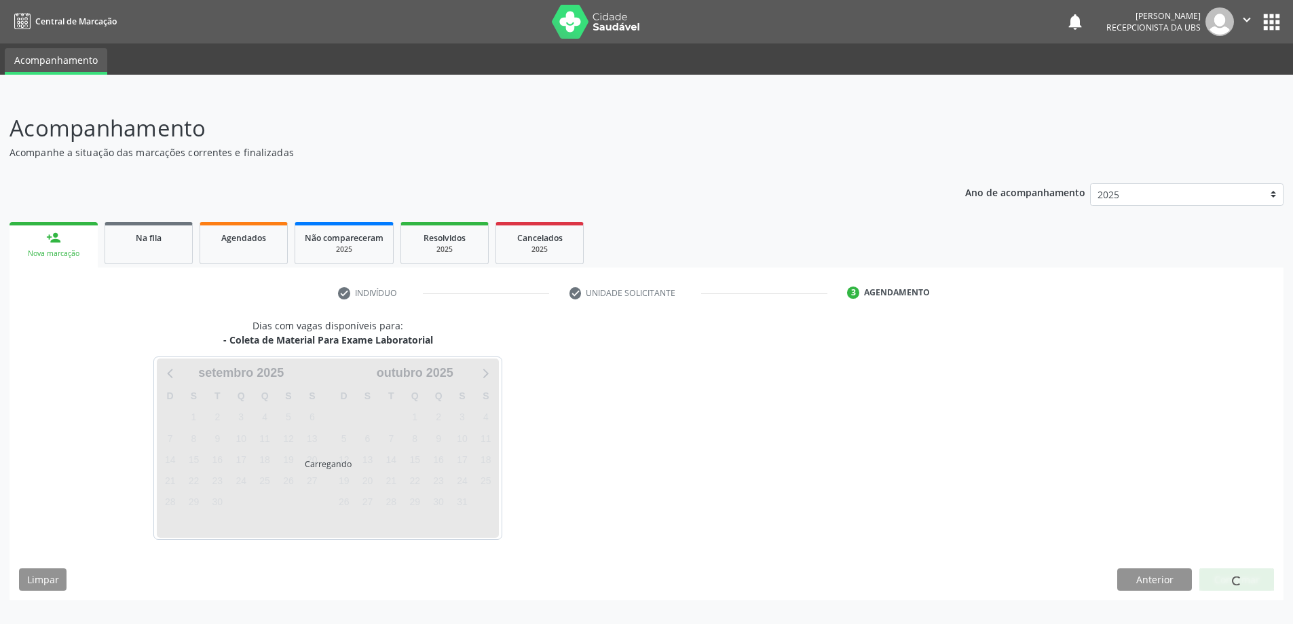
scroll to position [0, 0]
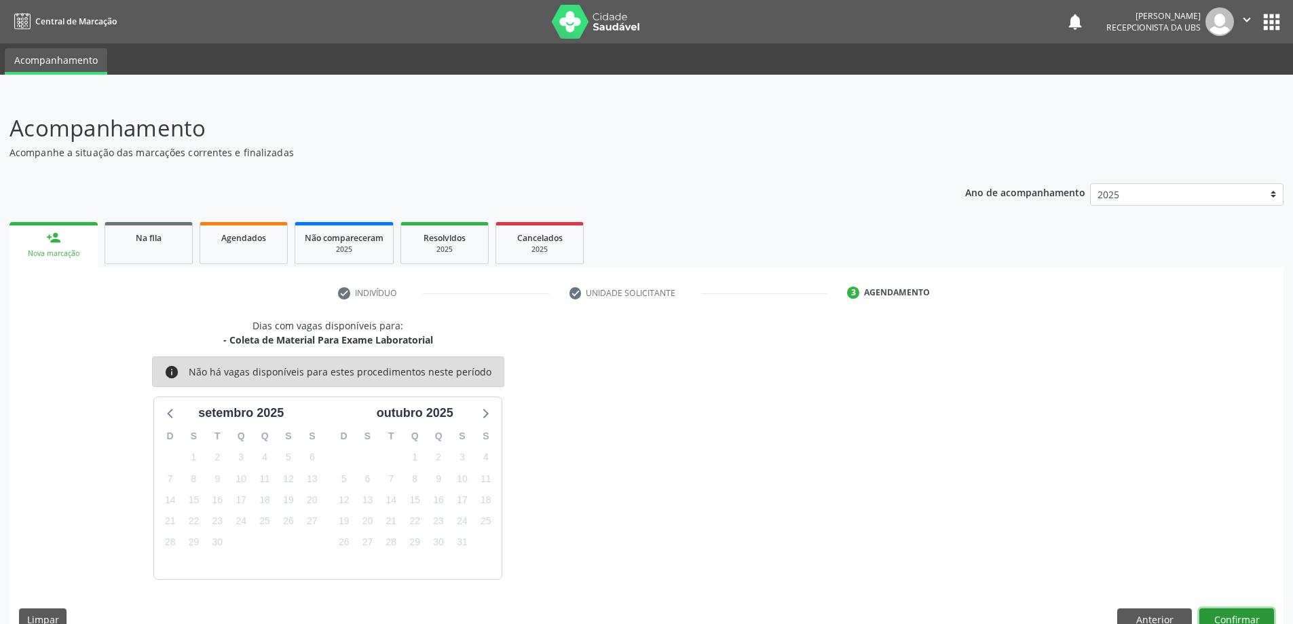
click at [1230, 613] on button "Confirmar" at bounding box center [1237, 619] width 75 height 23
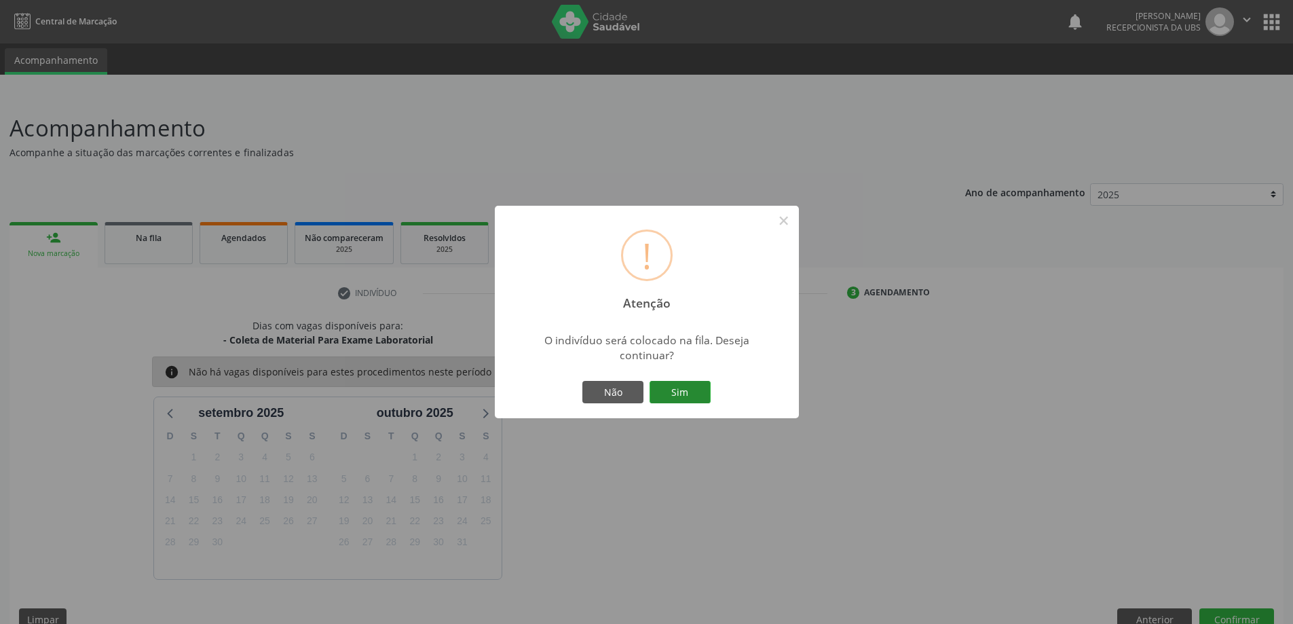
click at [693, 393] on button "Sim" at bounding box center [680, 392] width 61 height 23
